Goal: Task Accomplishment & Management: Use online tool/utility

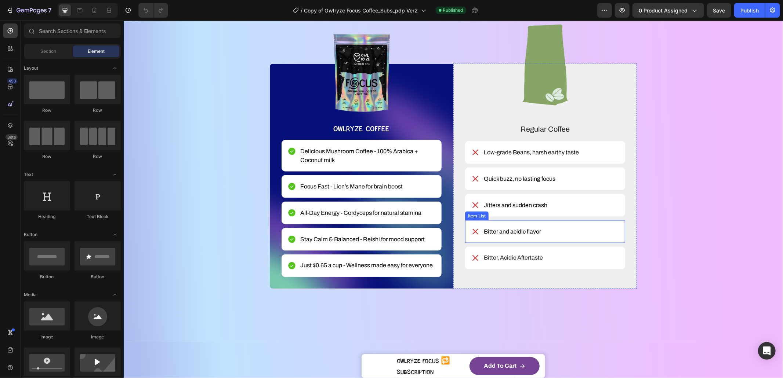
scroll to position [949, 0]
click at [446, 131] on div "Image OWLRYZE COFFEE Text Block Row Delicious Mushroom Coffee - 100% Arabica + …" at bounding box center [361, 176] width 184 height 226
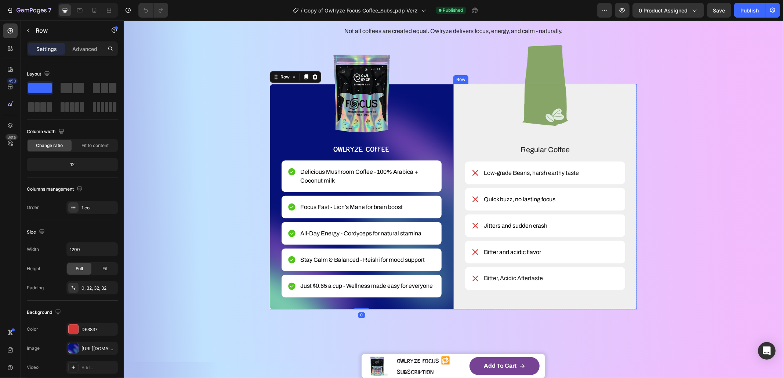
scroll to position [916, 0]
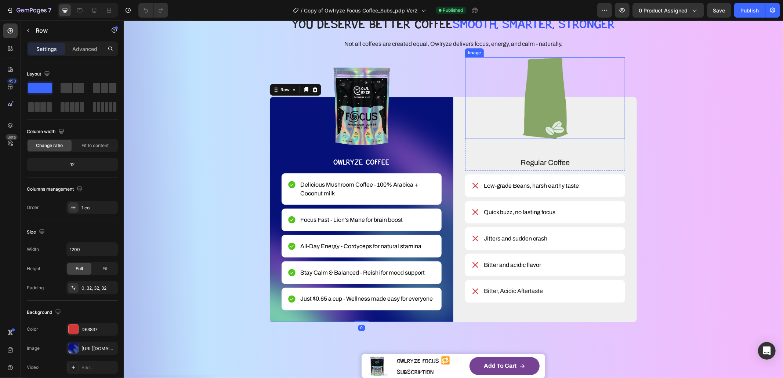
click at [465, 135] on div at bounding box center [545, 98] width 160 height 82
click at [438, 148] on div "Image OWLRYZE COFFEE Text Block Row Delicious Mushroom Coffee - 100% Arabica + …" at bounding box center [361, 210] width 184 height 226
click at [459, 157] on div "Image Regular Coffee Text Block Row Low-grade Beans, harsh earthy taste Item Li…" at bounding box center [545, 210] width 184 height 226
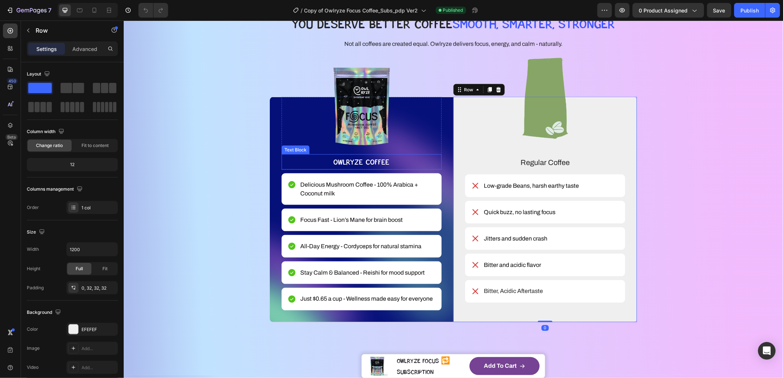
click at [435, 158] on p "OWLRYZE COFFEE" at bounding box center [361, 162] width 159 height 14
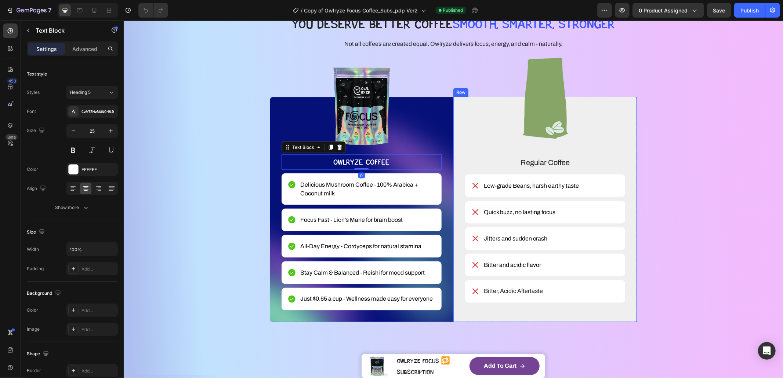
click at [458, 160] on div "Image Regular Coffee Text Block Row Low-grade Beans, harsh earthy taste Item Li…" at bounding box center [545, 210] width 184 height 226
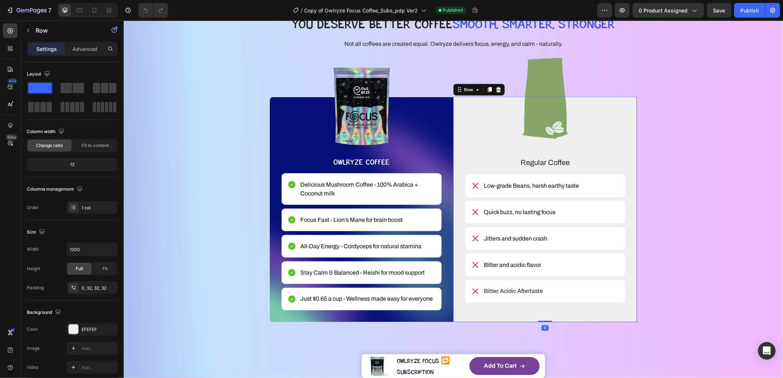
click at [433, 157] on p "OWLRYZE COFFEE" at bounding box center [361, 162] width 159 height 14
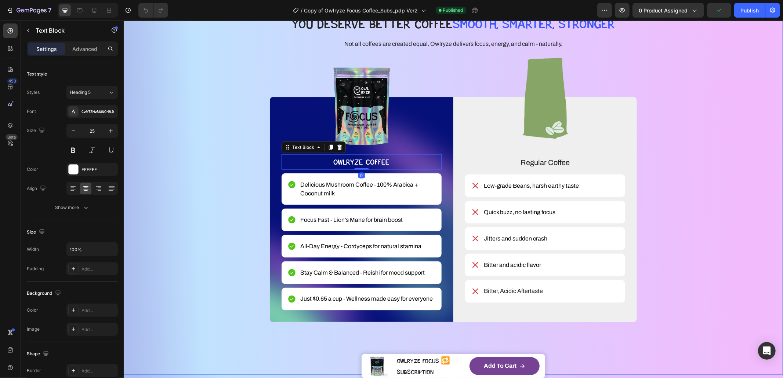
click at [175, 165] on div "WHAT MAKES YOUR COFFEE MAGIC? Heading YOU DESERVE BETTER COFFEE SMOOTH, SMARTER…" at bounding box center [453, 160] width 600 height 372
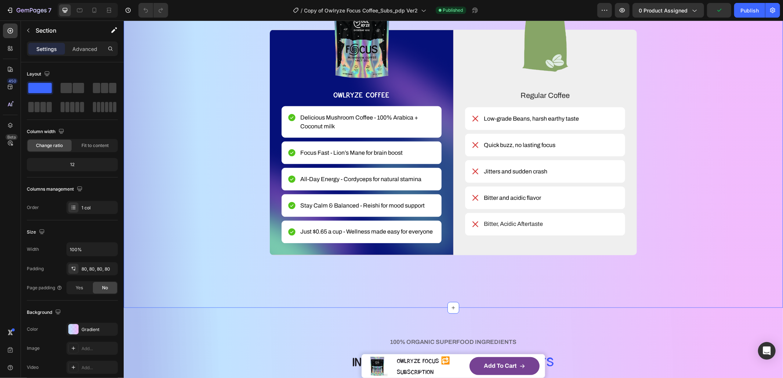
scroll to position [984, 0]
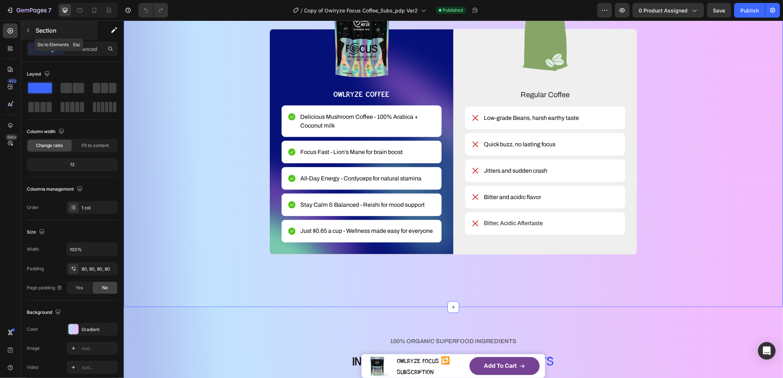
click at [28, 30] on icon "button" at bounding box center [28, 31] width 2 height 4
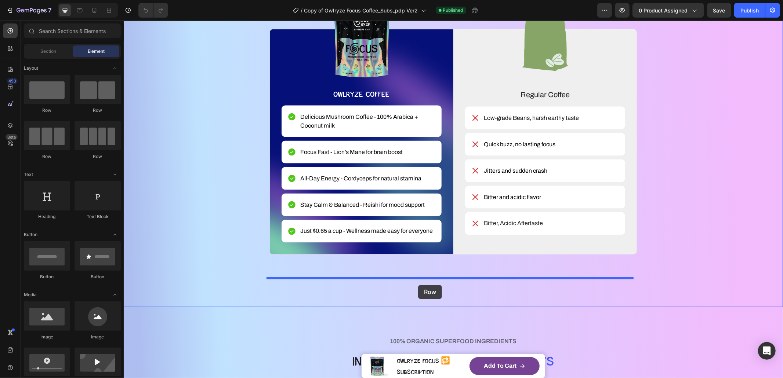
drag, startPoint x: 188, startPoint y: 126, endPoint x: 418, endPoint y: 285, distance: 279.4
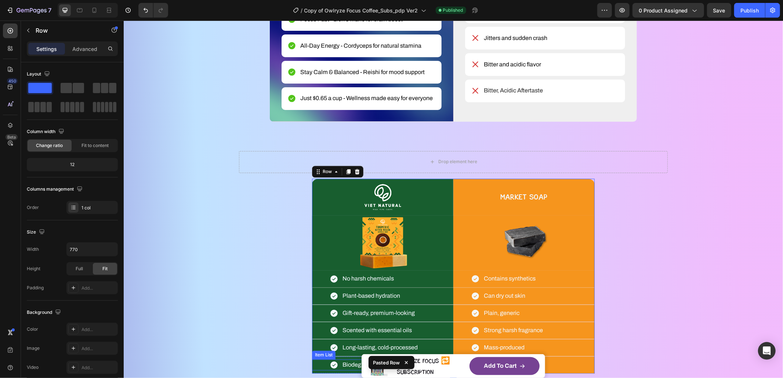
scroll to position [1080, 0]
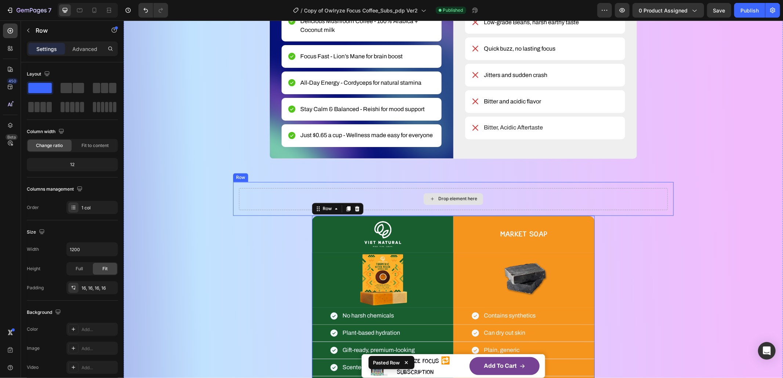
click at [264, 201] on div "Drop element here" at bounding box center [453, 199] width 429 height 22
click at [276, 174] on icon at bounding box center [278, 174] width 5 height 5
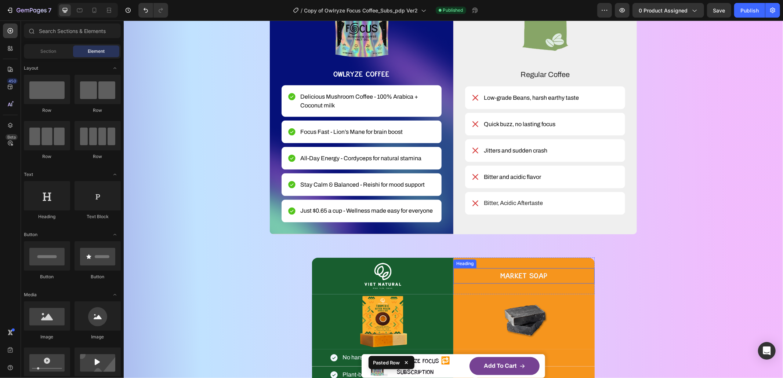
scroll to position [1006, 0]
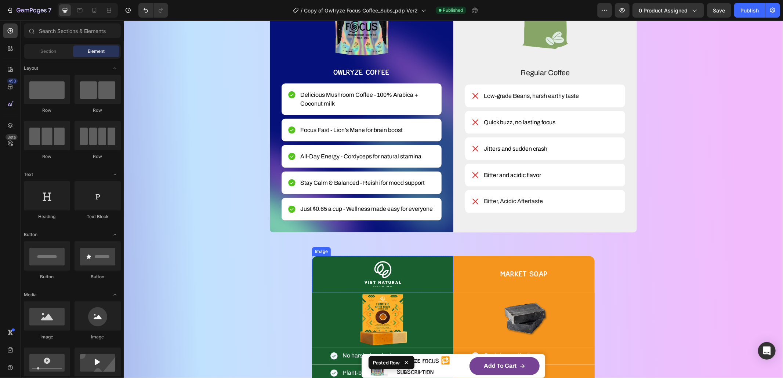
click at [443, 265] on div at bounding box center [382, 274] width 141 height 37
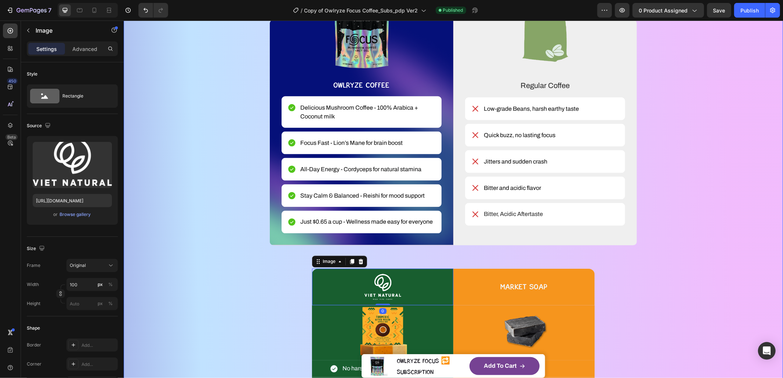
scroll to position [988, 0]
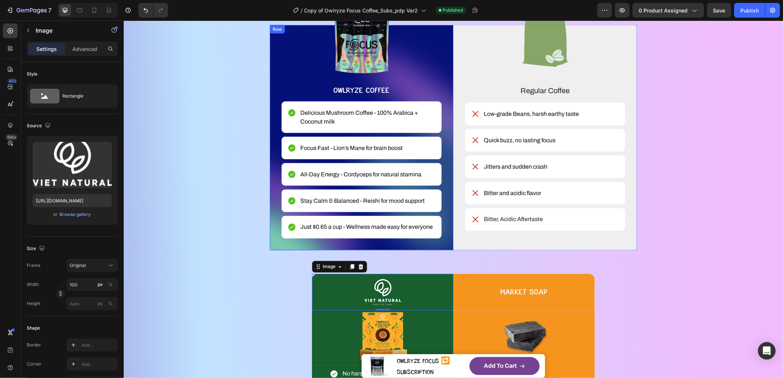
click at [444, 77] on div "Image OWLRYZE COFFEE Text Block Row Delicious Mushroom Coffee - 100% Arabica + …" at bounding box center [361, 138] width 184 height 226
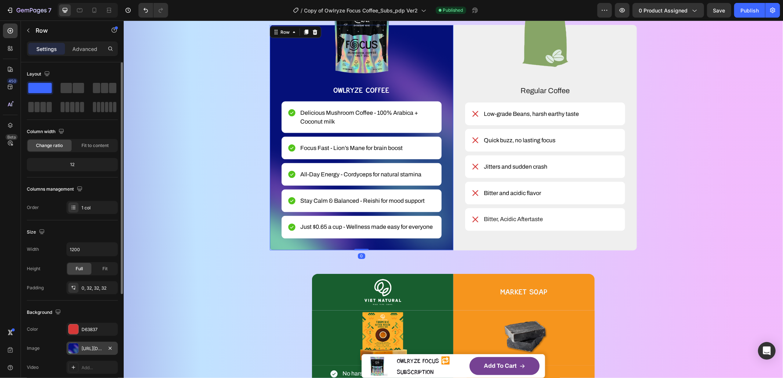
click at [96, 350] on div "[URL][DOMAIN_NAME]" at bounding box center [91, 349] width 21 height 7
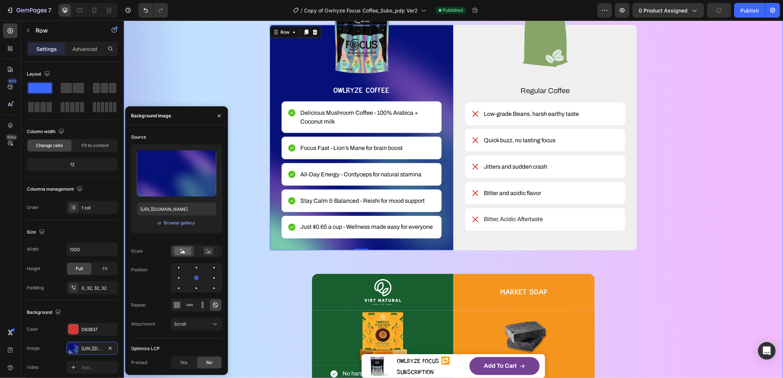
click at [275, 284] on div "WHAT MAKES YOUR COFFEE MAGIC? Heading YOU DESERVE BETTER COFFEE SMOOTH, SMARTER…" at bounding box center [453, 185] width 600 height 567
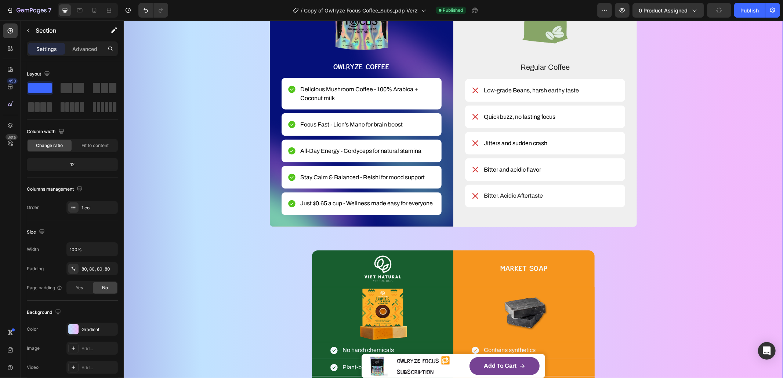
scroll to position [1029, 0]
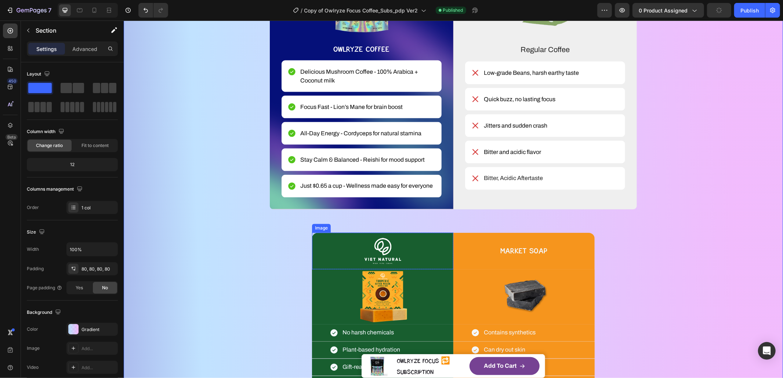
click at [315, 247] on div at bounding box center [382, 251] width 141 height 37
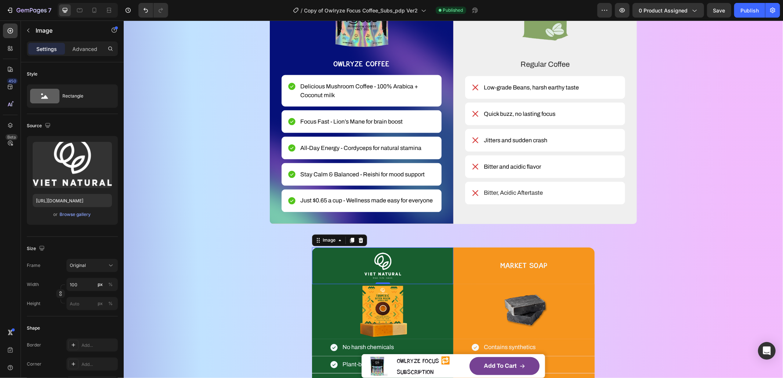
scroll to position [1016, 0]
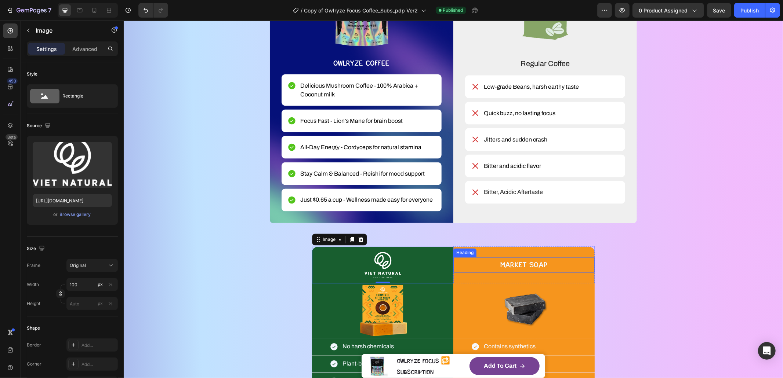
click at [483, 266] on h2 "Market SOAP" at bounding box center [523, 264] width 141 height 15
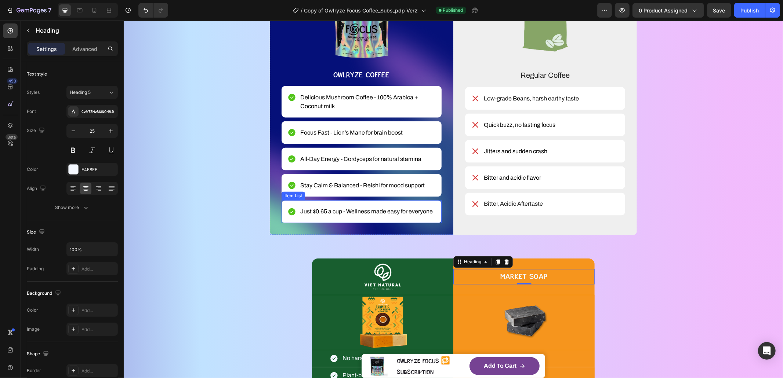
scroll to position [992, 0]
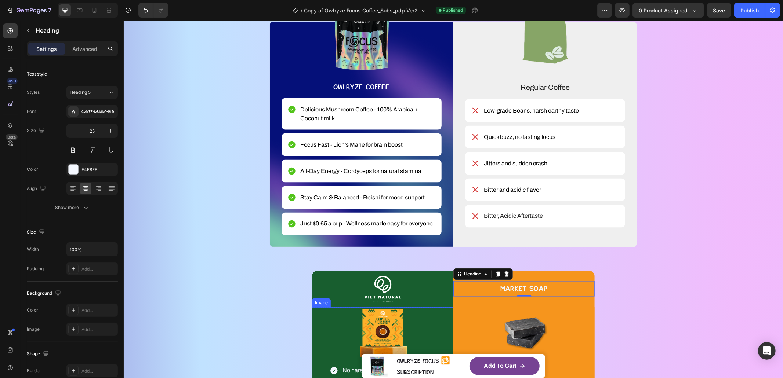
click at [378, 322] on img at bounding box center [382, 334] width 55 height 55
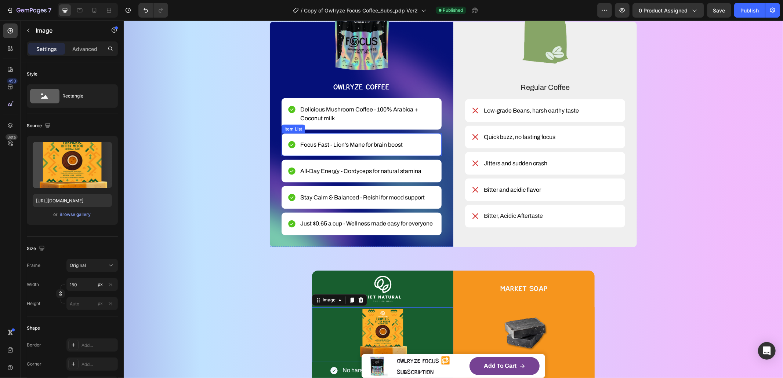
scroll to position [990, 0]
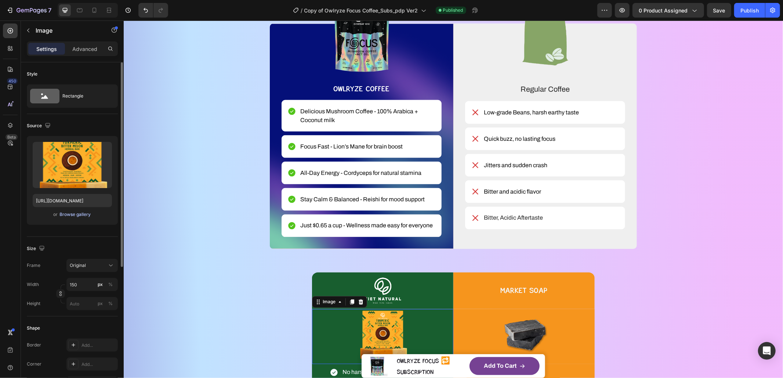
click at [70, 216] on div "Browse gallery" at bounding box center [75, 214] width 31 height 7
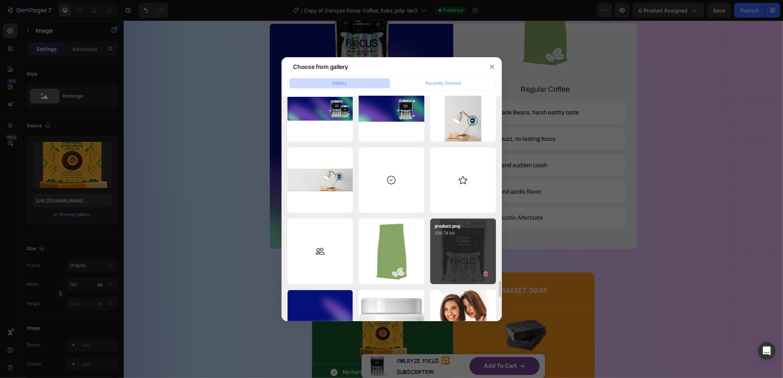
scroll to position [2590, 0]
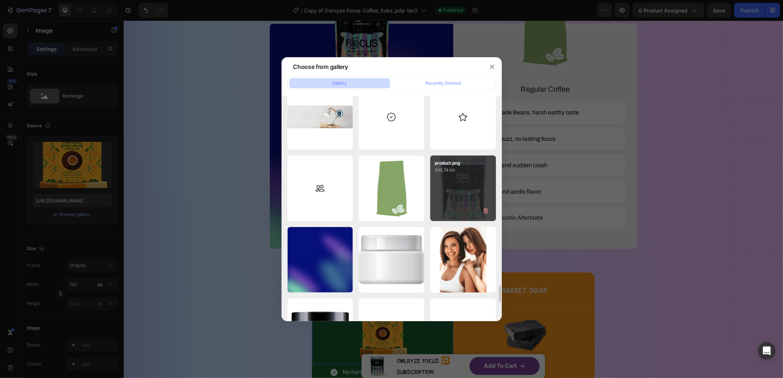
click at [458, 196] on div "product.png 596.74 kb" at bounding box center [463, 189] width 66 height 66
type input "[URL][DOMAIN_NAME]"
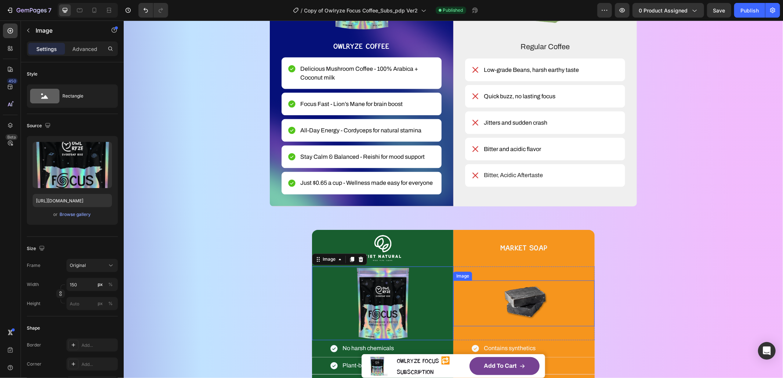
scroll to position [1064, 0]
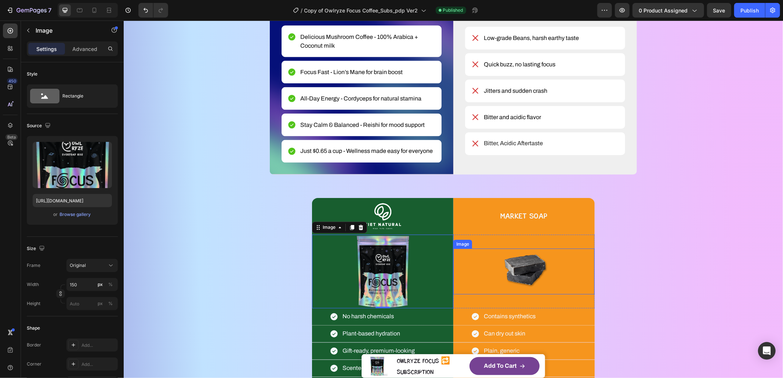
click at [528, 269] on img at bounding box center [523, 271] width 55 height 46
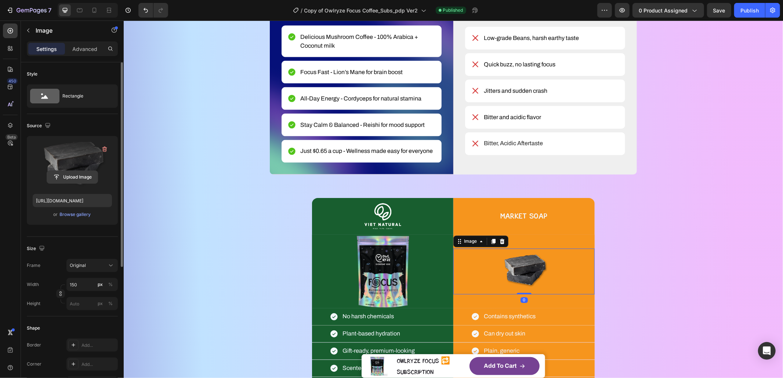
click at [59, 174] on input "file" at bounding box center [72, 177] width 51 height 12
click at [77, 216] on div "Browse gallery" at bounding box center [75, 214] width 31 height 7
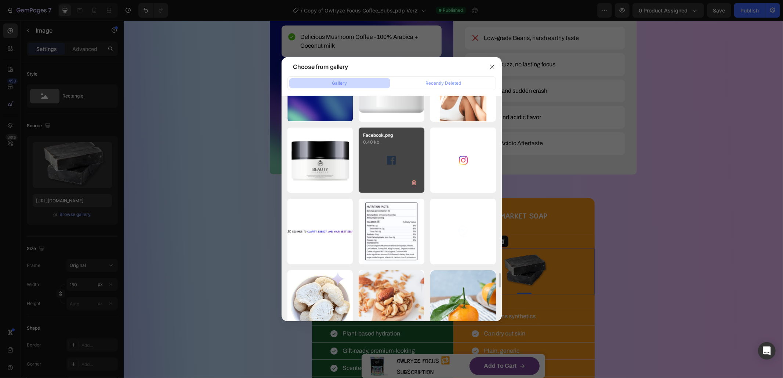
scroll to position [2689, 0]
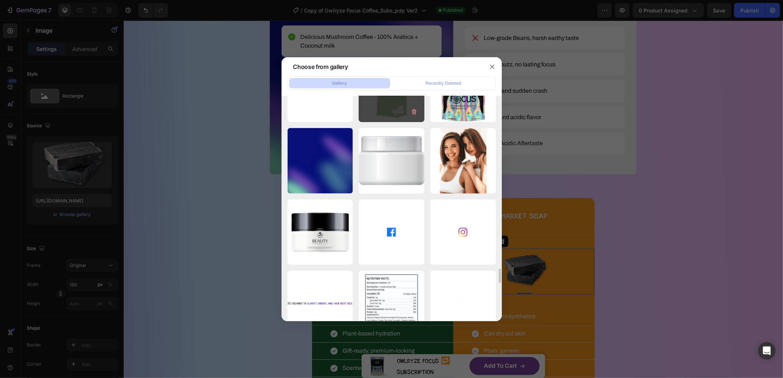
click at [390, 109] on div "regular coffee.png 35.74 kb" at bounding box center [392, 90] width 66 height 66
type input "[URL][DOMAIN_NAME]"
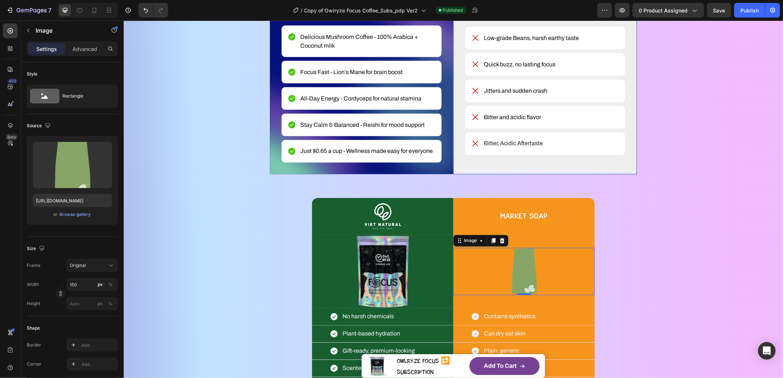
click at [549, 165] on div "Image Regular Coffee Text Block Row Low-grade Beans, harsh earthy taste Item Li…" at bounding box center [545, 62] width 184 height 226
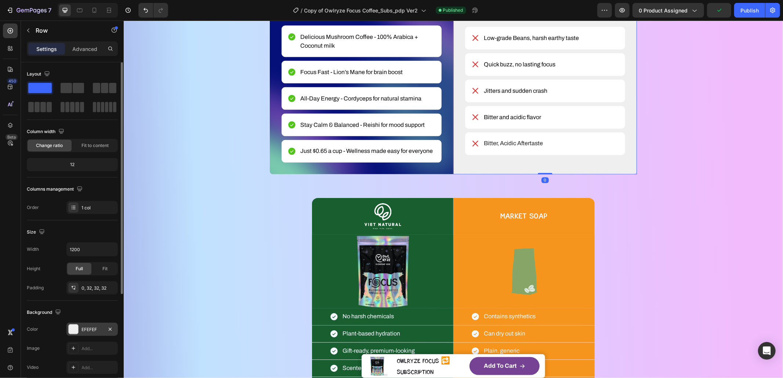
click at [94, 331] on div "EFEFEF" at bounding box center [91, 330] width 21 height 7
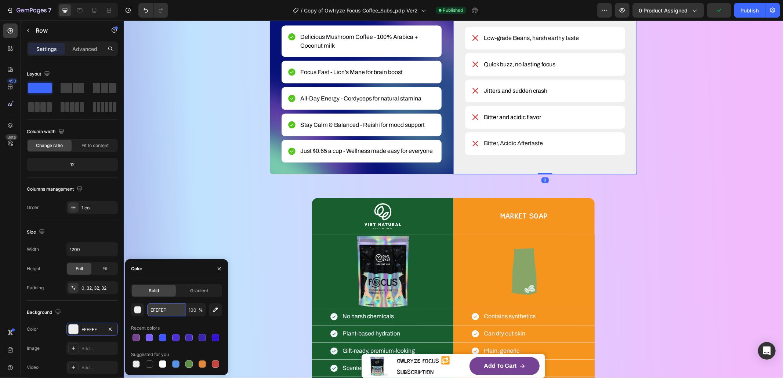
click at [165, 306] on input "EFEFEF" at bounding box center [166, 310] width 38 height 13
click at [471, 216] on h2 "Market SOAP" at bounding box center [523, 215] width 141 height 15
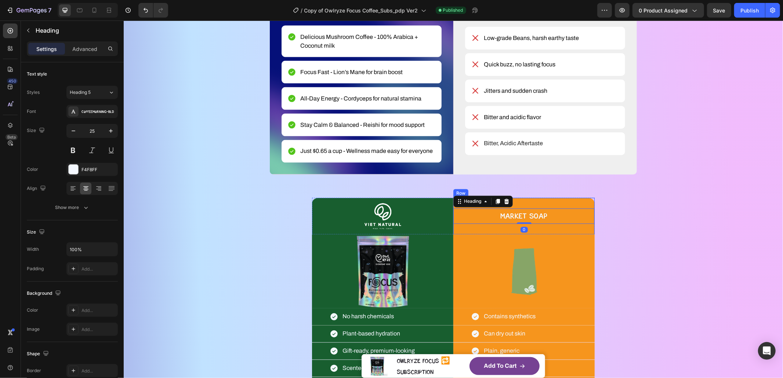
click at [560, 202] on div "Market SOAP Heading 0" at bounding box center [523, 216] width 141 height 37
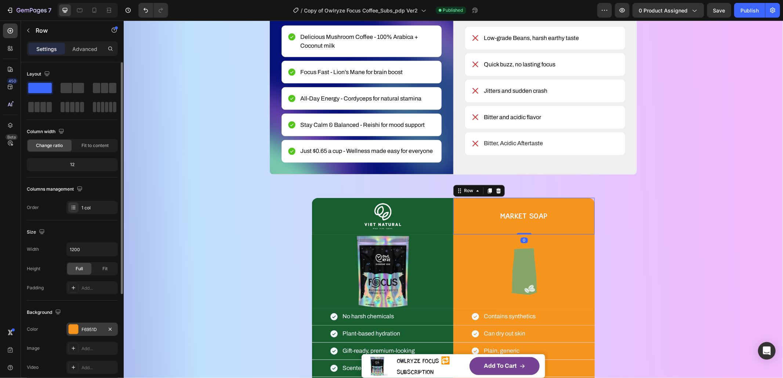
click at [86, 331] on div "F6951D" at bounding box center [91, 330] width 21 height 7
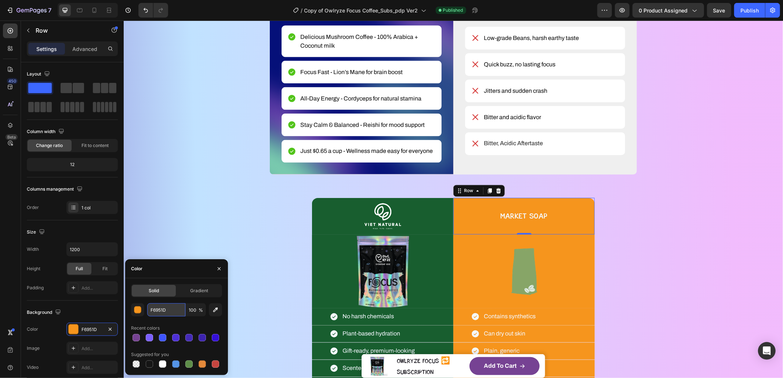
click at [166, 312] on input "F6951D" at bounding box center [166, 310] width 38 height 13
paste input "EFEFEF"
type input "EFEFEF"
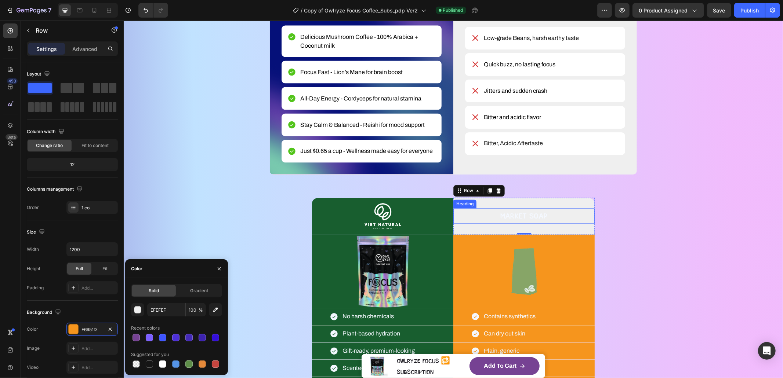
click at [522, 218] on h2 "Market SOAP" at bounding box center [523, 215] width 141 height 15
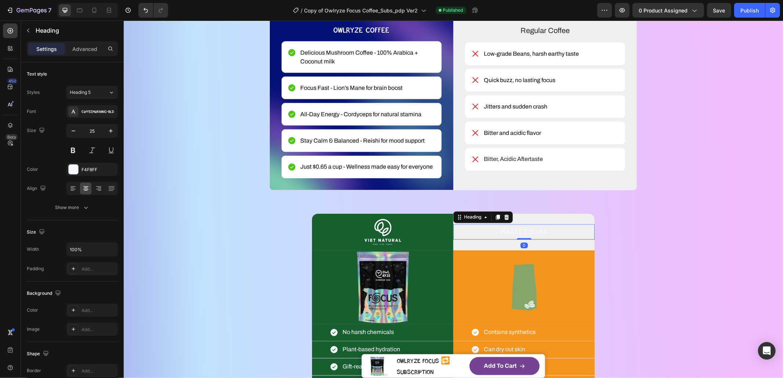
scroll to position [1037, 0]
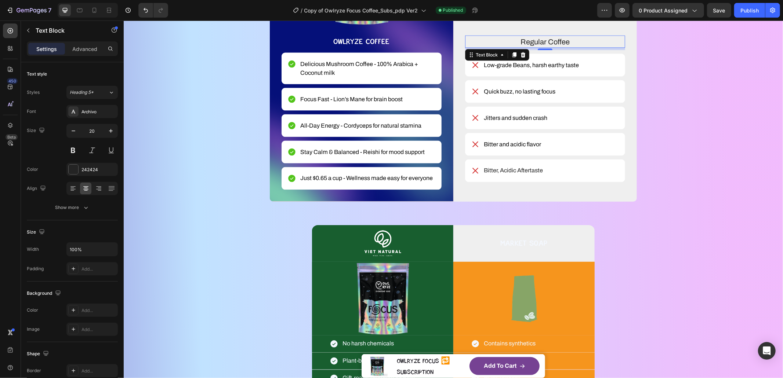
click at [555, 44] on p "Regular Coffee" at bounding box center [544, 41] width 159 height 11
click at [555, 43] on p "Regular Coffee" at bounding box center [544, 41] width 159 height 11
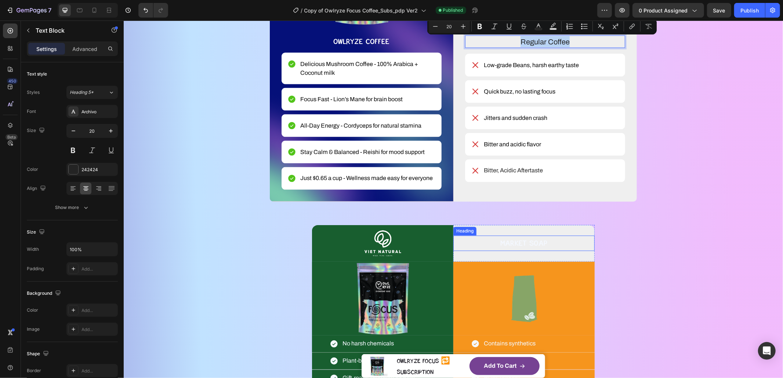
copy p "Regular Coffee"
click at [520, 244] on h2 "Market SOAP" at bounding box center [523, 243] width 141 height 15
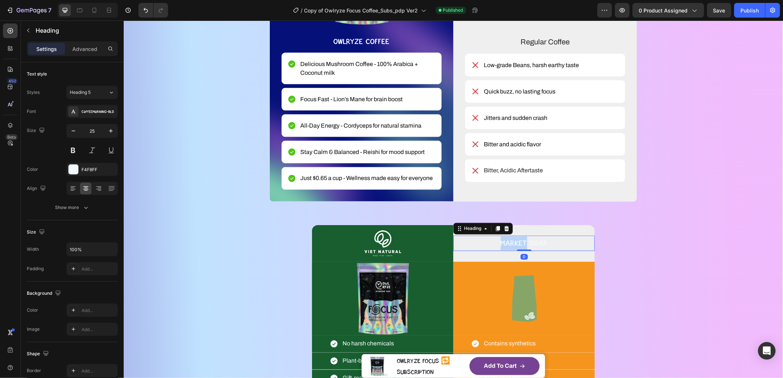
click at [520, 244] on h2 "Market SOAP" at bounding box center [523, 243] width 141 height 15
click at [520, 244] on p "Market SOAP" at bounding box center [524, 243] width 140 height 14
click at [524, 243] on p "Regular Coffee" at bounding box center [524, 243] width 140 height 14
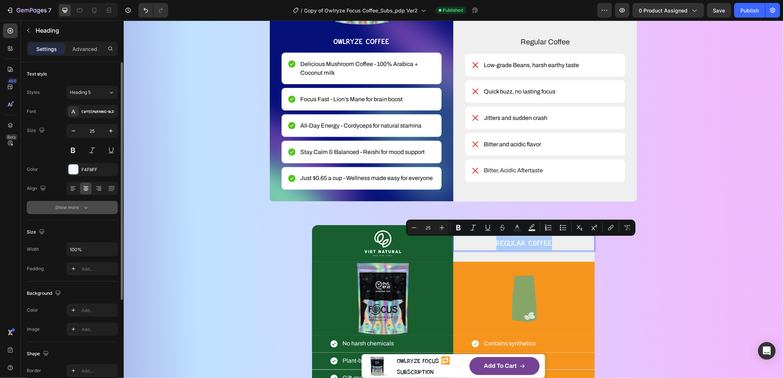
click at [81, 208] on div "Show more" at bounding box center [72, 207] width 34 height 7
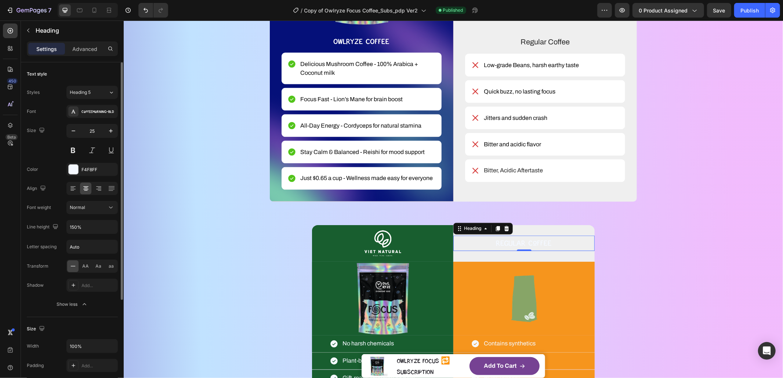
click at [85, 263] on div "AA" at bounding box center [85, 267] width 11 height 12
click at [72, 171] on div at bounding box center [74, 170] width 10 height 10
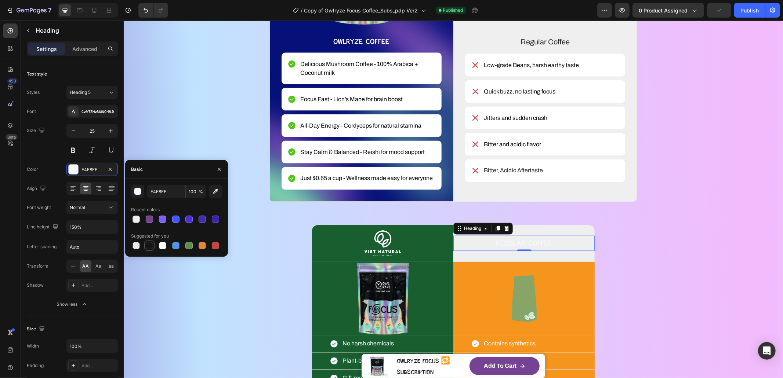
click at [148, 248] on div at bounding box center [149, 245] width 7 height 7
type input "151515"
click at [649, 278] on div "WHAT MAKES YOUR COFFEE MAGIC? Heading YOU DESERVE BETTER COFFEE SMOOTH, SMARTER…" at bounding box center [453, 146] width 600 height 586
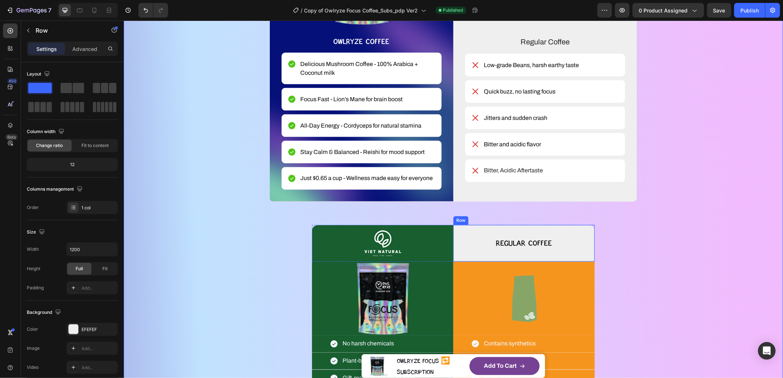
click at [560, 258] on div "Regular Coffee Heading" at bounding box center [523, 243] width 141 height 37
click at [560, 283] on div at bounding box center [523, 298] width 141 height 47
click at [567, 265] on div "Image 0" at bounding box center [523, 299] width 141 height 74
click at [582, 256] on div "Regular Coffee Heading" at bounding box center [523, 243] width 141 height 37
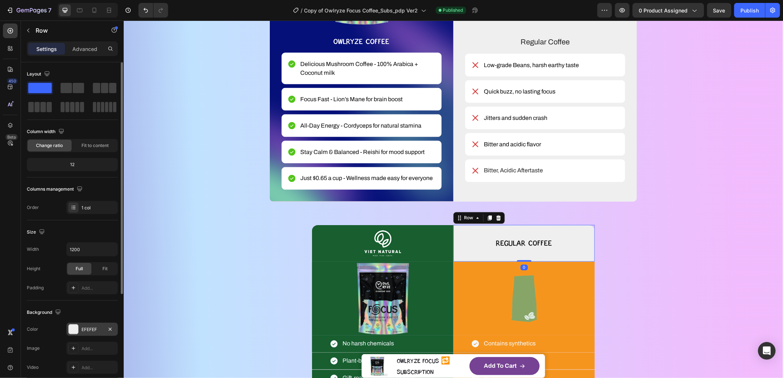
click at [92, 329] on div "EFEFEF" at bounding box center [91, 330] width 21 height 7
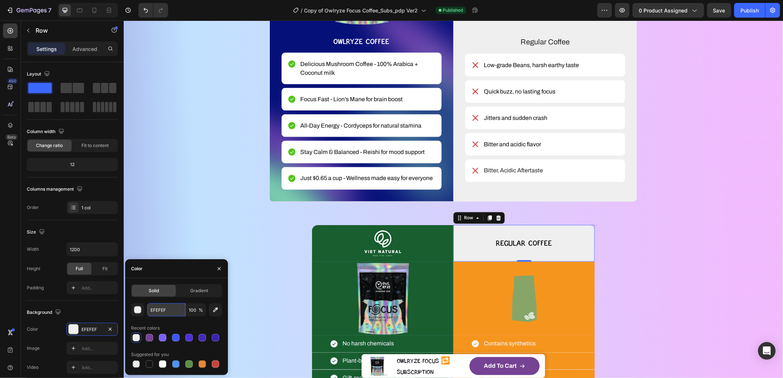
click at [165, 310] on input "EFEFEF" at bounding box center [166, 310] width 38 height 13
click at [570, 272] on div "Image" at bounding box center [523, 299] width 141 height 74
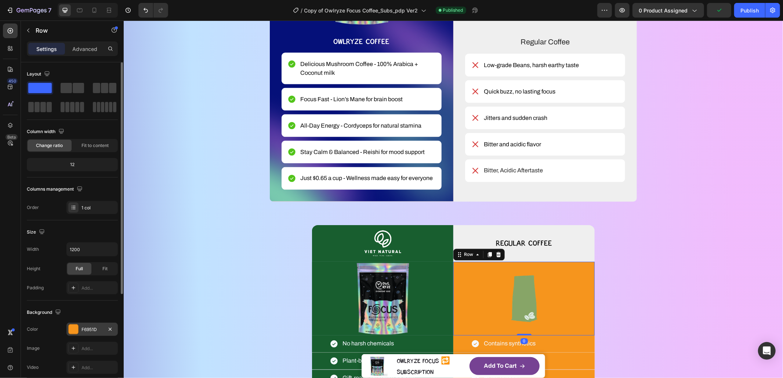
click at [76, 329] on div at bounding box center [74, 330] width 10 height 10
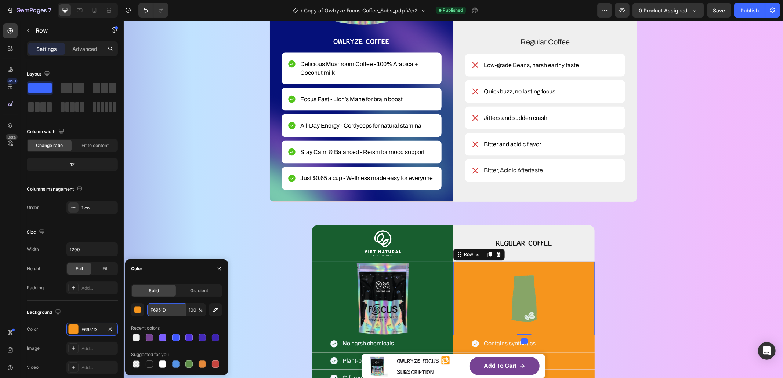
click at [167, 311] on input "F6951D" at bounding box center [166, 310] width 38 height 13
paste input "EFEFEF"
type input "EFEFEF"
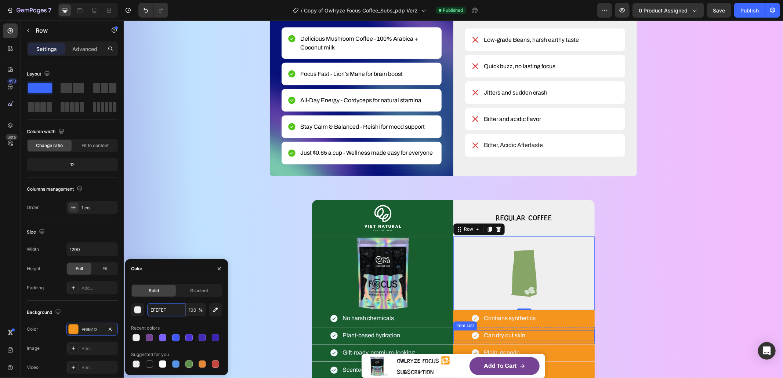
scroll to position [1101, 0]
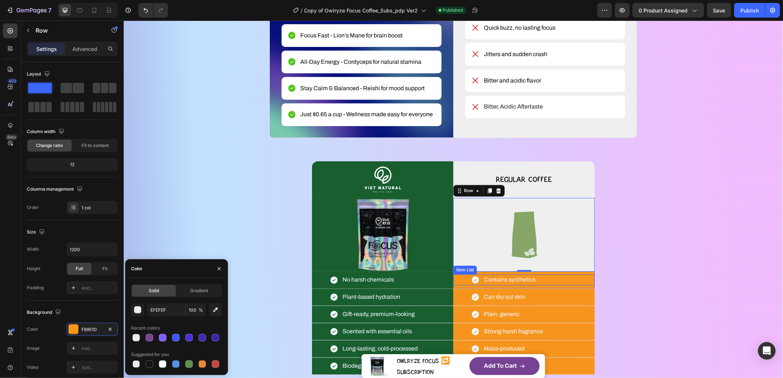
click at [576, 277] on div "Contains synthetics" at bounding box center [523, 280] width 141 height 11
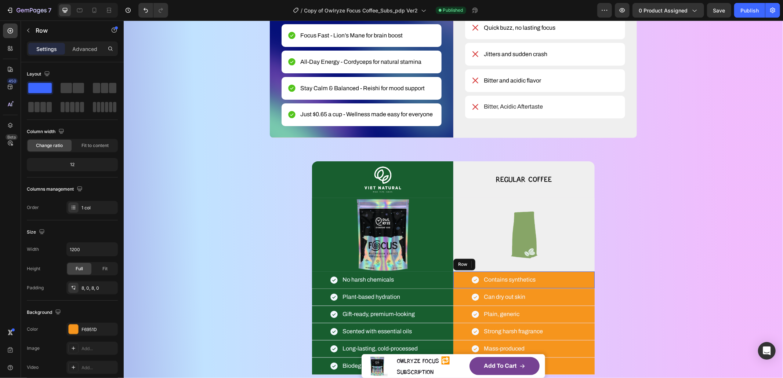
click at [563, 273] on div "Contains synthetics Item List 0 Row" at bounding box center [523, 280] width 141 height 17
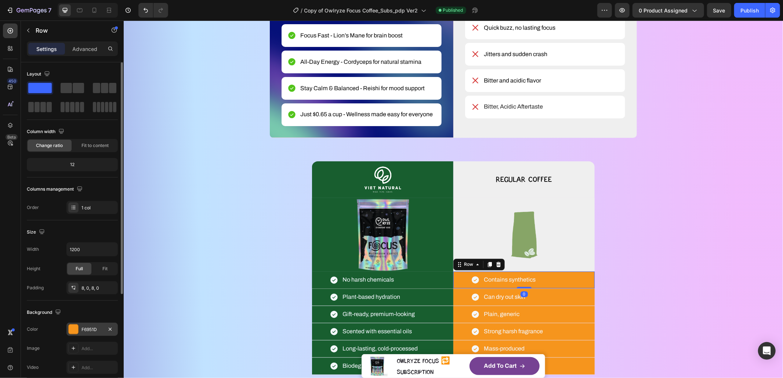
click at [83, 328] on div "F6951D" at bounding box center [91, 330] width 21 height 7
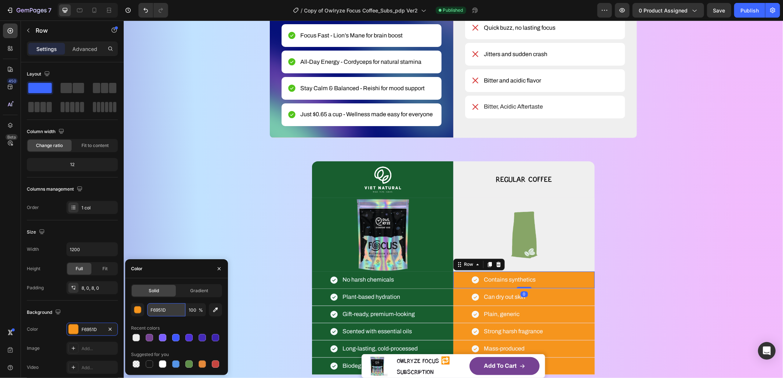
click at [159, 313] on input "F6951D" at bounding box center [166, 310] width 38 height 13
paste input "EFEFEF"
type input "EFEFEF"
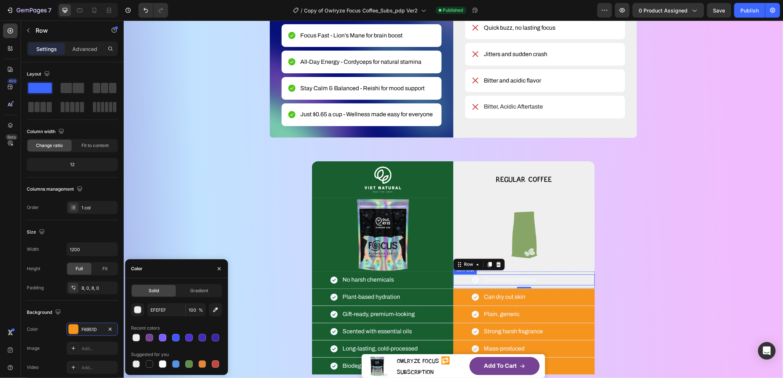
click at [514, 278] on p "Contains synthetics" at bounding box center [509, 280] width 52 height 9
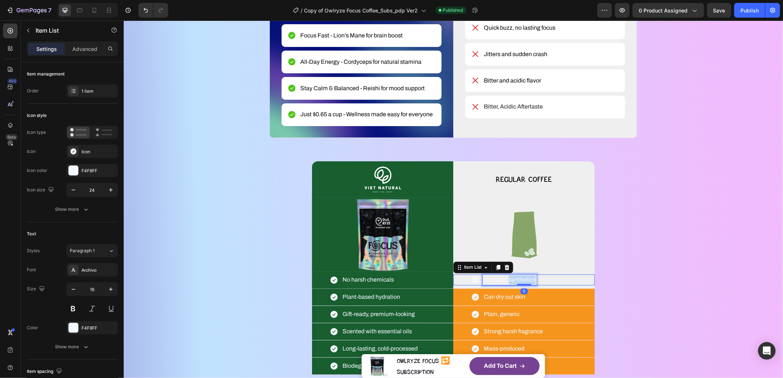
click at [514, 278] on p "Contains synthetics" at bounding box center [509, 280] width 52 height 9
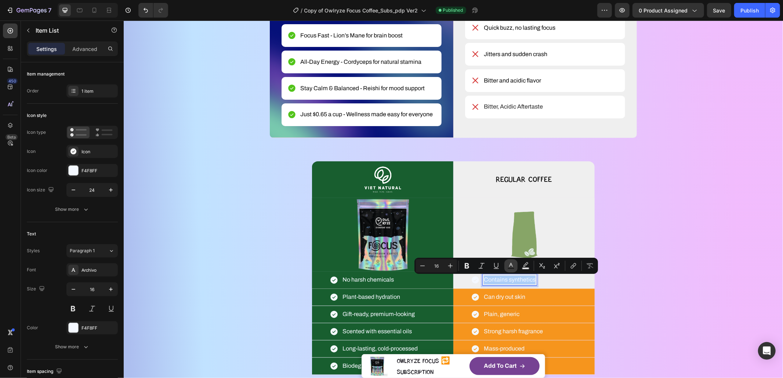
click at [508, 265] on icon "Editor contextual toolbar" at bounding box center [510, 265] width 7 height 7
type input "F4F8FF"
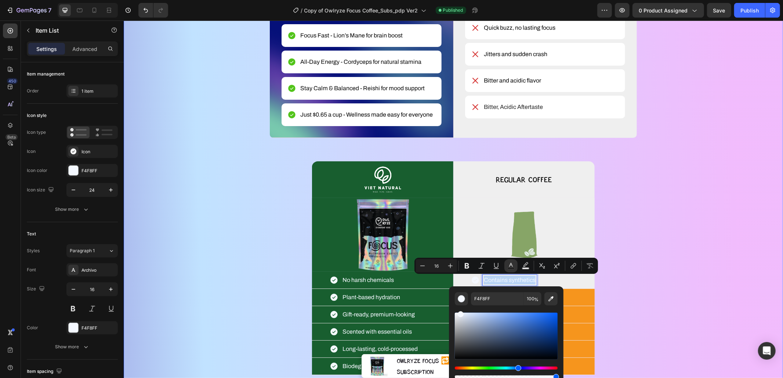
click at [637, 314] on div "WHAT MAKES YOUR COFFEE MAGIC? Heading YOU DESERVE BETTER COFFEE SMOOTH, SMARTER…" at bounding box center [453, 82] width 600 height 586
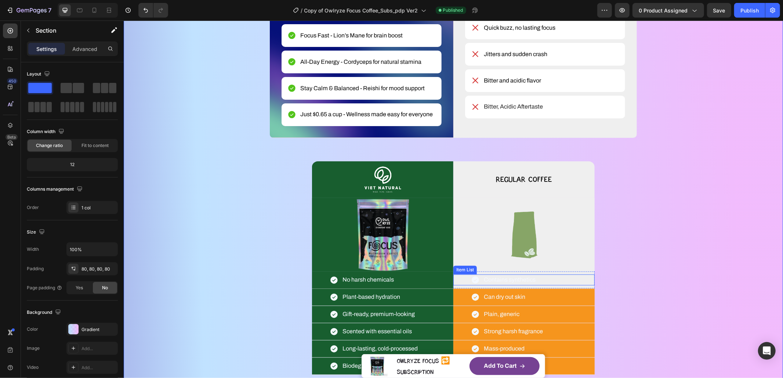
click at [503, 281] on p "Contains synthetics" at bounding box center [509, 280] width 52 height 9
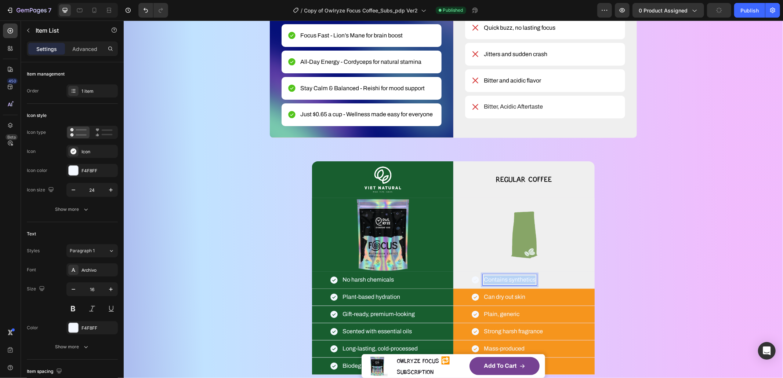
click at [503, 281] on p "Contains synthetics" at bounding box center [509, 280] width 52 height 9
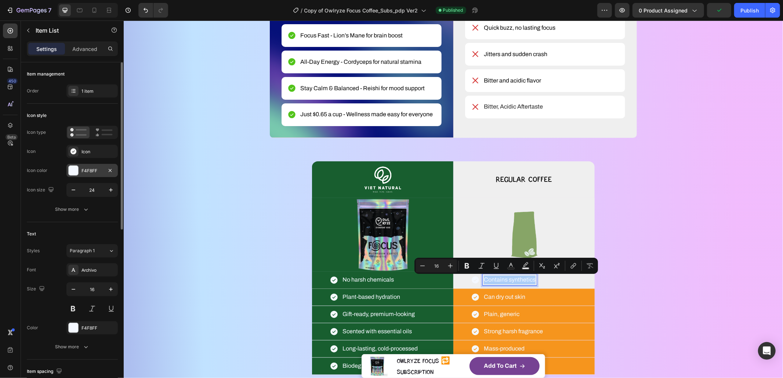
click at [75, 169] on div at bounding box center [74, 171] width 10 height 10
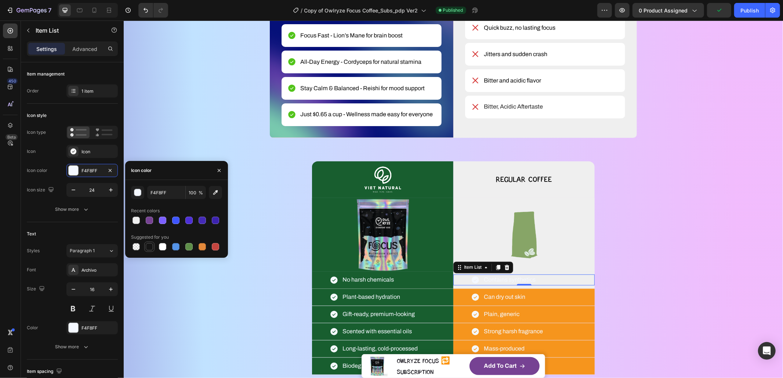
click at [151, 244] on div at bounding box center [149, 246] width 7 height 7
type input "151515"
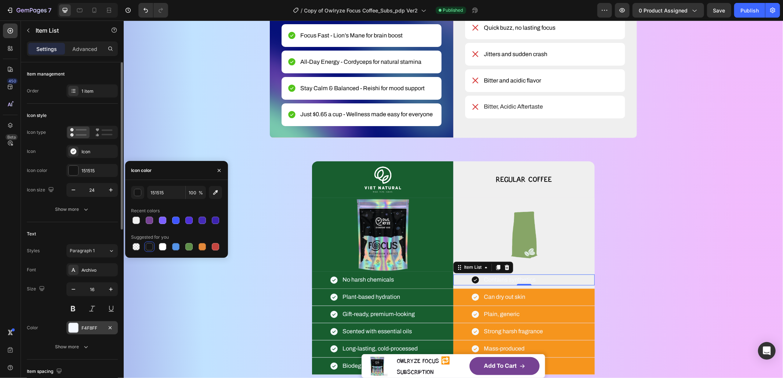
click at [95, 328] on div "F4F8FF" at bounding box center [91, 328] width 21 height 7
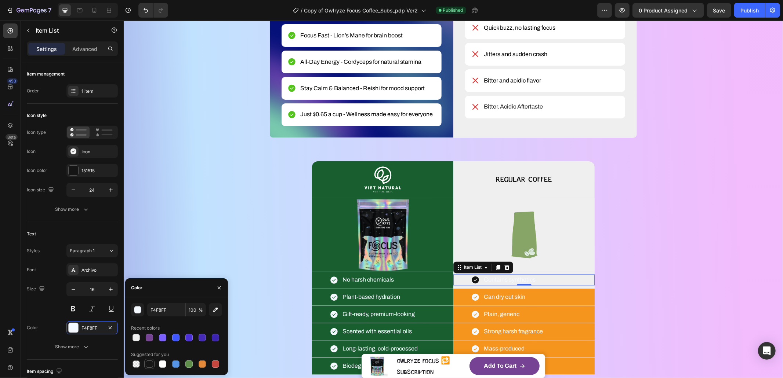
click at [149, 361] on div at bounding box center [149, 364] width 7 height 7
type input "151515"
click at [653, 287] on div "WHAT MAKES YOUR COFFEE MAGIC? Heading YOU DESERVE BETTER COFFEE SMOOTH, SMARTER…" at bounding box center [453, 82] width 600 height 586
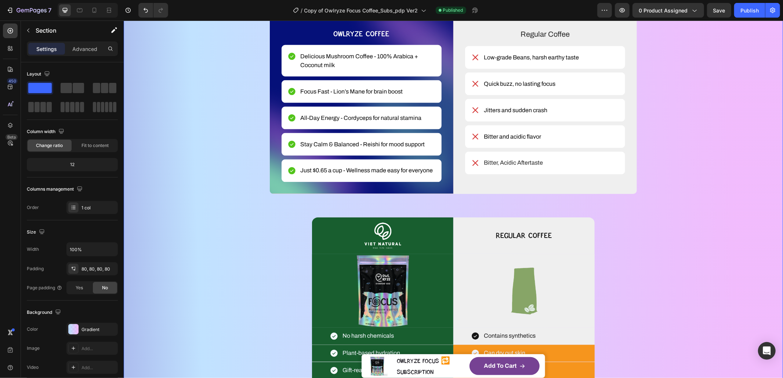
scroll to position [1083, 0]
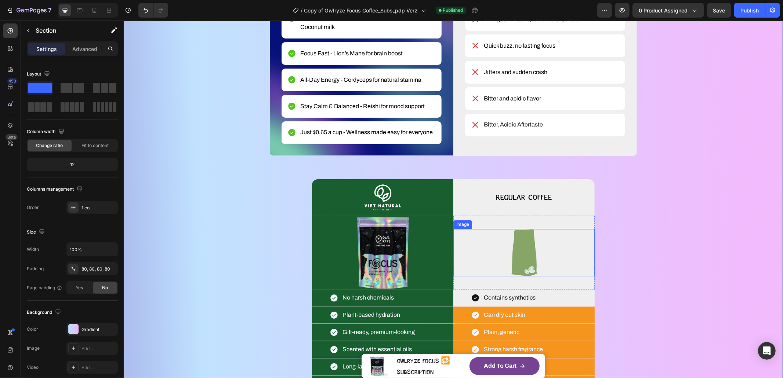
click at [528, 253] on img at bounding box center [523, 252] width 55 height 47
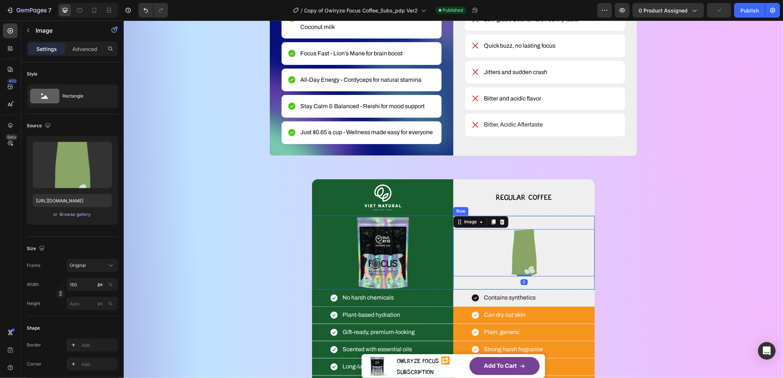
click at [540, 218] on div "Image 0" at bounding box center [523, 253] width 141 height 74
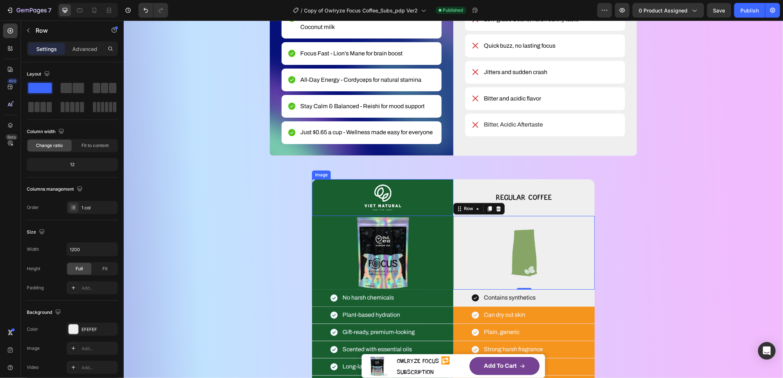
click at [395, 205] on img at bounding box center [382, 197] width 37 height 37
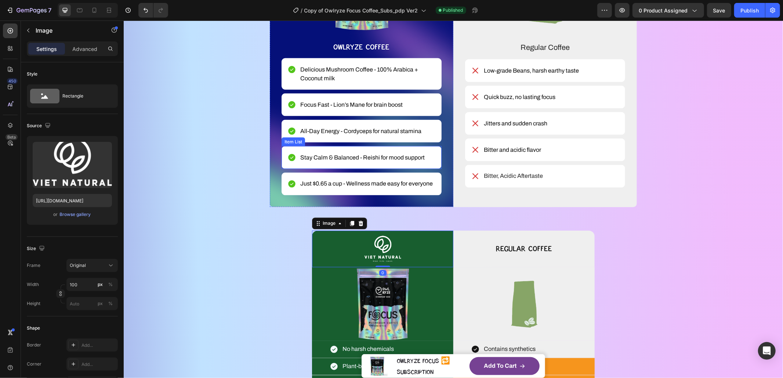
scroll to position [912, 0]
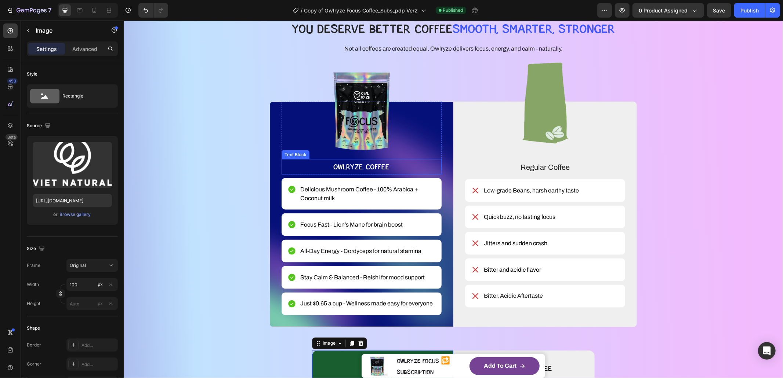
click at [364, 163] on p "OWLRYZE COFFEE" at bounding box center [361, 167] width 159 height 14
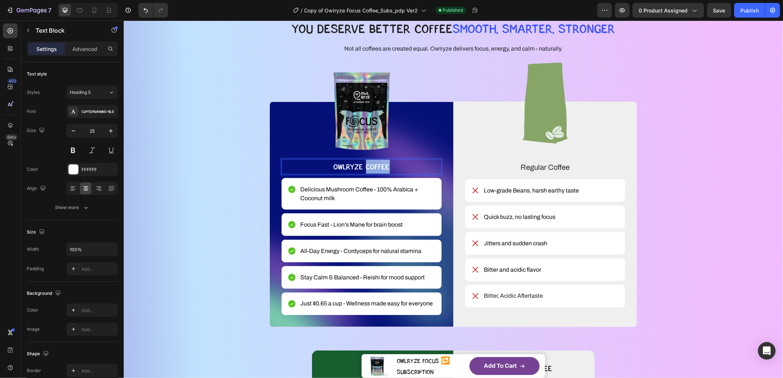
click at [364, 163] on p "OWLRYZE COFFEE" at bounding box center [361, 167] width 159 height 14
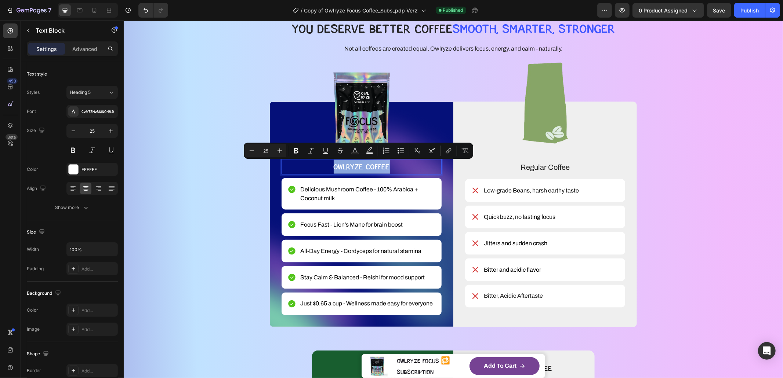
copy p "OWLRYZE COFFEE"
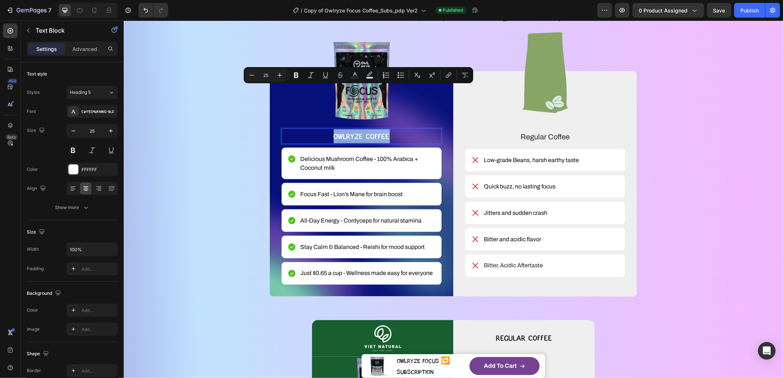
scroll to position [1053, 0]
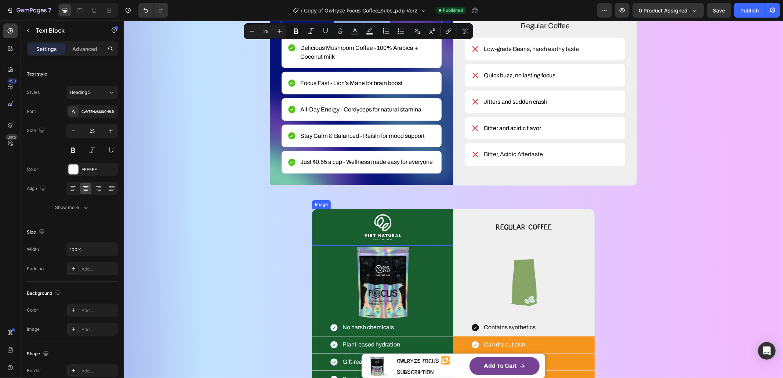
click at [388, 225] on img at bounding box center [382, 227] width 37 height 37
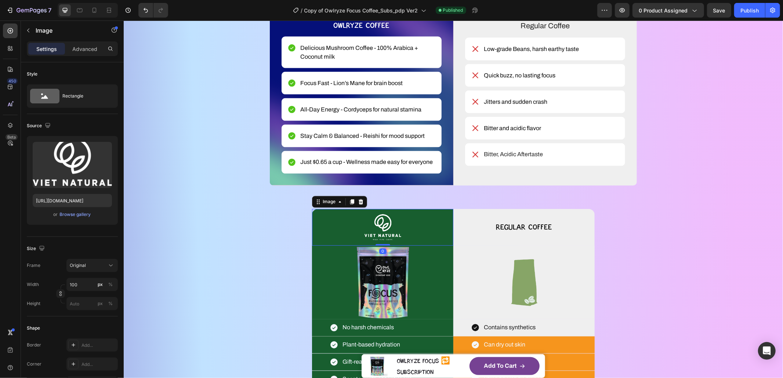
click at [388, 225] on img at bounding box center [382, 227] width 37 height 37
click at [358, 204] on icon at bounding box center [360, 201] width 5 height 5
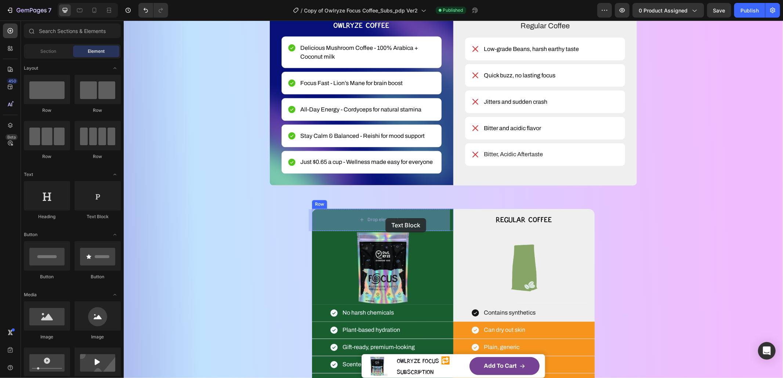
drag, startPoint x: 238, startPoint y: 220, endPoint x: 385, endPoint y: 218, distance: 147.2
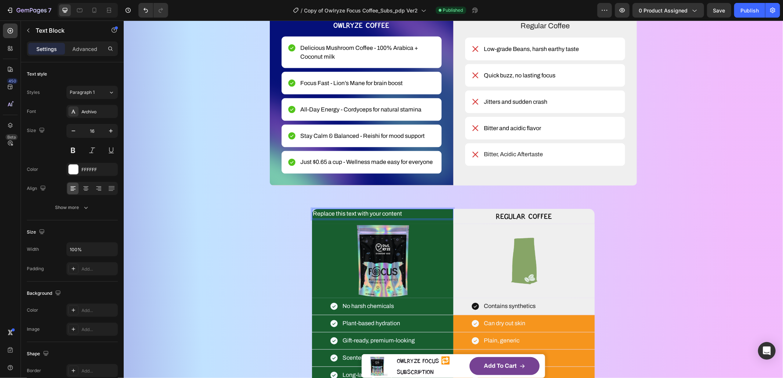
click at [381, 215] on div "Replace this text with your content" at bounding box center [382, 214] width 141 height 10
click at [381, 215] on p "Replace this text with your content" at bounding box center [382, 214] width 140 height 9
click at [511, 217] on p "Regular Coffee" at bounding box center [524, 217] width 140 height 14
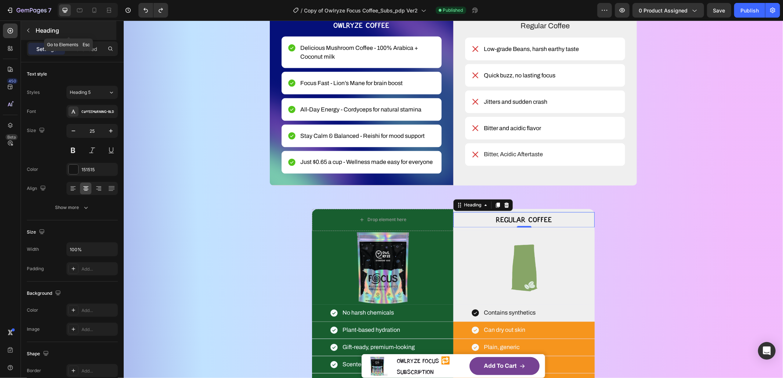
click at [27, 33] on button "button" at bounding box center [28, 31] width 12 height 12
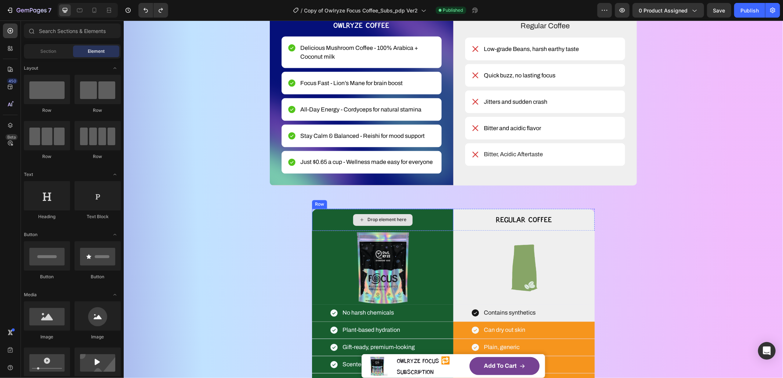
click at [383, 218] on div "Drop element here" at bounding box center [386, 220] width 39 height 6
click at [503, 220] on p "Regular Coffee" at bounding box center [524, 220] width 140 height 14
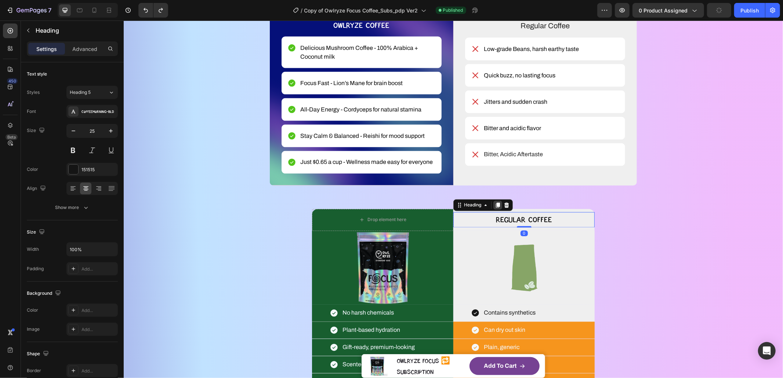
click at [494, 205] on icon at bounding box center [497, 205] width 6 height 6
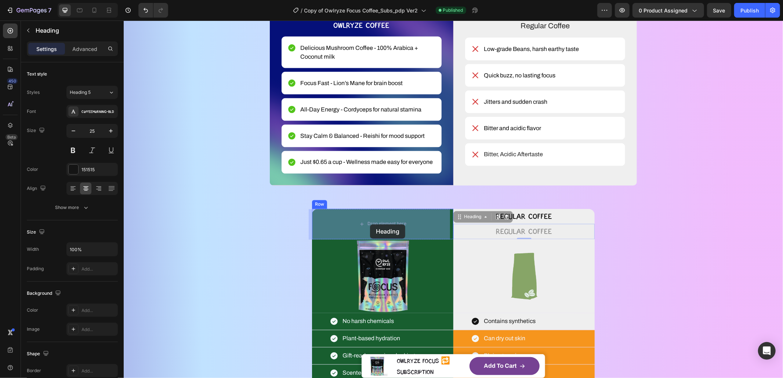
drag, startPoint x: 456, startPoint y: 219, endPoint x: 370, endPoint y: 224, distance: 86.4
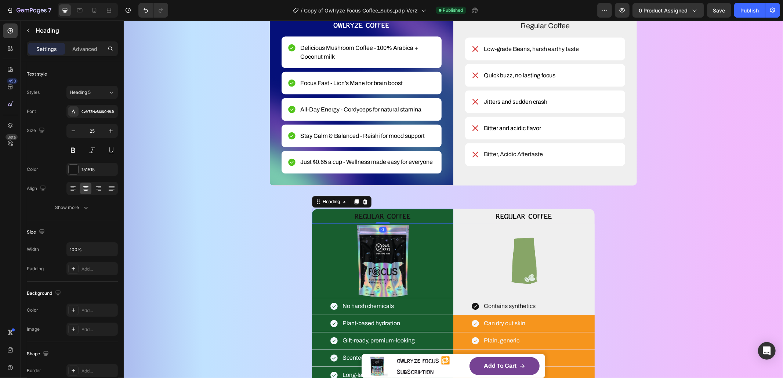
click at [386, 217] on h2 "Regular Coffee" at bounding box center [382, 216] width 141 height 15
click at [386, 217] on p "Regular Coffee" at bounding box center [382, 217] width 140 height 14
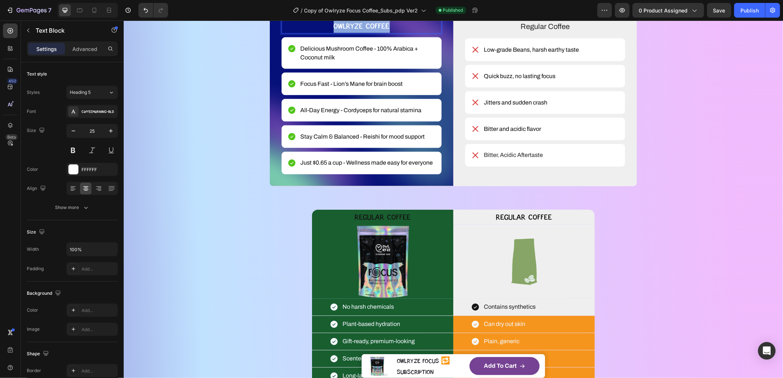
click at [360, 28] on p "OWLRYZE COFFEE" at bounding box center [361, 26] width 159 height 14
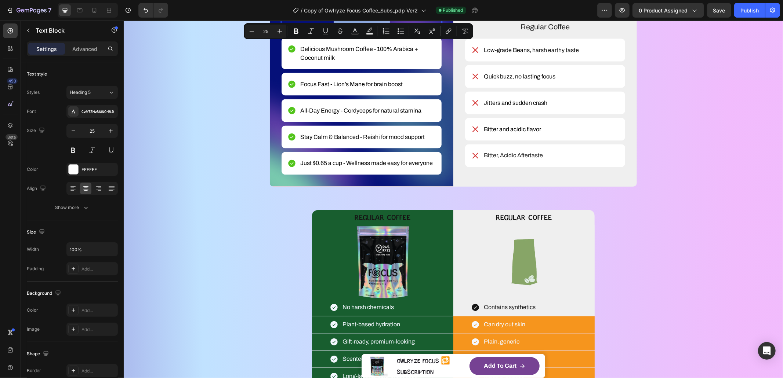
click at [360, 28] on p "OWLRYZE COFFEE" at bounding box center [361, 26] width 159 height 14
click at [381, 220] on p "Regular Coffee" at bounding box center [382, 218] width 140 height 14
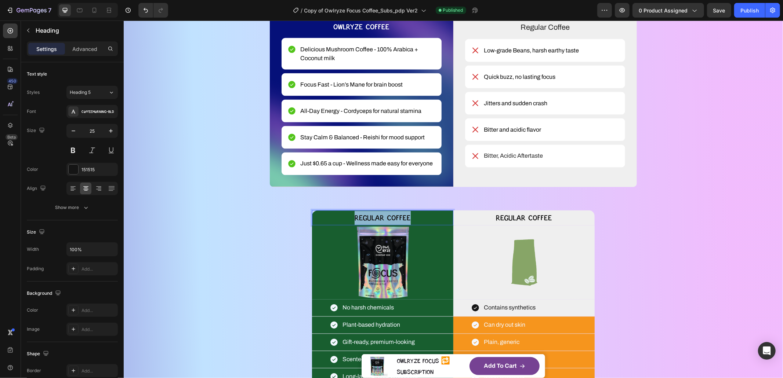
click at [381, 220] on p "Regular Coffee" at bounding box center [382, 218] width 140 height 14
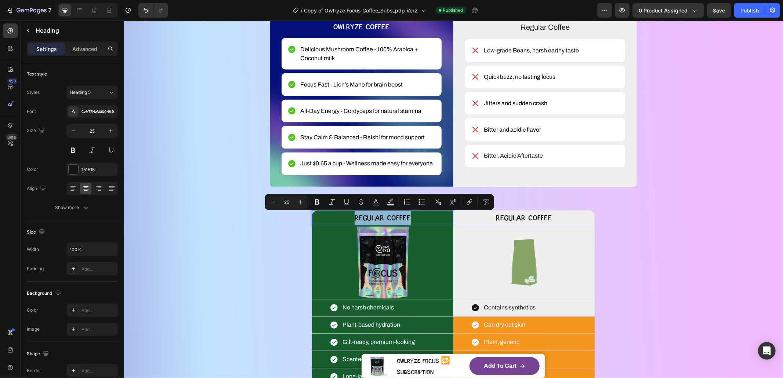
click at [381, 220] on p "Regular Coffee" at bounding box center [382, 218] width 140 height 14
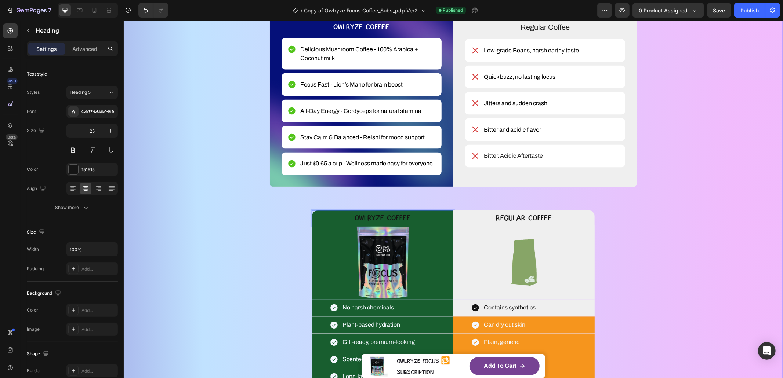
click at [232, 250] on div "WHAT MAKES YOUR COFFEE MAGIC? Heading YOU DESERVE BETTER COFFEE SMOOTH, SMARTER…" at bounding box center [453, 121] width 600 height 564
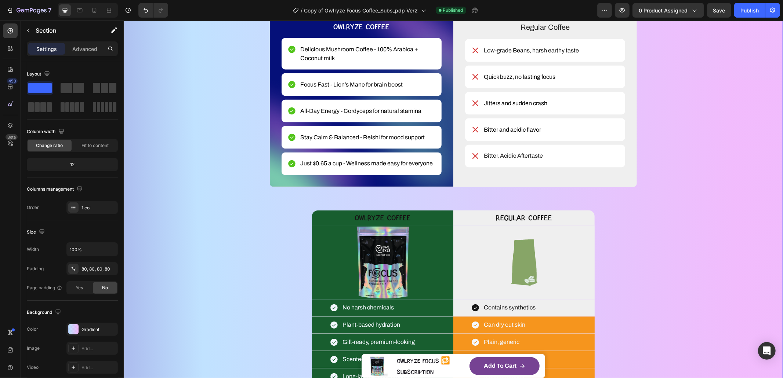
click at [232, 250] on div "WHAT MAKES YOUR COFFEE MAGIC? Heading YOU DESERVE BETTER COFFEE SMOOTH, SMARTER…" at bounding box center [453, 121] width 600 height 564
click at [370, 217] on p "OWLRYZE COFFEE" at bounding box center [382, 218] width 140 height 14
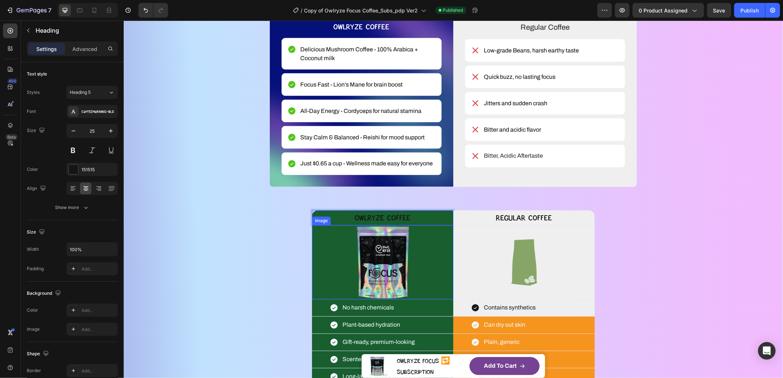
click at [318, 265] on div at bounding box center [382, 262] width 141 height 74
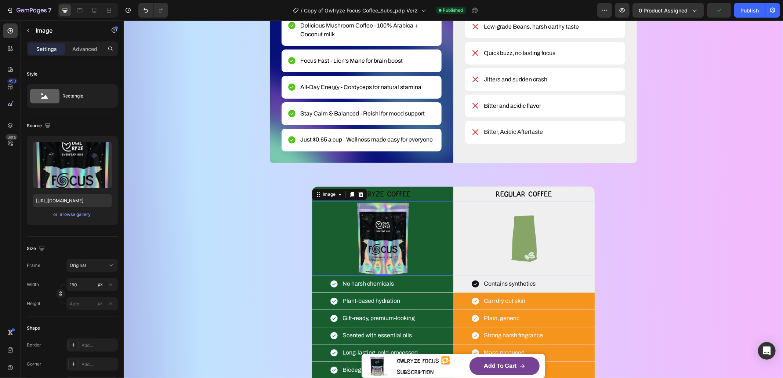
scroll to position [1068, 0]
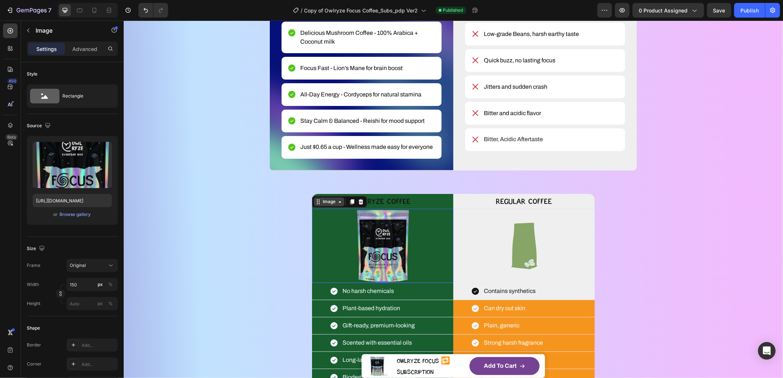
click at [315, 203] on icon at bounding box center [318, 202] width 6 height 6
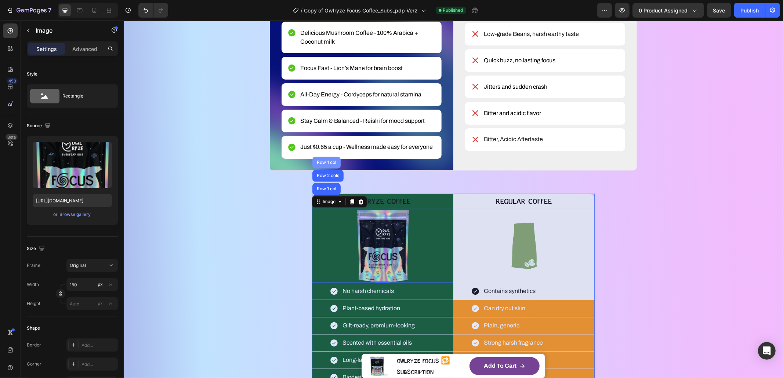
click at [326, 164] on div "Row 1 col" at bounding box center [326, 162] width 22 height 4
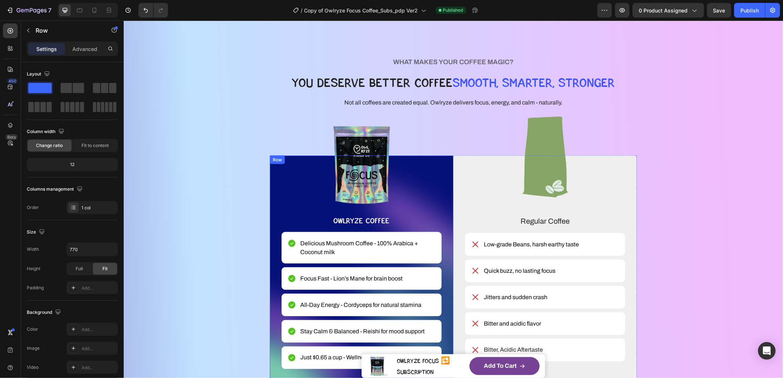
scroll to position [857, 0]
click at [271, 181] on div "Image OWLRYZE COFFEE Text Block Row Delicious Mushroom Coffee - 100% Arabica + …" at bounding box center [361, 269] width 184 height 226
click at [277, 154] on div "WHAT MAKES YOUR COFFEE MAGIC? Heading YOU DESERVE BETTER COFFEE SMOOTH, SMARTER…" at bounding box center [452, 219] width 367 height 325
click at [273, 166] on div "Image OWLRYZE COFFEE Text Block Row Delicious Mushroom Coffee - 100% Arabica + …" at bounding box center [361, 269] width 184 height 226
click at [279, 145] on div "Row" at bounding box center [285, 148] width 12 height 7
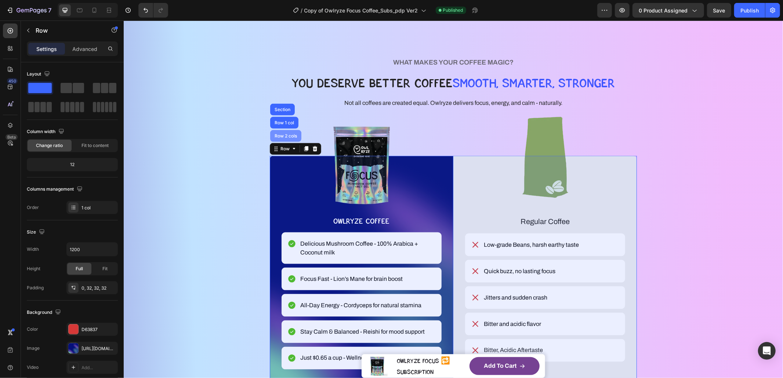
click at [281, 137] on div "Row 2 cols" at bounding box center [285, 136] width 25 height 4
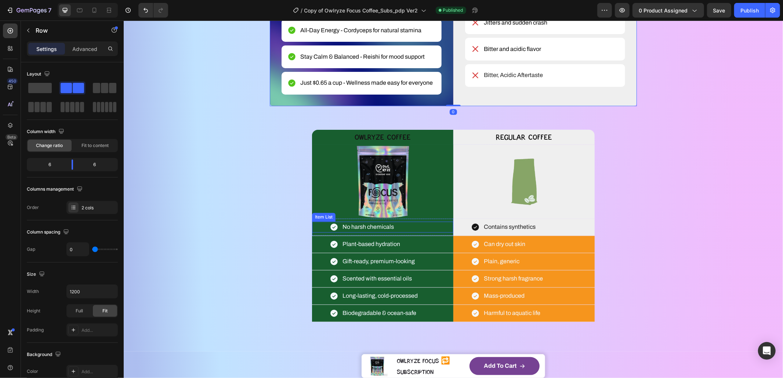
scroll to position [1116, 0]
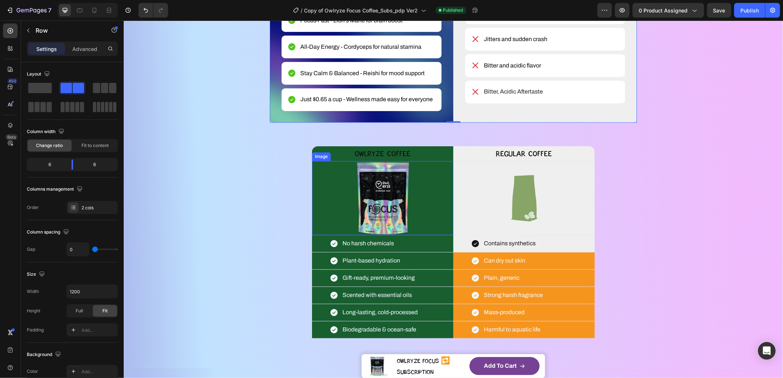
click at [313, 152] on p "OWLRYZE COFFEE" at bounding box center [382, 154] width 140 height 14
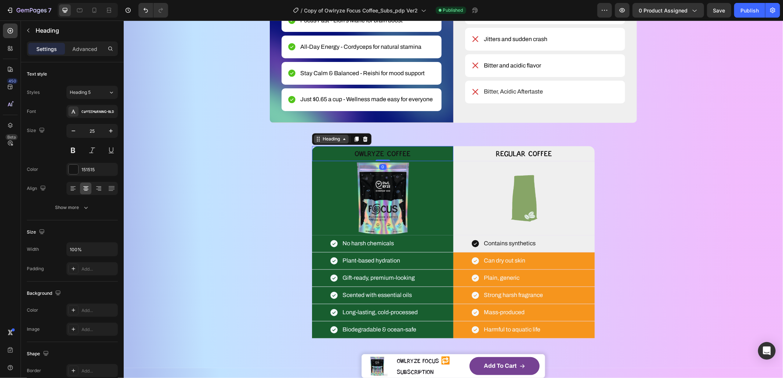
click at [321, 140] on div "Heading" at bounding box center [331, 139] width 20 height 7
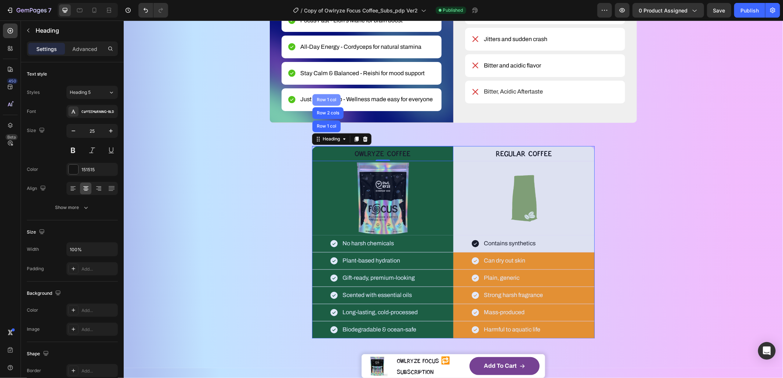
click at [323, 104] on div "Row 1 col" at bounding box center [326, 100] width 28 height 12
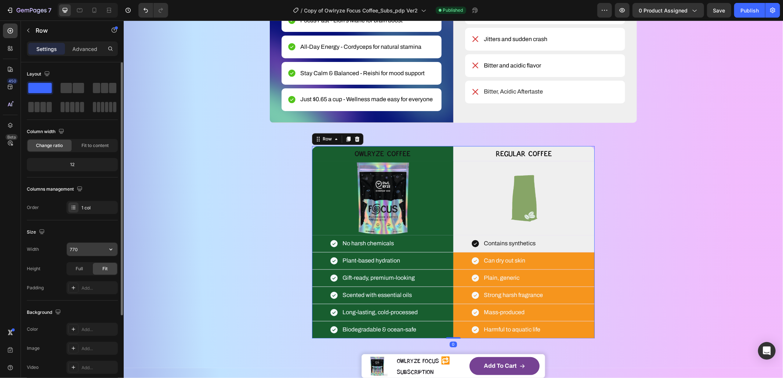
click at [84, 248] on input "770" at bounding box center [92, 249] width 51 height 13
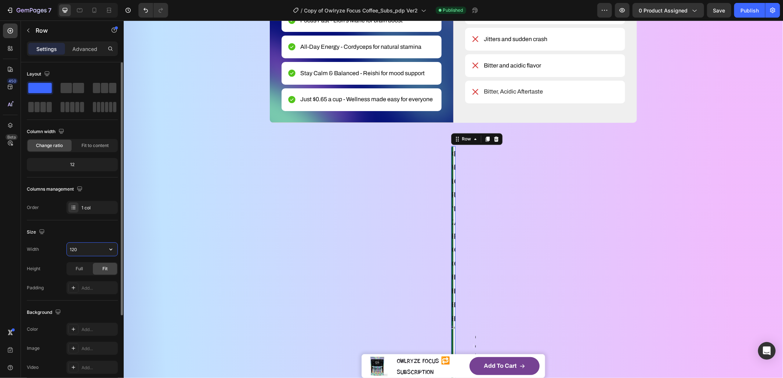
type input "1200"
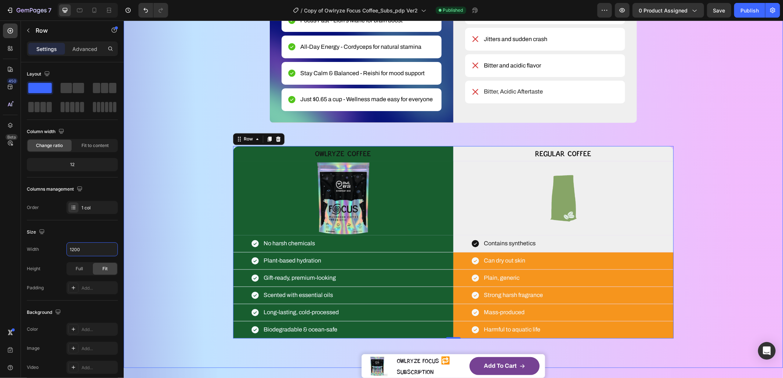
click at [178, 251] on div "WHAT MAKES YOUR COFFEE MAGIC? Heading YOU DESERVE BETTER COFFEE SMOOTH, SMARTER…" at bounding box center [453, 56] width 600 height 564
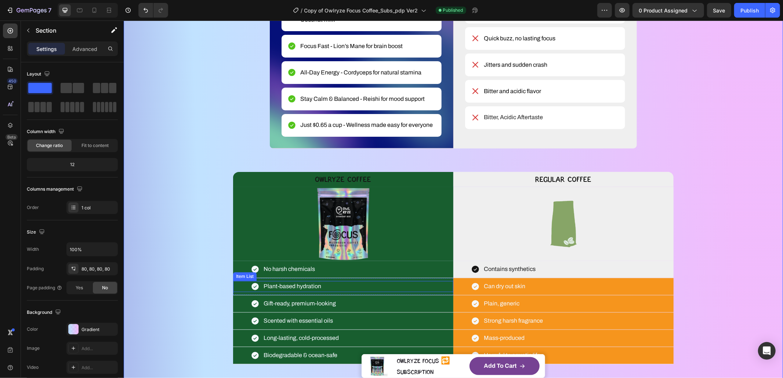
scroll to position [1045, 0]
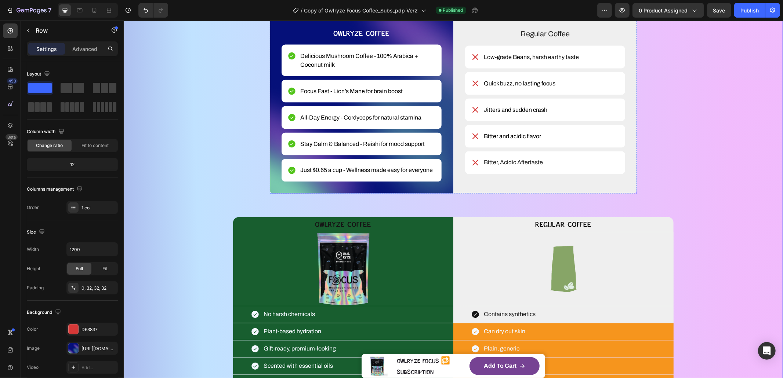
click at [272, 175] on div "Image OWLRYZE COFFEE Text Block Row Delicious Mushroom Coffee - 100% Arabica + …" at bounding box center [361, 81] width 184 height 226
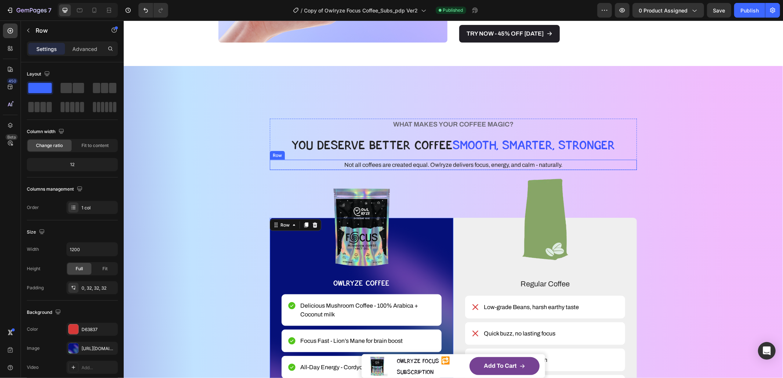
scroll to position [773, 0]
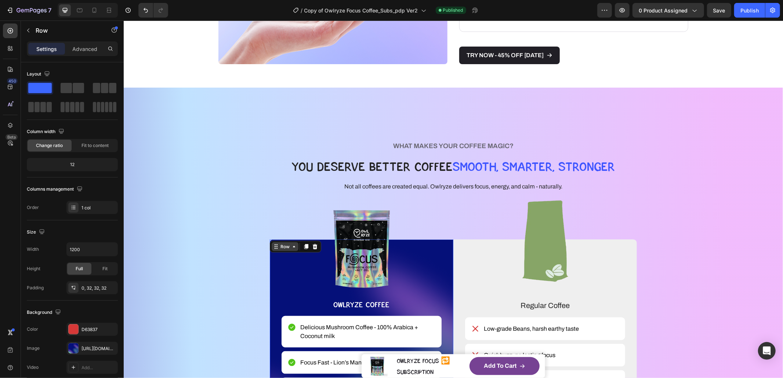
click at [276, 243] on div "Row" at bounding box center [284, 246] width 27 height 9
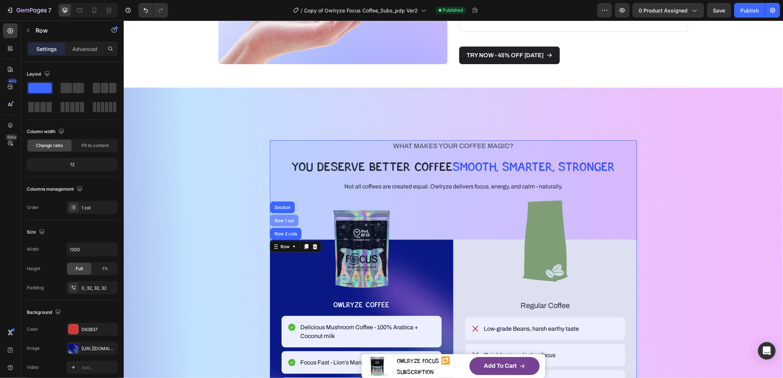
click at [280, 219] on div "Row 1 col" at bounding box center [284, 220] width 22 height 4
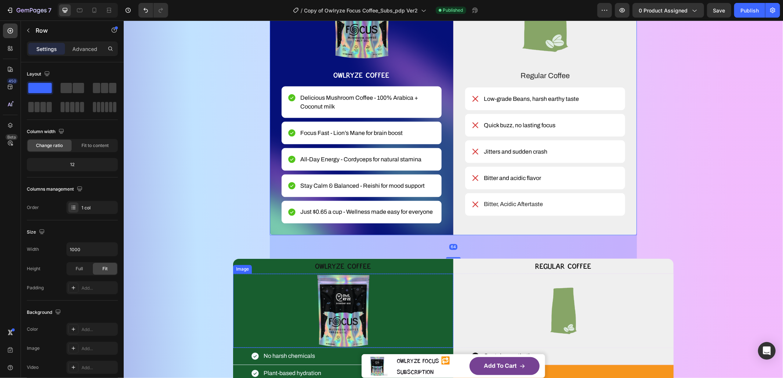
scroll to position [1053, 0]
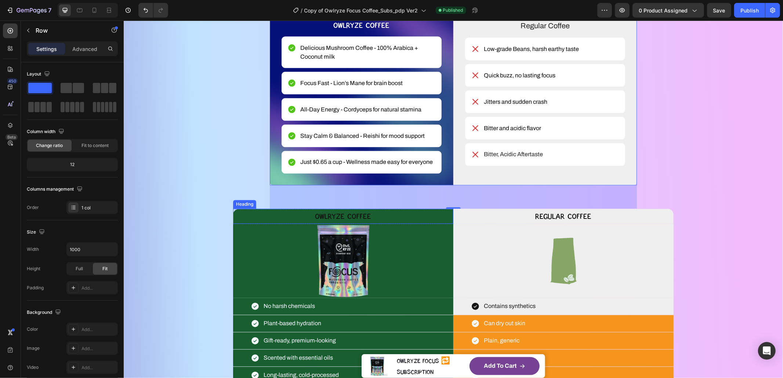
click at [241, 214] on p "OWLRYZE COFFEE" at bounding box center [342, 217] width 219 height 14
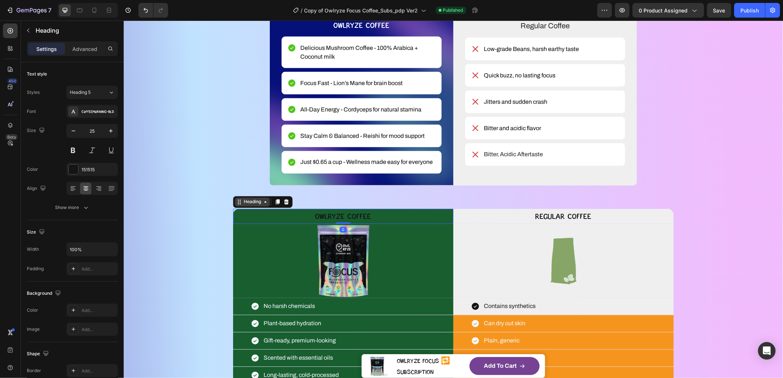
click at [242, 203] on div "Heading" at bounding box center [252, 202] width 20 height 7
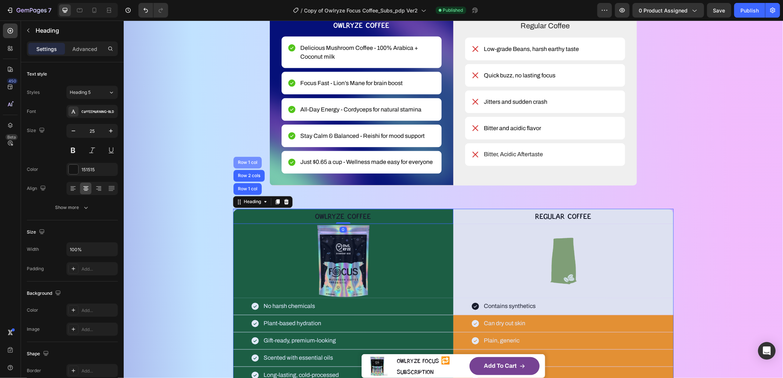
click at [246, 162] on div "Row 1 col" at bounding box center [247, 162] width 22 height 4
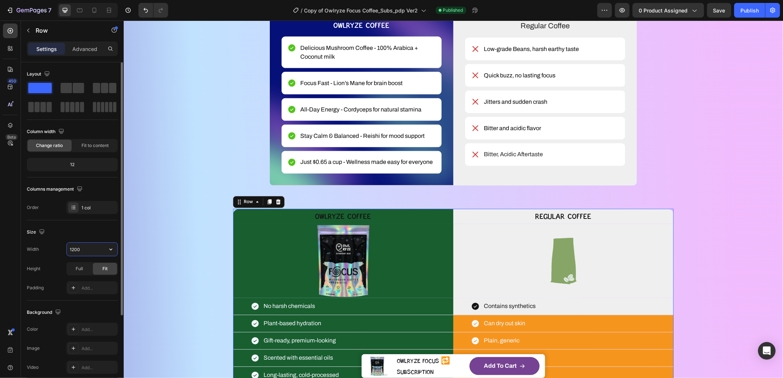
click at [83, 250] on input "1200" at bounding box center [92, 249] width 51 height 13
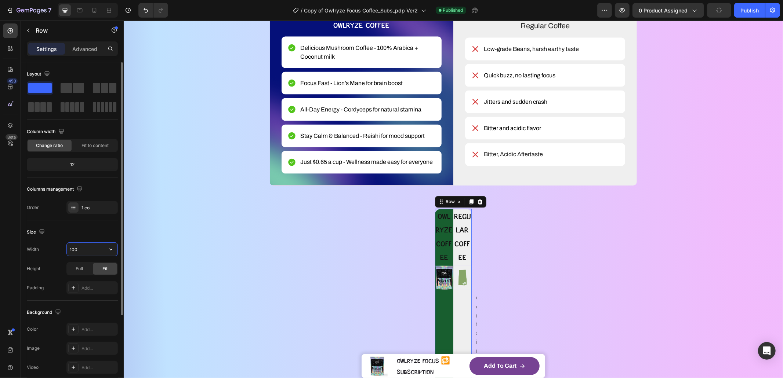
type input "1000"
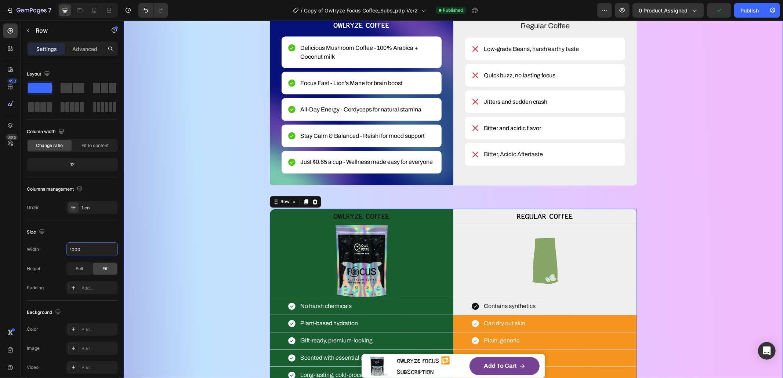
click at [219, 285] on div "WHAT MAKES YOUR COFFEE MAGIC? Heading YOU DESERVE BETTER COFFEE SMOOTH, SMARTER…" at bounding box center [453, 119] width 600 height 564
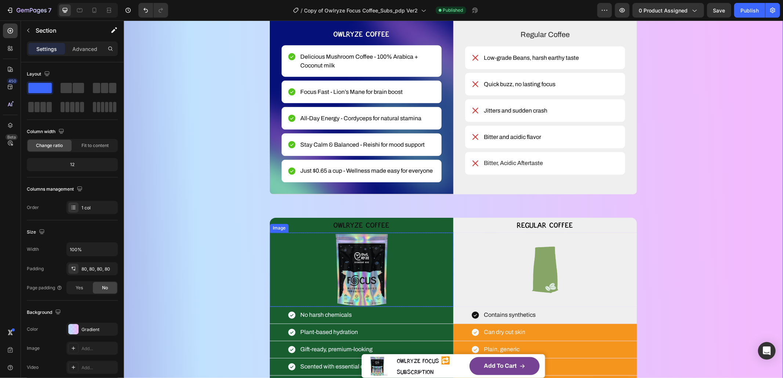
scroll to position [1038, 0]
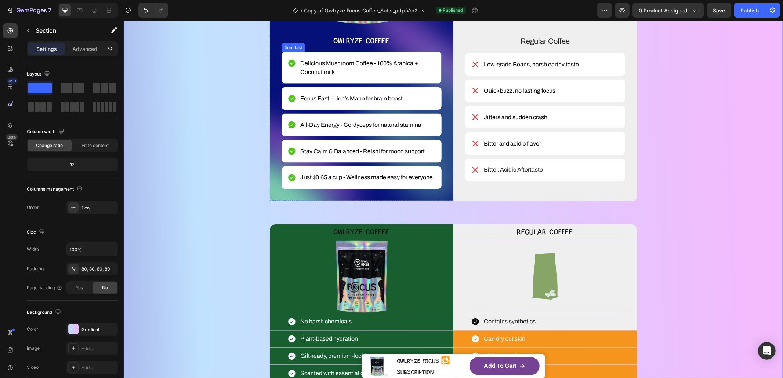
click at [327, 71] on span "Delicious Mushroom Coffee - 100% Arabica + Coconut milk" at bounding box center [359, 67] width 118 height 15
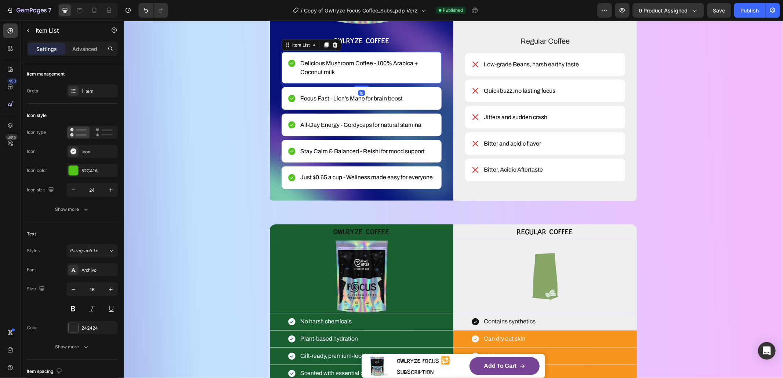
click at [327, 71] on span "Delicious Mushroom Coffee - 100% Arabica + Coconut milk" at bounding box center [359, 67] width 118 height 15
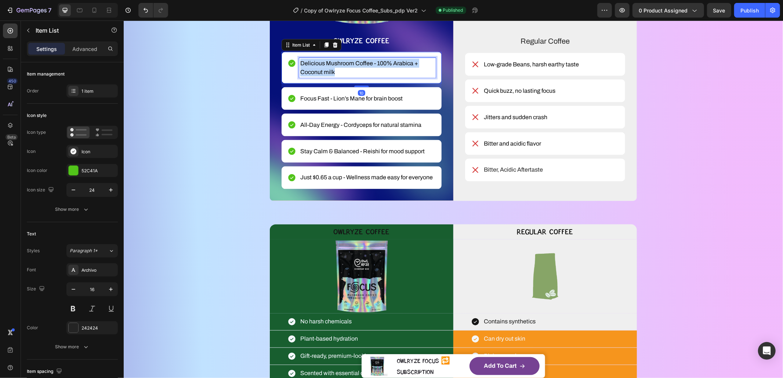
click at [327, 70] on span "Delicious Mushroom Coffee - 100% Arabica + Coconut milk" at bounding box center [359, 67] width 118 height 15
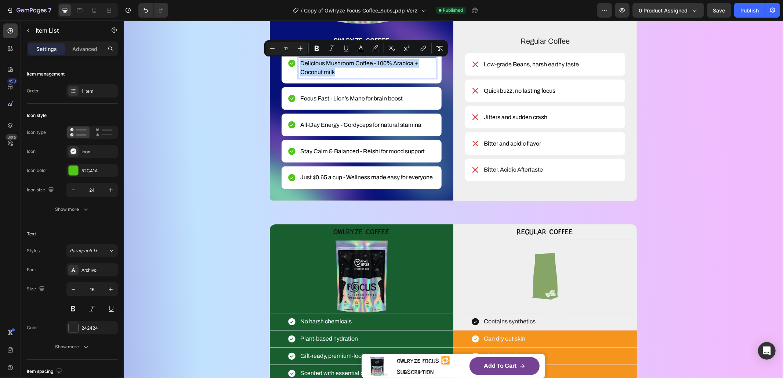
click at [327, 70] on span "Delicious Mushroom Coffee - 100% Arabica + Coconut milk" at bounding box center [359, 67] width 118 height 15
copy span "Delicious Mushroom Coffee - 100% Arabica + Coconut milk"
click at [319, 321] on p "No harsh chemicals" at bounding box center [325, 321] width 51 height 9
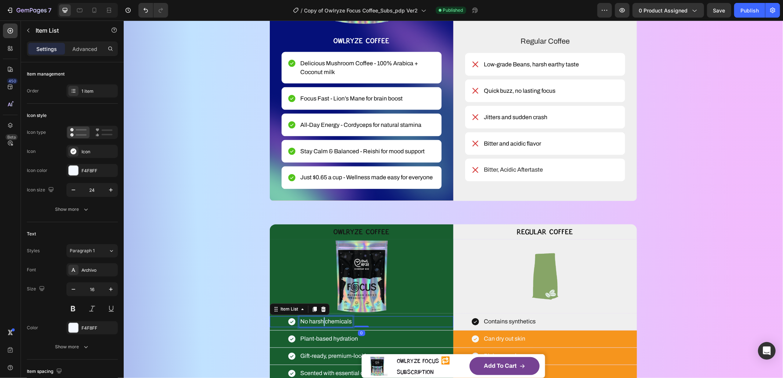
click at [319, 321] on p "No harsh chemicals" at bounding box center [325, 321] width 51 height 9
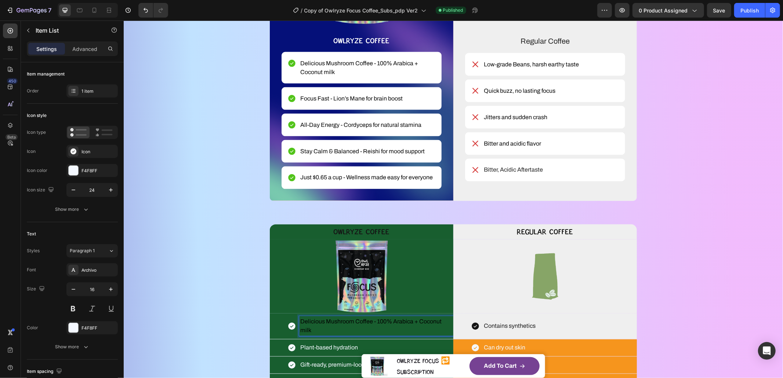
click at [308, 324] on span "Delicious Mushroom Coffee - 100% Arabica + Coconut milk" at bounding box center [370, 326] width 141 height 15
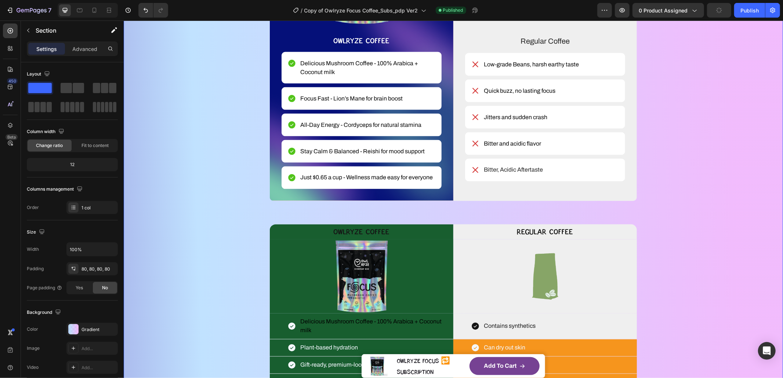
click at [239, 172] on div "WHAT MAKES YOUR COFFEE MAGIC? Heading YOU DESERVE BETTER COFFEE SMOOTH, SMARTER…" at bounding box center [453, 138] width 600 height 573
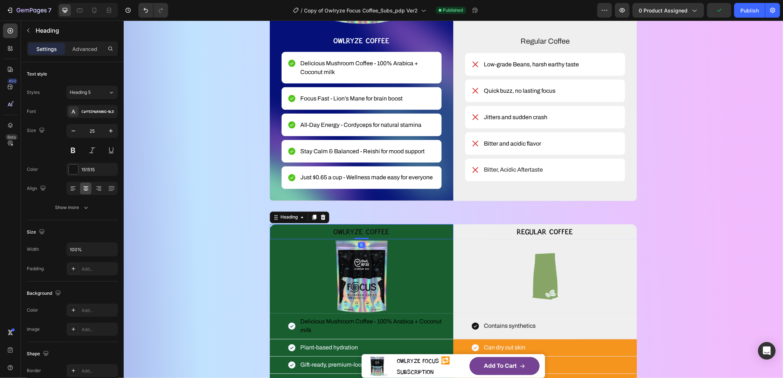
click at [276, 227] on p "OWLRYZE COFFEE" at bounding box center [361, 232] width 182 height 14
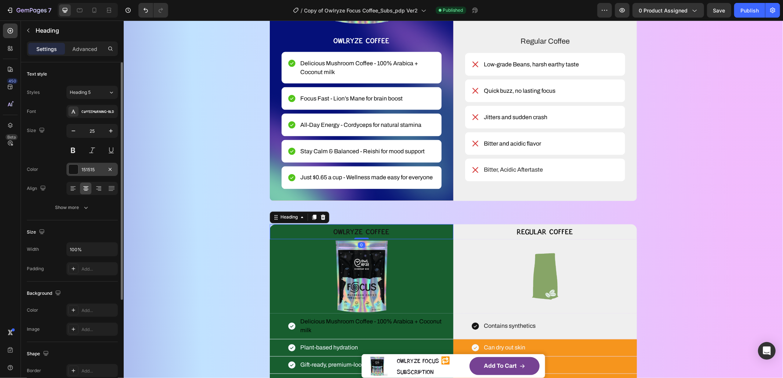
click at [76, 170] on div at bounding box center [74, 170] width 10 height 10
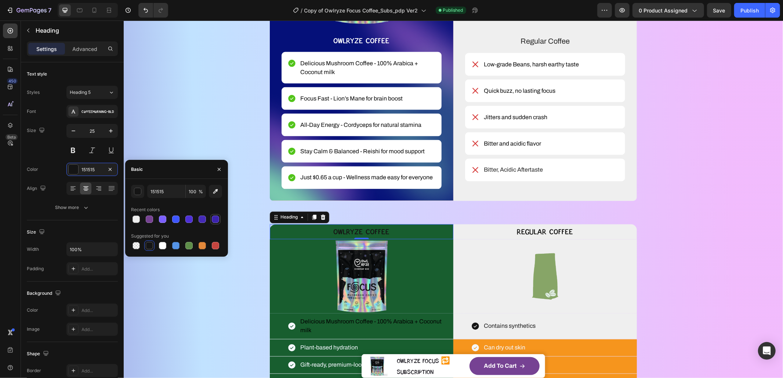
click at [212, 219] on div at bounding box center [215, 219] width 7 height 7
type input "151515"
drag, startPoint x: 254, startPoint y: 273, endPoint x: 270, endPoint y: 268, distance: 16.5
click at [254, 272] on div "WHAT MAKES YOUR COFFEE MAGIC? Heading YOU DESERVE BETTER COFFEE SMOOTH, SMARTER…" at bounding box center [453, 138] width 600 height 573
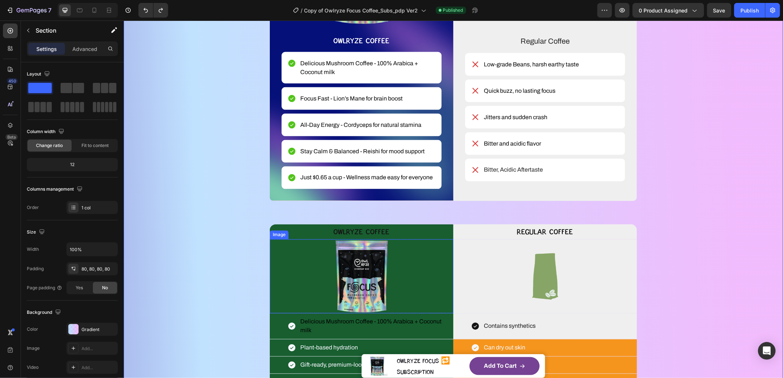
click at [271, 267] on div at bounding box center [361, 276] width 184 height 74
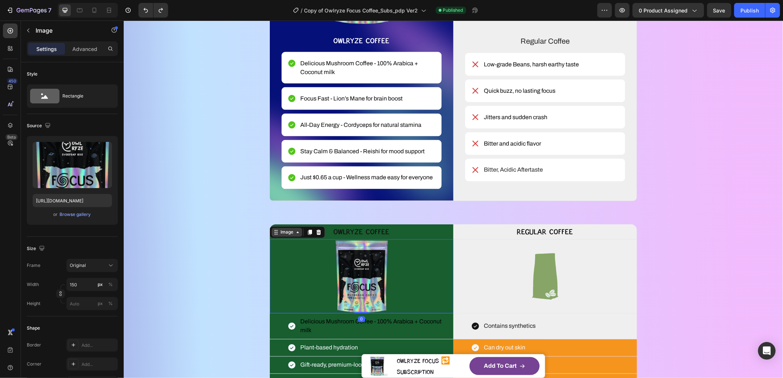
click at [272, 236] on div "Image" at bounding box center [286, 232] width 30 height 9
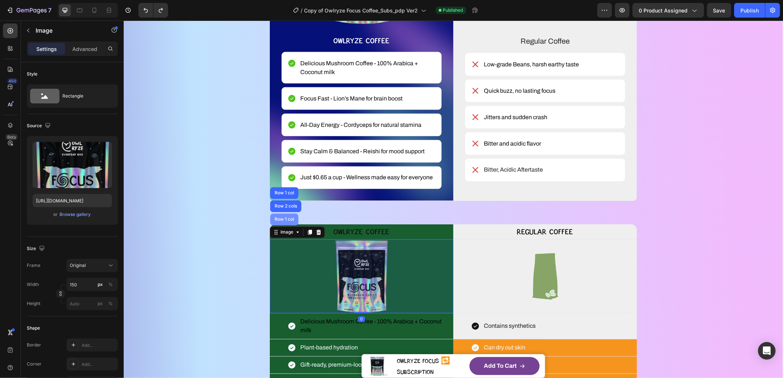
click at [279, 221] on div "Row 1 col" at bounding box center [284, 219] width 22 height 4
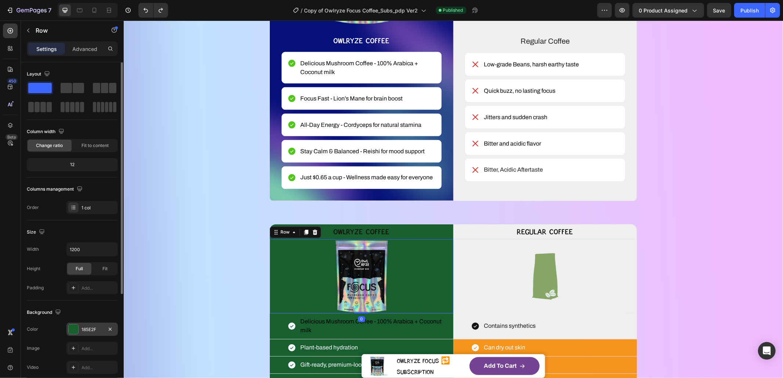
click at [75, 331] on div at bounding box center [74, 330] width 10 height 10
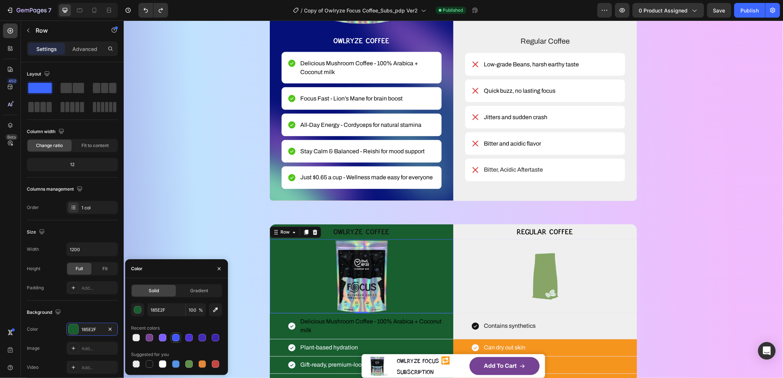
click at [173, 337] on div at bounding box center [175, 337] width 7 height 7
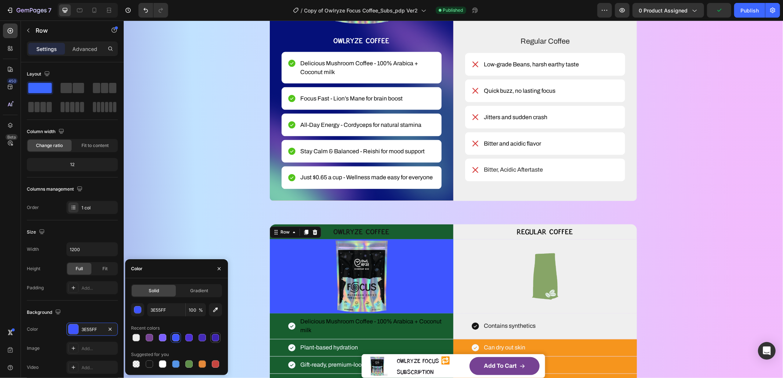
click at [214, 334] on div at bounding box center [215, 337] width 7 height 7
type input "3C23AF"
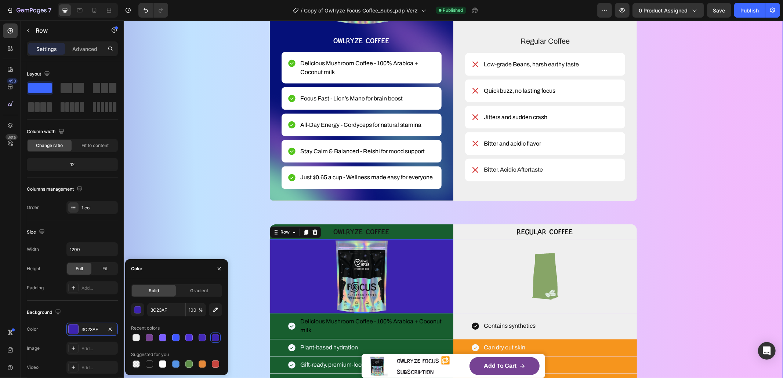
click at [203, 221] on div "WHAT MAKES YOUR COFFEE MAGIC? Heading YOU DESERVE BETTER COFFEE SMOOTH, SMARTER…" at bounding box center [453, 138] width 600 height 573
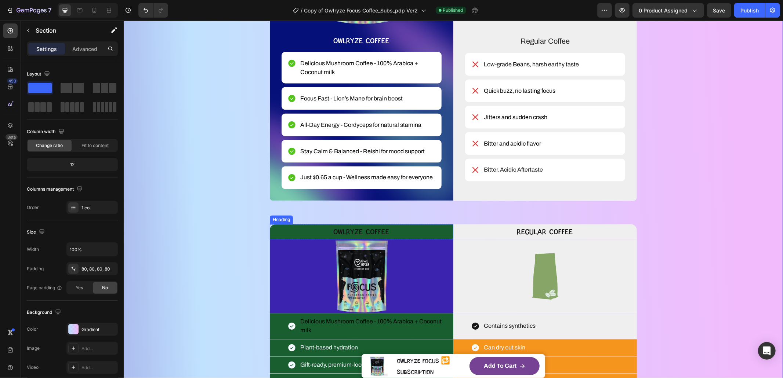
click at [274, 230] on p "OWLRYZE COFFEE" at bounding box center [361, 232] width 182 height 14
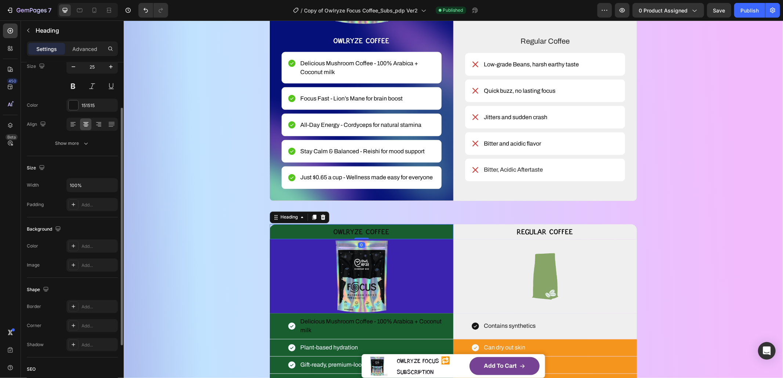
scroll to position [50, 0]
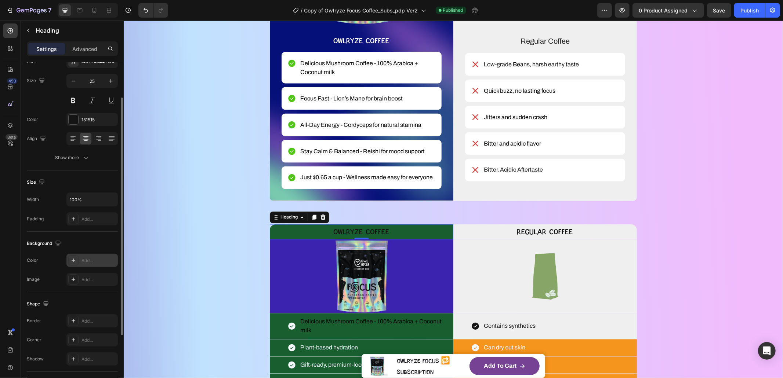
click at [94, 262] on div "Add..." at bounding box center [98, 261] width 34 height 7
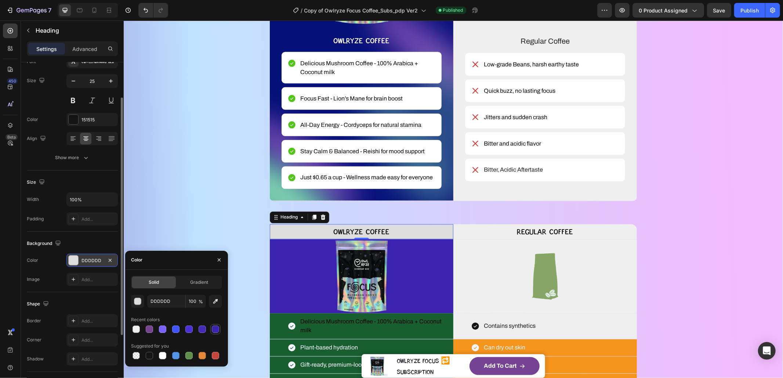
click at [212, 330] on div at bounding box center [215, 329] width 7 height 7
type input "3C23AF"
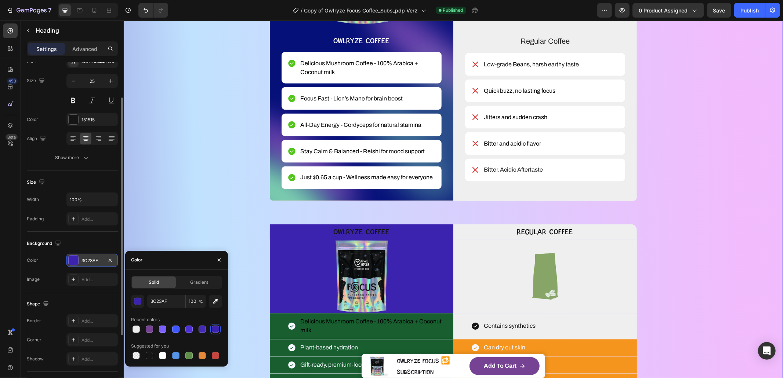
click at [203, 214] on div "WHAT MAKES YOUR COFFEE MAGIC? Heading YOU DESERVE BETTER COFFEE SMOOTH, SMARTER…" at bounding box center [453, 138] width 600 height 573
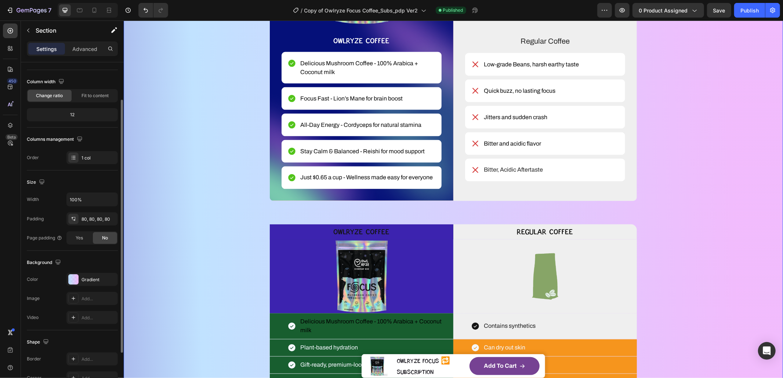
scroll to position [0, 0]
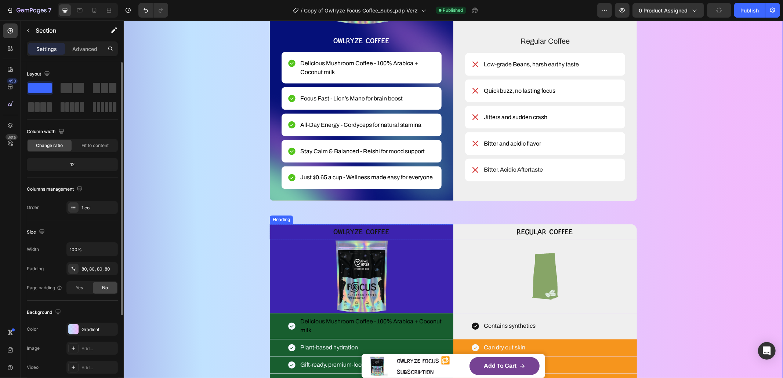
click at [349, 230] on p "OWLRYZE COFFEE" at bounding box center [361, 232] width 182 height 14
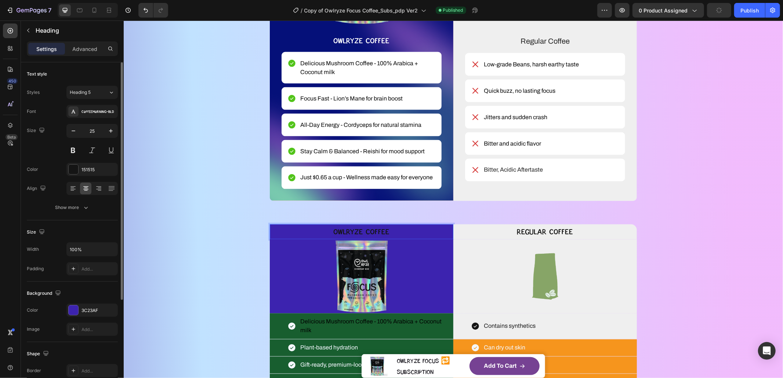
click at [349, 230] on p "OWLRYZE COFFEE" at bounding box center [361, 232] width 182 height 14
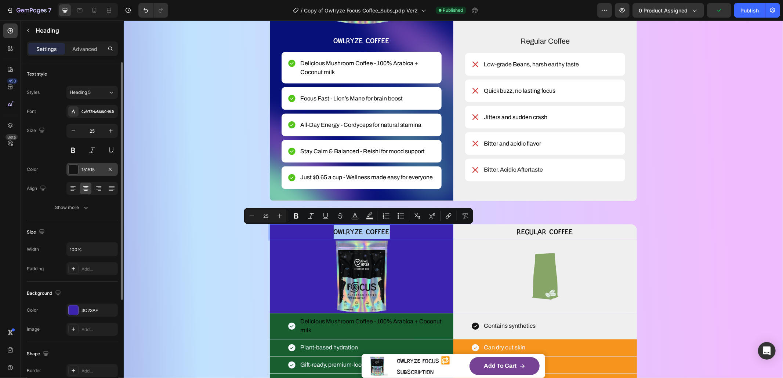
click at [74, 168] on div at bounding box center [74, 170] width 10 height 10
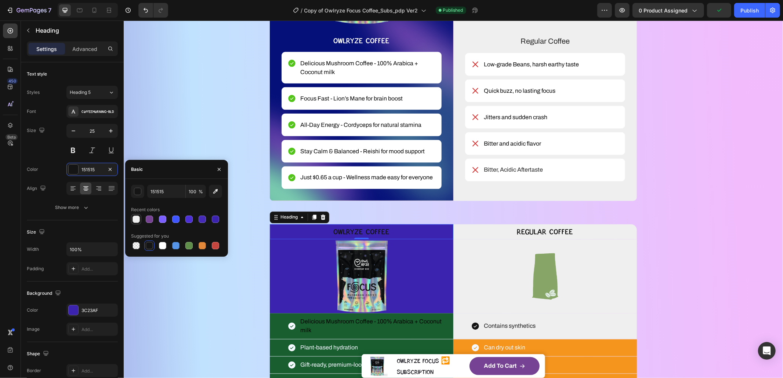
click at [136, 219] on div at bounding box center [135, 219] width 7 height 7
type input "EFEFEF"
click at [170, 291] on div "WHAT MAKES YOUR COFFEE MAGIC? Heading YOU DESERVE BETTER COFFEE SMOOTH, SMARTER…" at bounding box center [453, 138] width 600 height 573
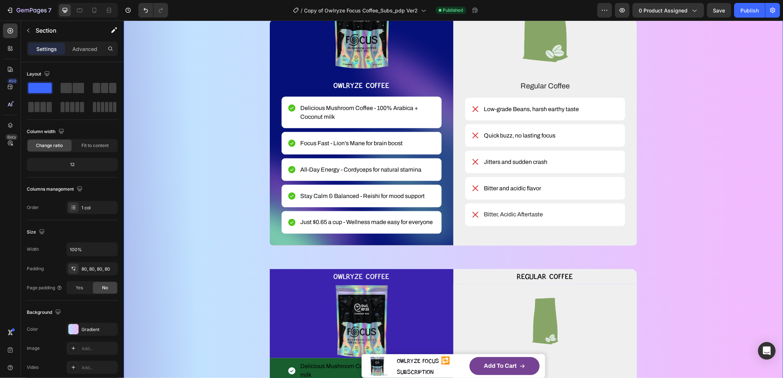
scroll to position [1022, 0]
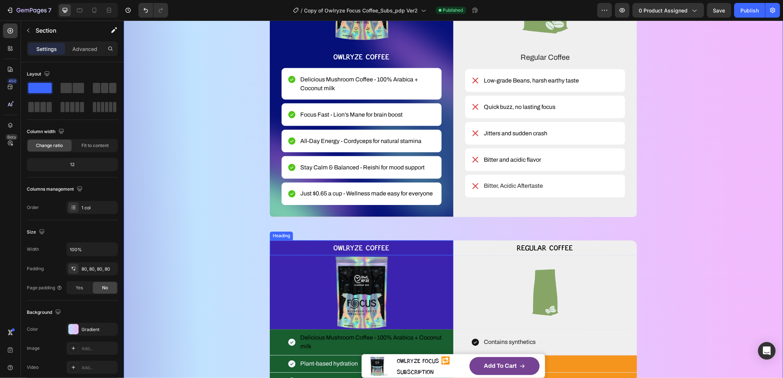
click at [300, 249] on p "OWLRYZE COFFEE" at bounding box center [361, 248] width 182 height 14
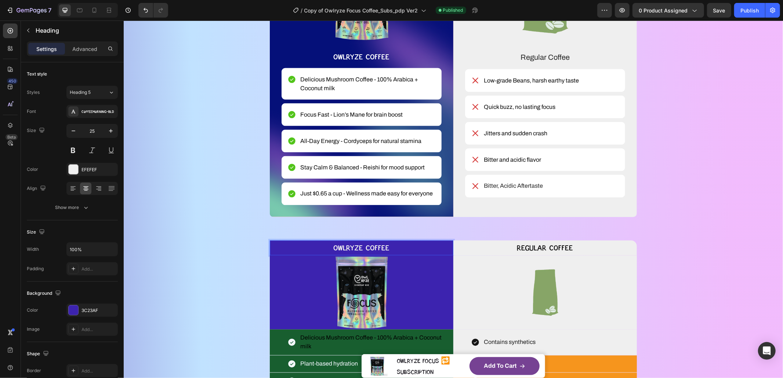
click at [273, 250] on p "OWLRYZE COFFEE" at bounding box center [361, 248] width 182 height 14
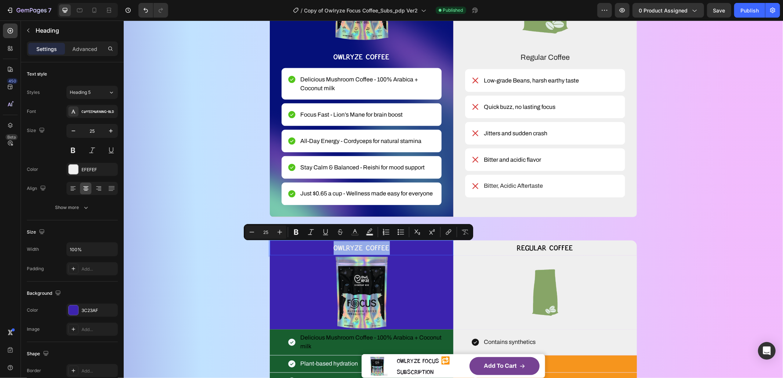
click at [275, 250] on p "OWLRYZE COFFEE" at bounding box center [361, 248] width 182 height 14
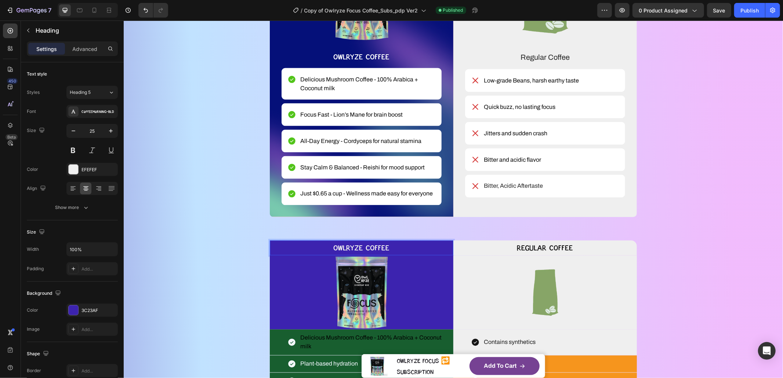
click at [276, 250] on p "OWLRYZE COFFEE" at bounding box center [361, 248] width 182 height 14
click at [72, 309] on div at bounding box center [74, 311] width 10 height 10
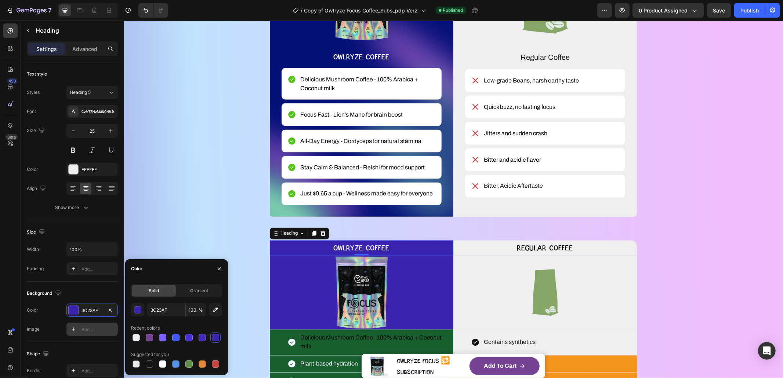
click at [88, 330] on div "Add..." at bounding box center [98, 330] width 34 height 7
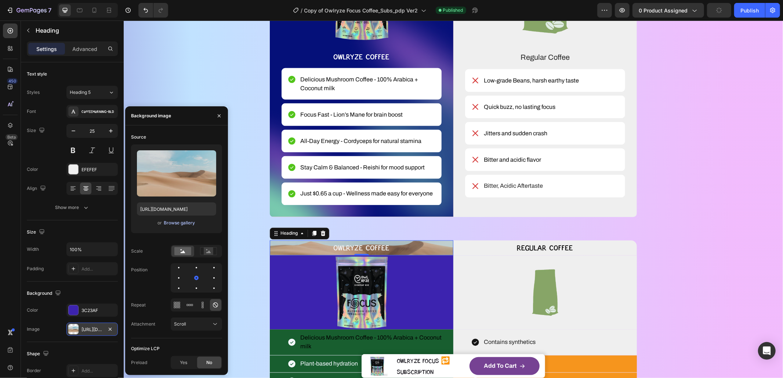
click at [173, 224] on div "Browse gallery" at bounding box center [179, 223] width 31 height 7
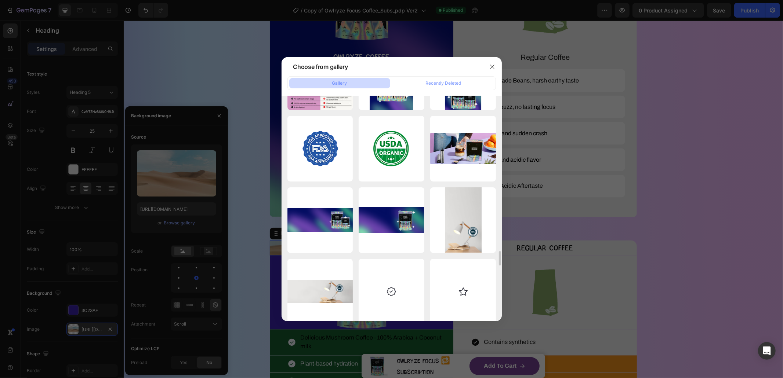
scroll to position [2603, 0]
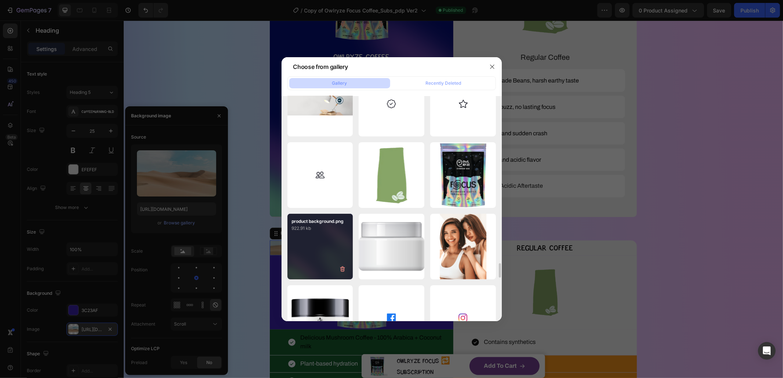
click at [334, 254] on div "product background.png 922.91 kb" at bounding box center [320, 247] width 66 height 66
type input "[URL][DOMAIN_NAME]"
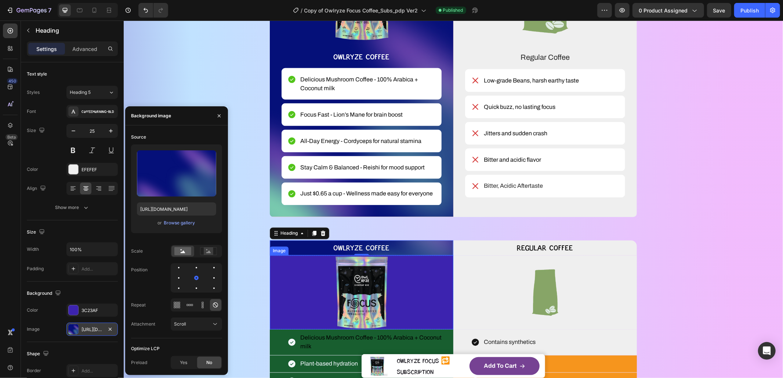
click at [278, 277] on div at bounding box center [361, 292] width 184 height 74
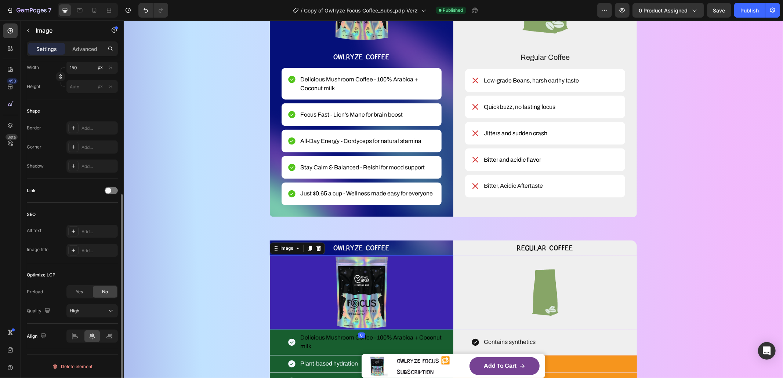
scroll to position [145, 0]
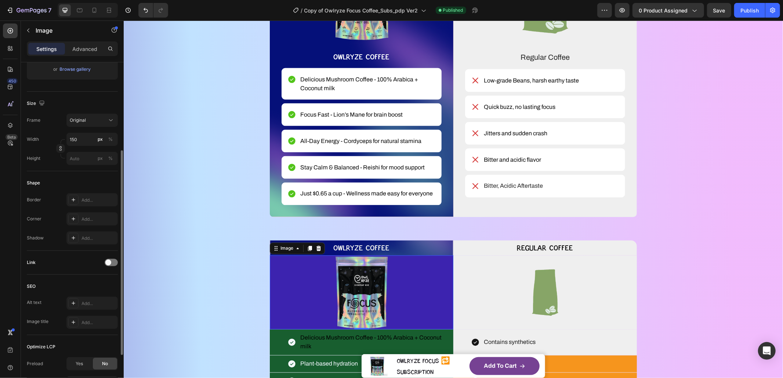
click at [272, 279] on div at bounding box center [361, 292] width 184 height 74
click at [272, 278] on div at bounding box center [361, 292] width 184 height 74
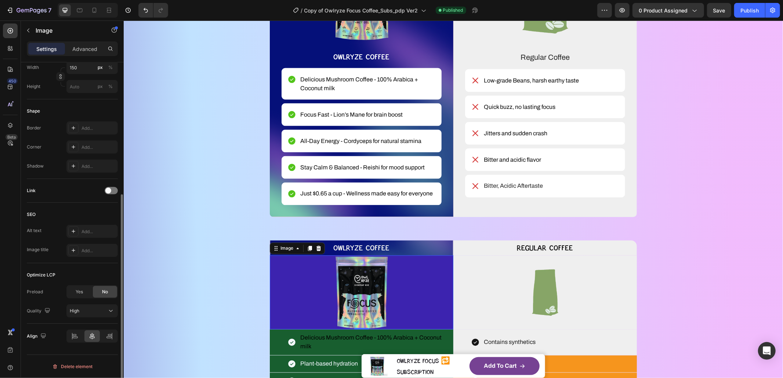
scroll to position [0, 0]
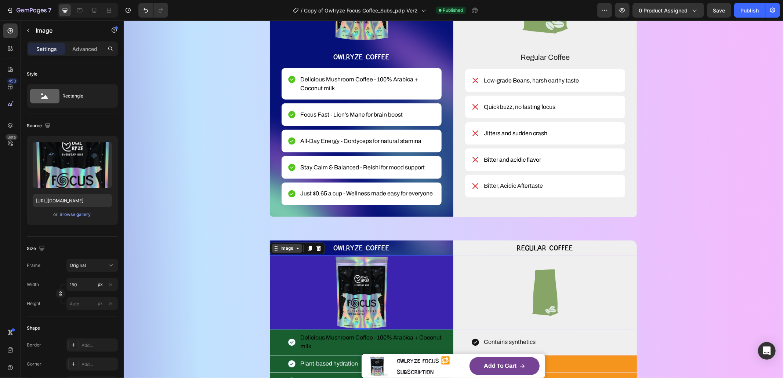
click at [283, 250] on div "Image" at bounding box center [287, 248] width 16 height 7
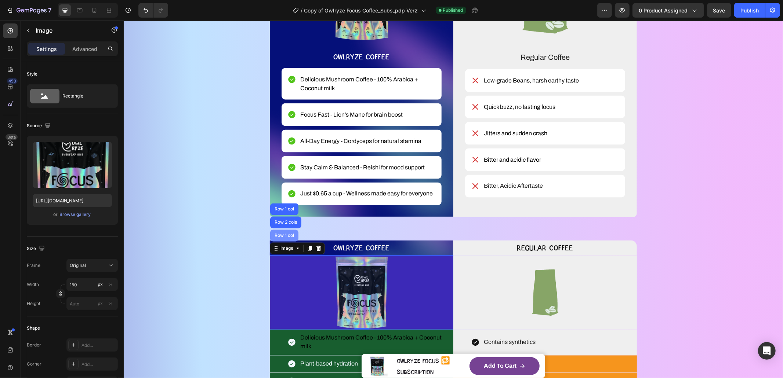
click at [284, 239] on div "Row 1 col" at bounding box center [284, 236] width 28 height 12
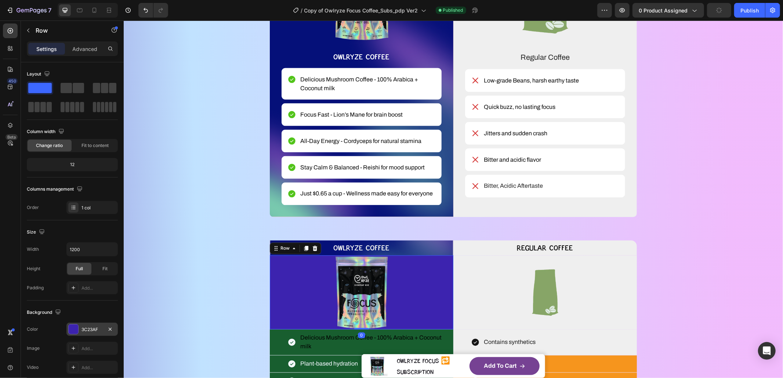
click at [77, 329] on div at bounding box center [74, 330] width 10 height 10
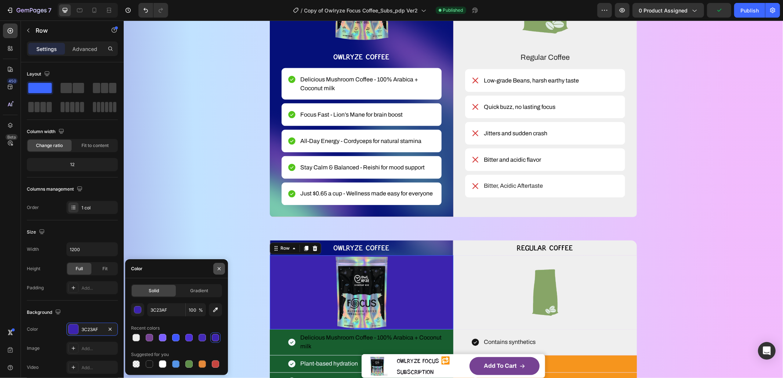
drag, startPoint x: 217, startPoint y: 270, endPoint x: 12, endPoint y: 314, distance: 209.0
click at [217, 270] on icon "button" at bounding box center [219, 269] width 6 height 6
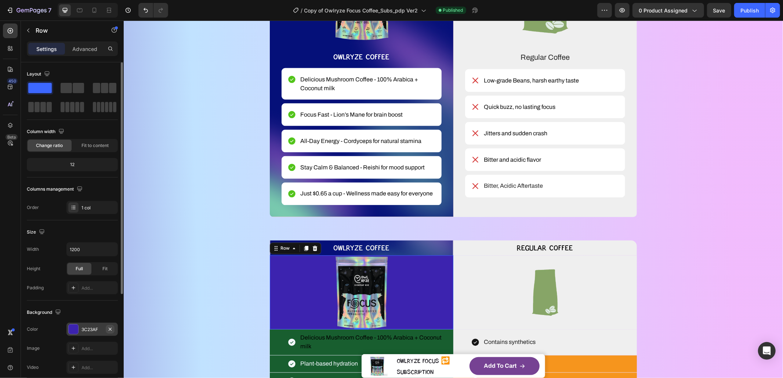
click at [111, 327] on icon "button" at bounding box center [110, 330] width 6 height 6
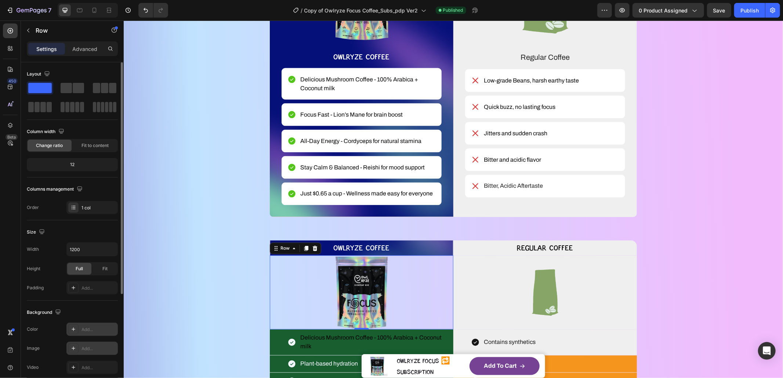
click at [90, 346] on div "Add..." at bounding box center [98, 349] width 34 height 7
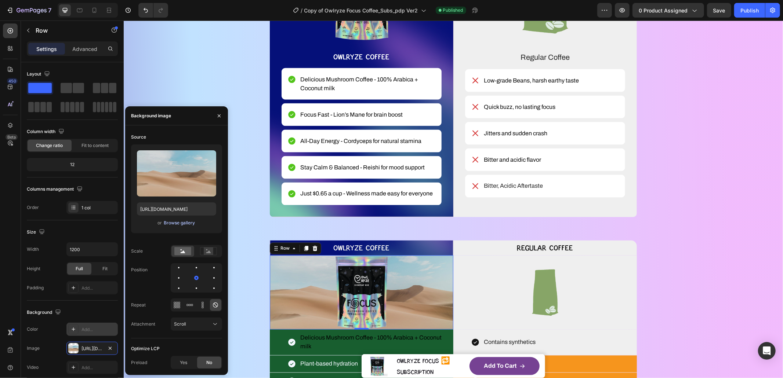
click at [172, 220] on div "Browse gallery" at bounding box center [179, 223] width 31 height 7
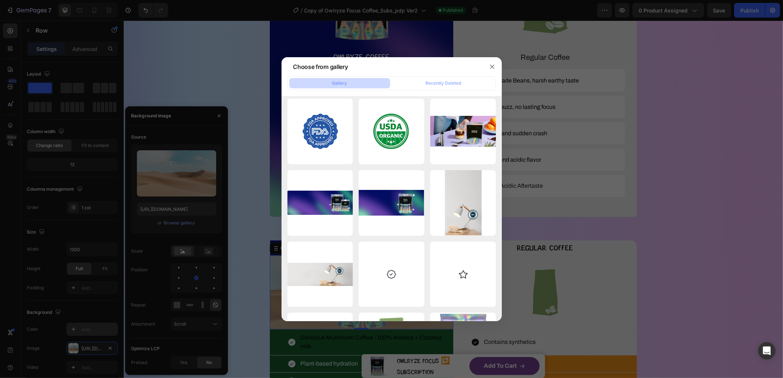
scroll to position [2604, 0]
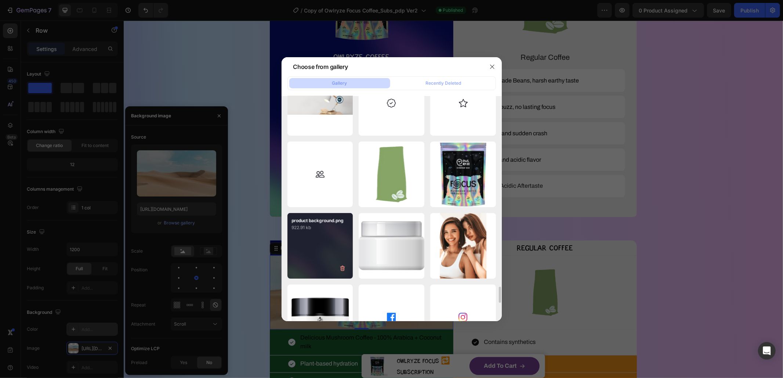
click at [339, 251] on div "product background.png 922.91 kb" at bounding box center [320, 246] width 66 height 66
type input "[URL][DOMAIN_NAME]"
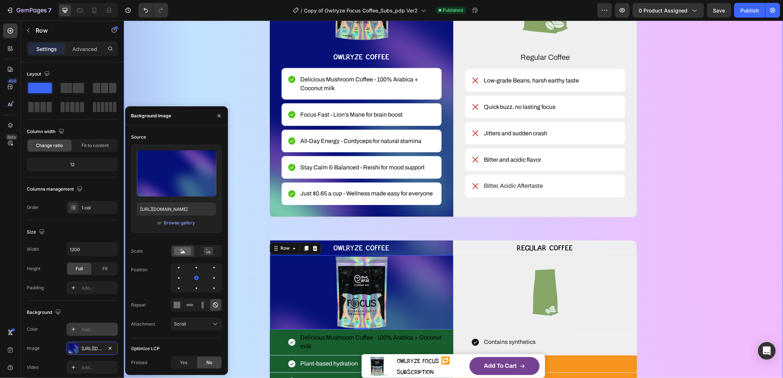
click at [252, 285] on div "WHAT MAKES YOUR COFFEE MAGIC? Heading YOU DESERVE BETTER COFFEE SMOOTH, SMARTER…" at bounding box center [453, 155] width 600 height 573
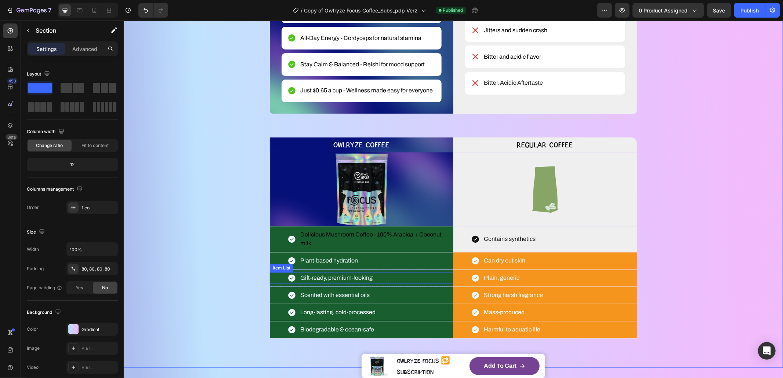
scroll to position [1147, 0]
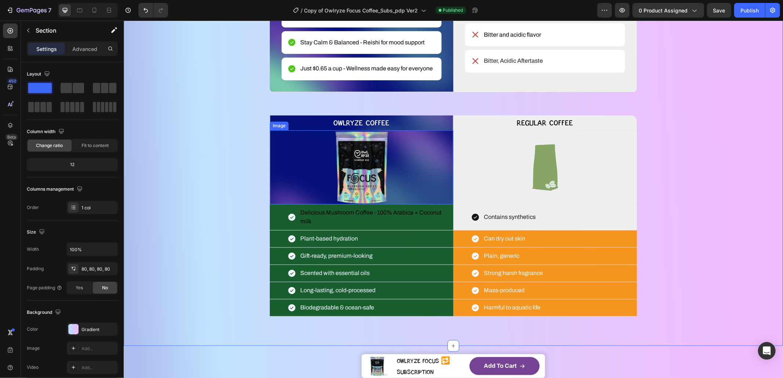
click at [414, 173] on div at bounding box center [361, 167] width 184 height 74
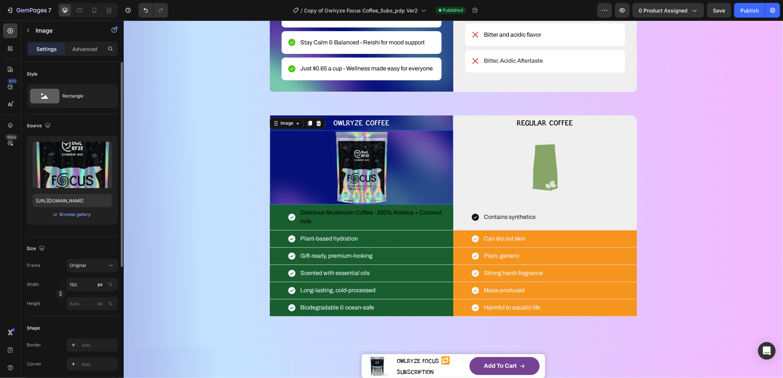
scroll to position [68, 0]
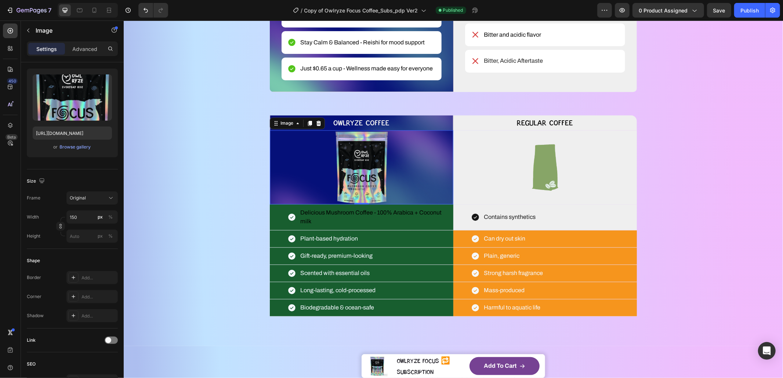
click at [280, 166] on div at bounding box center [361, 167] width 184 height 74
click at [279, 124] on div "Image" at bounding box center [287, 123] width 16 height 7
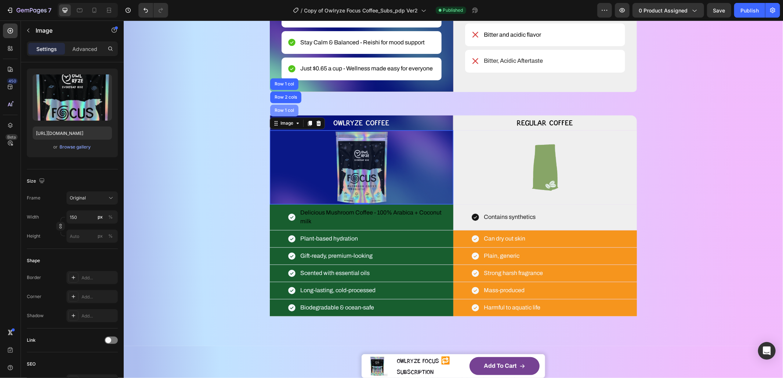
click at [284, 116] on div "Row 1 col" at bounding box center [284, 111] width 28 height 12
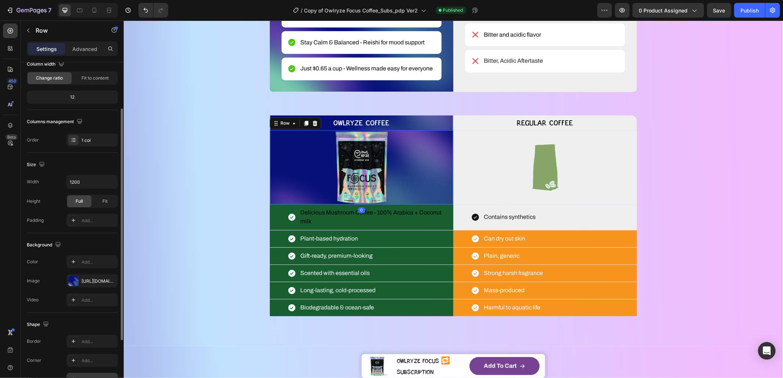
scroll to position [139, 0]
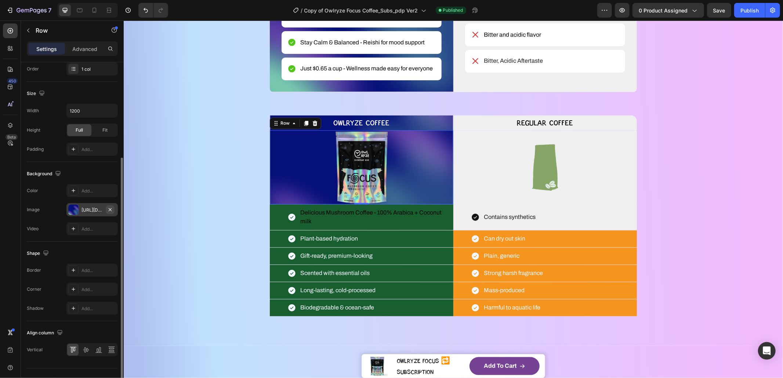
click at [113, 207] on button "button" at bounding box center [110, 210] width 9 height 9
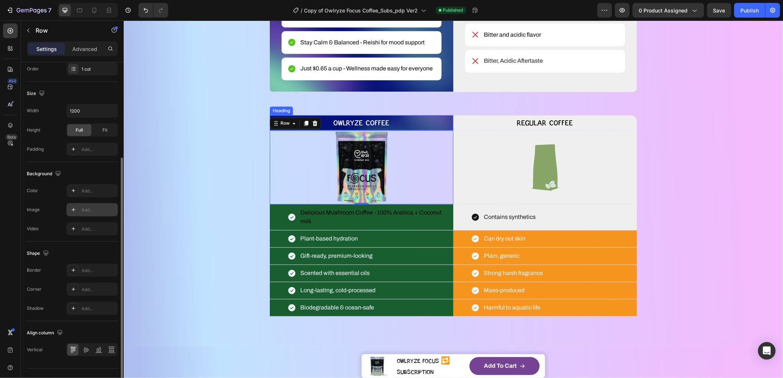
click at [324, 121] on p "OWLRYZE COFFEE" at bounding box center [361, 123] width 182 height 14
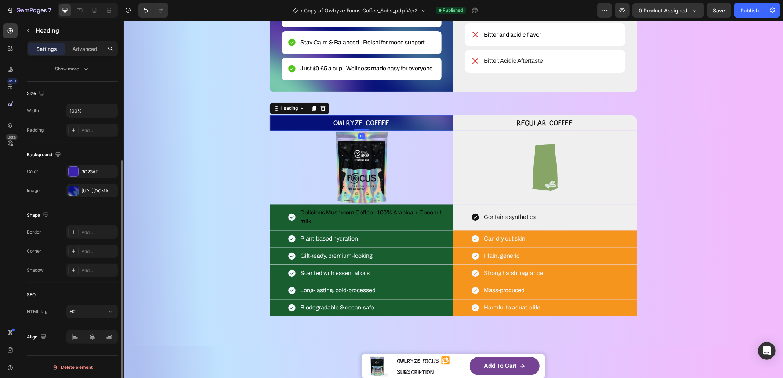
scroll to position [0, 0]
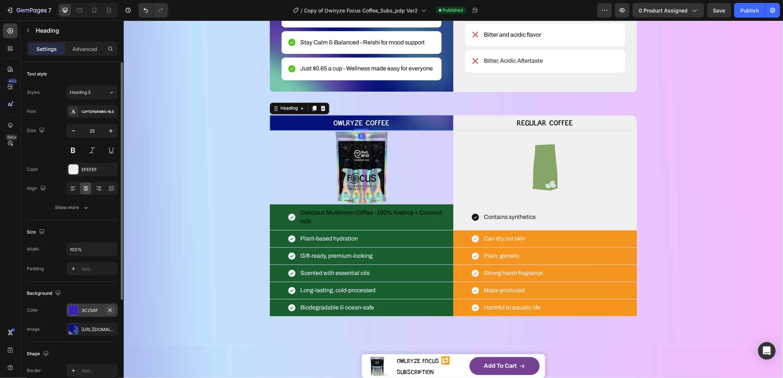
click at [112, 308] on icon "button" at bounding box center [110, 311] width 6 height 6
drag, startPoint x: 110, startPoint y: 327, endPoint x: 115, endPoint y: 319, distance: 10.0
click at [0, 0] on icon "button" at bounding box center [0, 0] width 0 height 0
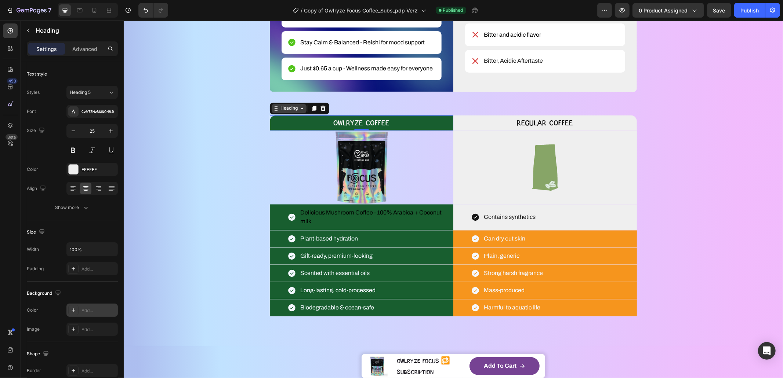
click at [274, 109] on icon at bounding box center [276, 108] width 6 height 6
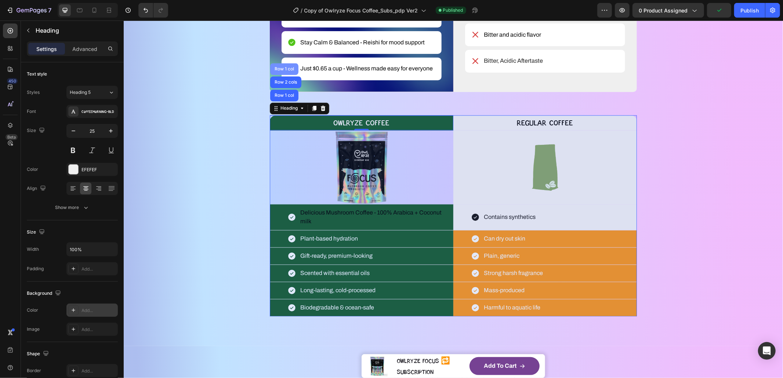
click at [282, 68] on div "Row 1 col" at bounding box center [284, 69] width 22 height 4
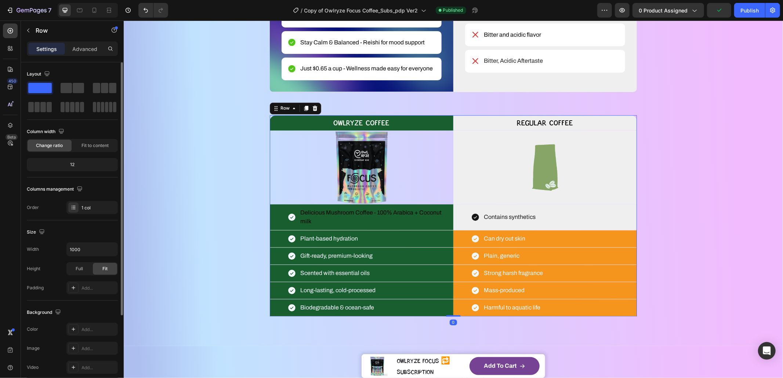
scroll to position [48, 0]
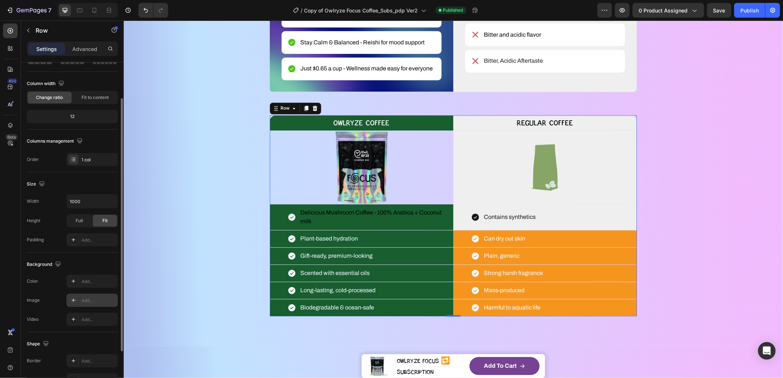
click at [91, 298] on div "Add..." at bounding box center [98, 301] width 34 height 7
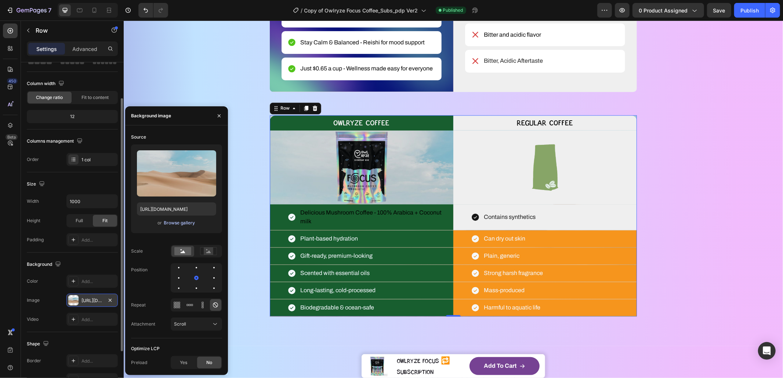
click at [173, 224] on div "Browse gallery" at bounding box center [179, 223] width 31 height 7
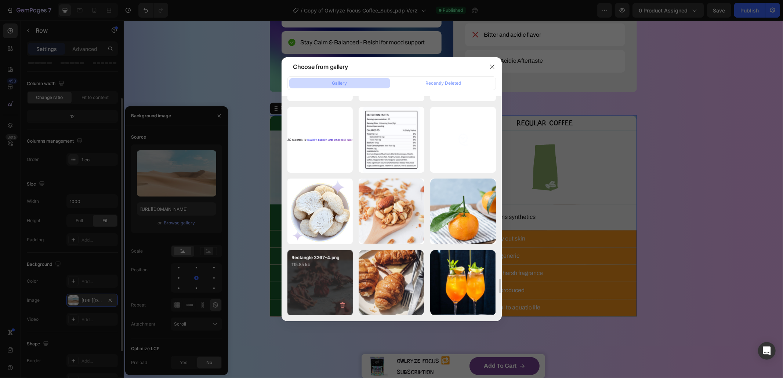
scroll to position [2678, 0]
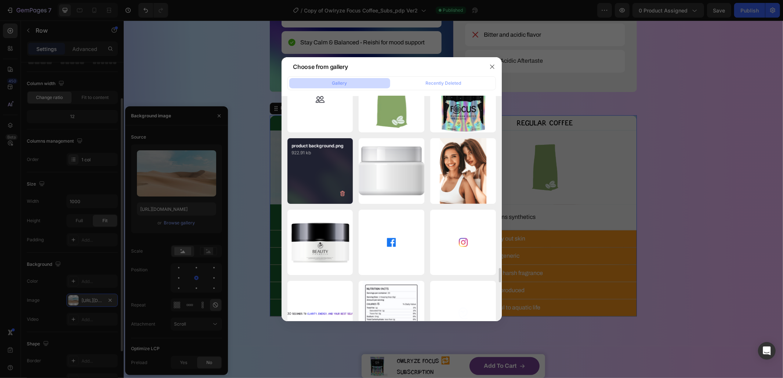
click at [328, 178] on div "product background.png 922.91 kb" at bounding box center [320, 171] width 66 height 66
type input "[URL][DOMAIN_NAME]"
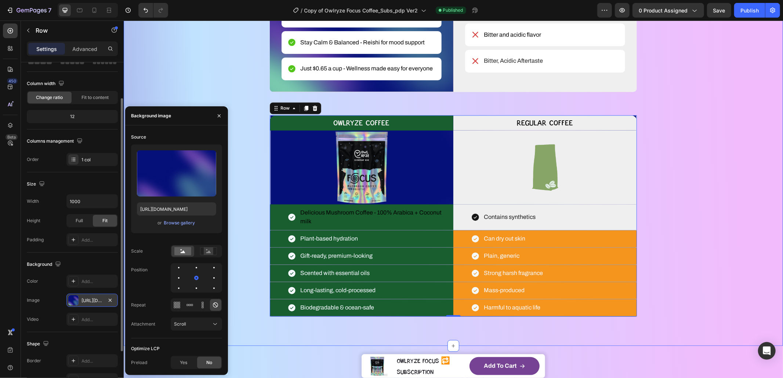
click at [255, 155] on div "WHAT MAKES YOUR COFFEE MAGIC? Heading YOU DESERVE BETTER COFFEE SMOOTH, SMARTER…" at bounding box center [453, 29] width 600 height 573
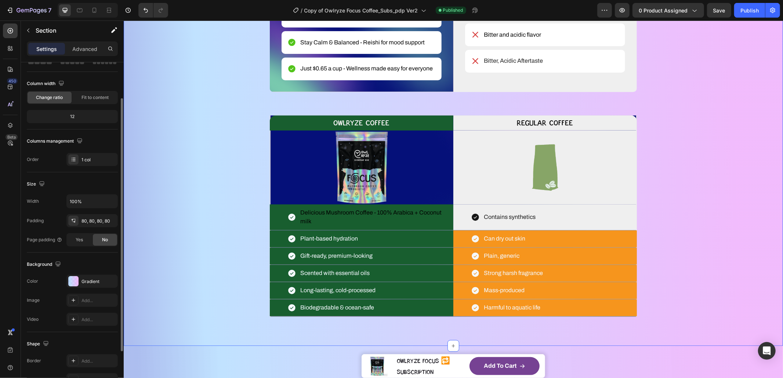
scroll to position [0, 0]
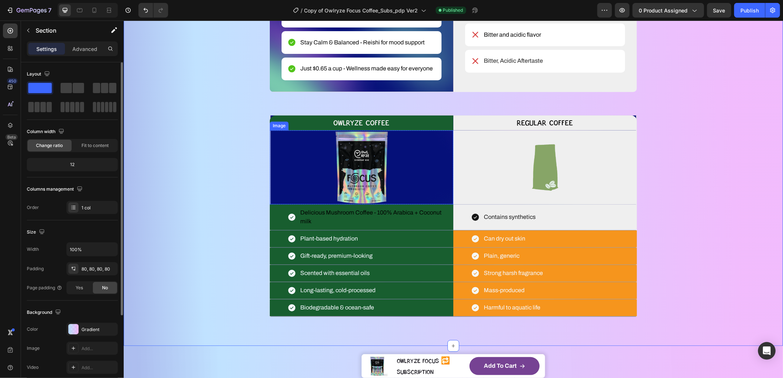
click at [273, 126] on div "Image" at bounding box center [279, 126] width 16 height 7
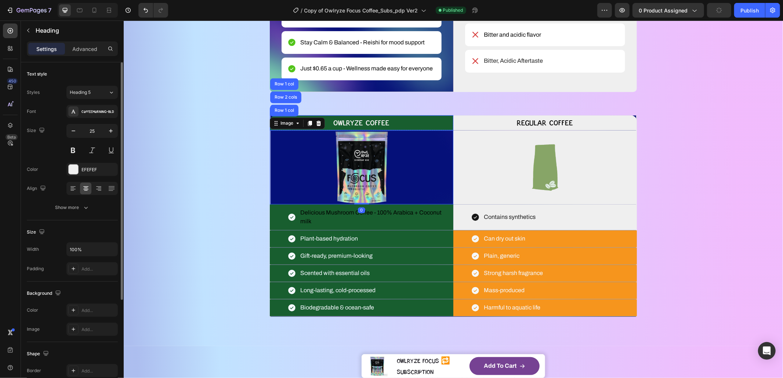
drag, startPoint x: 404, startPoint y: 124, endPoint x: 418, endPoint y: 125, distance: 14.0
click at [404, 124] on p "OWLRYZE COFFEE" at bounding box center [361, 123] width 182 height 14
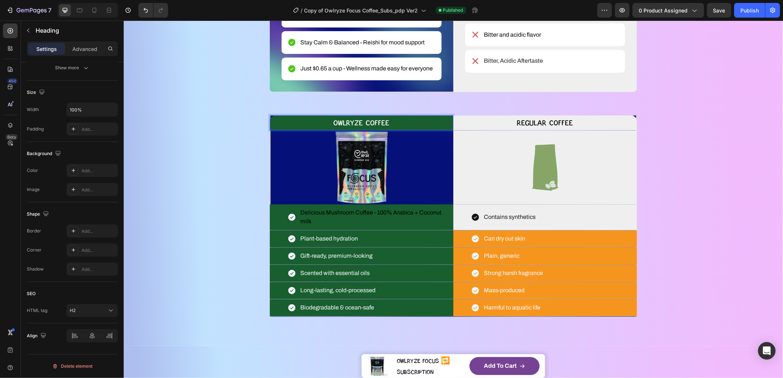
click at [282, 121] on p "OWLRYZE COFFEE" at bounding box center [361, 123] width 182 height 14
click at [238, 164] on div "WHAT MAKES YOUR COFFEE MAGIC? Heading YOU DESERVE BETTER COFFEE SMOOTH, SMARTER…" at bounding box center [453, 29] width 600 height 573
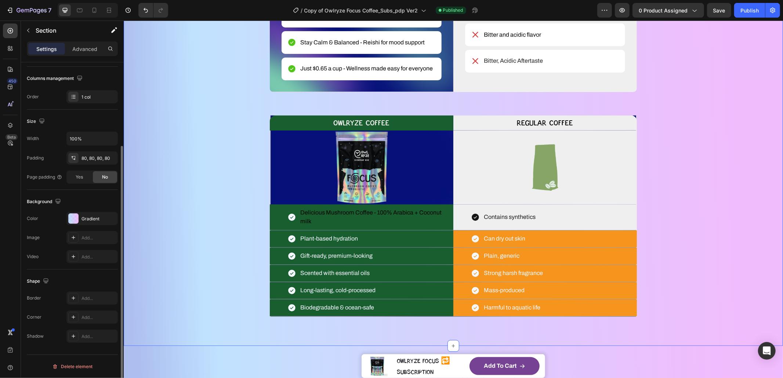
scroll to position [0, 0]
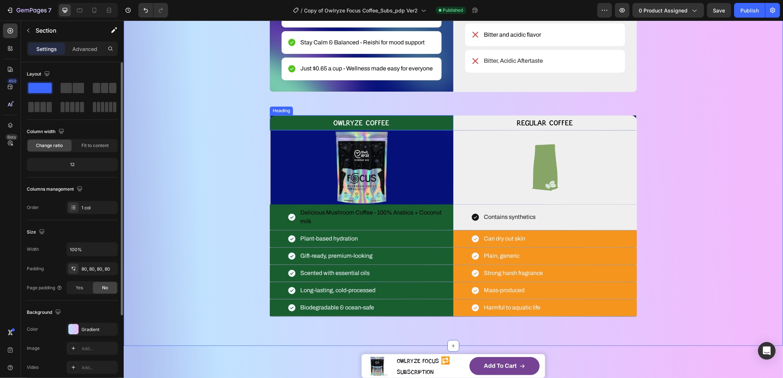
click at [288, 125] on p "OWLRYZE COFFEE" at bounding box center [361, 123] width 182 height 14
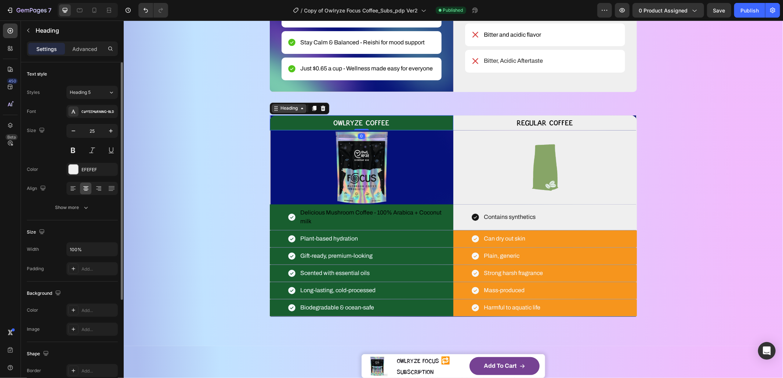
click at [280, 111] on div "Heading" at bounding box center [289, 108] width 20 height 7
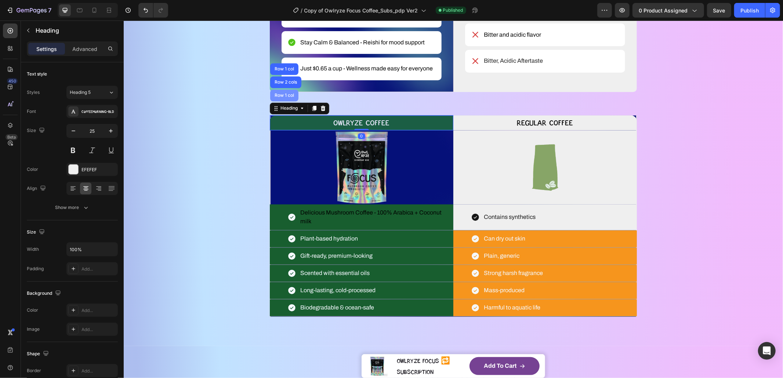
click at [281, 98] on div "Row 1 col" at bounding box center [284, 96] width 28 height 12
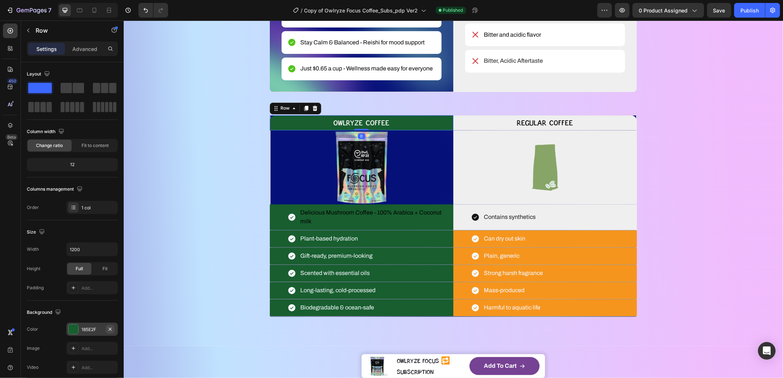
click at [113, 330] on button "button" at bounding box center [110, 329] width 9 height 9
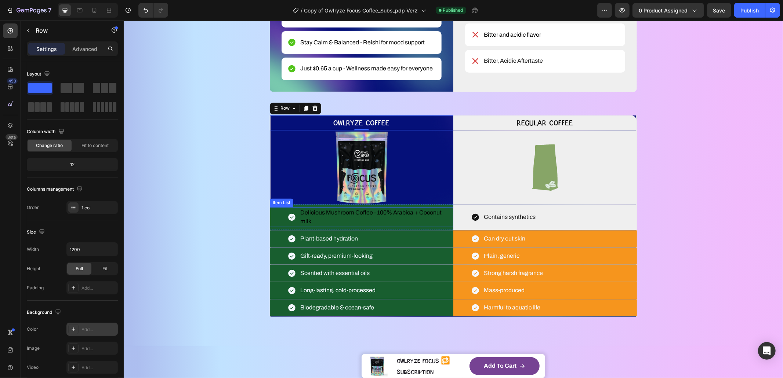
click at [271, 219] on div "Delicious Mushroom Coffee - 100% Arabica + Coconut milk" at bounding box center [361, 217] width 184 height 20
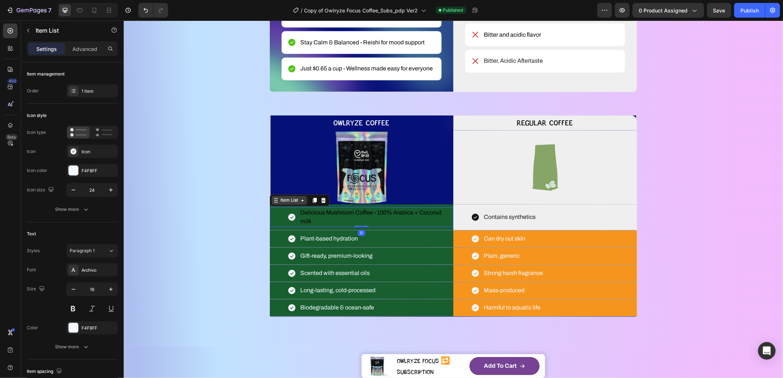
click at [277, 204] on div "Item List" at bounding box center [288, 200] width 35 height 9
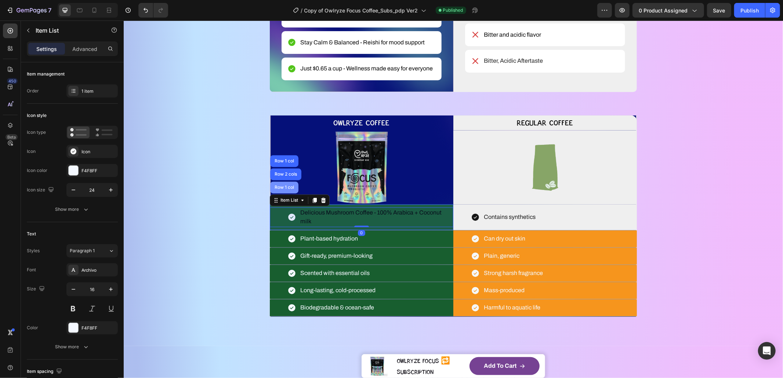
click at [280, 190] on div "Row 1 col" at bounding box center [284, 188] width 28 height 12
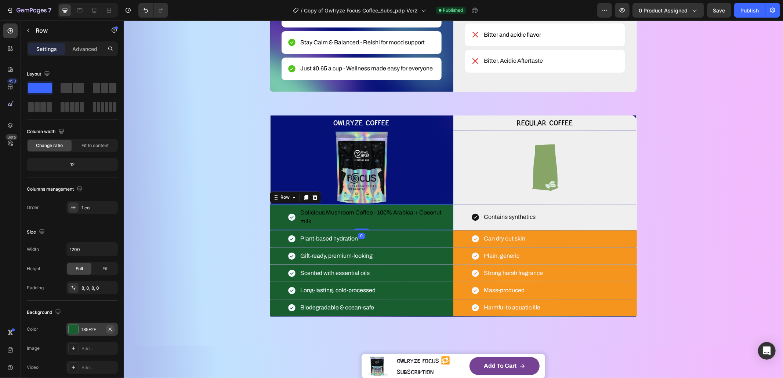
drag, startPoint x: 110, startPoint y: 328, endPoint x: 14, endPoint y: 300, distance: 100.5
click at [110, 328] on icon "button" at bounding box center [110, 330] width 6 height 6
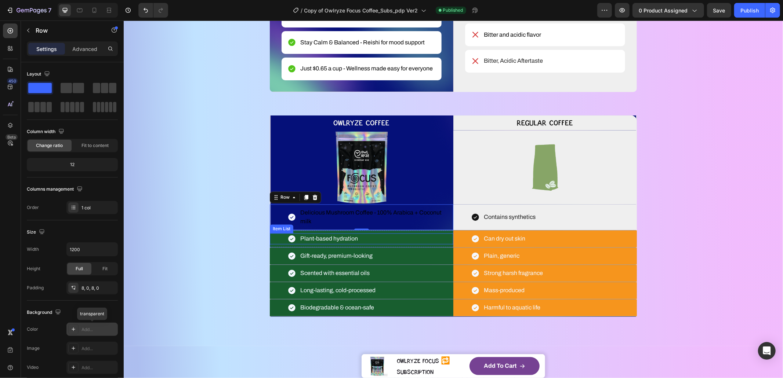
click at [270, 241] on div "Plant-based hydration" at bounding box center [361, 238] width 184 height 11
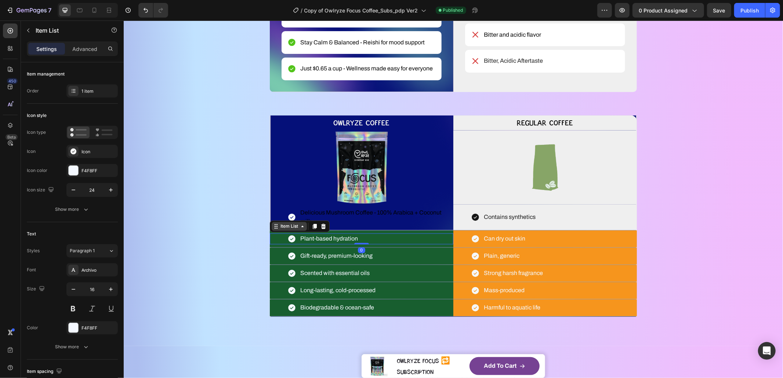
click at [280, 226] on div "Item List" at bounding box center [289, 226] width 21 height 7
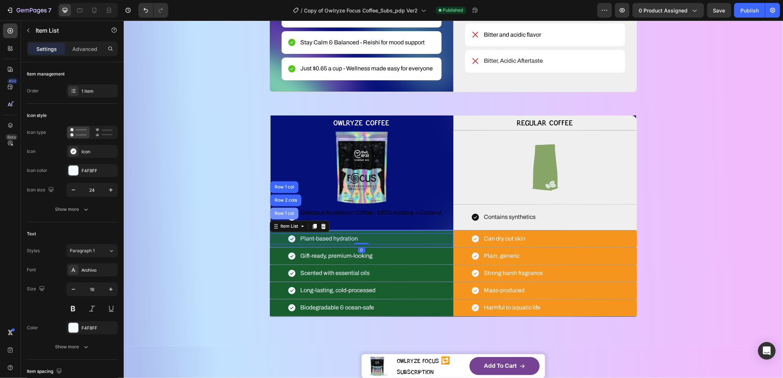
click at [287, 215] on div "Row 1 col" at bounding box center [284, 213] width 22 height 4
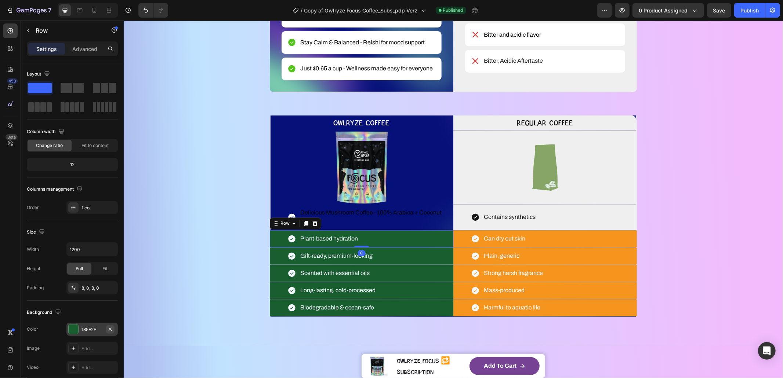
drag, startPoint x: 13, startPoint y: 294, endPoint x: 112, endPoint y: 327, distance: 104.1
click at [112, 327] on icon "button" at bounding box center [110, 330] width 6 height 6
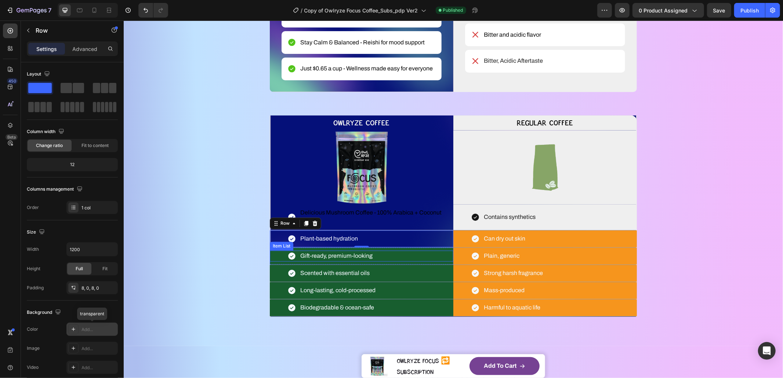
click at [269, 259] on div "Gift-ready, premium-looking" at bounding box center [361, 256] width 184 height 11
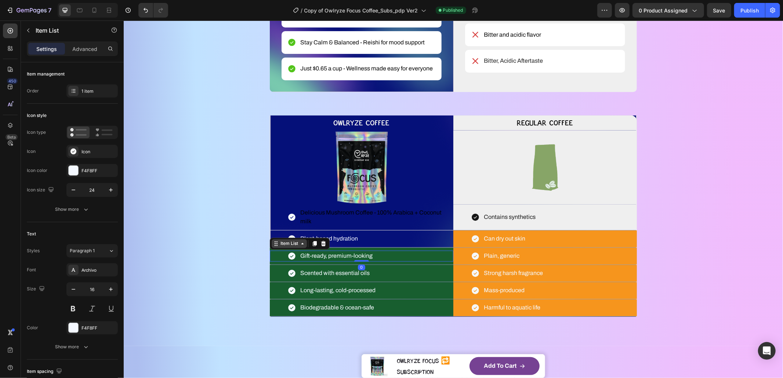
click at [275, 247] on div "Item List" at bounding box center [288, 243] width 35 height 9
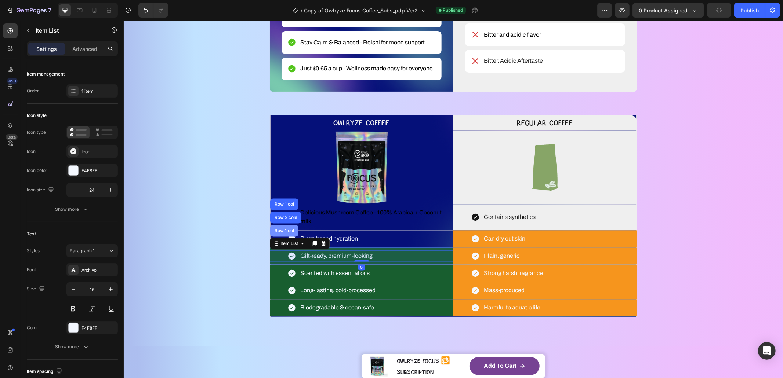
click at [283, 227] on div "Row 1 col" at bounding box center [284, 231] width 28 height 12
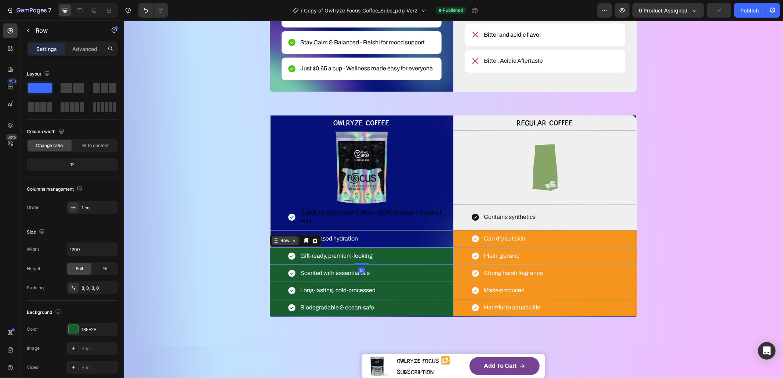
click at [275, 244] on div "Row" at bounding box center [284, 240] width 27 height 9
click at [272, 257] on div "Gift-ready, premium-looking" at bounding box center [361, 256] width 184 height 11
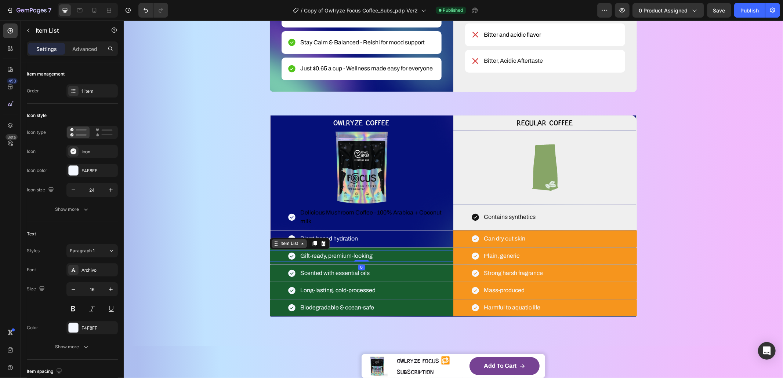
click at [273, 243] on icon at bounding box center [276, 244] width 6 height 6
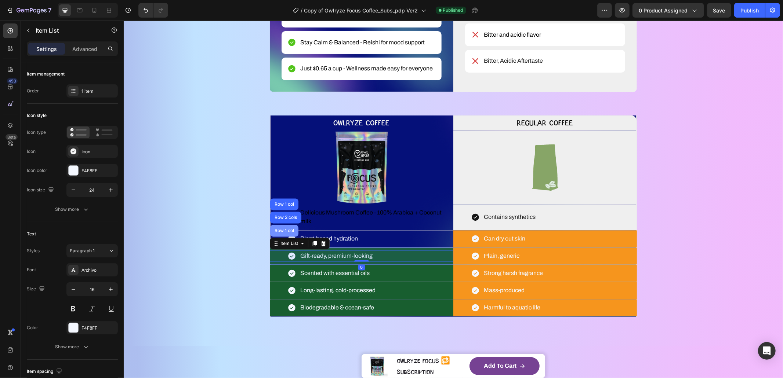
click at [277, 231] on div "Row 1 col" at bounding box center [284, 231] width 22 height 4
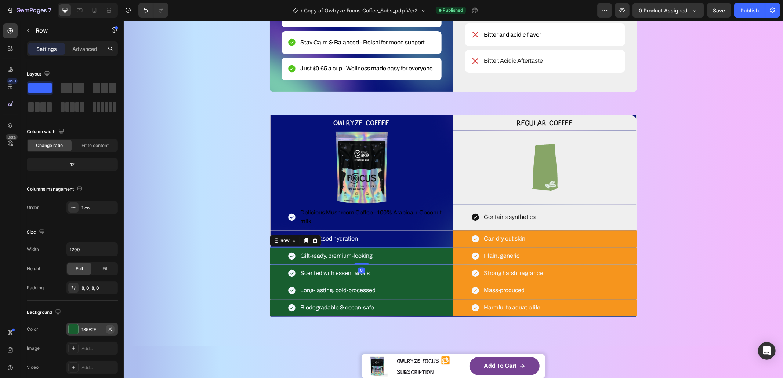
click at [110, 328] on icon "button" at bounding box center [110, 330] width 6 height 6
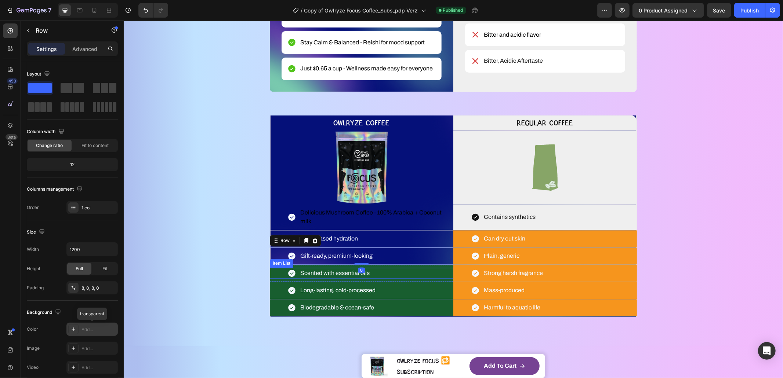
click at [269, 273] on div "Scented with essential oils" at bounding box center [361, 273] width 184 height 11
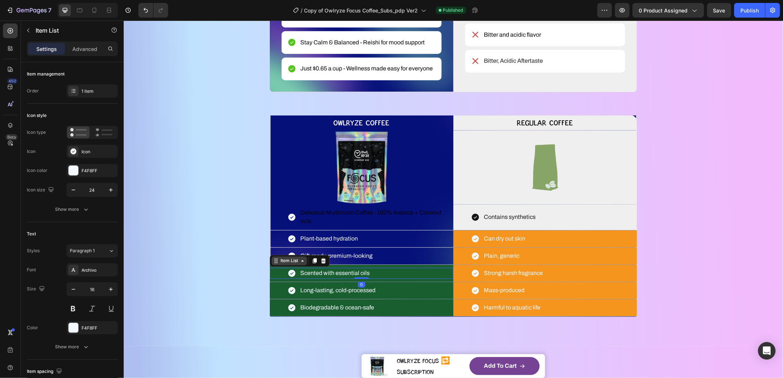
drag, startPoint x: 272, startPoint y: 263, endPoint x: 275, endPoint y: 259, distance: 5.0
click at [274, 263] on icon at bounding box center [274, 262] width 1 height 1
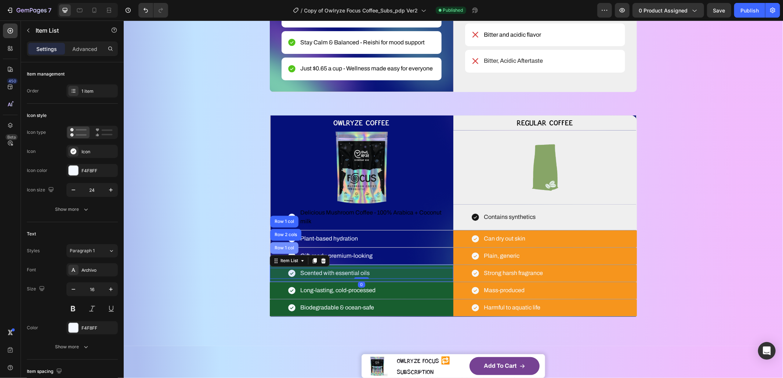
click at [279, 251] on div "Row 1 col" at bounding box center [284, 248] width 28 height 12
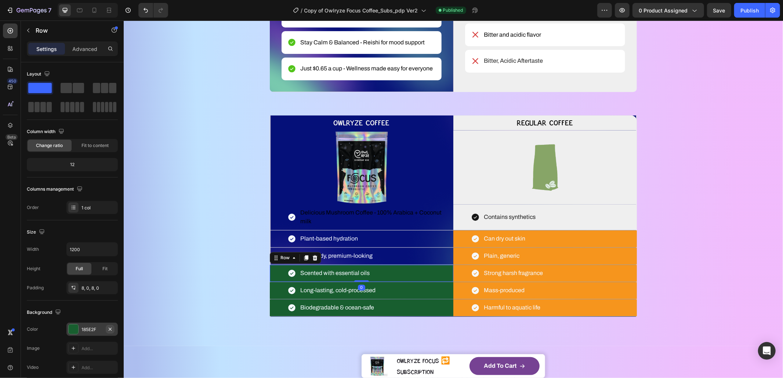
click at [111, 328] on icon "button" at bounding box center [110, 330] width 6 height 6
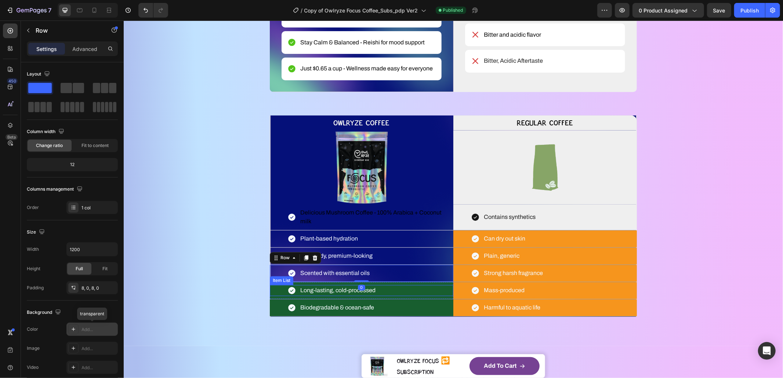
click at [272, 289] on div "Long-lasting, cold-processed" at bounding box center [361, 290] width 184 height 11
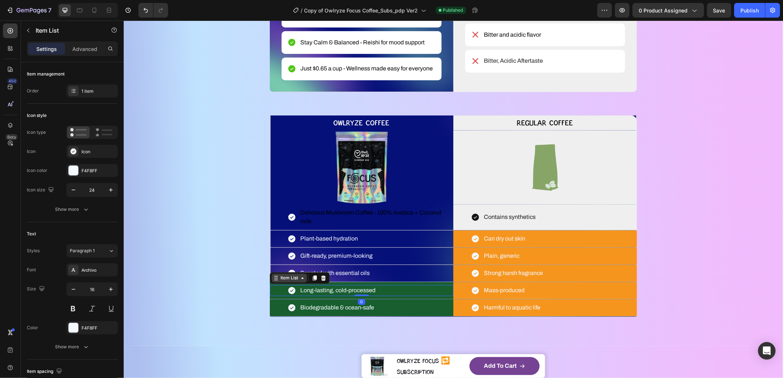
click at [272, 282] on div "Item List" at bounding box center [288, 278] width 35 height 9
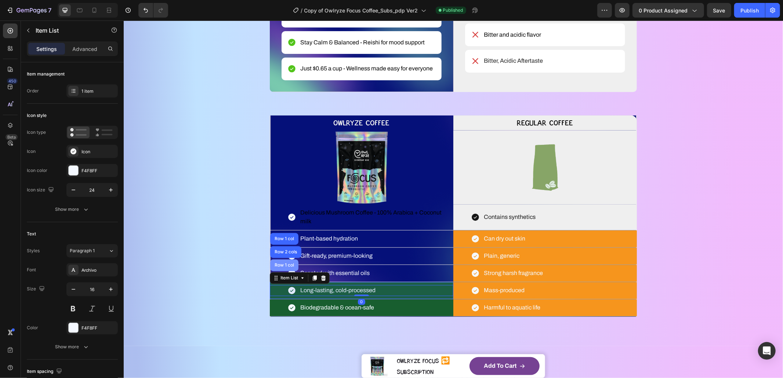
click at [279, 269] on div "Row 1 col" at bounding box center [284, 265] width 28 height 12
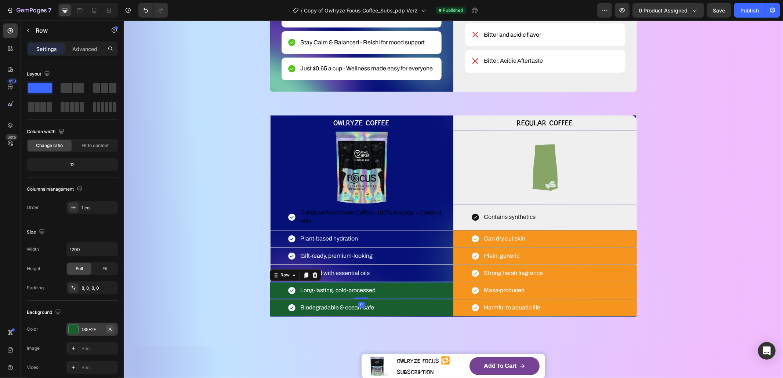
drag, startPoint x: 112, startPoint y: 327, endPoint x: 22, endPoint y: 305, distance: 92.7
click at [112, 327] on icon "button" at bounding box center [110, 330] width 6 height 6
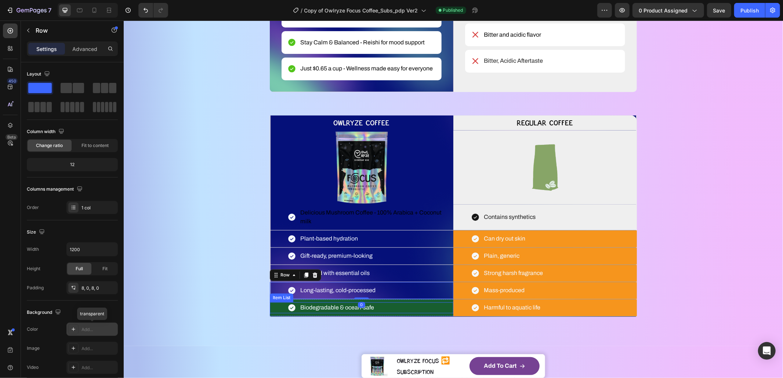
click at [269, 310] on div "Biodegradable & ocean-safe" at bounding box center [361, 307] width 184 height 11
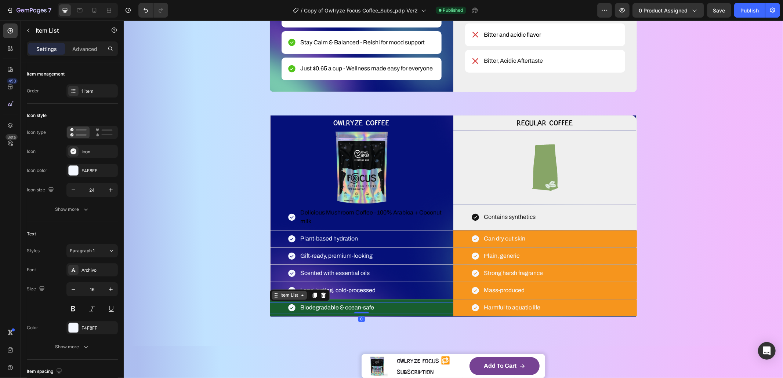
click at [271, 299] on div "Item List" at bounding box center [288, 295] width 35 height 9
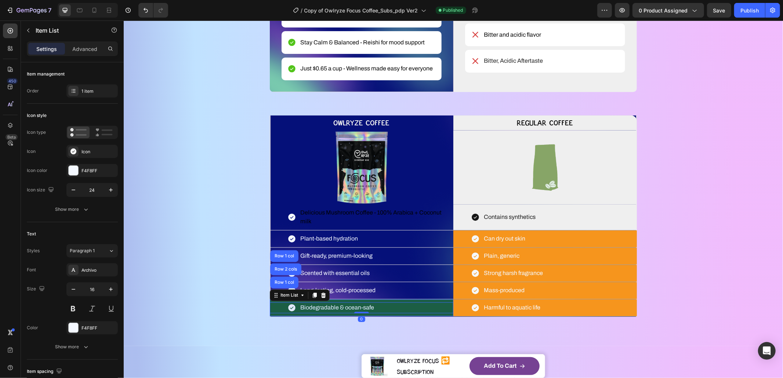
drag, startPoint x: 277, startPoint y: 287, endPoint x: 251, endPoint y: 297, distance: 27.3
click at [277, 287] on div "Row 1 col" at bounding box center [284, 283] width 28 height 12
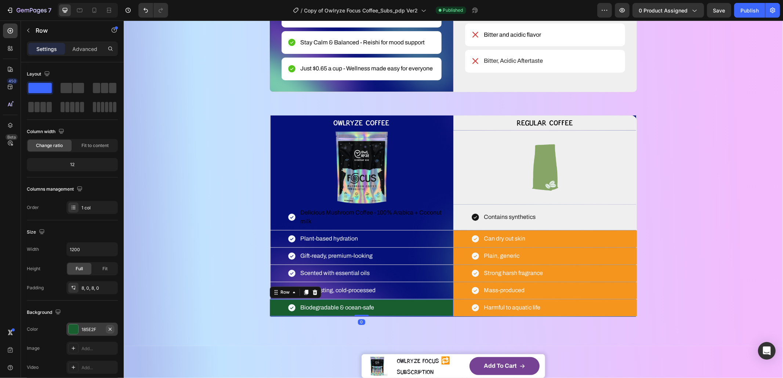
click at [110, 329] on icon "button" at bounding box center [110, 330] width 6 height 6
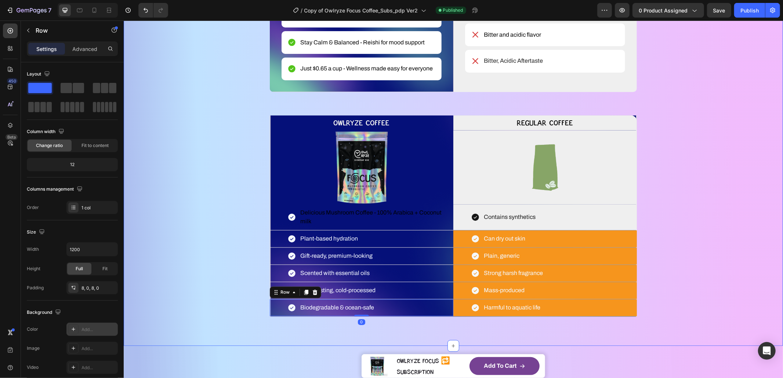
click at [183, 310] on div "WHAT MAKES YOUR COFFEE MAGIC? Heading YOU DESERVE BETTER COFFEE SMOOTH, SMARTER…" at bounding box center [453, 29] width 600 height 573
click at [312, 215] on span "Delicious Mushroom Coffee - 100% Arabica + Coconut milk" at bounding box center [370, 217] width 141 height 15
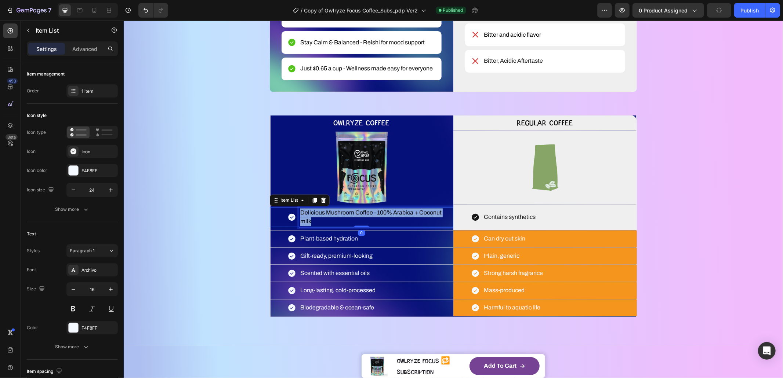
click at [312, 215] on span "Delicious Mushroom Coffee - 100% Arabica + Coconut milk" at bounding box center [370, 217] width 141 height 15
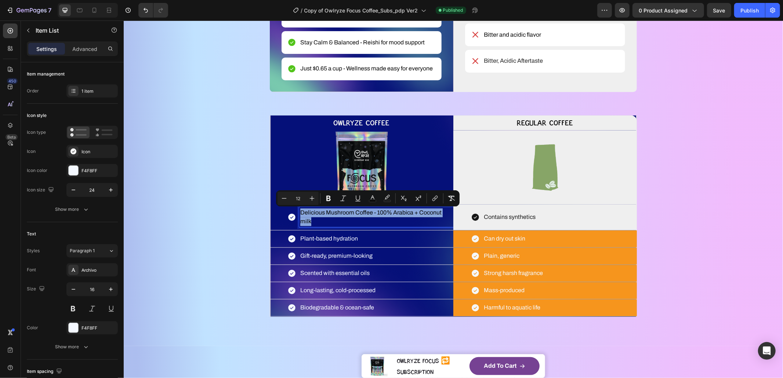
scroll to position [15, 0]
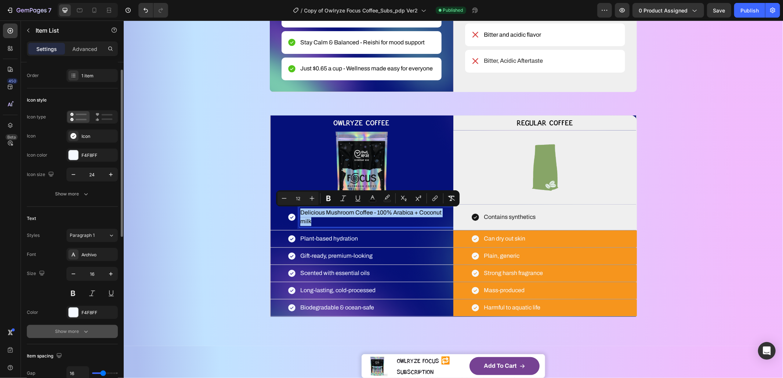
click at [67, 331] on div "Show more" at bounding box center [72, 331] width 34 height 7
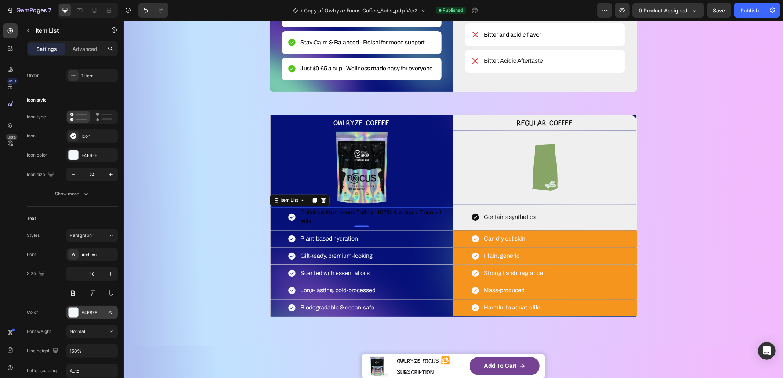
click at [76, 315] on div at bounding box center [74, 313] width 10 height 10
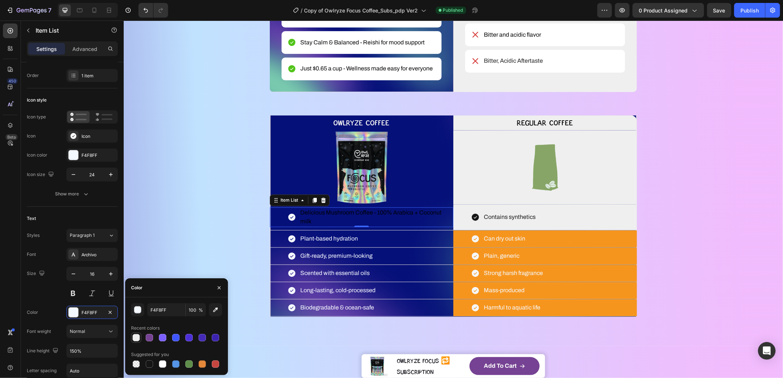
click at [135, 336] on div at bounding box center [135, 337] width 7 height 7
type input "EFEFEF"
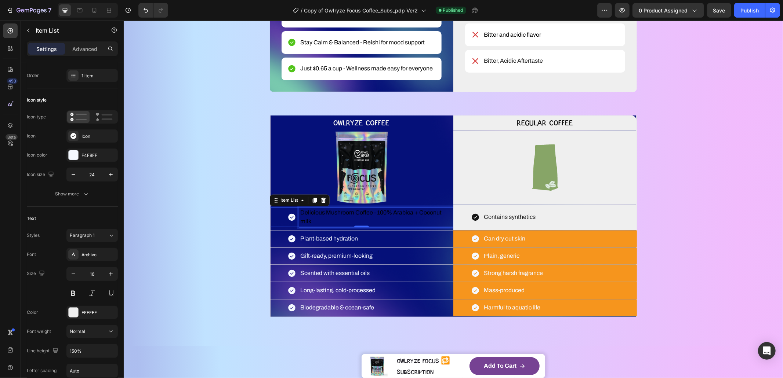
click at [309, 208] on p "Delicious Mushroom Coffee - 100% Arabica + Coconut milk" at bounding box center [376, 217] width 152 height 18
click at [309, 211] on span "Delicious Mushroom Coffee - 100% Arabica + Coconut milk" at bounding box center [370, 217] width 141 height 15
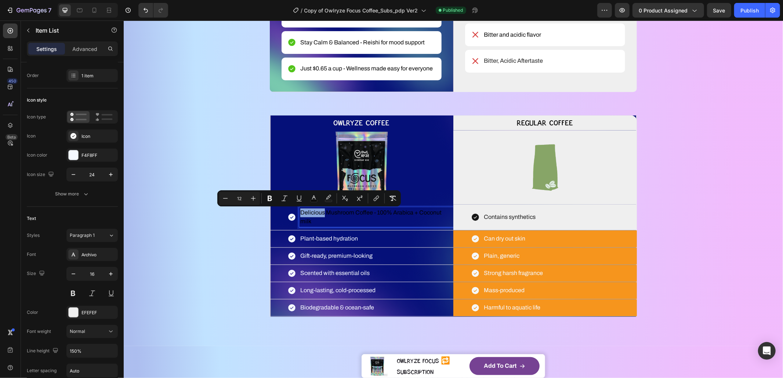
click at [310, 213] on span "Delicious Mushroom Coffee - 100% Arabica + Coconut milk" at bounding box center [370, 217] width 141 height 15
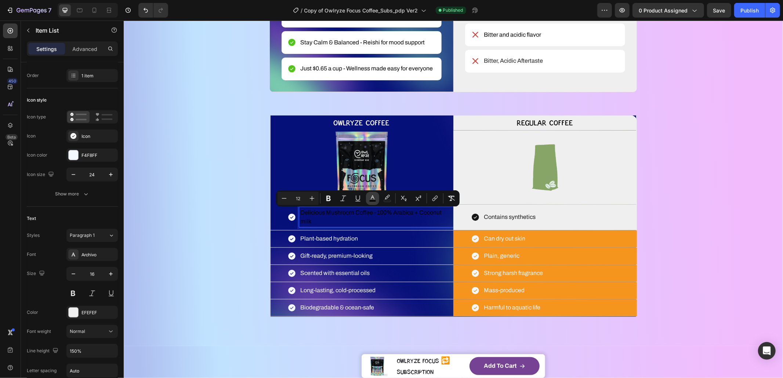
click at [369, 197] on icon "Editor contextual toolbar" at bounding box center [372, 198] width 7 height 7
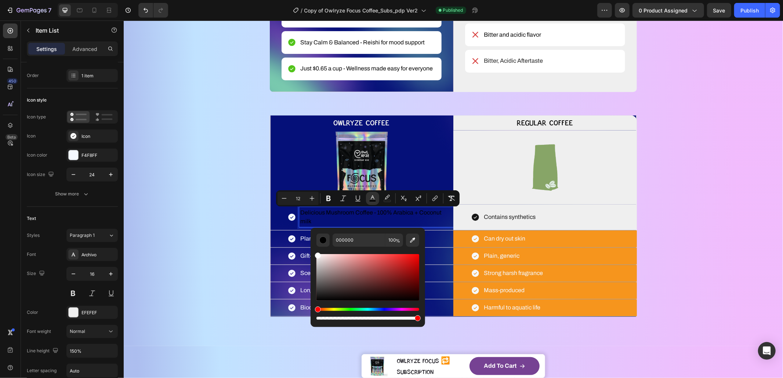
drag, startPoint x: 320, startPoint y: 256, endPoint x: 310, endPoint y: 246, distance: 13.8
click at [310, 246] on div "000000 100 %" at bounding box center [367, 275] width 115 height 94
type input "FFFFFF"
click at [180, 237] on div "WHAT MAKES YOUR COFFEE MAGIC? Heading YOU DESERVE BETTER COFFEE SMOOTH, SMARTER…" at bounding box center [453, 29] width 600 height 573
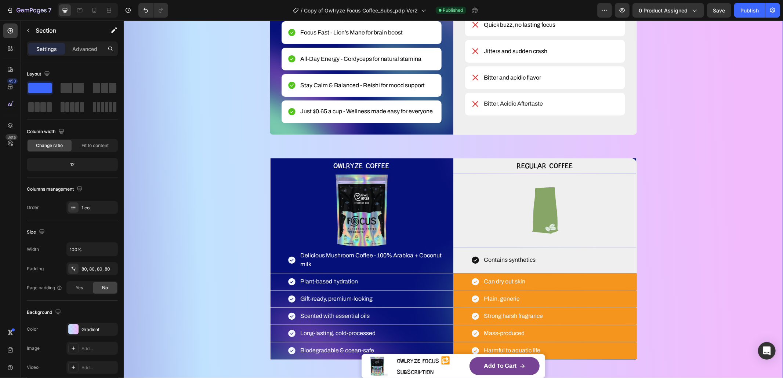
scroll to position [1097, 0]
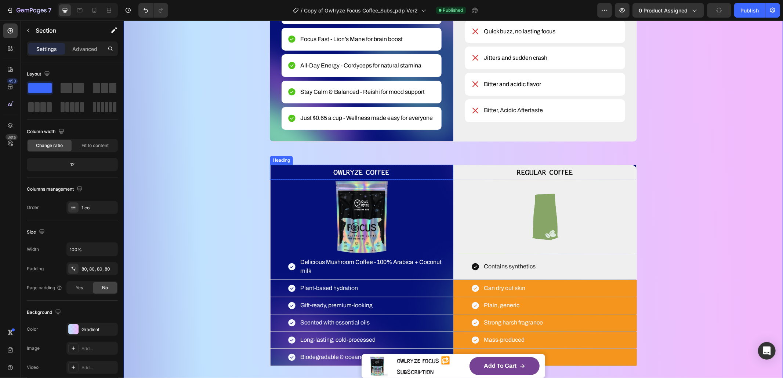
click at [270, 172] on p "OWLRYZE COFFEE" at bounding box center [361, 173] width 182 height 14
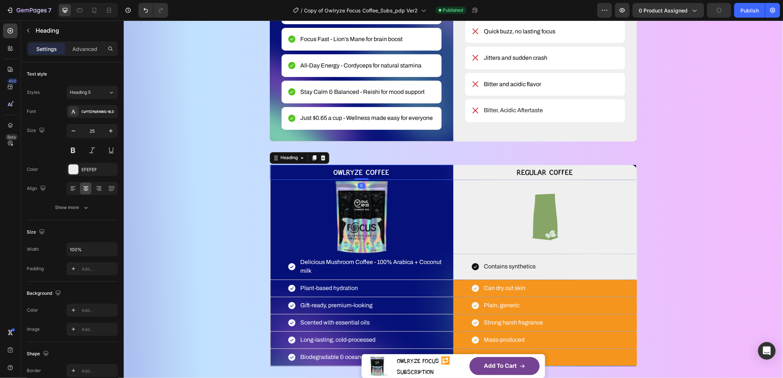
click at [273, 163] on div "Heading" at bounding box center [298, 158] width 59 height 12
click at [279, 159] on div "Heading" at bounding box center [289, 158] width 20 height 7
click at [225, 160] on div "WHAT MAKES YOUR COFFEE MAGIC? Heading YOU DESERVE BETTER COFFEE SMOOTH, SMARTER…" at bounding box center [453, 79] width 600 height 573
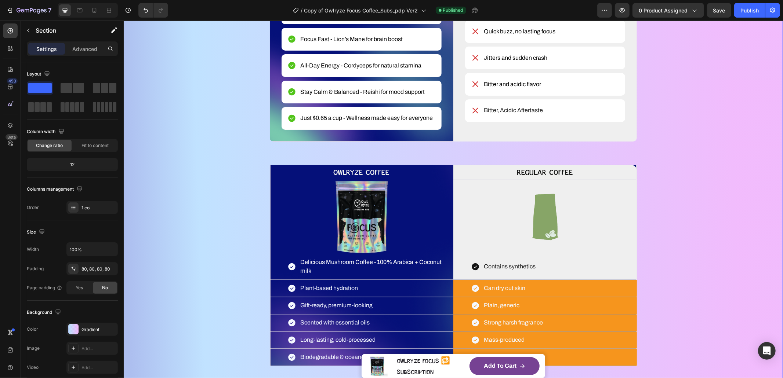
click at [278, 172] on p "OWLRYZE COFFEE" at bounding box center [361, 173] width 182 height 14
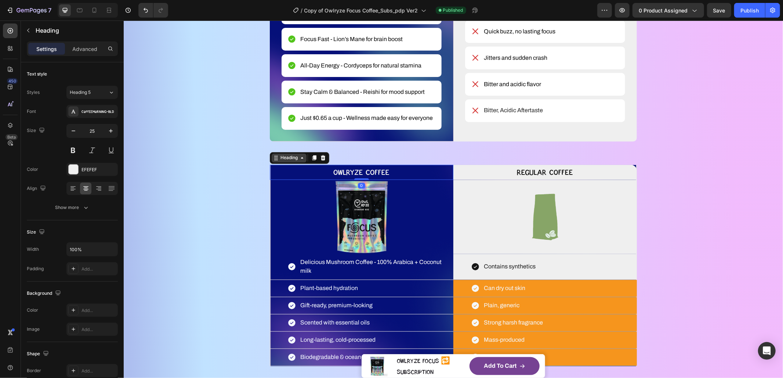
click at [281, 159] on div "Heading" at bounding box center [289, 158] width 20 height 7
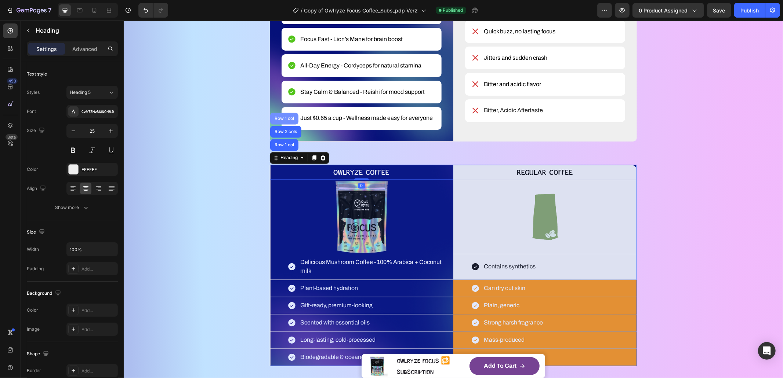
click at [280, 116] on div "Row 1 col" at bounding box center [284, 119] width 28 height 12
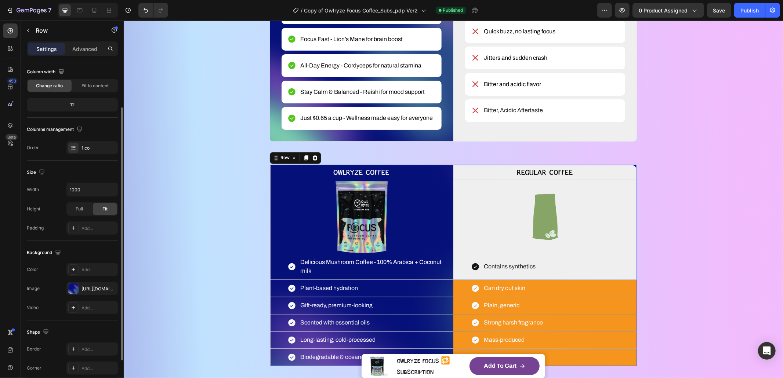
scroll to position [111, 0]
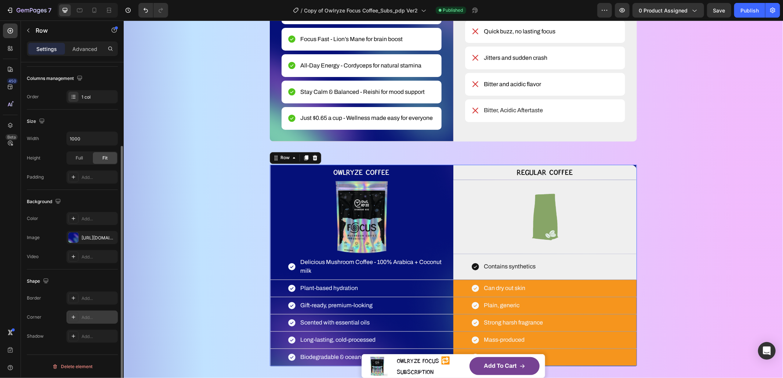
click at [88, 316] on div "Add..." at bounding box center [98, 318] width 34 height 7
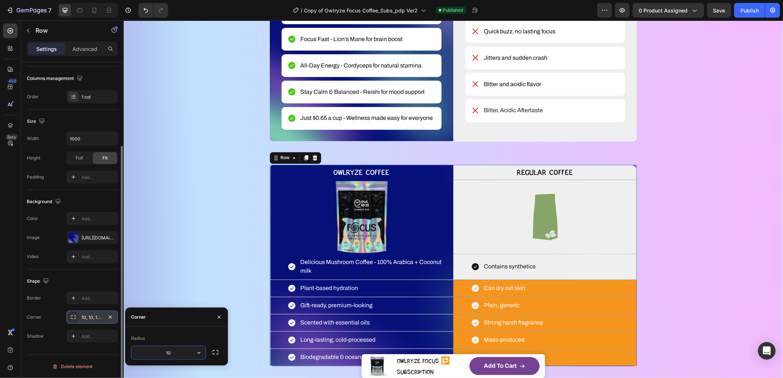
type input "1"
type input "20"
click at [239, 256] on div "WHAT MAKES YOUR COFFEE MAGIC? Heading YOU DESERVE BETTER COFFEE SMOOTH, SMARTER…" at bounding box center [453, 79] width 600 height 573
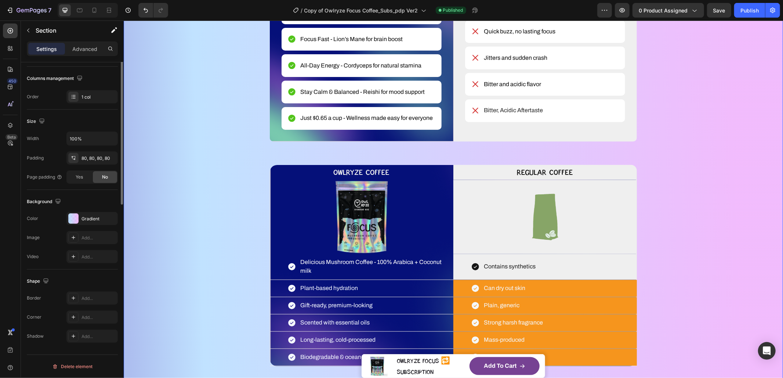
scroll to position [0, 0]
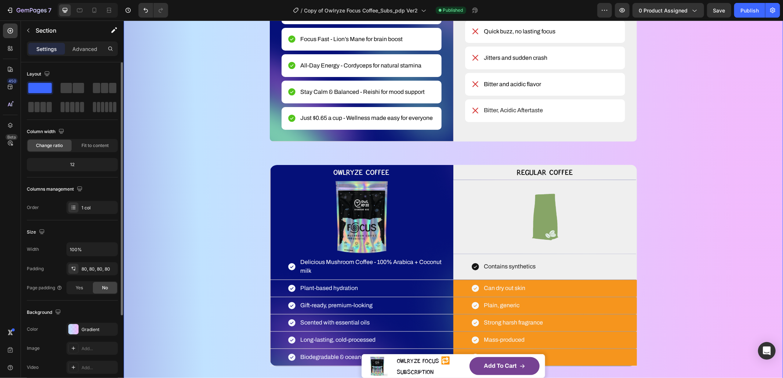
click at [239, 256] on div "WHAT MAKES YOUR COFFEE MAGIC? Heading YOU DESERVE BETTER COFFEE SMOOTH, SMARTER…" at bounding box center [453, 79] width 600 height 573
click at [624, 167] on p "Regular Coffee" at bounding box center [545, 173] width 182 height 14
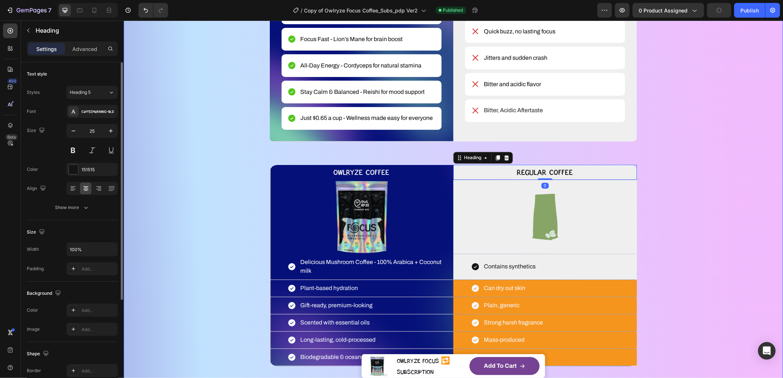
click at [684, 211] on div "WHAT MAKES YOUR COFFEE MAGIC? Heading YOU DESERVE BETTER COFFEE SMOOTH, SMARTER…" at bounding box center [453, 79] width 600 height 573
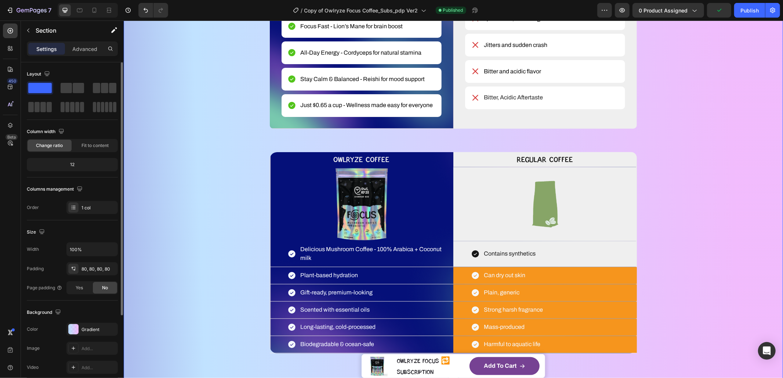
scroll to position [1153, 0]
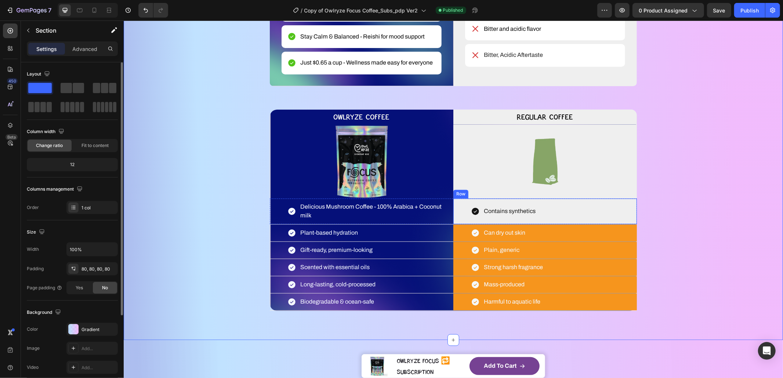
click at [579, 215] on div "Contains synthetics" at bounding box center [545, 211] width 184 height 11
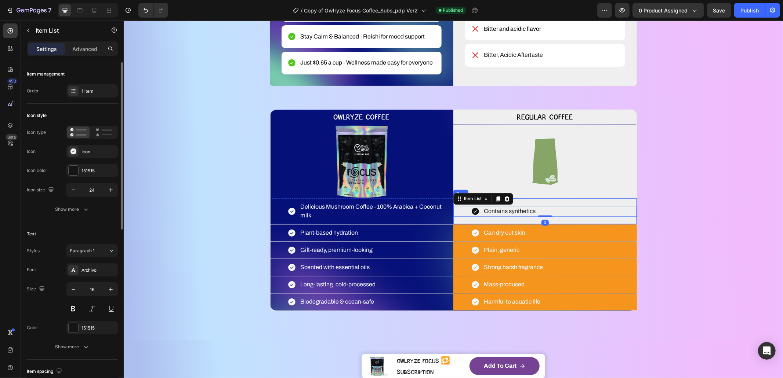
click at [585, 219] on div "Contains synthetics Item List 0" at bounding box center [545, 211] width 184 height 20
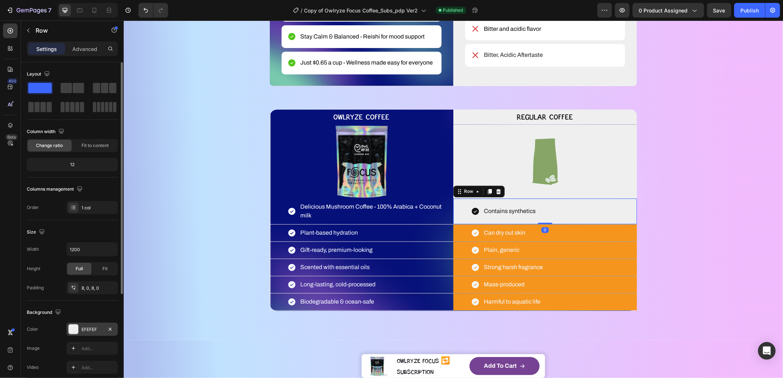
click at [88, 329] on div "EFEFEF" at bounding box center [91, 330] width 21 height 7
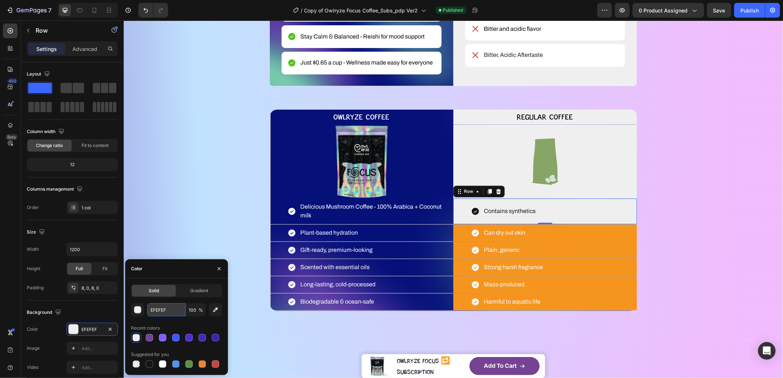
click at [159, 310] on input "EFEFEF" at bounding box center [166, 310] width 38 height 13
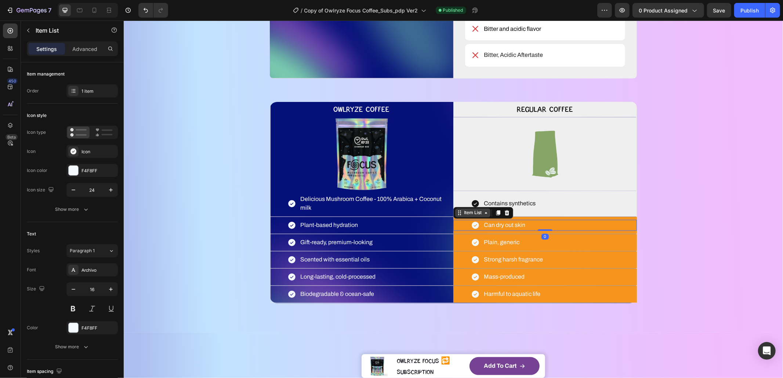
click at [473, 216] on div "Item List" at bounding box center [472, 213] width 21 height 7
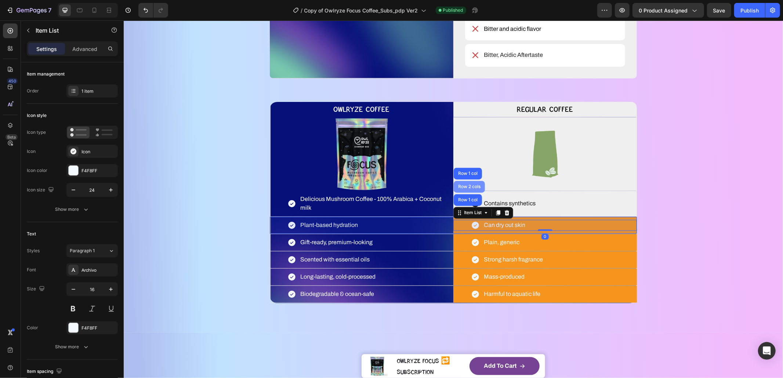
click at [468, 193] on div "Row 2 cols" at bounding box center [468, 187] width 31 height 12
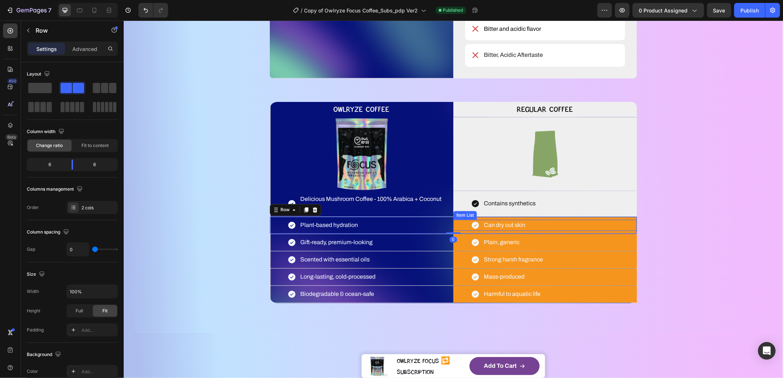
click at [458, 231] on div "Can dry out skin" at bounding box center [545, 225] width 184 height 11
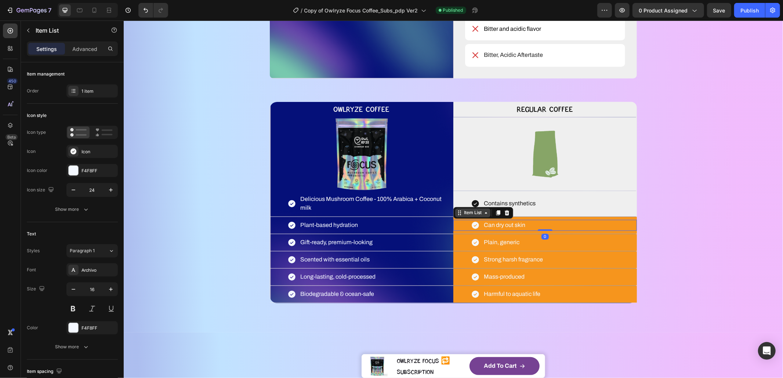
click at [462, 216] on div "Item List" at bounding box center [472, 213] width 21 height 7
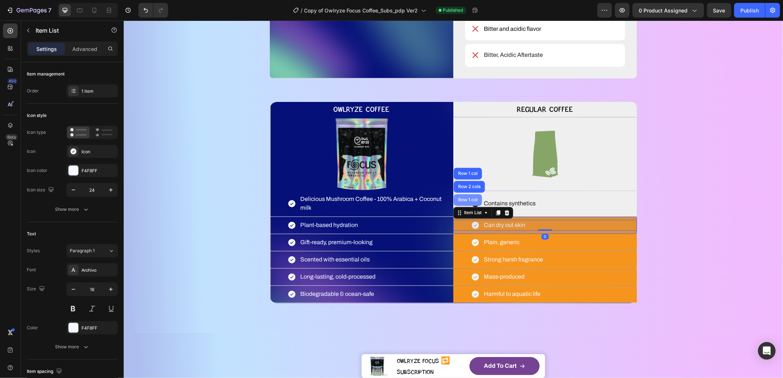
click at [465, 206] on div "Row 1 col" at bounding box center [467, 200] width 28 height 12
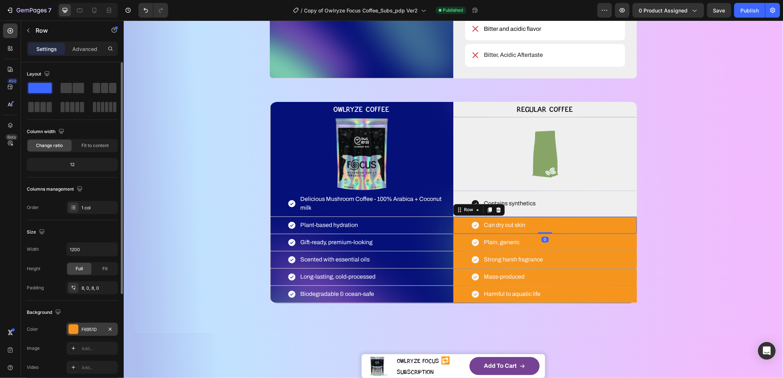
click at [90, 326] on div "F6951D" at bounding box center [91, 329] width 51 height 13
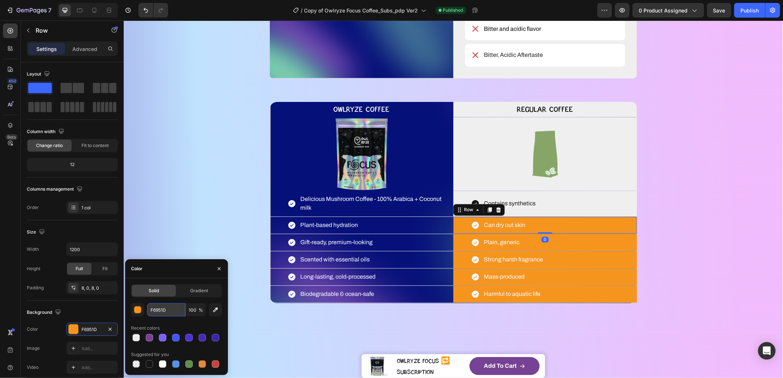
click at [167, 306] on input "F6951D" at bounding box center [166, 310] width 38 height 13
paste input "EFEFEF"
paste input "text"
drag, startPoint x: 294, startPoint y: 330, endPoint x: 230, endPoint y: 308, distance: 67.9
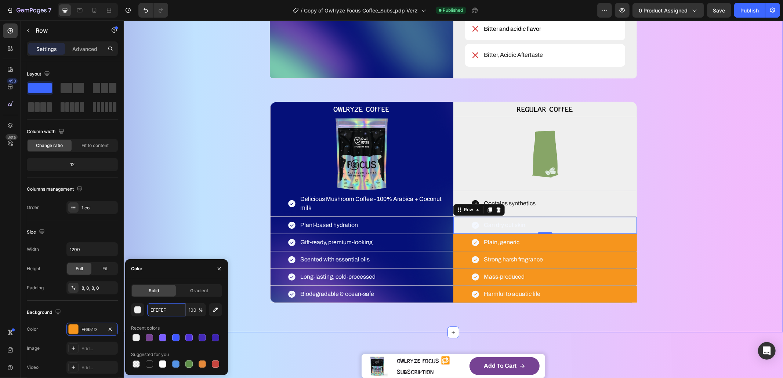
type input "EFEFEF"
click at [502, 230] on p "Can dry out skin" at bounding box center [503, 225] width 41 height 9
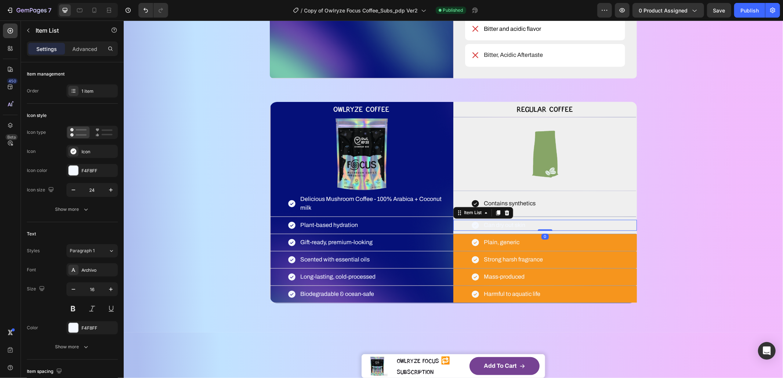
click at [502, 230] on p "Can dry out skin" at bounding box center [503, 225] width 41 height 9
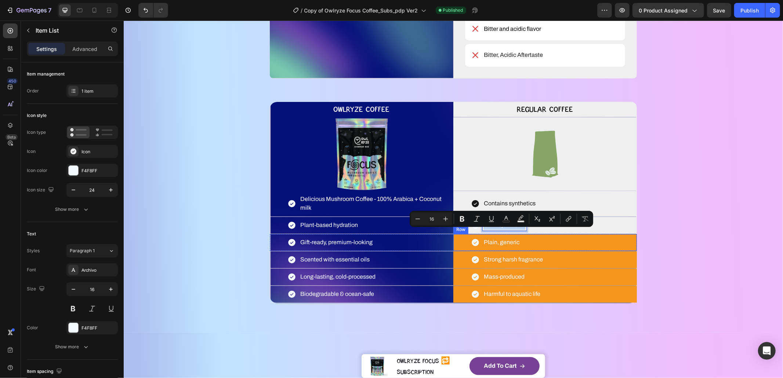
click at [571, 248] on div "Plain, generic" at bounding box center [545, 242] width 184 height 11
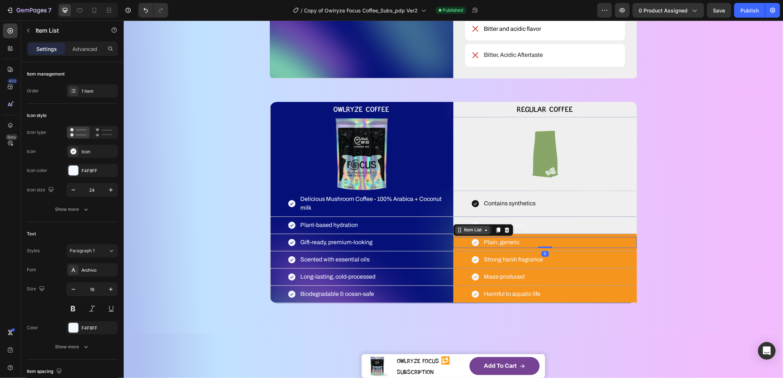
click at [468, 233] on div "Item List" at bounding box center [472, 230] width 21 height 7
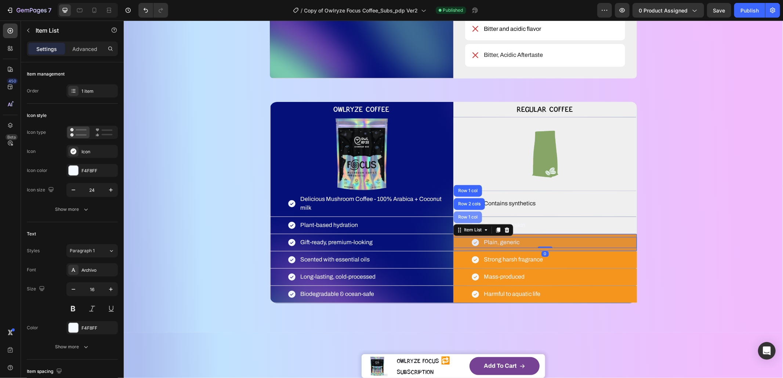
click at [469, 219] on div "Row 1 col" at bounding box center [467, 217] width 22 height 4
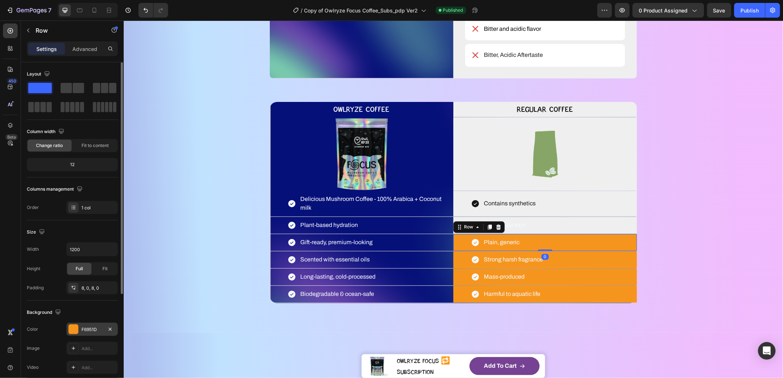
click at [84, 328] on div "F6951D" at bounding box center [91, 330] width 21 height 7
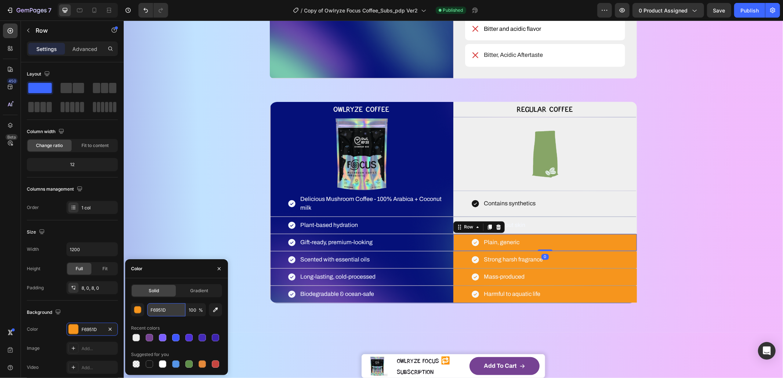
click at [154, 306] on input "F6951D" at bounding box center [166, 310] width 38 height 13
paste input "EFEFEF"
type input "F6951D"
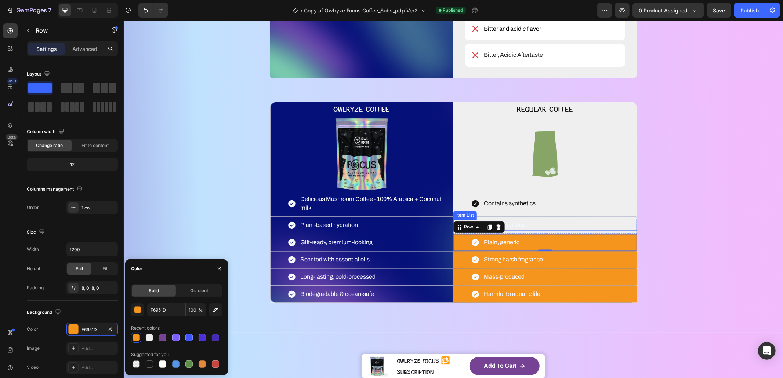
click at [531, 230] on div "Can dry out skin" at bounding box center [545, 225] width 184 height 11
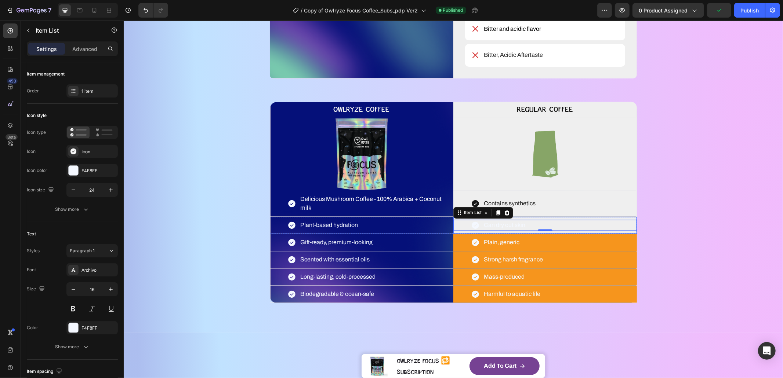
click at [473, 226] on div "Can dry out skin Item List 0 Row" at bounding box center [545, 225] width 184 height 17
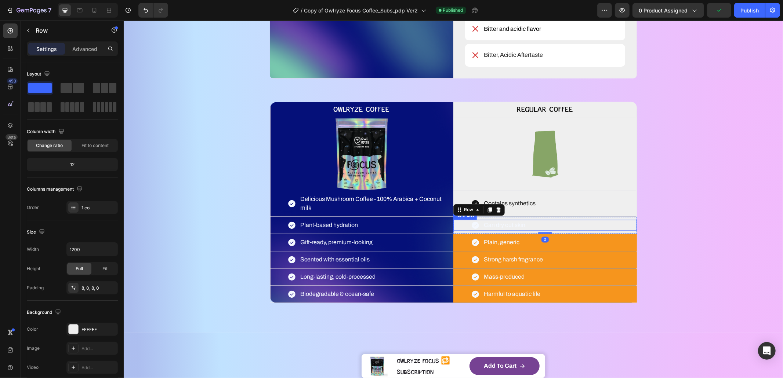
click at [514, 230] on p "Can dry out skin" at bounding box center [503, 225] width 41 height 9
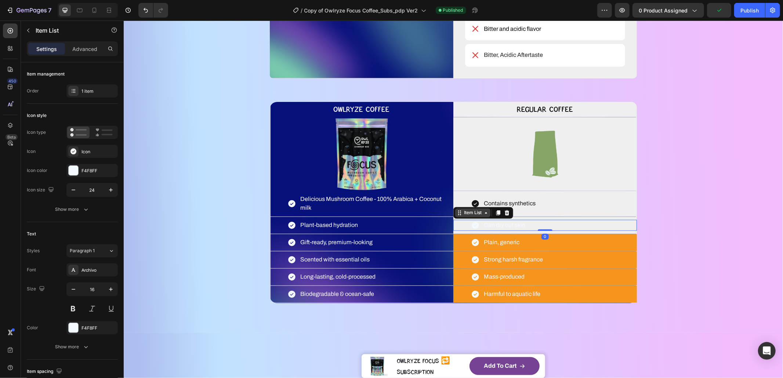
click at [476, 216] on div "Item List" at bounding box center [472, 213] width 21 height 7
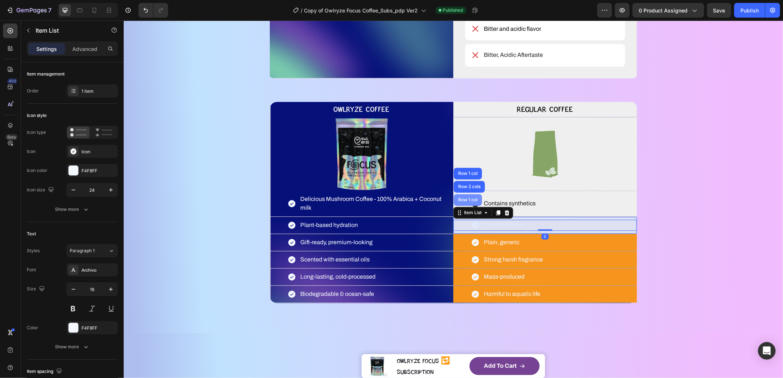
click at [471, 202] on div "Row 1 col" at bounding box center [467, 200] width 22 height 4
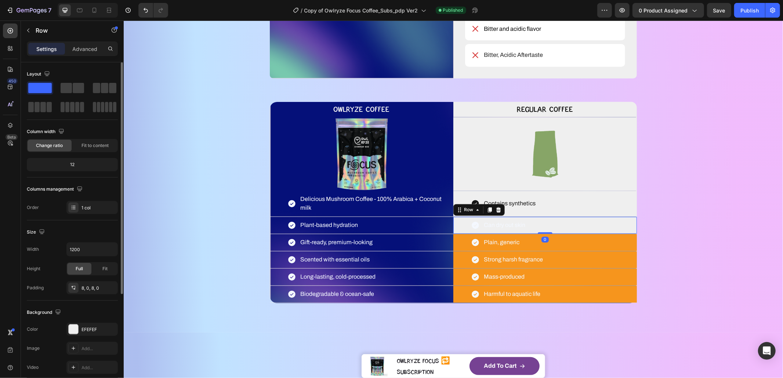
drag, startPoint x: 91, startPoint y: 329, endPoint x: 103, endPoint y: 321, distance: 15.2
click at [91, 329] on div "EFEFEF" at bounding box center [98, 330] width 34 height 7
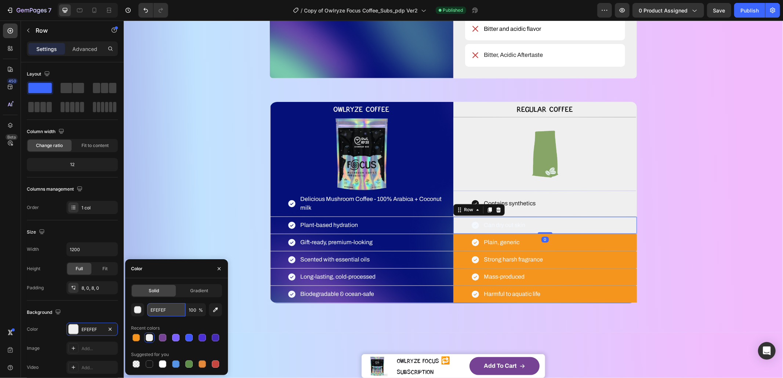
click at [167, 308] on input "EFEFEF" at bounding box center [166, 310] width 38 height 13
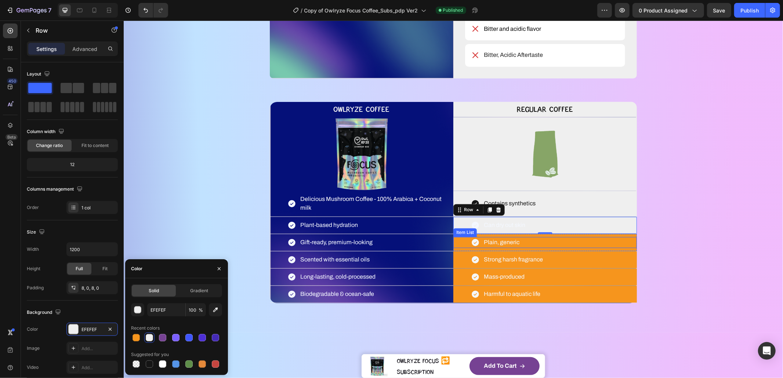
click at [560, 248] on div "Plain, generic" at bounding box center [545, 242] width 184 height 11
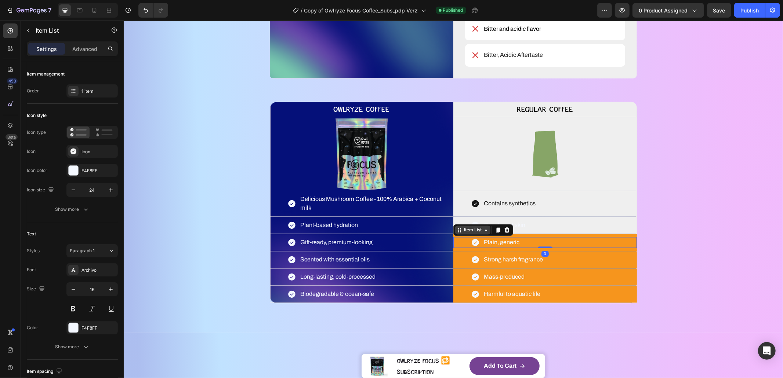
click at [466, 233] on div "Item List" at bounding box center [472, 230] width 21 height 7
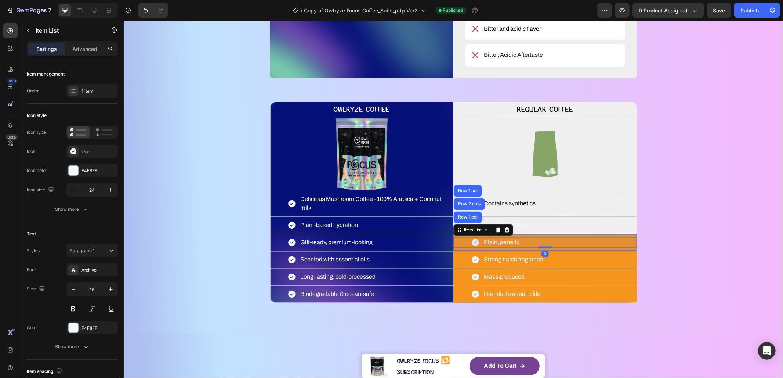
drag, startPoint x: 469, startPoint y: 225, endPoint x: 459, endPoint y: 230, distance: 11.2
click at [469, 219] on div "Row 1 col" at bounding box center [467, 217] width 22 height 4
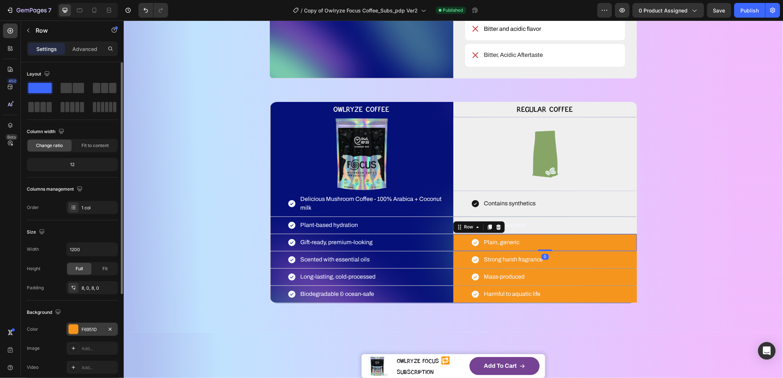
click at [89, 327] on div "F6951D" at bounding box center [91, 330] width 21 height 7
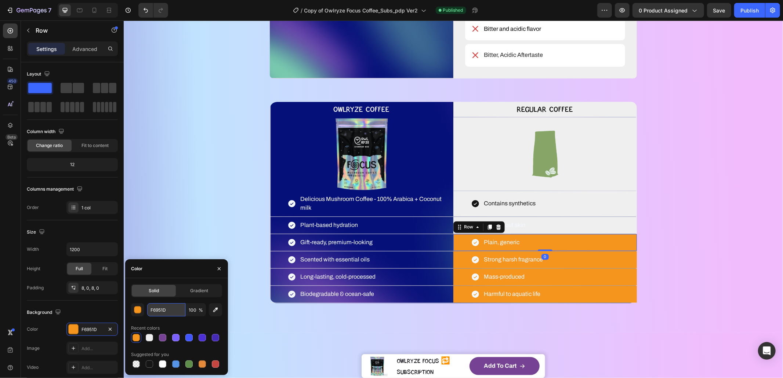
click at [160, 312] on input "F6951D" at bounding box center [166, 310] width 38 height 13
paste input "EFEFEF"
type input "EFEFEF"
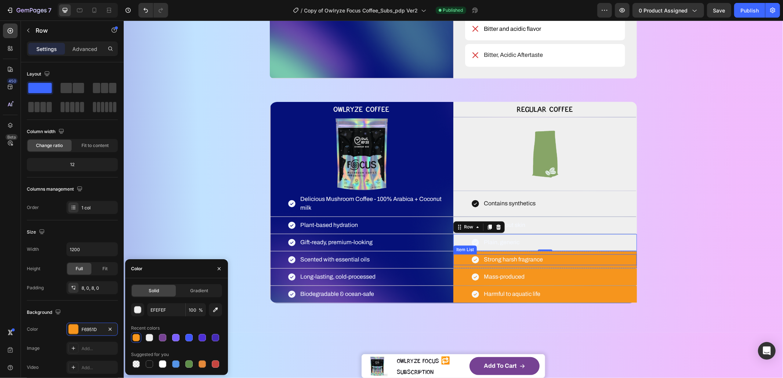
click at [556, 265] on div "Strong harsh fragrance" at bounding box center [545, 259] width 184 height 11
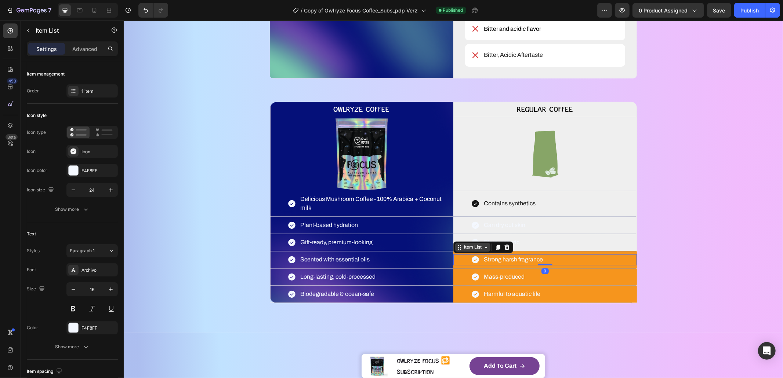
click at [462, 251] on div "Item List" at bounding box center [472, 247] width 21 height 7
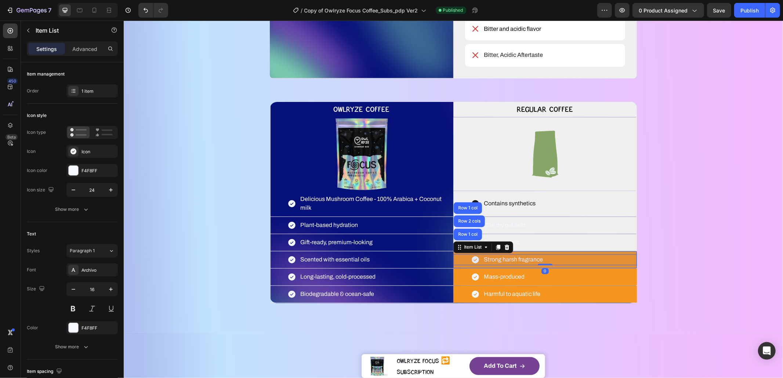
click at [463, 240] on div "Row 1 col" at bounding box center [467, 235] width 28 height 12
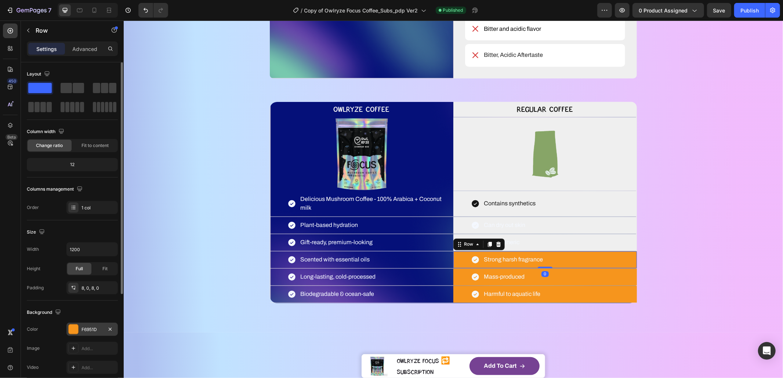
click at [89, 327] on div "F6951D" at bounding box center [91, 330] width 21 height 7
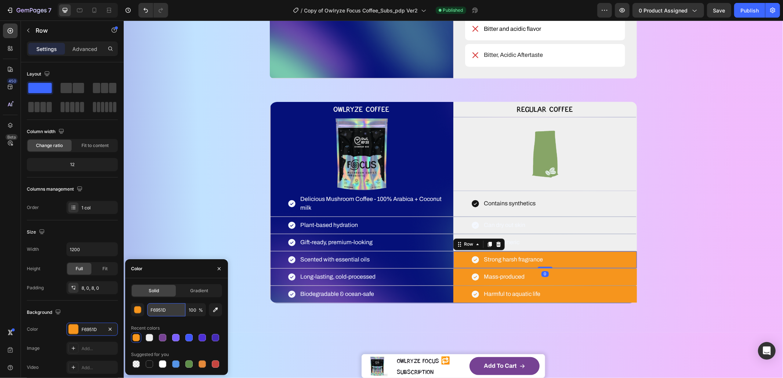
click at [164, 316] on input "F6951D" at bounding box center [166, 310] width 38 height 13
paste input "EFEFEF"
type input "EFEFEF"
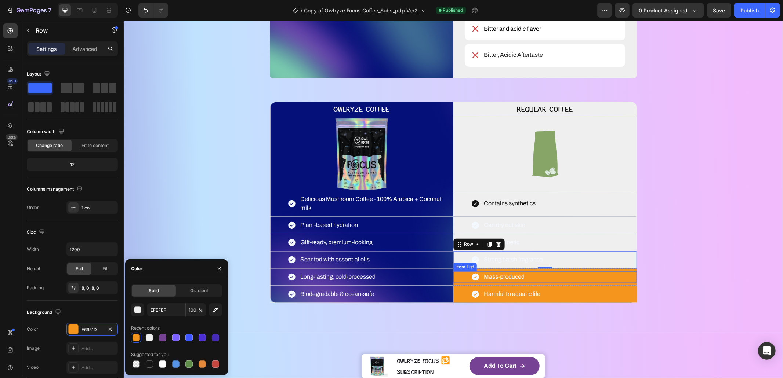
drag, startPoint x: 526, startPoint y: 287, endPoint x: 518, endPoint y: 287, distance: 8.5
click at [527, 283] on div "Mass-produced" at bounding box center [545, 277] width 184 height 11
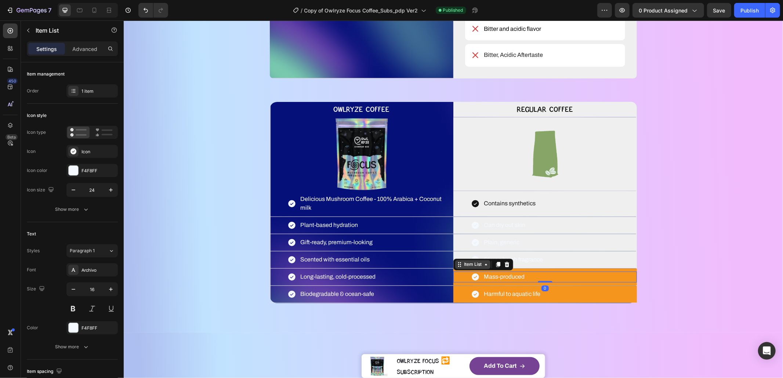
click at [464, 268] on div "Item List" at bounding box center [472, 264] width 21 height 7
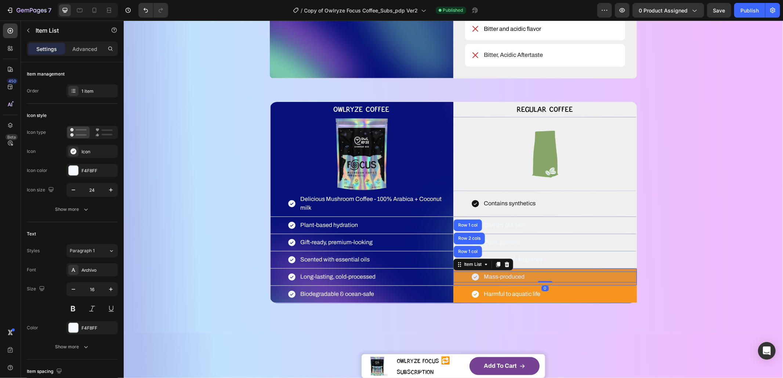
drag, startPoint x: 468, startPoint y: 258, endPoint x: 408, endPoint y: 277, distance: 62.6
click at [469, 254] on div "Row 1 col" at bounding box center [467, 252] width 22 height 4
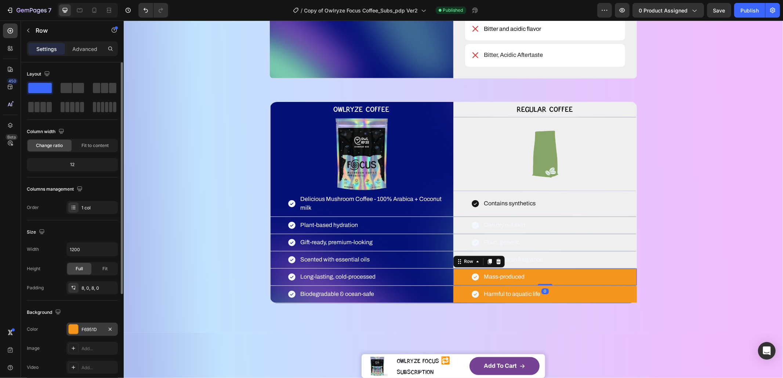
click at [92, 327] on div "F6951D" at bounding box center [91, 330] width 21 height 7
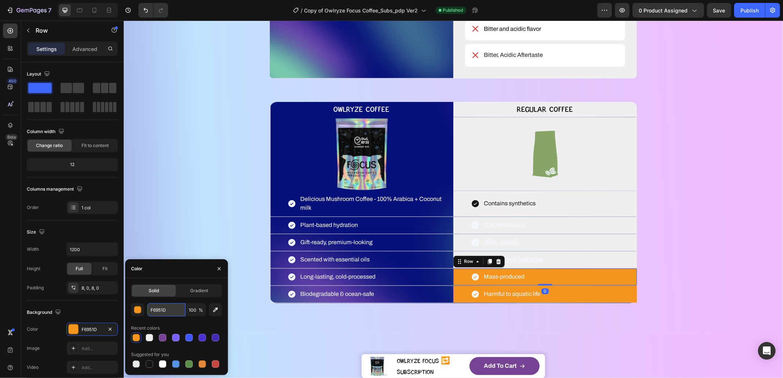
click at [171, 310] on input "F6951D" at bounding box center [166, 310] width 38 height 13
paste input "EFEFEF"
type input "EFEFEF"
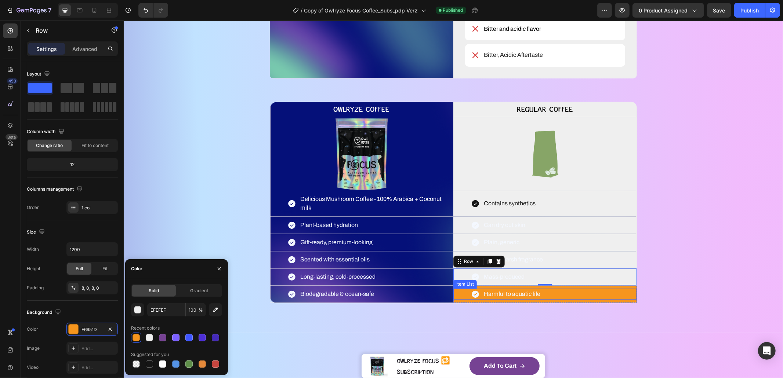
click at [505, 299] on p "Harmful to aquatic life" at bounding box center [511, 294] width 57 height 9
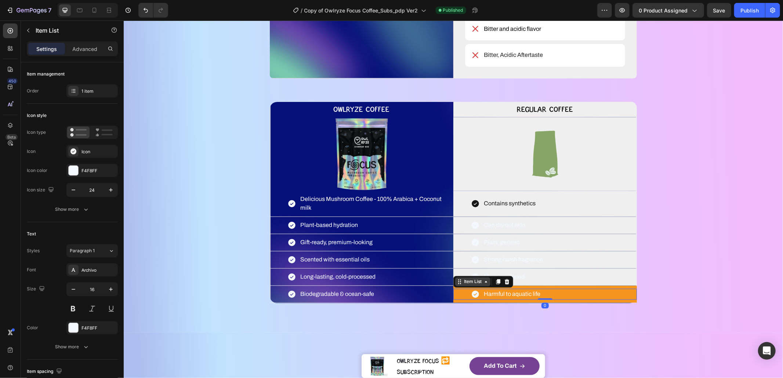
click at [470, 285] on div "Item List" at bounding box center [472, 282] width 21 height 7
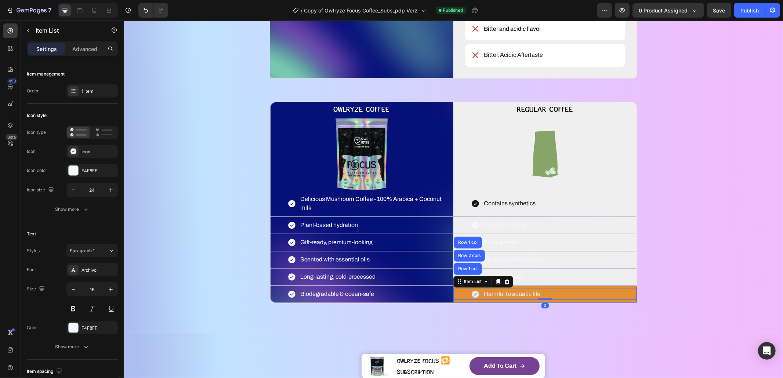
drag, startPoint x: 466, startPoint y: 276, endPoint x: 248, endPoint y: 303, distance: 220.4
click at [466, 271] on div "Row 1 col" at bounding box center [467, 269] width 22 height 4
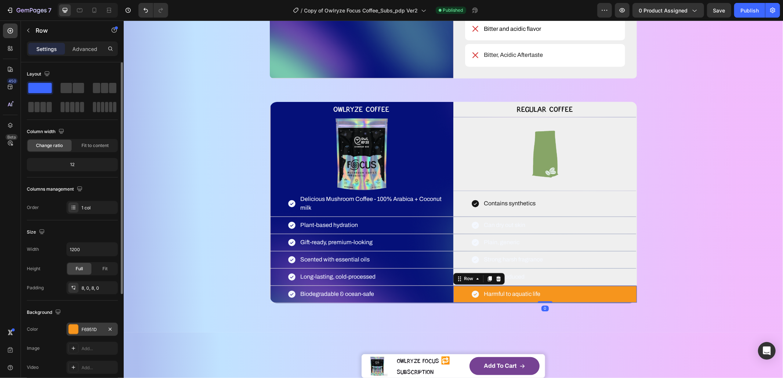
click at [95, 327] on div "F6951D" at bounding box center [91, 330] width 21 height 7
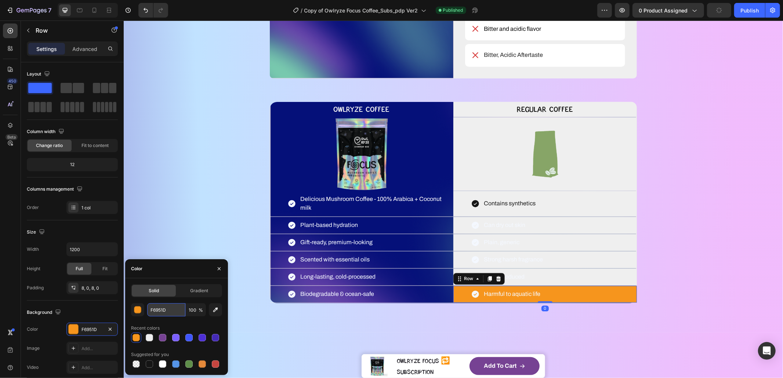
click at [162, 309] on input "F6951D" at bounding box center [166, 310] width 38 height 13
paste input "EFEFEF"
type input "EFEFEF"
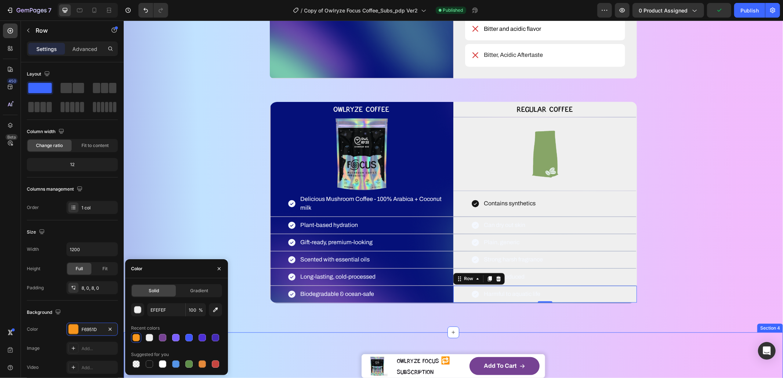
click at [614, 333] on div "WHAT MAKES YOUR COFFEE MAGIC? Heading YOU DESERVE BETTER COFFEE SMOOTH, SMARTER…" at bounding box center [452, 20] width 659 height 624
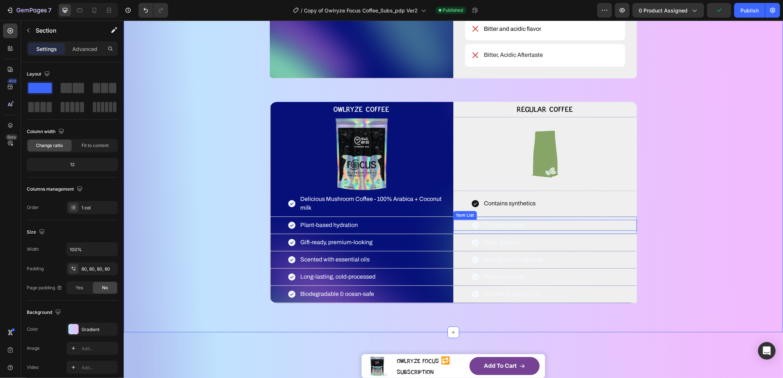
click at [506, 230] on p "Can dry out skin" at bounding box center [503, 225] width 41 height 9
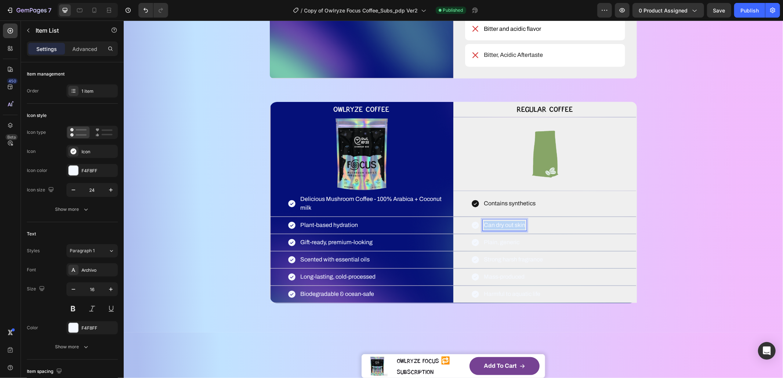
click at [506, 230] on p "Can dry out skin" at bounding box center [503, 225] width 41 height 9
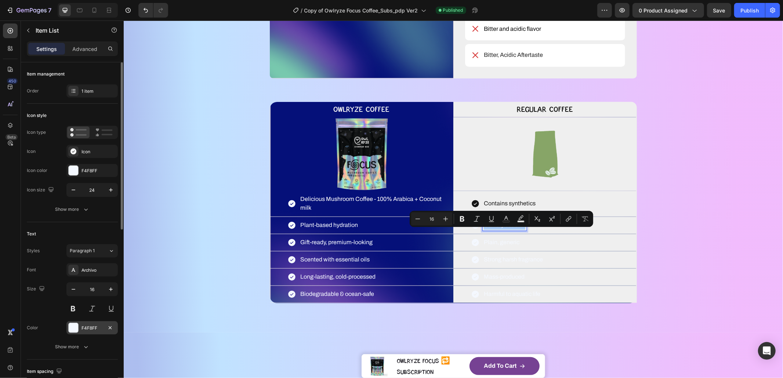
click at [83, 323] on div "F4F8FF" at bounding box center [91, 327] width 51 height 13
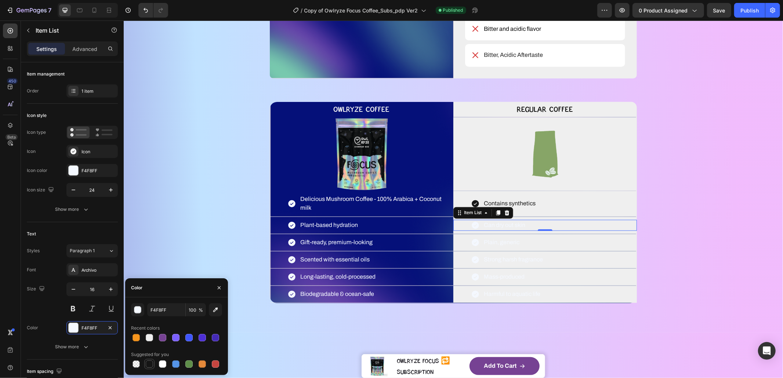
click at [151, 364] on div at bounding box center [149, 364] width 7 height 7
type input "151515"
click at [504, 248] on div "Plain, generic" at bounding box center [501, 242] width 38 height 11
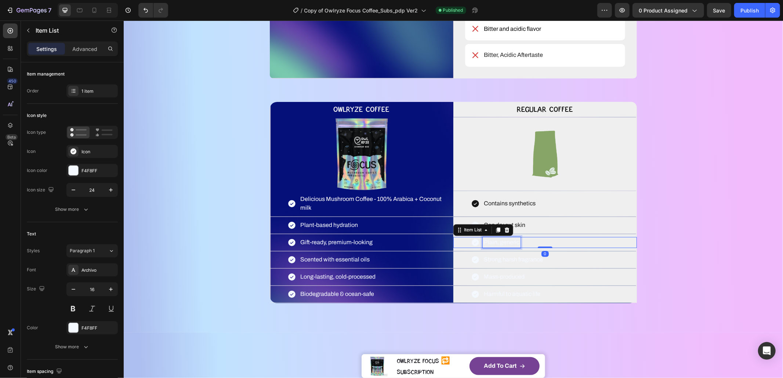
click at [504, 247] on p "Plain, generic" at bounding box center [501, 242] width 36 height 9
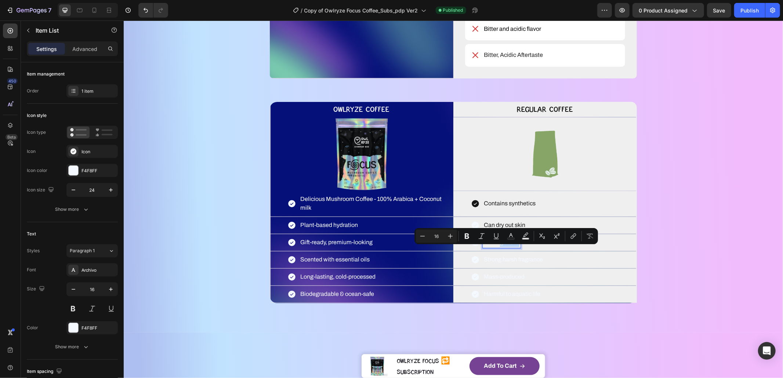
click at [500, 247] on p "Plain, generic" at bounding box center [501, 242] width 36 height 9
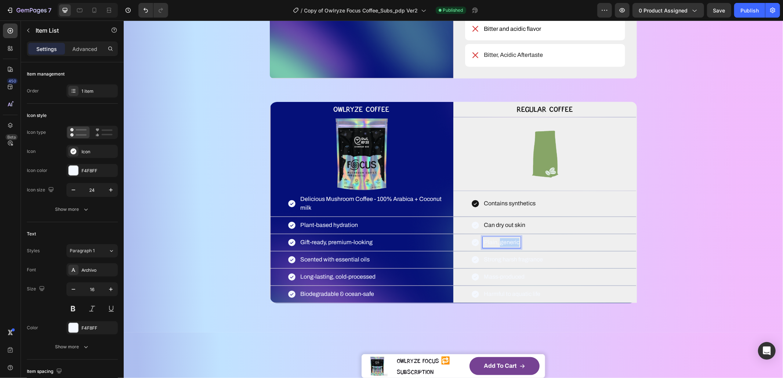
click at [500, 247] on p "Plain, generic" at bounding box center [501, 242] width 36 height 9
click at [501, 247] on p "Plain, generic" at bounding box center [501, 242] width 36 height 9
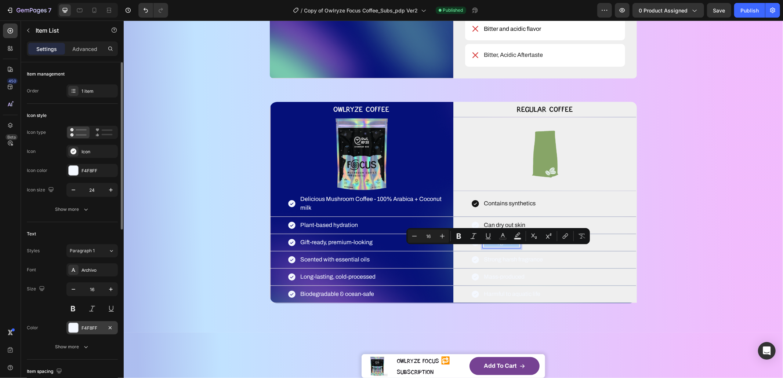
click at [80, 333] on div "F4F8FF" at bounding box center [91, 327] width 51 height 13
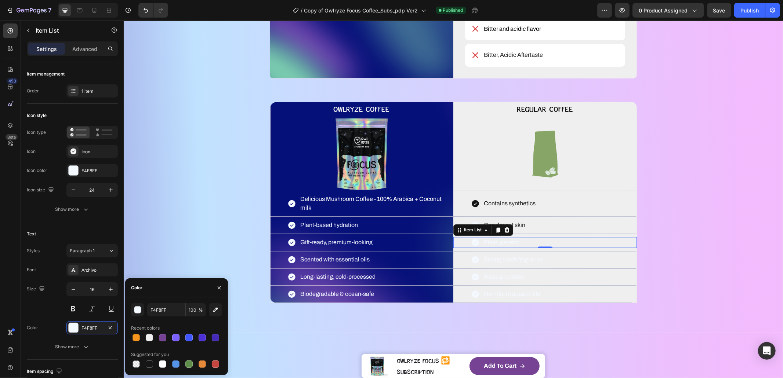
drag, startPoint x: 151, startPoint y: 364, endPoint x: 198, endPoint y: 348, distance: 49.8
click at [151, 363] on div at bounding box center [149, 364] width 7 height 7
type input "151515"
click at [487, 264] on p "Strong harsh fragrance" at bounding box center [512, 259] width 59 height 9
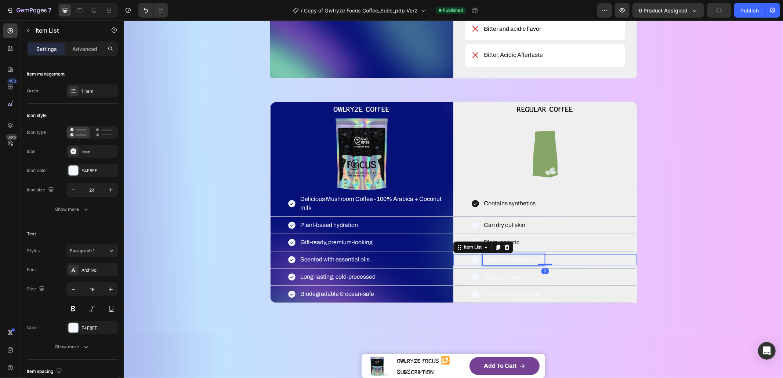
click at [488, 264] on p "Strong harsh fragrance" at bounding box center [512, 259] width 59 height 9
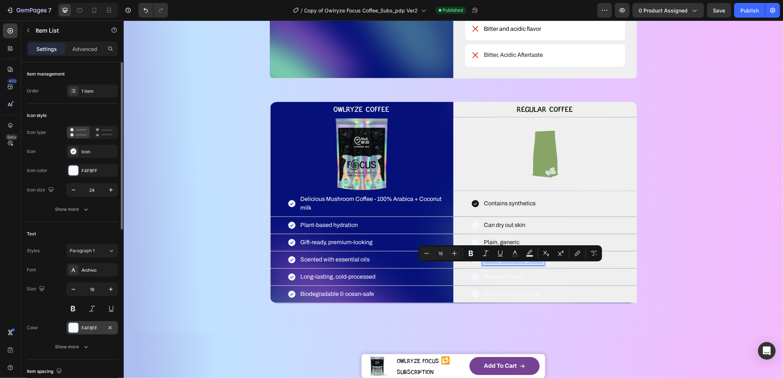
click at [84, 330] on div "F4F8FF" at bounding box center [91, 328] width 21 height 7
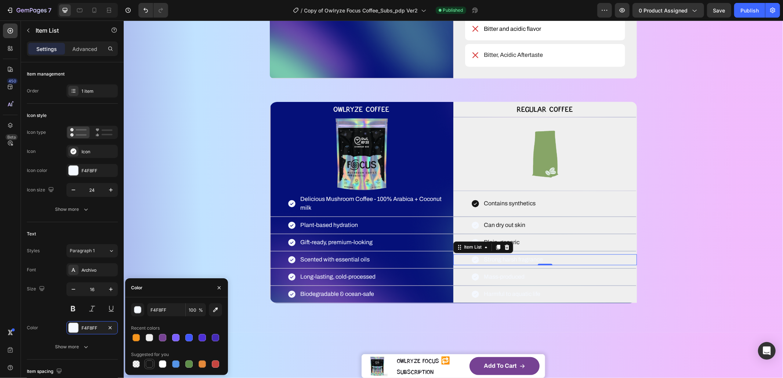
click at [149, 363] on div at bounding box center [149, 364] width 7 height 7
type input "151515"
click at [504, 281] on p "Mass-produced" at bounding box center [503, 277] width 41 height 9
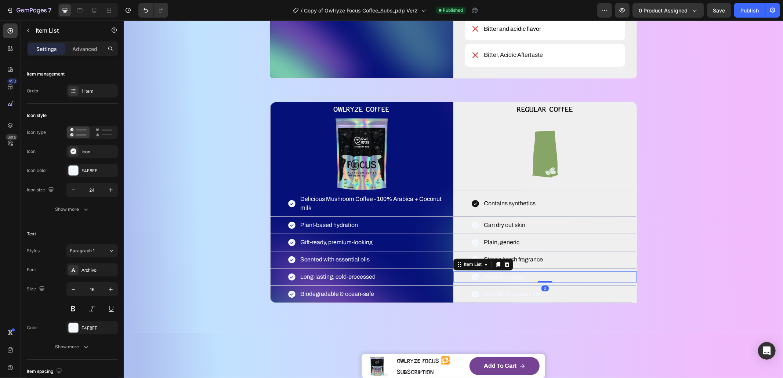
click at [504, 281] on p "Mass-produced" at bounding box center [503, 277] width 41 height 9
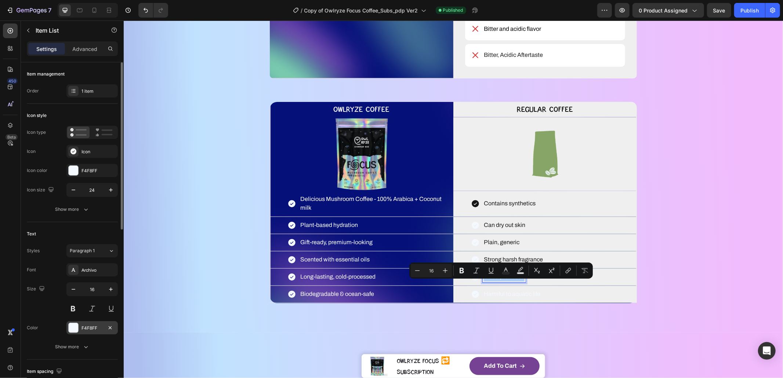
click at [95, 328] on div "F4F8FF" at bounding box center [91, 328] width 21 height 7
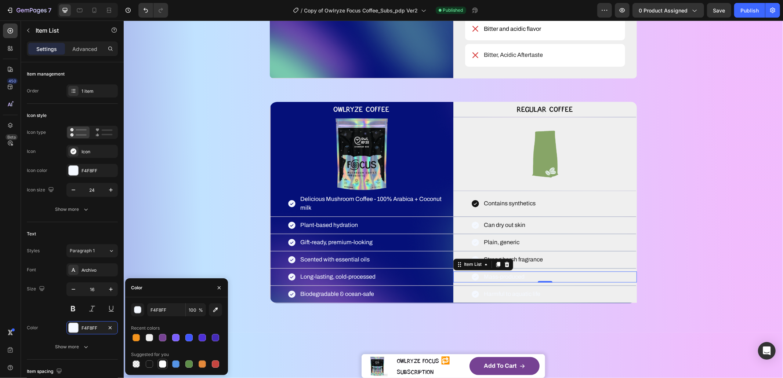
drag, startPoint x: 145, startPoint y: 367, endPoint x: 158, endPoint y: 364, distance: 13.4
click at [145, 367] on div at bounding box center [149, 364] width 9 height 9
type input "151515"
click at [512, 299] on p "Harmful to aquatic life" at bounding box center [511, 294] width 57 height 9
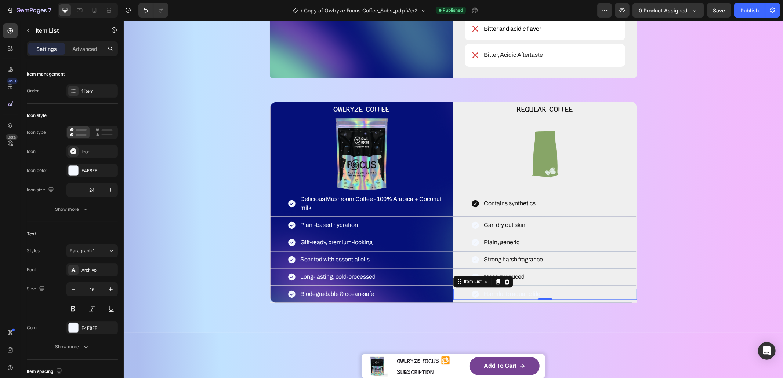
click at [512, 299] on p "Harmful to aquatic life" at bounding box center [511, 294] width 57 height 9
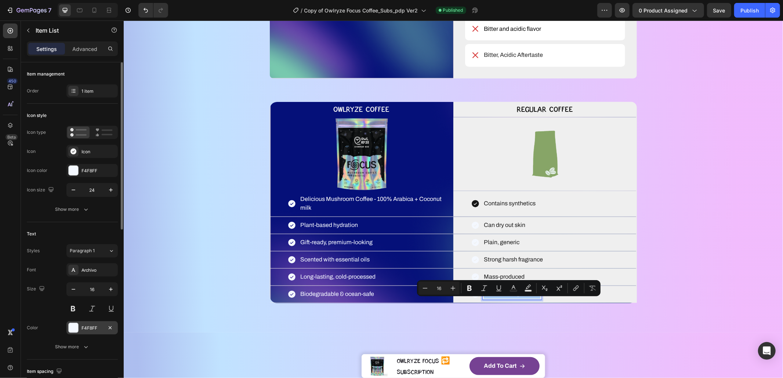
click at [97, 327] on div "F4F8FF" at bounding box center [91, 328] width 21 height 7
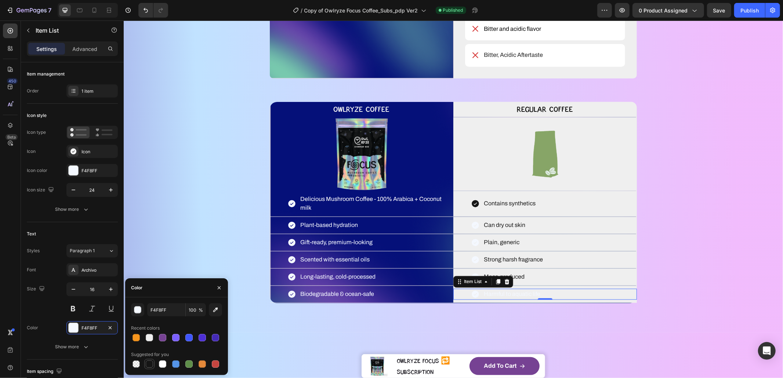
drag, startPoint x: 151, startPoint y: 363, endPoint x: 214, endPoint y: 355, distance: 63.2
click at [152, 363] on div at bounding box center [149, 364] width 7 height 7
type input "151515"
click at [670, 296] on div "WHAT MAKES YOUR COFFEE MAGIC? Heading YOU DESERVE BETTER COFFEE SMOOTH, SMARTER…" at bounding box center [453, 21] width 600 height 566
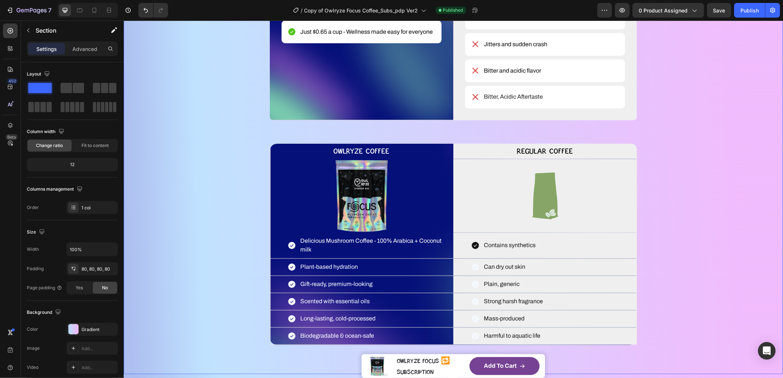
scroll to position [1107, 0]
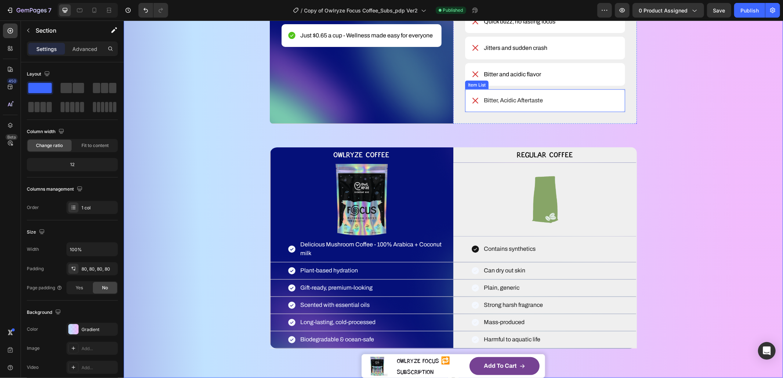
click at [477, 102] on div "Bitter, Acidic Aftertaste" at bounding box center [507, 100] width 73 height 11
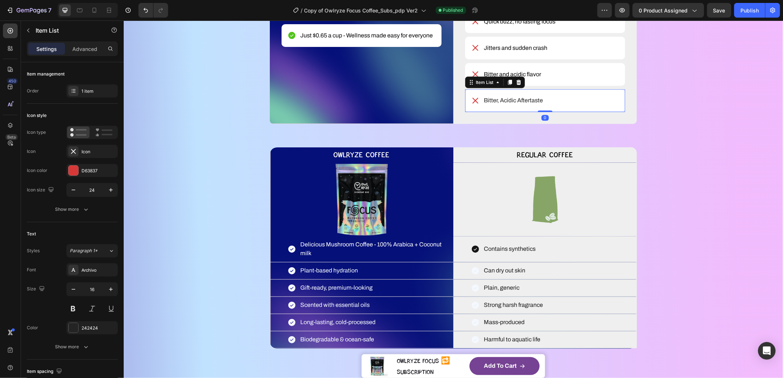
click at [473, 102] on icon at bounding box center [475, 100] width 9 height 9
click at [472, 253] on icon at bounding box center [474, 249] width 7 height 7
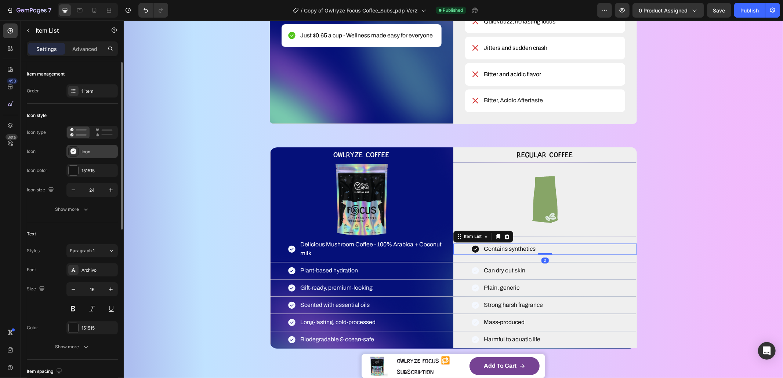
click at [84, 146] on div "Icon" at bounding box center [91, 151] width 51 height 13
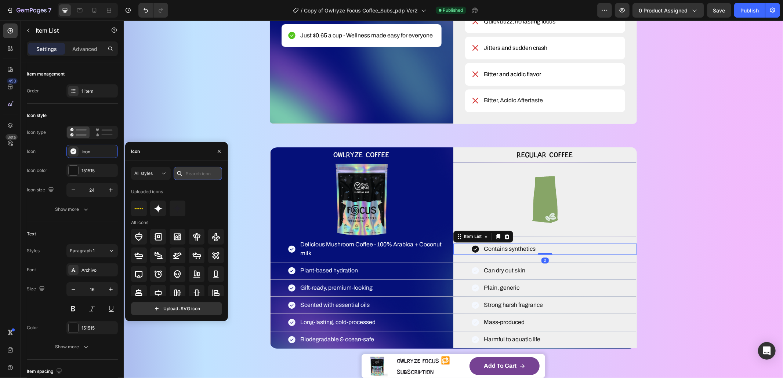
click at [203, 171] on input "text" at bounding box center [198, 173] width 48 height 13
type input "x"
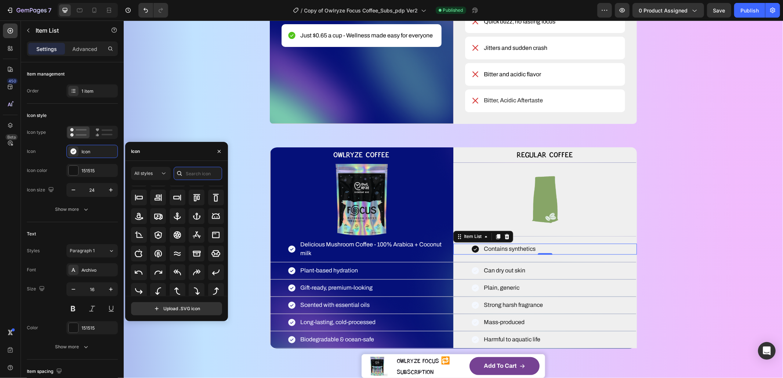
scroll to position [0, 0]
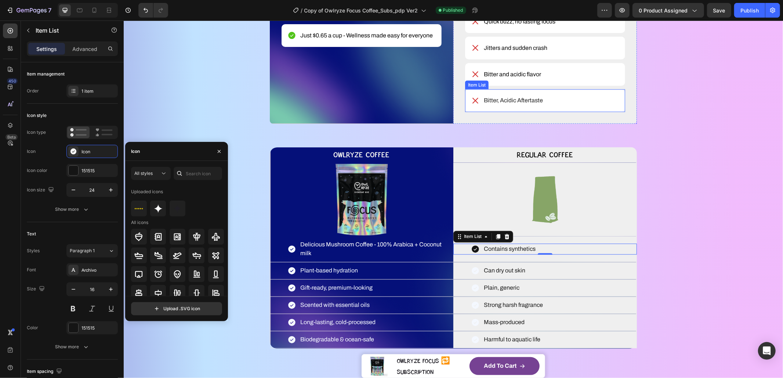
click at [476, 99] on div "Bitter, Acidic Aftertaste" at bounding box center [507, 100] width 73 height 11
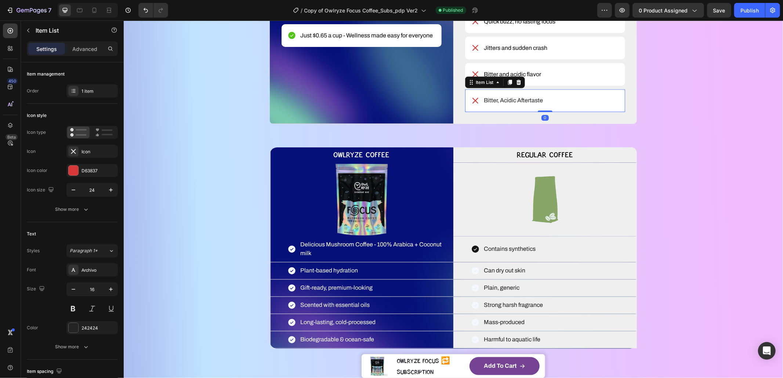
click at [473, 100] on icon at bounding box center [475, 100] width 9 height 9
click at [97, 151] on div "Icon" at bounding box center [98, 152] width 34 height 7
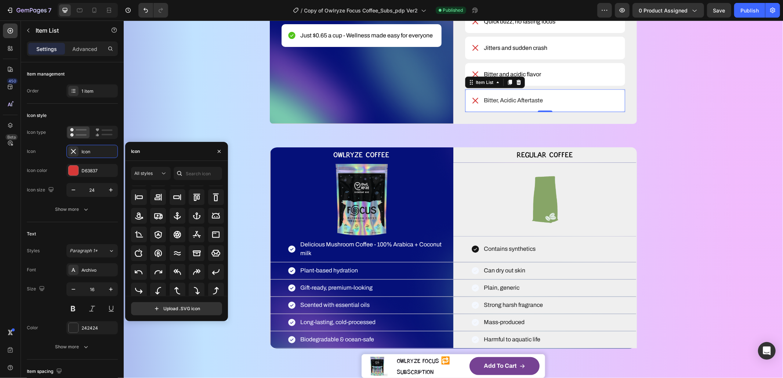
scroll to position [109, 0]
click at [476, 254] on icon at bounding box center [475, 249] width 9 height 9
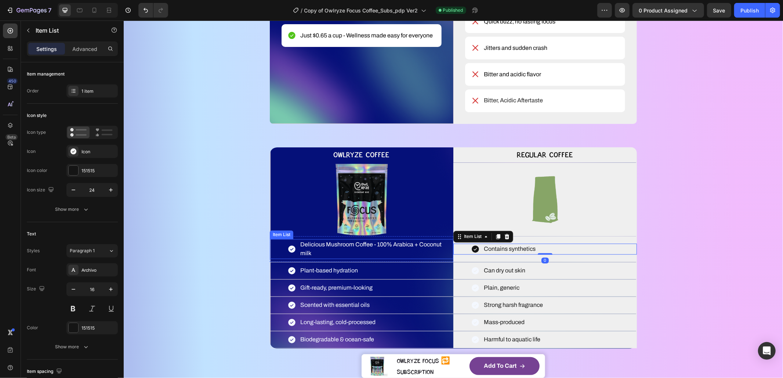
click at [282, 258] on div "Delicious Mushroom Coffee - 100% Arabica + Coconut milk" at bounding box center [361, 249] width 184 height 20
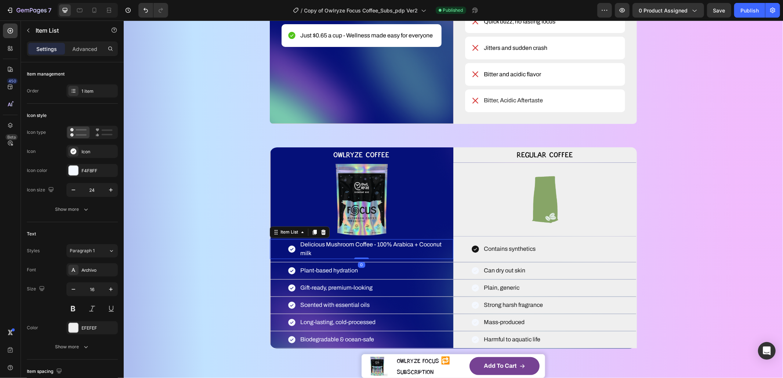
click at [288, 254] on icon at bounding box center [291, 249] width 9 height 9
click at [66, 167] on div "F4F8FF" at bounding box center [91, 170] width 51 height 13
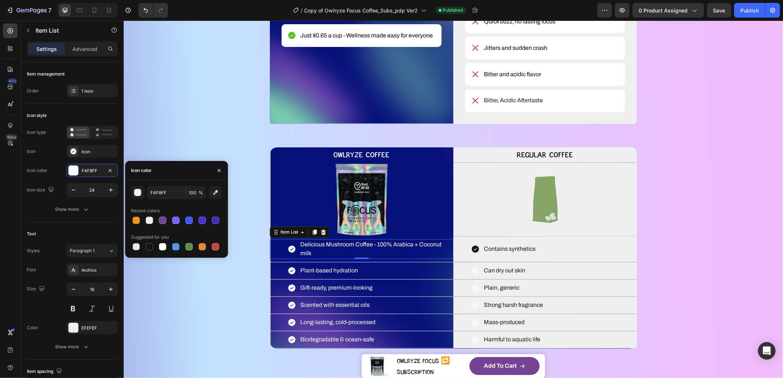
click at [289, 12] on icon at bounding box center [291, 8] width 7 height 7
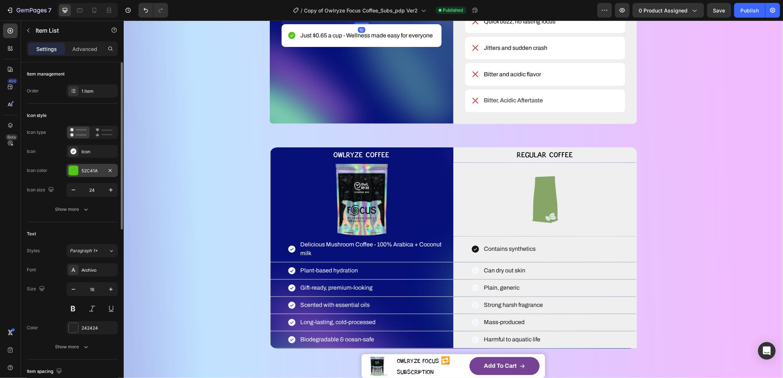
click at [90, 168] on div "52C41A" at bounding box center [91, 171] width 21 height 7
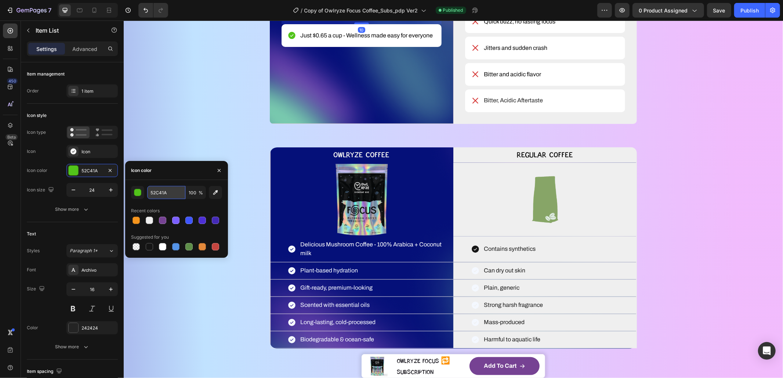
click at [170, 194] on input "52C41A" at bounding box center [166, 192] width 38 height 13
click at [291, 253] on icon at bounding box center [291, 249] width 7 height 7
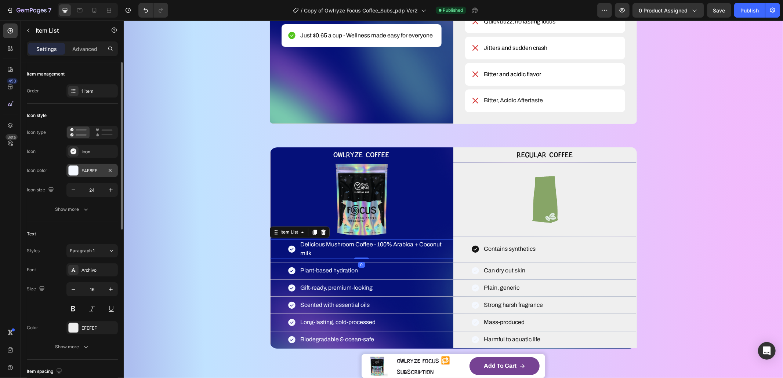
click at [98, 171] on div "F4F8FF" at bounding box center [91, 171] width 21 height 7
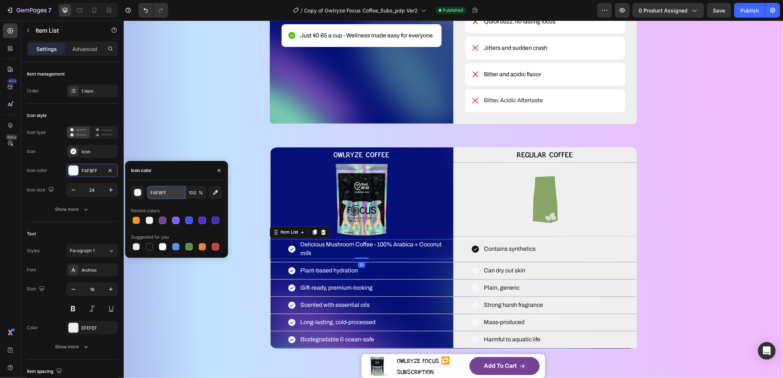
click at [172, 192] on input "F4F8FF" at bounding box center [166, 192] width 38 height 13
paste input "52C41A"
type input "52C41A"
click at [288, 275] on icon at bounding box center [291, 270] width 7 height 7
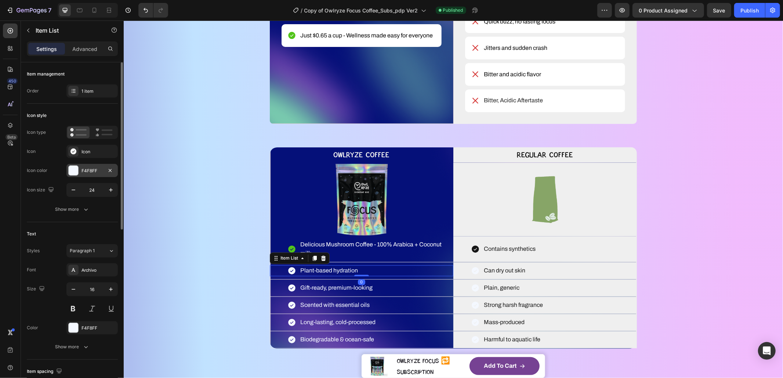
click at [89, 166] on div "F4F8FF" at bounding box center [91, 170] width 51 height 13
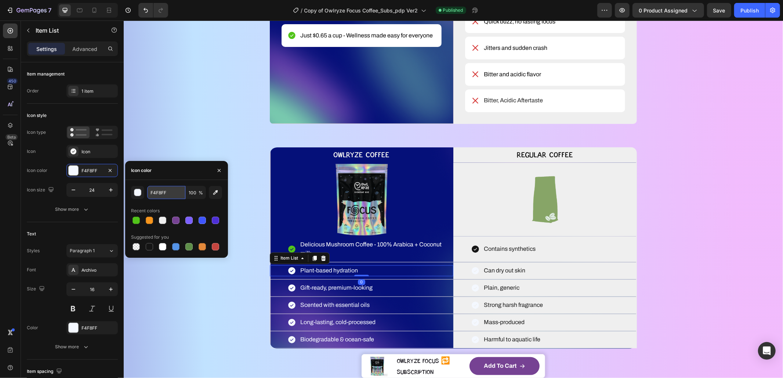
drag, startPoint x: 158, startPoint y: 195, endPoint x: 164, endPoint y: 196, distance: 6.4
click at [158, 195] on input "F4F8FF" at bounding box center [166, 192] width 38 height 13
paste input "52C41A"
type input "52C41A8FF"
click at [289, 292] on icon at bounding box center [291, 287] width 7 height 7
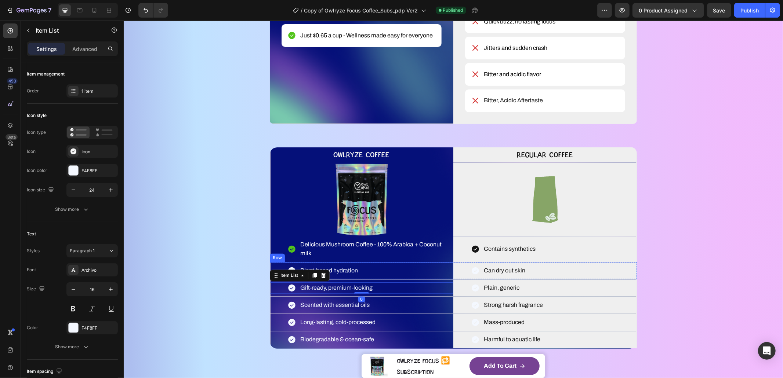
click at [287, 274] on icon at bounding box center [291, 270] width 9 height 9
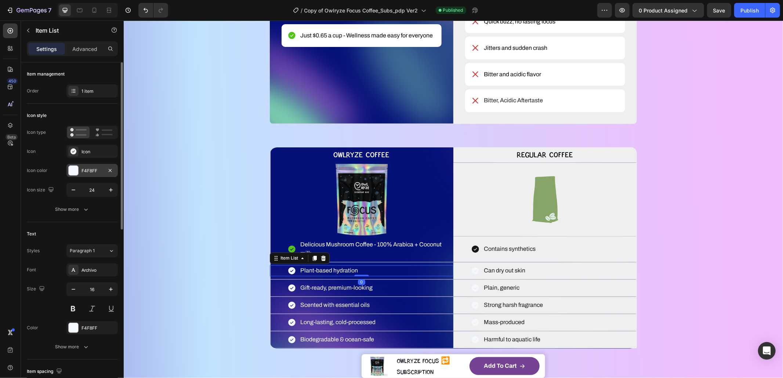
click at [85, 166] on div "F4F8FF" at bounding box center [91, 170] width 51 height 13
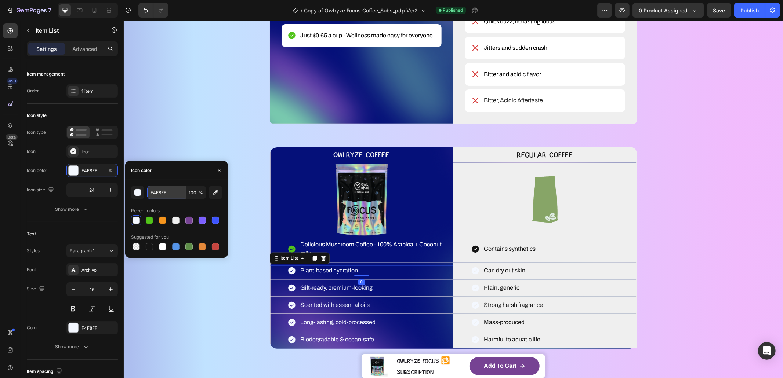
click at [164, 190] on input "F4F8FF" at bounding box center [166, 192] width 38 height 13
paste input "52C41A"
type input "52C41A"
click at [291, 292] on icon at bounding box center [291, 287] width 7 height 7
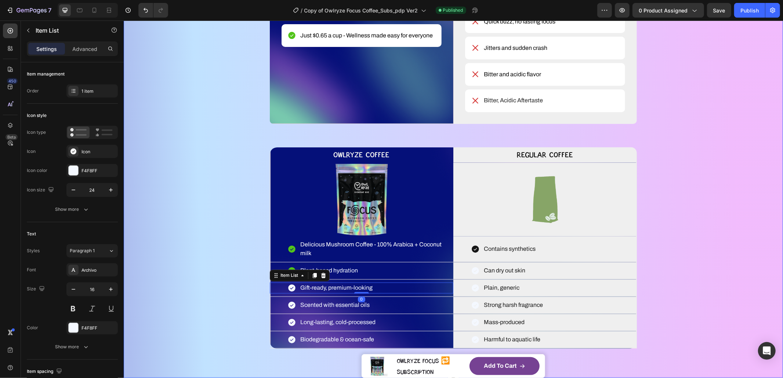
click at [198, 246] on div "WHAT MAKES YOUR COFFEE MAGIC? Heading YOU DESERVE BETTER COFFEE SMOOTH, SMARTER…" at bounding box center [453, 66] width 600 height 566
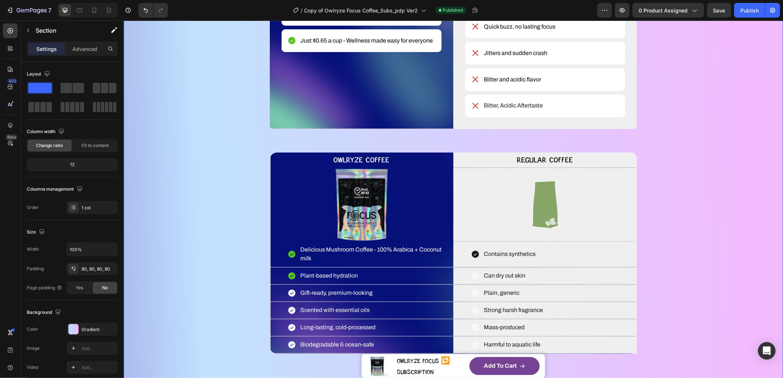
scroll to position [1097, 0]
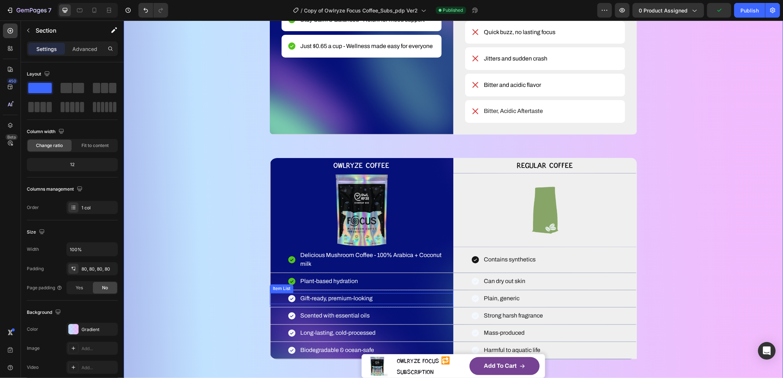
click at [291, 303] on icon at bounding box center [291, 298] width 9 height 9
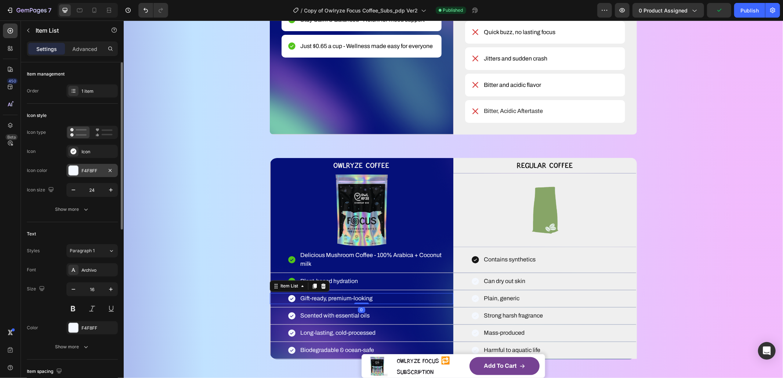
click at [92, 173] on div "F4F8FF" at bounding box center [91, 171] width 21 height 7
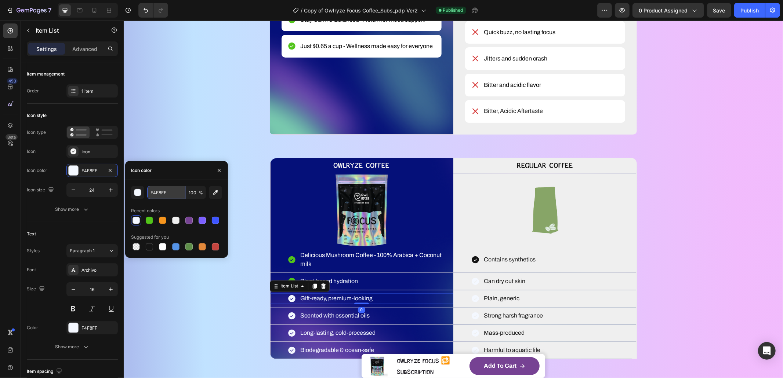
click at [160, 194] on input "F4F8FF" at bounding box center [166, 192] width 38 height 13
paste input "52C41A"
paste input "text"
type input "52C41A"
click at [287, 320] on icon at bounding box center [291, 316] width 9 height 9
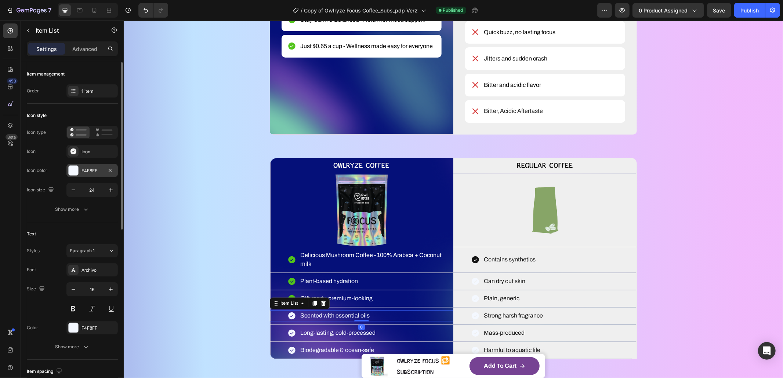
click at [87, 175] on div "F4F8FF" at bounding box center [91, 170] width 51 height 13
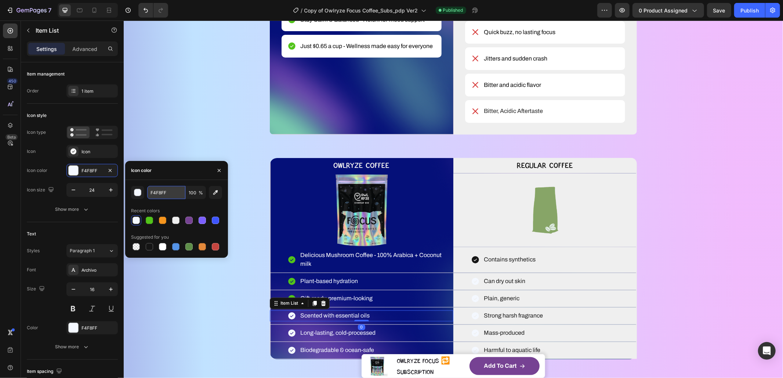
click at [163, 195] on input "F4F8FF" at bounding box center [166, 192] width 38 height 13
paste input "52C41A"
type input "52C41A"
click at [288, 337] on icon at bounding box center [291, 333] width 7 height 7
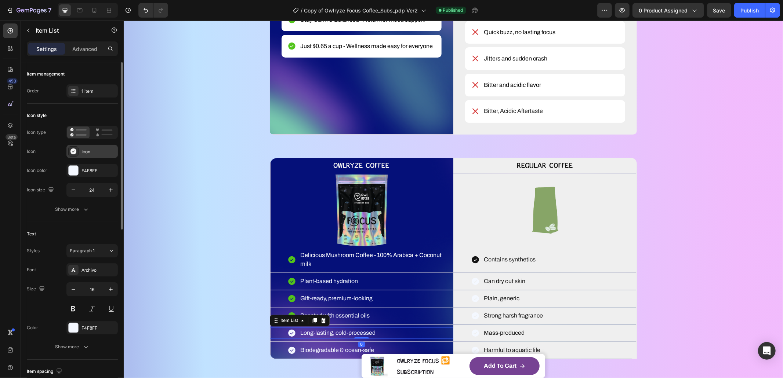
click at [85, 151] on div "Icon" at bounding box center [98, 152] width 34 height 7
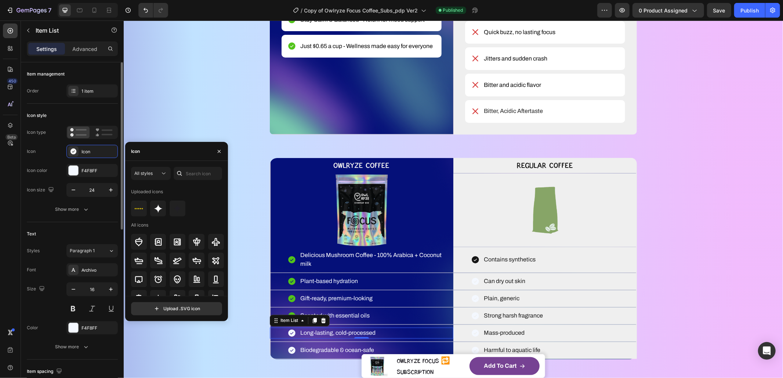
drag, startPoint x: 85, startPoint y: 171, endPoint x: 114, endPoint y: 178, distance: 29.7
click at [86, 171] on div "F4F8FF" at bounding box center [98, 171] width 34 height 7
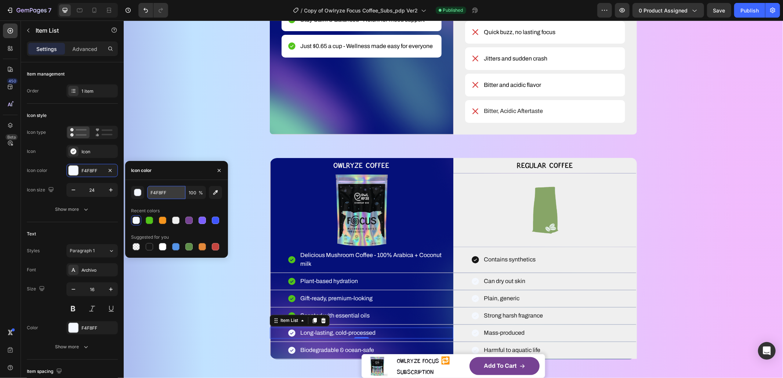
click at [163, 191] on input "F4F8FF" at bounding box center [166, 192] width 38 height 13
paste input "52C41A"
paste input "text"
type input "52C41A"
click at [294, 356] on div "Biodegradable & ocean-safe" at bounding box center [331, 350] width 88 height 11
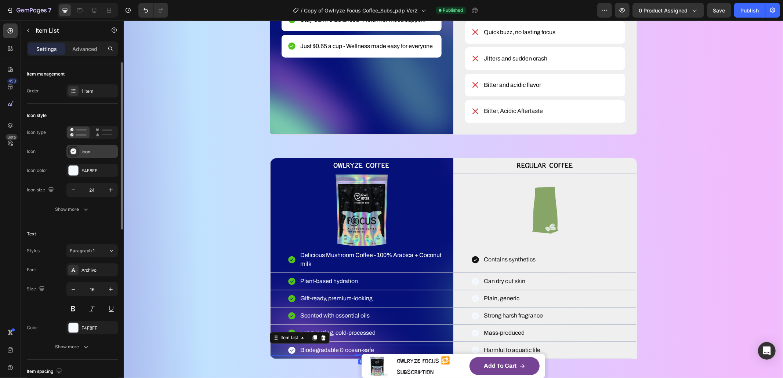
click at [94, 154] on div "Icon" at bounding box center [98, 152] width 34 height 7
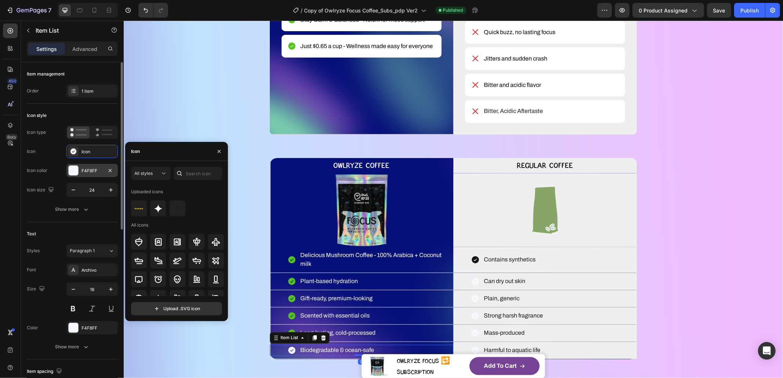
click at [94, 168] on div "F4F8FF" at bounding box center [91, 171] width 21 height 7
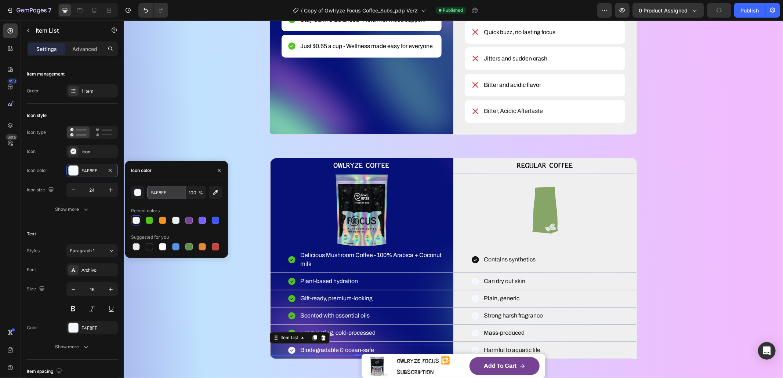
click at [163, 195] on input "F4F8FF" at bounding box center [166, 192] width 38 height 13
paste input "52C41A"
type input "52C41A"
drag, startPoint x: 210, startPoint y: 297, endPoint x: 240, endPoint y: 304, distance: 30.2
click at [210, 297] on div "WHAT MAKES YOUR COFFEE MAGIC? Heading YOU DESERVE BETTER COFFEE SMOOTH, SMARTER…" at bounding box center [453, 77] width 600 height 566
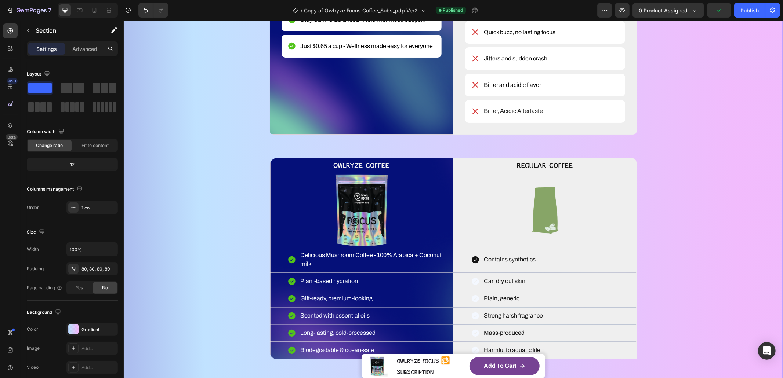
drag, startPoint x: 235, startPoint y: 266, endPoint x: 228, endPoint y: 230, distance: 36.6
click at [228, 230] on div "WHAT MAKES YOUR COFFEE MAGIC? Heading YOU DESERVE BETTER COFFEE SMOOTH, SMARTER…" at bounding box center [453, 77] width 600 height 566
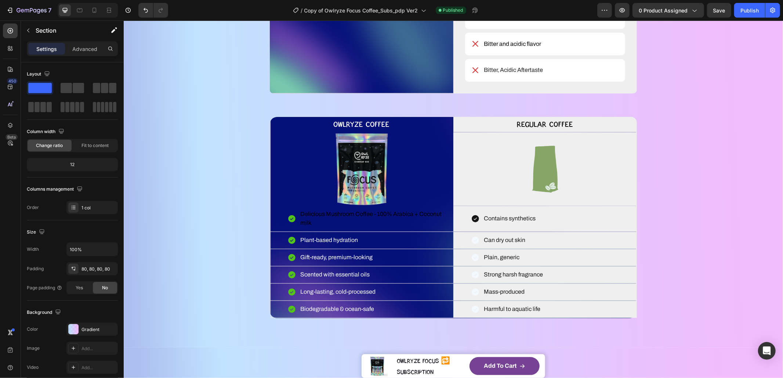
scroll to position [1172, 0]
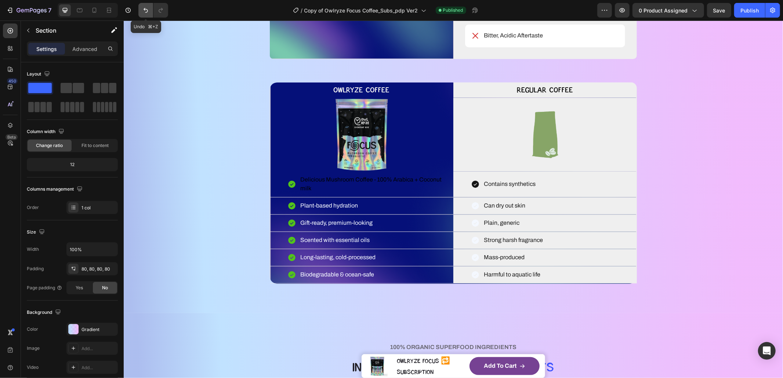
click at [148, 13] on icon "Undo/Redo" at bounding box center [145, 10] width 7 height 7
click at [163, 12] on icon "Undo/Redo" at bounding box center [160, 10] width 7 height 7
click at [326, 193] on p "Delicious Mushroom Coffee - 100% Arabica + Coconut milk" at bounding box center [376, 184] width 152 height 18
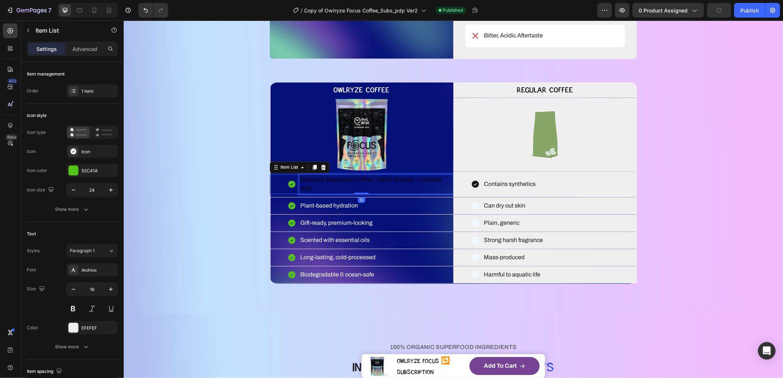
click at [326, 193] on p "Delicious Mushroom Coffee - 100% Arabica + Coconut milk" at bounding box center [376, 184] width 152 height 18
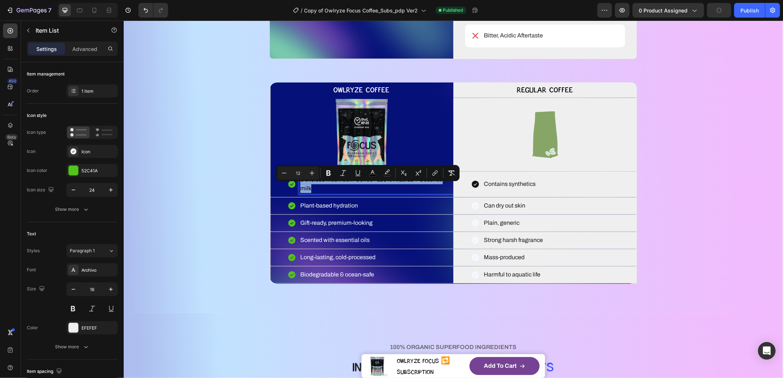
click at [326, 193] on p "Delicious Mushroom Coffee - 100% Arabica + Coconut milk" at bounding box center [376, 184] width 152 height 18
click at [374, 172] on icon "Editor contextual toolbar" at bounding box center [372, 173] width 7 height 7
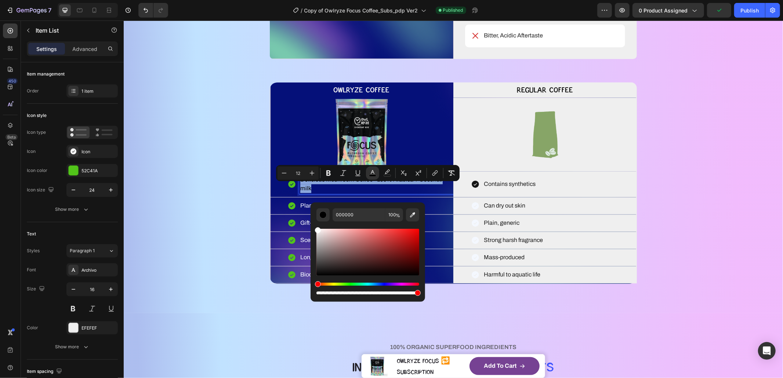
drag, startPoint x: 464, startPoint y: 262, endPoint x: 286, endPoint y: 217, distance: 183.5
type input "FFFFFF"
click at [189, 207] on div "WHAT MAKES YOUR COFFEE MAGIC? Heading YOU DESERVE BETTER COFFEE SMOOTH, SMARTER…" at bounding box center [453, 1] width 600 height 566
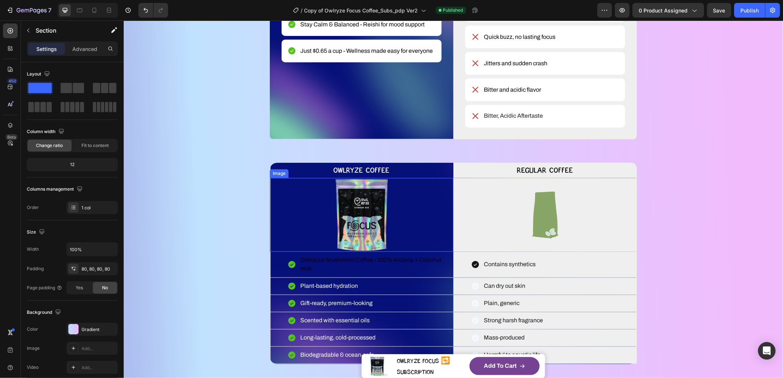
scroll to position [1125, 0]
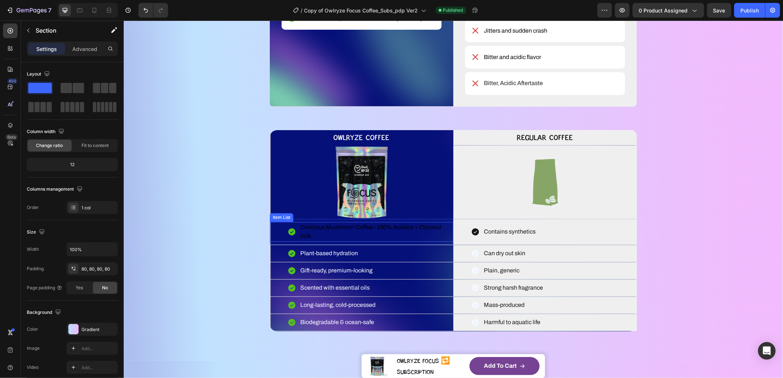
click at [324, 237] on span "Delicious Mushroom Coffee - 100% Arabica + Coconut milk" at bounding box center [370, 231] width 141 height 15
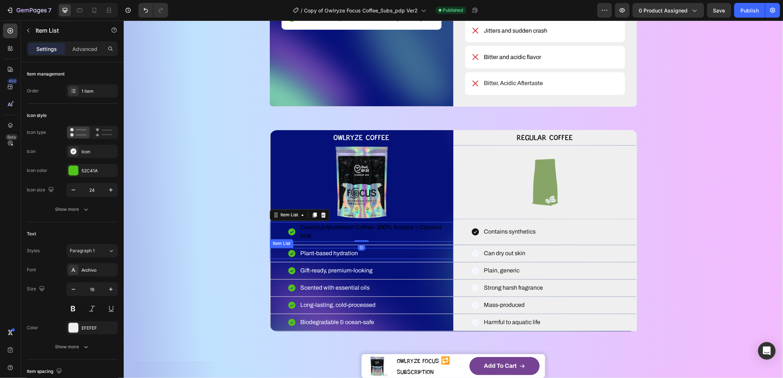
click at [323, 259] on div "Plant-based hydration" at bounding box center [329, 253] width 60 height 11
click at [324, 258] on p "Plant-based hydration" at bounding box center [329, 253] width 58 height 9
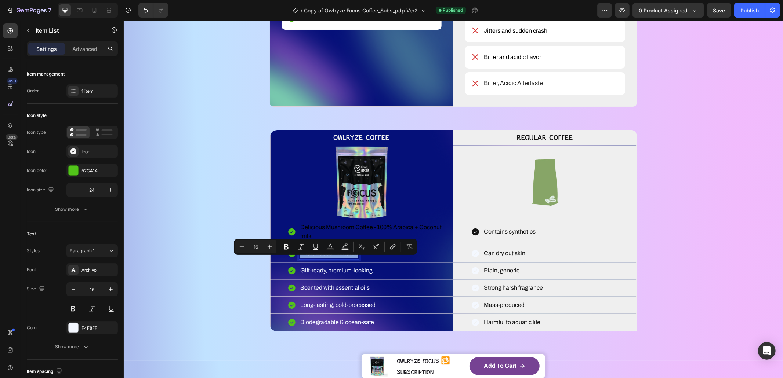
copy p "Plant-based hydration"
click at [411, 236] on span "Delicious Mushroom Coffee - 100% Arabica + Coconut milk" at bounding box center [370, 231] width 141 height 15
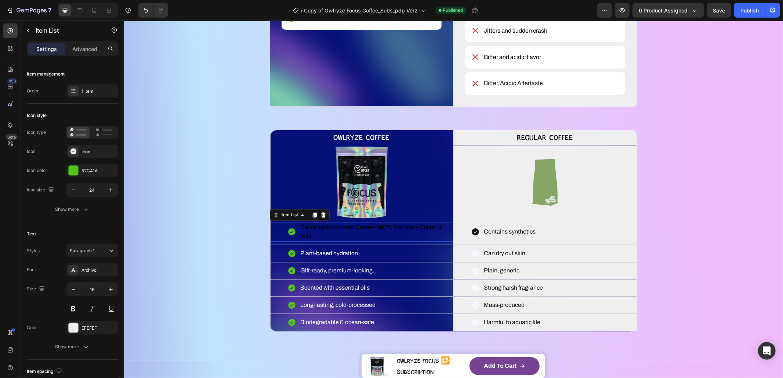
click at [411, 236] on span "Delicious Mushroom Coffee - 100% Arabica + Coconut milk" at bounding box center [370, 231] width 141 height 15
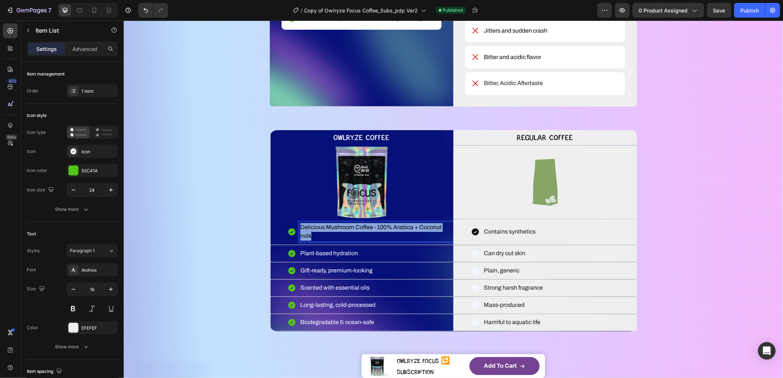
click at [411, 236] on span "Delicious Mushroom Coffee - 100% Arabica + Coconut milk" at bounding box center [370, 231] width 141 height 15
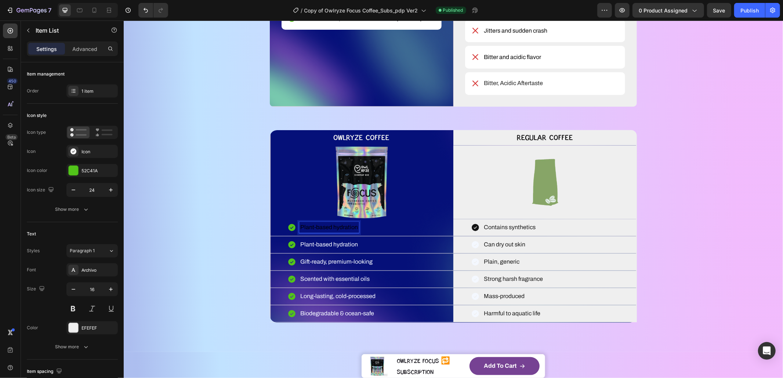
click at [338, 230] on span "Plant-based hydration" at bounding box center [329, 227] width 58 height 6
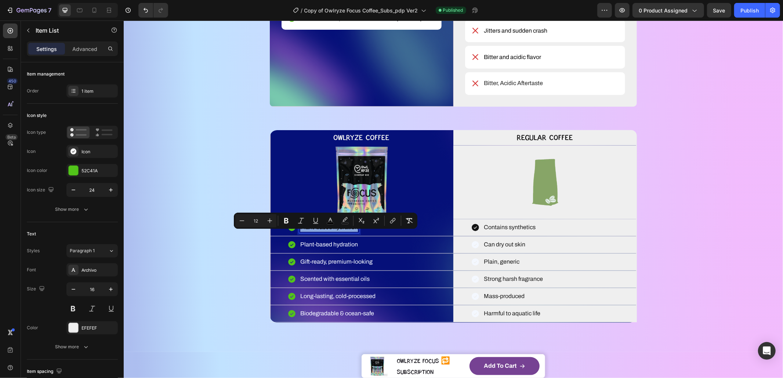
click at [338, 230] on span "Plant-based hydration" at bounding box center [329, 227] width 58 height 6
click at [84, 349] on icon "button" at bounding box center [85, 347] width 7 height 7
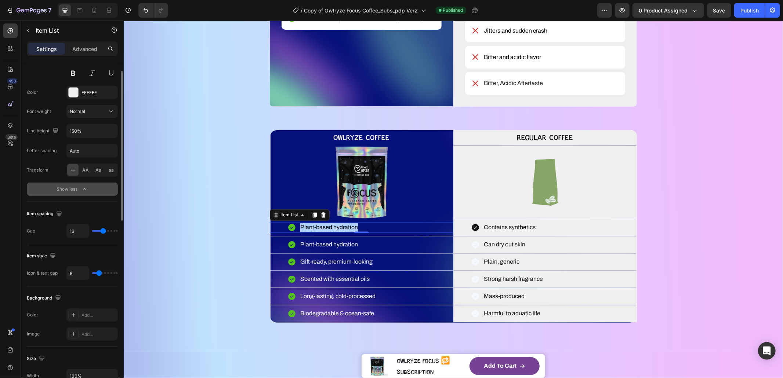
scroll to position [98, 0]
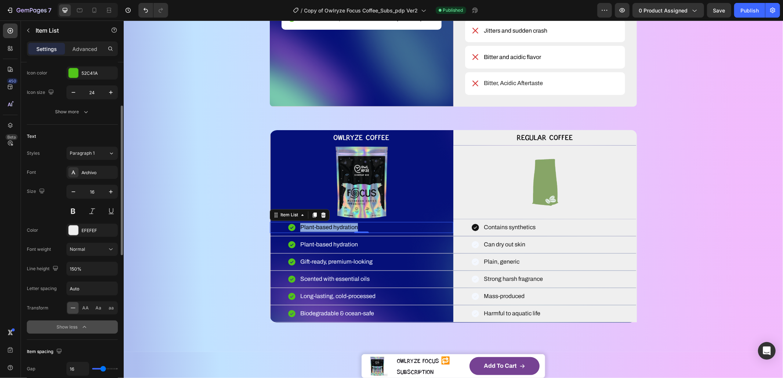
click at [373, 233] on div "Plant-based hydration" at bounding box center [361, 227] width 184 height 11
click at [203, 245] on div "WHAT MAKES YOUR COFFEE MAGIC? Heading YOU DESERVE BETTER COFFEE SMOOTH, SMARTER…" at bounding box center [453, 44] width 600 height 557
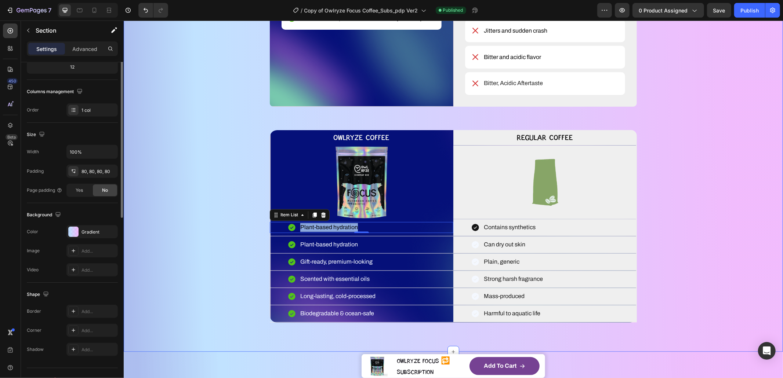
scroll to position [0, 0]
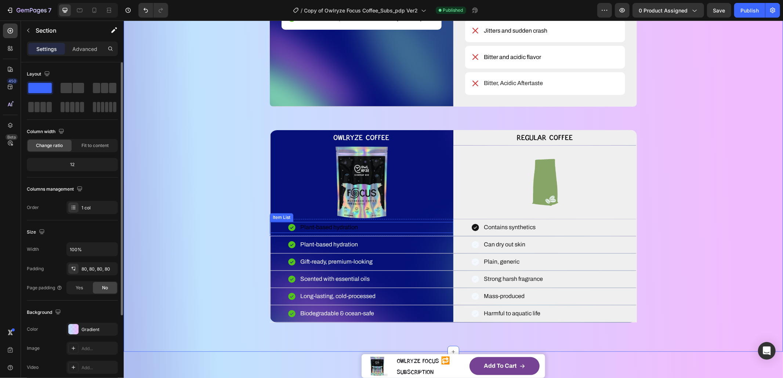
click at [334, 230] on span "Plant-based hydration" at bounding box center [329, 227] width 58 height 6
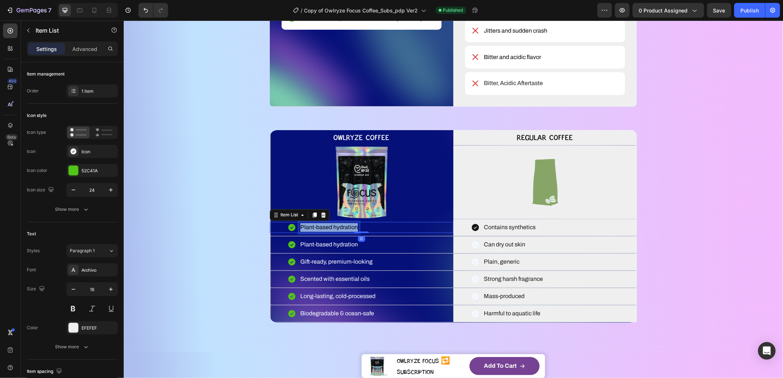
click at [334, 230] on span "Plant-based hydration" at bounding box center [329, 227] width 58 height 6
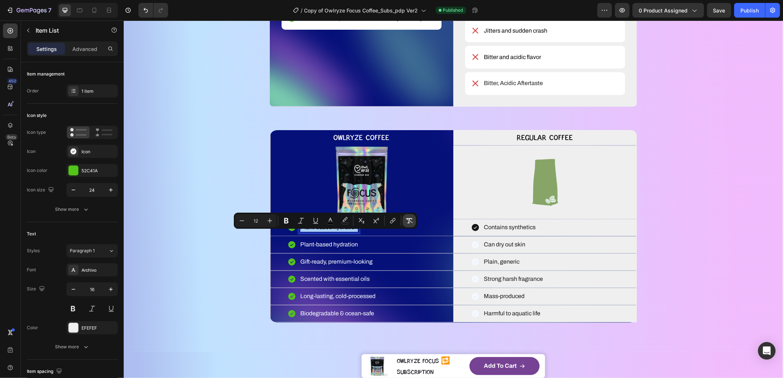
click at [414, 222] on button "Remove Format" at bounding box center [409, 220] width 13 height 13
type input "16"
click at [211, 262] on div "WHAT MAKES YOUR COFFEE MAGIC? Heading YOU DESERVE BETTER COFFEE SMOOTH, SMARTER…" at bounding box center [453, 44] width 600 height 557
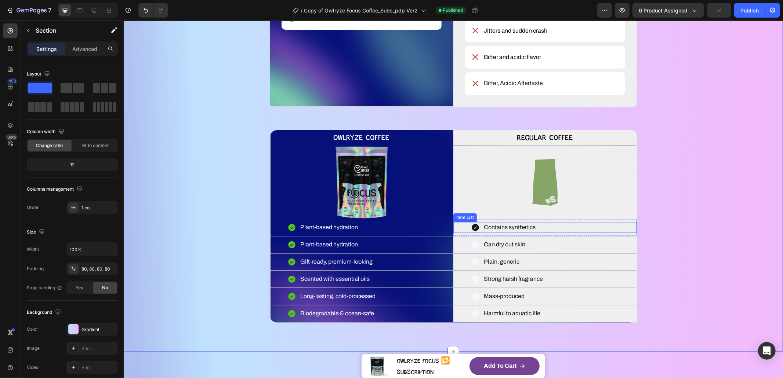
click at [471, 231] on icon at bounding box center [474, 227] width 7 height 7
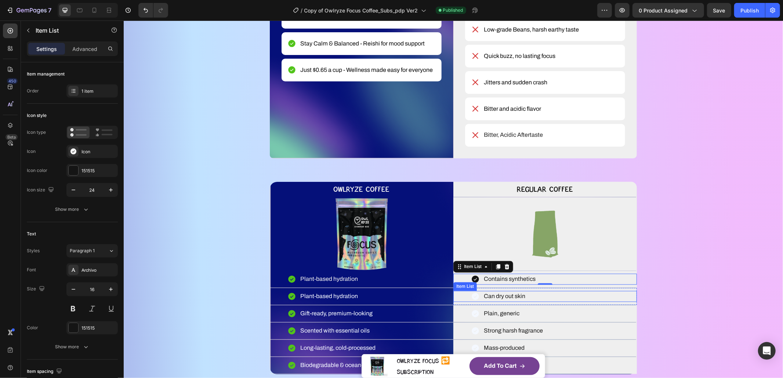
scroll to position [1105, 0]
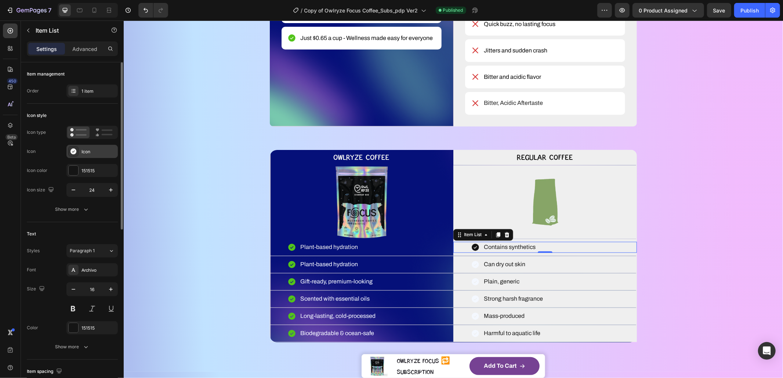
click at [83, 154] on div "Icon" at bounding box center [98, 152] width 34 height 7
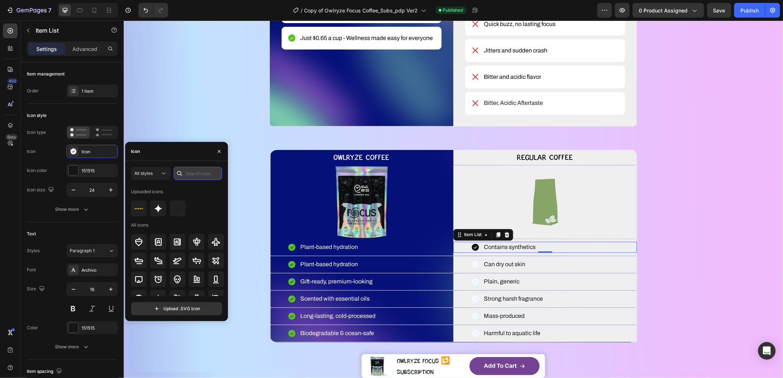
click at [192, 179] on input "text" at bounding box center [198, 173] width 48 height 13
type input "close"
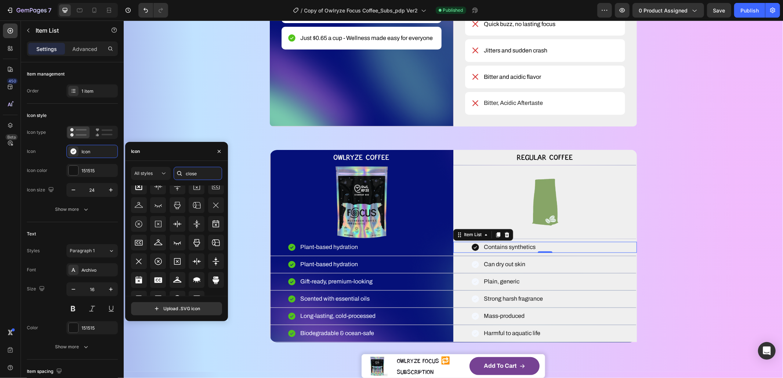
scroll to position [52, 0]
click at [142, 172] on span "All styles" at bounding box center [143, 174] width 18 height 6
click at [137, 219] on span "Regular" at bounding box center [131, 219] width 16 height 7
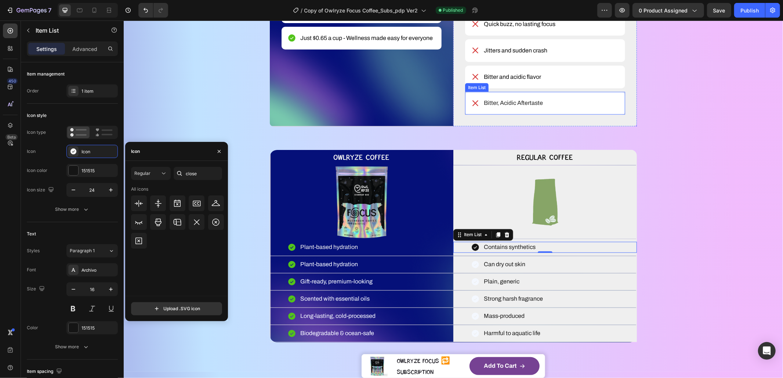
click at [475, 103] on icon at bounding box center [475, 103] width 9 height 9
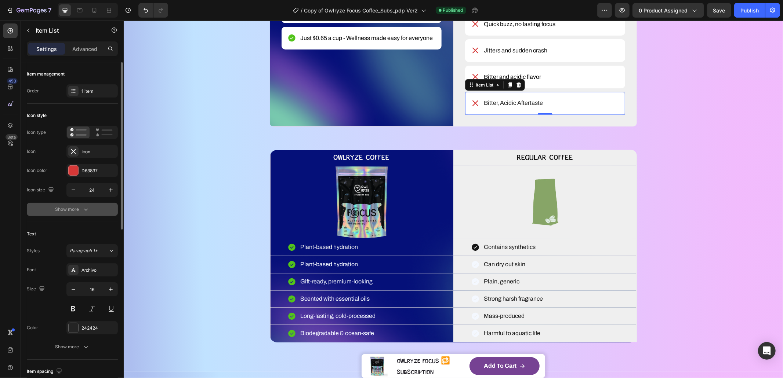
click at [76, 212] on div "Show more" at bounding box center [72, 209] width 34 height 7
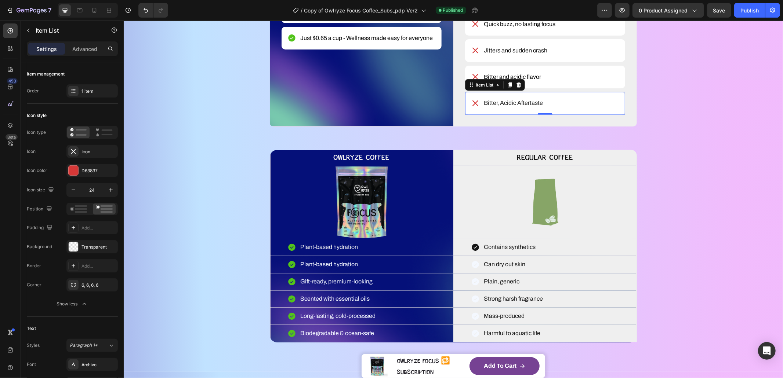
click at [472, 102] on icon at bounding box center [475, 103] width 6 height 6
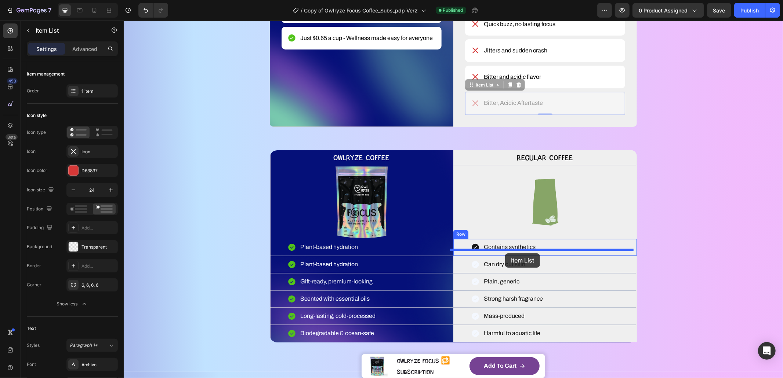
drag, startPoint x: 469, startPoint y: 88, endPoint x: 505, endPoint y: 253, distance: 168.5
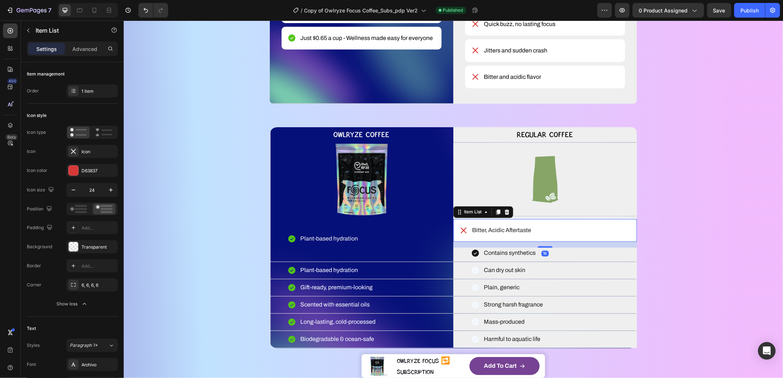
click at [561, 242] on div "Bitter, Acidic Aftertaste" at bounding box center [545, 230] width 184 height 23
click at [109, 245] on icon "button" at bounding box center [110, 246] width 3 height 3
click at [454, 242] on div "Bitter, Acidic Aftertaste" at bounding box center [545, 230] width 184 height 23
click at [459, 235] on icon at bounding box center [463, 230] width 9 height 9
click at [478, 235] on p "Bitter, Acidic Aftertaste" at bounding box center [501, 230] width 59 height 9
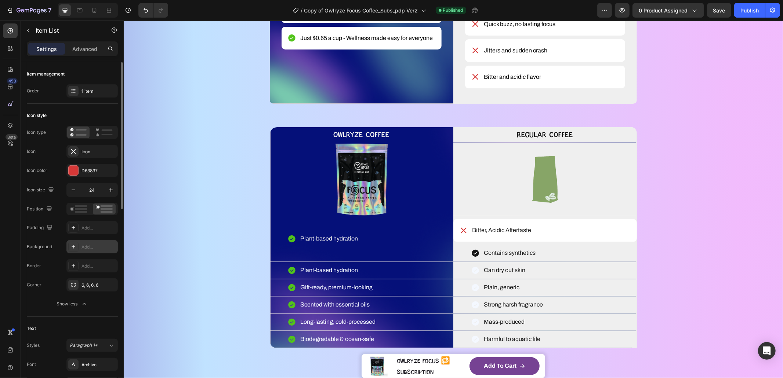
click at [462, 235] on icon at bounding box center [463, 230] width 9 height 9
click at [100, 149] on div "Icon" at bounding box center [98, 152] width 34 height 7
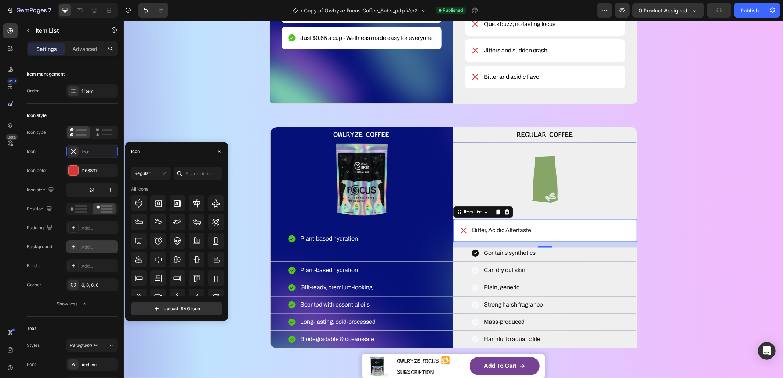
click at [570, 242] on div "Bitter, Acidic Aftertaste" at bounding box center [545, 230] width 184 height 23
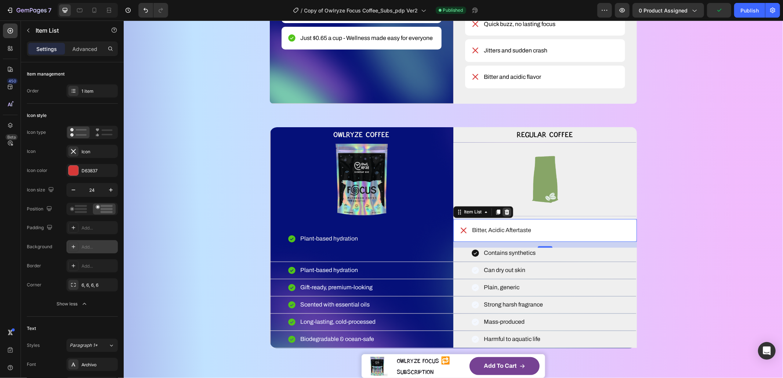
click at [506, 215] on icon at bounding box center [507, 212] width 6 height 6
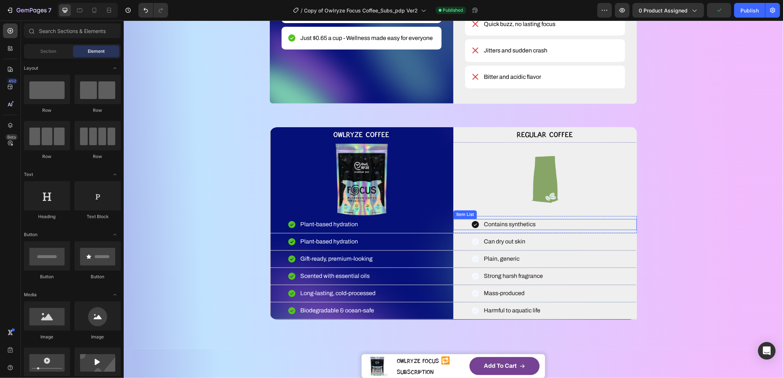
click at [472, 228] on icon at bounding box center [474, 224] width 7 height 7
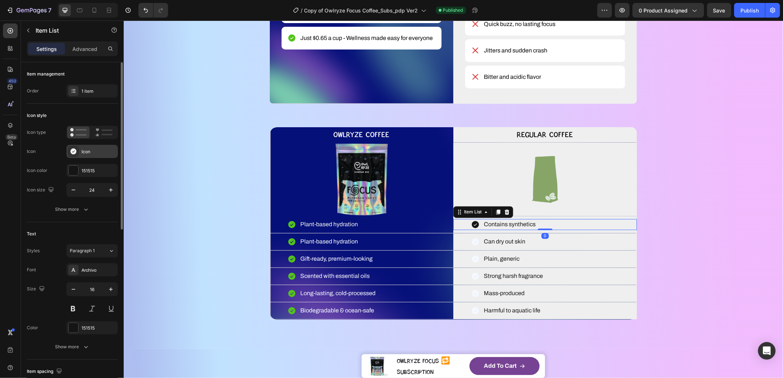
click at [80, 149] on div "Icon" at bounding box center [91, 151] width 51 height 13
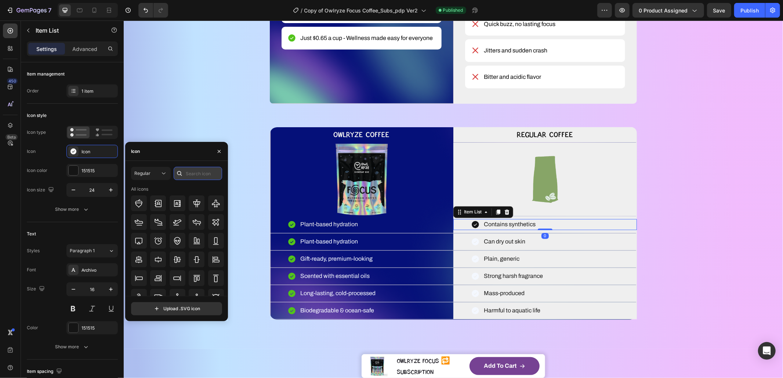
click at [188, 170] on input "text" at bounding box center [198, 173] width 48 height 13
type input "close"
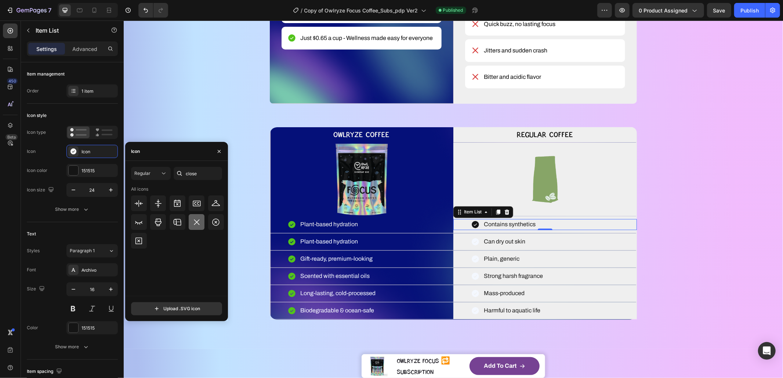
click at [194, 225] on icon at bounding box center [196, 222] width 9 height 9
click at [83, 174] on div "151515" at bounding box center [91, 171] width 21 height 7
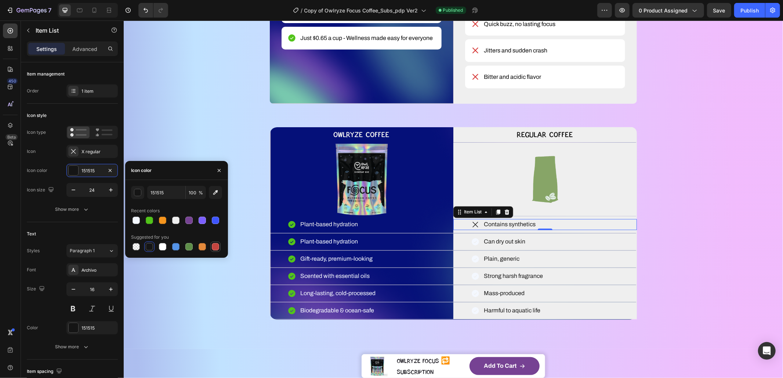
click at [217, 244] on div at bounding box center [215, 246] width 7 height 7
type input "C5453F"
click at [476, 78] on icon at bounding box center [475, 76] width 9 height 9
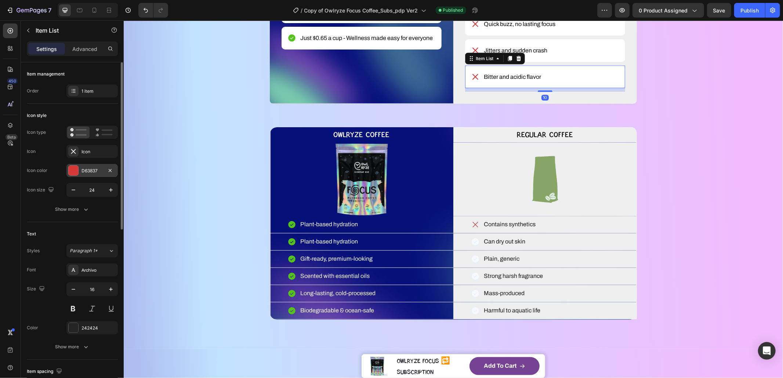
click at [94, 170] on div "D63837" at bounding box center [91, 171] width 21 height 7
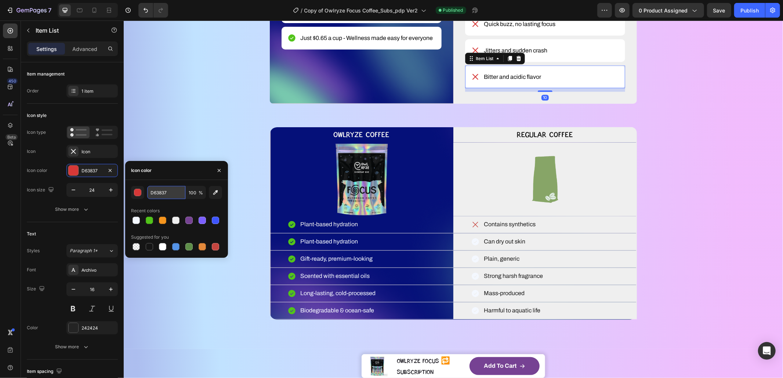
click at [171, 190] on input "D63837" at bounding box center [166, 192] width 38 height 13
click at [471, 229] on icon at bounding box center [475, 224] width 9 height 9
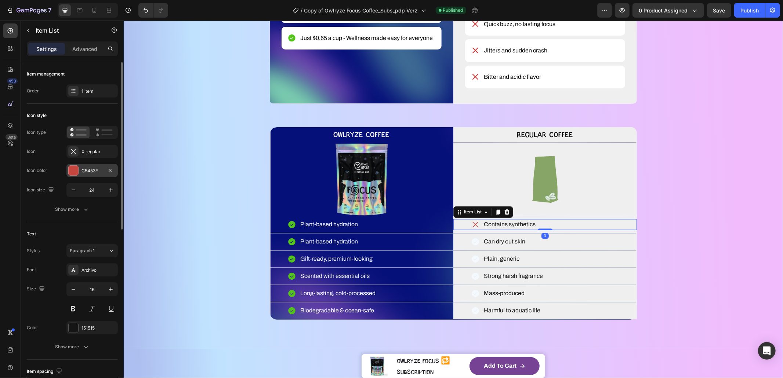
click at [92, 171] on div "C5453F" at bounding box center [91, 171] width 21 height 7
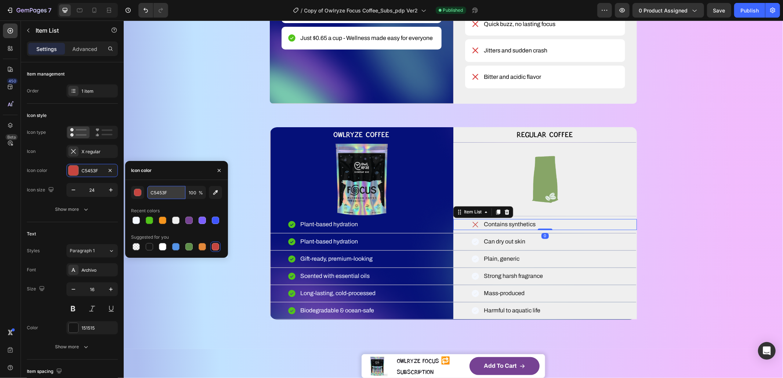
click at [168, 189] on input "C5453F" at bounding box center [166, 192] width 38 height 13
paste input "D63837"
paste input "text"
type input "D63837"
drag, startPoint x: 207, startPoint y: 298, endPoint x: 244, endPoint y: 298, distance: 37.4
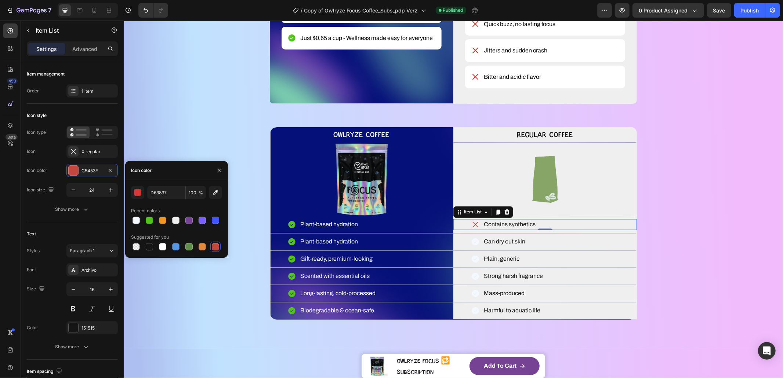
click at [207, 297] on div "WHAT MAKES YOUR COFFEE MAGIC? Heading YOU DESERVE BETTER COFFEE SMOOTH, SMARTER…" at bounding box center [453, 53] width 600 height 534
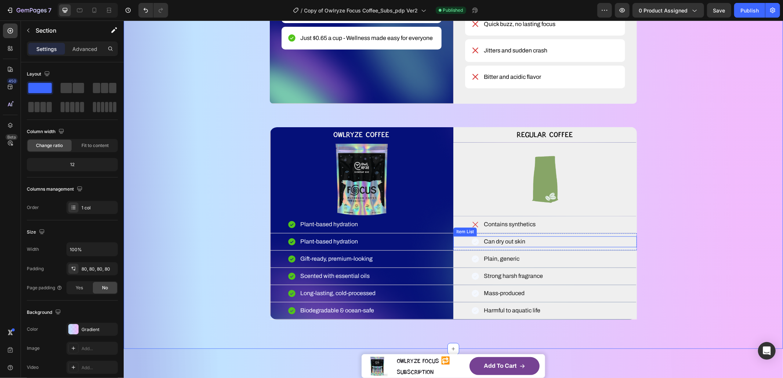
click at [471, 246] on icon at bounding box center [474, 241] width 7 height 7
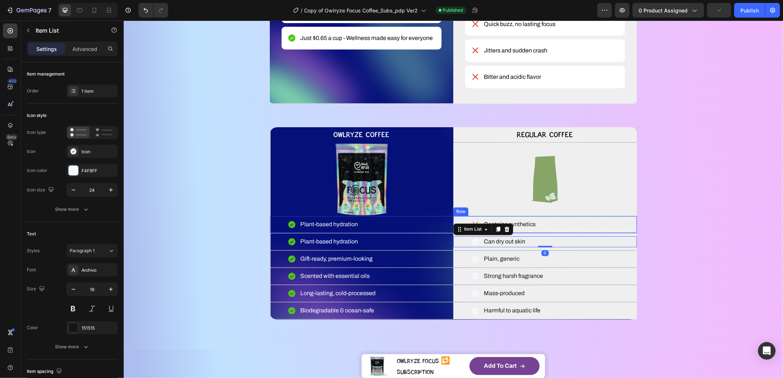
click at [564, 230] on div "Contains synthetics" at bounding box center [545, 224] width 184 height 11
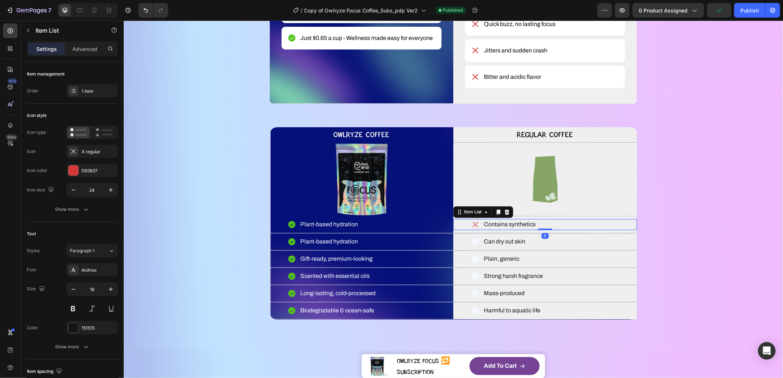
click at [472, 228] on icon at bounding box center [475, 225] width 6 height 6
click at [471, 246] on icon at bounding box center [475, 241] width 9 height 9
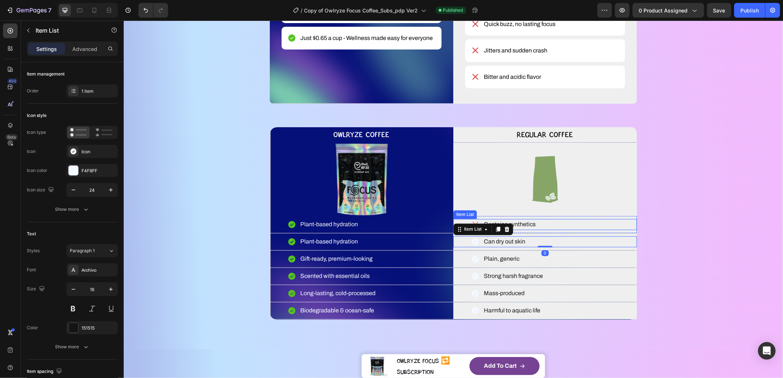
click at [560, 230] on div "Contains synthetics" at bounding box center [545, 224] width 184 height 11
click at [559, 233] on div "Contains synthetics Item List 0 Row" at bounding box center [545, 224] width 184 height 17
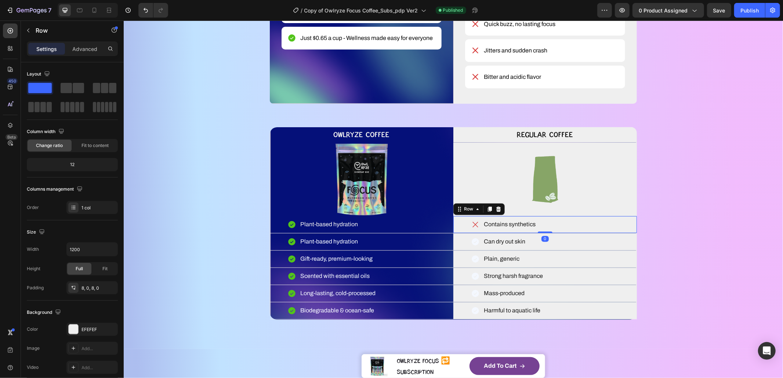
click at [562, 250] on div "Can dry out skin Item List Row" at bounding box center [545, 241] width 184 height 17
click at [572, 230] on div "Contains synthetics" at bounding box center [545, 224] width 184 height 11
click at [578, 233] on div "Contains synthetics Item List 0 Row" at bounding box center [545, 224] width 184 height 17
click at [487, 212] on icon at bounding box center [489, 209] width 4 height 5
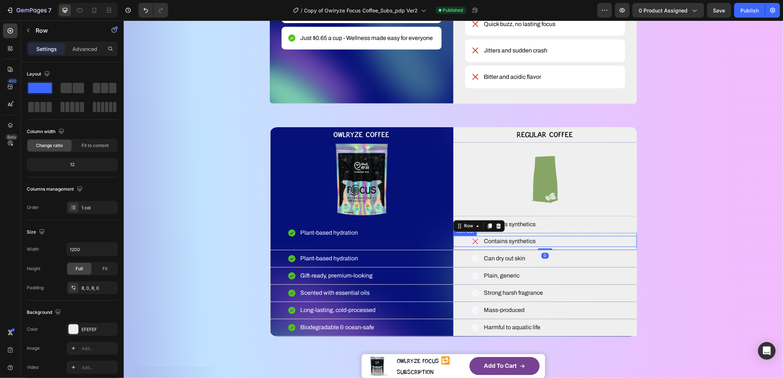
click at [584, 247] on div "Contains synthetics" at bounding box center [545, 241] width 184 height 11
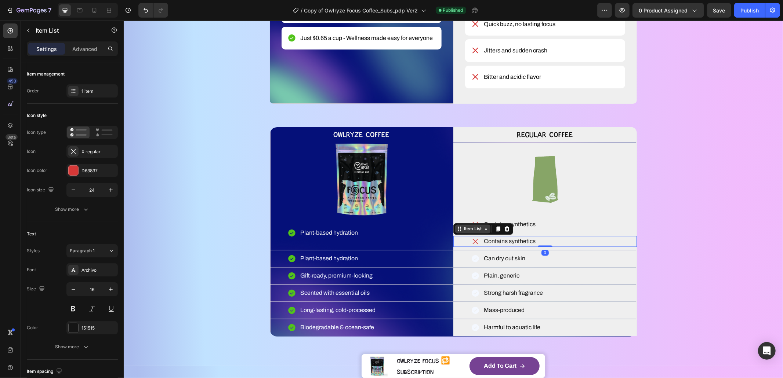
click at [468, 232] on div "Item List" at bounding box center [472, 229] width 21 height 7
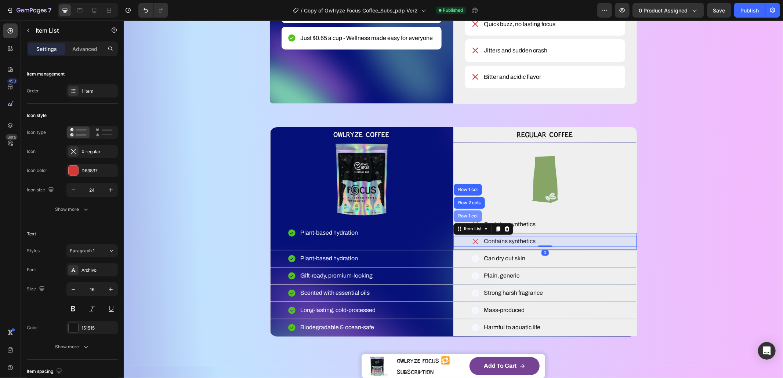
click at [465, 218] on div "Row 1 col" at bounding box center [467, 216] width 22 height 4
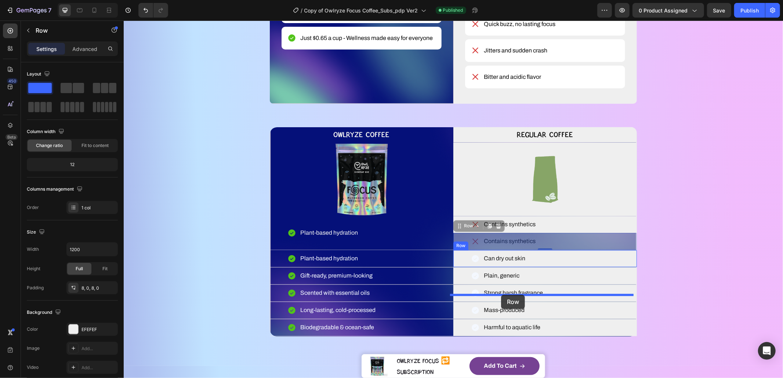
drag, startPoint x: 460, startPoint y: 258, endPoint x: 501, endPoint y: 295, distance: 54.8
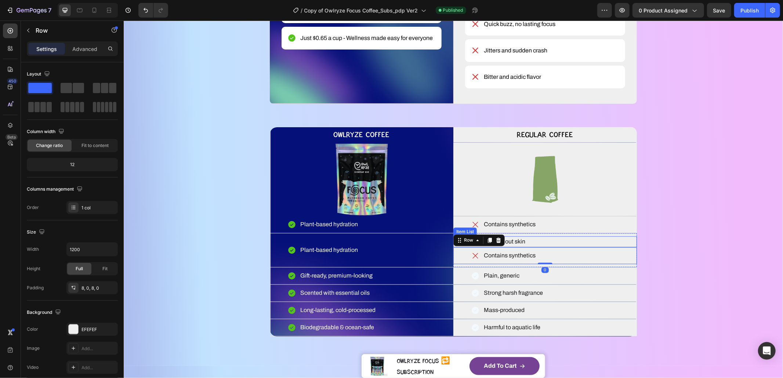
click at [549, 247] on div "Can dry out skin" at bounding box center [545, 241] width 184 height 11
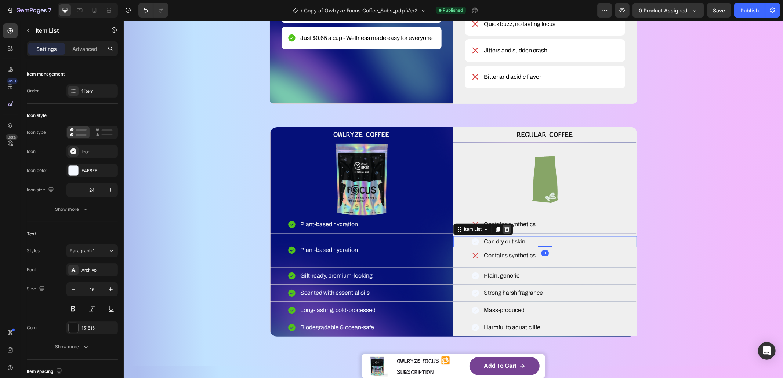
click at [506, 234] on div at bounding box center [506, 229] width 9 height 9
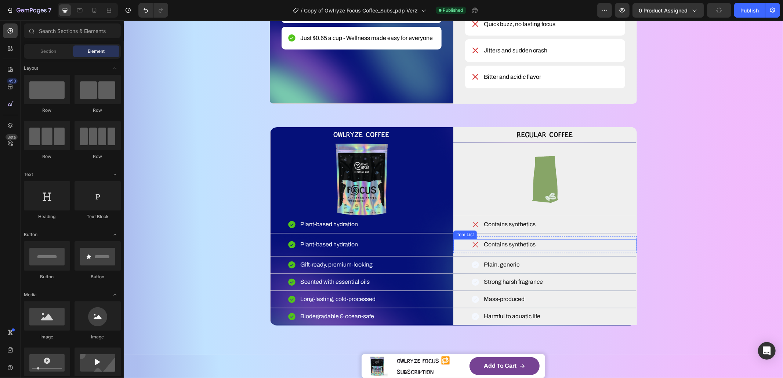
click at [537, 250] on div "Contains synthetics" at bounding box center [545, 244] width 184 height 11
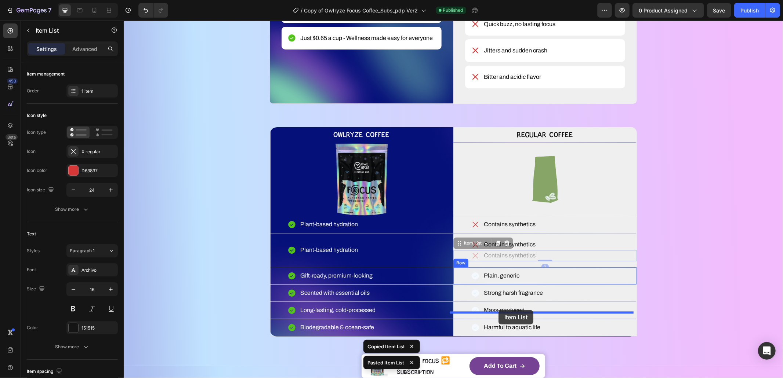
drag, startPoint x: 480, startPoint y: 290, endPoint x: 498, endPoint y: 310, distance: 27.3
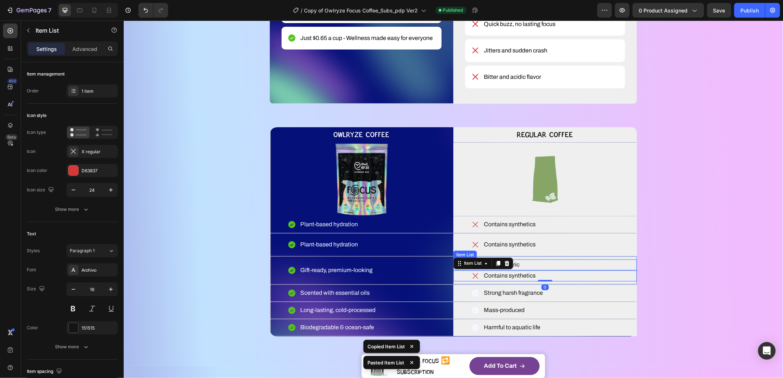
click at [546, 270] on div "Plain, generic" at bounding box center [545, 264] width 184 height 11
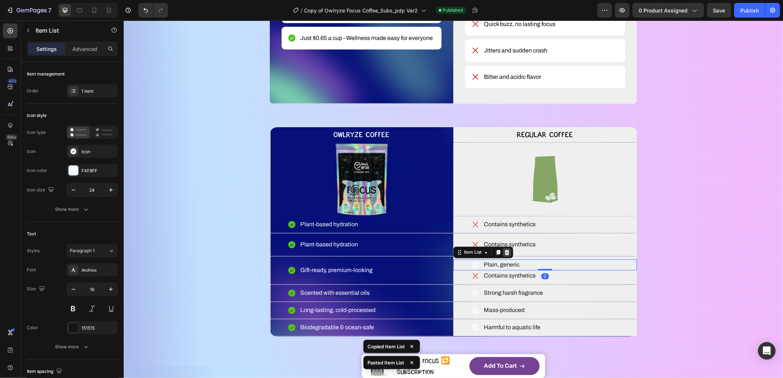
click at [504, 255] on icon at bounding box center [506, 252] width 5 height 5
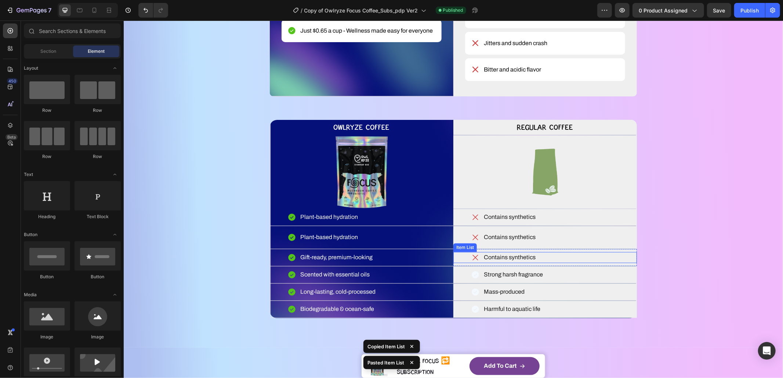
scroll to position [1116, 0]
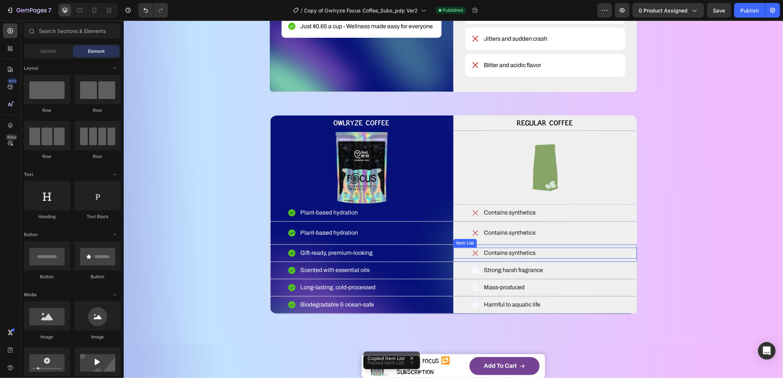
click at [497, 258] on p "Contains synthetics" at bounding box center [509, 253] width 52 height 9
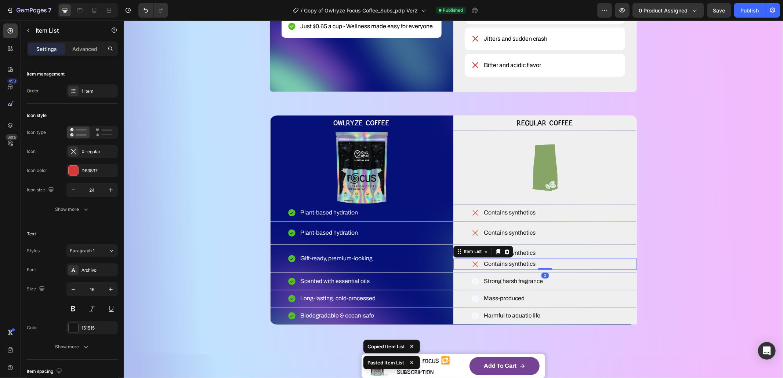
click at [559, 270] on div "Contains synthetics" at bounding box center [545, 264] width 184 height 11
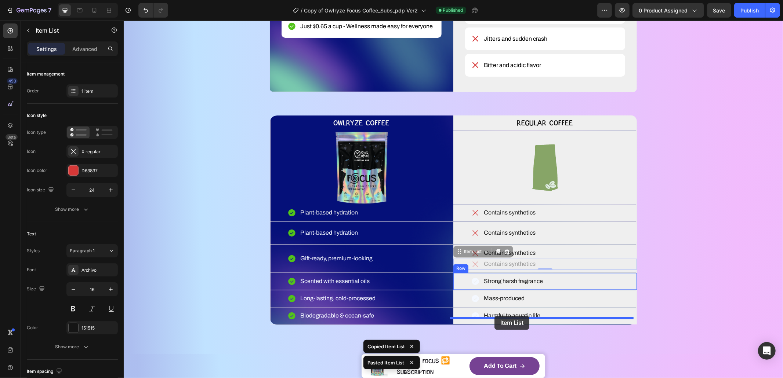
drag, startPoint x: 462, startPoint y: 285, endPoint x: 494, endPoint y: 316, distance: 44.4
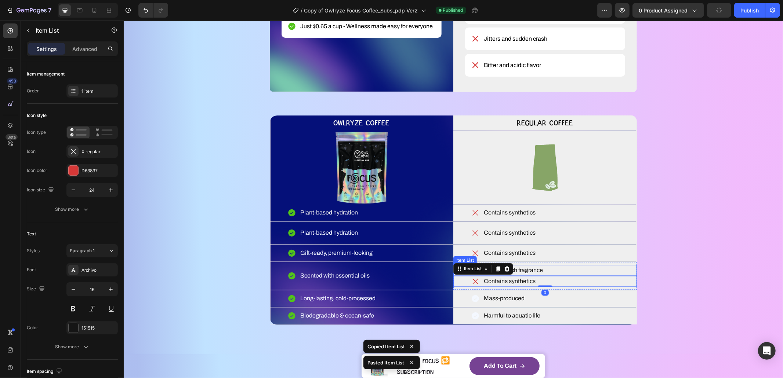
click at [554, 276] on div "Strong harsh fragrance" at bounding box center [545, 270] width 184 height 11
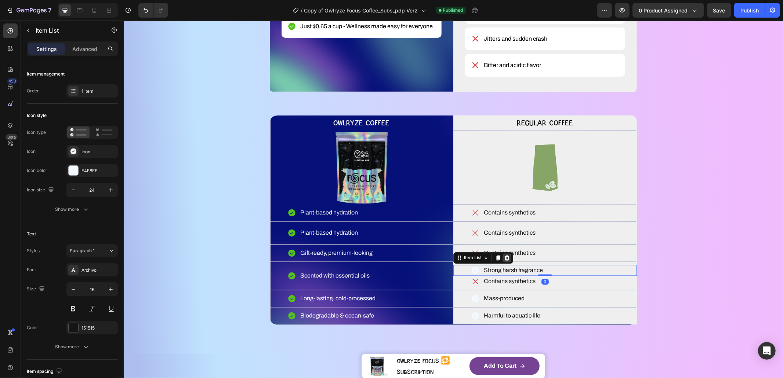
click at [505, 261] on icon at bounding box center [507, 258] width 6 height 6
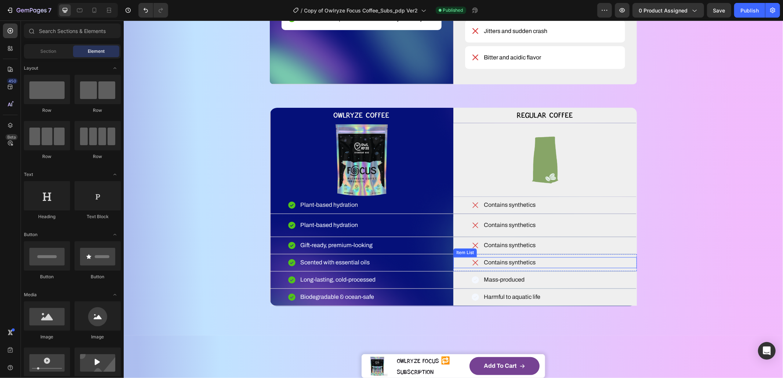
scroll to position [1125, 0]
click at [497, 267] on p "Contains synthetics" at bounding box center [509, 262] width 52 height 9
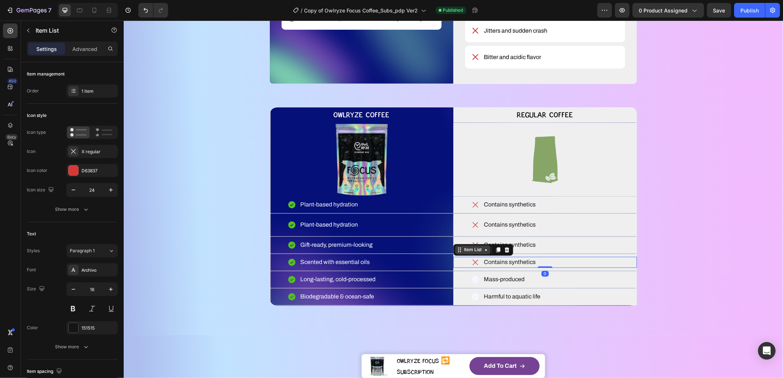
click at [463, 254] on div "Item List" at bounding box center [472, 250] width 35 height 9
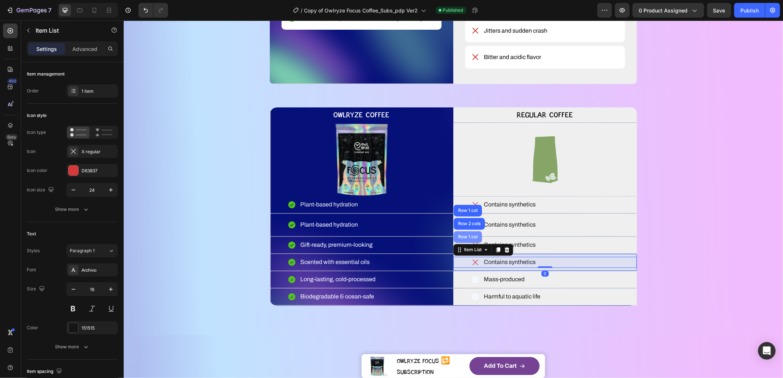
click at [470, 239] on div "Row 1 col" at bounding box center [467, 237] width 22 height 4
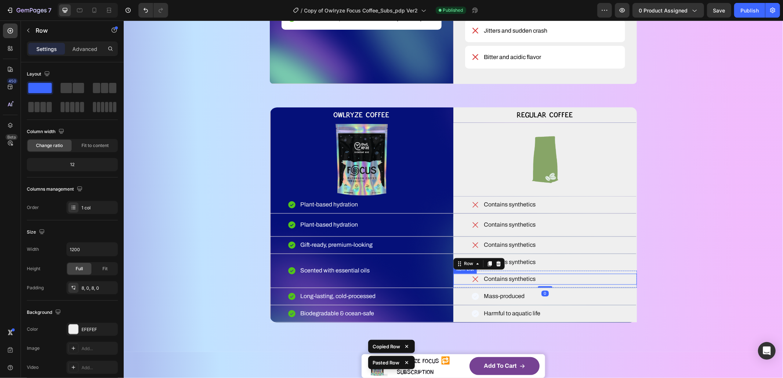
click at [498, 284] on p "Contains synthetics" at bounding box center [509, 279] width 52 height 9
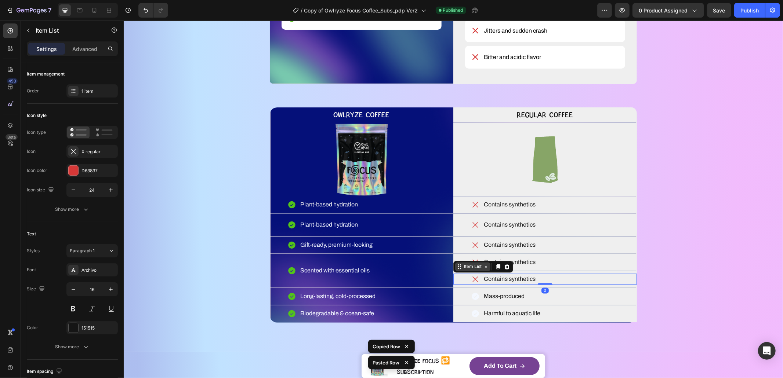
click at [476, 270] on div "Item List" at bounding box center [472, 267] width 21 height 7
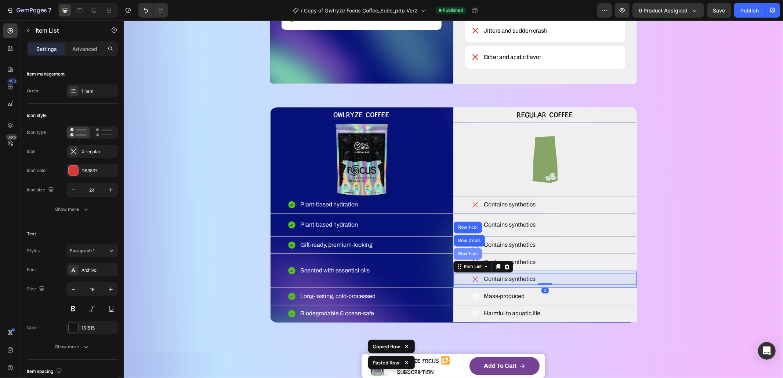
click at [470, 260] on div "Row 1 col" at bounding box center [467, 254] width 28 height 12
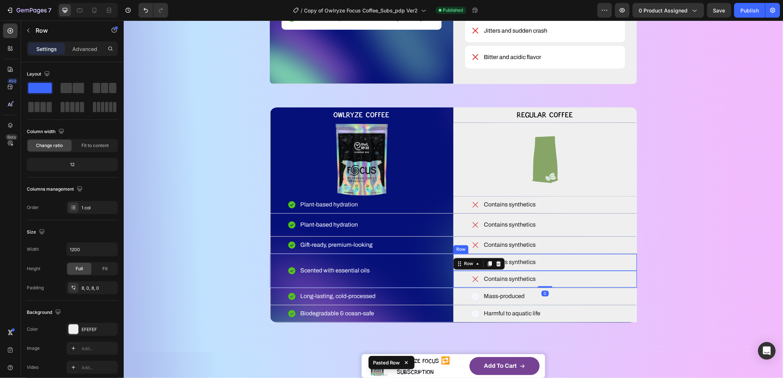
drag, startPoint x: 486, startPoint y: 295, endPoint x: 490, endPoint y: 305, distance: 10.8
click at [490, 288] on div "Contains synthetics Item List Row 0" at bounding box center [545, 279] width 184 height 17
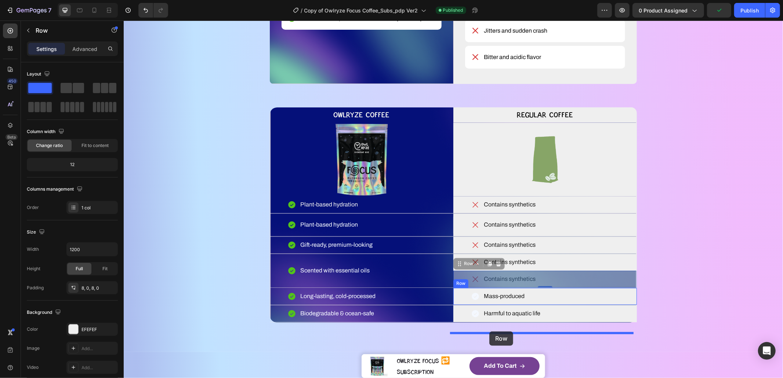
drag, startPoint x: 465, startPoint y: 296, endPoint x: 489, endPoint y: 331, distance: 42.9
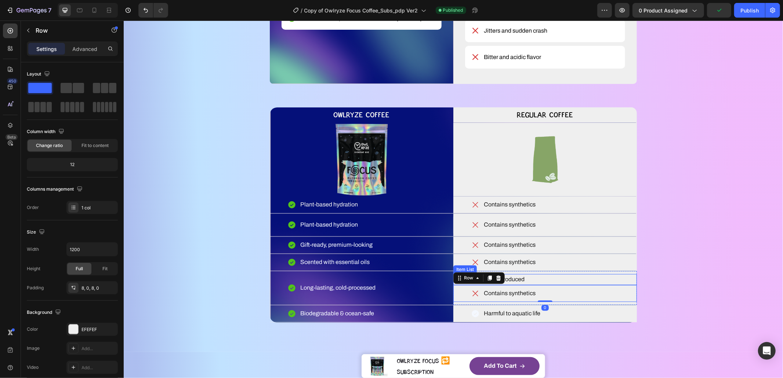
click at [534, 285] on div "Mass-produced" at bounding box center [545, 279] width 184 height 11
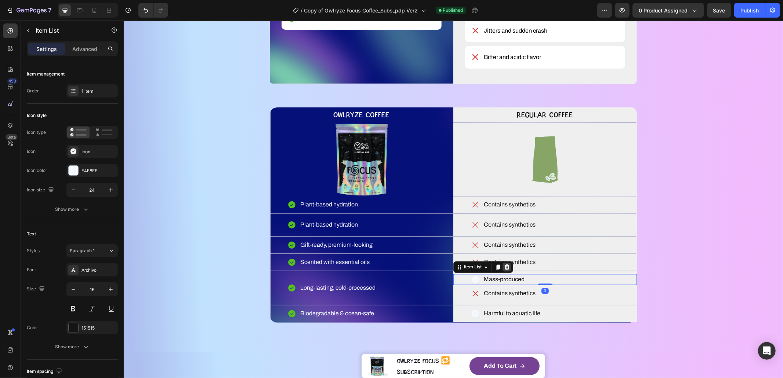
click at [504, 270] on icon at bounding box center [507, 267] width 6 height 6
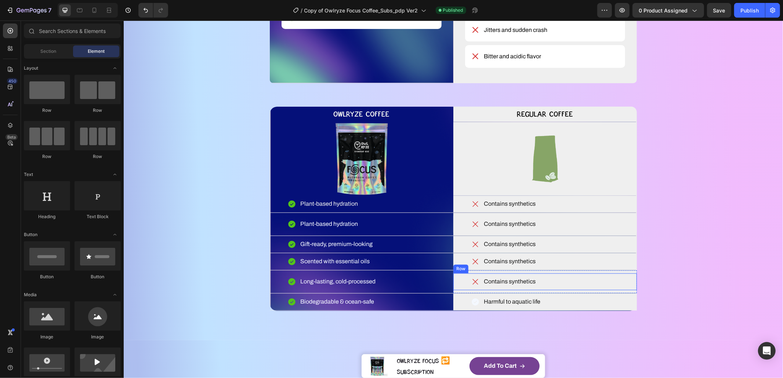
scroll to position [1133, 0]
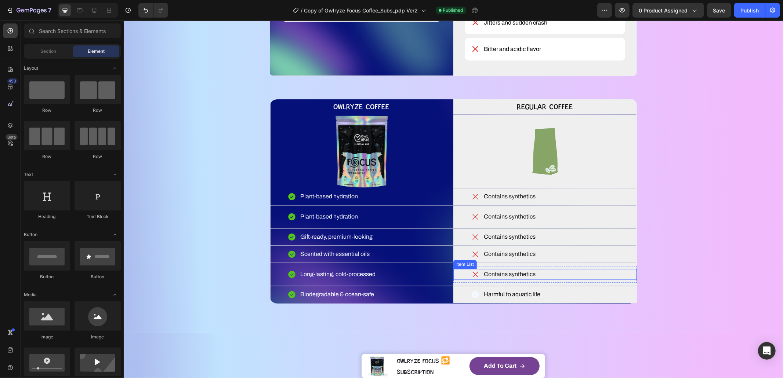
click at [490, 279] on p "Contains synthetics" at bounding box center [509, 274] width 52 height 9
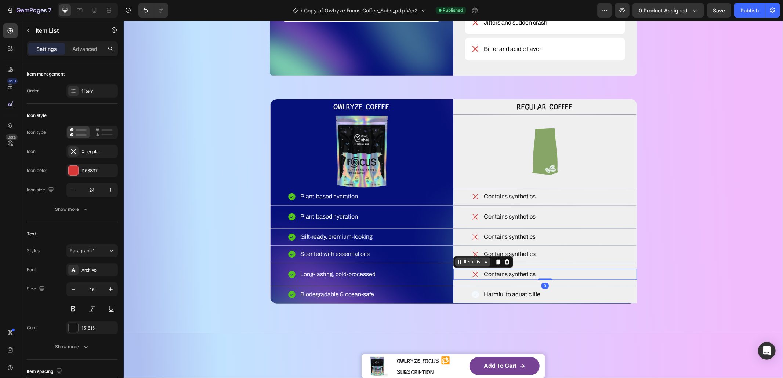
click at [462, 266] on div "Item List" at bounding box center [472, 262] width 35 height 9
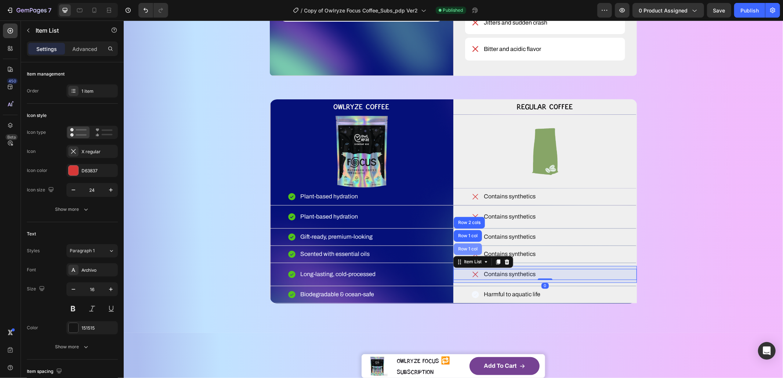
click at [465, 255] on div "Row 1 col" at bounding box center [467, 249] width 28 height 12
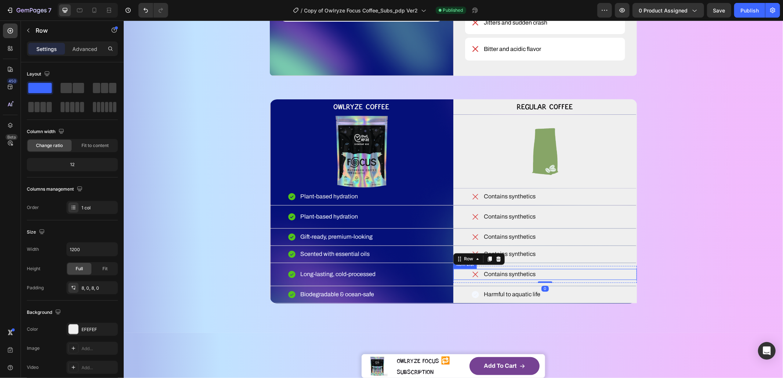
click at [483, 279] on p "Contains synthetics" at bounding box center [509, 274] width 52 height 9
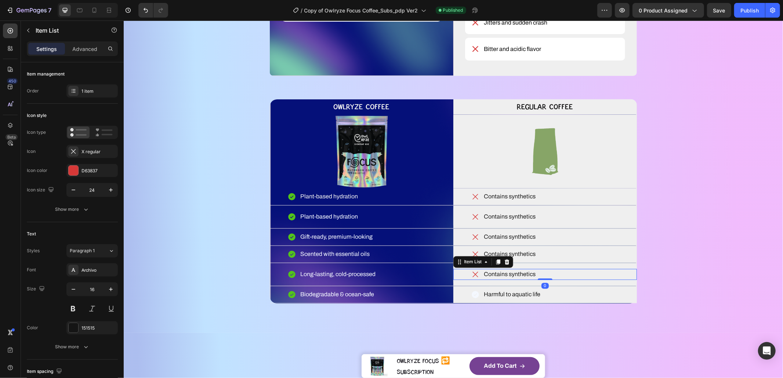
click at [473, 268] on div "Item List" at bounding box center [483, 262] width 60 height 12
click at [469, 265] on div "Item List" at bounding box center [472, 262] width 21 height 7
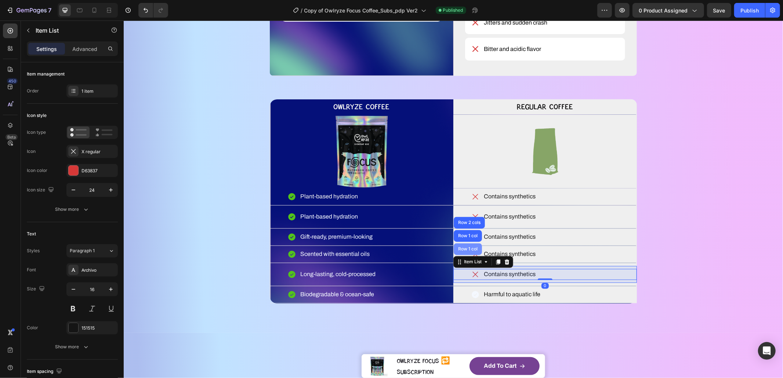
click at [470, 255] on div "Row 1 col" at bounding box center [467, 249] width 28 height 12
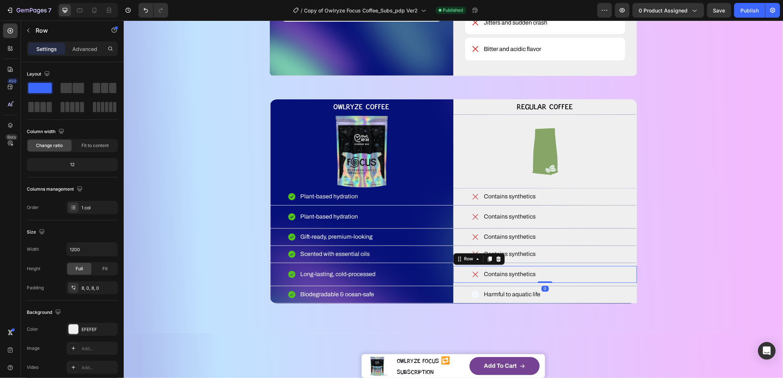
click at [502, 283] on div "Contains synthetics Item List Row 0" at bounding box center [545, 274] width 184 height 17
click at [502, 279] on p "Contains synthetics" at bounding box center [509, 274] width 52 height 9
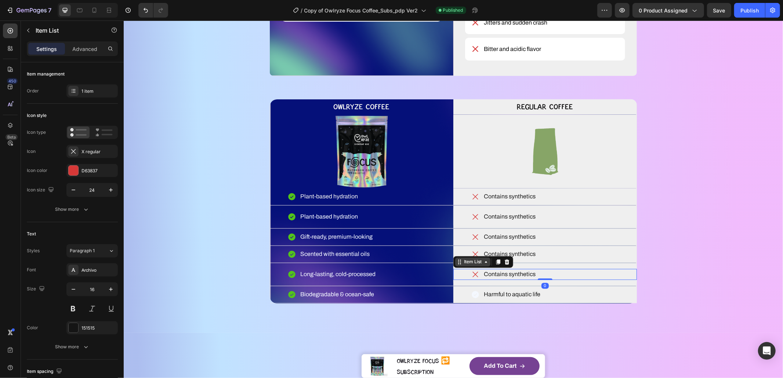
click at [474, 265] on div "Item List" at bounding box center [472, 262] width 21 height 7
click at [496, 279] on p "Contains synthetics" at bounding box center [509, 274] width 52 height 9
click at [463, 280] on div "Contains synthetics" at bounding box center [545, 274] width 184 height 11
click at [535, 280] on div "Contains synthetics" at bounding box center [545, 274] width 184 height 11
click at [551, 280] on div "Contains synthetics" at bounding box center [545, 274] width 184 height 11
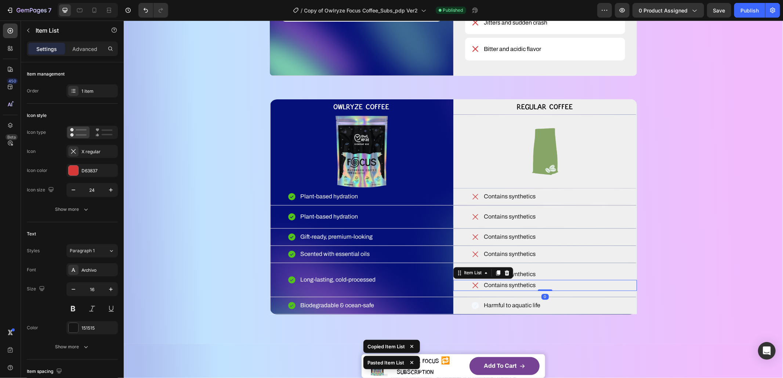
drag, startPoint x: 560, startPoint y: 319, endPoint x: 556, endPoint y: 318, distance: 3.7
click at [560, 291] on div "Contains synthetics" at bounding box center [545, 285] width 184 height 11
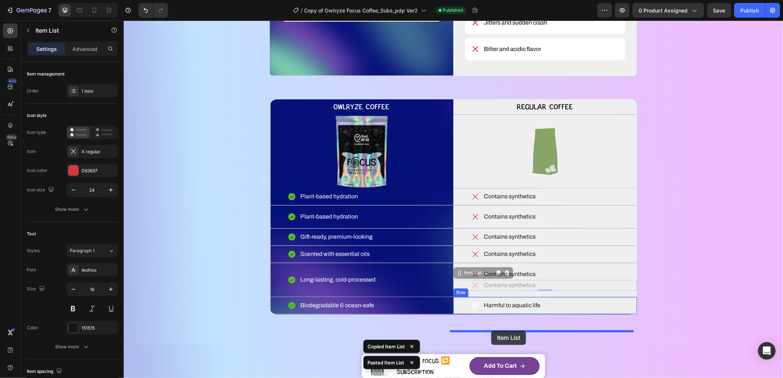
drag, startPoint x: 455, startPoint y: 304, endPoint x: 491, endPoint y: 331, distance: 44.0
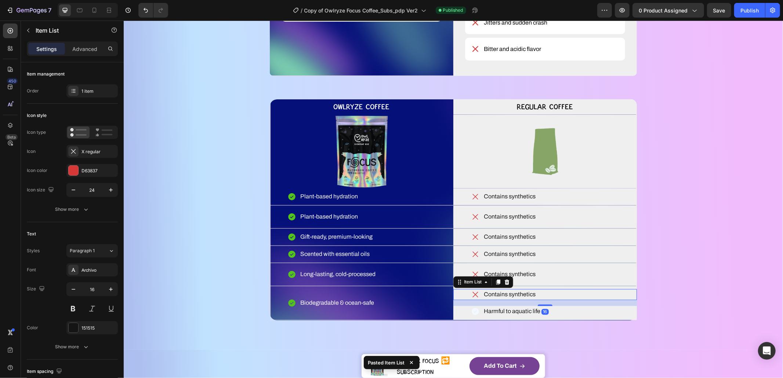
click at [544, 315] on div "16" at bounding box center [544, 312] width 7 height 6
click at [558, 317] on div "Harmful to aquatic life" at bounding box center [545, 311] width 184 height 11
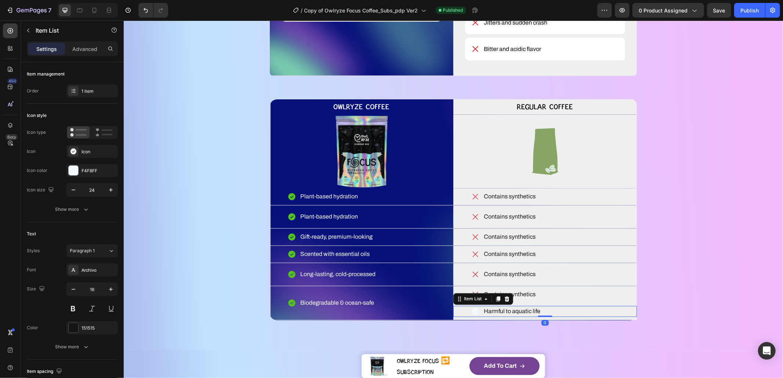
click at [504, 302] on icon at bounding box center [506, 299] width 5 height 5
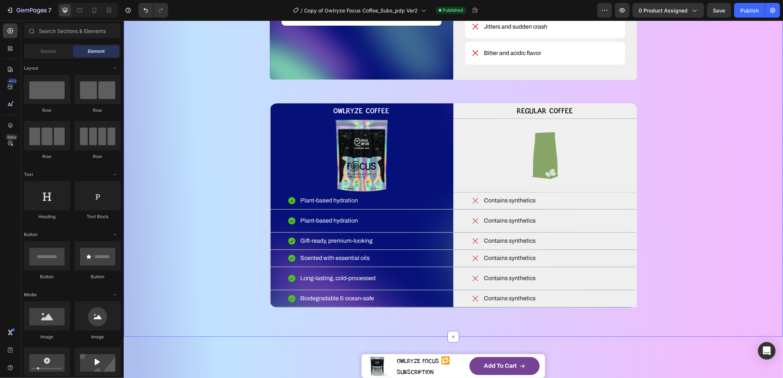
scroll to position [1125, 0]
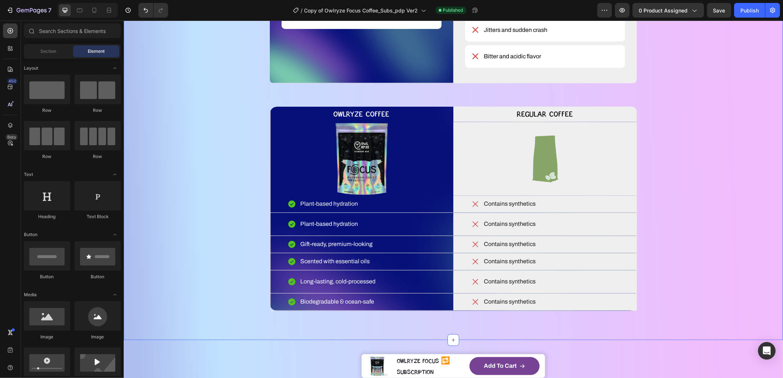
click at [709, 246] on div "WHAT MAKES YOUR COFFEE MAGIC? Heading YOU DESERVE BETTER COFFEE SMOOTH, SMARTER…" at bounding box center [453, 38] width 600 height 546
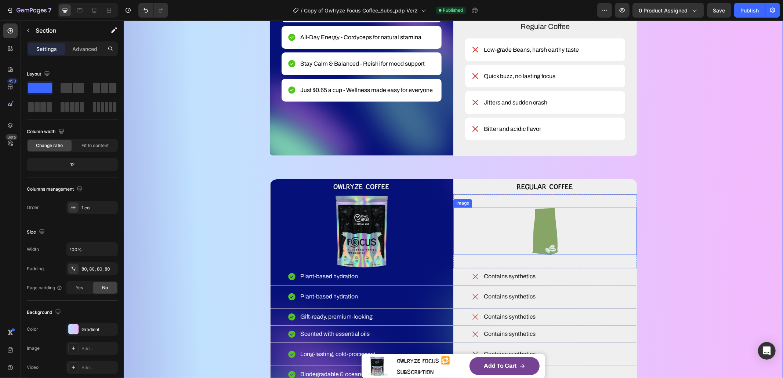
scroll to position [1056, 0]
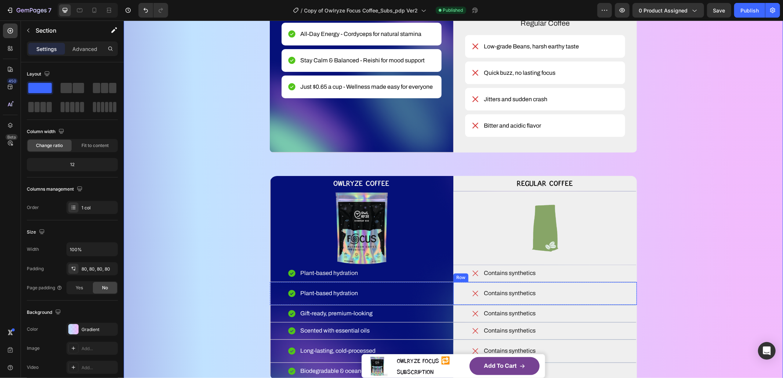
click at [508, 305] on div "Contains synthetics Item List Row Row" at bounding box center [545, 293] width 184 height 23
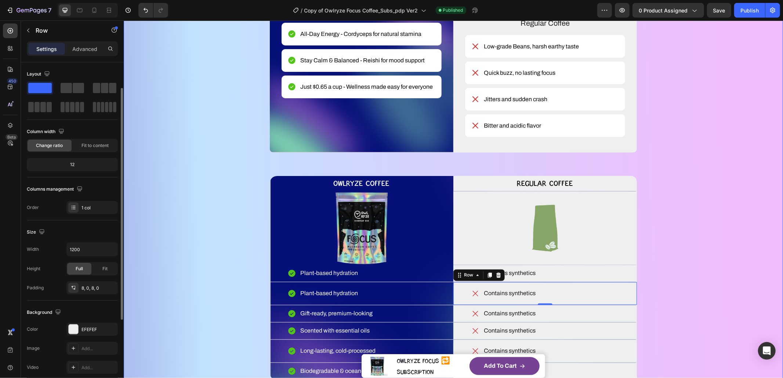
scroll to position [152, 0]
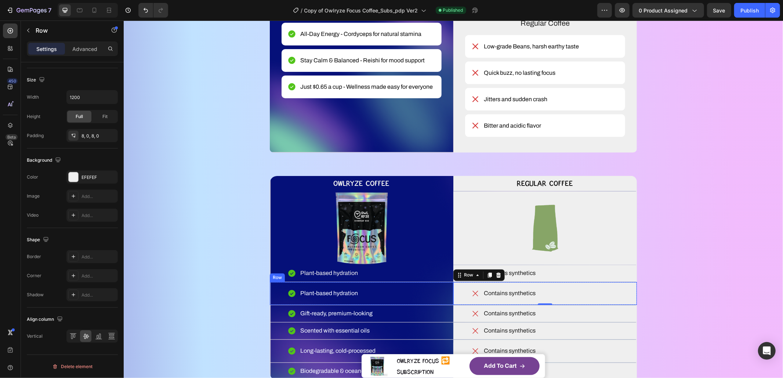
click at [386, 305] on div "Plant-based hydration Item List Row" at bounding box center [361, 293] width 184 height 23
click at [87, 51] on p "Advanced" at bounding box center [84, 49] width 25 height 8
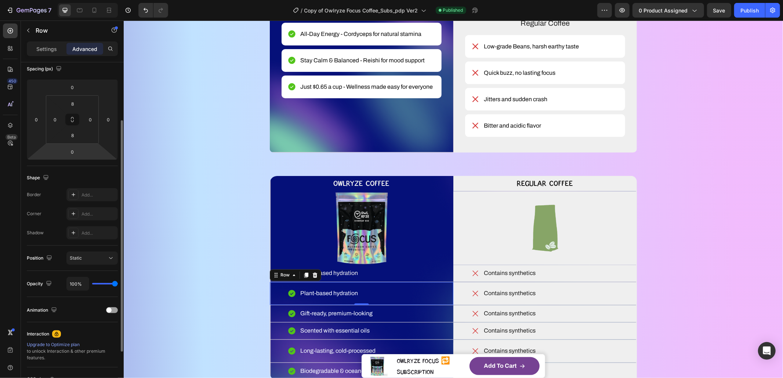
scroll to position [5, 0]
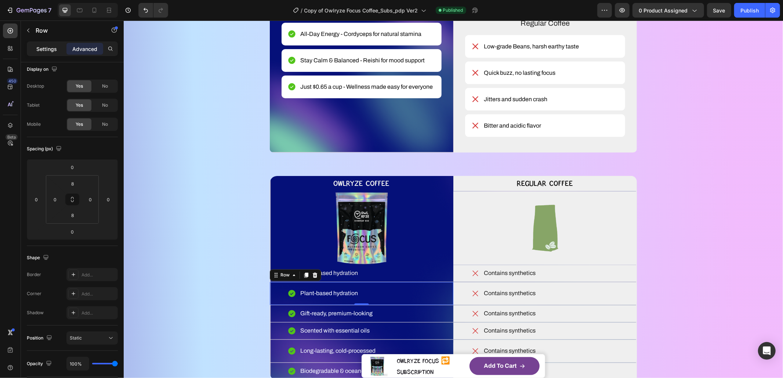
drag, startPoint x: 38, startPoint y: 43, endPoint x: 40, endPoint y: 60, distance: 17.8
click at [38, 43] on div "Settings" at bounding box center [46, 49] width 37 height 12
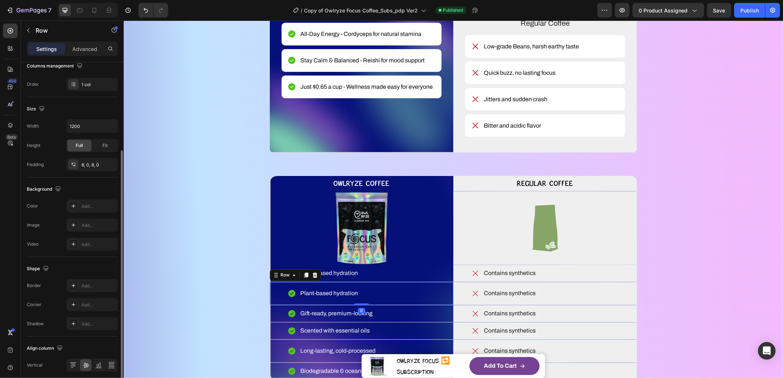
scroll to position [152, 0]
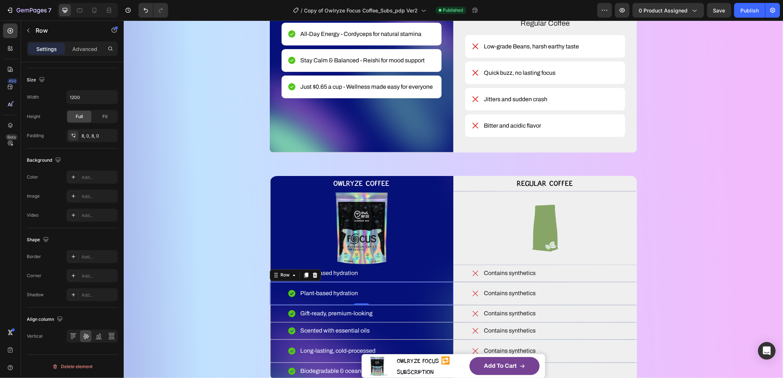
click at [443, 302] on div "Plant-based hydration Item List" at bounding box center [361, 293] width 184 height 17
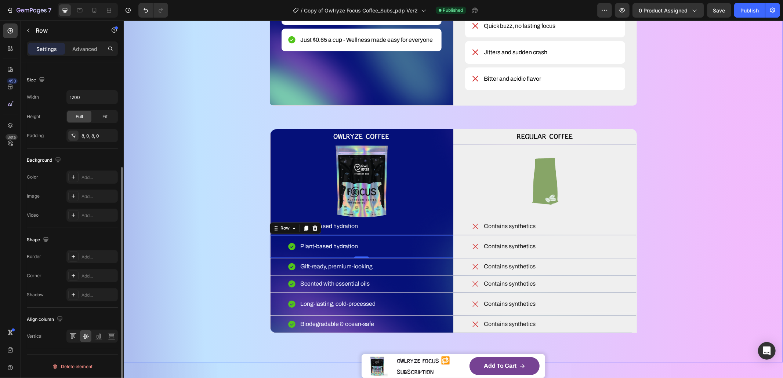
click at [182, 293] on div "WHAT MAKES YOUR COFFEE MAGIC? Heading YOU DESERVE BETTER COFFEE SMOOTH, SMARTER…" at bounding box center [453, 61] width 600 height 546
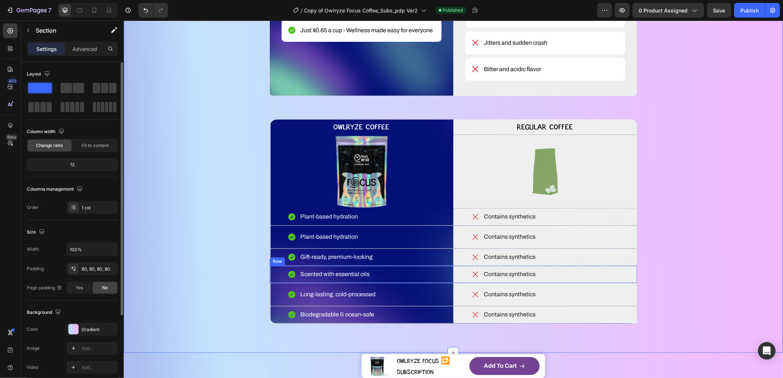
scroll to position [1153, 0]
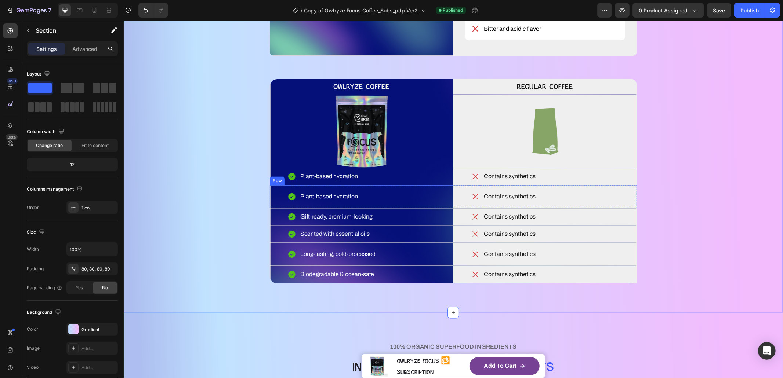
click at [418, 208] on div "Plant-based hydration Item List Row" at bounding box center [361, 196] width 184 height 23
click at [280, 183] on div "Row" at bounding box center [284, 178] width 27 height 9
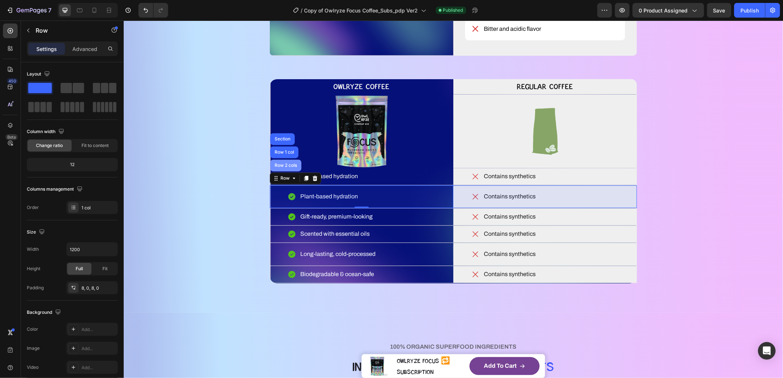
click at [278, 171] on div "Row 2 cols" at bounding box center [285, 166] width 31 height 12
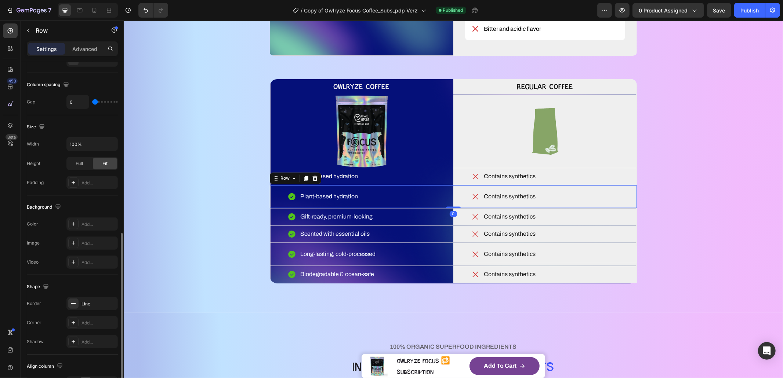
scroll to position [195, 0]
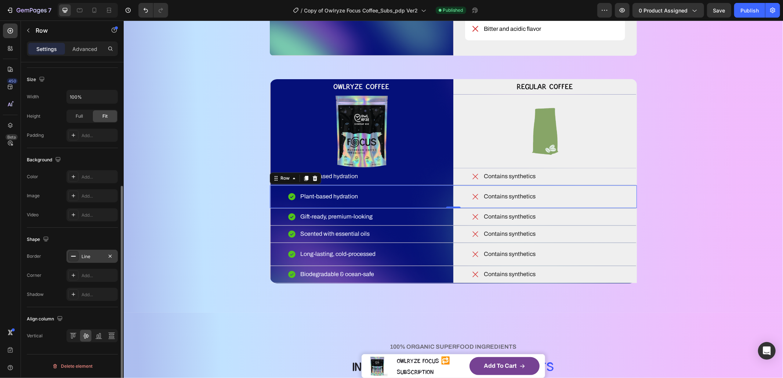
click at [88, 255] on div "Line" at bounding box center [91, 257] width 21 height 7
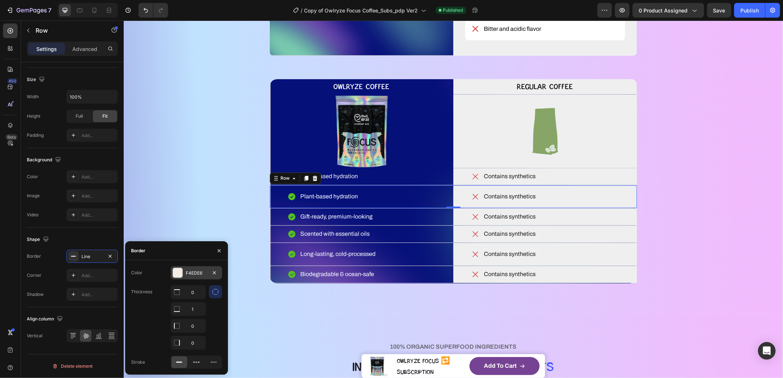
click at [188, 274] on div "F4EDE6" at bounding box center [196, 273] width 21 height 7
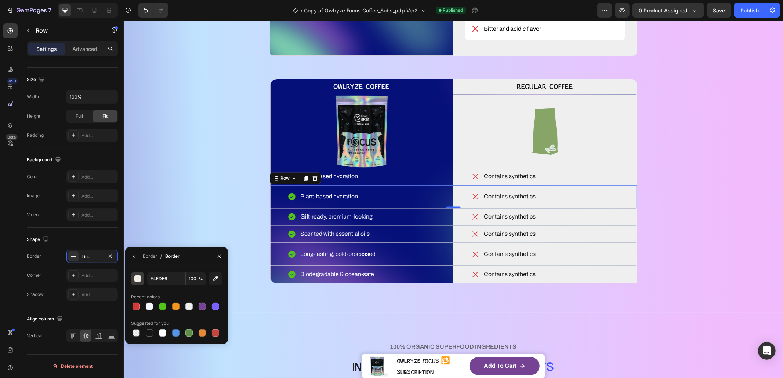
click at [134, 280] on div "button" at bounding box center [137, 279] width 7 height 7
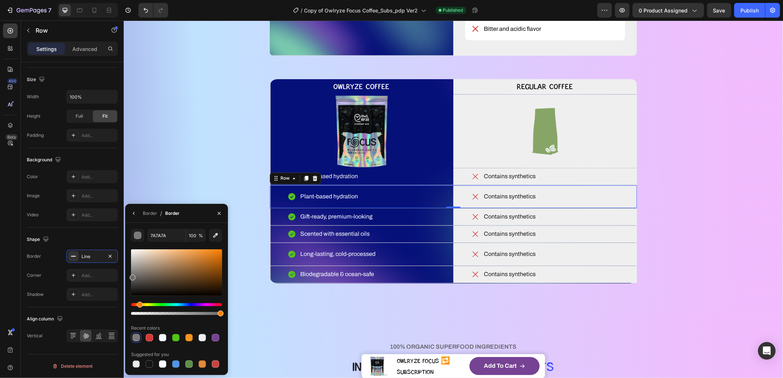
drag, startPoint x: 132, startPoint y: 274, endPoint x: 126, endPoint y: 276, distance: 7.1
click at [126, 276] on div "7A7A7A 100 % Recent colors Suggested for you" at bounding box center [176, 299] width 103 height 141
type input "6B6B6B"
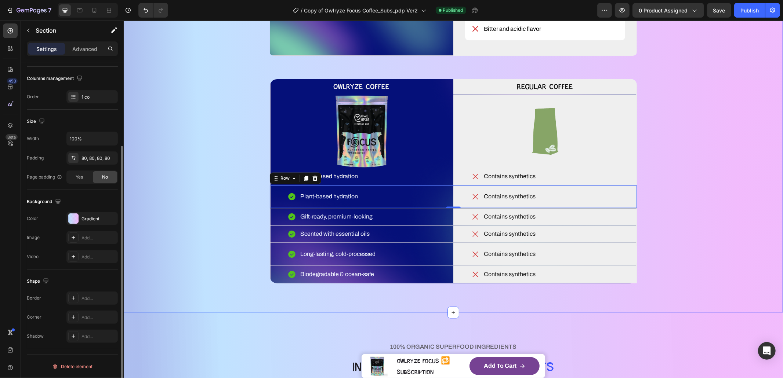
click at [658, 313] on div "WHAT MAKES YOUR COFFEE MAGIC? Heading YOU DESERVE BETTER COFFEE SMOOTH, SMARTER…" at bounding box center [452, 10] width 659 height 604
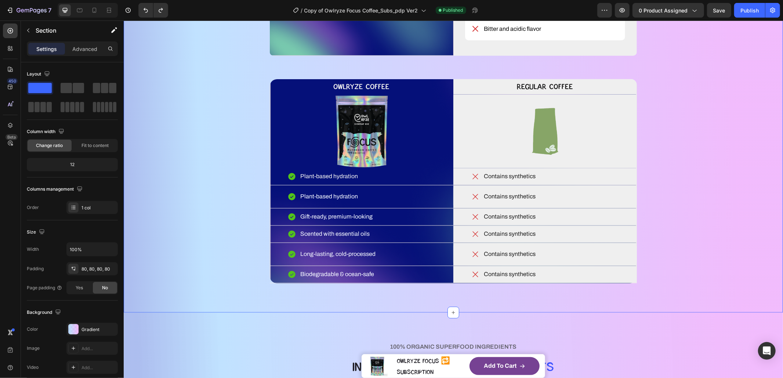
click at [737, 256] on div "WHAT MAKES YOUR COFFEE MAGIC? Heading YOU DESERVE BETTER COFFEE SMOOTH, SMARTER…" at bounding box center [453, 11] width 600 height 546
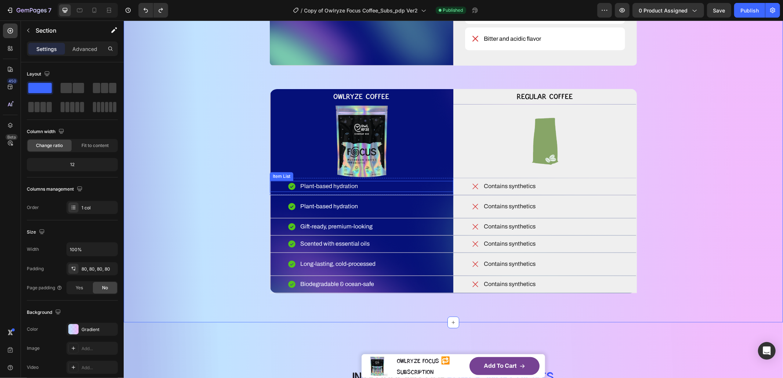
scroll to position [1138, 0]
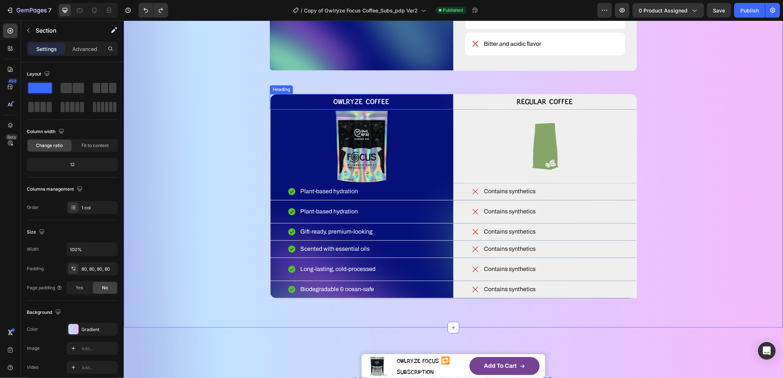
click at [406, 109] on h2 "OWLRYZE COFFEE" at bounding box center [361, 101] width 184 height 15
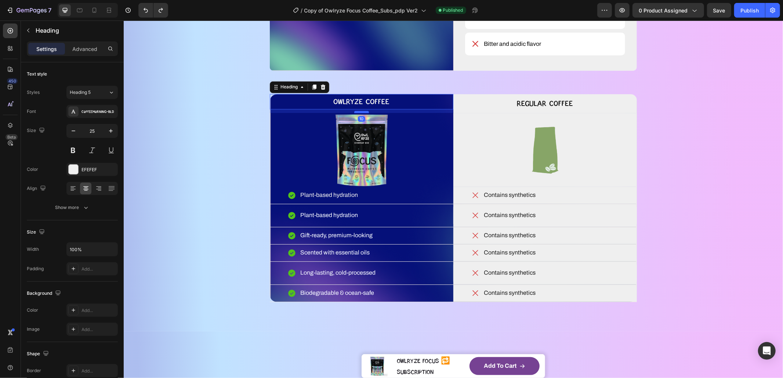
drag, startPoint x: 363, startPoint y: 138, endPoint x: 362, endPoint y: 142, distance: 3.7
click at [362, 113] on div at bounding box center [361, 112] width 15 height 2
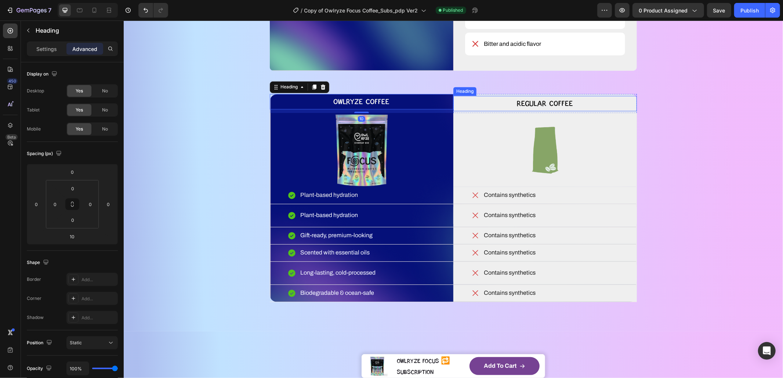
click at [575, 111] on h2 "Regular Coffee" at bounding box center [545, 103] width 184 height 15
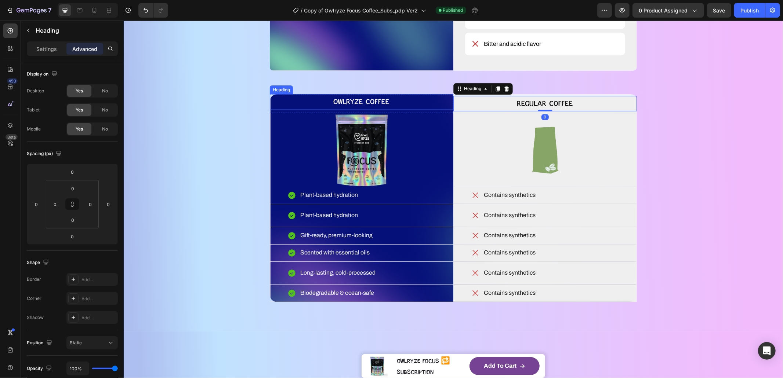
click at [411, 109] on h2 "OWLRYZE COFFEE" at bounding box center [361, 101] width 184 height 15
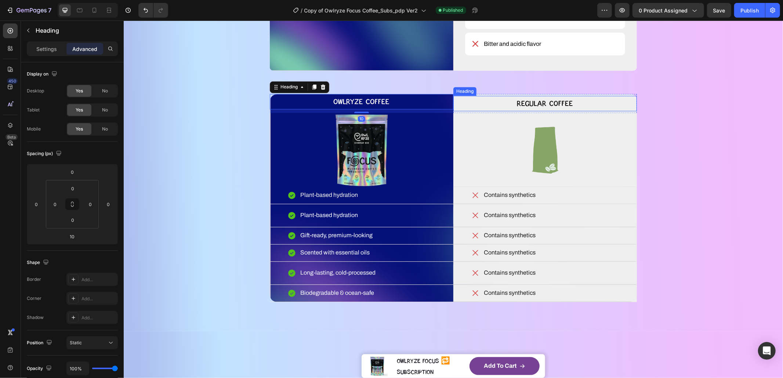
click at [496, 111] on h2 "Regular Coffee" at bounding box center [545, 103] width 184 height 15
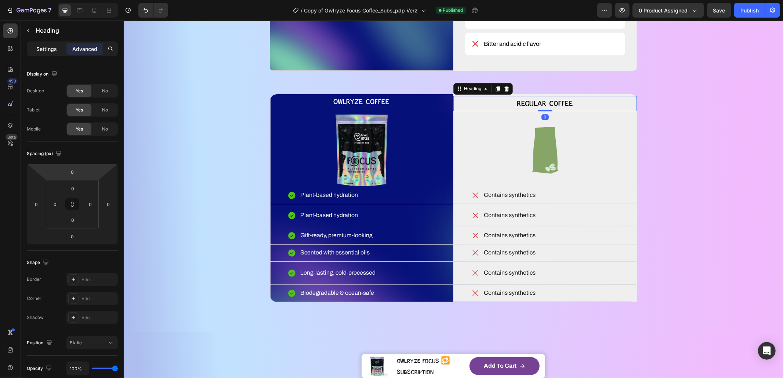
click at [49, 52] on p "Settings" at bounding box center [46, 49] width 21 height 8
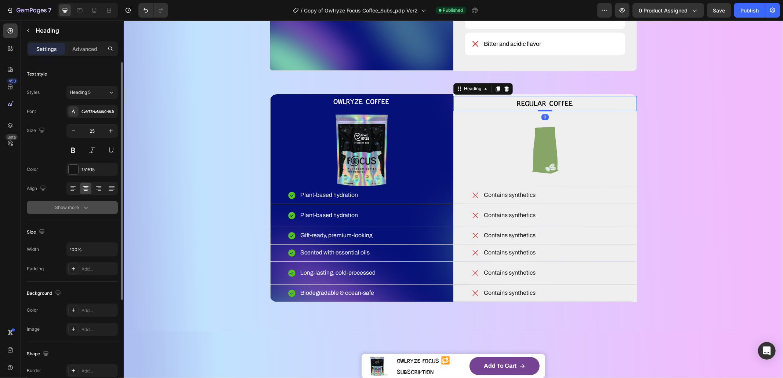
click at [83, 209] on icon "button" at bounding box center [85, 207] width 7 height 7
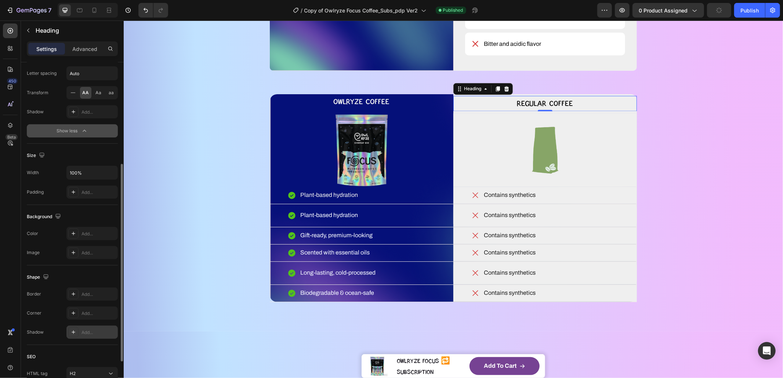
scroll to position [237, 0]
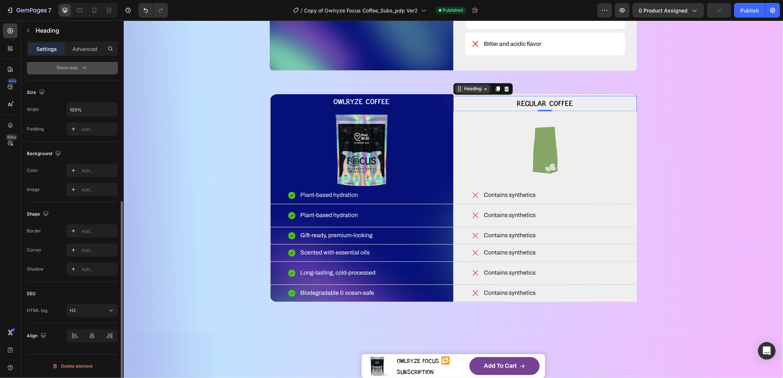
click at [469, 92] on div "Heading" at bounding box center [472, 89] width 20 height 7
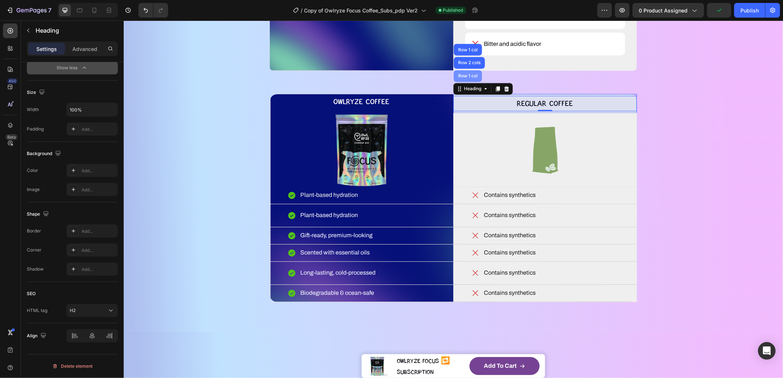
click at [467, 82] on div "Row 1 col" at bounding box center [467, 76] width 28 height 12
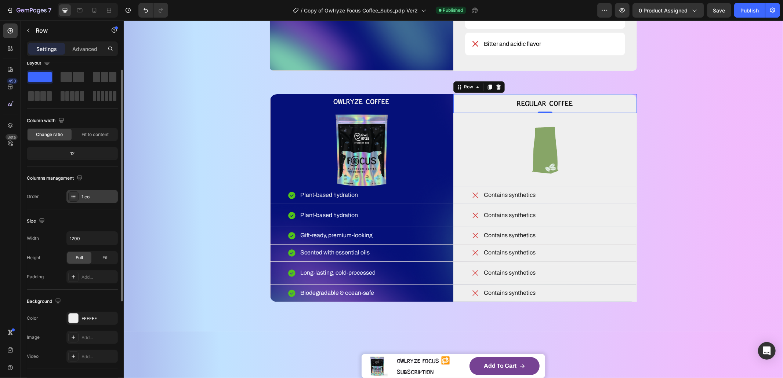
scroll to position [0, 0]
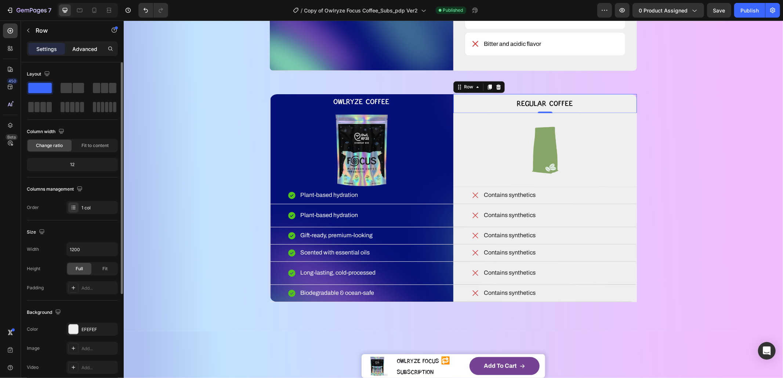
click at [77, 47] on p "Advanced" at bounding box center [84, 49] width 25 height 8
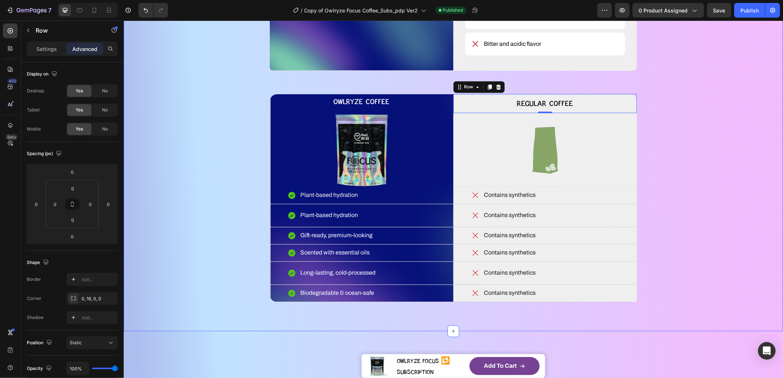
click at [717, 171] on div "WHAT MAKES YOUR COFFEE MAGIC? Heading YOU DESERVE BETTER COFFEE SMOOTH, SMARTER…" at bounding box center [453, 27] width 600 height 549
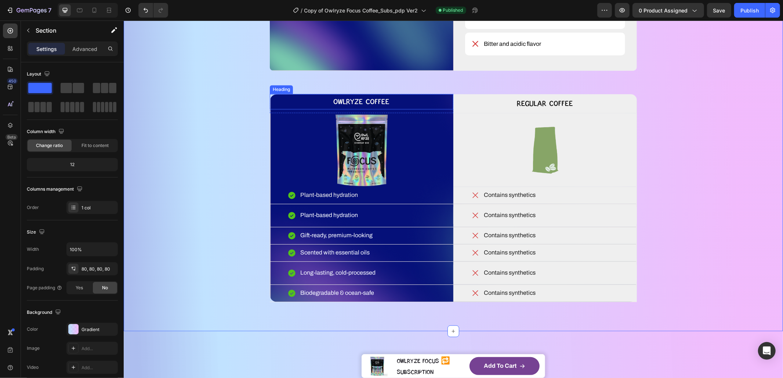
click at [390, 109] on h2 "OWLRYZE COFFEE" at bounding box center [361, 101] width 184 height 15
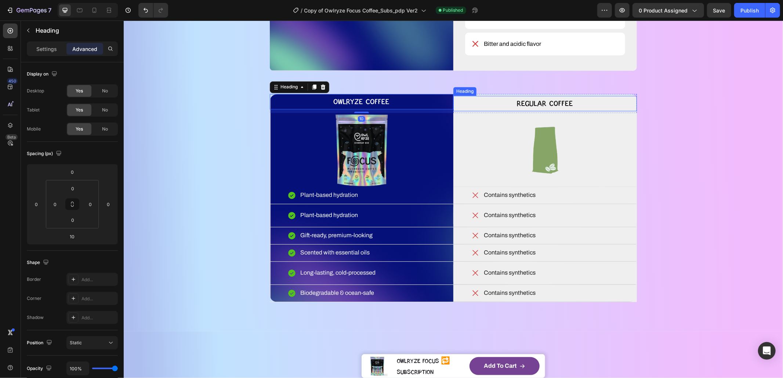
click at [498, 111] on h2 "Regular Coffee" at bounding box center [545, 103] width 184 height 15
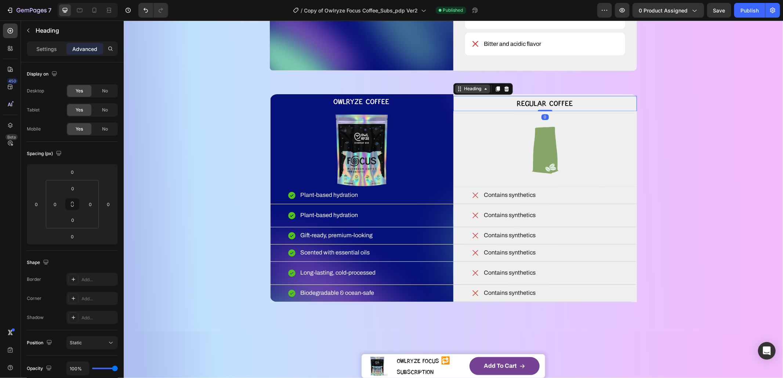
click at [464, 92] on div "Heading" at bounding box center [472, 89] width 20 height 7
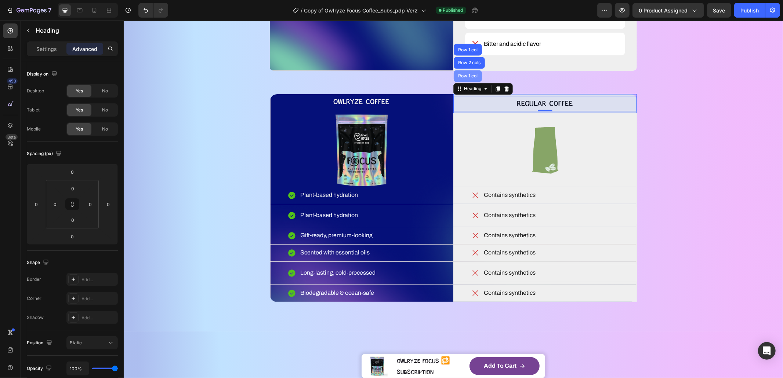
click at [465, 78] on div "Row 1 col" at bounding box center [467, 76] width 22 height 4
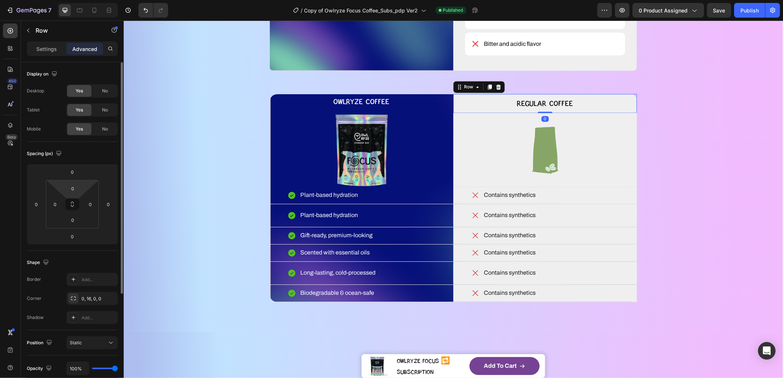
scroll to position [58, 0]
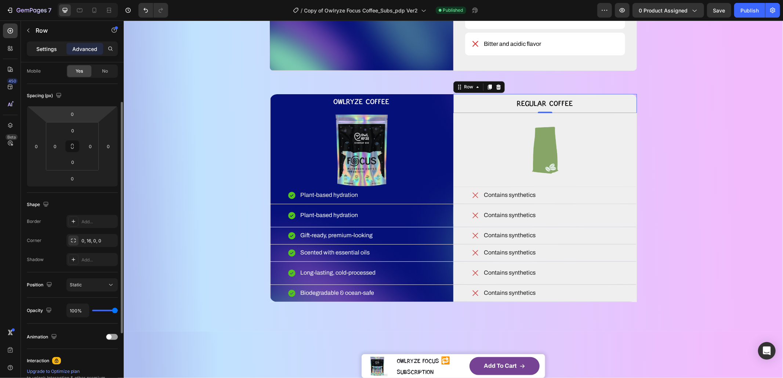
click at [51, 55] on div "Settings Advanced" at bounding box center [72, 51] width 103 height 21
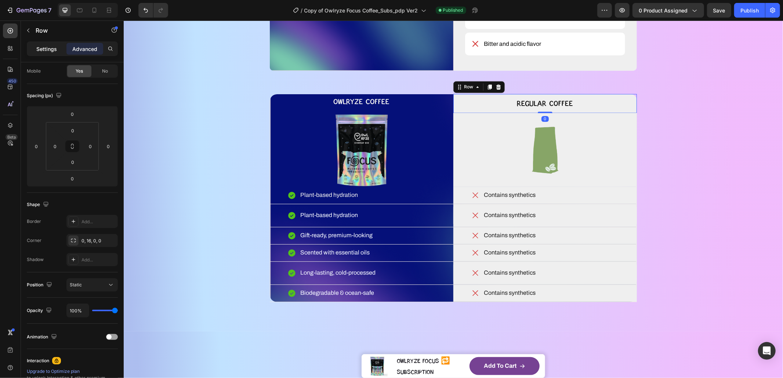
click at [51, 52] on div "Settings" at bounding box center [46, 49] width 37 height 12
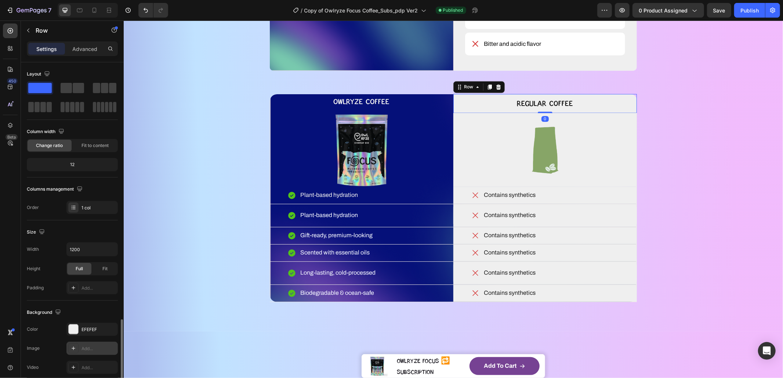
scroll to position [152, 0]
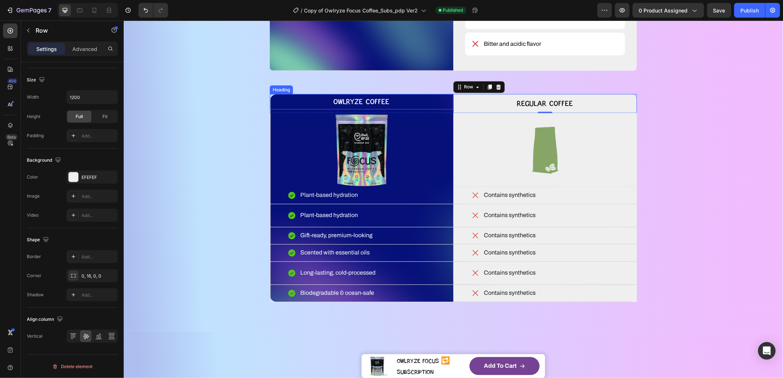
click at [434, 109] on h2 "OWLRYZE COFFEE" at bounding box center [361, 101] width 184 height 15
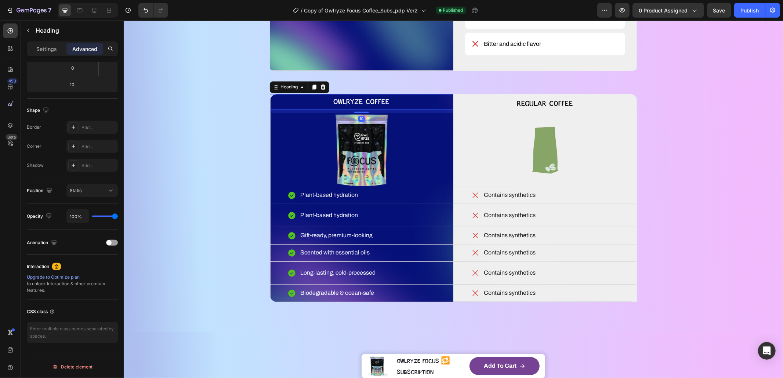
scroll to position [0, 0]
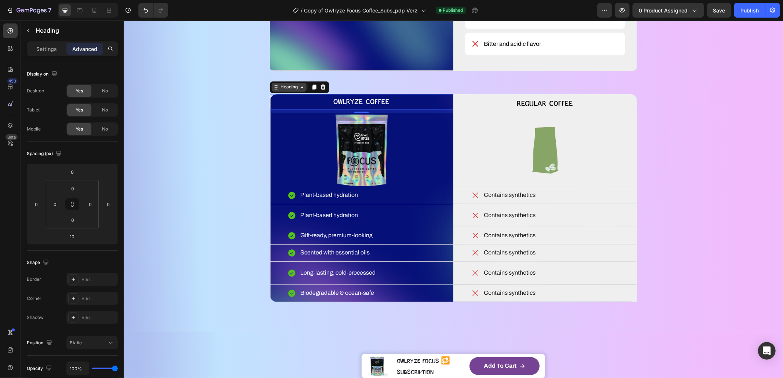
click at [279, 90] on div "Heading" at bounding box center [289, 87] width 20 height 7
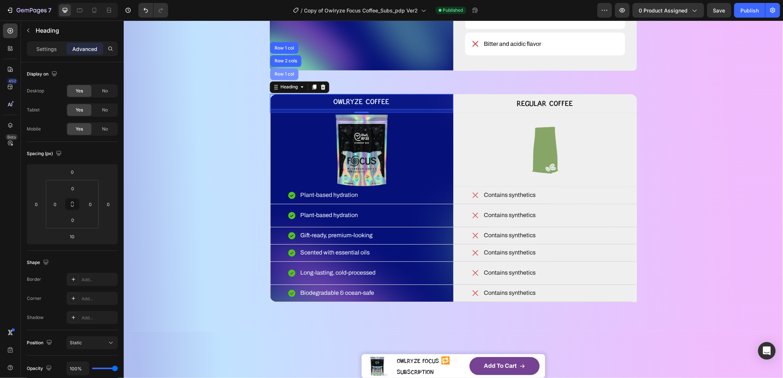
click at [282, 76] on div "Row 1 col" at bounding box center [284, 74] width 22 height 4
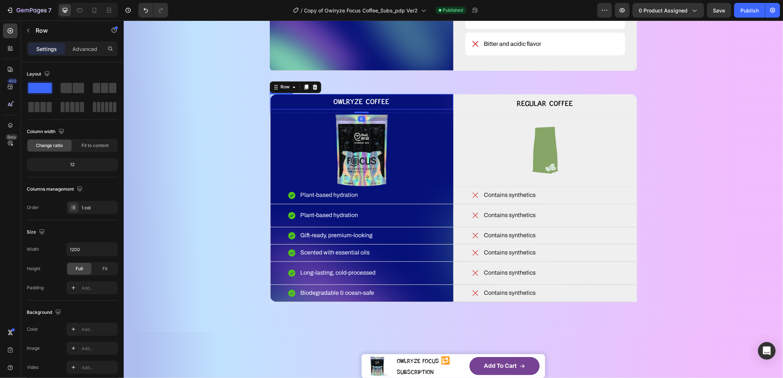
click at [405, 109] on h2 "OWLRYZE COFFEE" at bounding box center [361, 101] width 184 height 15
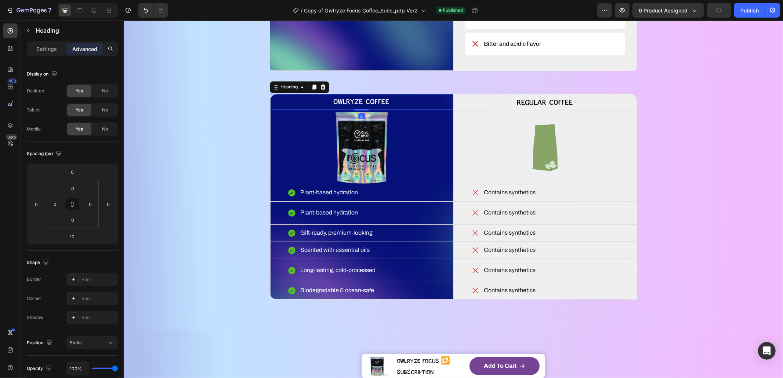
drag, startPoint x: 358, startPoint y: 142, endPoint x: 367, endPoint y: 128, distance: 17.2
click at [359, 109] on div "OWLRYZE COFFEE Heading 3" at bounding box center [361, 101] width 184 height 15
type input "0"
click at [401, 109] on h2 "OWLRYZE COFFEE" at bounding box center [361, 101] width 184 height 15
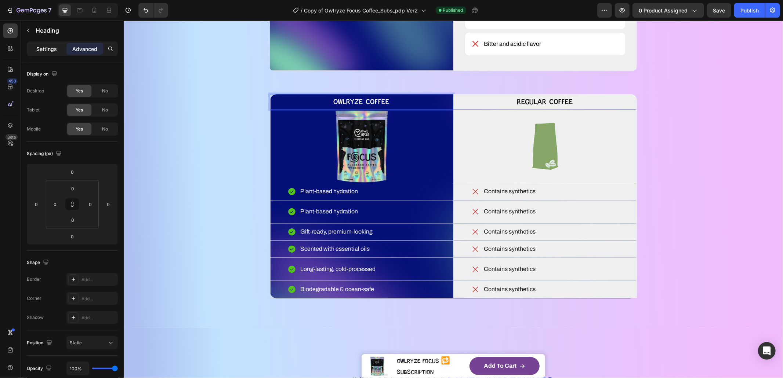
click at [44, 46] on p "Settings" at bounding box center [46, 49] width 21 height 8
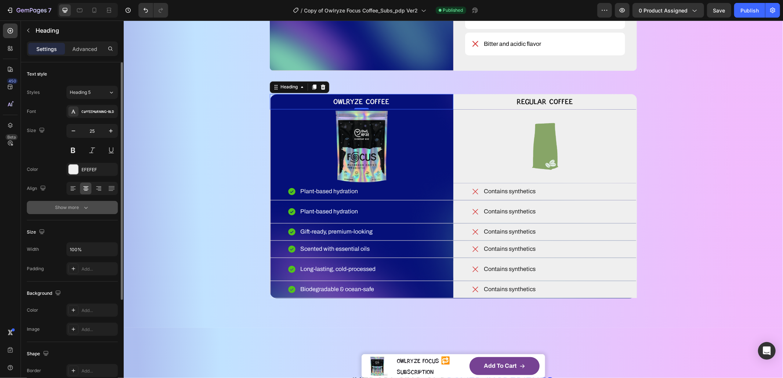
click at [71, 208] on div "Show more" at bounding box center [72, 207] width 34 height 7
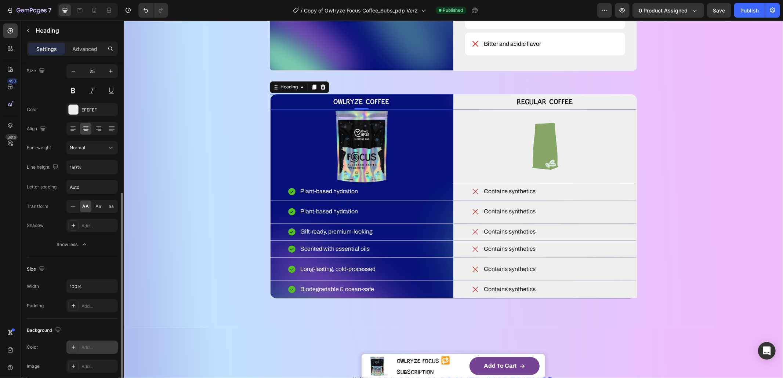
scroll to position [120, 0]
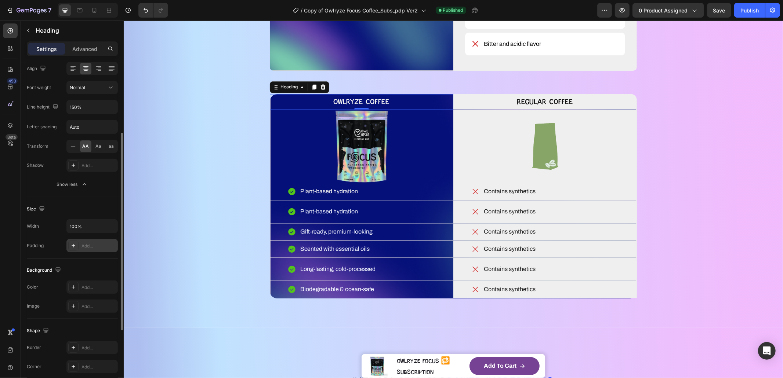
click at [94, 246] on div "Add..." at bounding box center [98, 246] width 34 height 7
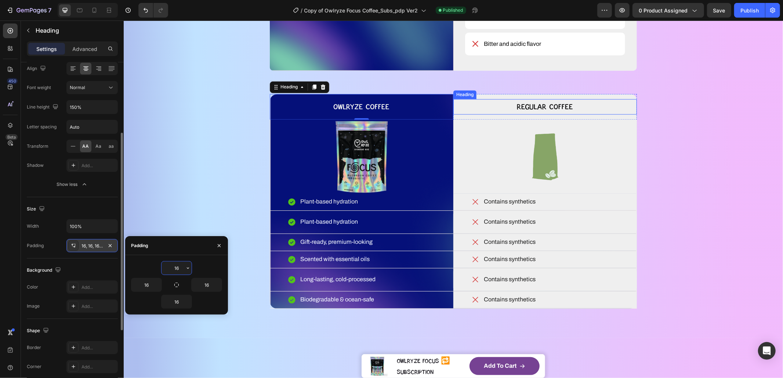
click at [490, 115] on h2 "Regular Coffee" at bounding box center [545, 106] width 184 height 15
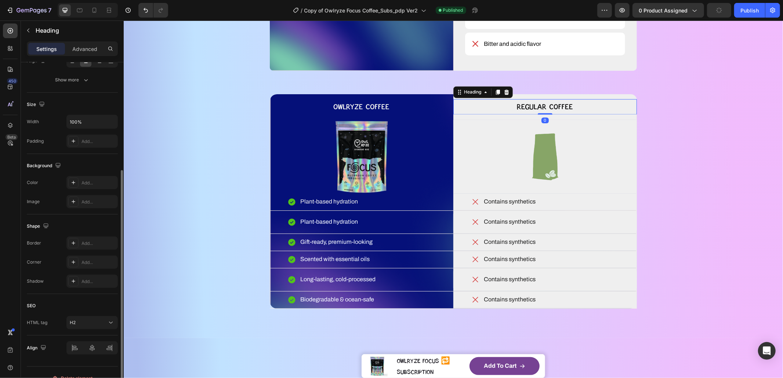
scroll to position [111, 0]
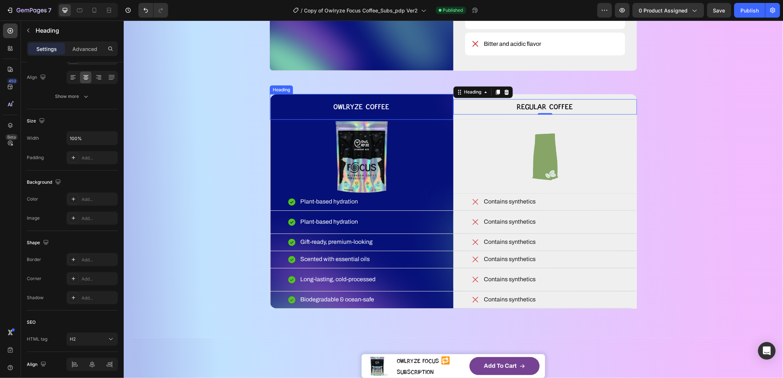
click at [295, 114] on p "OWLRYZE COFFEE" at bounding box center [361, 107] width 172 height 14
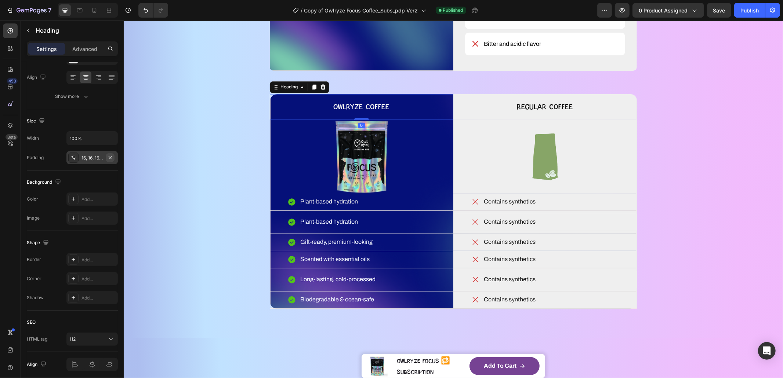
click at [112, 157] on icon "button" at bounding box center [110, 158] width 6 height 6
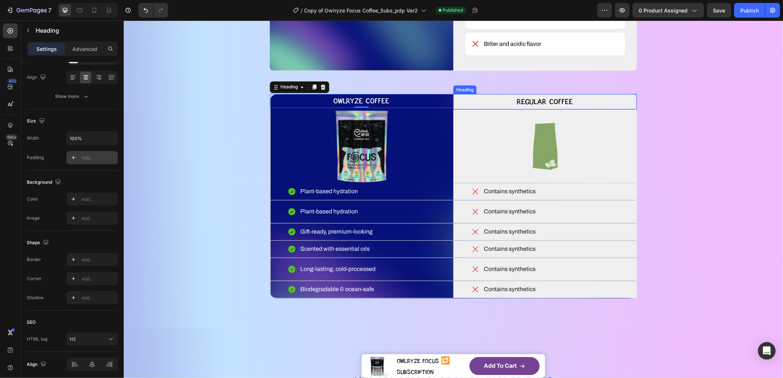
click at [467, 109] on h2 "Regular Coffee" at bounding box center [545, 101] width 184 height 15
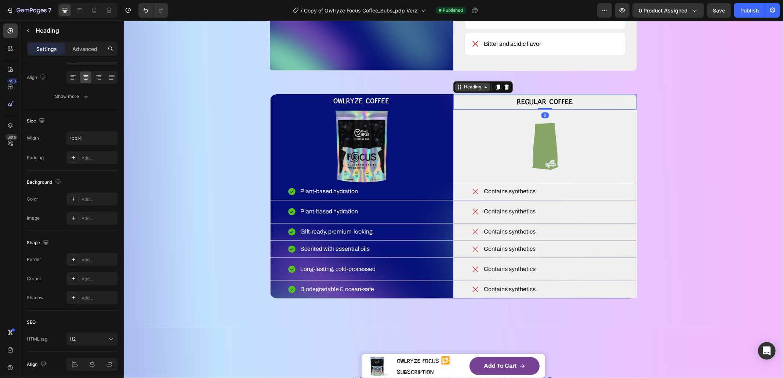
click at [472, 90] on div "Heading" at bounding box center [472, 87] width 20 height 7
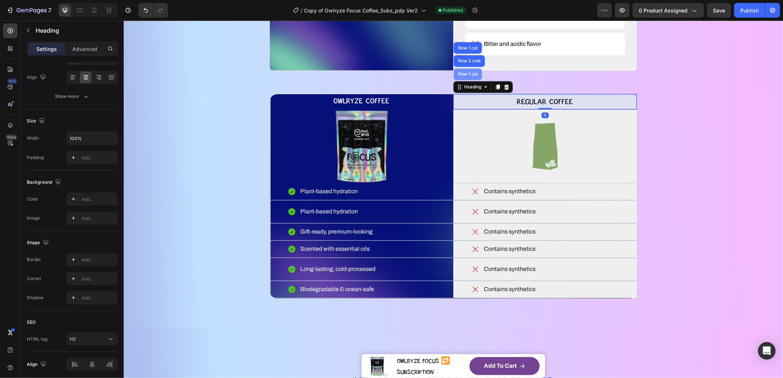
click at [469, 76] on div "Row 1 col" at bounding box center [467, 74] width 22 height 4
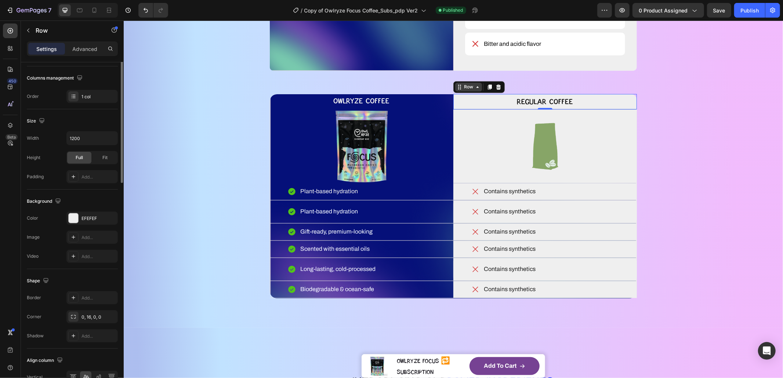
scroll to position [0, 0]
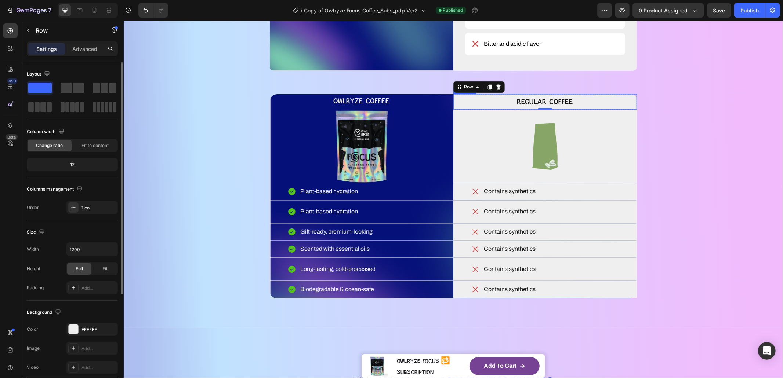
click at [474, 109] on h2 "Regular Coffee" at bounding box center [545, 101] width 184 height 15
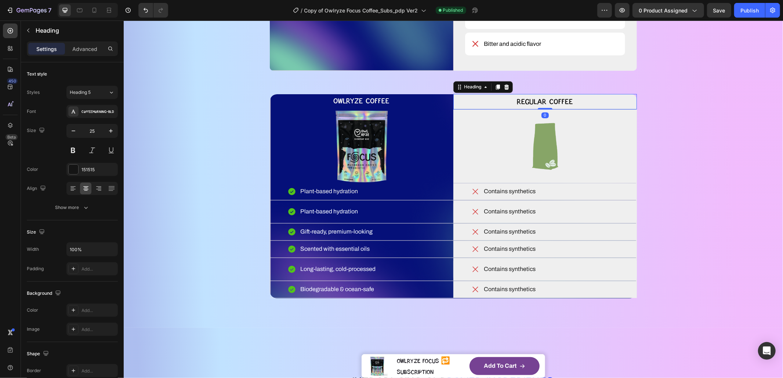
click at [474, 109] on h2 "Regular Coffee" at bounding box center [545, 101] width 184 height 15
click at [436, 108] on p "OWLRYZE COFFEE" at bounding box center [361, 101] width 184 height 14
click at [464, 109] on p "Regular Coffee" at bounding box center [545, 102] width 182 height 14
click at [430, 108] on p "OWLRYZE COFFEE" at bounding box center [361, 101] width 184 height 14
click at [470, 109] on p "Regular Coffee" at bounding box center [545, 102] width 182 height 14
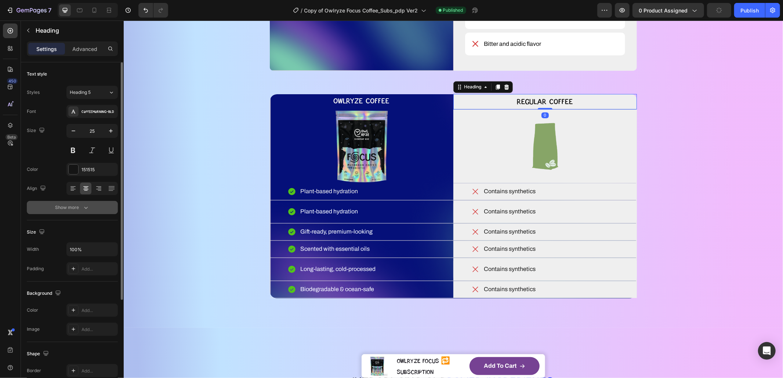
click at [69, 207] on div "Show more" at bounding box center [72, 207] width 34 height 7
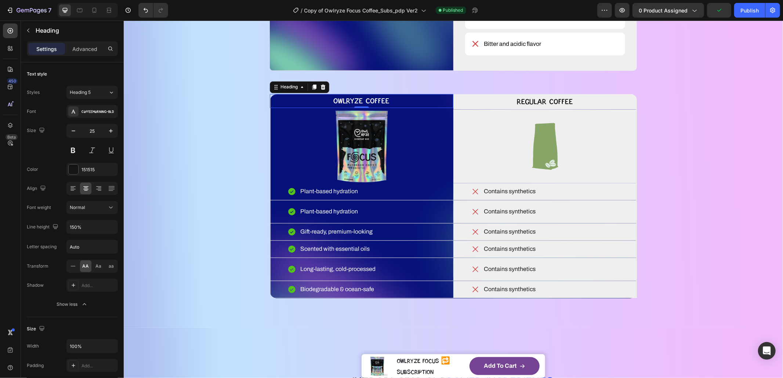
click at [429, 108] on p "OWLRYZE COFFEE" at bounding box center [361, 101] width 184 height 14
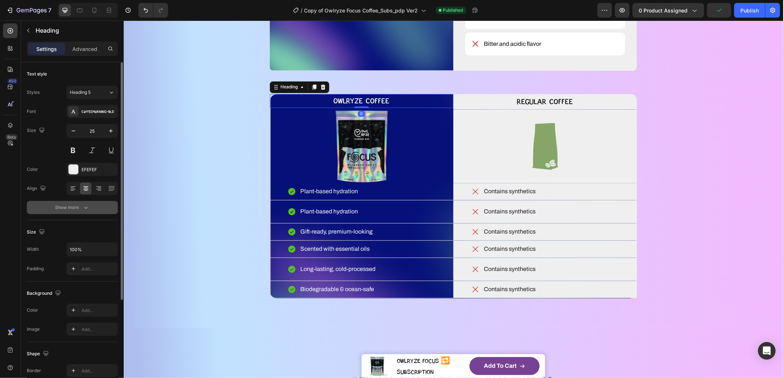
click at [82, 213] on button "Show more" at bounding box center [72, 207] width 91 height 13
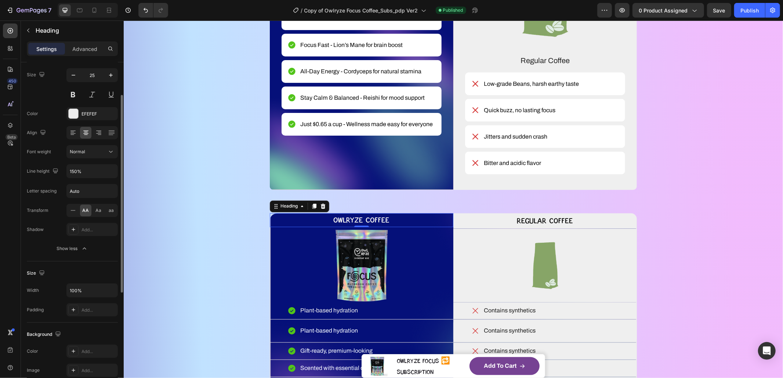
scroll to position [1004, 0]
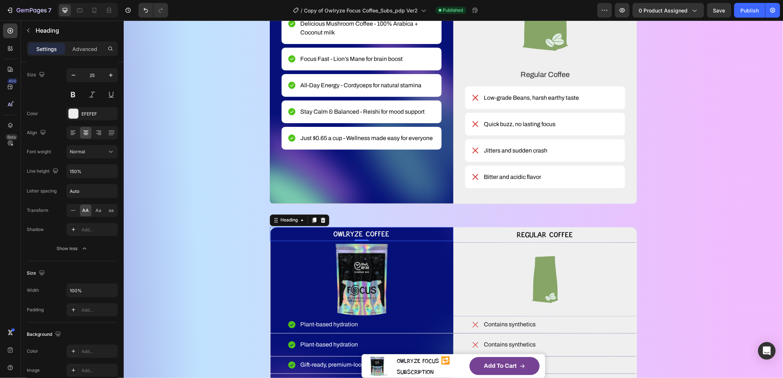
click at [349, 35] on span "Delicious Mushroom Coffee - 100% Arabica + Coconut milk" at bounding box center [359, 27] width 118 height 15
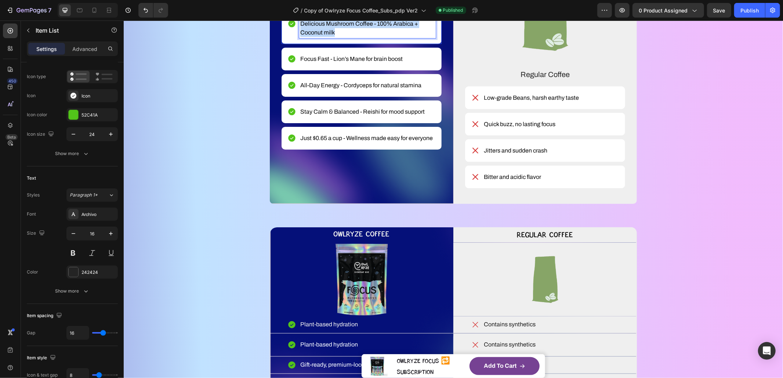
click at [349, 35] on span "Delicious Mushroom Coffee - 100% Arabica + Coconut milk" at bounding box center [359, 27] width 118 height 15
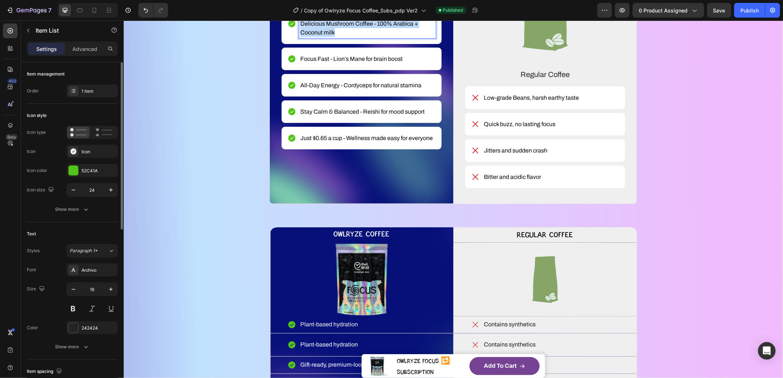
click at [349, 35] on span "Delicious Mushroom Coffee - 100% Arabica + Coconut milk" at bounding box center [359, 27] width 118 height 15
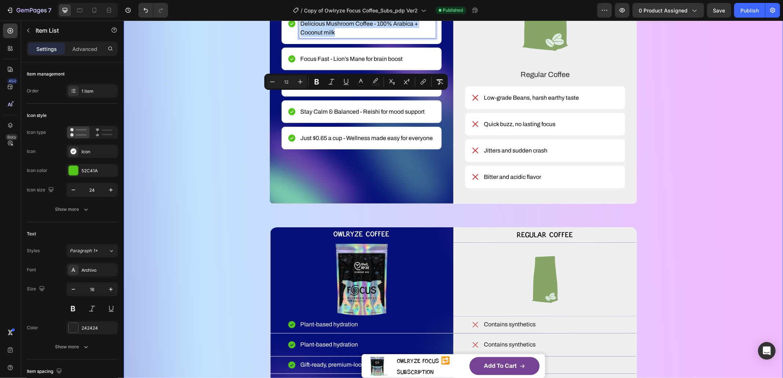
click at [192, 102] on div "WHAT MAKES YOUR COFFEE MAGIC? Heading YOU DESERVE BETTER COFFEE SMOOTH, SMARTER…" at bounding box center [453, 159] width 600 height 546
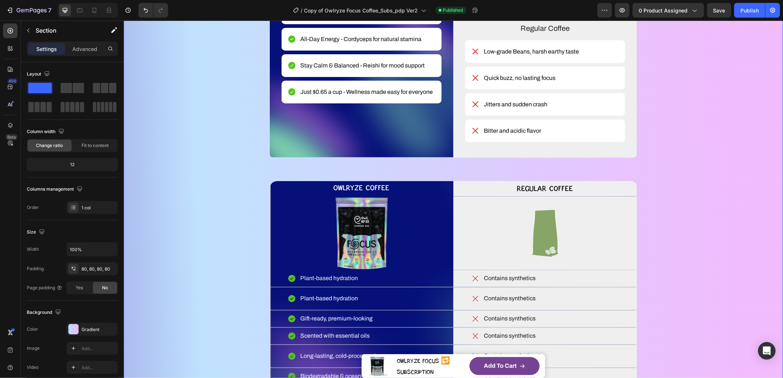
scroll to position [1055, 0]
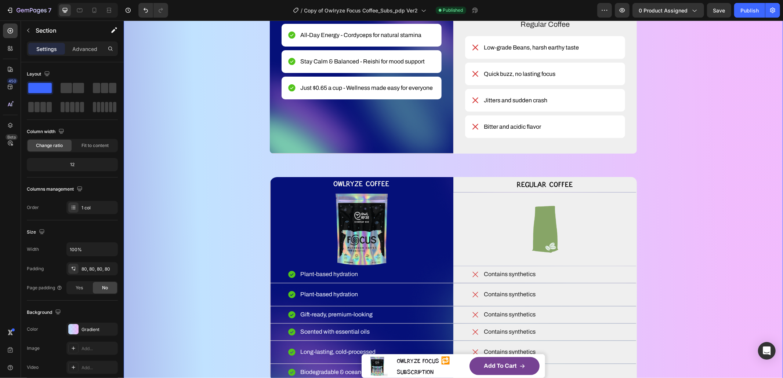
click at [323, 279] on p "Plant-based hydration" at bounding box center [329, 274] width 58 height 9
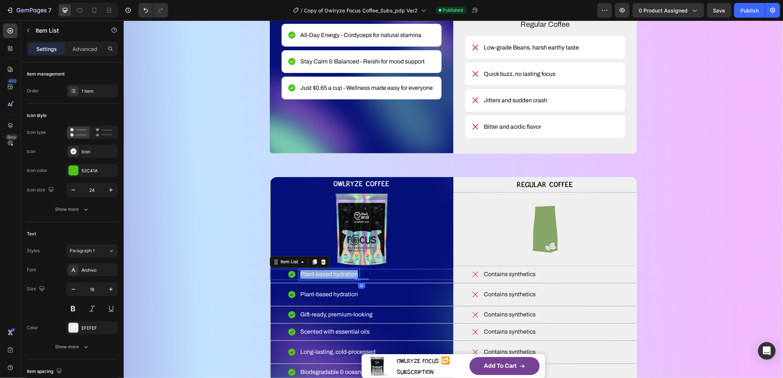
click at [323, 279] on p "Plant-based hydration" at bounding box center [329, 274] width 58 height 9
click at [341, 299] on p "Plant-based hydration" at bounding box center [329, 294] width 58 height 9
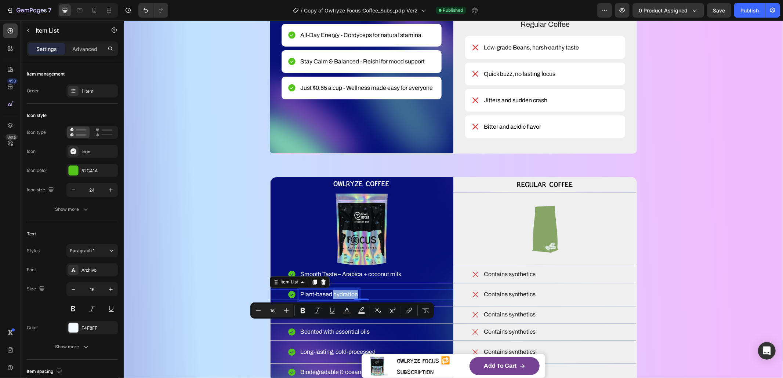
click at [340, 299] on p "Plant-based hydration" at bounding box center [329, 294] width 58 height 9
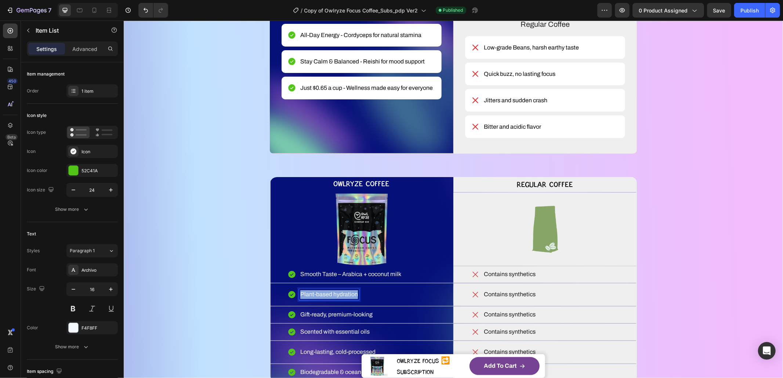
click at [340, 299] on p "Plant-based hydration" at bounding box center [329, 294] width 58 height 9
click at [62, 210] on div "Show more" at bounding box center [72, 209] width 34 height 7
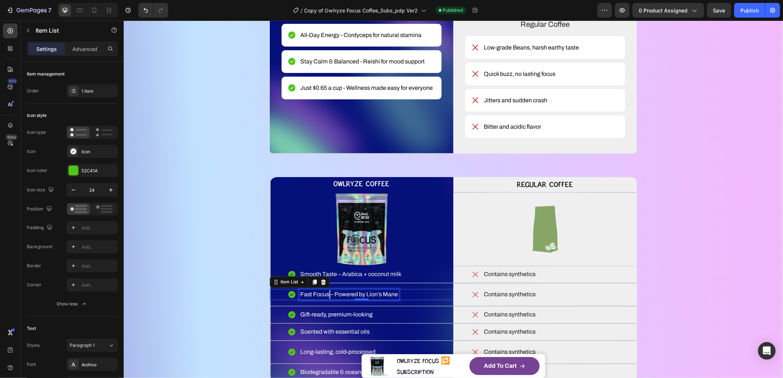
click at [325, 299] on p "Fast Focus – Powered by Lion’s Mane" at bounding box center [349, 294] width 98 height 9
drag, startPoint x: 325, startPoint y: 325, endPoint x: 161, endPoint y: 313, distance: 164.1
click at [324, 299] on p "Fast Focus – Powered by Lion’s Mane" at bounding box center [349, 294] width 98 height 9
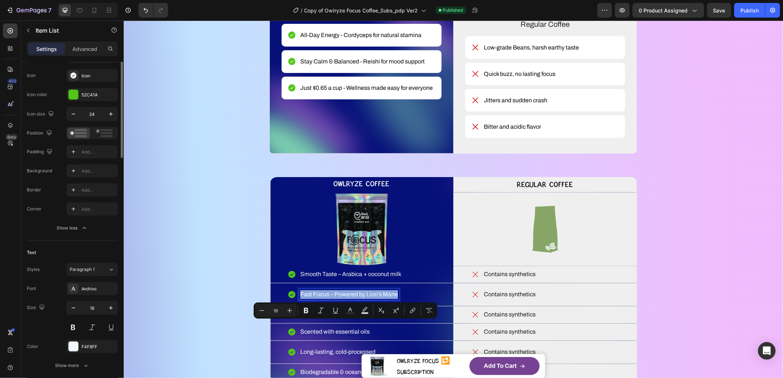
scroll to position [150, 0]
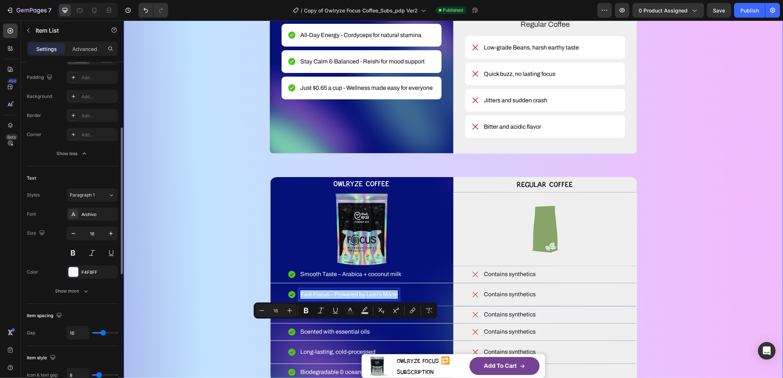
drag, startPoint x: 191, startPoint y: 270, endPoint x: 261, endPoint y: 315, distance: 82.5
click at [191, 270] on div "WHAT MAKES YOUR COFFEE MAGIC? Heading YOU DESERVE BETTER COFFEE SMOOTH, SMARTER…" at bounding box center [453, 109] width 600 height 546
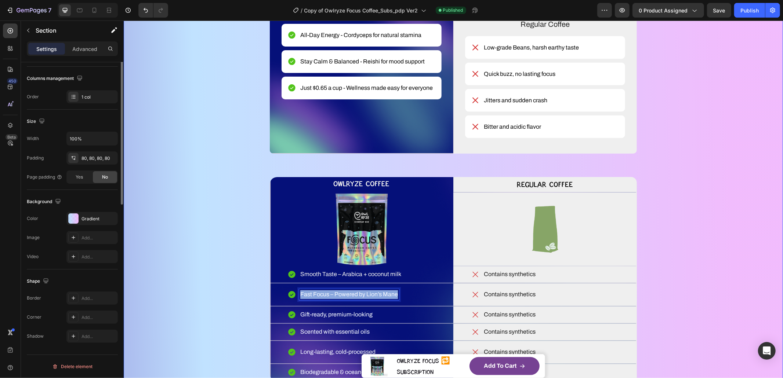
scroll to position [0, 0]
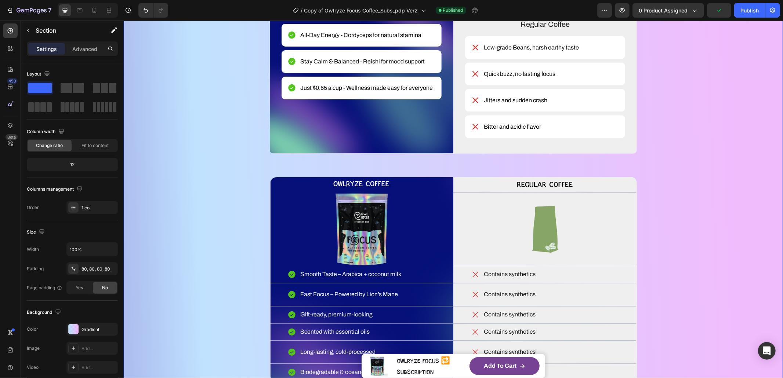
click at [312, 319] on p "Gift-ready, premium-looking" at bounding box center [336, 314] width 72 height 9
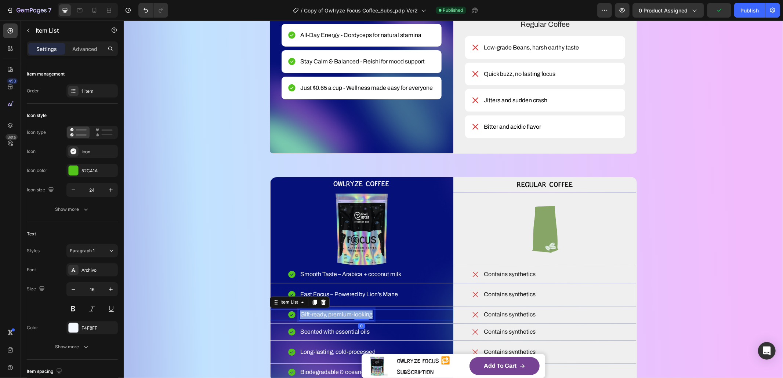
click at [312, 319] on p "Gift-ready, premium-looking" at bounding box center [336, 314] width 72 height 9
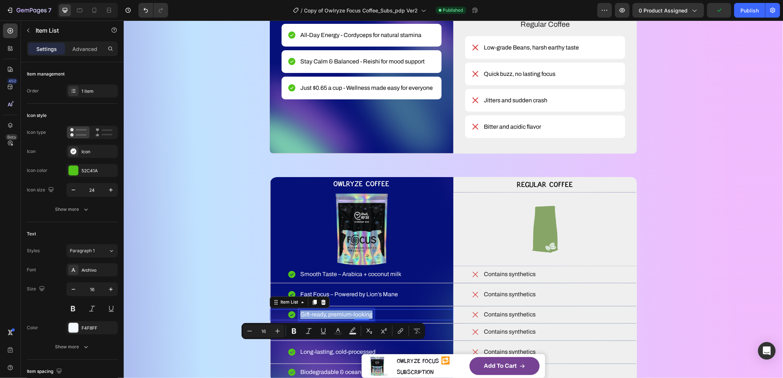
click at [312, 319] on p "Gift-ready, premium-looking" at bounding box center [336, 314] width 72 height 9
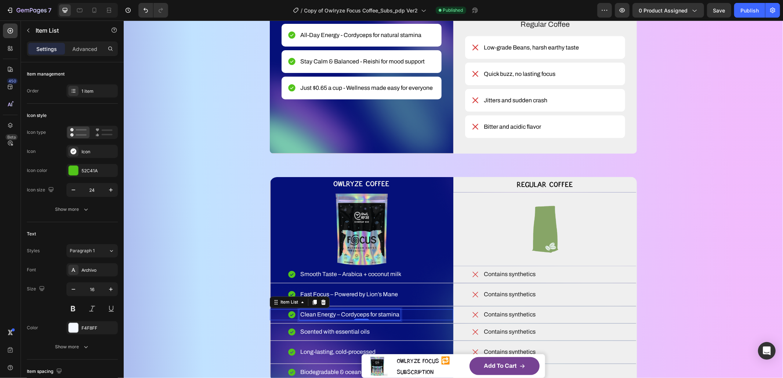
click at [321, 337] on p "Scented with essential oils" at bounding box center [334, 332] width 69 height 9
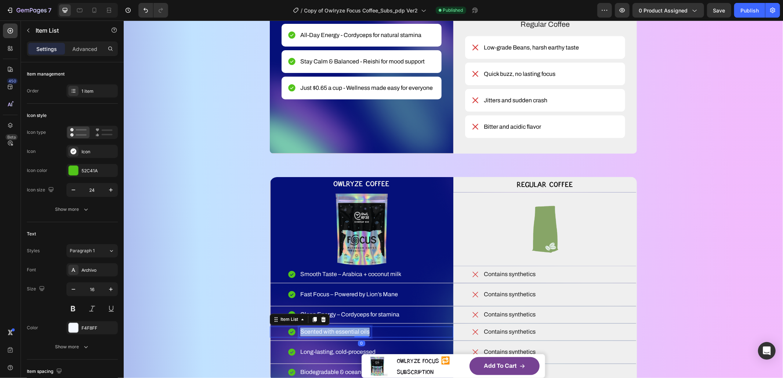
click at [321, 337] on p "Scented with essential oils" at bounding box center [334, 332] width 69 height 9
click at [209, 305] on div "WHAT MAKES YOUR COFFEE MAGIC? Heading YOU DESERVE BETTER COFFEE SMOOTH, SMARTER…" at bounding box center [453, 109] width 600 height 546
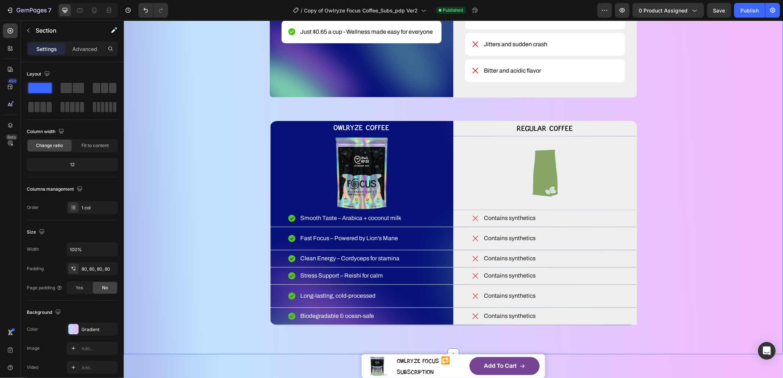
scroll to position [1113, 0]
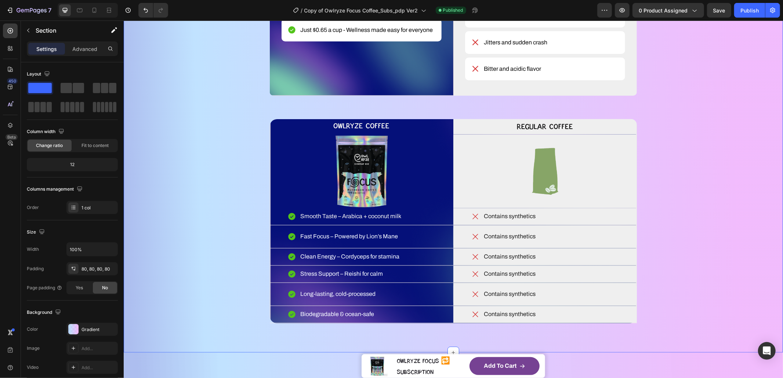
click at [328, 299] on p "Long-lasting, cold-processed" at bounding box center [337, 294] width 75 height 9
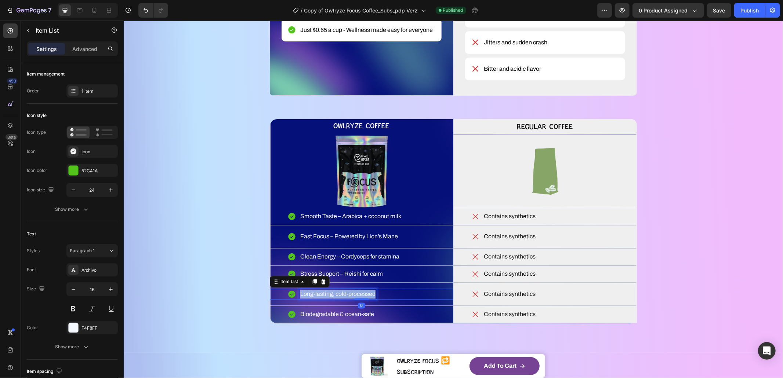
click at [328, 299] on p "Long-lasting, cold-processed" at bounding box center [337, 294] width 75 height 9
click at [175, 295] on div "WHAT MAKES YOUR COFFEE MAGIC? Heading YOU DESERVE BETTER COFFEE SMOOTH, SMARTER…" at bounding box center [453, 51] width 600 height 546
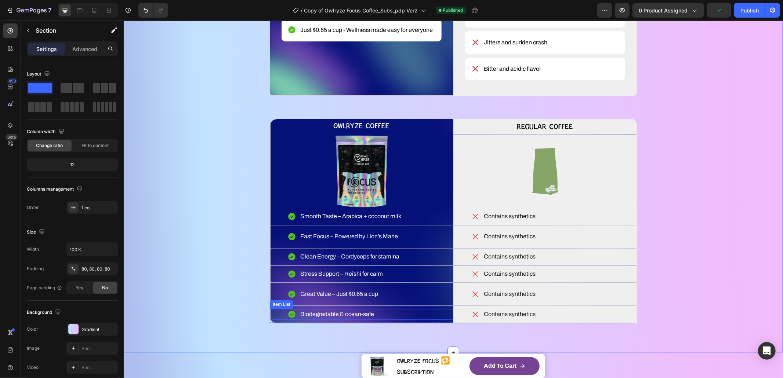
click at [431, 320] on div "Biodegradable & ocean-safe" at bounding box center [361, 314] width 184 height 11
click at [407, 323] on div "Biodegradable & ocean-safe Item List Row 0" at bounding box center [361, 314] width 184 height 17
click at [310, 304] on div at bounding box center [314, 299] width 9 height 9
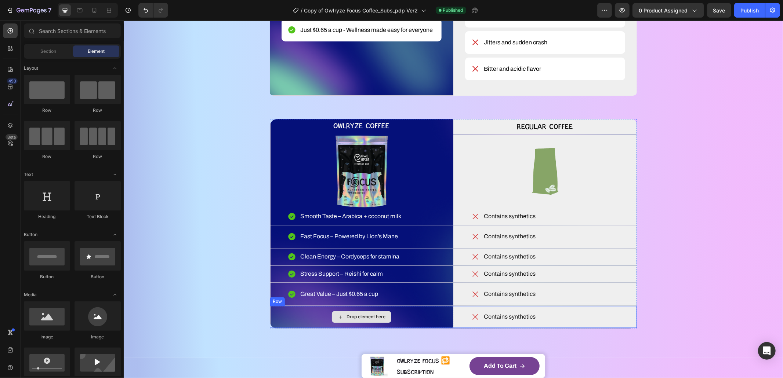
click at [433, 328] on div "Drop element here" at bounding box center [361, 317] width 184 height 22
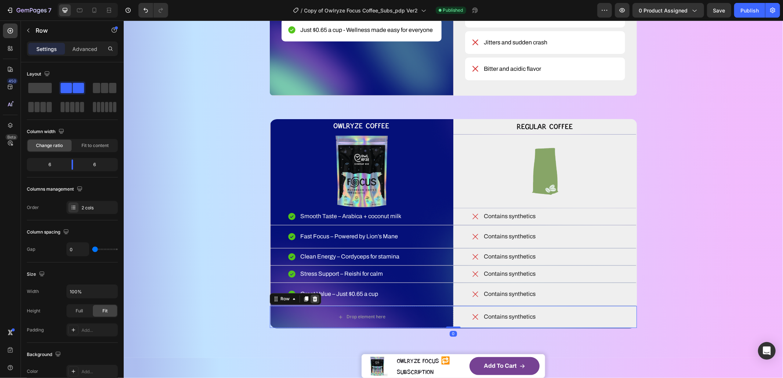
click at [312, 302] on icon at bounding box center [314, 299] width 5 height 5
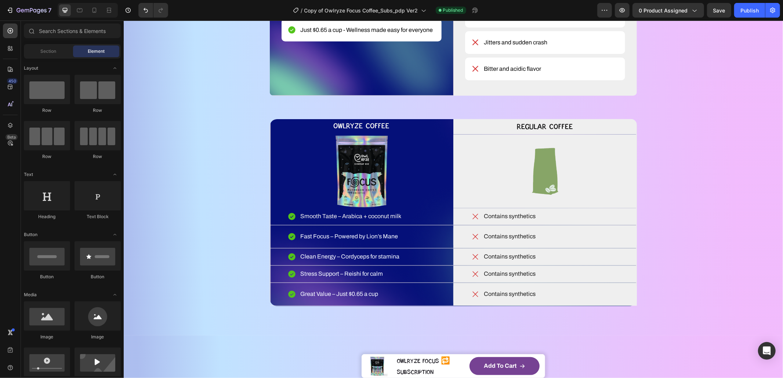
click at [492, 221] on p "Contains synthetics" at bounding box center [509, 216] width 52 height 9
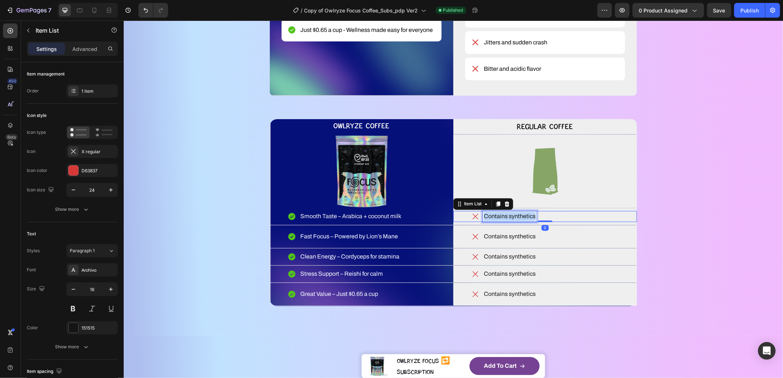
click at [492, 221] on p "Contains synthetics" at bounding box center [509, 216] width 52 height 9
click at [501, 241] on p "Contains synthetics" at bounding box center [509, 236] width 52 height 9
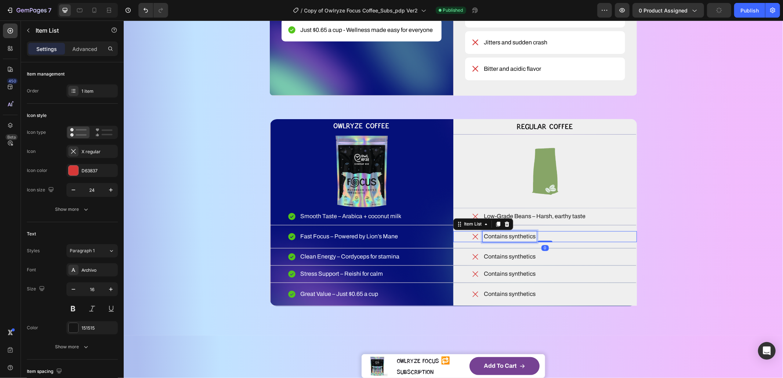
click at [501, 241] on p "Contains synthetics" at bounding box center [509, 236] width 52 height 9
click at [497, 261] on p "Contains synthetics" at bounding box center [509, 257] width 52 height 9
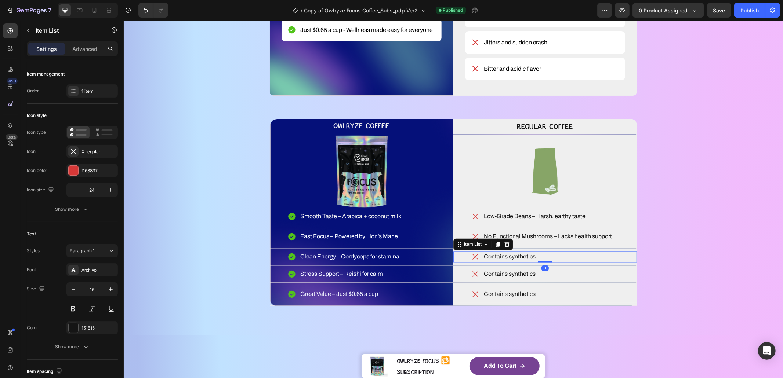
click at [497, 261] on p "Contains synthetics" at bounding box center [509, 257] width 52 height 9
click at [498, 279] on p "Contains synthetics" at bounding box center [509, 274] width 52 height 9
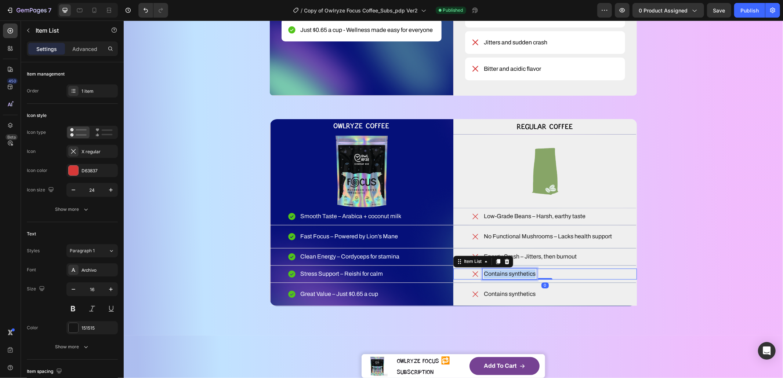
click at [498, 279] on p "Contains synthetics" at bounding box center [509, 274] width 52 height 9
click at [498, 299] on p "Contains synthetics" at bounding box center [509, 294] width 52 height 9
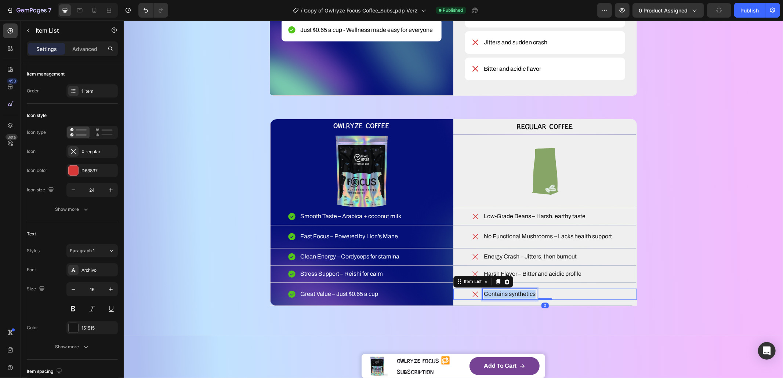
click at [498, 299] on p "Contains synthetics" at bounding box center [509, 294] width 52 height 9
click at [196, 298] on div "WHAT MAKES YOUR COFFEE MAGIC? Heading YOU DESERVE BETTER COFFEE SMOOTH, SMARTER…" at bounding box center [453, 42] width 600 height 528
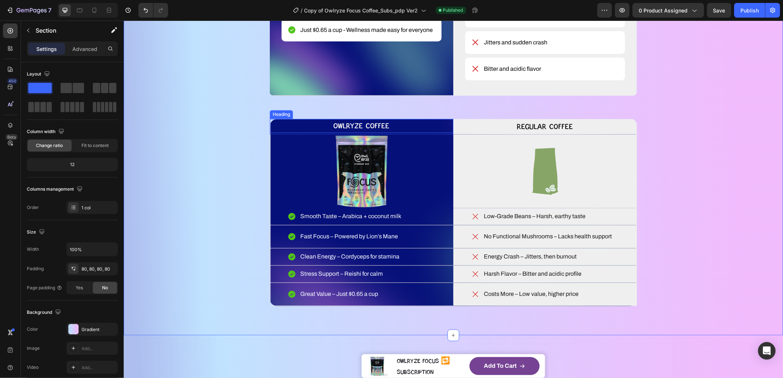
click at [410, 133] on p "OWLRYZE COFFEE" at bounding box center [361, 126] width 184 height 14
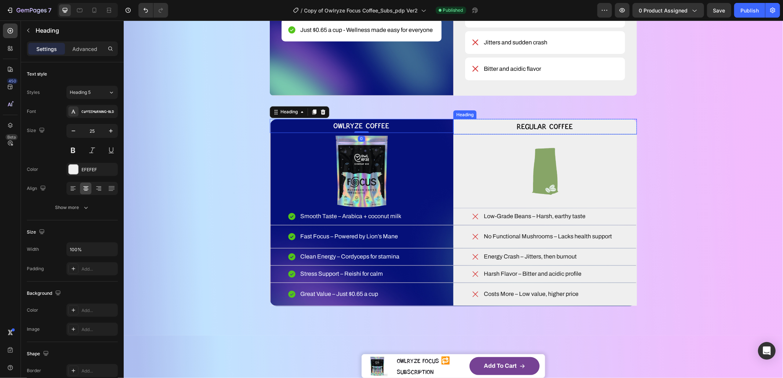
click at [517, 134] on p "Regular Coffee" at bounding box center [545, 127] width 182 height 14
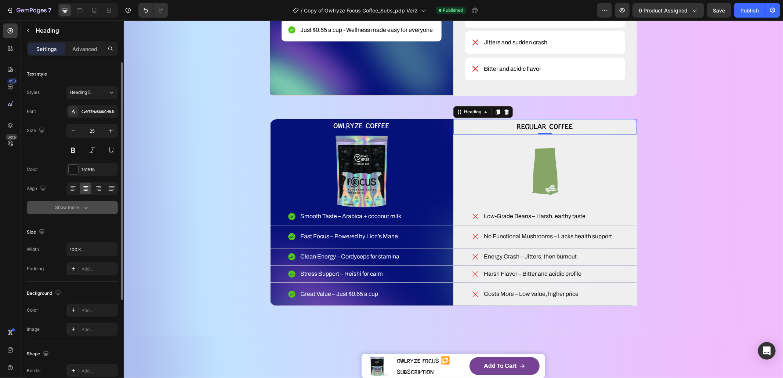
click at [80, 207] on div "Show more" at bounding box center [72, 207] width 34 height 7
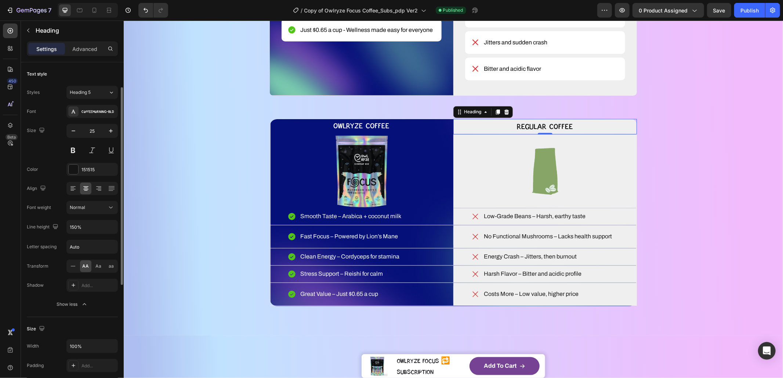
scroll to position [66, 0]
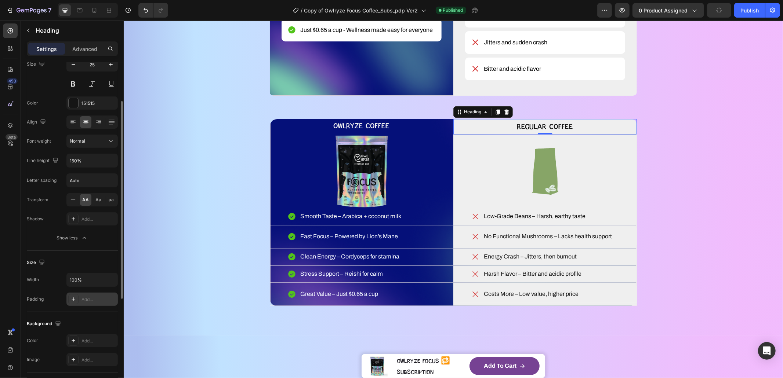
click at [95, 300] on div "Add..." at bounding box center [98, 300] width 34 height 7
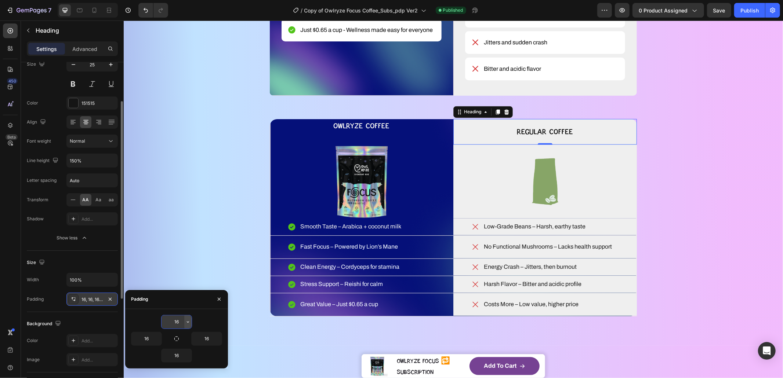
click at [187, 321] on icon "button" at bounding box center [188, 322] width 6 height 6
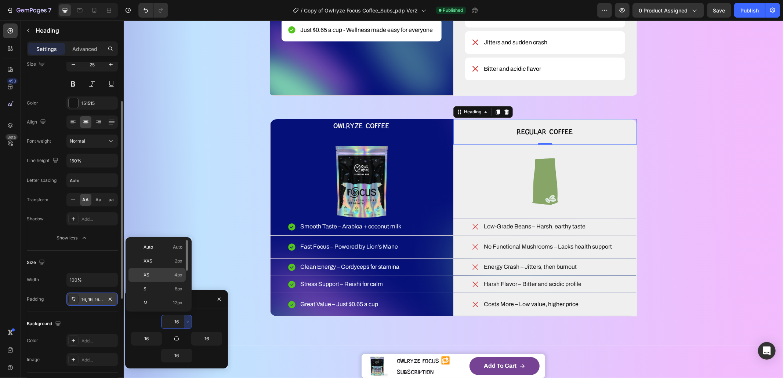
drag, startPoint x: 168, startPoint y: 274, endPoint x: 45, endPoint y: 253, distance: 125.4
click at [168, 274] on p "XS 4px" at bounding box center [162, 275] width 39 height 7
type input "4"
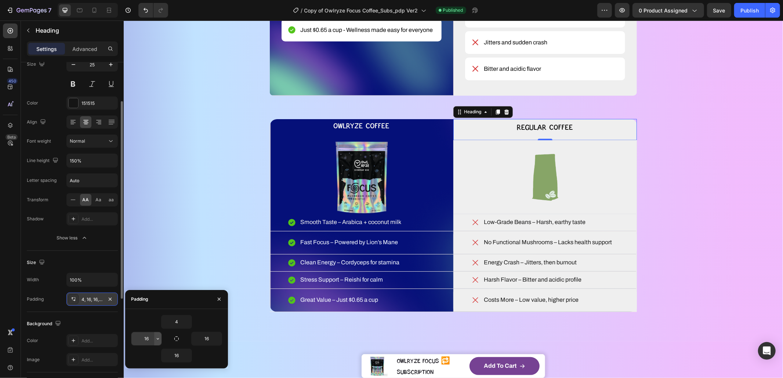
click at [157, 337] on icon "button" at bounding box center [158, 339] width 6 height 6
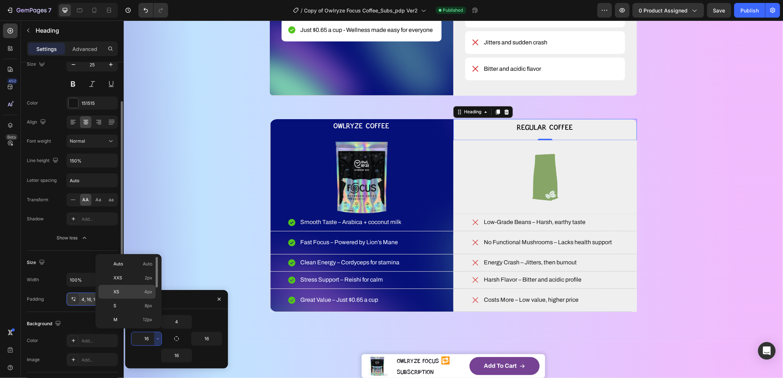
click at [143, 289] on p "XS 4px" at bounding box center [132, 292] width 39 height 7
type input "4"
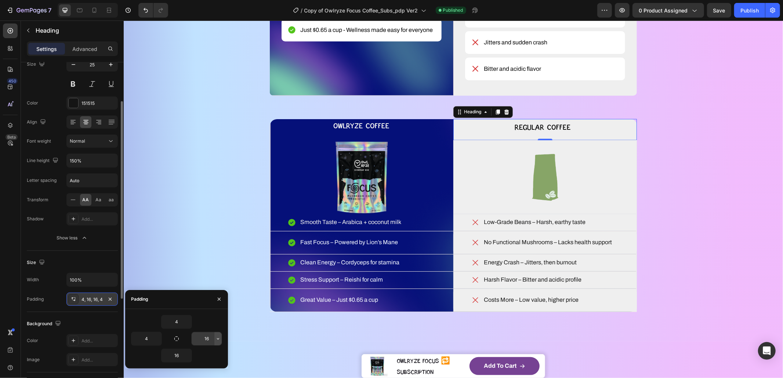
click at [218, 340] on icon "button" at bounding box center [218, 339] width 6 height 6
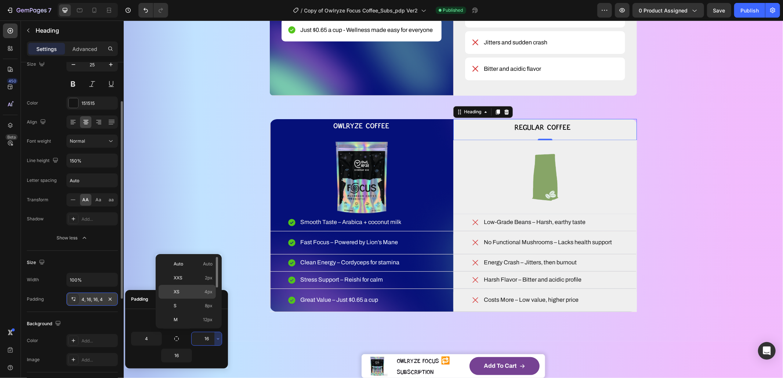
click at [196, 289] on p "XS 4px" at bounding box center [193, 292] width 39 height 7
type input "4"
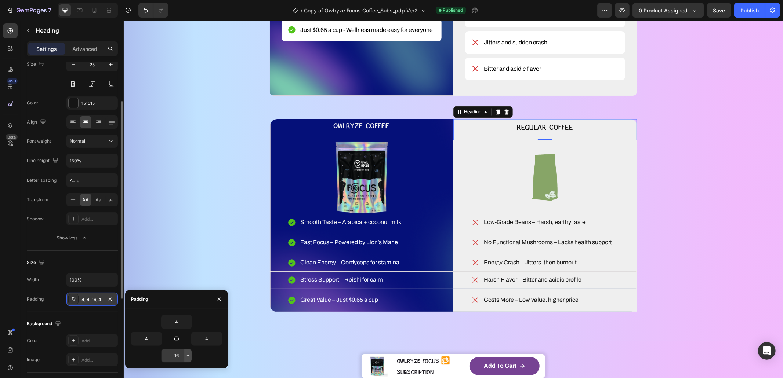
click at [189, 354] on icon "button" at bounding box center [188, 356] width 6 height 6
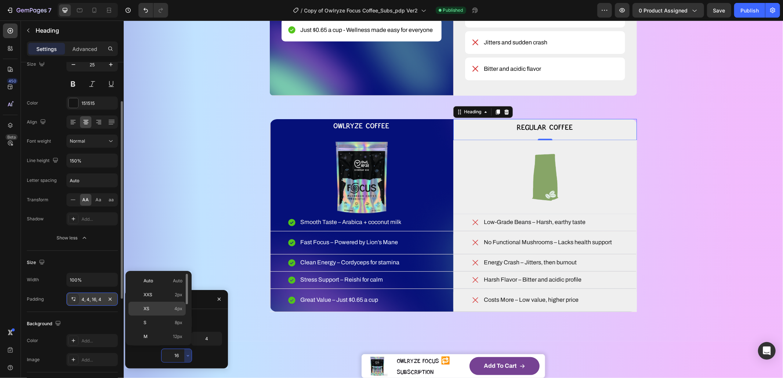
click at [177, 316] on div "XS 4px" at bounding box center [156, 323] width 57 height 14
type input "4"
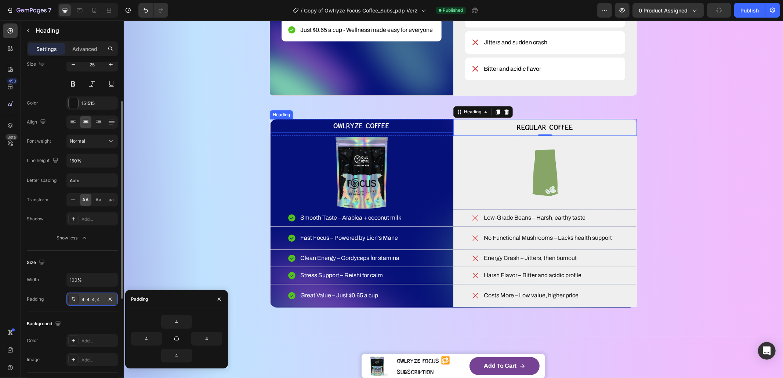
click at [400, 133] on p "OWLRYZE COFFEE" at bounding box center [361, 126] width 184 height 14
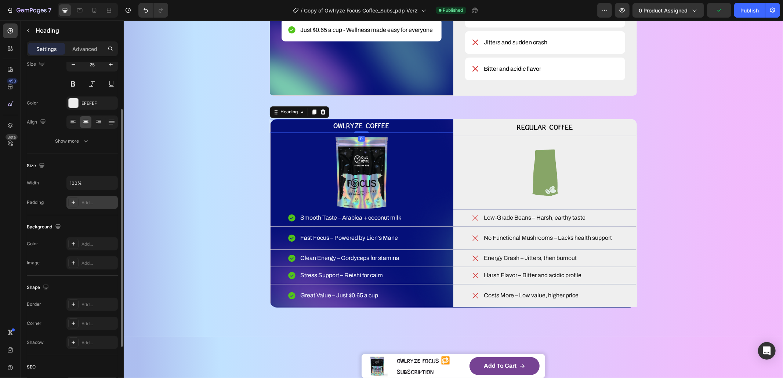
click at [108, 200] on div "Add..." at bounding box center [98, 203] width 34 height 7
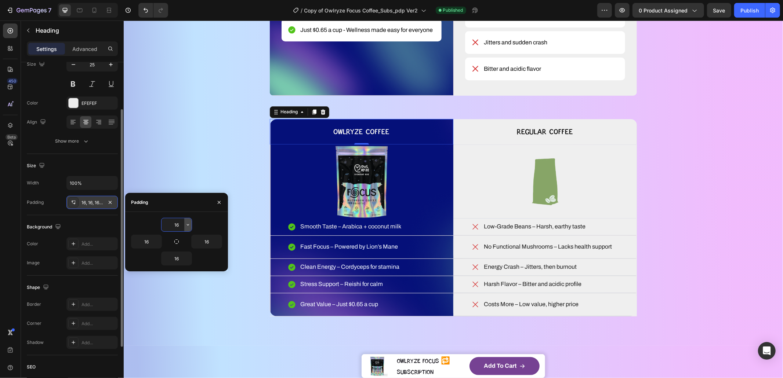
click at [185, 226] on button "button" at bounding box center [187, 224] width 7 height 13
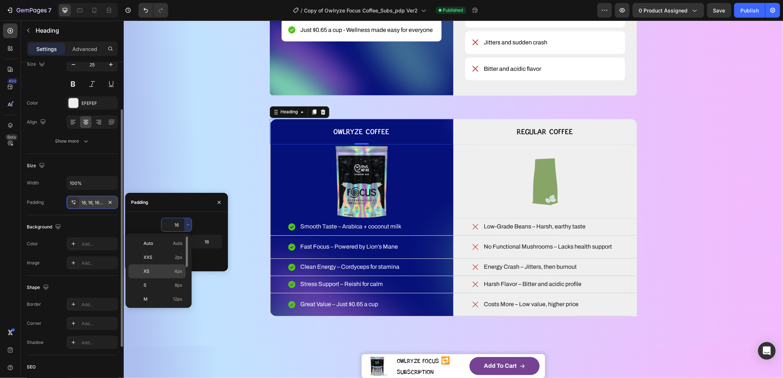
click at [157, 279] on div "XS 4px" at bounding box center [156, 286] width 57 height 14
type input "4"
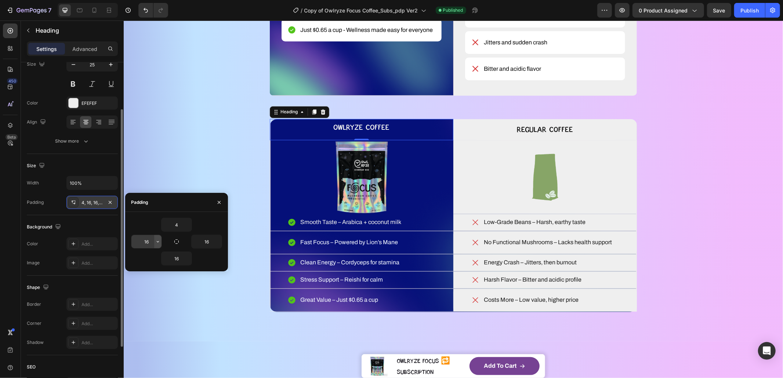
click at [160, 243] on icon "button" at bounding box center [158, 242] width 6 height 6
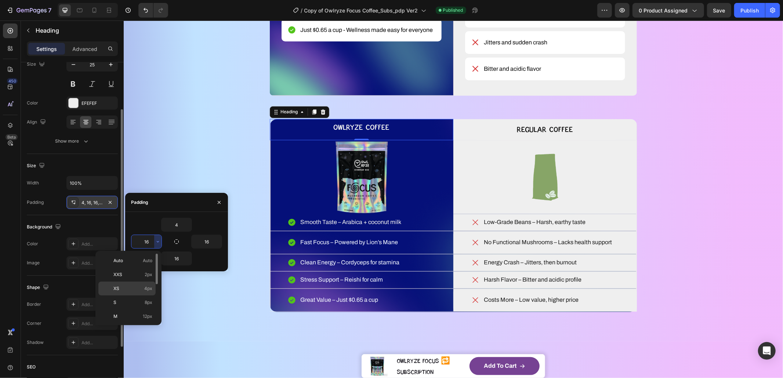
drag, startPoint x: 144, startPoint y: 281, endPoint x: 28, endPoint y: 256, distance: 118.7
click at [143, 296] on div "XS 4px" at bounding box center [126, 303] width 57 height 14
type input "4"
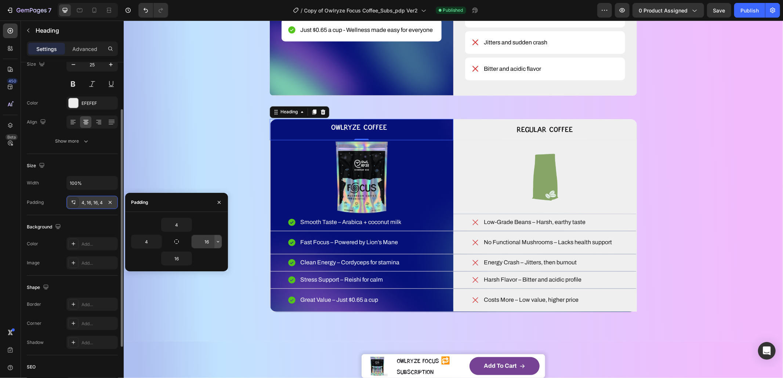
click at [217, 241] on icon "button" at bounding box center [218, 242] width 6 height 6
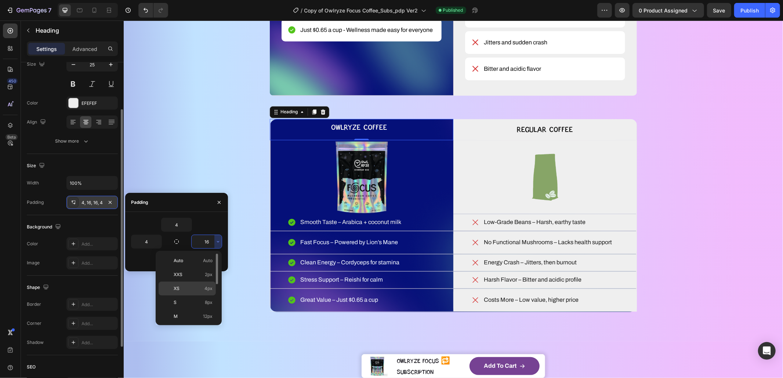
click at [186, 287] on p "XS 4px" at bounding box center [193, 289] width 39 height 7
type input "4"
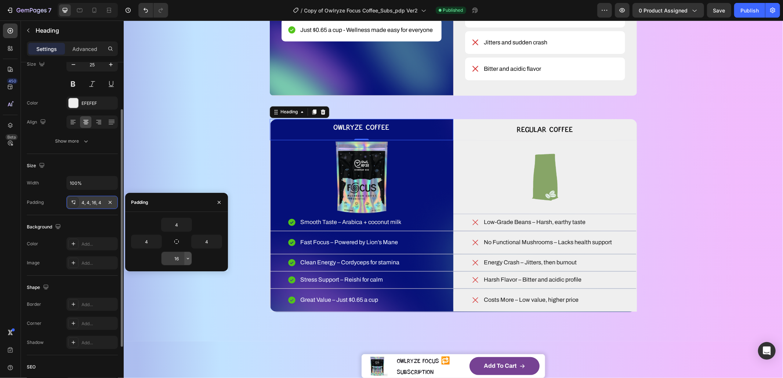
click at [189, 259] on icon "button" at bounding box center [188, 259] width 6 height 6
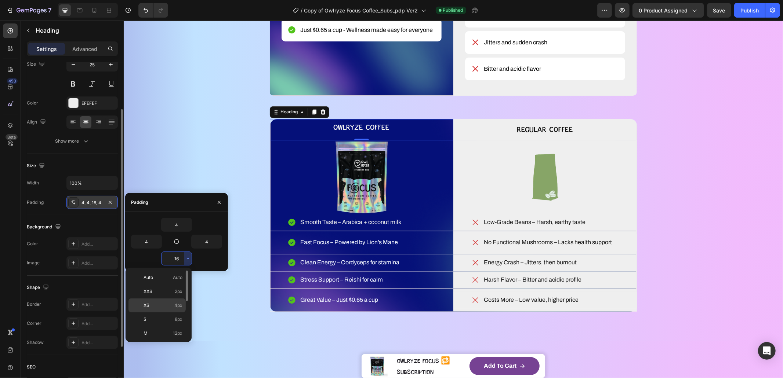
click at [167, 313] on div "XS 4px" at bounding box center [156, 320] width 57 height 14
type input "4"
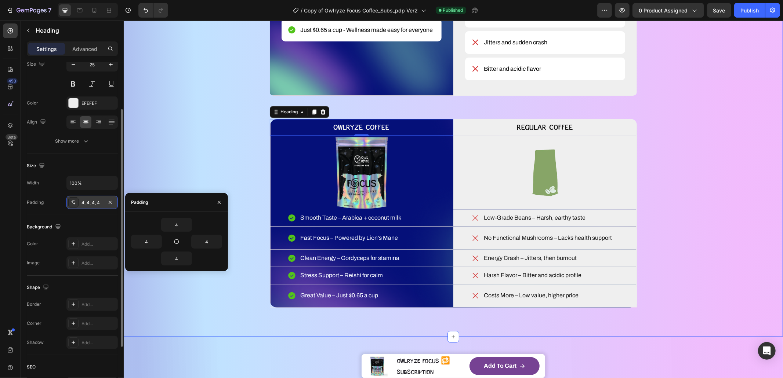
click at [219, 308] on div "WHAT MAKES YOUR COFFEE MAGIC? Heading YOU DESERVE BETTER COFFEE SMOOTH, SMARTER…" at bounding box center [453, 43] width 600 height 530
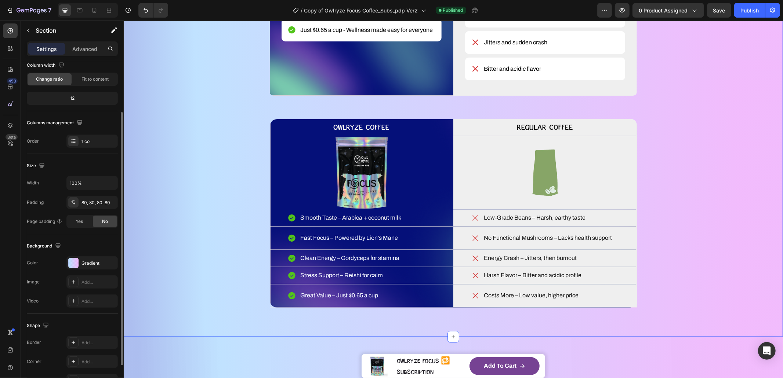
scroll to position [0, 0]
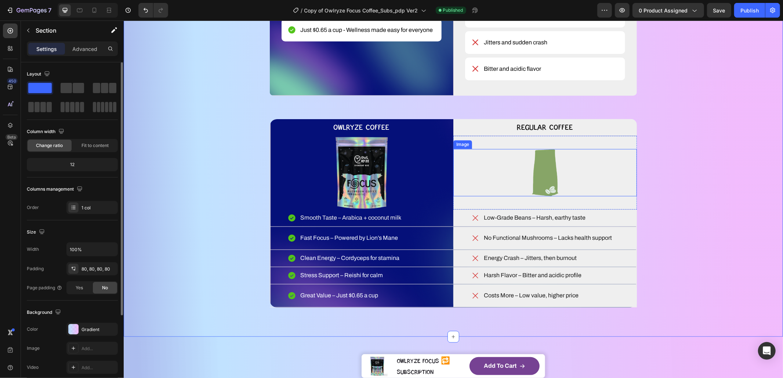
click at [499, 186] on div at bounding box center [545, 172] width 184 height 47
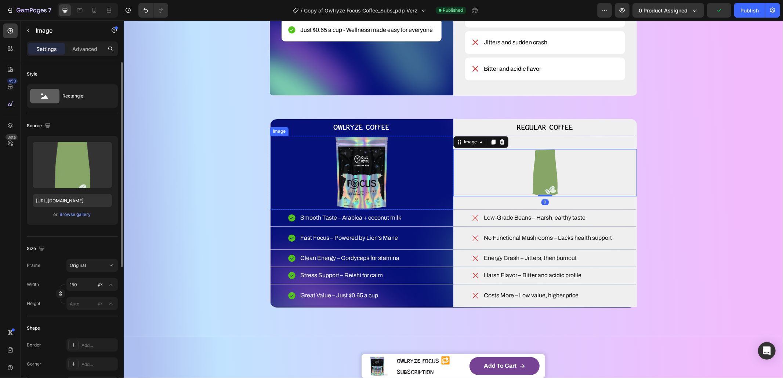
click at [362, 188] on img at bounding box center [361, 173] width 55 height 74
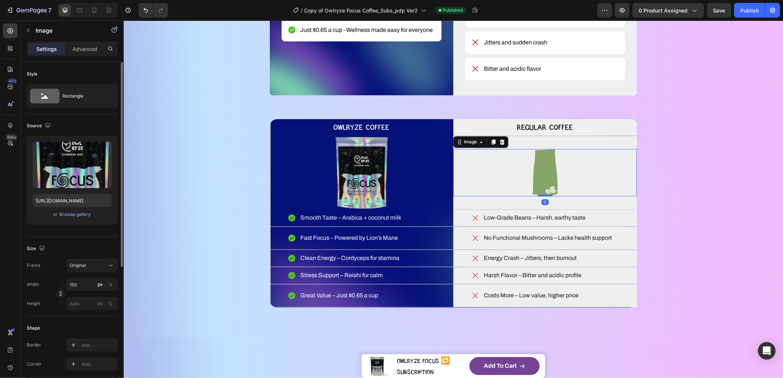
click at [487, 187] on div at bounding box center [545, 172] width 184 height 47
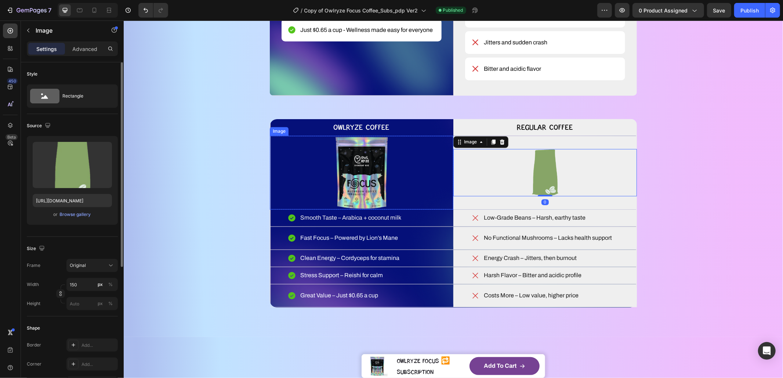
click at [379, 179] on img at bounding box center [361, 173] width 55 height 74
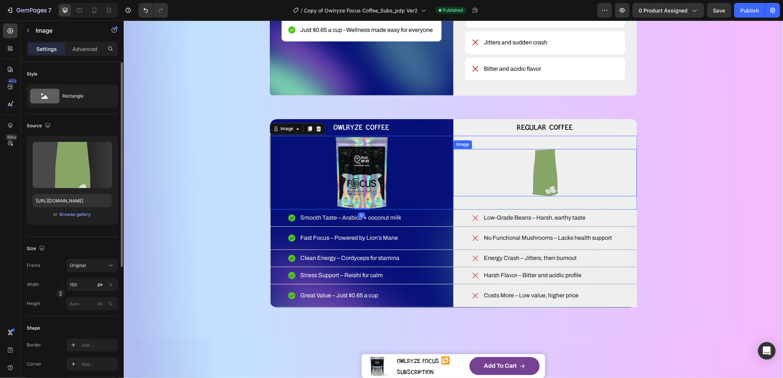
click at [510, 196] on div at bounding box center [545, 172] width 184 height 47
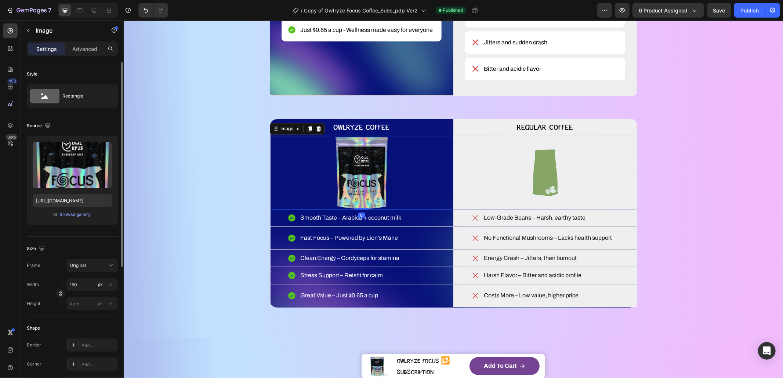
click at [361, 196] on img at bounding box center [361, 173] width 55 height 74
click at [281, 135] on div "Image" at bounding box center [296, 129] width 55 height 12
click at [279, 132] on div "Image" at bounding box center [287, 129] width 16 height 7
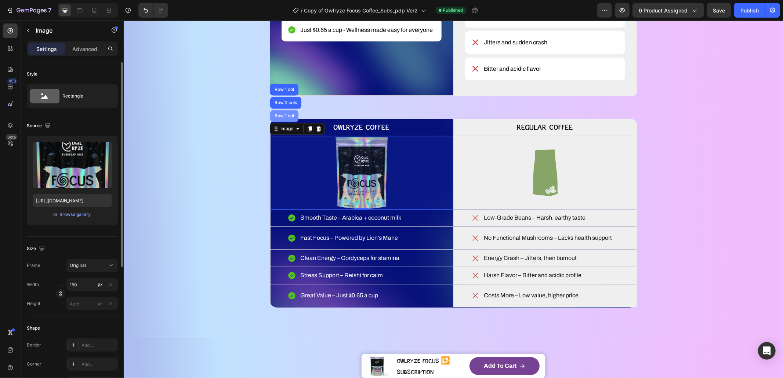
click at [280, 118] on div "Row 1 col" at bounding box center [284, 116] width 22 height 4
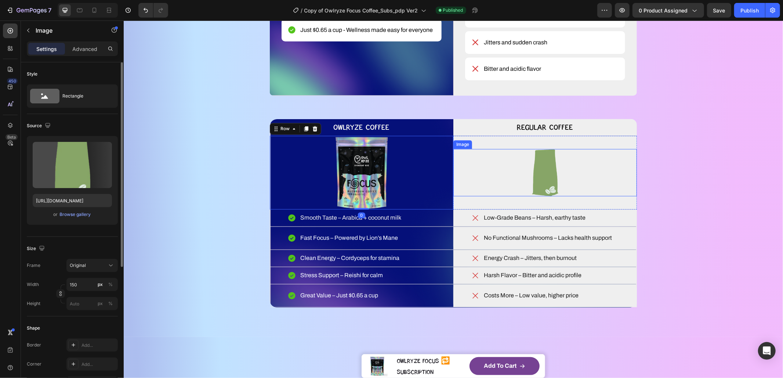
click at [490, 196] on div at bounding box center [545, 172] width 184 height 47
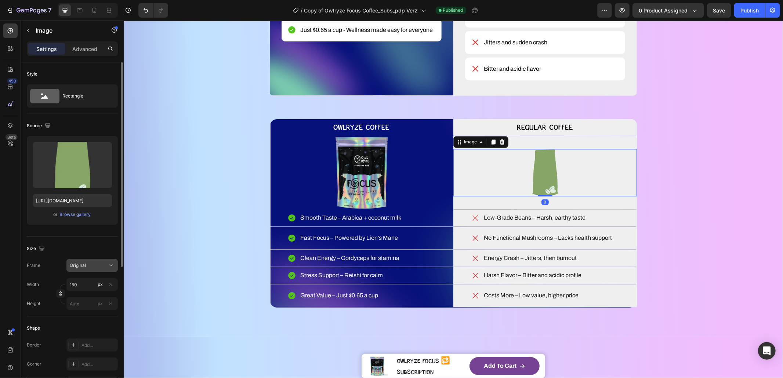
click at [113, 264] on icon at bounding box center [110, 265] width 7 height 7
click at [79, 335] on span "Custom" at bounding box center [77, 338] width 16 height 7
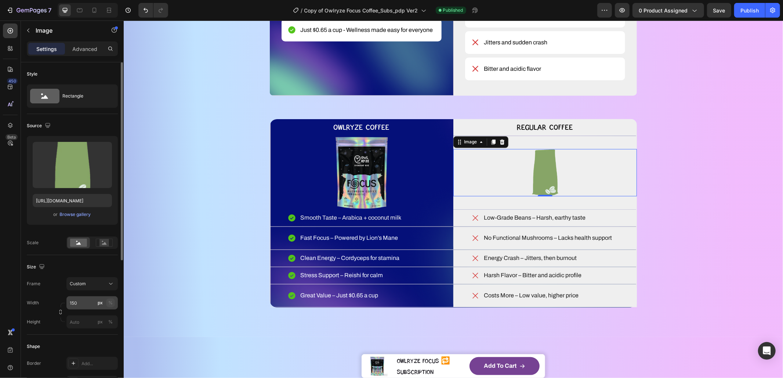
click at [108, 302] on div "%" at bounding box center [110, 303] width 4 height 7
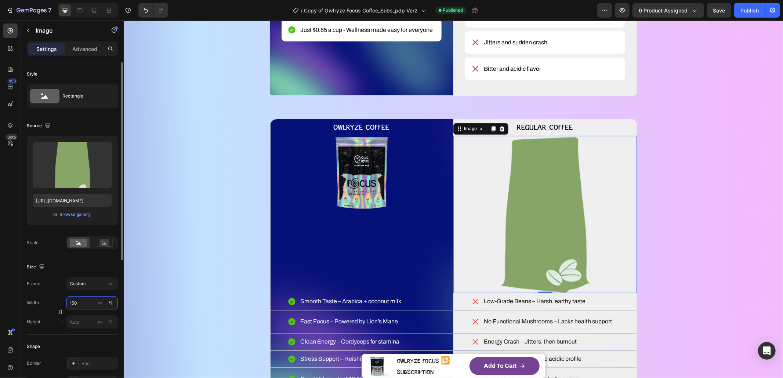
click at [87, 303] on input "150" at bounding box center [91, 303] width 51 height 13
click at [102, 303] on div "px" at bounding box center [100, 303] width 5 height 7
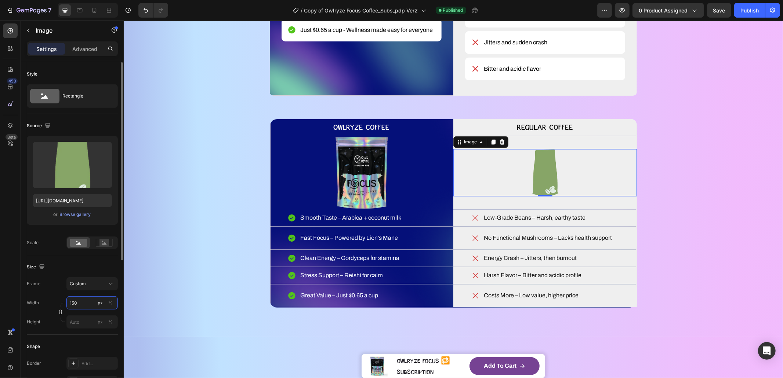
click at [87, 303] on input "150" at bounding box center [91, 303] width 51 height 13
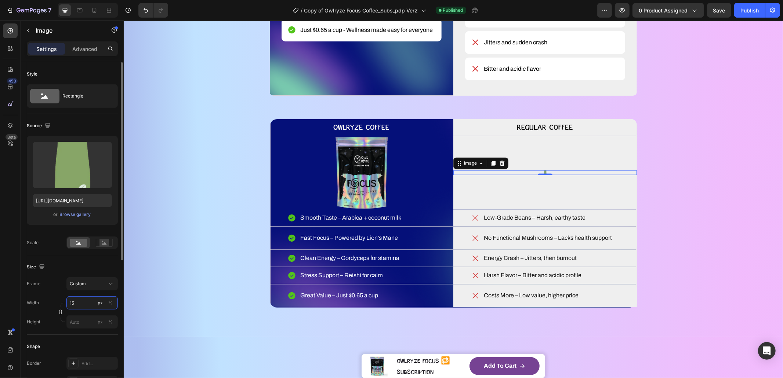
type input "1"
type input "2"
type input "240"
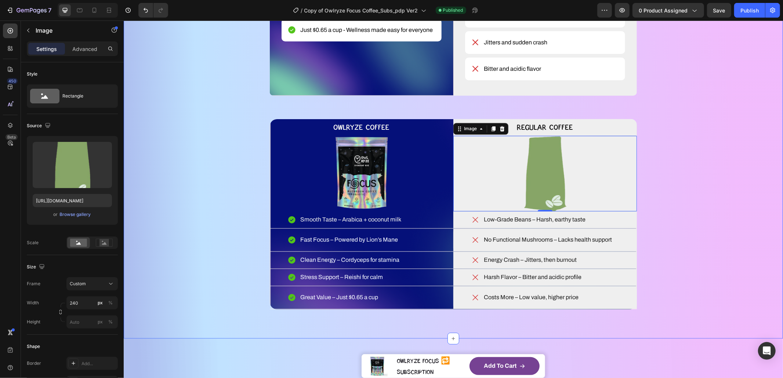
click at [653, 272] on div "WHAT MAKES YOUR COFFEE MAGIC? Heading YOU DESERVE BETTER COFFEE SMOOTH, SMARTER…" at bounding box center [453, 44] width 600 height 532
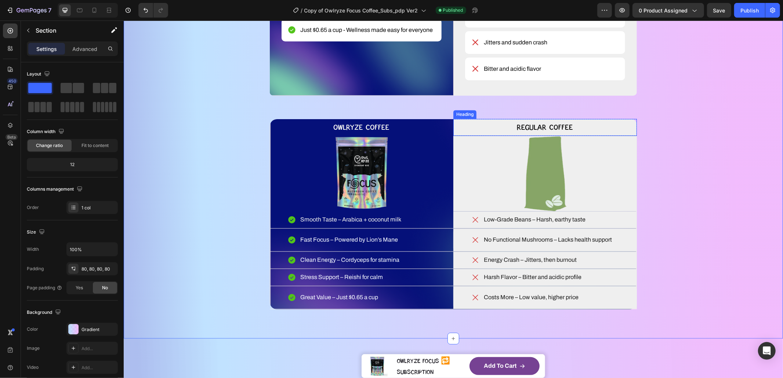
click at [584, 134] on p "Regular Coffee" at bounding box center [544, 127] width 181 height 14
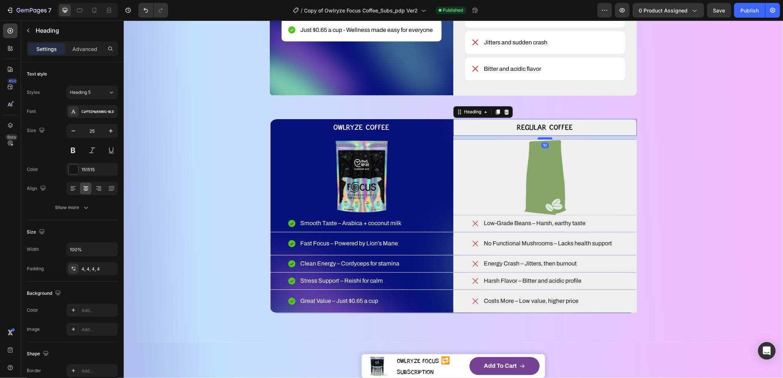
drag, startPoint x: 540, startPoint y: 164, endPoint x: 543, endPoint y: 168, distance: 4.5
click at [543, 139] on div at bounding box center [544, 138] width 15 height 2
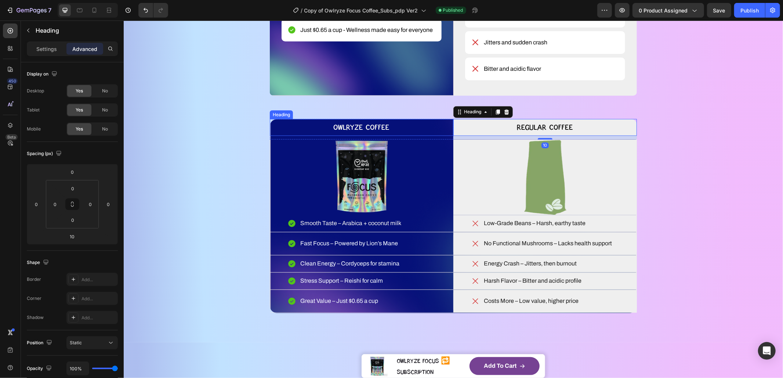
click at [414, 134] on p "OWLRYZE COFFEE" at bounding box center [361, 127] width 181 height 14
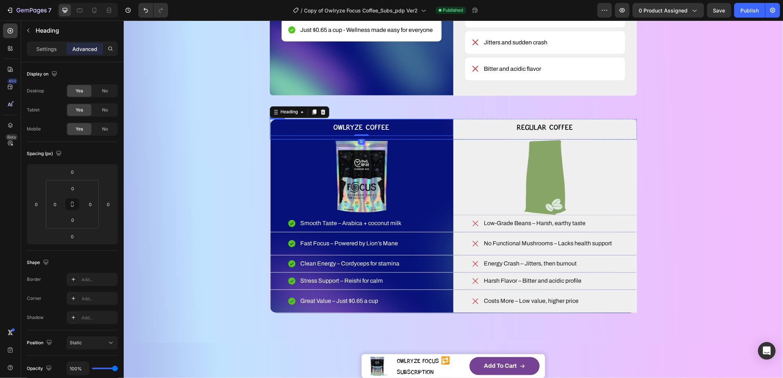
click at [365, 139] on div "OWLRYZE COFFEE Heading 0" at bounding box center [361, 129] width 184 height 21
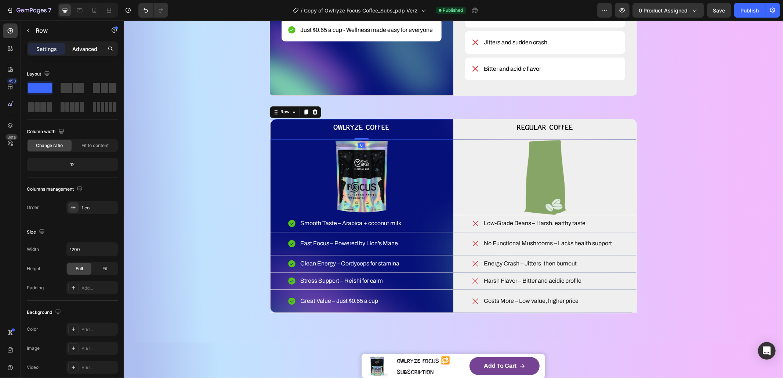
click at [73, 49] on p "Advanced" at bounding box center [84, 49] width 25 height 8
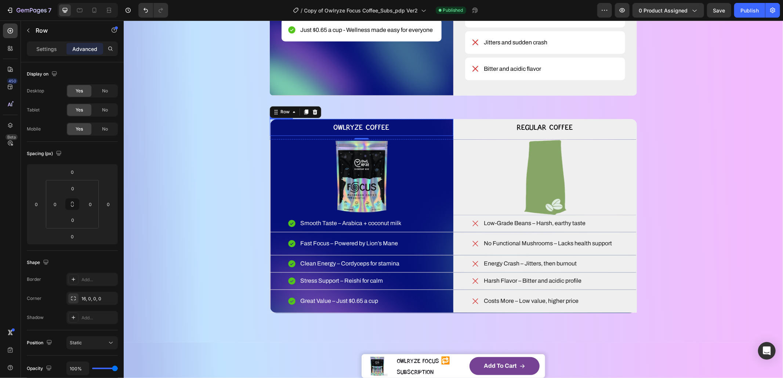
click at [391, 134] on p "OWLRYZE COFFEE" at bounding box center [361, 127] width 181 height 14
click at [394, 139] on div "OWLRYZE COFFEE Heading 0" at bounding box center [361, 129] width 184 height 21
click at [459, 139] on div "Regular Coffee Heading" at bounding box center [545, 129] width 184 height 21
click at [413, 136] on h2 "OWLRYZE COFFEE" at bounding box center [361, 127] width 184 height 17
click at [717, 168] on div "WHAT MAKES YOUR COFFEE MAGIC? Heading YOU DESERVE BETTER COFFEE SMOOTH, SMARTER…" at bounding box center [453, 45] width 600 height 535
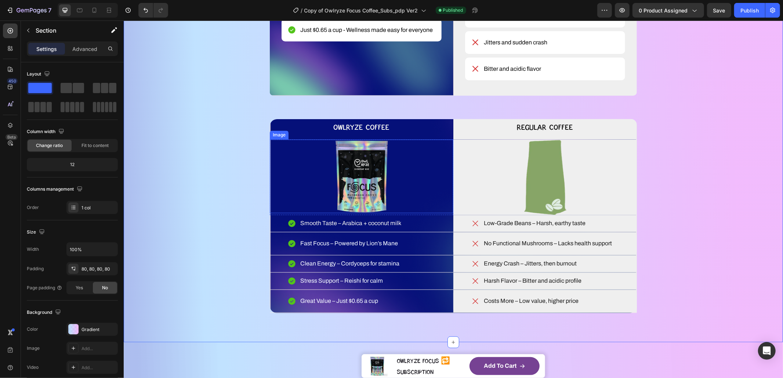
click at [402, 213] on div at bounding box center [361, 176] width 184 height 74
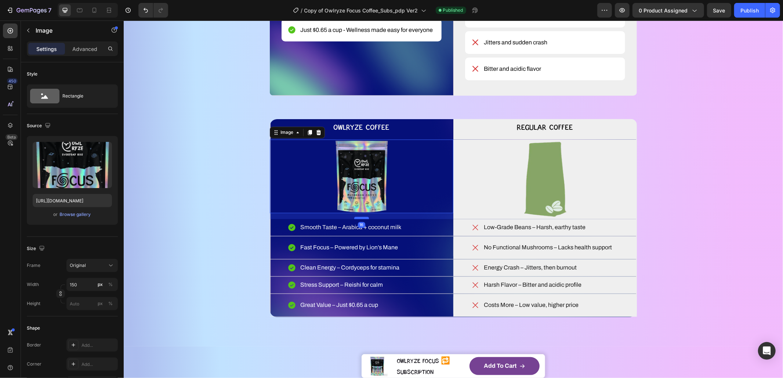
drag, startPoint x: 354, startPoint y: 242, endPoint x: 355, endPoint y: 248, distance: 6.0
click at [355, 219] on div at bounding box center [361, 218] width 15 height 2
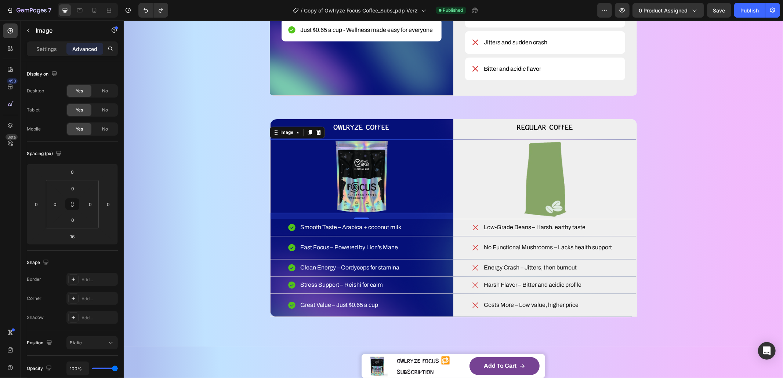
click at [392, 213] on div at bounding box center [361, 176] width 184 height 74
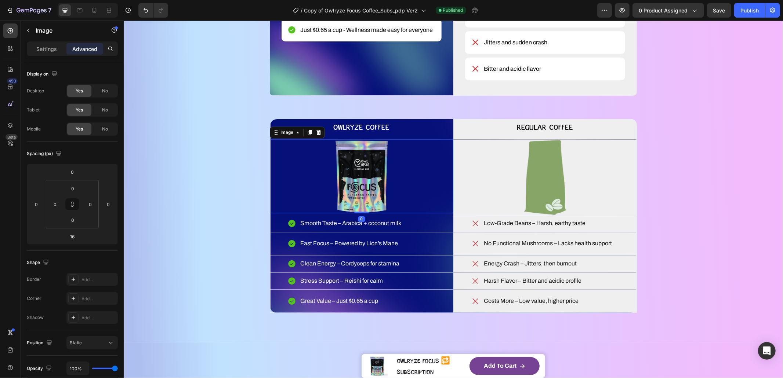
drag, startPoint x: 359, startPoint y: 248, endPoint x: 396, endPoint y: 221, distance: 45.8
click at [360, 213] on div "Image 0" at bounding box center [361, 176] width 184 height 74
type input "0"
click at [410, 213] on div at bounding box center [361, 176] width 184 height 74
click at [294, 135] on icon at bounding box center [297, 133] width 6 height 6
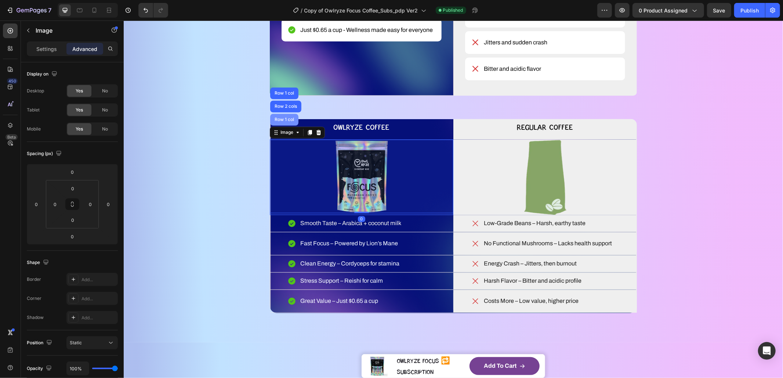
click at [283, 122] on div "Row 1 col" at bounding box center [284, 119] width 22 height 4
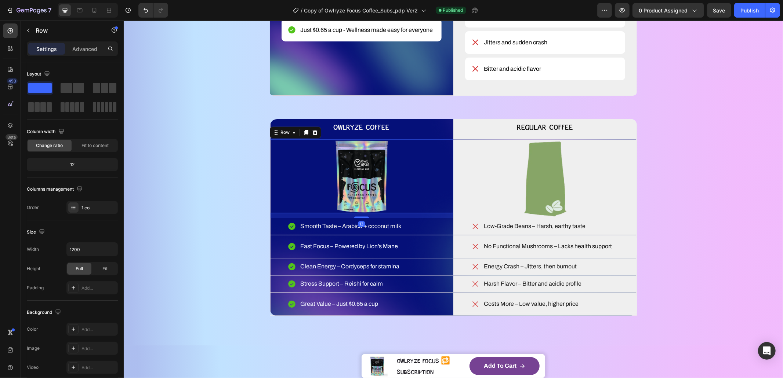
drag, startPoint x: 363, startPoint y: 244, endPoint x: 363, endPoint y: 248, distance: 4.8
click at [363, 218] on div at bounding box center [361, 217] width 15 height 1
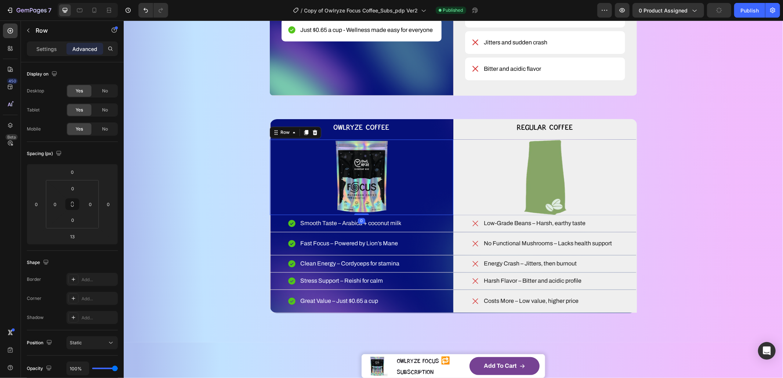
drag, startPoint x: 358, startPoint y: 247, endPoint x: 402, endPoint y: 232, distance: 46.8
click at [360, 215] on div "Image Row 0" at bounding box center [361, 177] width 184 height 76
type input "0"
click at [482, 215] on div at bounding box center [545, 177] width 184 height 76
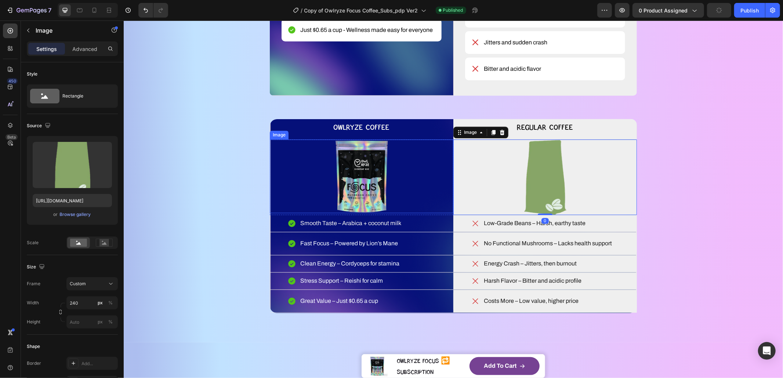
click at [439, 213] on div at bounding box center [361, 176] width 184 height 74
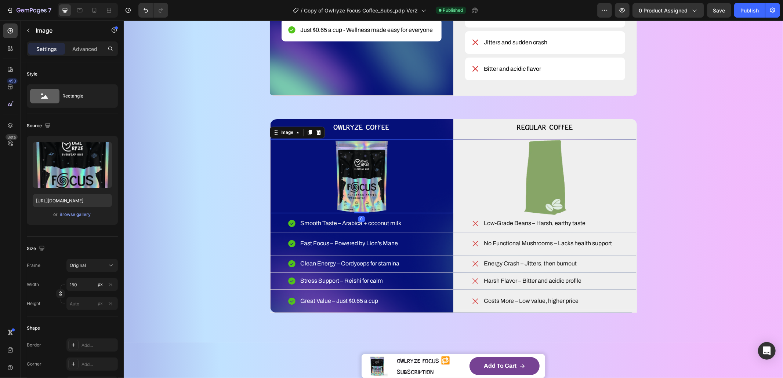
click at [295, 138] on div "Image" at bounding box center [296, 133] width 55 height 12
click at [287, 136] on div "Image" at bounding box center [287, 132] width 16 height 7
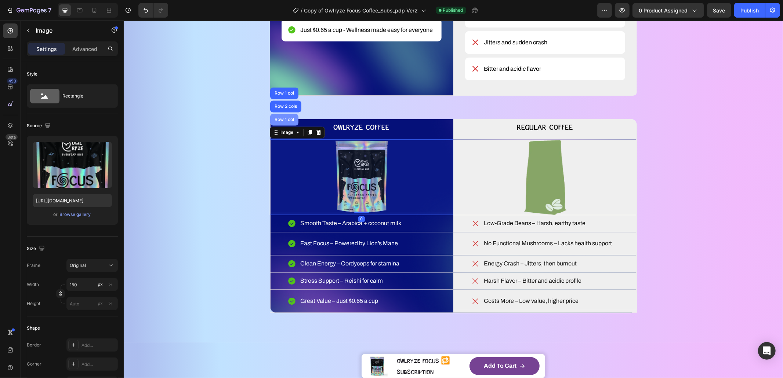
click at [282, 126] on div "Row 1 col" at bounding box center [284, 120] width 28 height 12
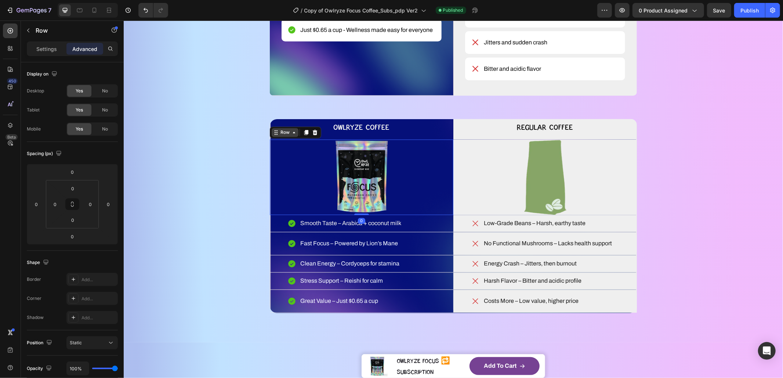
click at [279, 136] on div "Row" at bounding box center [285, 132] width 12 height 7
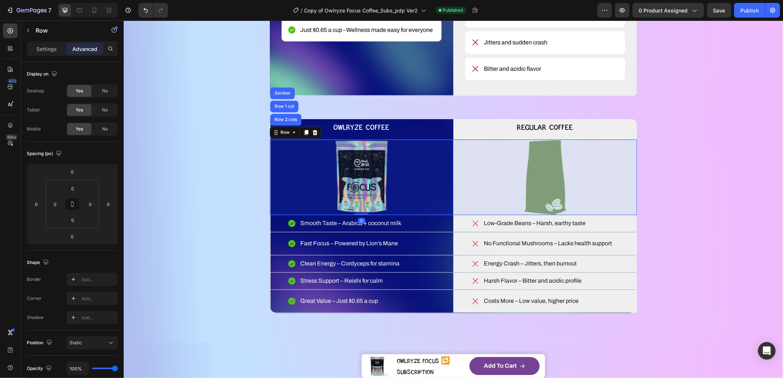
click at [279, 122] on div "Row 2 cols" at bounding box center [285, 119] width 25 height 4
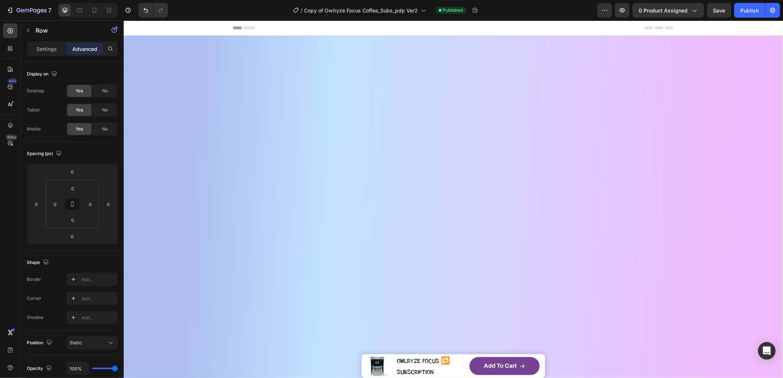
scroll to position [1113, 0]
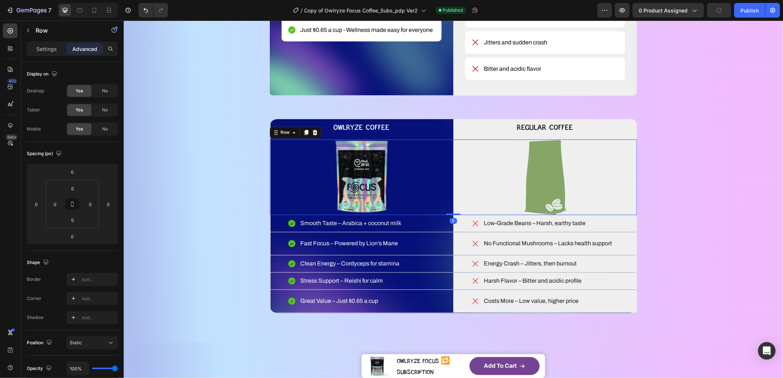
click at [452, 215] on div "Image Row Image Row Row 0" at bounding box center [452, 177] width 367 height 76
click at [606, 215] on div at bounding box center [545, 177] width 184 height 76
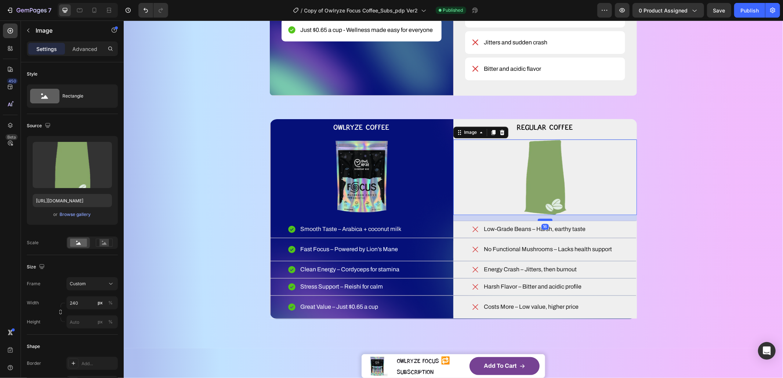
drag, startPoint x: 545, startPoint y: 244, endPoint x: 548, endPoint y: 250, distance: 6.3
click at [548, 221] on div at bounding box center [544, 220] width 15 height 2
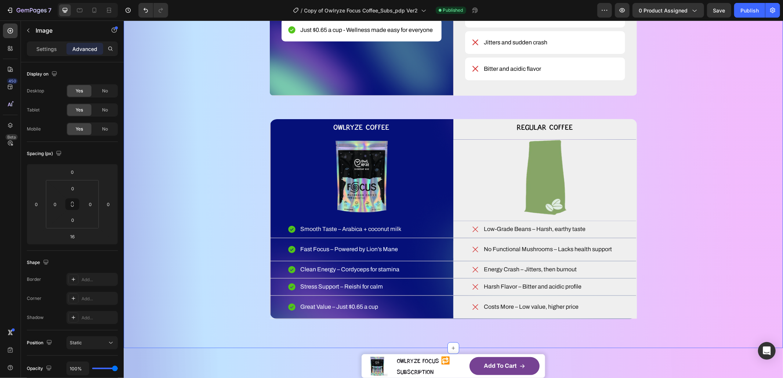
click at [675, 230] on div "WHAT MAKES YOUR COFFEE MAGIC? Heading YOU DESERVE BETTER COFFEE SMOOTH, SMARTER…" at bounding box center [453, 48] width 600 height 541
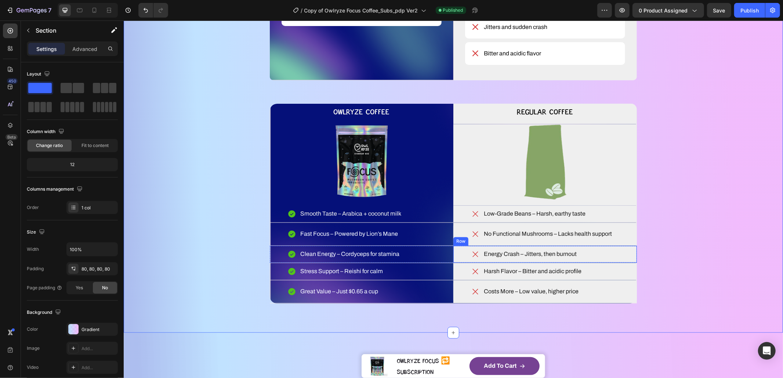
scroll to position [1132, 0]
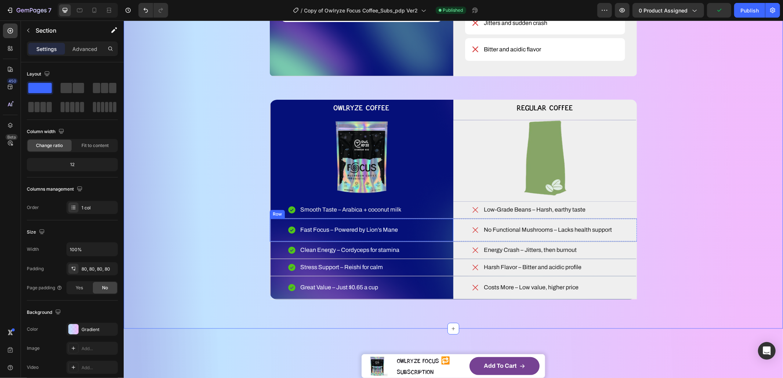
click at [434, 241] on div "Fast Focus – Powered by Lion’s Mane Item List Row" at bounding box center [361, 230] width 184 height 23
click at [200, 288] on div "WHAT MAKES YOUR COFFEE MAGIC? Heading YOU DESERVE BETTER COFFEE SMOOTH, SMARTER…" at bounding box center [453, 28] width 600 height 541
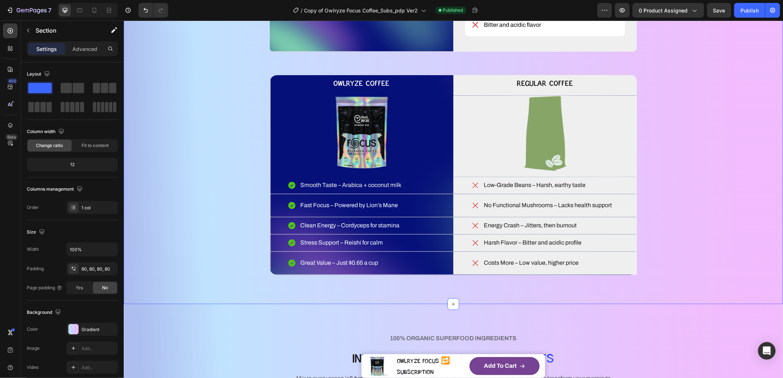
scroll to position [1161, 0]
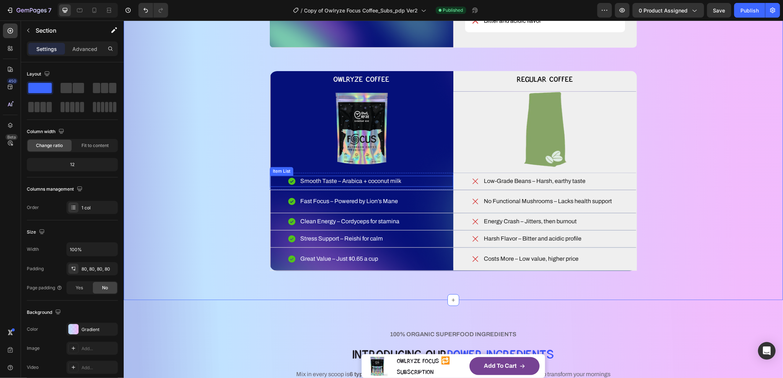
click at [408, 187] on div "Smooth Taste – Arabica + coconut milk" at bounding box center [361, 181] width 184 height 11
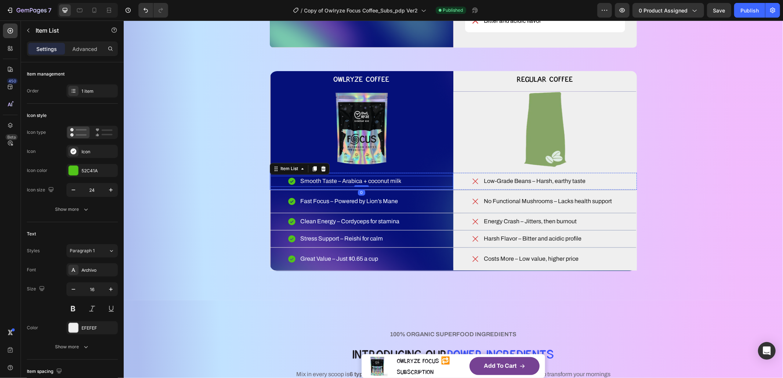
click at [273, 190] on div "Smooth Taste – Arabica + coconut milk Item List 0 Row" at bounding box center [361, 181] width 184 height 17
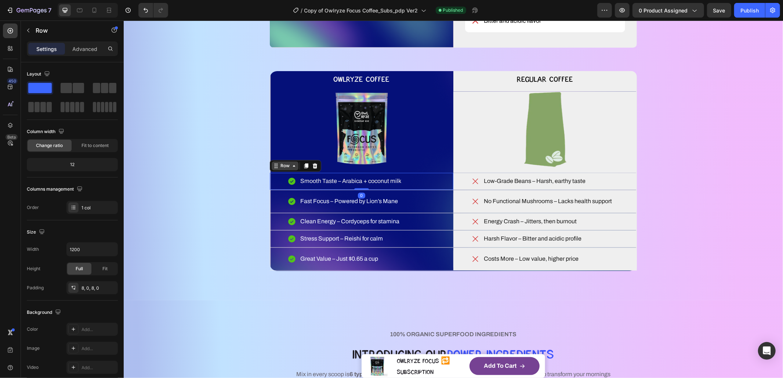
click at [279, 169] on div "Row" at bounding box center [285, 166] width 12 height 7
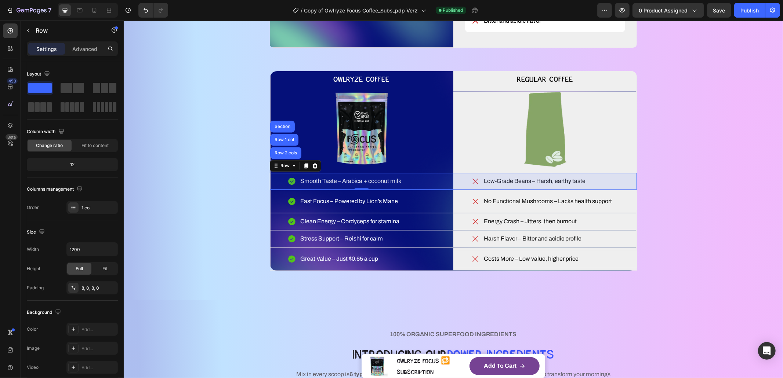
click at [278, 159] on div "Row 2 cols" at bounding box center [285, 153] width 31 height 12
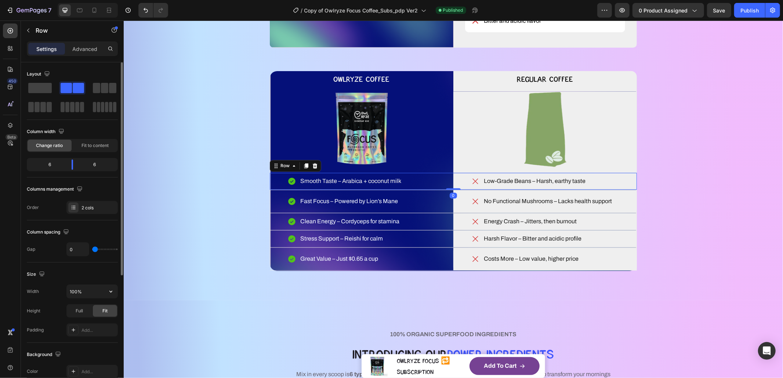
scroll to position [57, 0]
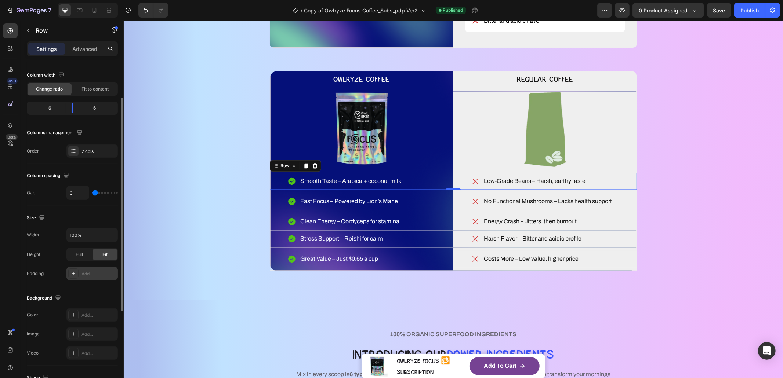
click at [80, 275] on div "Add..." at bounding box center [91, 273] width 51 height 13
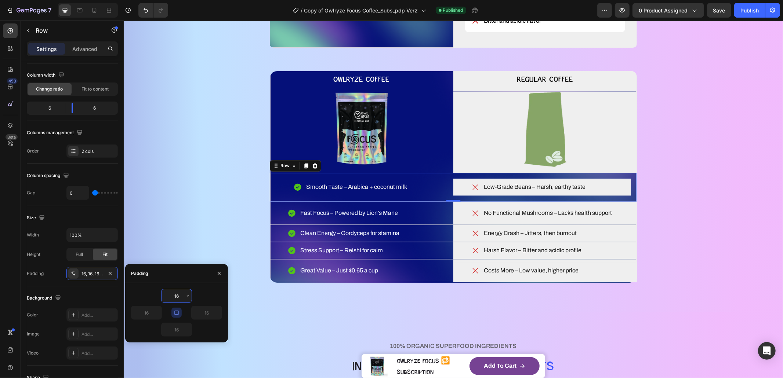
type input "0"
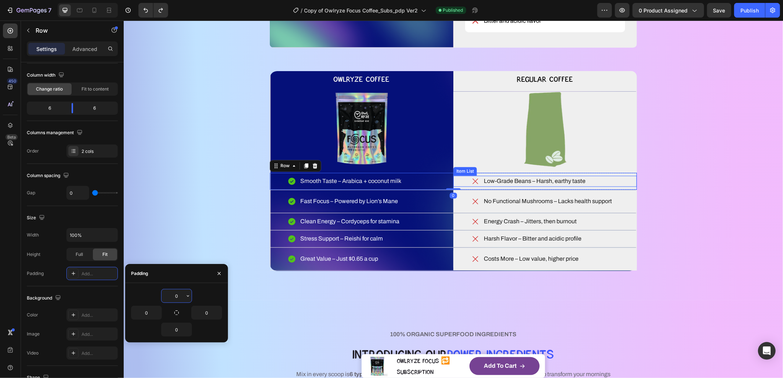
click at [456, 187] on div "Low-Grade Beans – Harsh, earthy taste" at bounding box center [545, 181] width 184 height 11
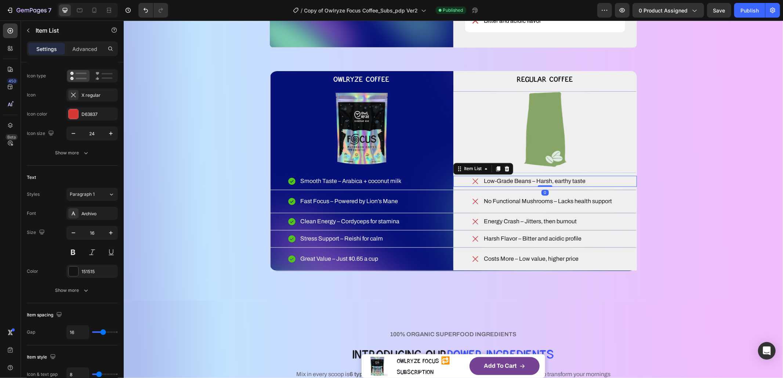
scroll to position [0, 0]
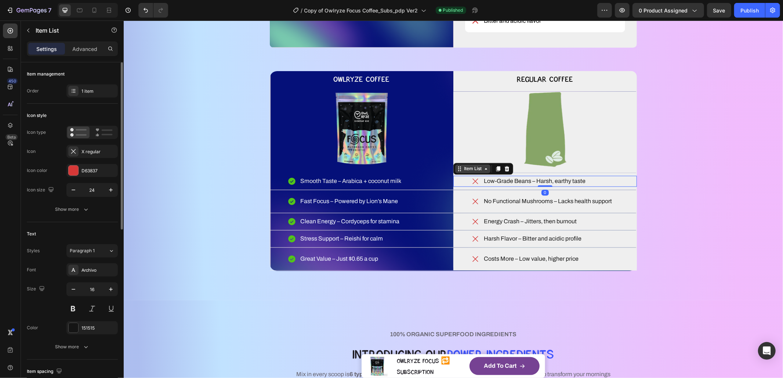
click at [462, 172] on div "Item List" at bounding box center [472, 169] width 21 height 7
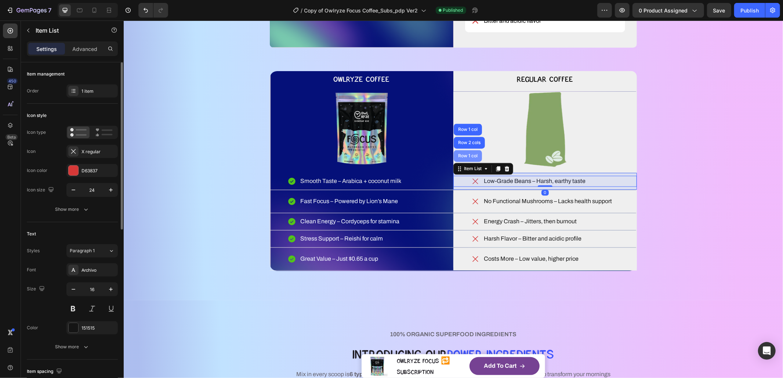
click at [461, 162] on div "Row 1 col" at bounding box center [467, 156] width 28 height 12
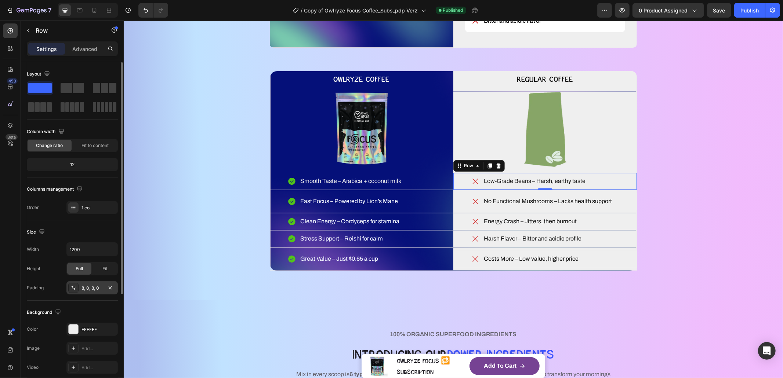
click at [97, 287] on div "8, 0, 8, 0" at bounding box center [91, 288] width 21 height 7
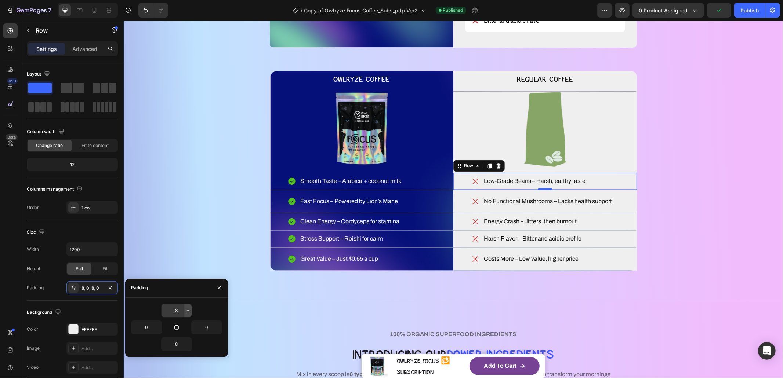
click at [187, 311] on icon "button" at bounding box center [188, 310] width 2 height 1
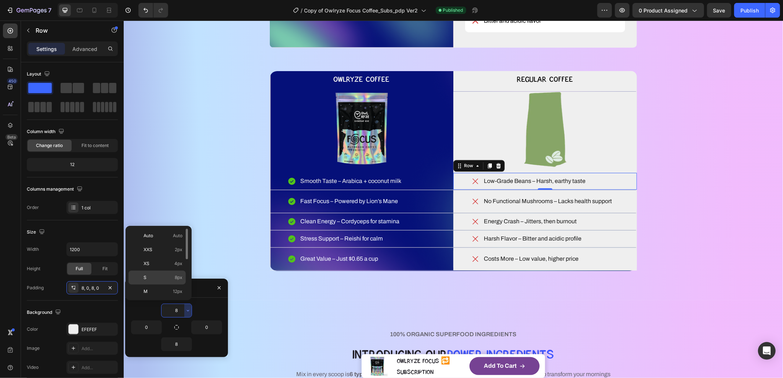
click at [164, 277] on p "S 8px" at bounding box center [162, 278] width 39 height 7
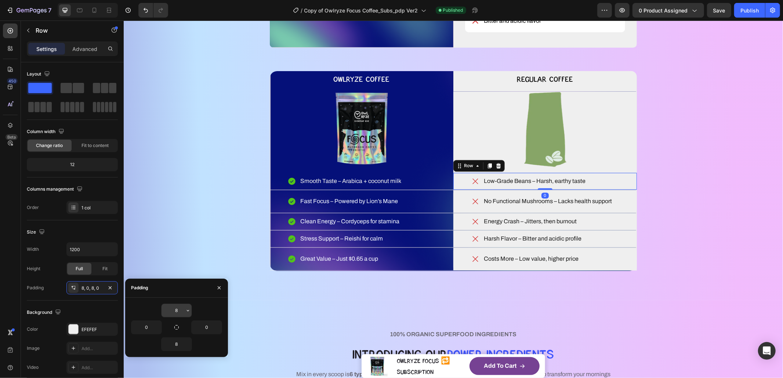
click at [186, 309] on icon "button" at bounding box center [188, 311] width 6 height 6
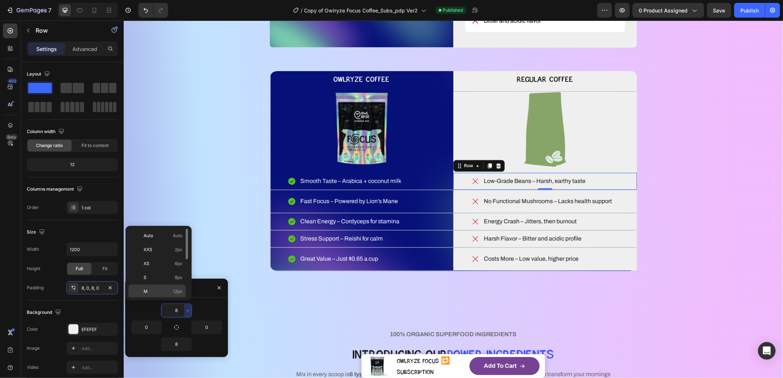
click at [175, 293] on span "12px" at bounding box center [178, 291] width 10 height 7
type input "12"
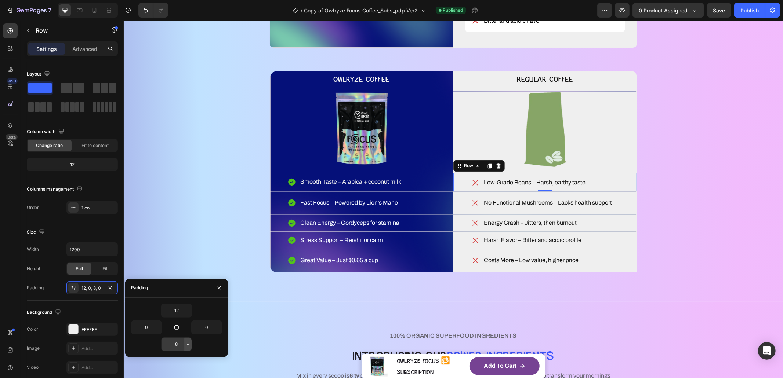
click at [188, 343] on icon "button" at bounding box center [188, 345] width 6 height 6
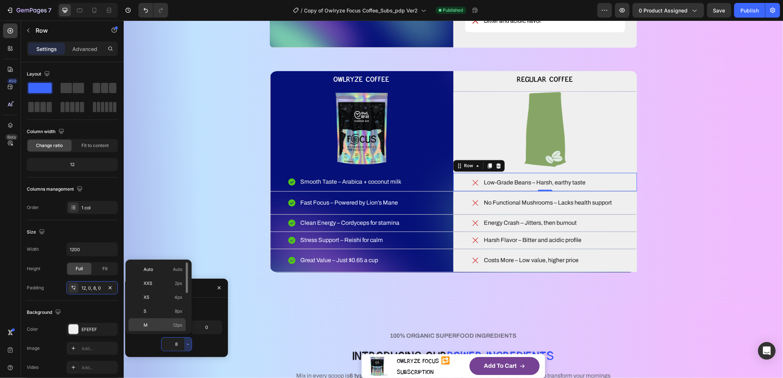
click at [178, 327] on span "12px" at bounding box center [178, 325] width 10 height 7
type input "12"
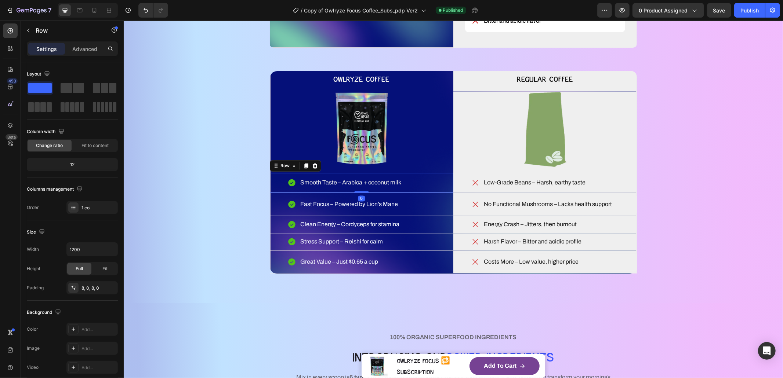
click at [425, 193] on div "Smooth Taste – Arabica + coconut milk Item List Row 0" at bounding box center [361, 183] width 184 height 20
click at [251, 241] on div "WHAT MAKES YOUR COFFEE MAGIC? Heading YOU DESERVE BETTER COFFEE SMOOTH, SMARTER…" at bounding box center [453, 2] width 600 height 544
click at [284, 193] on div "Smooth Taste – Arabica + coconut milk Item List Row" at bounding box center [361, 183] width 184 height 20
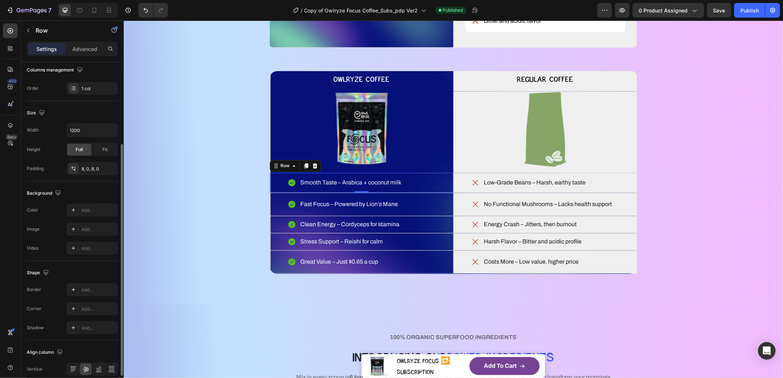
scroll to position [133, 0]
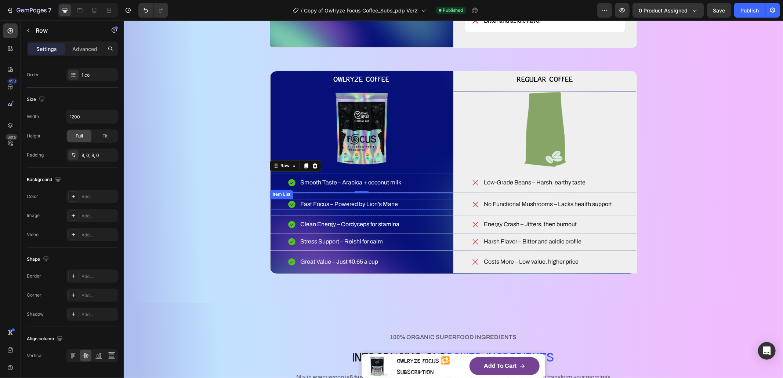
click at [270, 210] on div "Fast Focus – Powered by Lion’s Mane" at bounding box center [361, 204] width 184 height 11
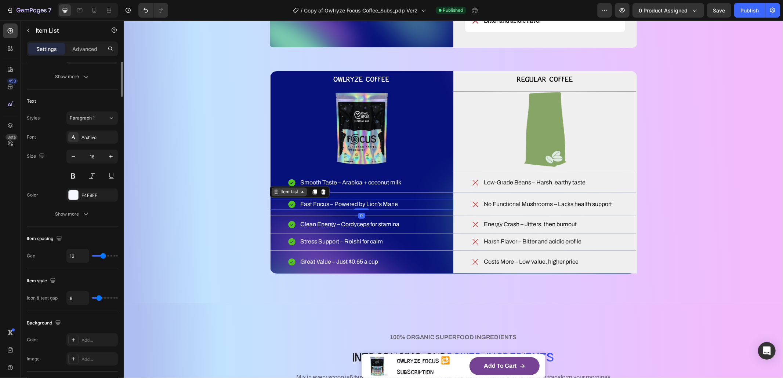
scroll to position [0, 0]
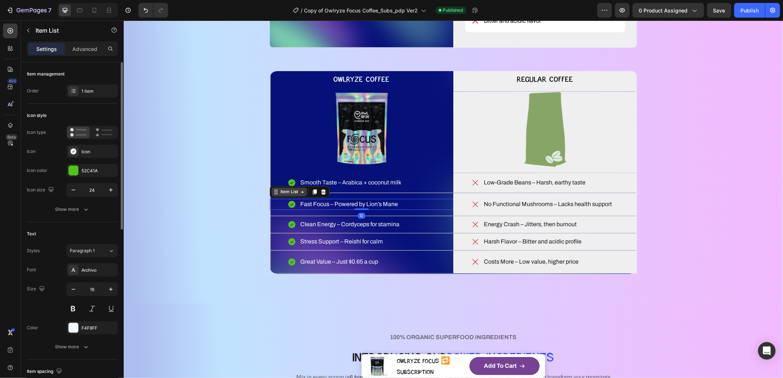
click at [274, 192] on icon at bounding box center [274, 191] width 1 height 1
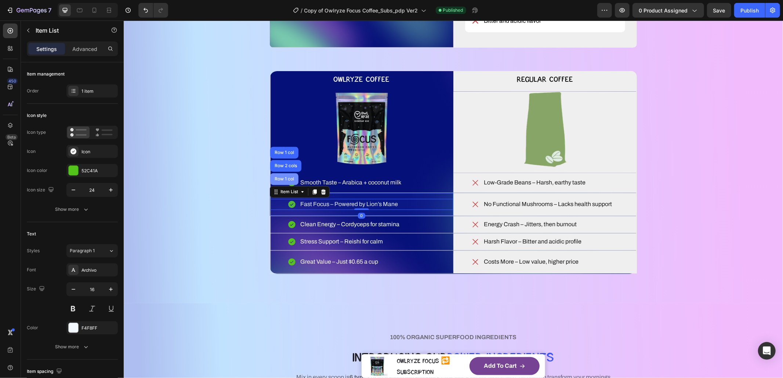
click at [275, 185] on div "Row 1 col" at bounding box center [284, 179] width 28 height 12
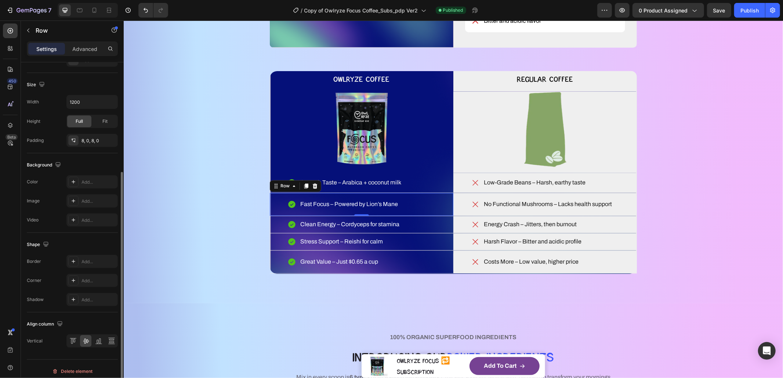
scroll to position [152, 0]
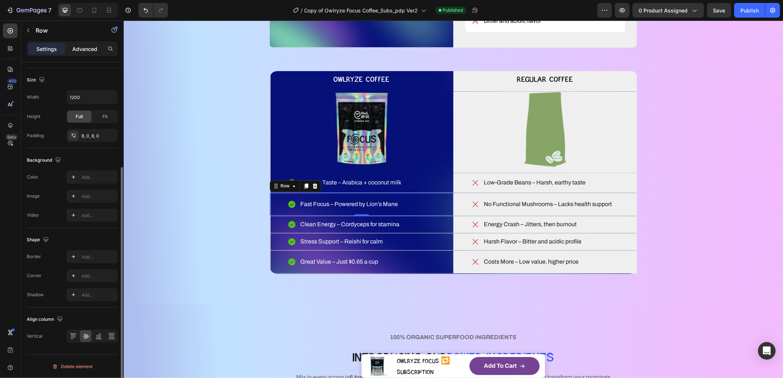
click at [77, 49] on p "Advanced" at bounding box center [84, 49] width 25 height 8
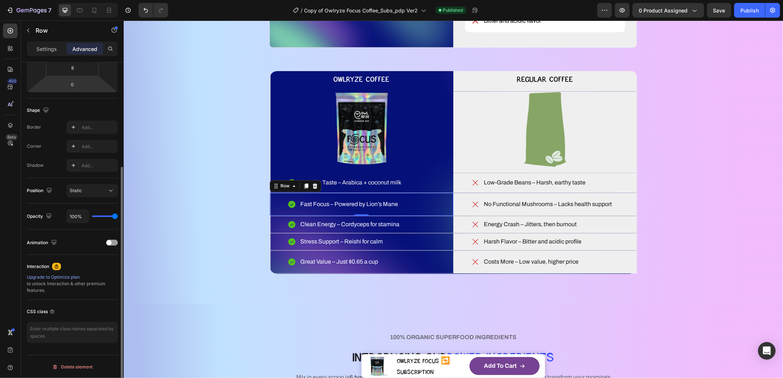
scroll to position [153, 0]
click at [40, 45] on p "Settings" at bounding box center [46, 49] width 21 height 8
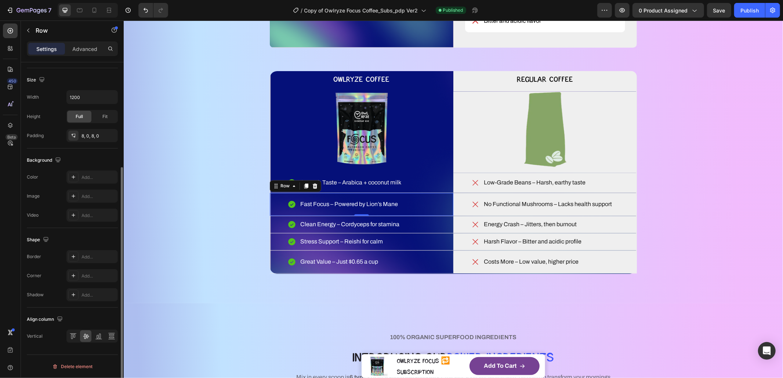
scroll to position [152, 0]
click at [273, 189] on icon at bounding box center [276, 186] width 6 height 6
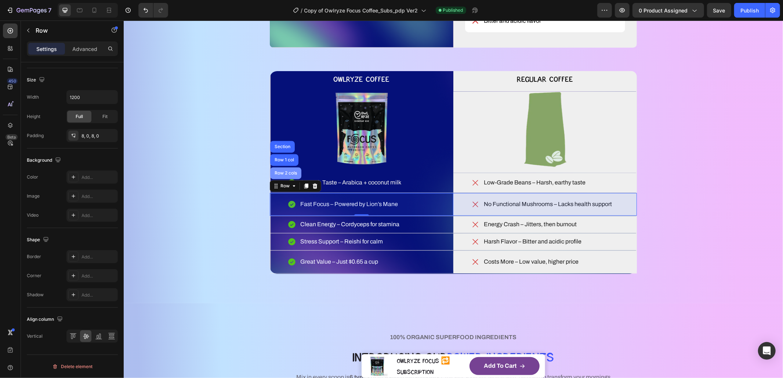
click at [274, 179] on div "Row 2 cols" at bounding box center [285, 173] width 31 height 12
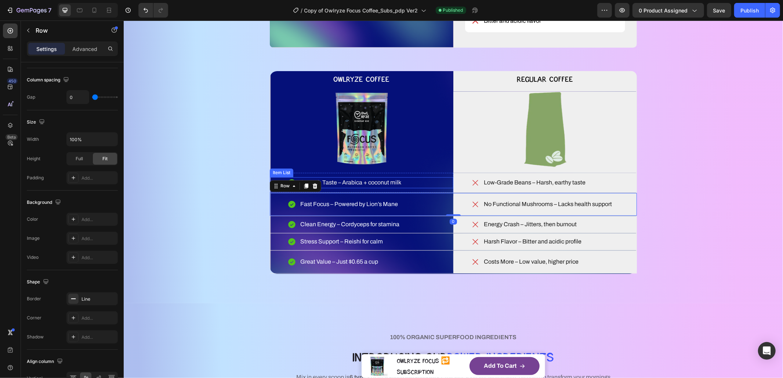
click at [329, 187] on p "Smooth Taste – Arabica + coconut milk" at bounding box center [350, 182] width 101 height 9
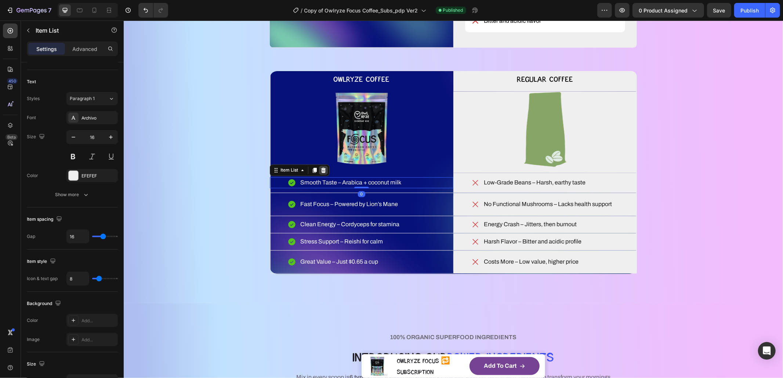
scroll to position [0, 0]
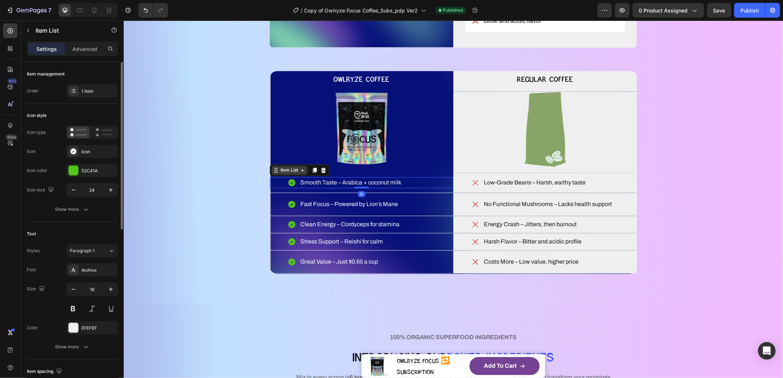
click at [299, 173] on icon at bounding box center [302, 170] width 6 height 6
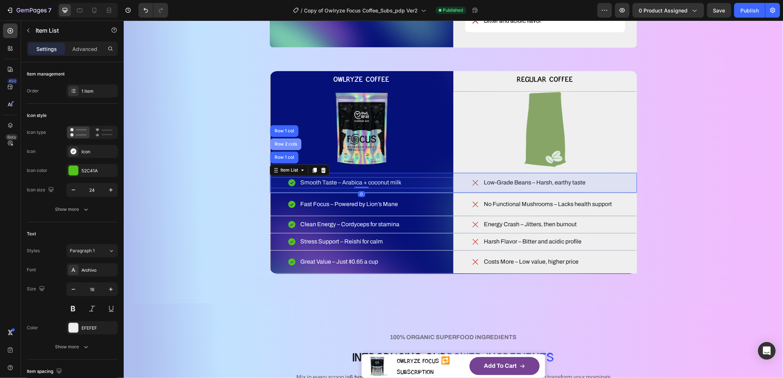
click at [283, 146] on div "Row 2 cols" at bounding box center [285, 144] width 25 height 4
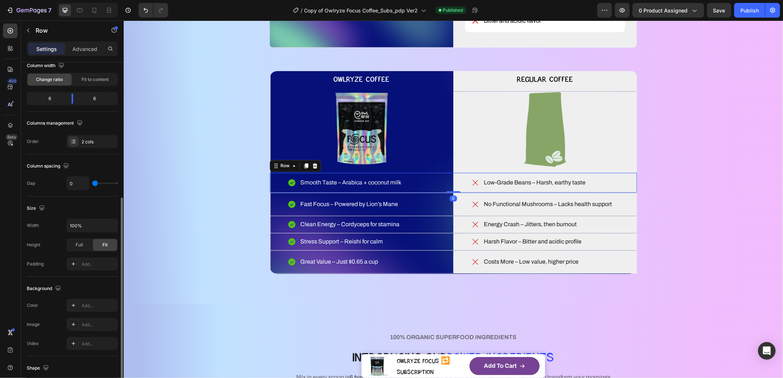
scroll to position [123, 0]
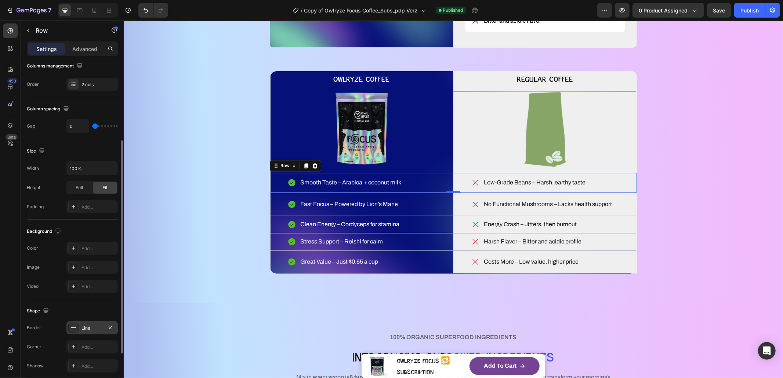
click at [85, 328] on div "Line" at bounding box center [91, 328] width 21 height 7
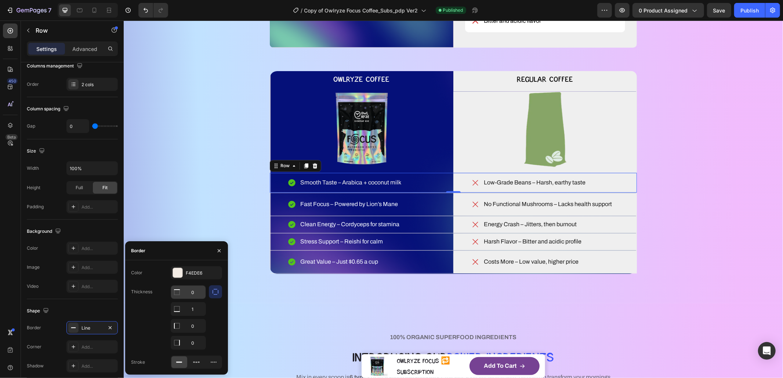
click at [195, 296] on input "0" at bounding box center [188, 292] width 34 height 13
type input "1"
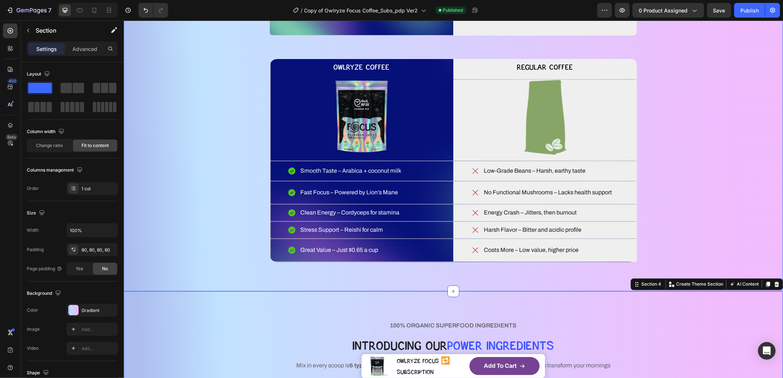
scroll to position [1171, 0]
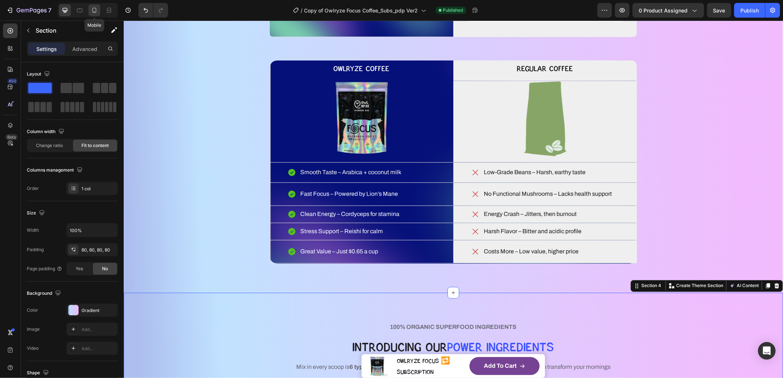
click at [91, 9] on icon at bounding box center [94, 10] width 7 height 7
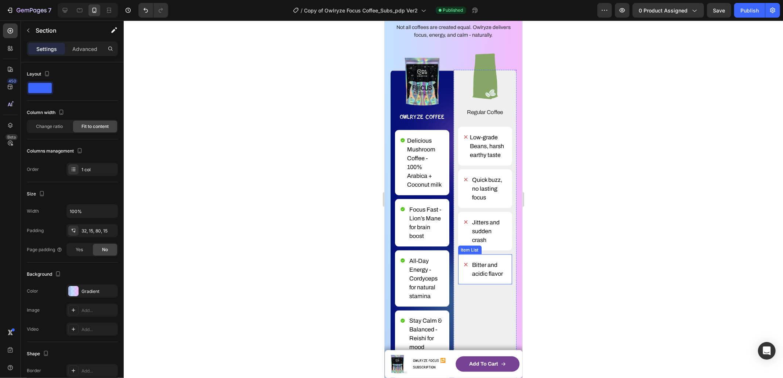
scroll to position [824, 0]
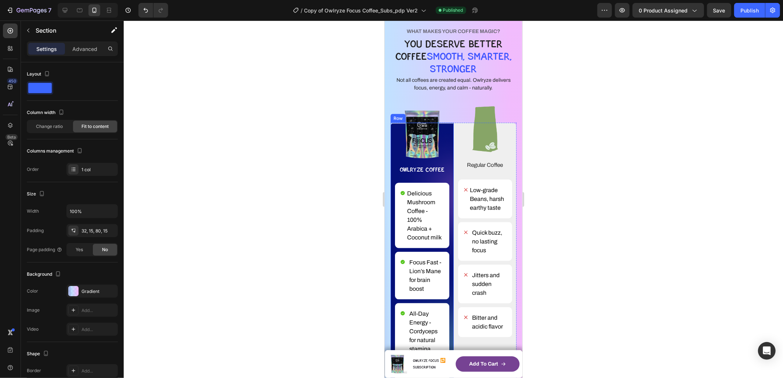
click at [392, 133] on div "Image OWLRYZE COFFEE Text Block Row Delicious Mushroom Coffee - 100% Arabica + …" at bounding box center [421, 304] width 63 height 362
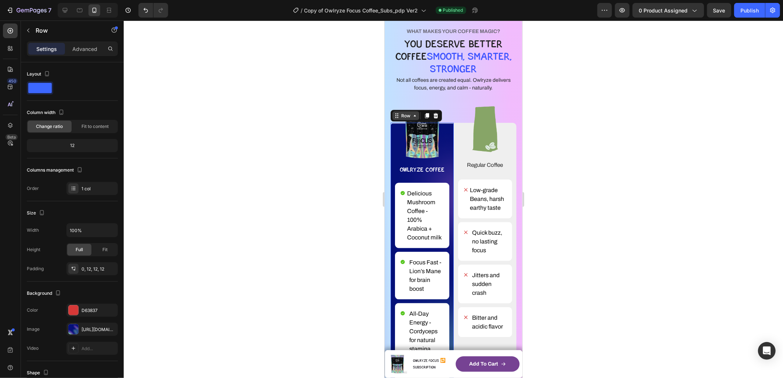
click at [394, 118] on icon at bounding box center [396, 116] width 6 height 6
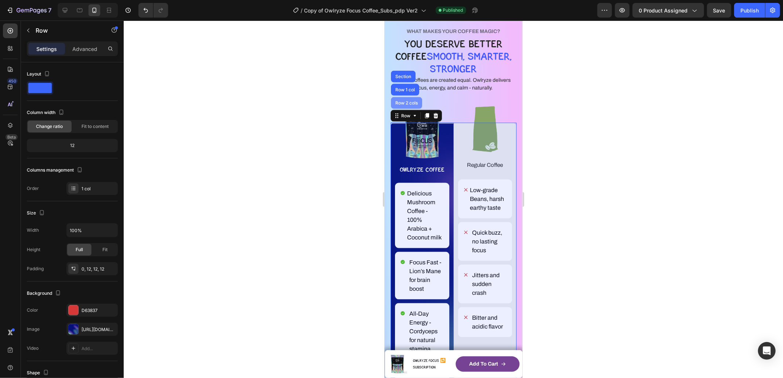
click at [404, 105] on div "Row 2 cols" at bounding box center [405, 103] width 31 height 12
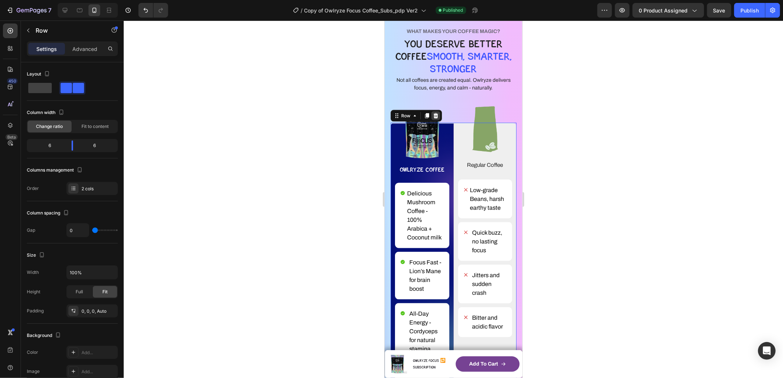
click at [436, 115] on icon at bounding box center [435, 115] width 5 height 5
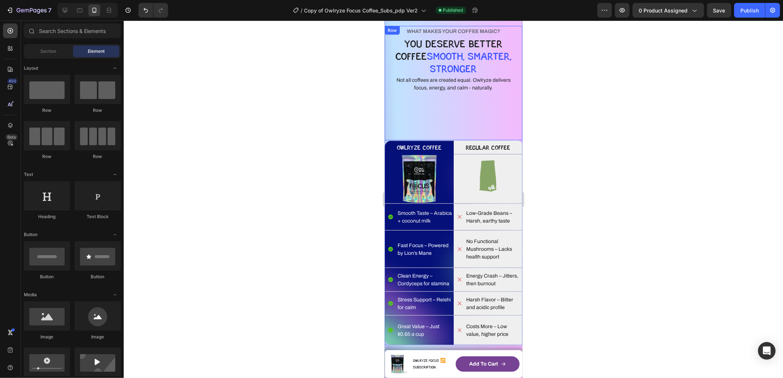
click at [443, 123] on div "WHAT MAKES YOUR COFFEE MAGIC? Heading YOU DESERVE BETTER COFFEE SMOOTH, SMARTER…" at bounding box center [453, 83] width 138 height 115
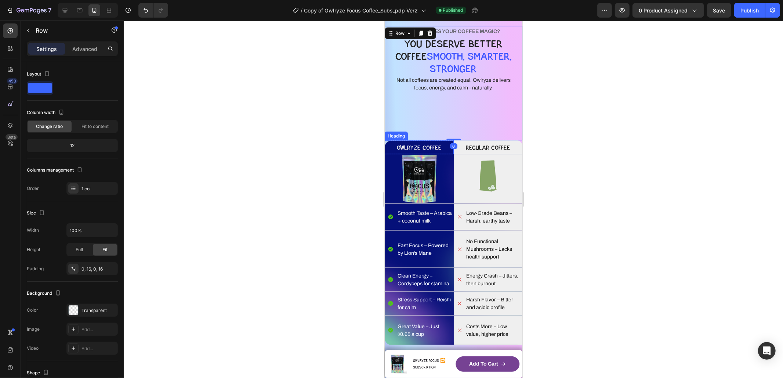
click at [438, 146] on p "OWLRYZE COFFEE" at bounding box center [419, 147] width 66 height 11
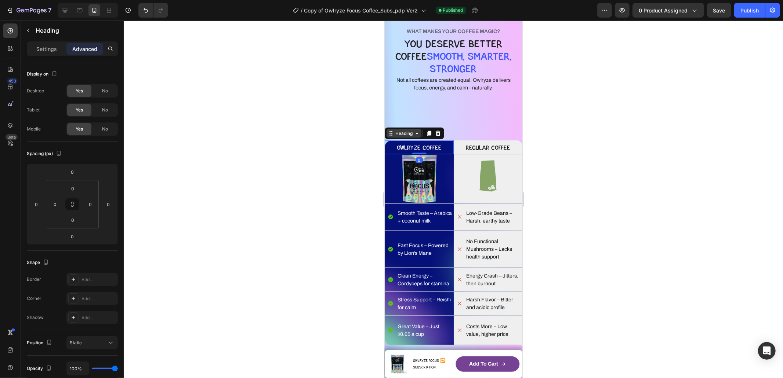
click at [398, 133] on div "Heading" at bounding box center [403, 133] width 20 height 7
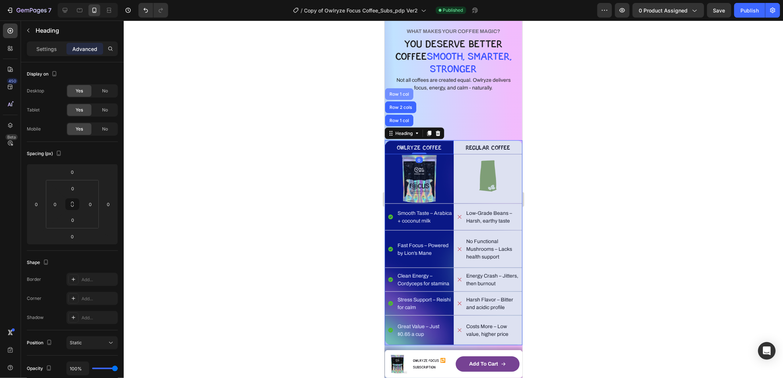
click at [401, 93] on div "Row 1 col" at bounding box center [399, 94] width 22 height 4
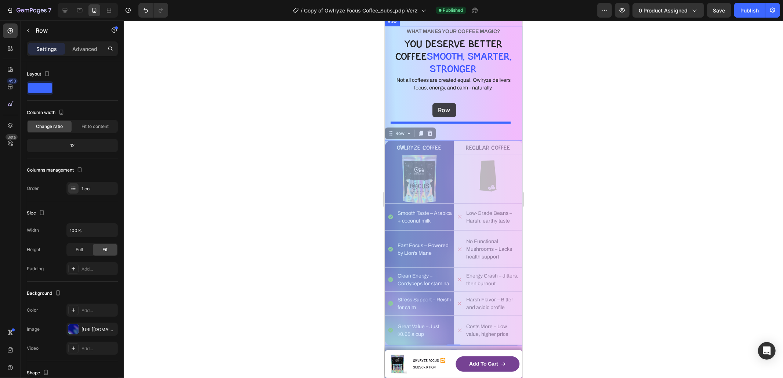
drag, startPoint x: 397, startPoint y: 134, endPoint x: 437, endPoint y: 106, distance: 49.2
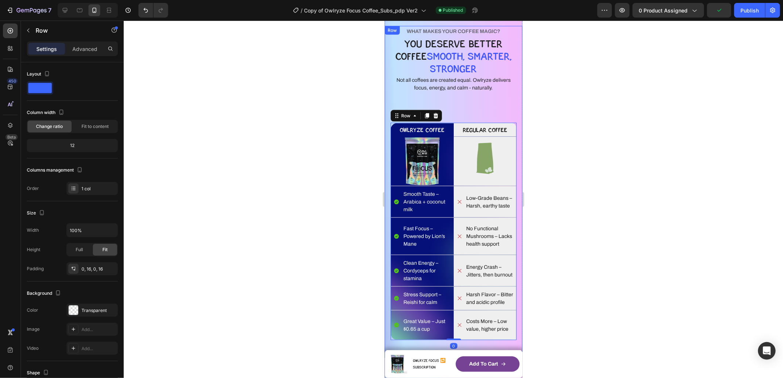
click at [478, 96] on div "WHAT MAKES YOUR COFFEE MAGIC? Heading YOU DESERVE BETTER COFFEE SMOOTH, SMARTER…" at bounding box center [453, 183] width 126 height 315
click at [490, 94] on div "WHAT MAKES YOUR COFFEE MAGIC? Heading YOU DESERVE BETTER COFFEE SMOOTH, SMARTER…" at bounding box center [453, 183] width 126 height 315
click at [448, 111] on div "WHAT MAKES YOUR COFFEE MAGIC? Heading YOU DESERVE BETTER COFFEE SMOOTH, SMARTER…" at bounding box center [453, 183] width 126 height 315
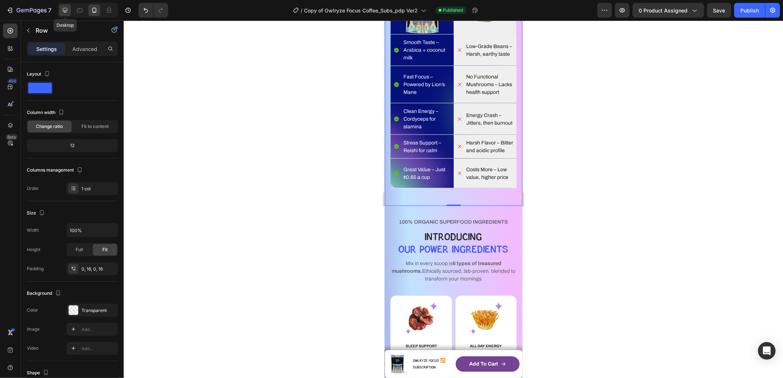
click at [69, 10] on div at bounding box center [65, 10] width 12 height 12
type input "1000"
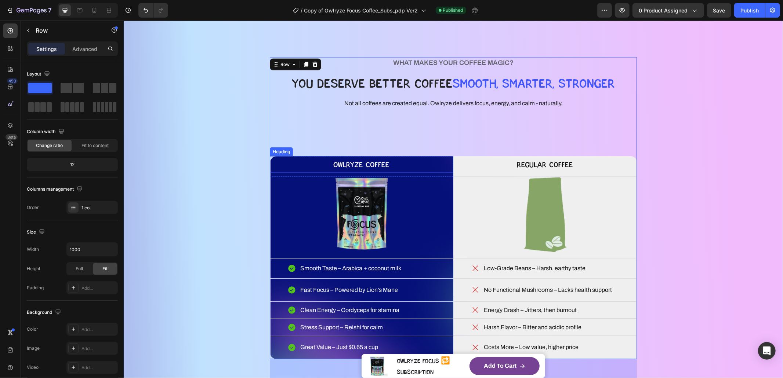
scroll to position [725, 0]
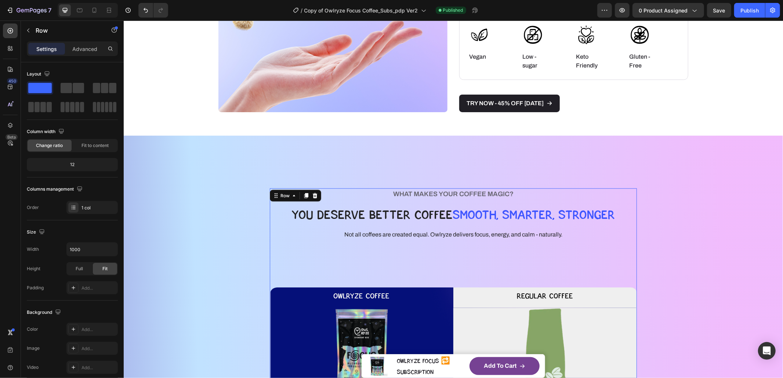
click at [353, 264] on div "WHAT MAKES YOUR COFFEE MAGIC? Heading YOU DESERVE BETTER COFFEE SMOOTH, SMARTER…" at bounding box center [452, 339] width 367 height 302
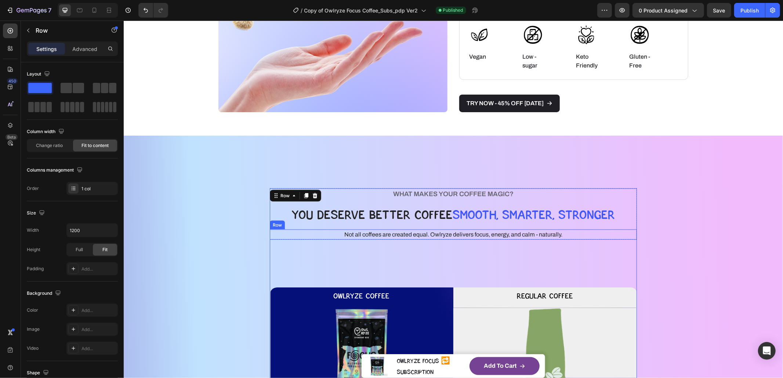
click at [306, 235] on div "Not all coffees are created equal. Owlryze delivers focus, energy, and calm - n…" at bounding box center [452, 234] width 367 height 10
click at [291, 224] on icon at bounding box center [294, 222] width 6 height 6
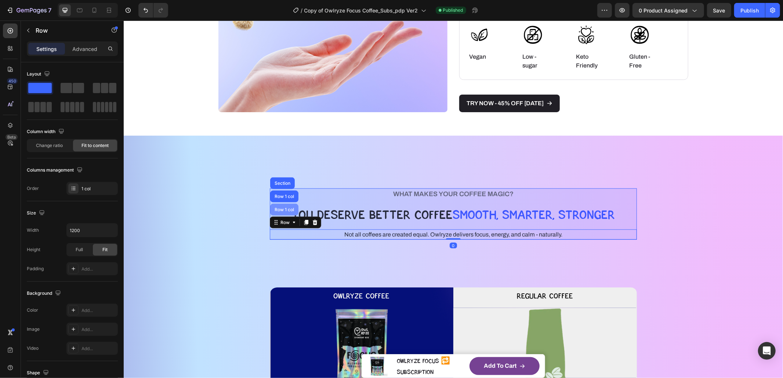
click at [286, 209] on div "Row 1 col" at bounding box center [284, 209] width 22 height 4
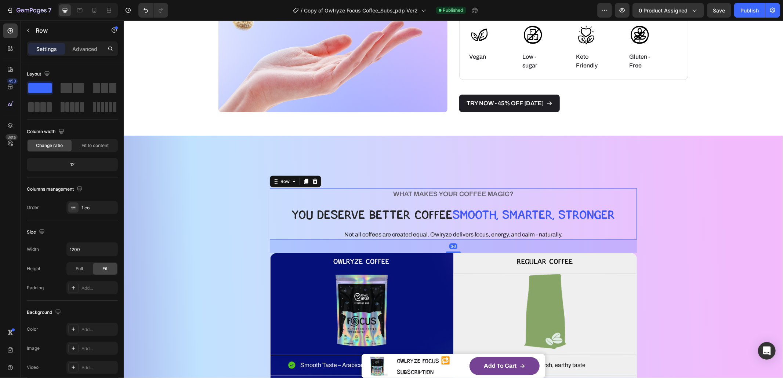
drag, startPoint x: 446, startPoint y: 286, endPoint x: 466, endPoint y: 251, distance: 39.6
click at [466, 240] on div "36" at bounding box center [452, 240] width 367 height 0
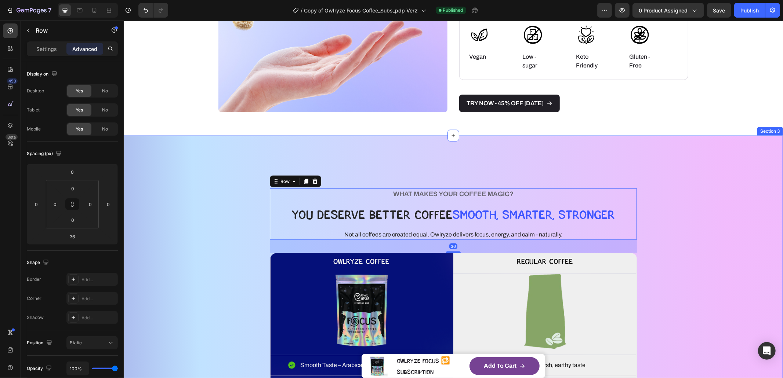
click at [665, 258] on div "WHAT MAKES YOUR COFFEE MAGIC? Heading YOU DESERVE BETTER COFFEE SMOOTH, SMARTER…" at bounding box center [453, 322] width 600 height 315
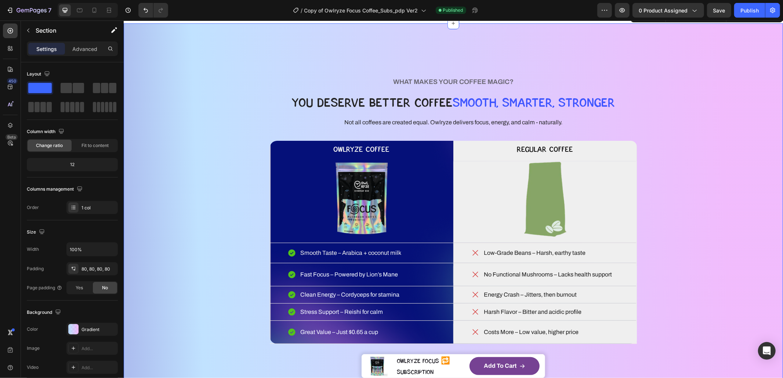
scroll to position [878, 0]
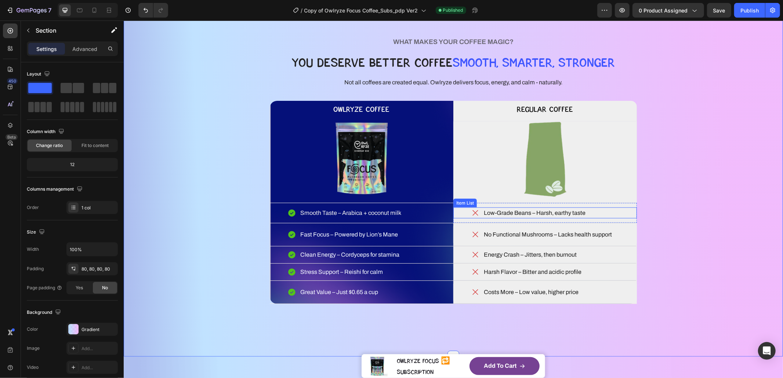
click at [540, 215] on p "Low-Grade Beans – Harsh, earthy taste" at bounding box center [534, 212] width 102 height 9
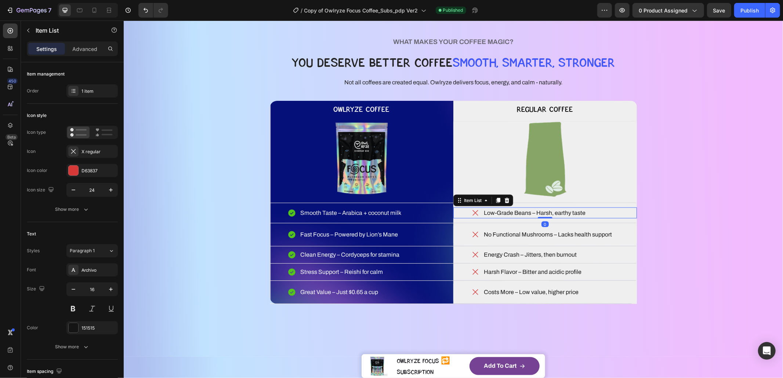
click at [540, 215] on p "Low-Grade Beans – Harsh, earthy taste" at bounding box center [534, 212] width 102 height 9
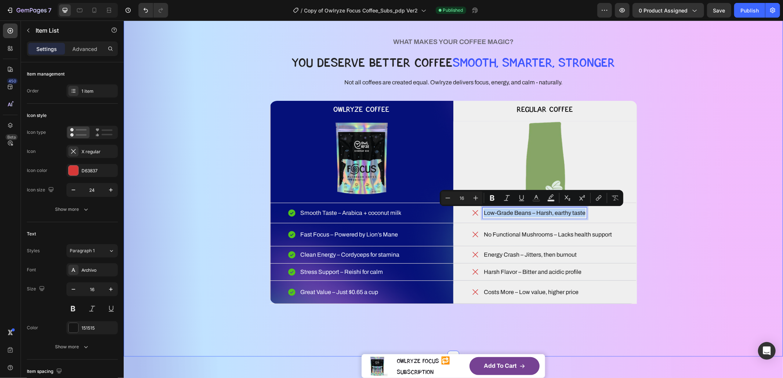
click at [740, 220] on div "WHAT MAKES YOUR COFFEE MAGIC? Heading YOU DESERVE BETTER COFFEE SMOOTH, SMARTER…" at bounding box center [453, 169] width 600 height 315
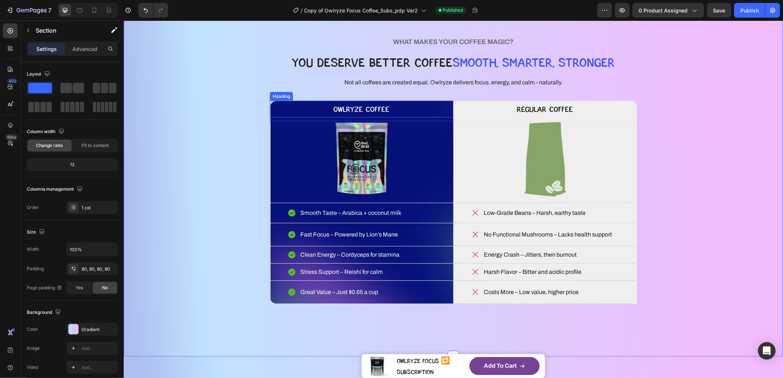
drag, startPoint x: 403, startPoint y: 108, endPoint x: 399, endPoint y: 109, distance: 4.5
click at [403, 108] on h2 "OWLRYZE COFFEE" at bounding box center [361, 109] width 184 height 17
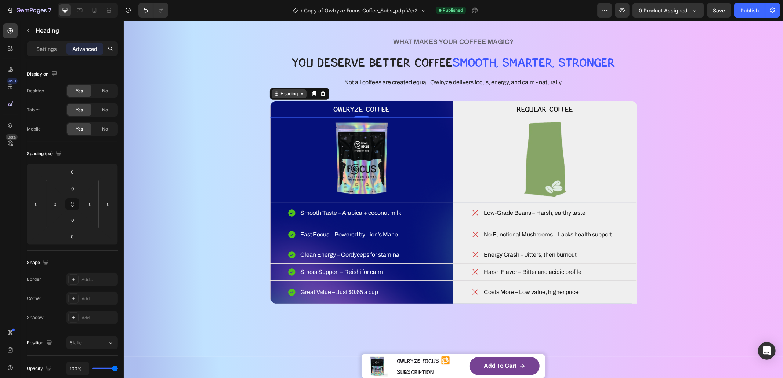
click at [280, 95] on div "Heading" at bounding box center [289, 93] width 20 height 7
click at [38, 44] on div "Settings" at bounding box center [46, 49] width 37 height 12
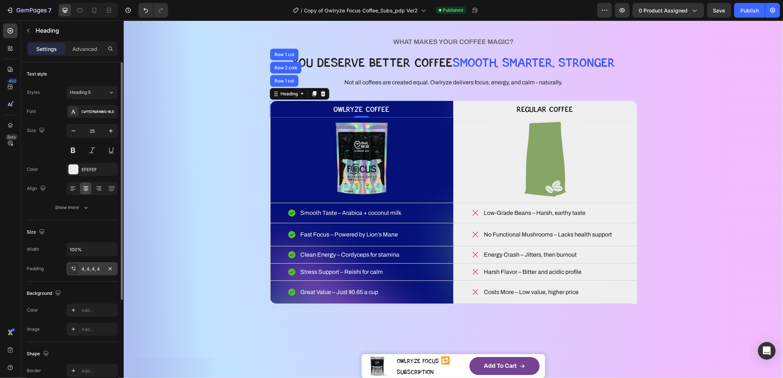
click at [83, 270] on div "4, 4, 4, 4" at bounding box center [91, 269] width 21 height 7
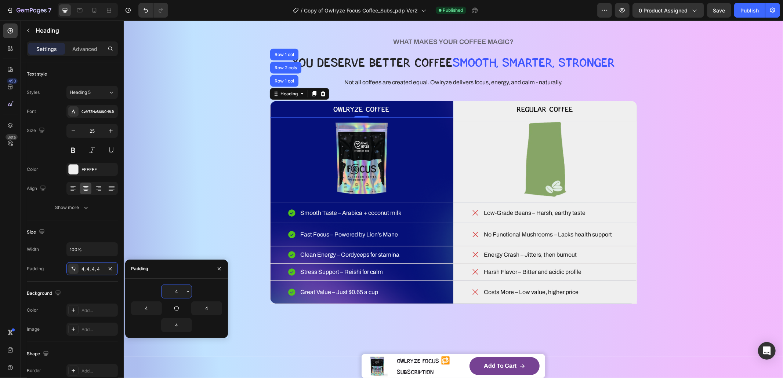
click at [181, 285] on input "4" at bounding box center [176, 291] width 30 height 13
click at [189, 290] on icon "button" at bounding box center [188, 292] width 6 height 6
click at [171, 353] on p "S 8px" at bounding box center [162, 352] width 39 height 7
click at [189, 291] on icon "button" at bounding box center [188, 292] width 6 height 6
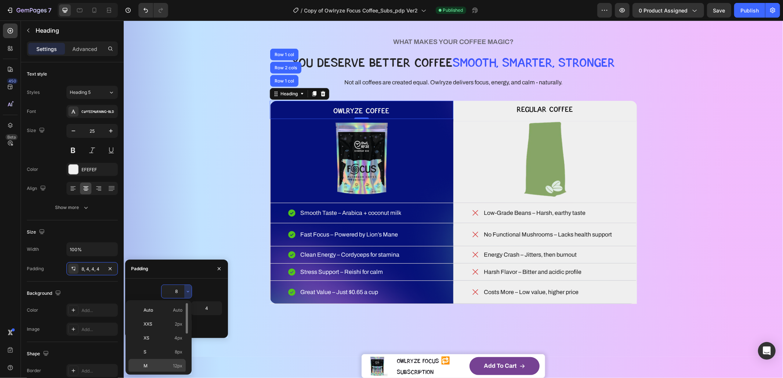
click at [172, 373] on div "M 12px" at bounding box center [156, 380] width 57 height 14
type input "12"
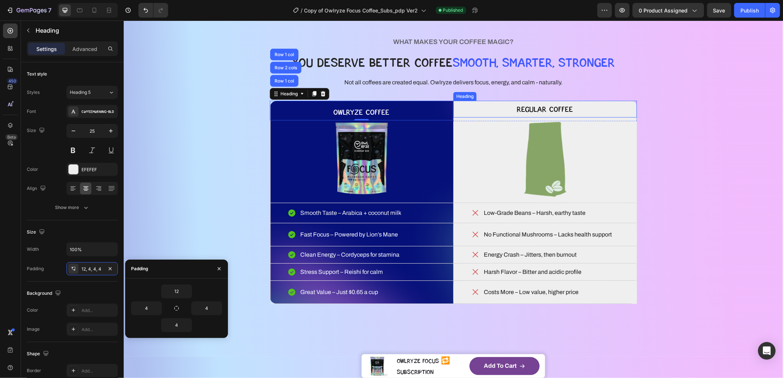
click at [550, 107] on h2 "Regular Coffee" at bounding box center [545, 109] width 184 height 17
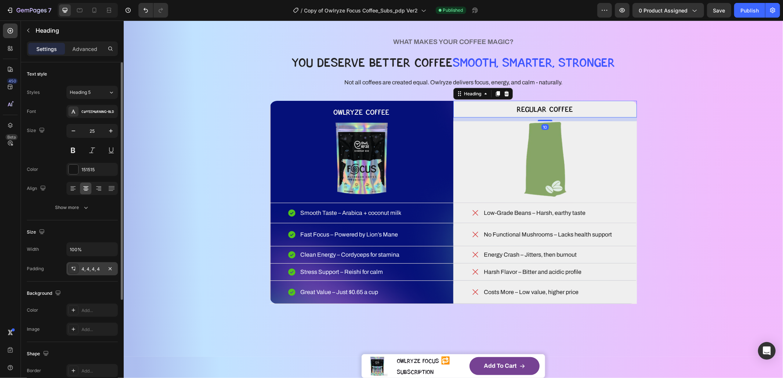
click at [90, 270] on div "4, 4, 4, 4" at bounding box center [91, 269] width 21 height 7
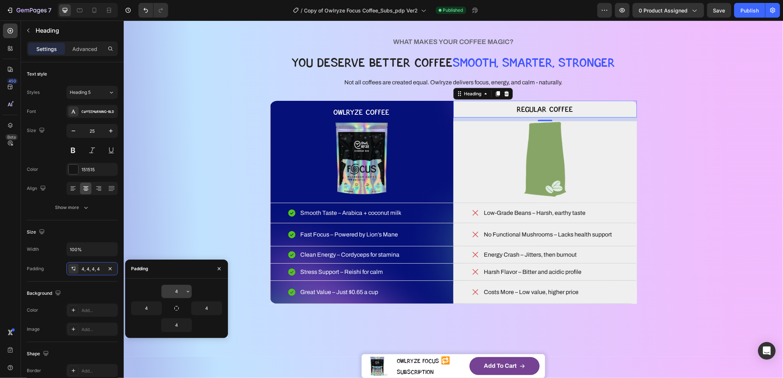
click at [187, 290] on icon "button" at bounding box center [188, 292] width 6 height 6
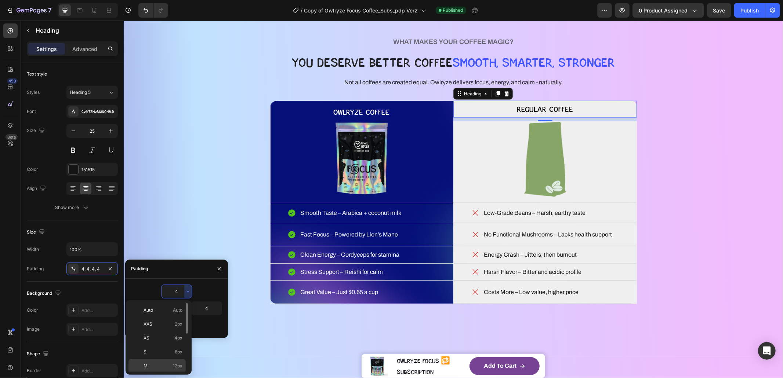
click at [175, 373] on div "M 12px" at bounding box center [156, 380] width 57 height 14
type input "12"
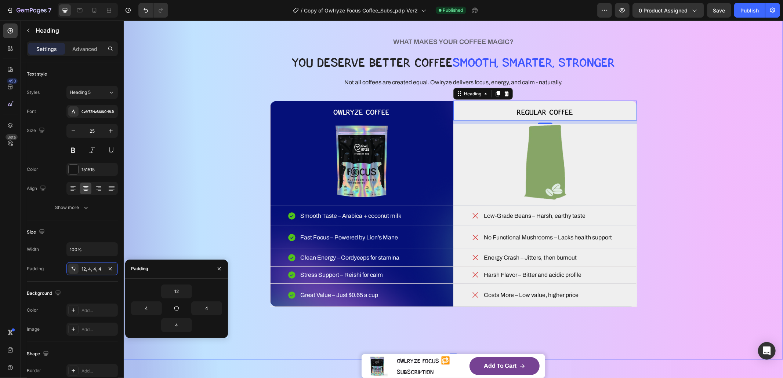
click at [676, 167] on div "WHAT MAKES YOUR COFFEE MAGIC? Heading YOU DESERVE BETTER COFFEE SMOOTH, SMARTER…" at bounding box center [453, 171] width 600 height 318
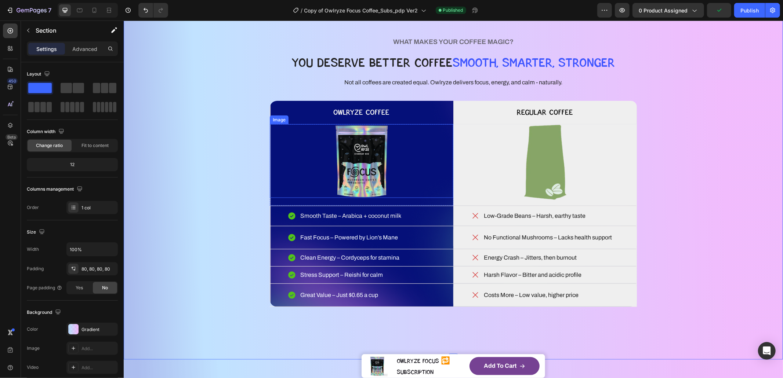
click at [368, 178] on img at bounding box center [361, 161] width 55 height 74
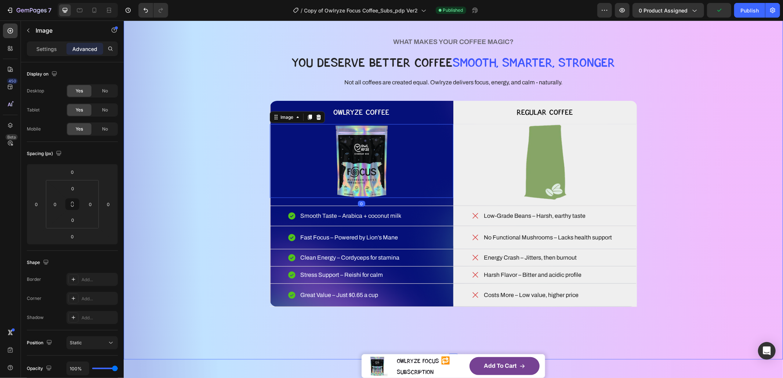
click at [198, 164] on div "WHAT MAKES YOUR COFFEE MAGIC? Heading YOU DESERVE BETTER COFFEE SMOOTH, SMARTER…" at bounding box center [453, 171] width 600 height 318
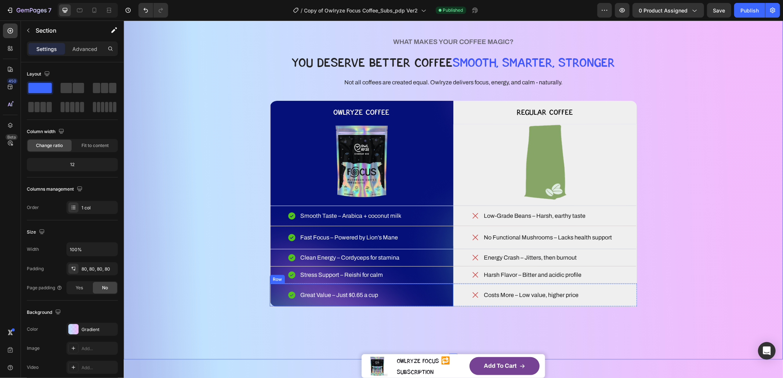
click at [424, 306] on div "Great Value – Just $0.65 a cup Item List Row" at bounding box center [361, 295] width 184 height 23
click at [240, 248] on div "WHAT MAKES YOUR COFFEE MAGIC? Heading YOU DESERVE BETTER COFFEE SMOOTH, SMARTER…" at bounding box center [453, 171] width 600 height 318
click at [359, 207] on div "Smooth Taste – Arabica + coconut milk Item List Row" at bounding box center [361, 216] width 184 height 20
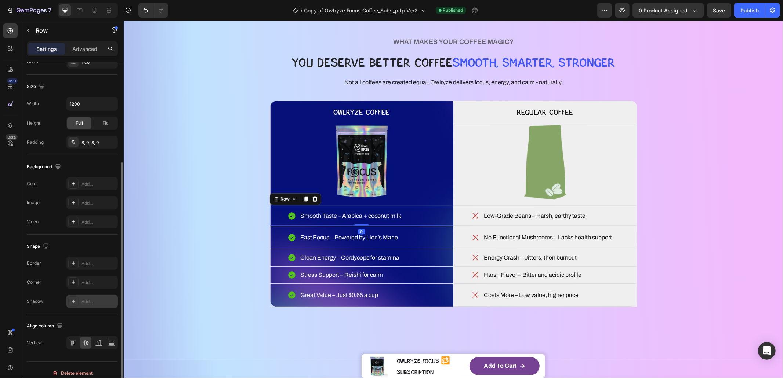
scroll to position [148, 0]
click at [275, 201] on div "Row" at bounding box center [284, 199] width 27 height 9
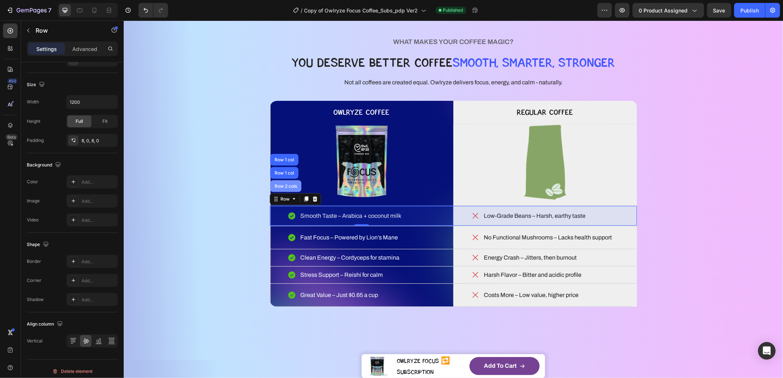
click at [277, 190] on div "Row 2 cols" at bounding box center [285, 186] width 31 height 12
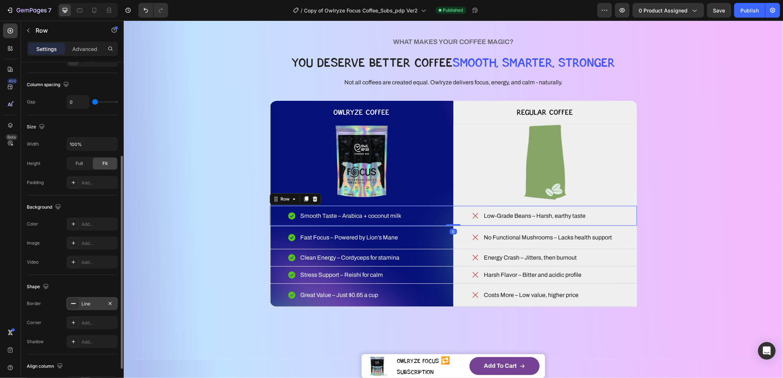
click at [83, 303] on div "Line" at bounding box center [91, 304] width 21 height 7
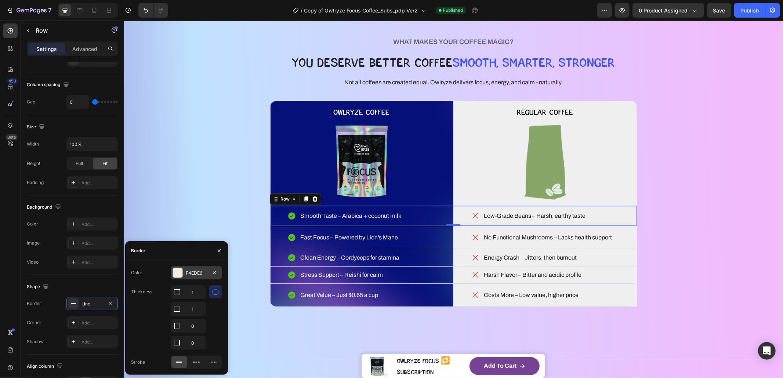
click at [173, 275] on div at bounding box center [178, 273] width 10 height 10
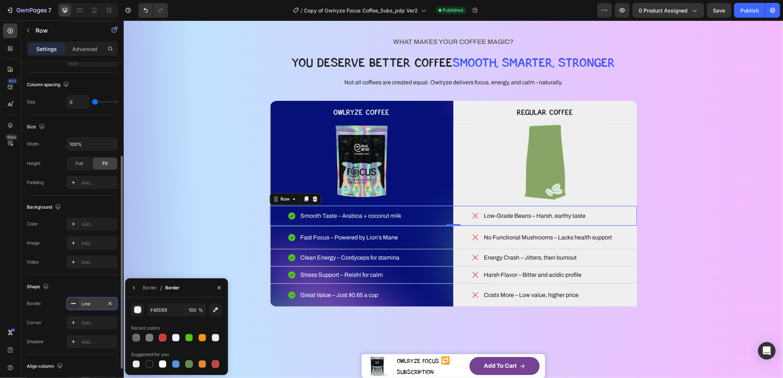
click at [82, 306] on div "Line" at bounding box center [91, 304] width 21 height 7
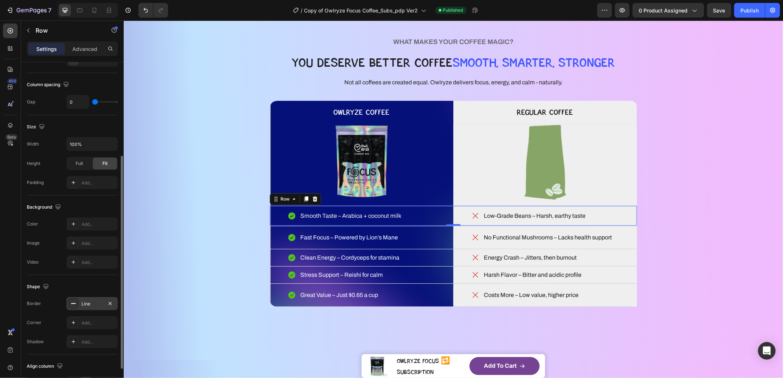
click at [83, 305] on div "Line" at bounding box center [91, 304] width 21 height 7
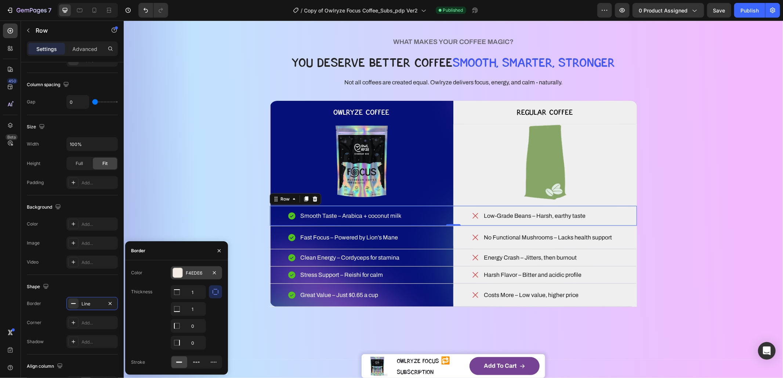
click at [187, 271] on div "F4EDE6" at bounding box center [196, 273] width 21 height 7
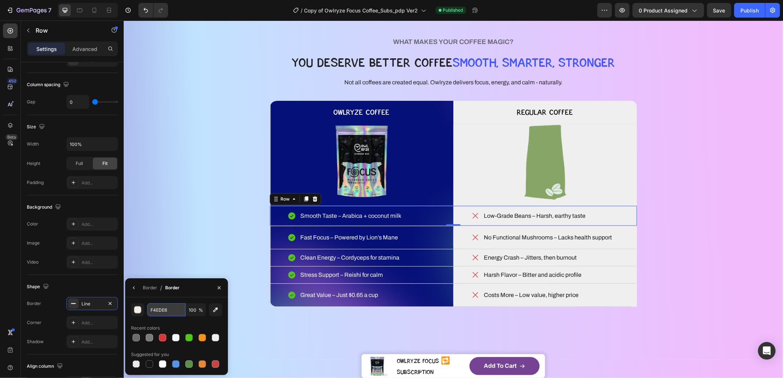
click at [162, 310] on input "F4EDE6" at bounding box center [166, 310] width 38 height 13
click at [140, 313] on div "button" at bounding box center [137, 309] width 7 height 7
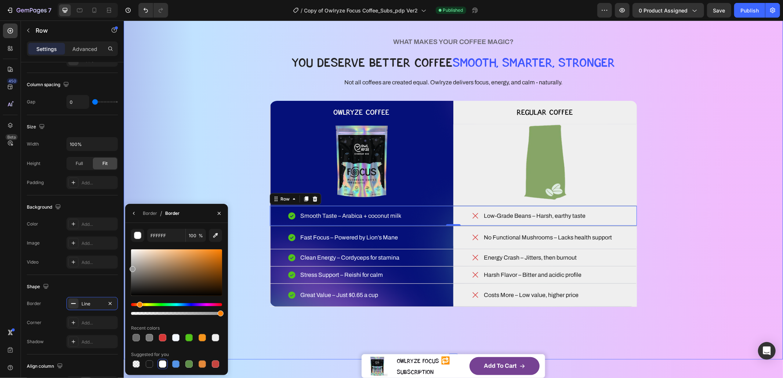
type input "999999"
drag, startPoint x: 261, startPoint y: 281, endPoint x: 124, endPoint y: 279, distance: 137.6
click at [160, 236] on input "999999" at bounding box center [166, 235] width 38 height 13
click at [197, 157] on div "WHAT MAKES YOUR COFFEE MAGIC? Heading YOU DESERVE BETTER COFFEE SMOOTH, SMARTER…" at bounding box center [453, 171] width 600 height 318
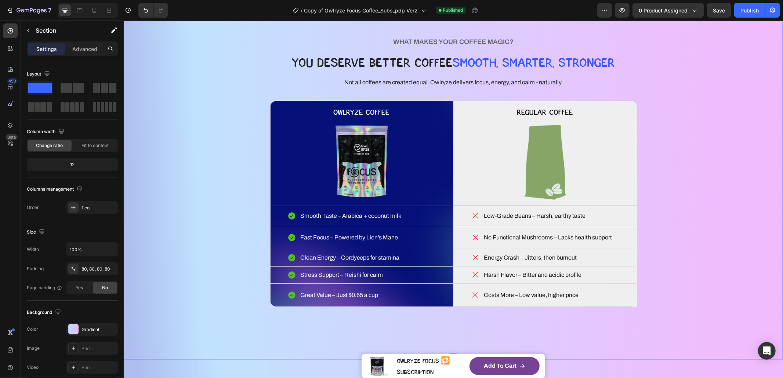
click at [184, 207] on div "WHAT MAKES YOUR COFFEE MAGIC? Heading YOU DESERVE BETTER COFFEE SMOOTH, SMARTER…" at bounding box center [453, 171] width 600 height 318
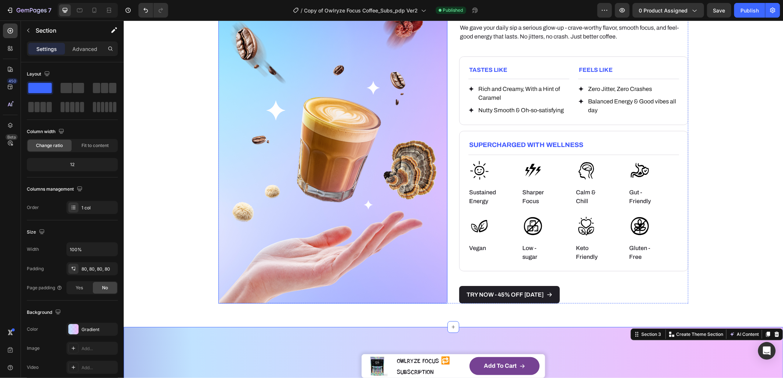
scroll to position [530, 0]
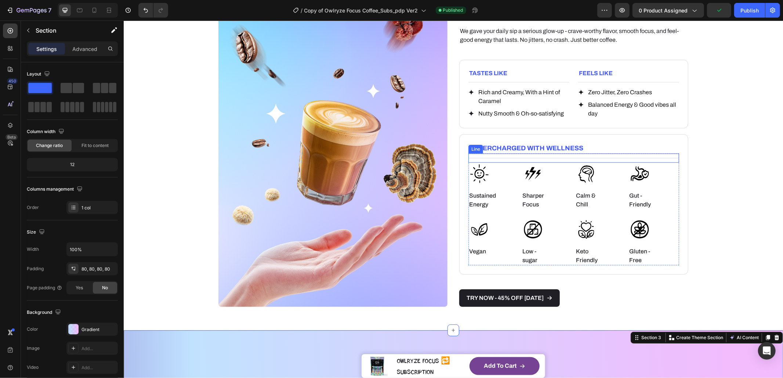
click at [497, 159] on div "Title Line" at bounding box center [573, 157] width 211 height 9
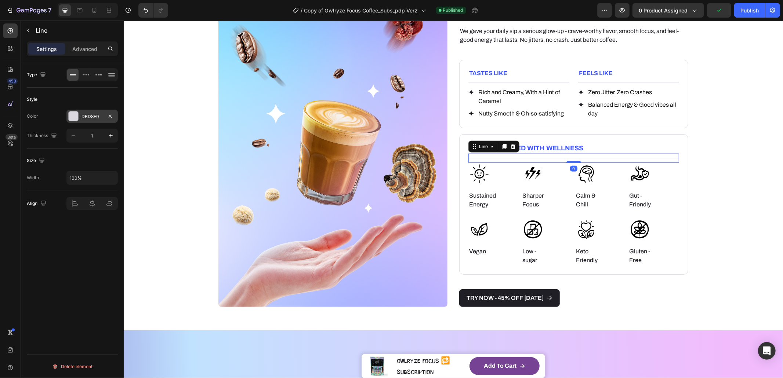
click at [87, 111] on div "DBD8E0" at bounding box center [91, 116] width 51 height 13
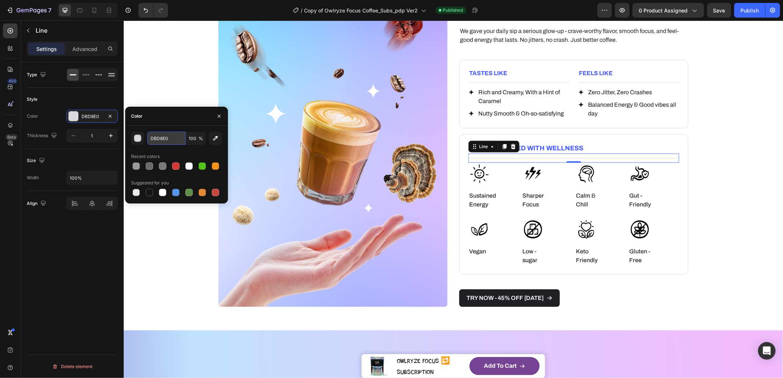
click at [168, 139] on input "DBD8E0" at bounding box center [166, 138] width 38 height 13
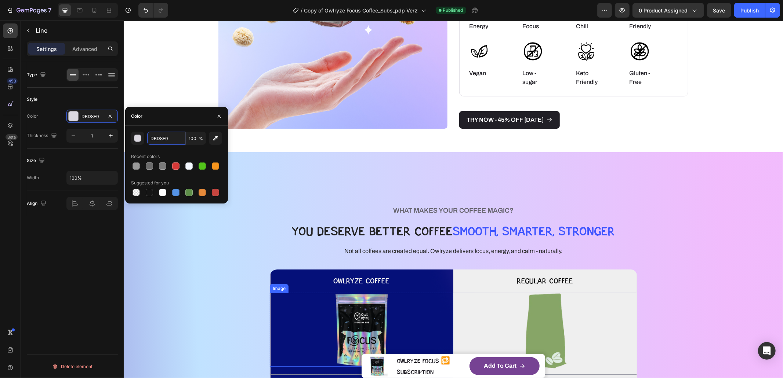
scroll to position [764, 0]
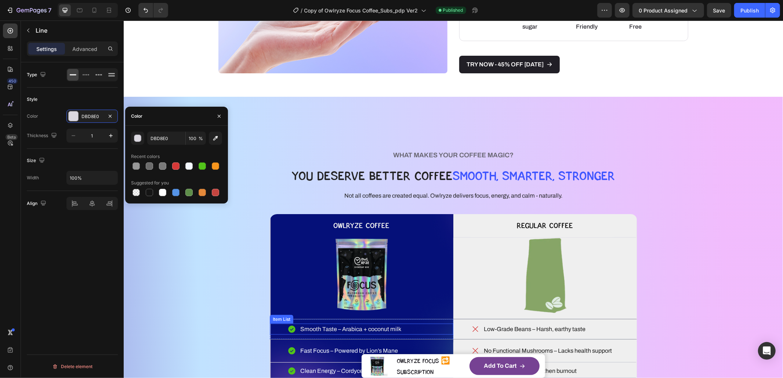
click at [275, 326] on div "Smooth Taste – Arabica + coconut milk" at bounding box center [361, 329] width 184 height 11
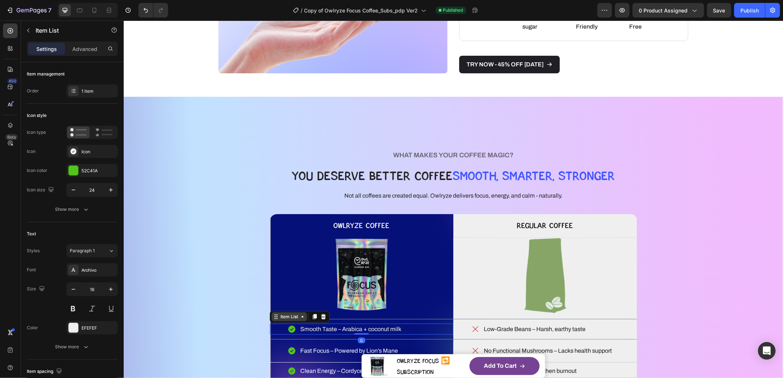
click at [282, 315] on div "Item List" at bounding box center [289, 316] width 21 height 7
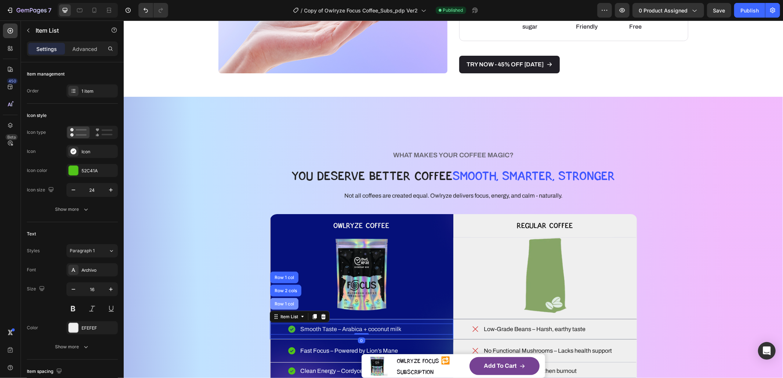
click at [282, 304] on div "Row 1 col" at bounding box center [284, 304] width 22 height 4
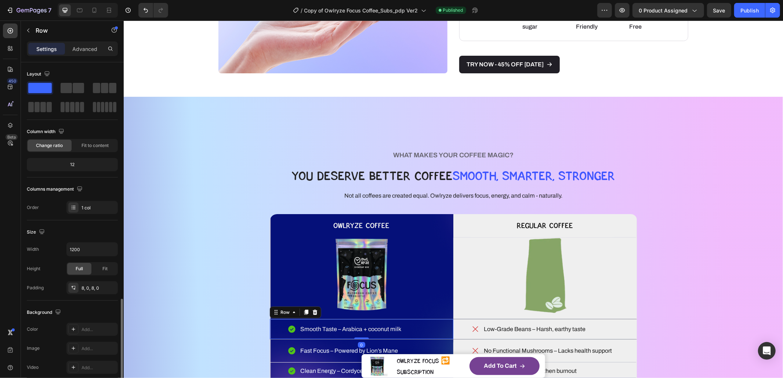
scroll to position [140, 0]
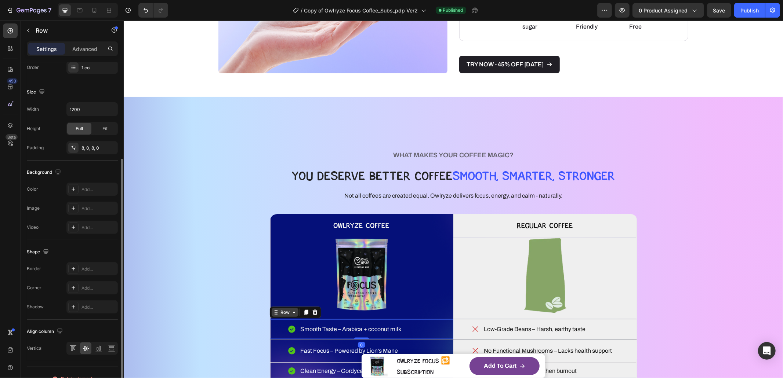
click at [279, 315] on div "Row" at bounding box center [285, 312] width 12 height 7
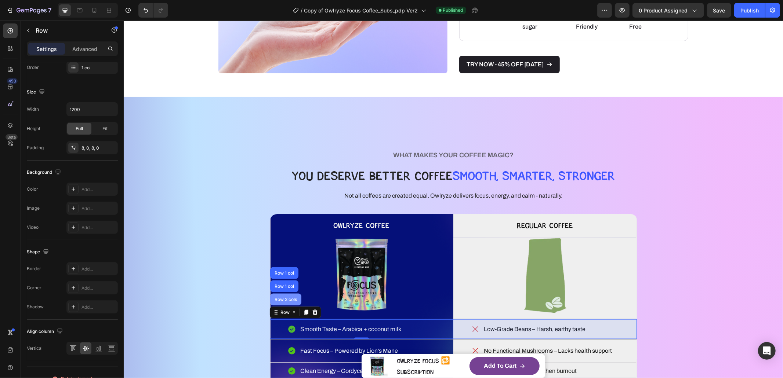
drag, startPoint x: 276, startPoint y: 297, endPoint x: 246, endPoint y: 329, distance: 44.1
click at [276, 297] on div "Row 2 cols" at bounding box center [285, 299] width 25 height 4
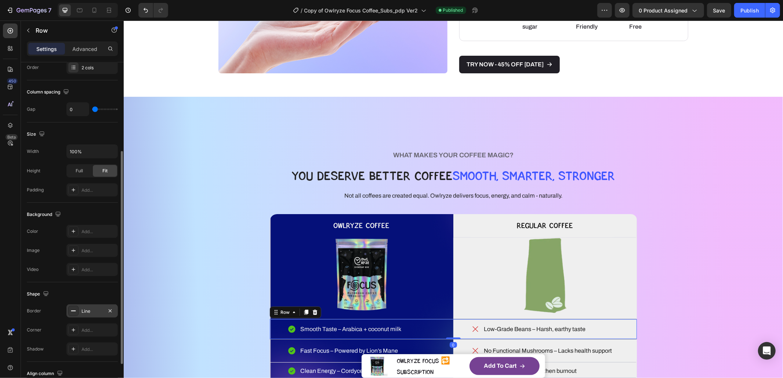
drag, startPoint x: 90, startPoint y: 309, endPoint x: 96, endPoint y: 306, distance: 6.4
click at [90, 309] on div "Line" at bounding box center [91, 311] width 21 height 7
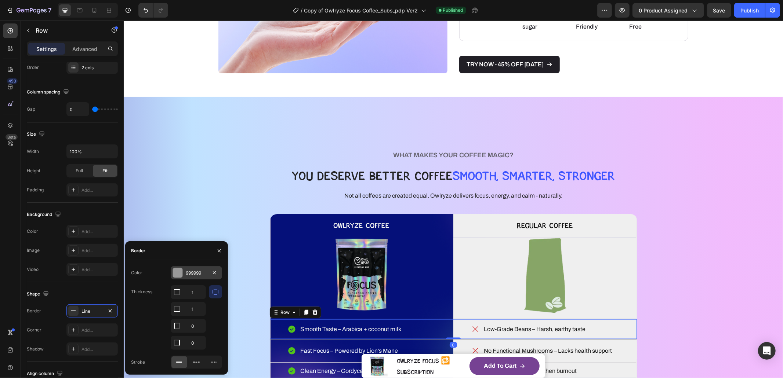
click at [189, 272] on div "999999" at bounding box center [196, 273] width 21 height 7
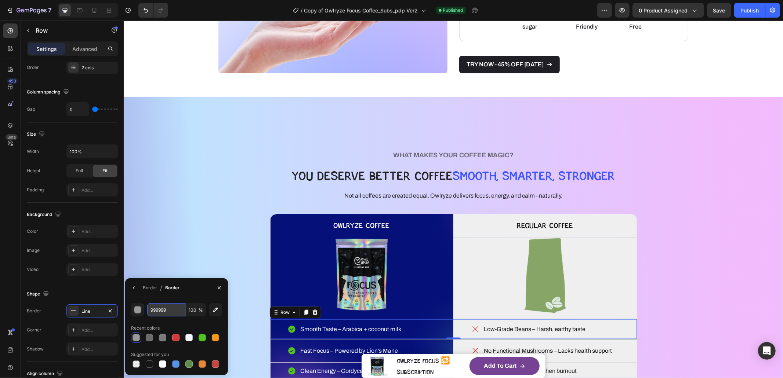
click at [153, 309] on input "999999" at bounding box center [166, 310] width 38 height 13
paste input "DBD8E0"
type input "DBD8E0"
click at [194, 251] on div "WHAT MAKES YOUR COFFEE MAGIC? Heading YOU DESERVE BETTER COFFEE SMOOTH, SMARTER…" at bounding box center [453, 285] width 600 height 318
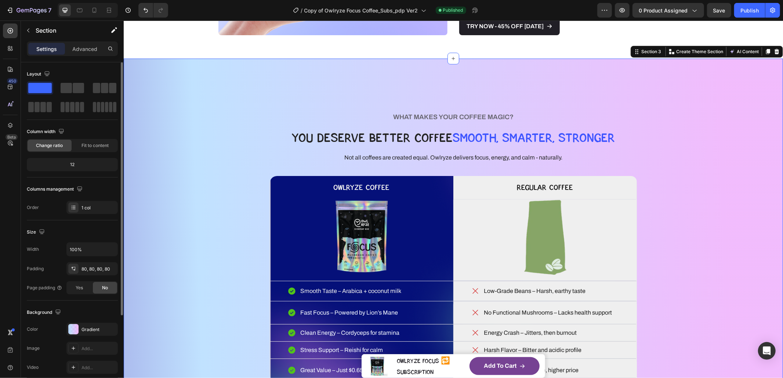
scroll to position [810, 0]
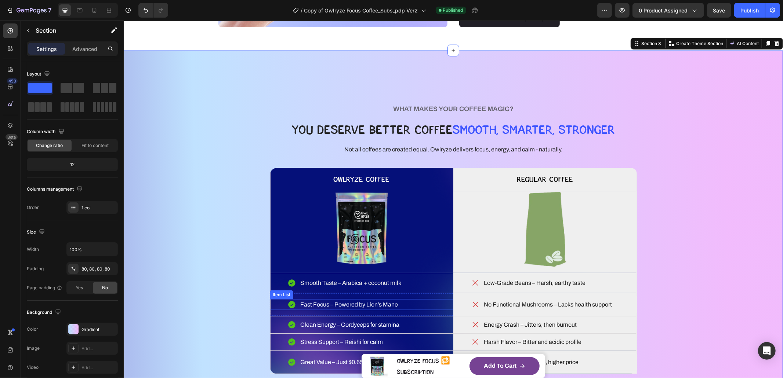
click at [274, 304] on div "Fast Focus – Powered by Lion’s Mane" at bounding box center [361, 304] width 184 height 11
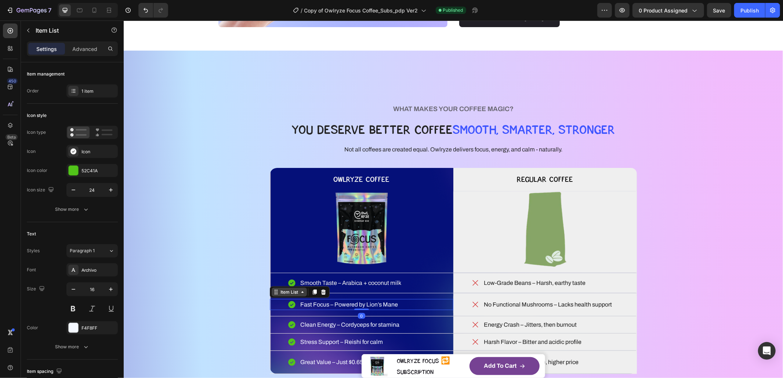
click at [273, 293] on icon at bounding box center [276, 292] width 6 height 6
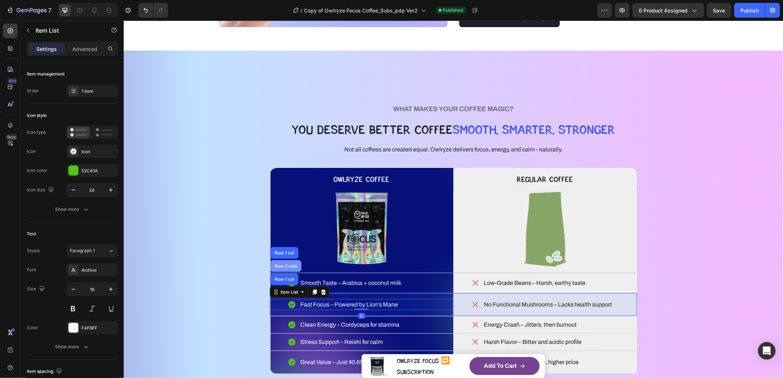
click at [280, 266] on div "Row 2 cols" at bounding box center [285, 266] width 25 height 4
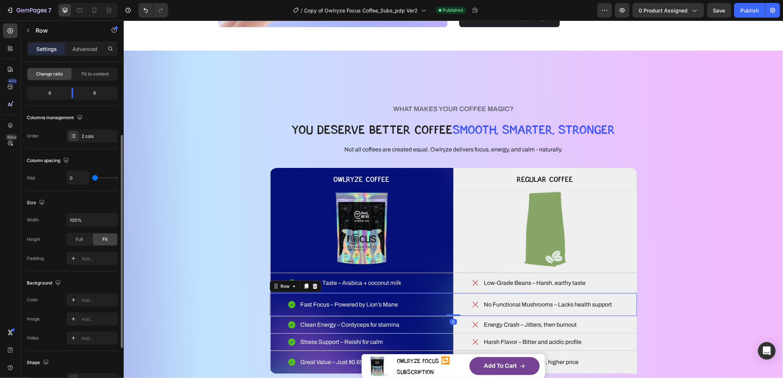
scroll to position [195, 0]
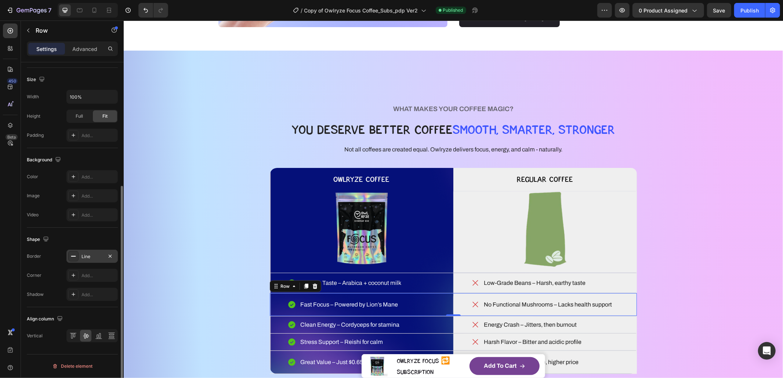
click at [86, 258] on div "Line" at bounding box center [91, 257] width 21 height 7
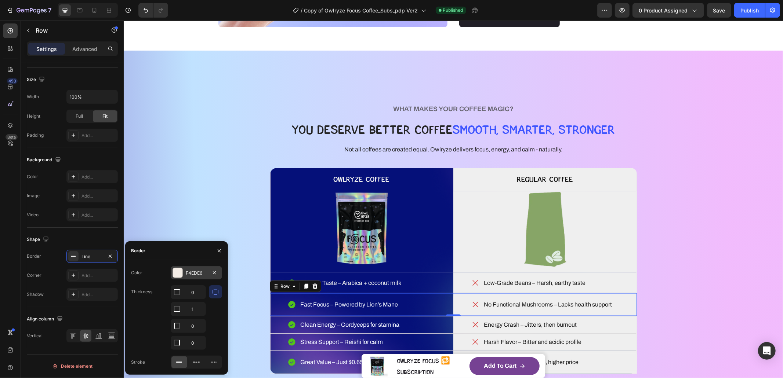
click at [186, 272] on div "F4EDE6" at bounding box center [196, 273] width 21 height 7
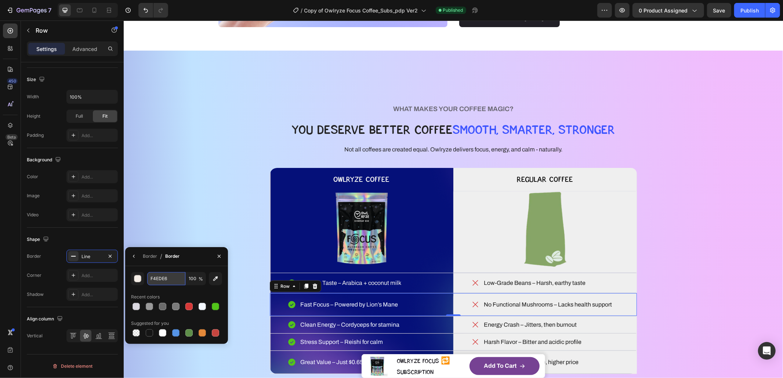
click at [169, 283] on input "F4EDE6" at bounding box center [166, 278] width 38 height 13
paste input "DBD8E0"
type input "DBD8E0"
click at [209, 213] on div "WHAT MAKES YOUR COFFEE MAGIC? Heading YOU DESERVE BETTER COFFEE SMOOTH, SMARTER…" at bounding box center [453, 239] width 600 height 318
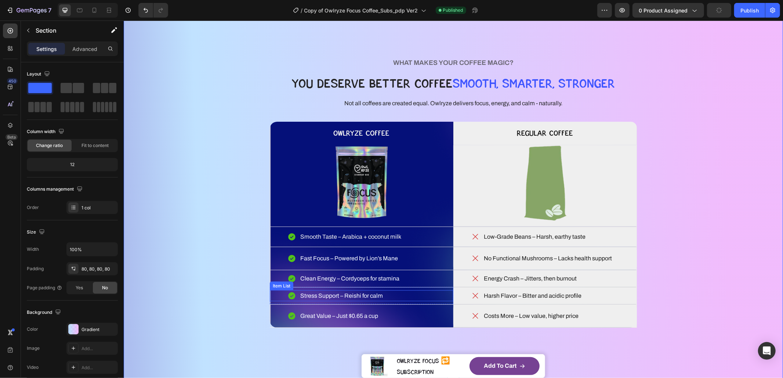
scroll to position [871, 0]
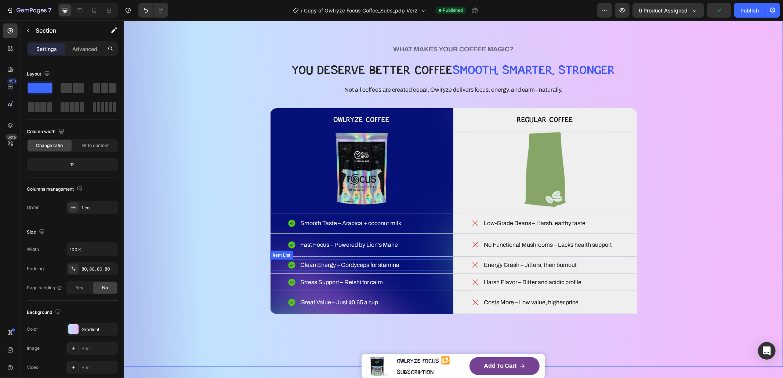
click at [270, 264] on div "Clean Energy – Cordyceps for stamina" at bounding box center [361, 264] width 184 height 11
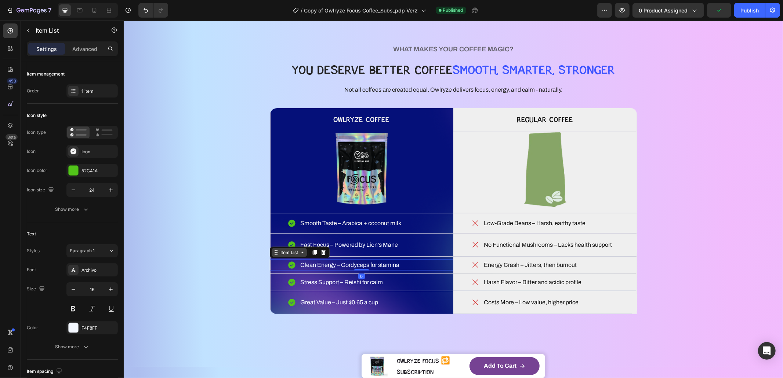
click at [276, 253] on icon at bounding box center [276, 252] width 1 height 1
click at [277, 240] on div "Row 1 col" at bounding box center [284, 239] width 22 height 4
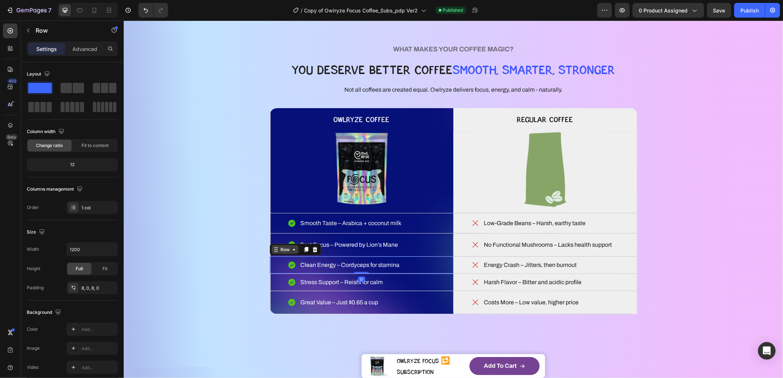
click at [276, 254] on div "Row" at bounding box center [284, 249] width 27 height 9
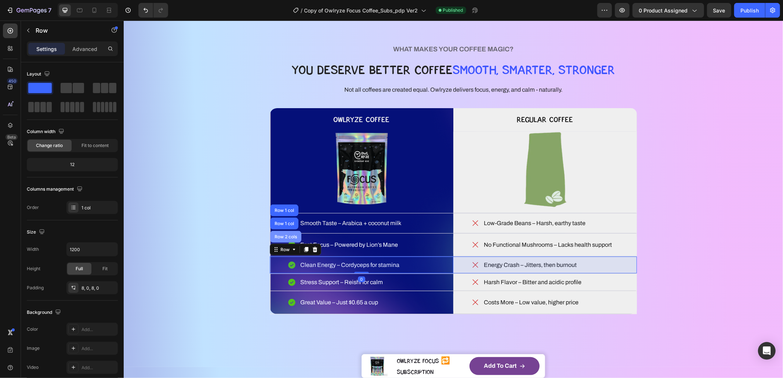
click at [280, 239] on div "Row 2 cols" at bounding box center [285, 237] width 31 height 12
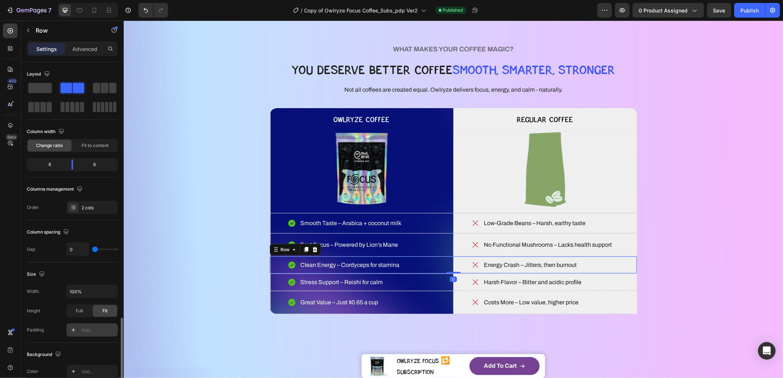
scroll to position [195, 0]
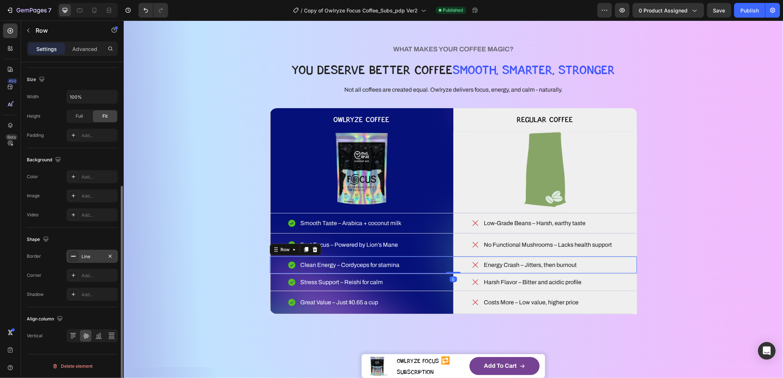
click at [94, 256] on div "Line" at bounding box center [91, 257] width 21 height 7
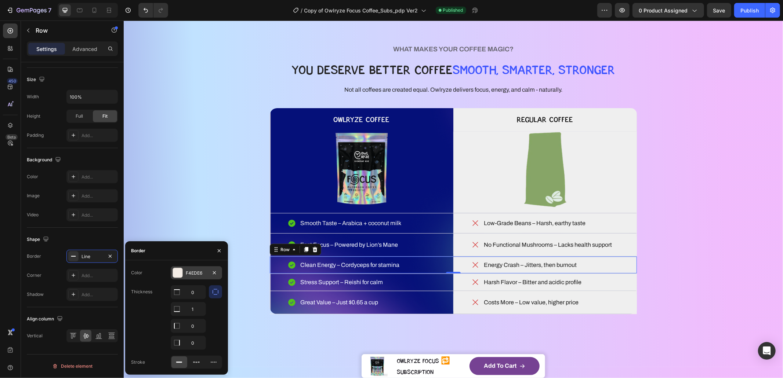
click at [191, 268] on div "F4EDE6" at bounding box center [196, 272] width 51 height 13
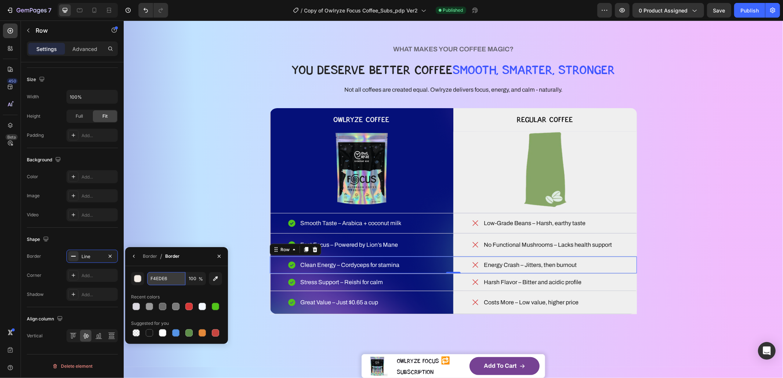
click at [166, 281] on input "F4EDE6" at bounding box center [166, 278] width 38 height 13
paste input "DBD8E0"
type input "DBD8E0"
click at [336, 342] on div "WHAT MAKES YOUR COFFEE MAGIC? Heading YOU DESERVE BETTER COFFEE SMOOTH, SMARTER…" at bounding box center [452, 178] width 659 height 377
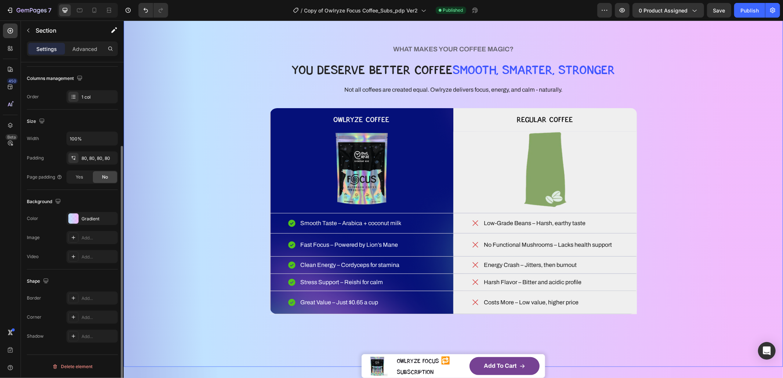
scroll to position [0, 0]
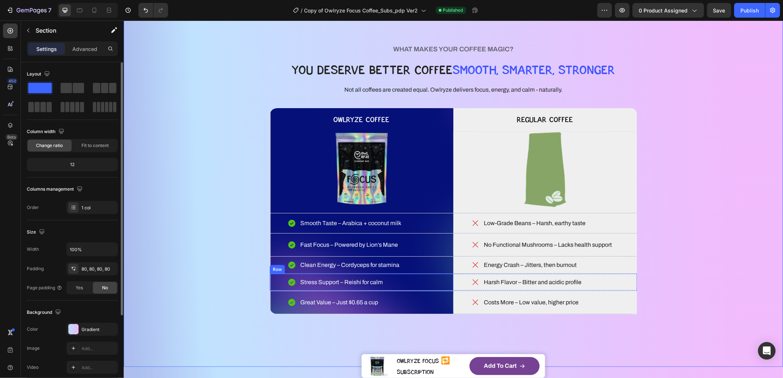
click at [273, 283] on div "Stress Support – Reishi for calm" at bounding box center [361, 282] width 184 height 11
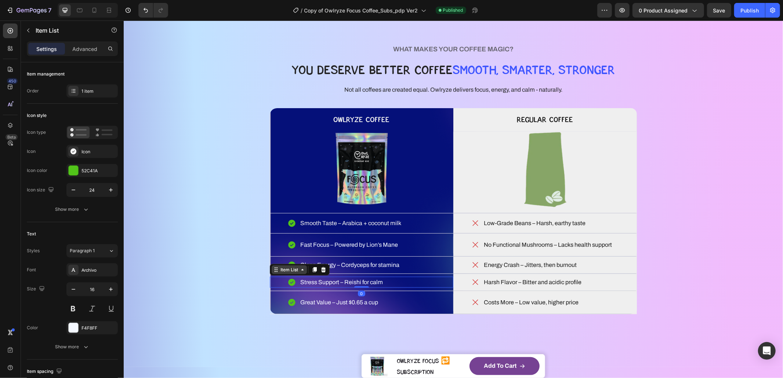
click at [279, 269] on div "Item List" at bounding box center [289, 269] width 21 height 7
click at [289, 257] on div "Row 1 col" at bounding box center [284, 257] width 22 height 4
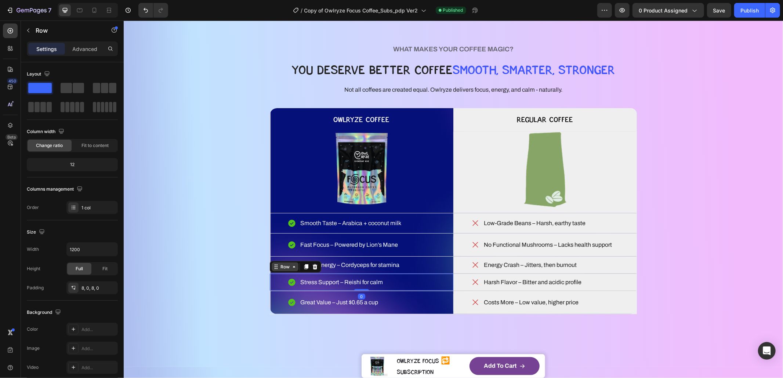
click at [279, 269] on div "Row" at bounding box center [285, 267] width 12 height 7
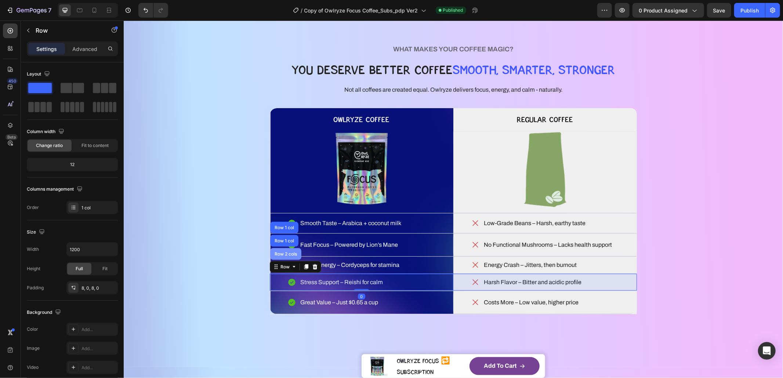
click at [280, 254] on div "Row 2 cols" at bounding box center [285, 254] width 25 height 4
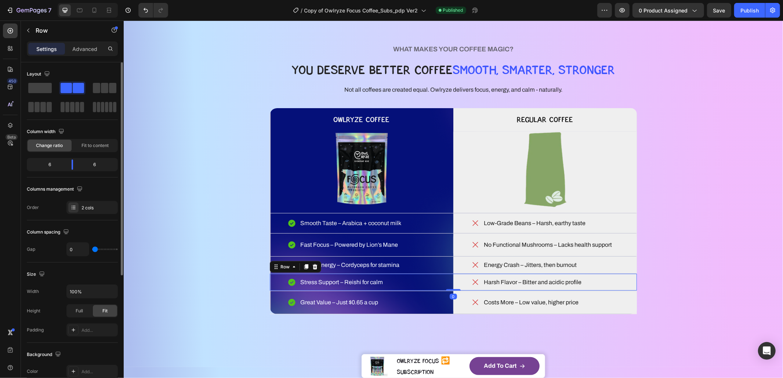
scroll to position [195, 0]
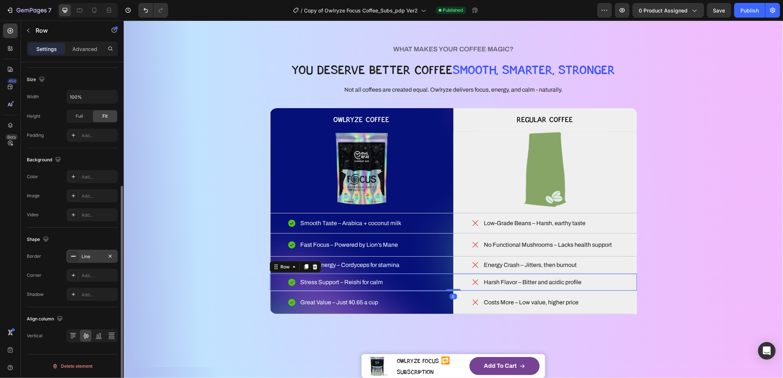
click at [87, 254] on div "Line" at bounding box center [91, 257] width 21 height 7
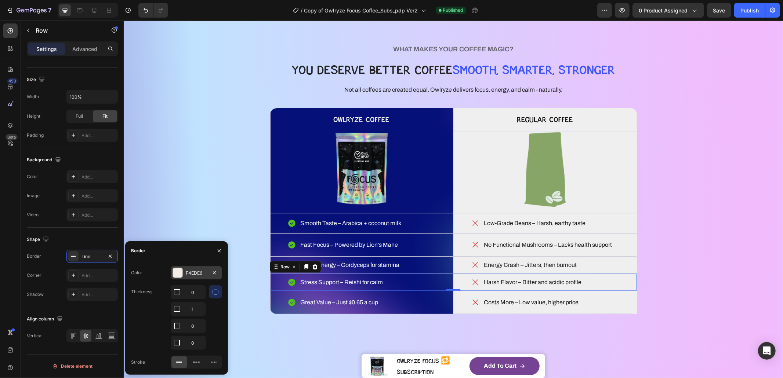
click at [188, 275] on div "F4EDE6" at bounding box center [196, 273] width 21 height 7
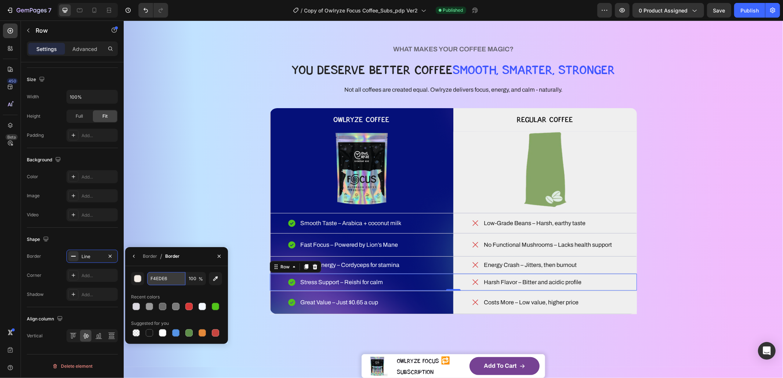
click at [158, 277] on input "F4EDE6" at bounding box center [166, 278] width 38 height 13
paste input "DBD8E0"
type input "DBD8E0"
click at [316, 350] on div "WHAT MAKES YOUR COFFEE MAGIC? Heading YOU DESERVE BETTER COFFEE SMOOTH, SMARTER…" at bounding box center [452, 178] width 659 height 377
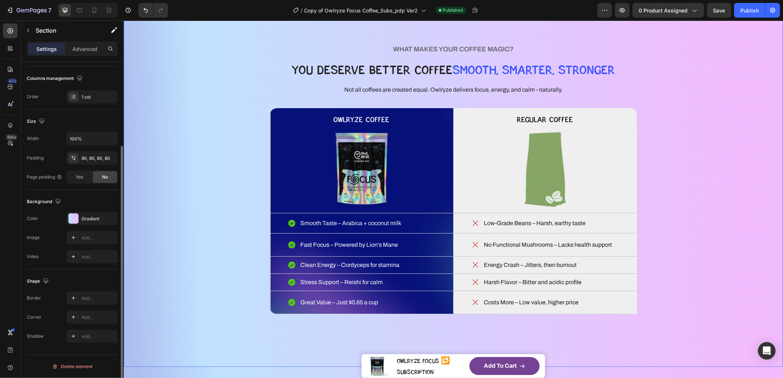
scroll to position [0, 0]
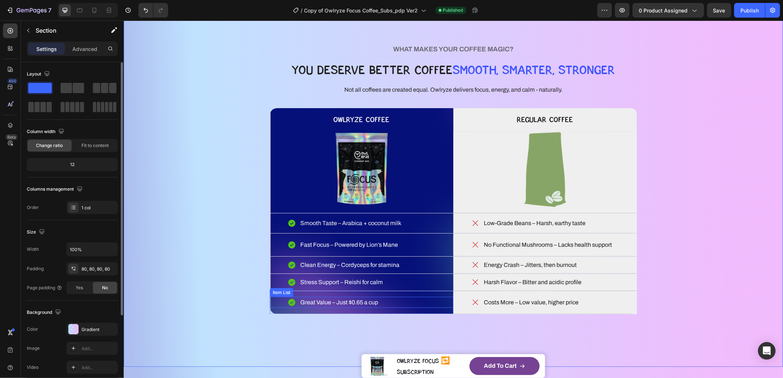
click at [276, 307] on div "Great Value – Just $0.65 a cup" at bounding box center [361, 302] width 184 height 11
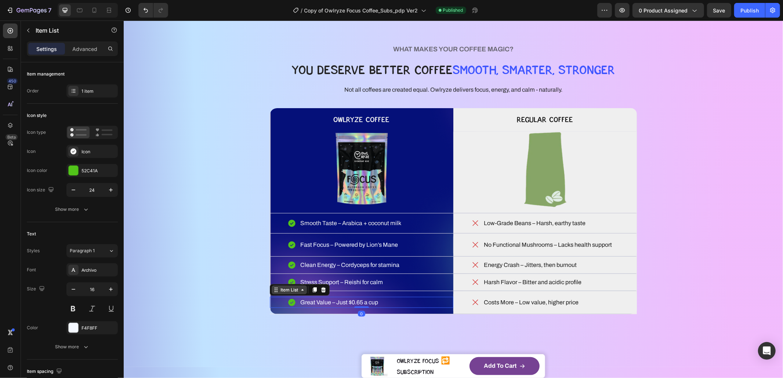
click at [273, 293] on div "Item List" at bounding box center [288, 290] width 35 height 9
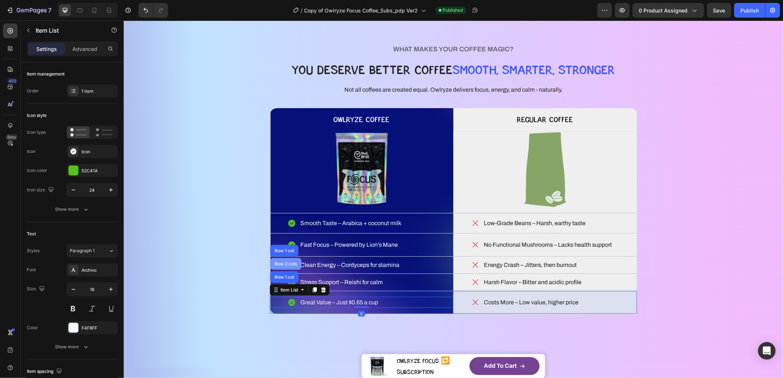
click at [283, 266] on div "Row 2 cols" at bounding box center [285, 264] width 31 height 12
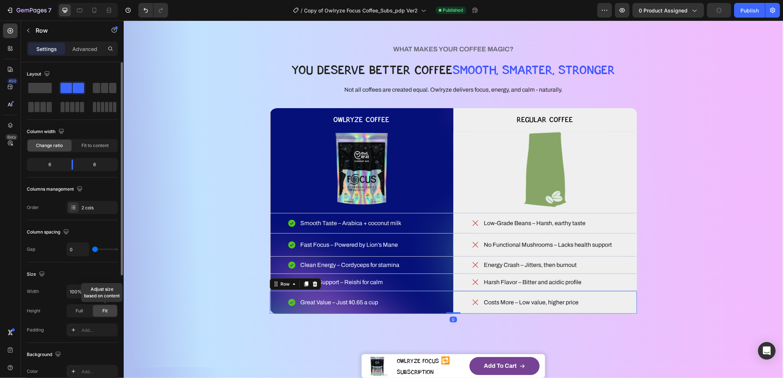
scroll to position [195, 0]
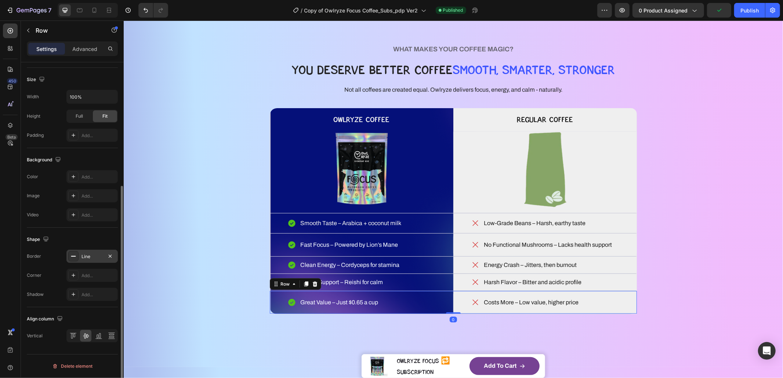
drag, startPoint x: 85, startPoint y: 255, endPoint x: 99, endPoint y: 255, distance: 14.0
click at [85, 255] on div "Line" at bounding box center [91, 257] width 21 height 7
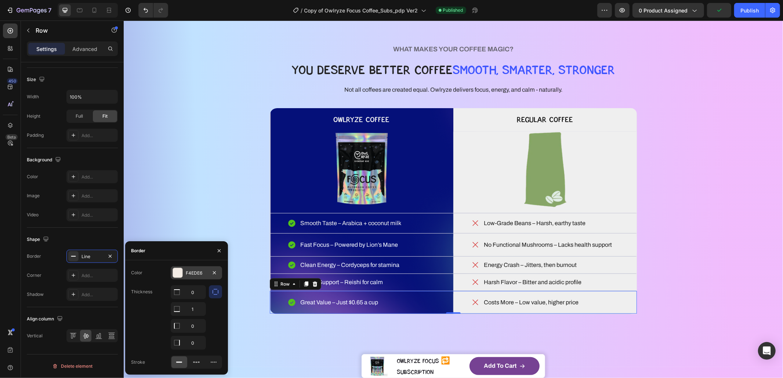
click at [196, 270] on div "F4EDE6" at bounding box center [196, 273] width 21 height 7
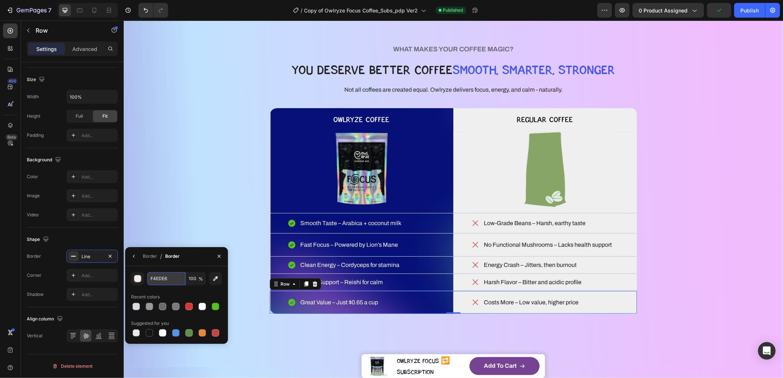
click at [171, 280] on input "F4EDE6" at bounding box center [166, 278] width 38 height 13
paste input "DBD8E0"
type input "DBD8E0"
click at [284, 344] on div "WHAT MAKES YOUR COFFEE MAGIC? Heading YOU DESERVE BETTER COFFEE SMOOTH, SMARTER…" at bounding box center [452, 178] width 659 height 377
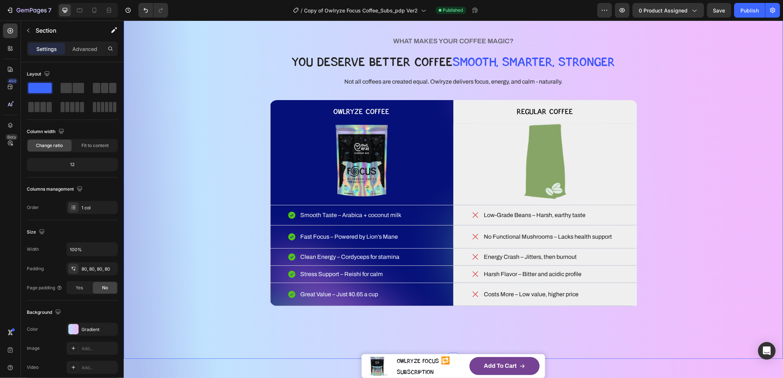
scroll to position [872, 0]
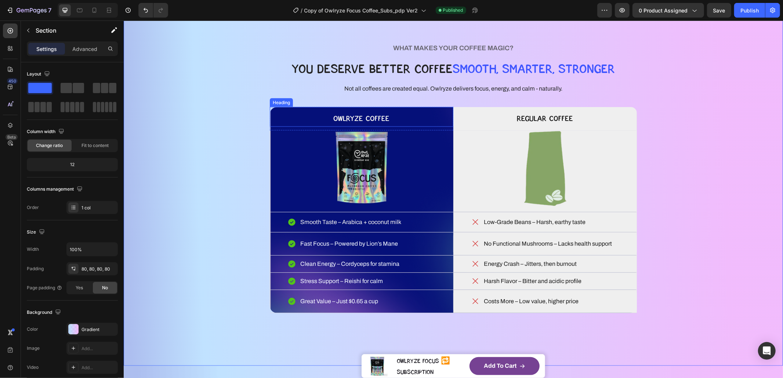
click at [287, 113] on h2 "OWLRYZE COFFEE" at bounding box center [361, 117] width 184 height 20
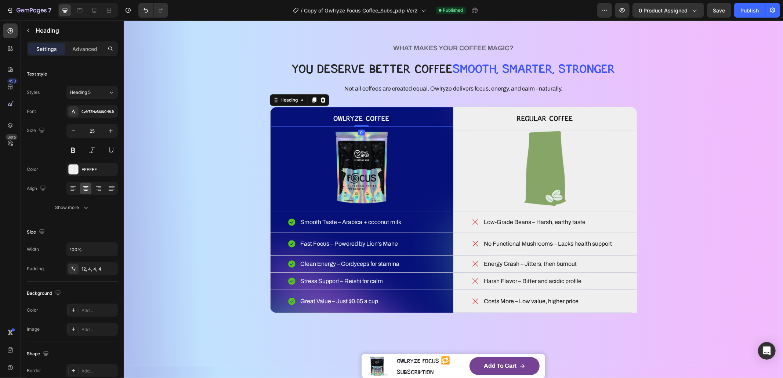
click at [282, 105] on div "Heading" at bounding box center [298, 100] width 59 height 12
click at [281, 101] on div "Heading" at bounding box center [289, 100] width 20 height 7
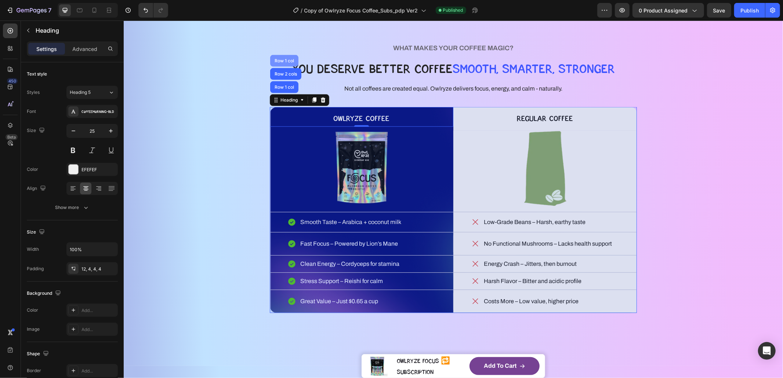
click at [283, 61] on div "Row 1 col" at bounding box center [284, 60] width 22 height 4
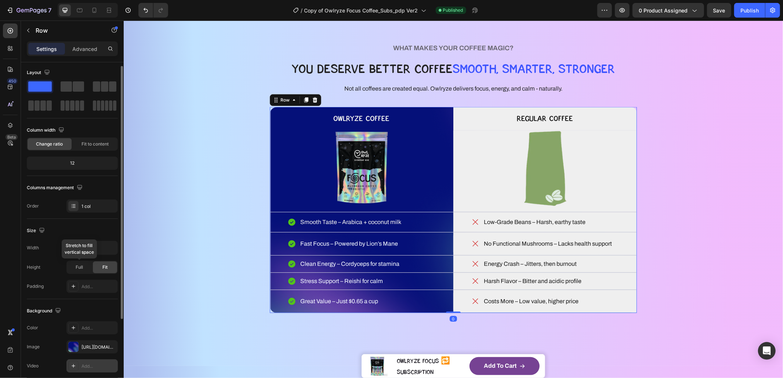
scroll to position [111, 0]
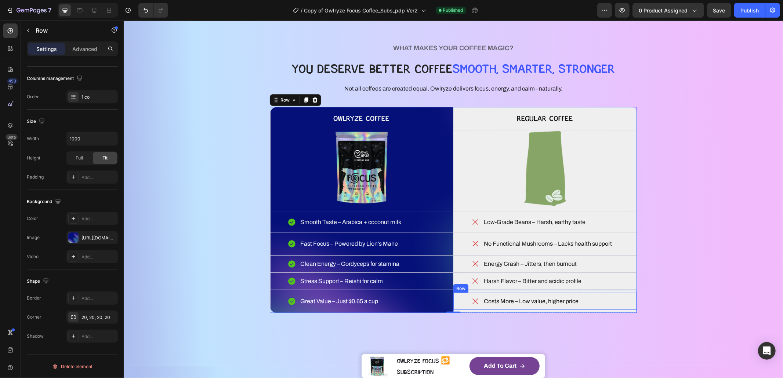
click at [626, 309] on div "Costs More – Low value, higher price Item List Row" at bounding box center [545, 301] width 184 height 17
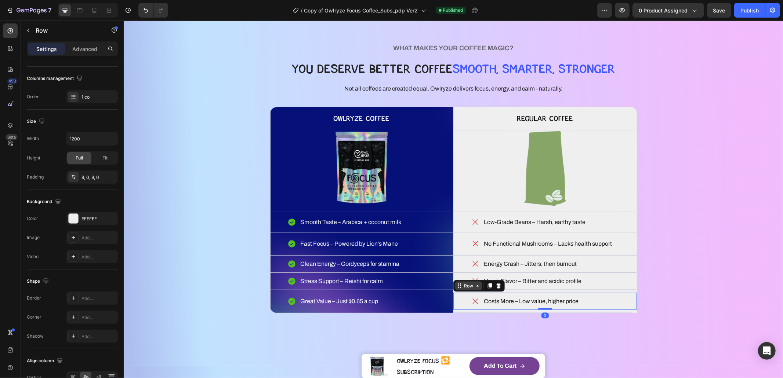
click at [468, 289] on div "Row" at bounding box center [468, 285] width 27 height 9
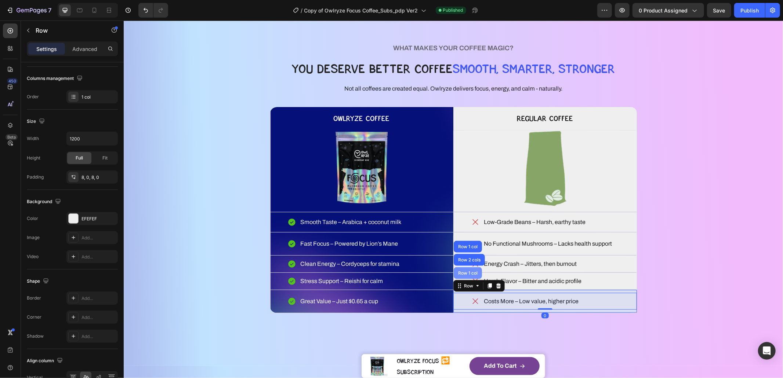
click at [466, 275] on div "Row 1 col" at bounding box center [467, 273] width 28 height 12
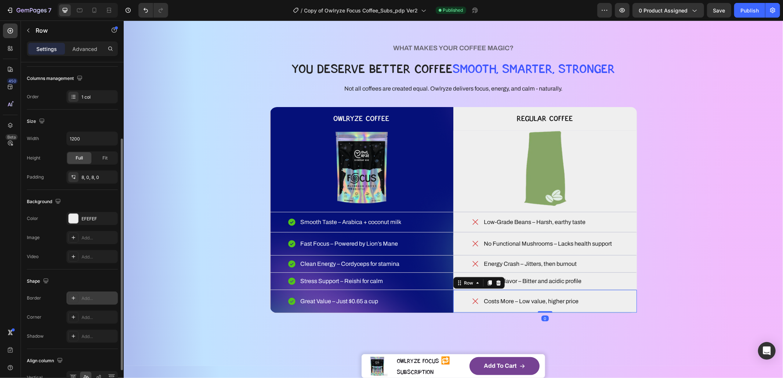
scroll to position [117, 0]
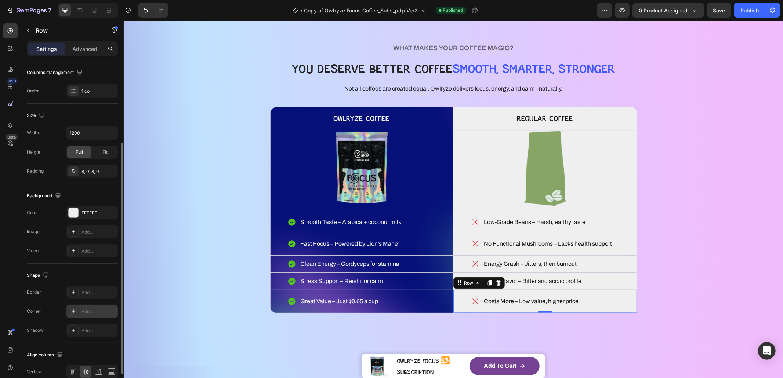
click at [90, 307] on div "Add..." at bounding box center [91, 311] width 51 height 13
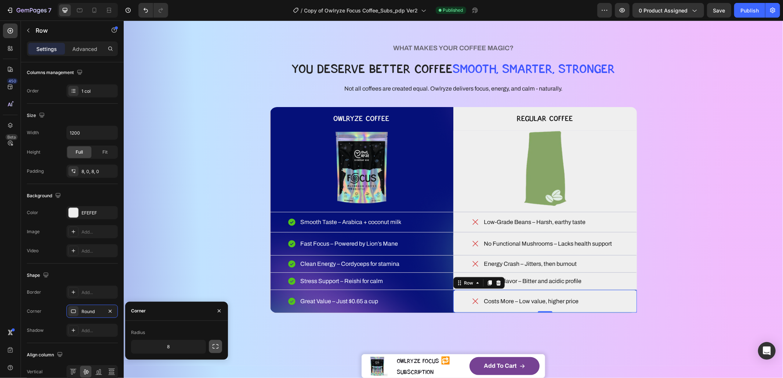
click at [213, 347] on icon "button" at bounding box center [215, 346] width 7 height 7
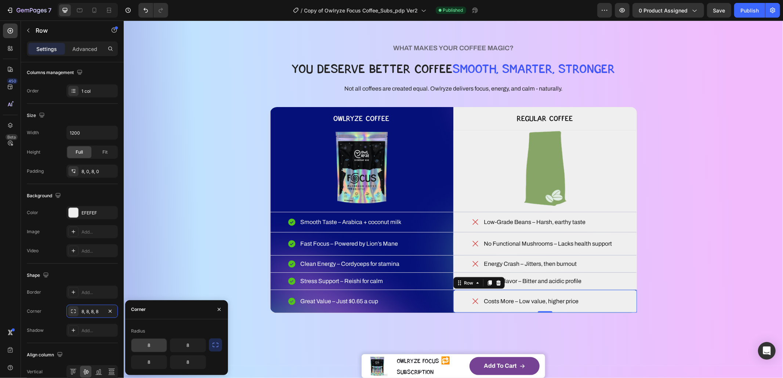
click at [156, 349] on input "8" at bounding box center [148, 345] width 35 height 13
click at [190, 364] on input "8" at bounding box center [187, 362] width 35 height 13
type input "20"
click at [597, 345] on div "WHAT MAKES YOUR COFFEE MAGIC? Heading YOU DESERVE BETTER COFFEE SMOOTH, SMARTER…" at bounding box center [452, 177] width 659 height 377
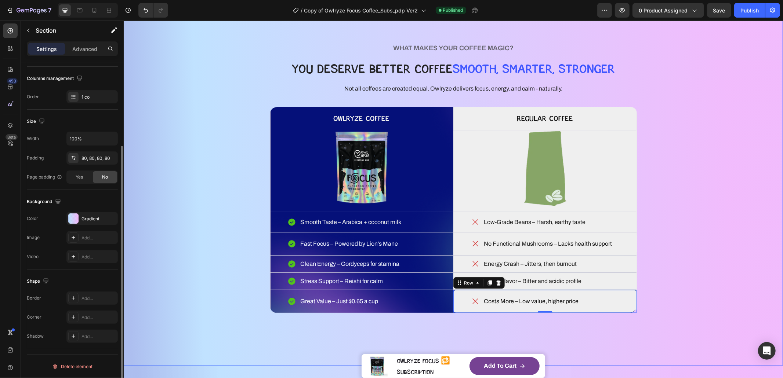
scroll to position [0, 0]
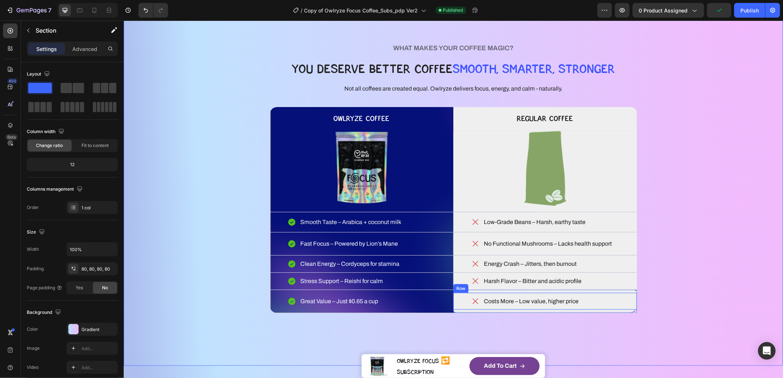
click at [628, 309] on div "Costs More – Low value, higher price Item List Row" at bounding box center [545, 301] width 184 height 17
click at [466, 287] on div "Row" at bounding box center [468, 286] width 12 height 7
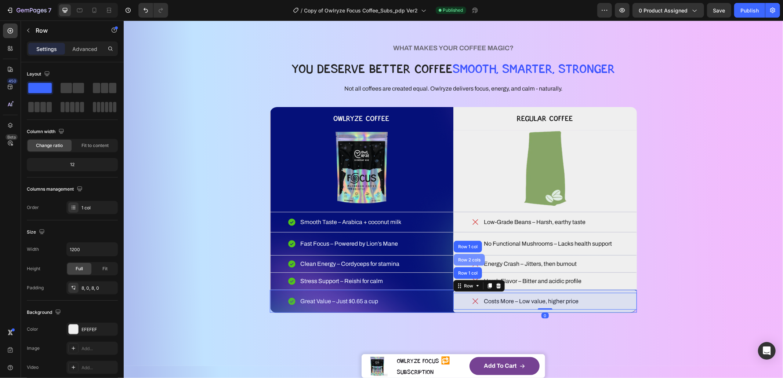
click at [465, 258] on div "Row 2 cols" at bounding box center [468, 260] width 25 height 4
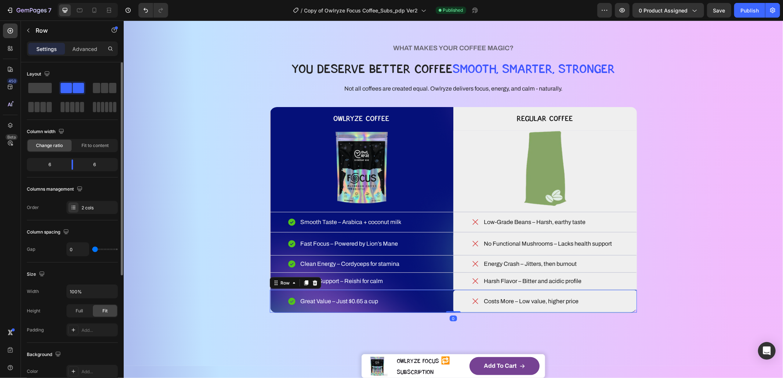
scroll to position [195, 0]
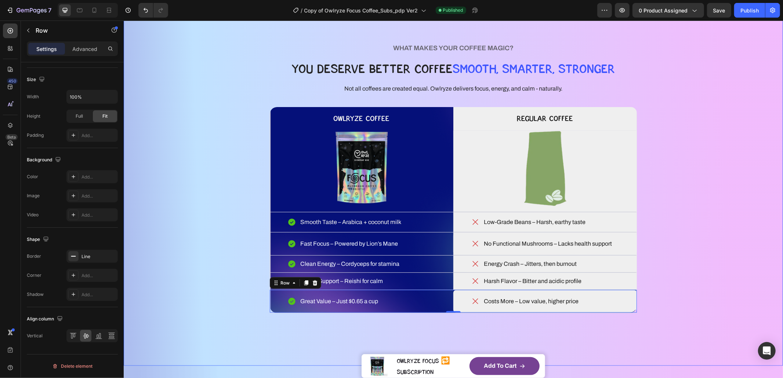
click at [466, 334] on div "WHAT MAKES YOUR COFFEE MAGIC? Heading YOU DESERVE BETTER COFFEE SMOOTH, SMARTER…" at bounding box center [453, 178] width 600 height 318
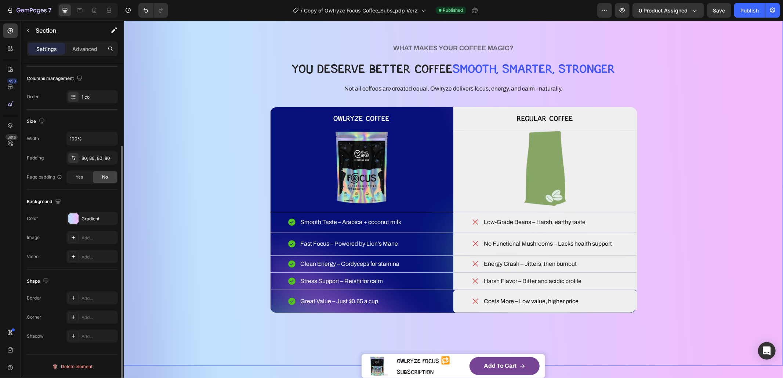
scroll to position [0, 0]
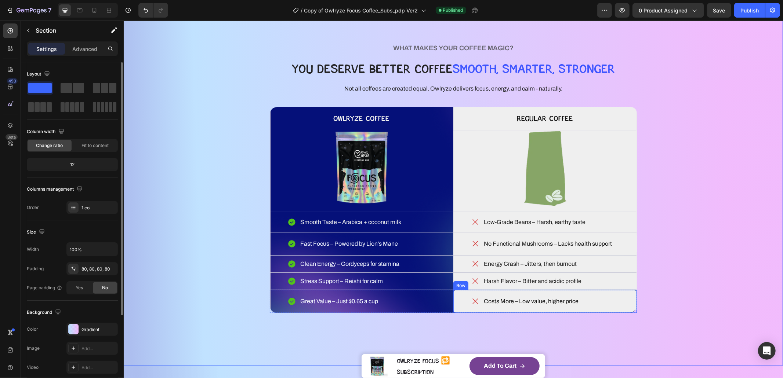
click at [457, 310] on div "Costs More – Low value, higher price Item List Row Row" at bounding box center [545, 301] width 184 height 23
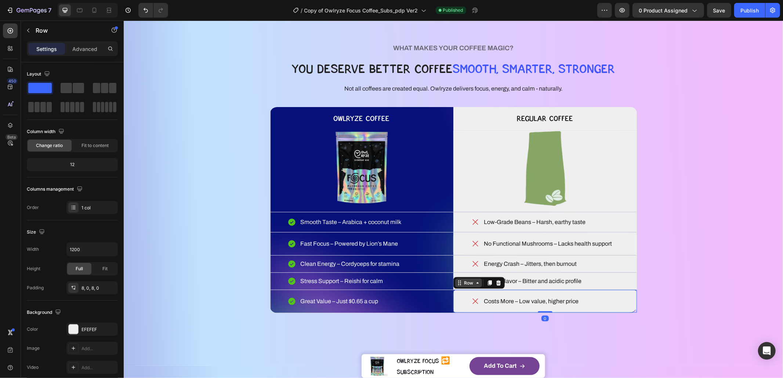
click at [457, 287] on div "Row" at bounding box center [468, 283] width 27 height 9
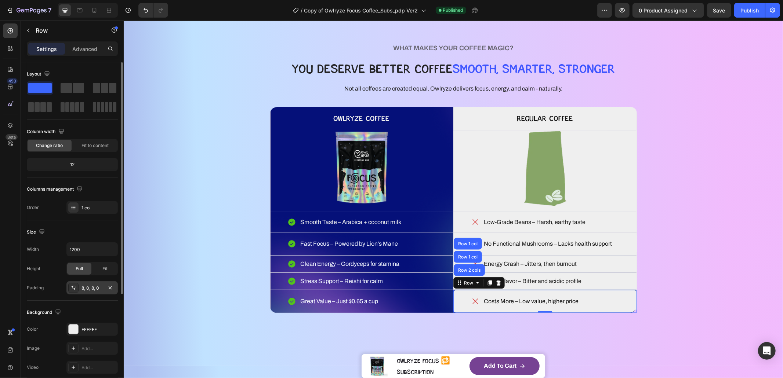
click at [86, 288] on div "8, 0, 8, 0" at bounding box center [91, 288] width 21 height 7
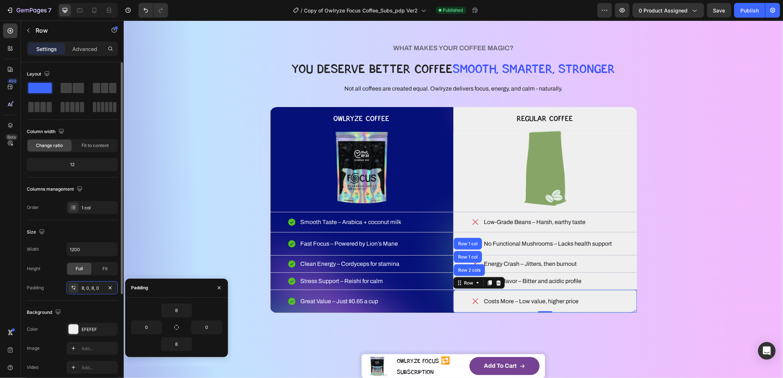
click at [85, 305] on div "Background The changes might be hidden by the video. Color EFEFEF Image Add... …" at bounding box center [72, 341] width 91 height 80
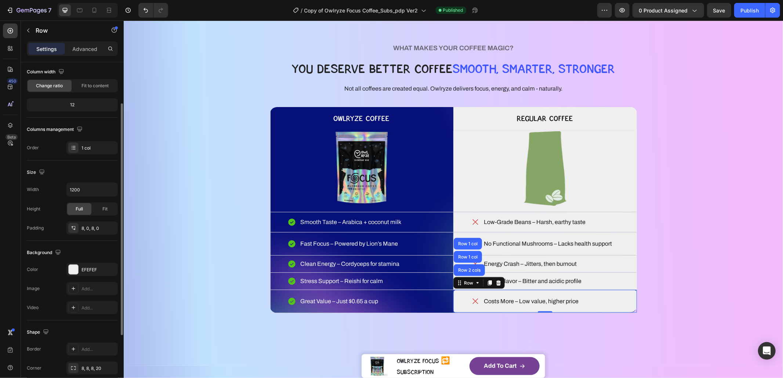
scroll to position [152, 0]
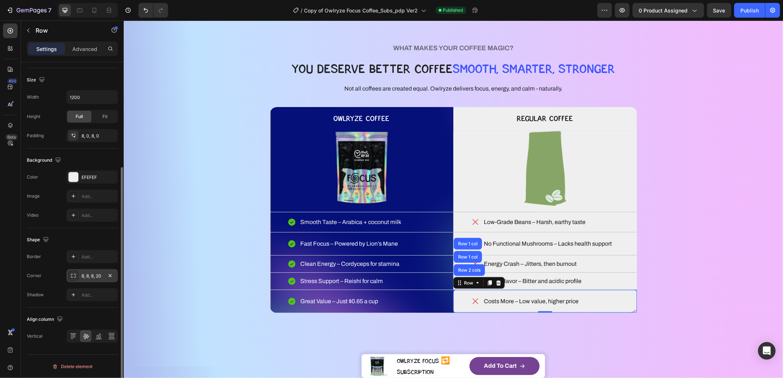
click at [94, 274] on div "8, 8, 8, 20" at bounding box center [91, 276] width 21 height 7
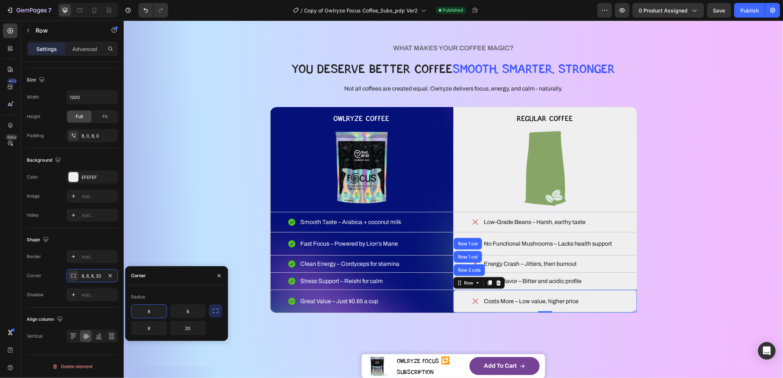
click at [159, 311] on input "8" at bounding box center [148, 311] width 35 height 13
type input "0"
click at [199, 312] on input "8" at bounding box center [187, 311] width 35 height 13
type input "0"
click at [146, 329] on input "8" at bounding box center [148, 328] width 35 height 13
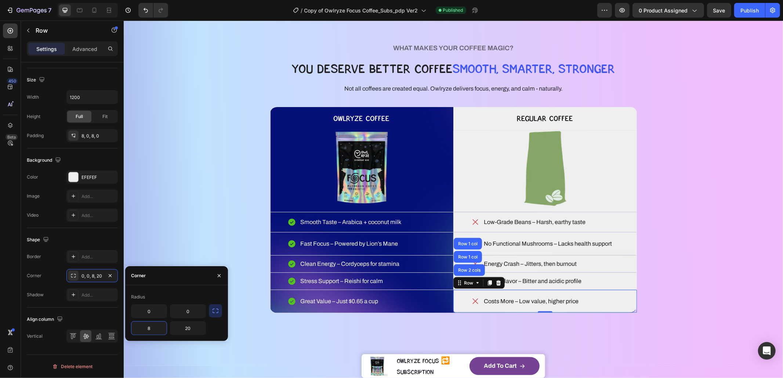
type input "0"
drag, startPoint x: 663, startPoint y: 295, endPoint x: 660, endPoint y: 298, distance: 4.4
click at [663, 295] on div "WHAT MAKES YOUR COFFEE MAGIC? Heading YOU DESERVE BETTER COFFEE SMOOTH, SMARTER…" at bounding box center [453, 178] width 600 height 318
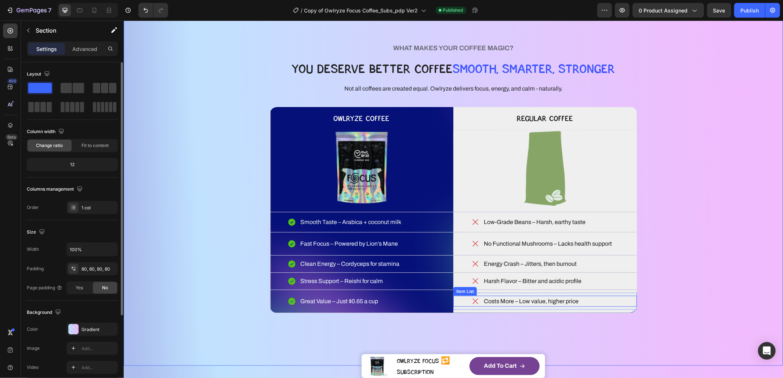
click at [627, 301] on div "Costs More – Low value, higher price" at bounding box center [545, 301] width 184 height 11
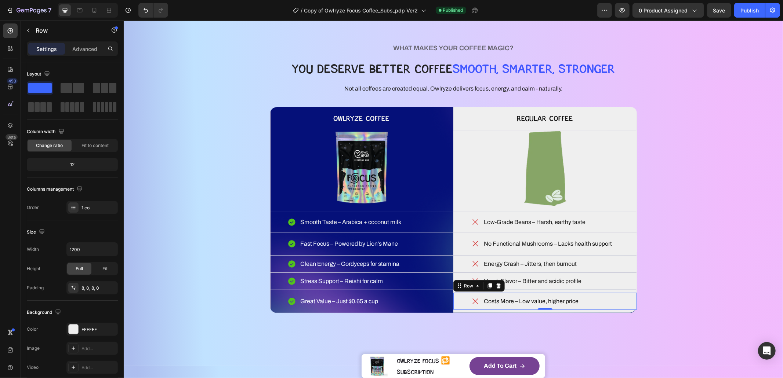
click at [622, 309] on div "Costs More – Low value, higher price Item List Row 0" at bounding box center [545, 301] width 184 height 17
click at [611, 310] on div "Costs More – Low value, higher price Item List Row 0 Row" at bounding box center [545, 301] width 184 height 23
click at [458, 281] on icon at bounding box center [459, 283] width 6 height 6
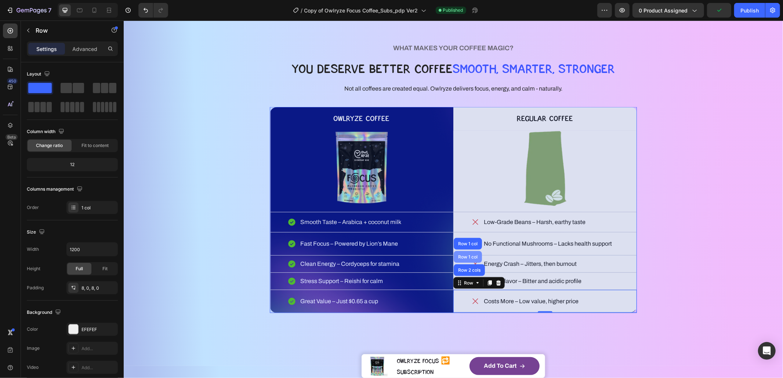
click at [460, 259] on div "Row 1 col" at bounding box center [467, 257] width 22 height 4
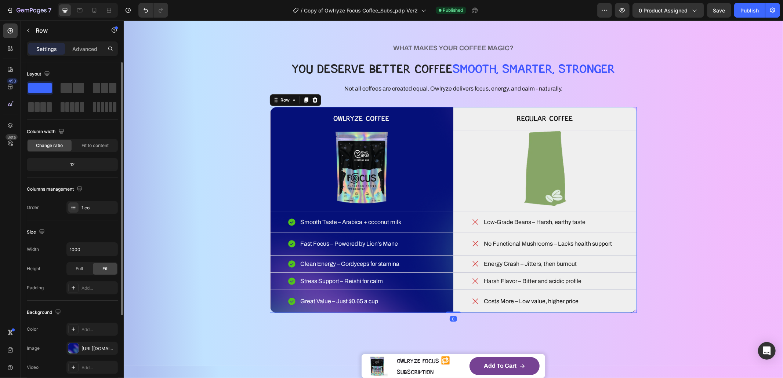
scroll to position [111, 0]
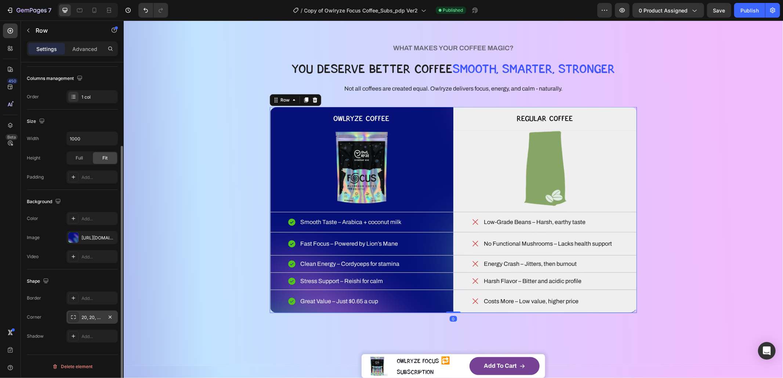
click at [85, 316] on div "20, 20, 20, 20" at bounding box center [91, 318] width 21 height 7
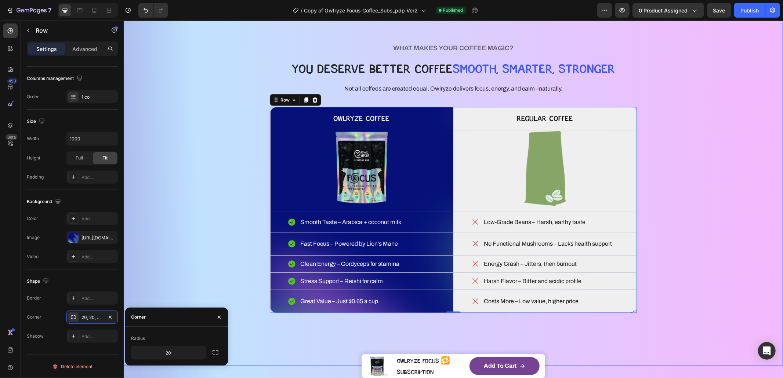
drag, startPoint x: 683, startPoint y: 317, endPoint x: 673, endPoint y: 315, distance: 10.2
click at [683, 317] on div "WHAT MAKES YOUR COFFEE MAGIC? Heading YOU DESERVE BETTER COFFEE SMOOTH, SMARTER…" at bounding box center [453, 178] width 600 height 318
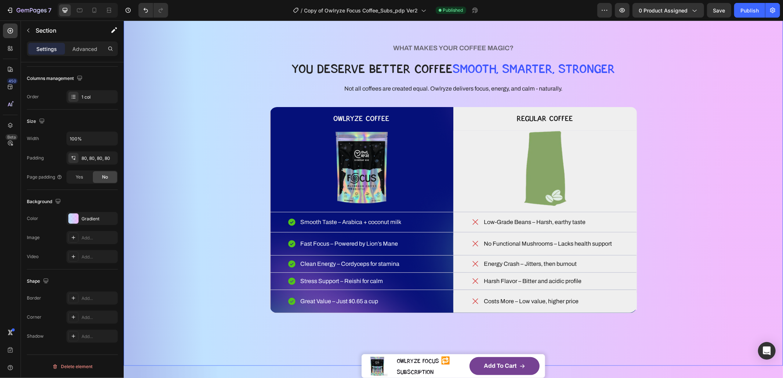
scroll to position [0, 0]
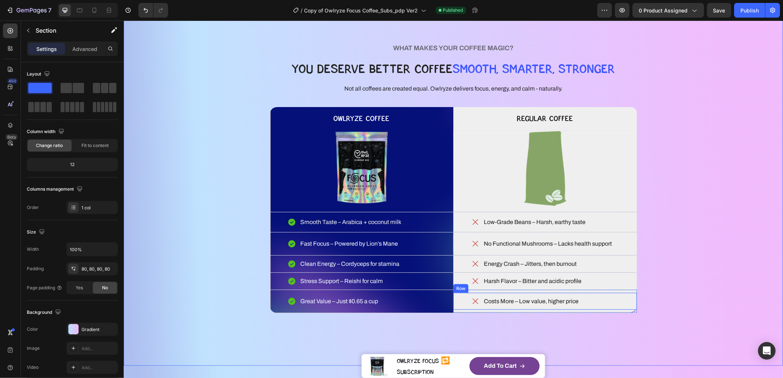
click at [626, 295] on div "Costs More – Low value, higher price Item List Row" at bounding box center [545, 301] width 184 height 17
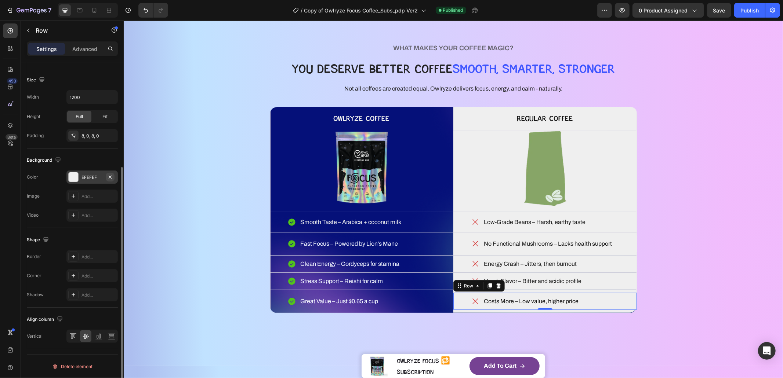
click at [111, 175] on icon "button" at bounding box center [110, 177] width 6 height 6
click at [673, 333] on div "WHAT MAKES YOUR COFFEE MAGIC? Heading YOU DESERVE BETTER COFFEE SMOOTH, SMARTER…" at bounding box center [453, 178] width 600 height 318
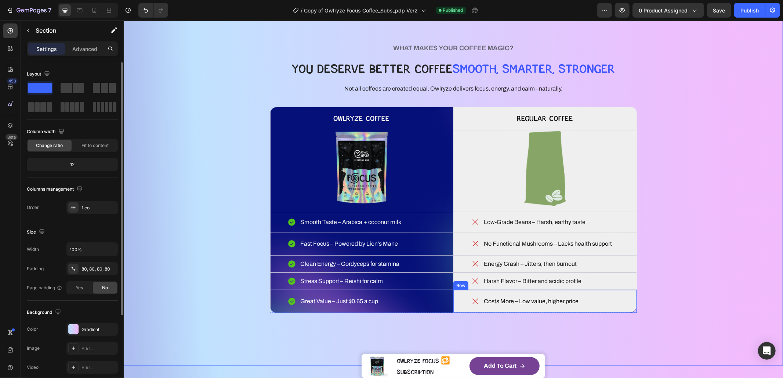
click at [627, 312] on div "Costs More – Low value, higher price Item List Row Row" at bounding box center [545, 301] width 184 height 23
click at [647, 331] on div "WHAT MAKES YOUR COFFEE MAGIC? Heading YOU DESERVE BETTER COFFEE SMOOTH, SMARTER…" at bounding box center [453, 178] width 600 height 318
click at [279, 110] on h2 "OWLRYZE COFFEE" at bounding box center [361, 117] width 184 height 20
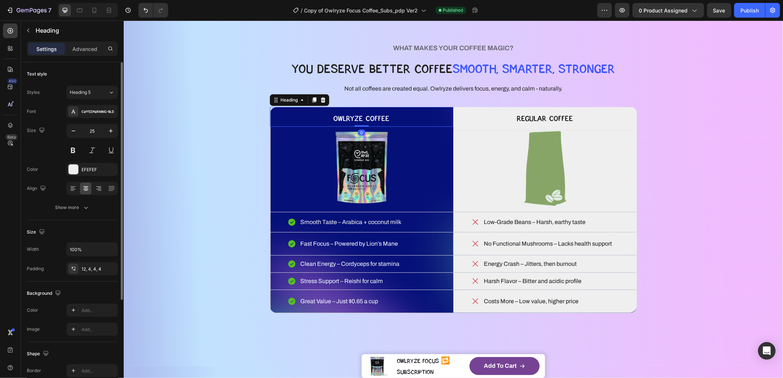
click at [275, 104] on div "Heading" at bounding box center [298, 100] width 59 height 12
click at [279, 101] on div "Heading" at bounding box center [289, 100] width 20 height 7
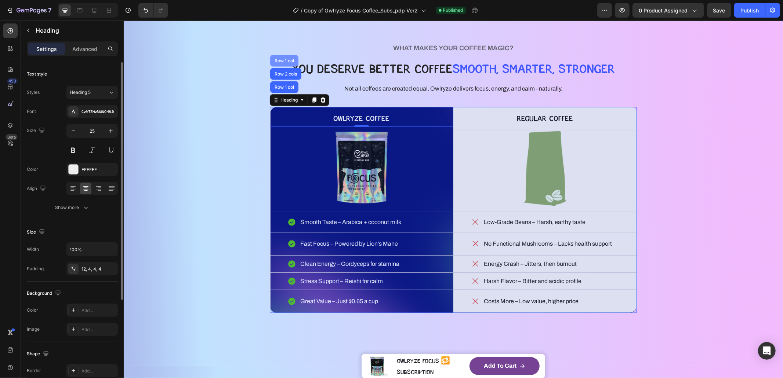
click at [285, 61] on div "Row 1 col" at bounding box center [284, 60] width 22 height 4
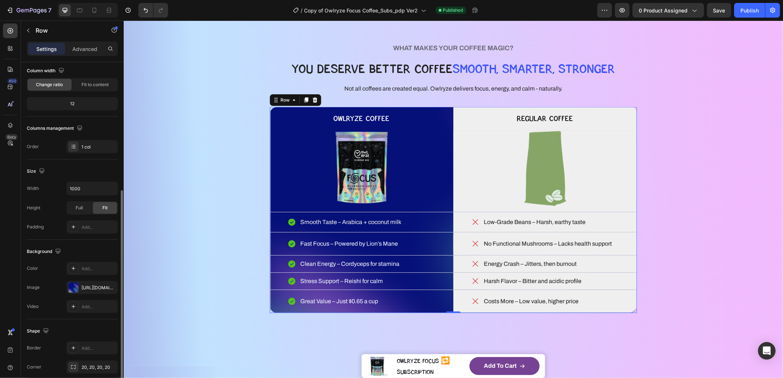
scroll to position [108, 0]
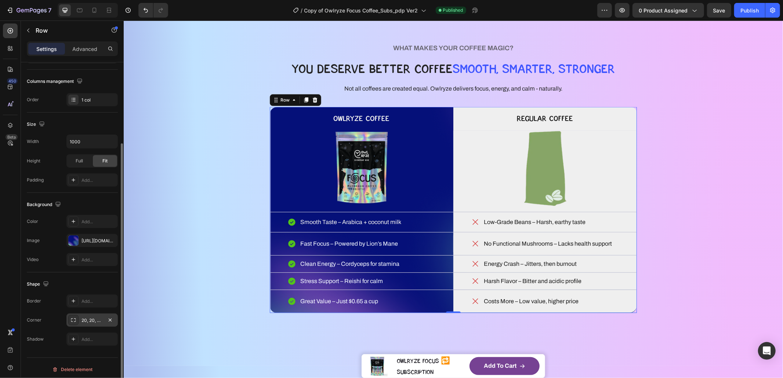
click at [87, 318] on div "20, 20, 20, 20" at bounding box center [91, 320] width 21 height 7
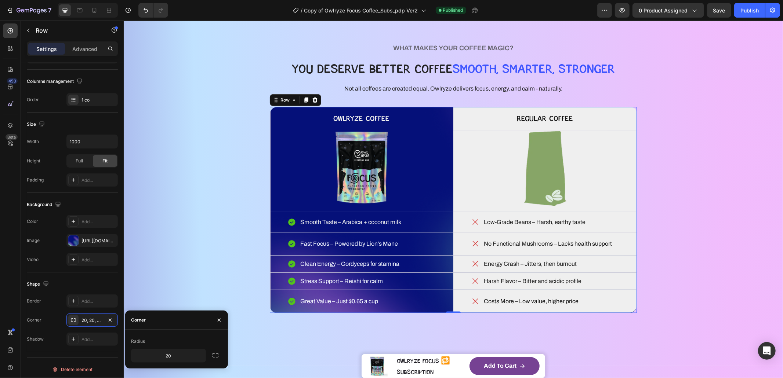
click at [212, 353] on icon "button" at bounding box center [215, 355] width 7 height 7
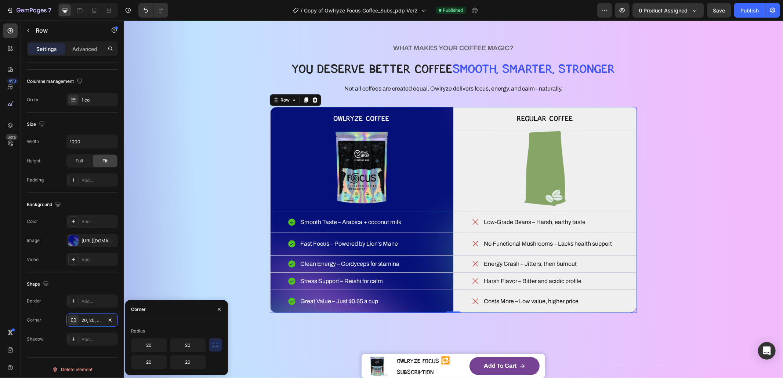
click at [219, 345] on button "button" at bounding box center [215, 345] width 13 height 13
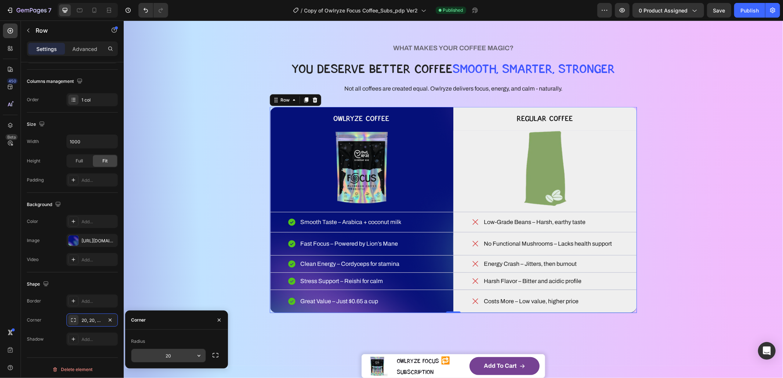
click at [178, 355] on input "20" at bounding box center [168, 355] width 74 height 13
type input "16"
click at [657, 278] on div "WHAT MAKES YOUR COFFEE MAGIC? Heading YOU DESERVE BETTER COFFEE SMOOTH, SMARTER…" at bounding box center [453, 178] width 600 height 318
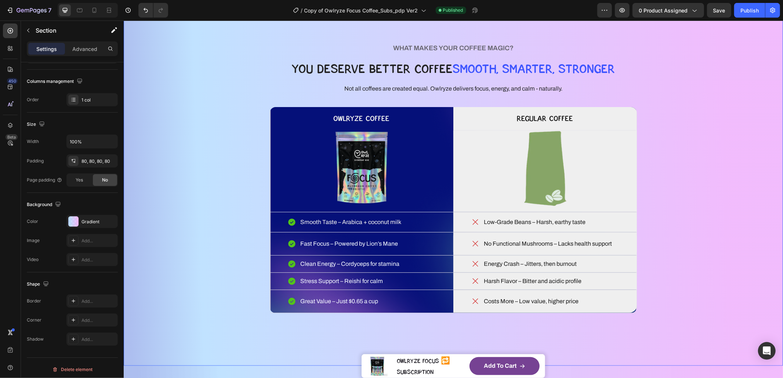
scroll to position [0, 0]
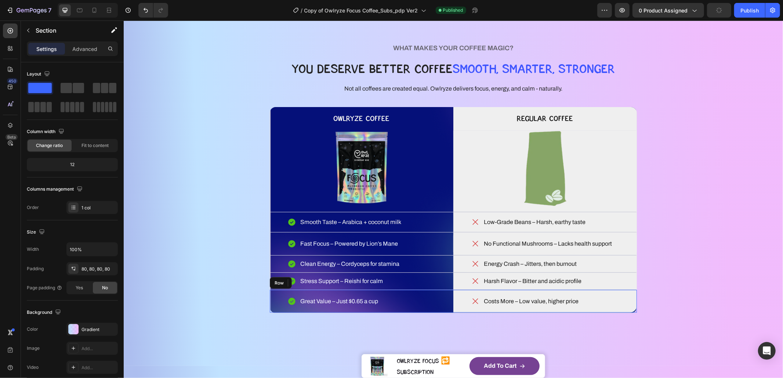
click at [632, 312] on div "Costs More – Low value, higher price Item List Row Row" at bounding box center [545, 301] width 184 height 23
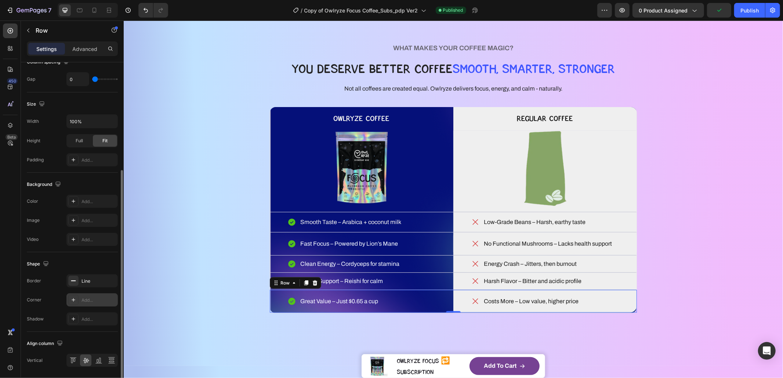
scroll to position [195, 0]
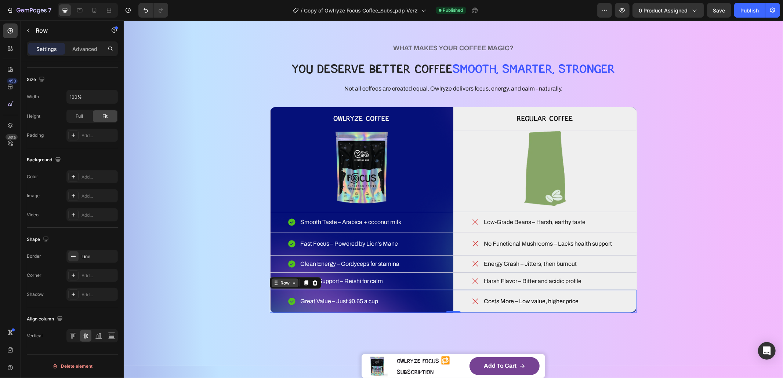
click at [283, 284] on div "Row" at bounding box center [285, 283] width 12 height 7
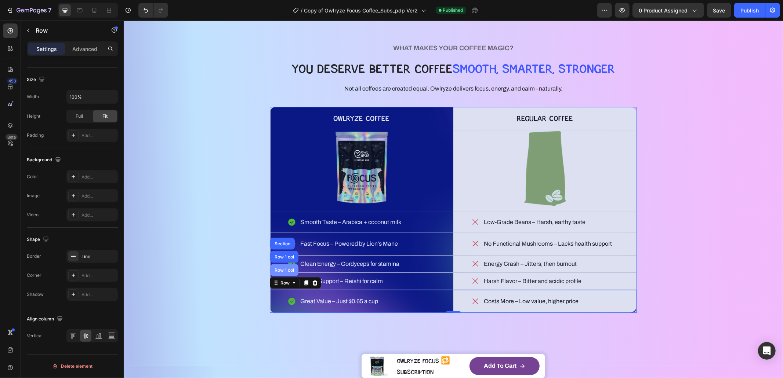
click at [283, 271] on div "Row 1 col" at bounding box center [284, 270] width 22 height 4
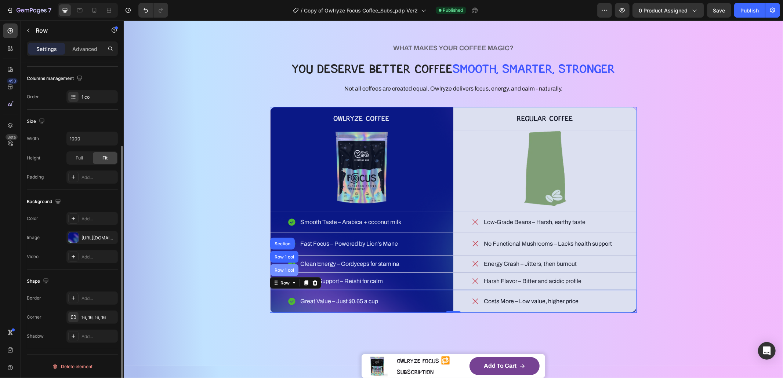
scroll to position [111, 0]
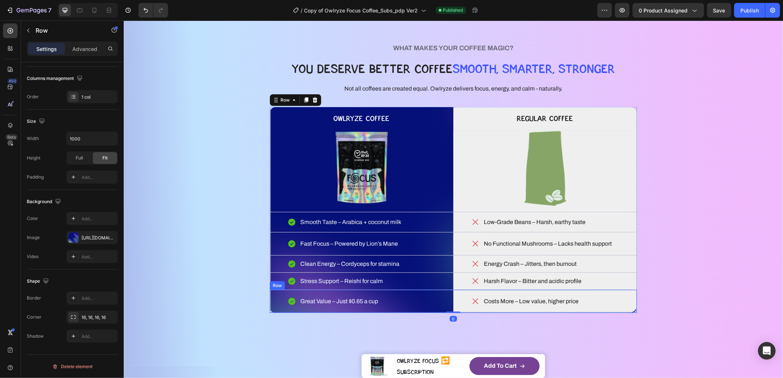
click at [503, 305] on p "Costs More – Low value, higher price" at bounding box center [530, 301] width 95 height 9
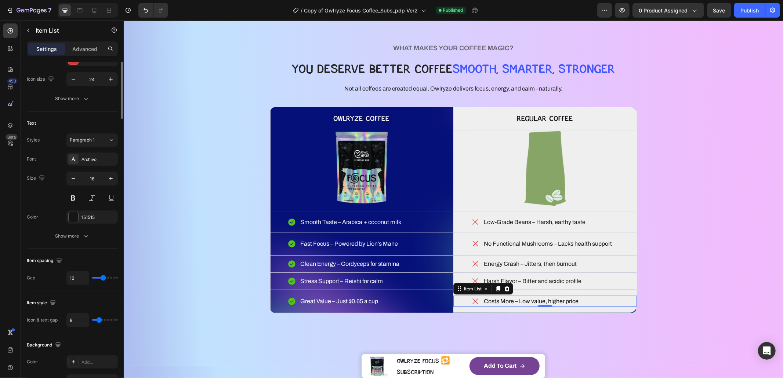
scroll to position [0, 0]
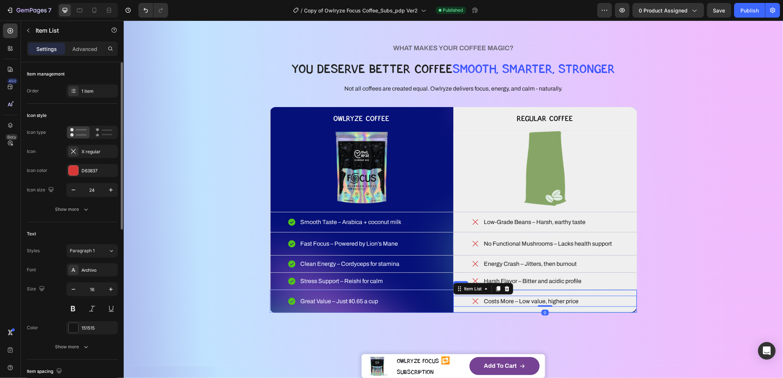
click at [469, 312] on div "Costs More – Low value, higher price Item List 0 Row Row" at bounding box center [545, 301] width 184 height 23
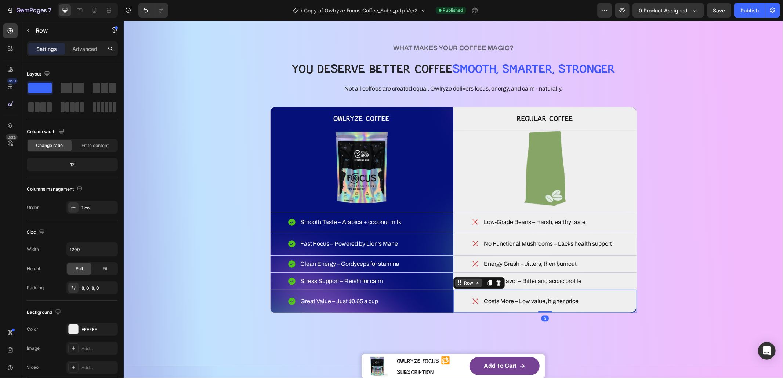
click at [462, 286] on div "Row" at bounding box center [468, 283] width 12 height 7
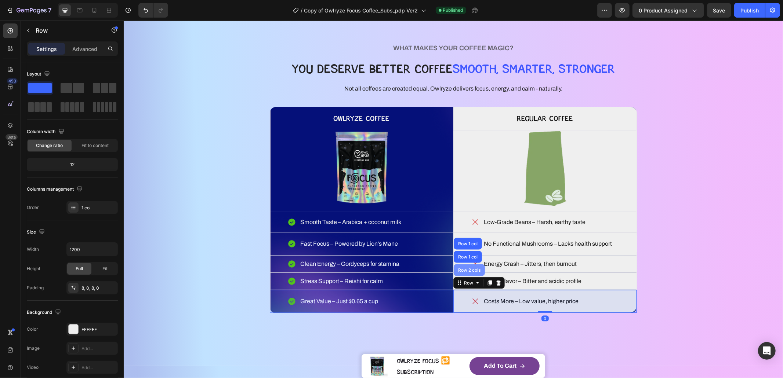
click at [464, 274] on div "Row 2 cols" at bounding box center [468, 270] width 31 height 12
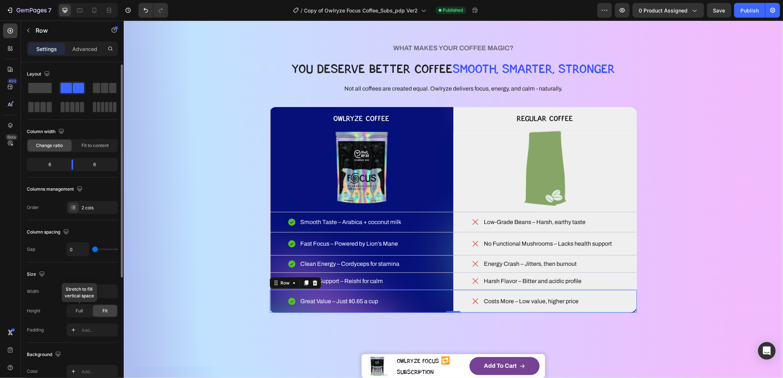
scroll to position [75, 0]
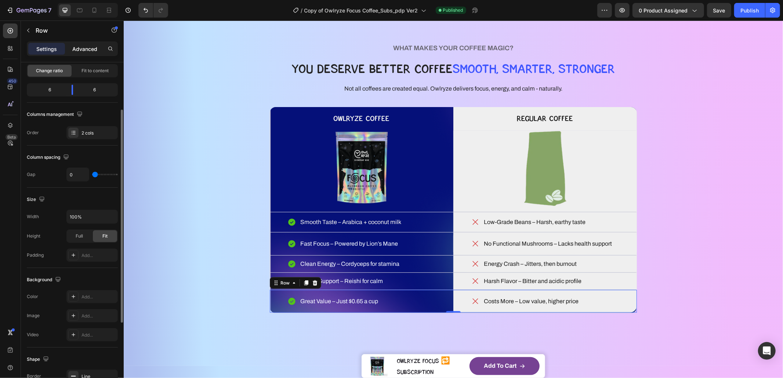
click at [84, 51] on p "Advanced" at bounding box center [84, 49] width 25 height 8
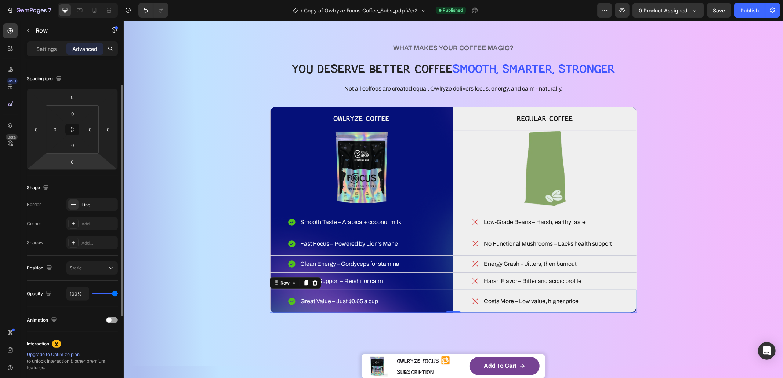
scroll to position [21, 0]
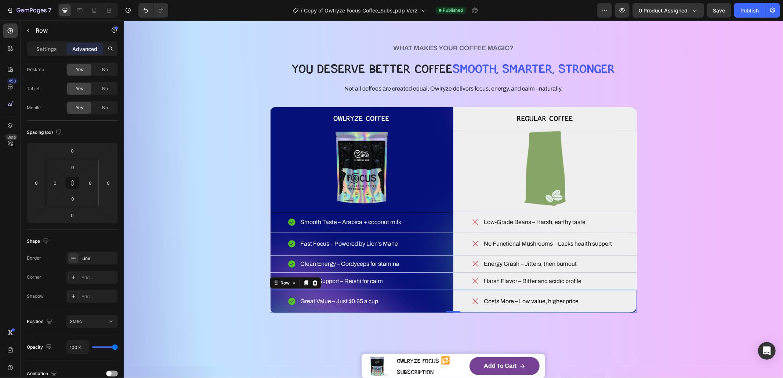
click at [46, 55] on div "Settings Advanced" at bounding box center [72, 48] width 91 height 15
click at [47, 52] on p "Settings" at bounding box center [46, 49] width 21 height 8
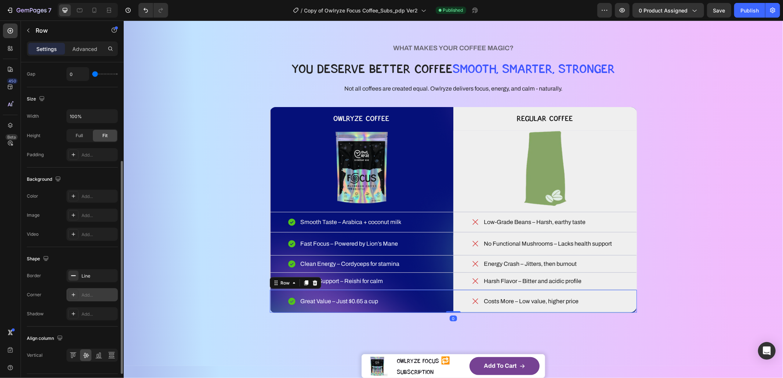
scroll to position [195, 0]
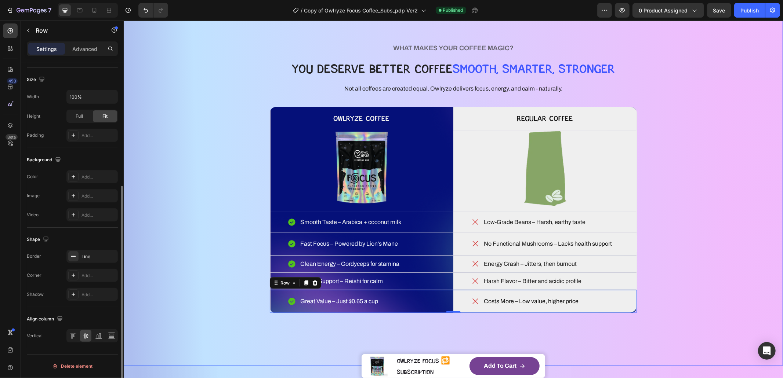
click at [684, 304] on div "WHAT MAKES YOUR COFFEE MAGIC? Heading YOU DESERVE BETTER COFFEE SMOOTH, SMARTER…" at bounding box center [453, 178] width 600 height 318
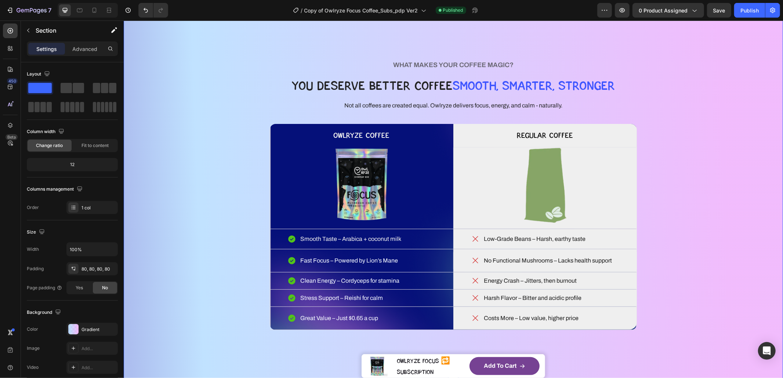
scroll to position [733, 0]
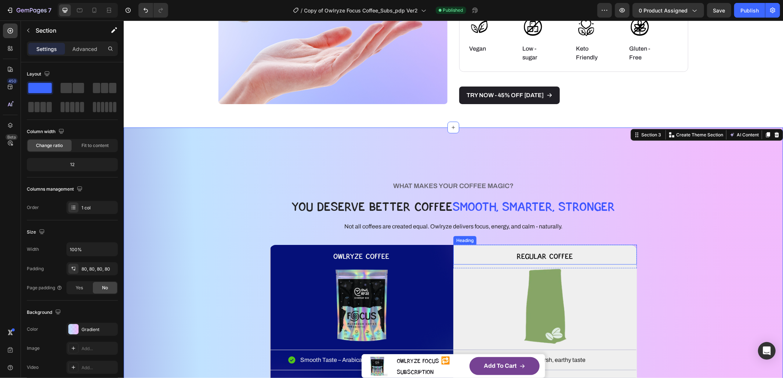
click at [627, 249] on h2 "Regular Coffee" at bounding box center [545, 255] width 184 height 20
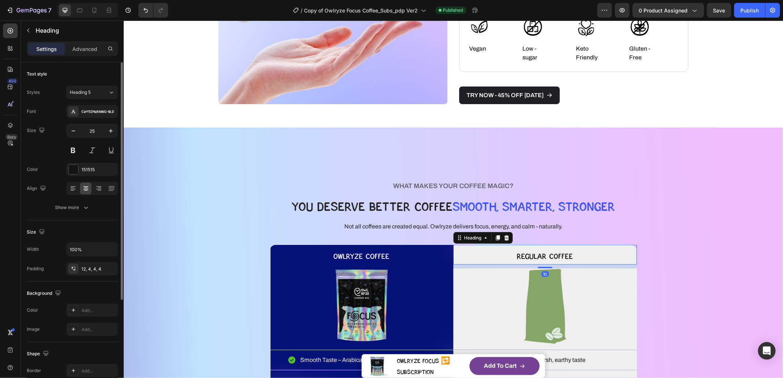
scroll to position [140, 0]
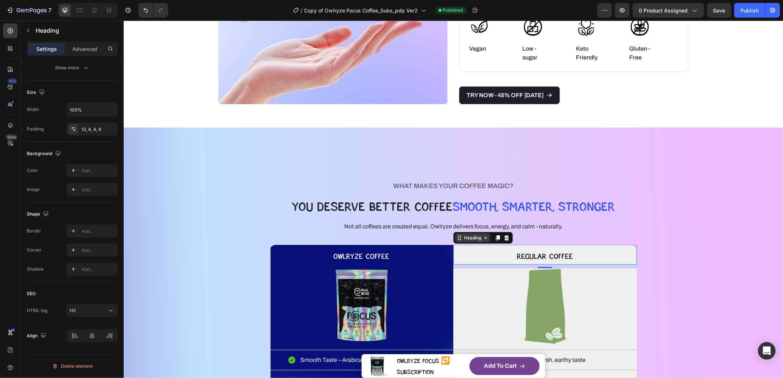
drag, startPoint x: 462, startPoint y: 235, endPoint x: 466, endPoint y: 236, distance: 4.9
click at [462, 235] on div "Heading" at bounding box center [472, 238] width 20 height 7
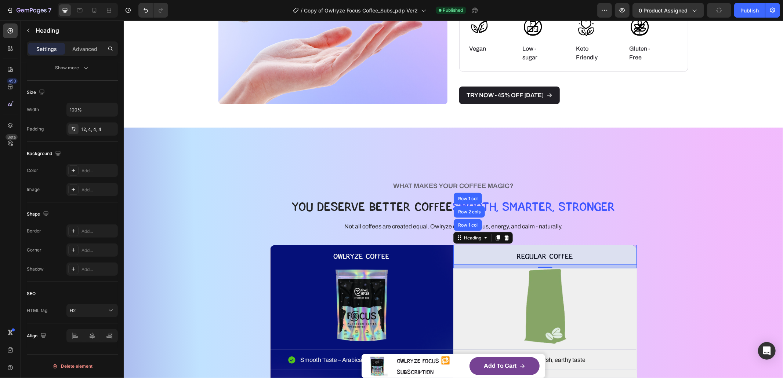
click at [470, 224] on div "Row 1 col" at bounding box center [467, 225] width 22 height 4
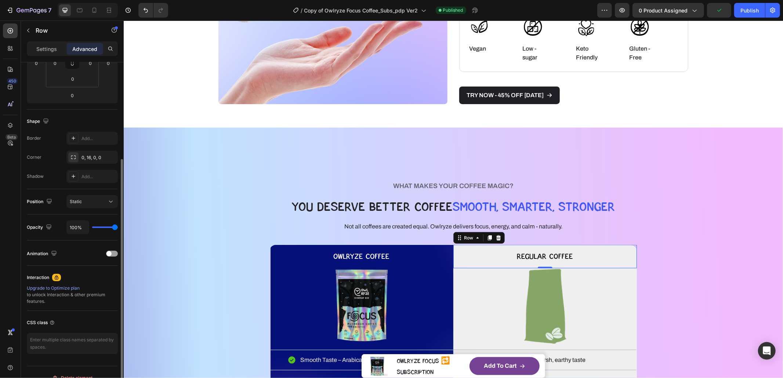
scroll to position [131, 0]
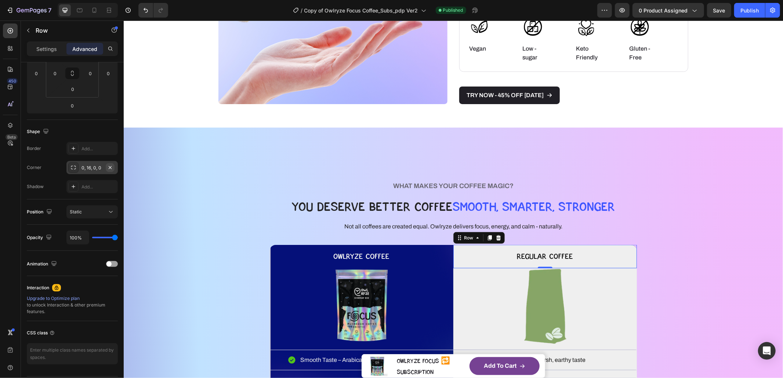
click at [112, 166] on icon "button" at bounding box center [110, 168] width 6 height 6
click at [95, 166] on div "Add..." at bounding box center [98, 168] width 34 height 7
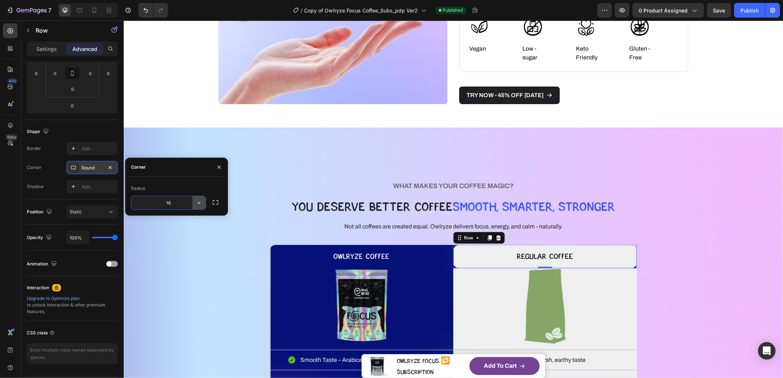
type input "1"
click at [219, 203] on button "button" at bounding box center [215, 202] width 13 height 13
click at [189, 207] on input "text" at bounding box center [187, 202] width 35 height 13
type input "16"
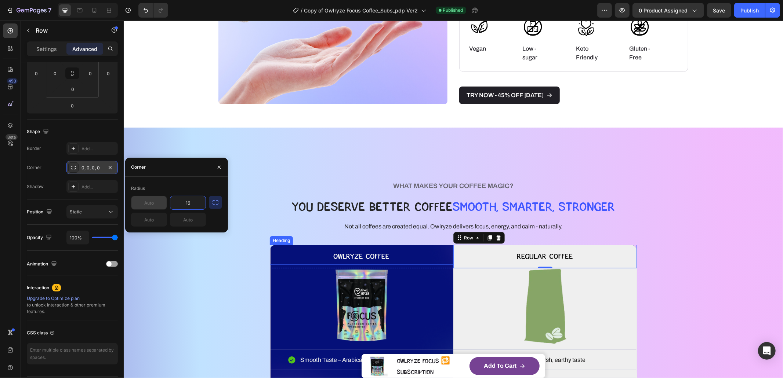
click at [272, 254] on h2 "OWLRYZE COFFEE" at bounding box center [361, 255] width 184 height 20
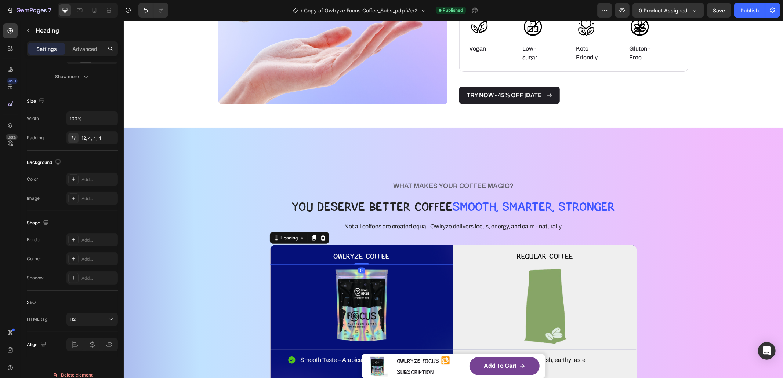
scroll to position [0, 0]
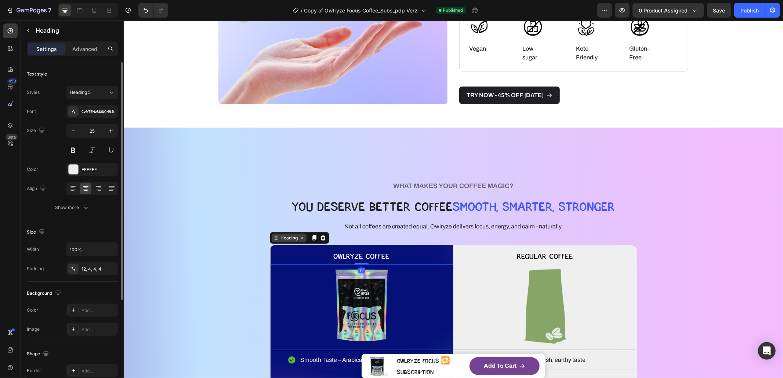
click at [279, 240] on div "Heading" at bounding box center [289, 238] width 20 height 7
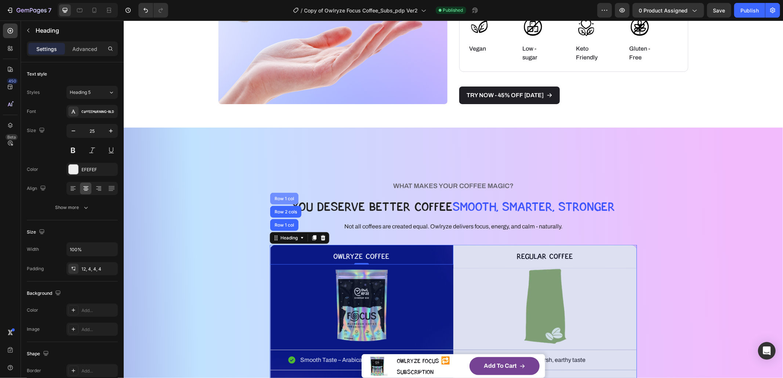
click at [286, 199] on div "Row 1 col" at bounding box center [284, 198] width 22 height 4
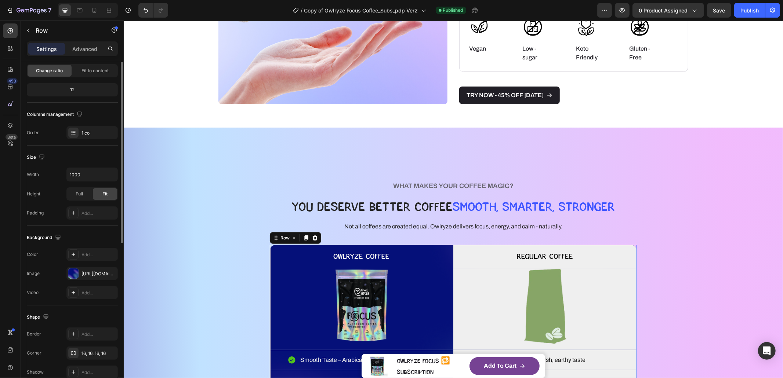
scroll to position [111, 0]
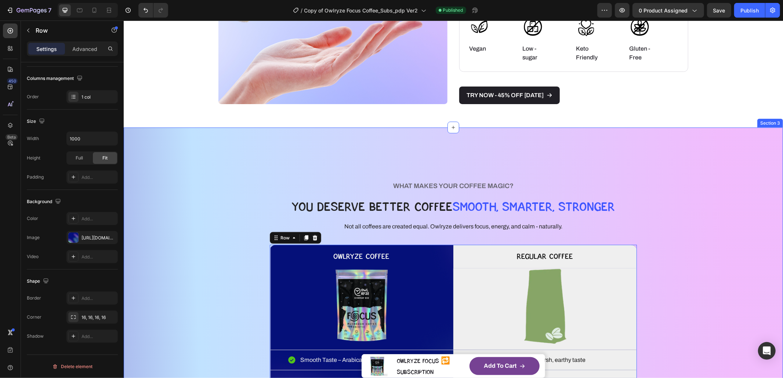
click at [231, 297] on div "WHAT MAKES YOUR COFFEE MAGIC? Heading YOU DESERVE BETTER COFFEE SMOOTH, SMARTER…" at bounding box center [453, 316] width 600 height 318
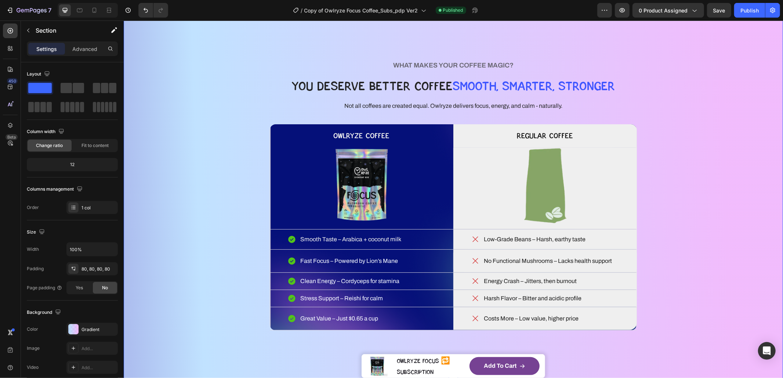
scroll to position [855, 0]
click at [630, 325] on div "Costs More – Low value, higher price Item List Row" at bounding box center [545, 317] width 184 height 17
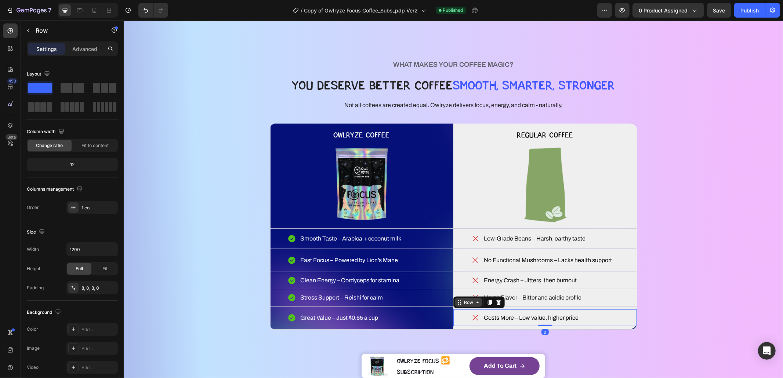
click at [475, 306] on div "Row" at bounding box center [468, 302] width 27 height 9
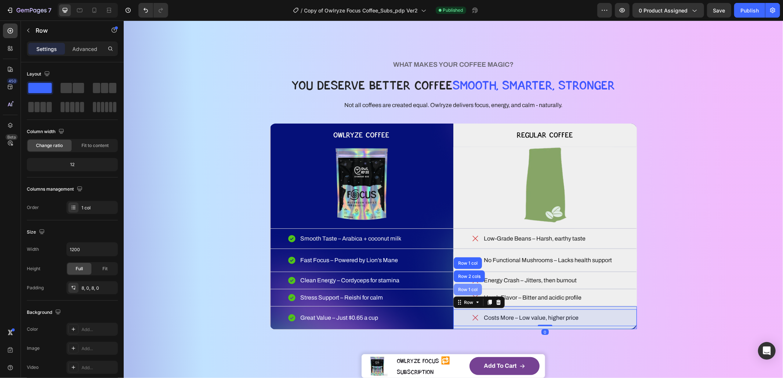
click at [468, 290] on div "Row 1 col" at bounding box center [467, 289] width 22 height 4
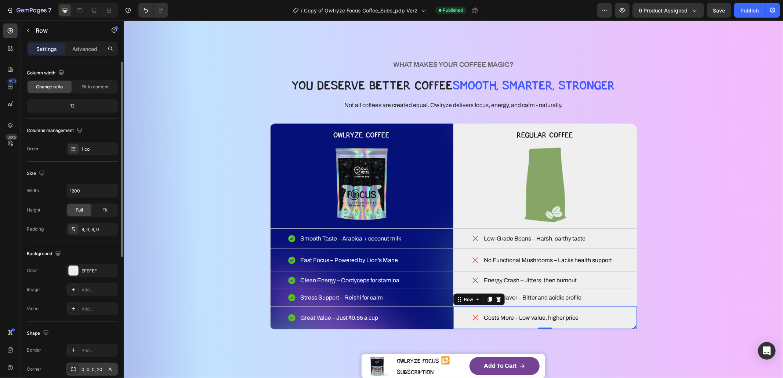
scroll to position [116, 0]
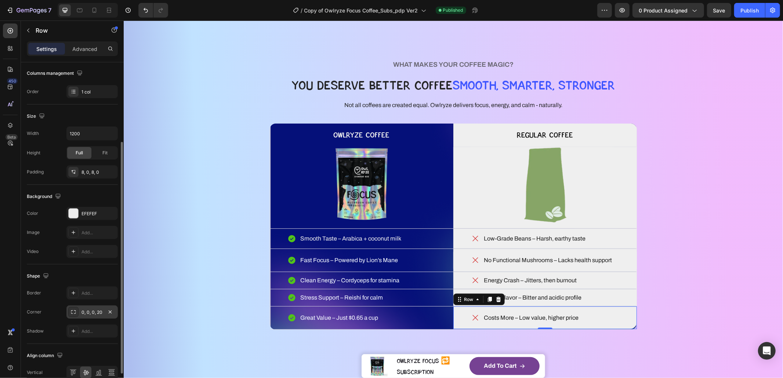
click at [94, 313] on div "0, 0, 0, 20" at bounding box center [91, 312] width 21 height 7
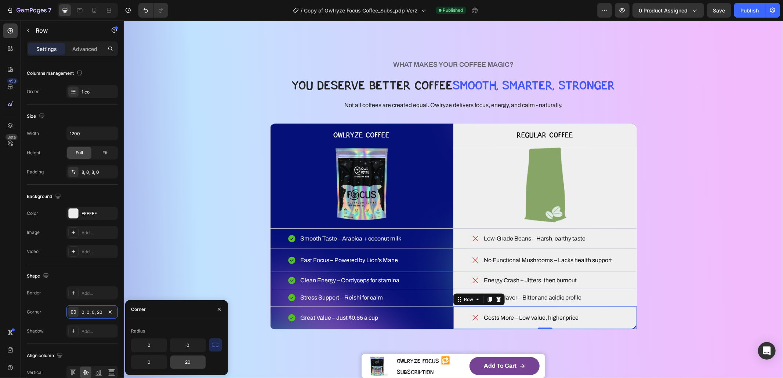
click at [189, 362] on input "20" at bounding box center [187, 362] width 35 height 13
type input "16"
drag, startPoint x: 673, startPoint y: 301, endPoint x: 678, endPoint y: 301, distance: 4.4
click at [673, 301] on div "WHAT MAKES YOUR COFFEE MAGIC? Heading YOU DESERVE BETTER COFFEE SMOOTH, SMARTER…" at bounding box center [453, 194] width 600 height 318
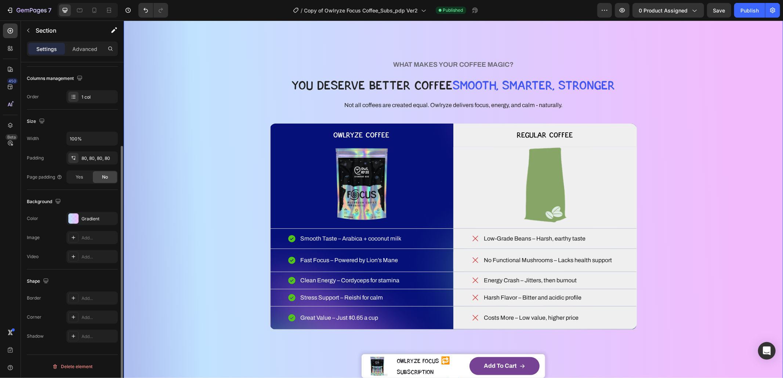
scroll to position [0, 0]
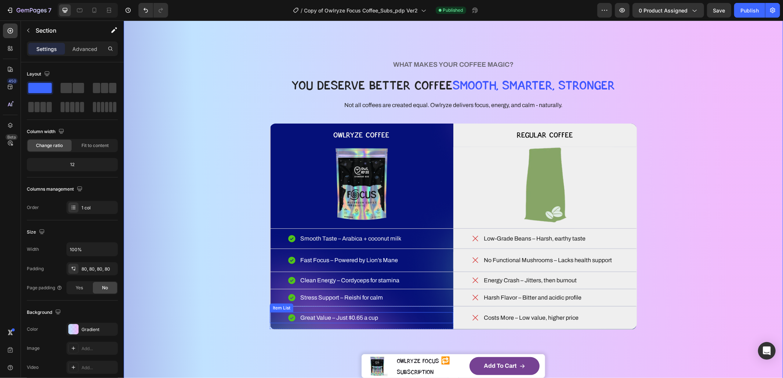
click at [411, 322] on div "Great Value – Just $0.65 a cup" at bounding box center [361, 317] width 184 height 11
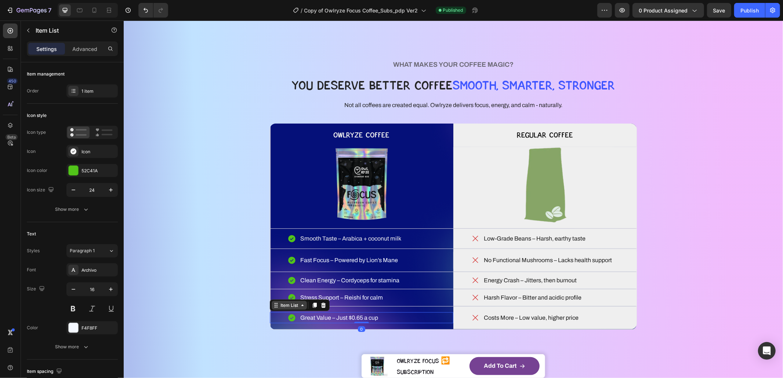
click at [291, 308] on div "Item List" at bounding box center [289, 305] width 21 height 7
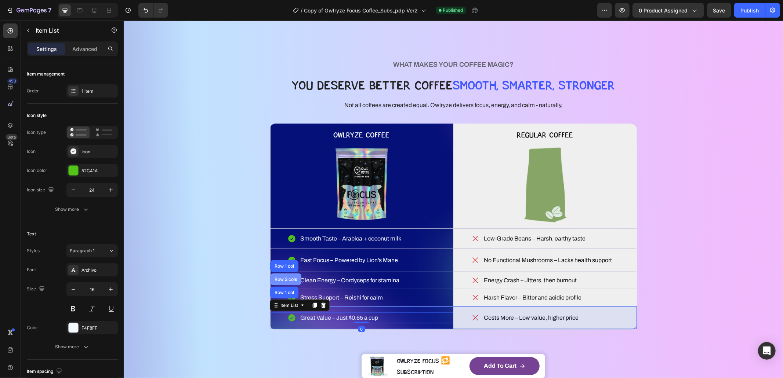
click at [285, 277] on div "Row 2 cols" at bounding box center [285, 279] width 25 height 4
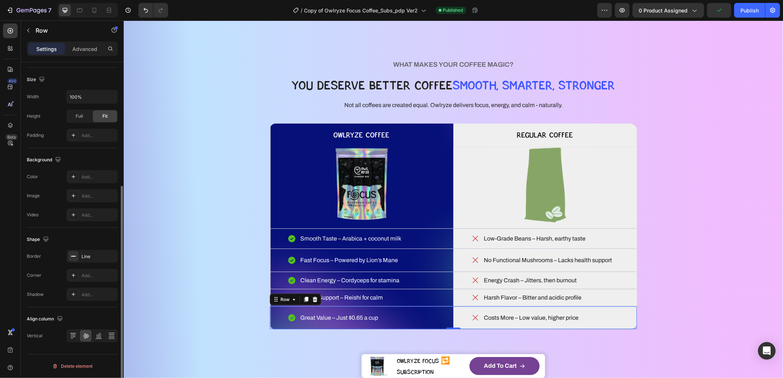
scroll to position [193, 0]
click at [91, 258] on div "Line" at bounding box center [91, 258] width 21 height 7
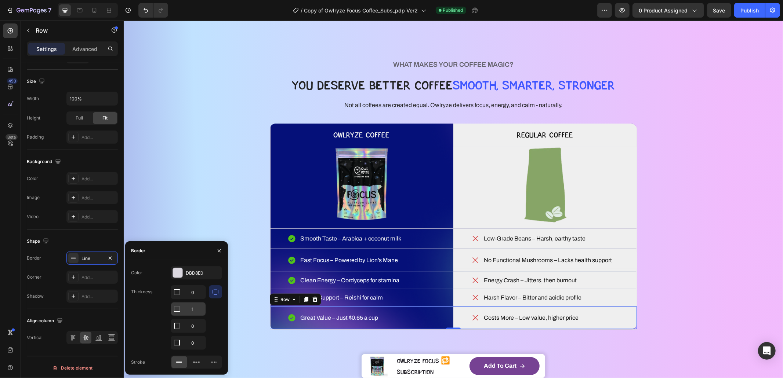
click at [193, 299] on input "1" at bounding box center [188, 292] width 34 height 13
click at [304, 342] on div "WHAT MAKES YOUR COFFEE MAGIC? Heading YOU DESERVE BETTER COFFEE SMOOTH, SMARTER…" at bounding box center [453, 194] width 600 height 318
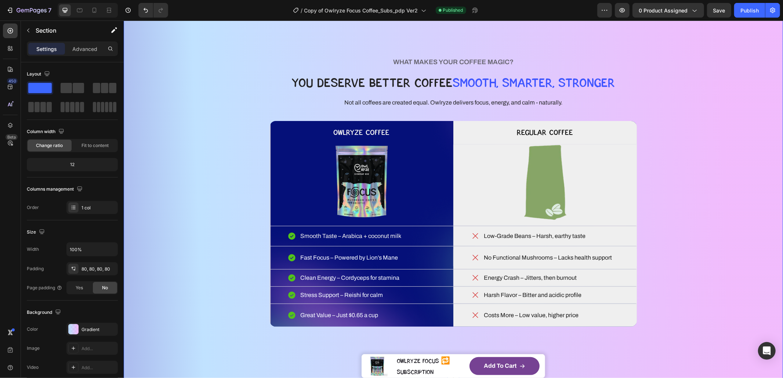
scroll to position [860, 0]
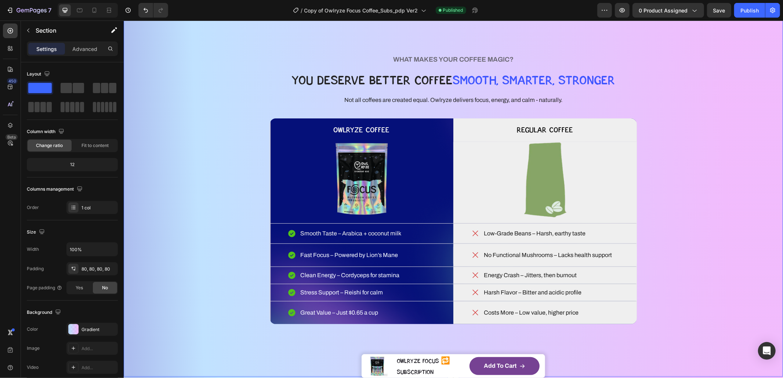
click at [709, 170] on div "WHAT MAKES YOUR COFFEE MAGIC? Heading YOU DESERVE BETTER COFFEE SMOOTH, SMARTER…" at bounding box center [453, 188] width 600 height 317
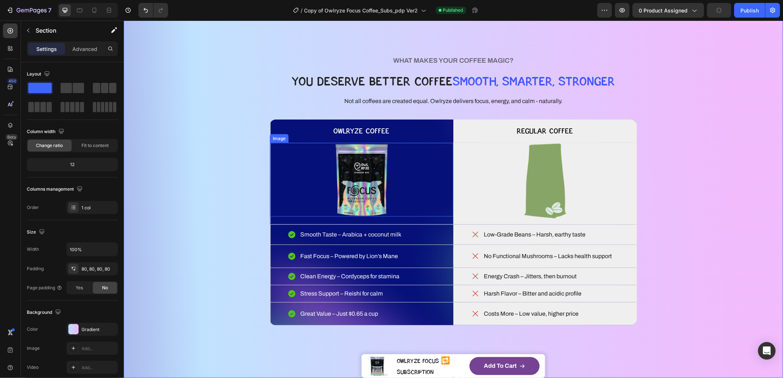
scroll to position [819, 0]
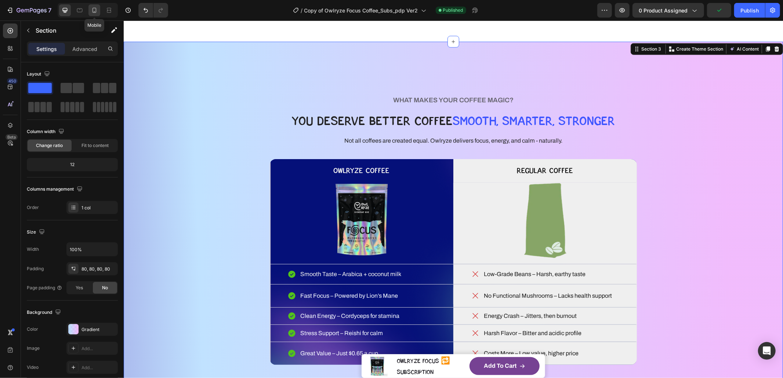
click at [97, 7] on icon at bounding box center [94, 10] width 7 height 7
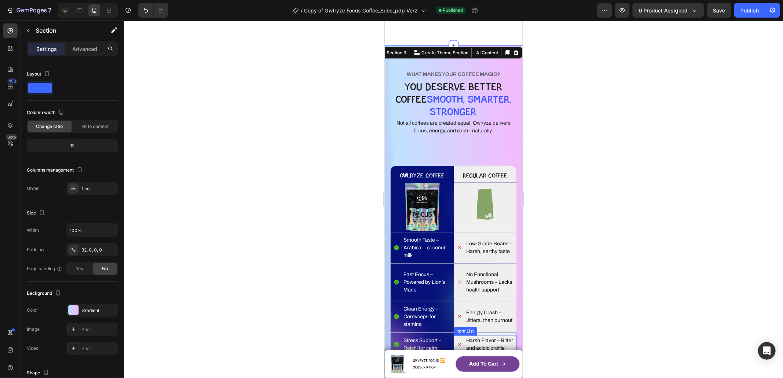
scroll to position [1152, 0]
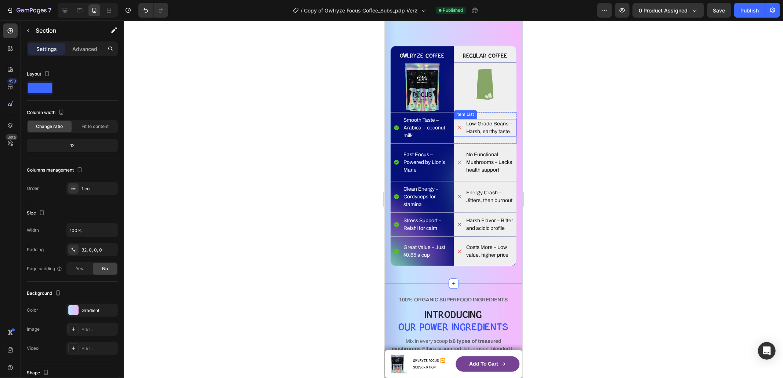
click at [497, 122] on p "Low-Grade Beans – Harsh, earthy taste" at bounding box center [490, 127] width 49 height 15
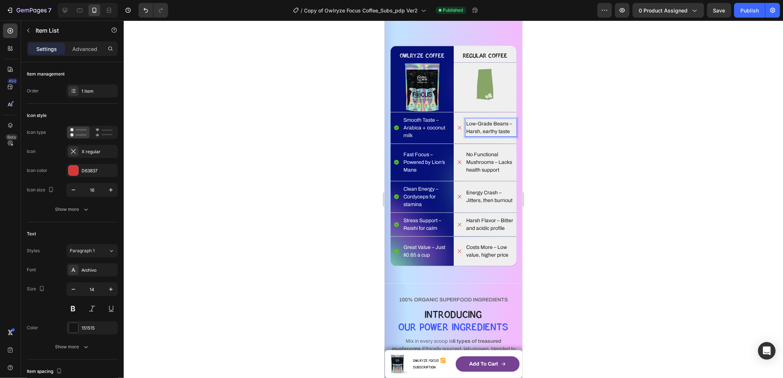
click at [507, 123] on p "Low-Grade Beans – Harsh, earthy taste" at bounding box center [490, 127] width 49 height 15
click at [321, 155] on div at bounding box center [453, 200] width 659 height 358
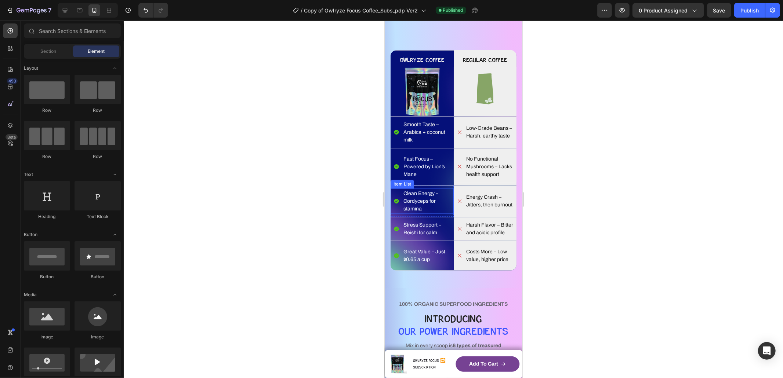
scroll to position [1139, 0]
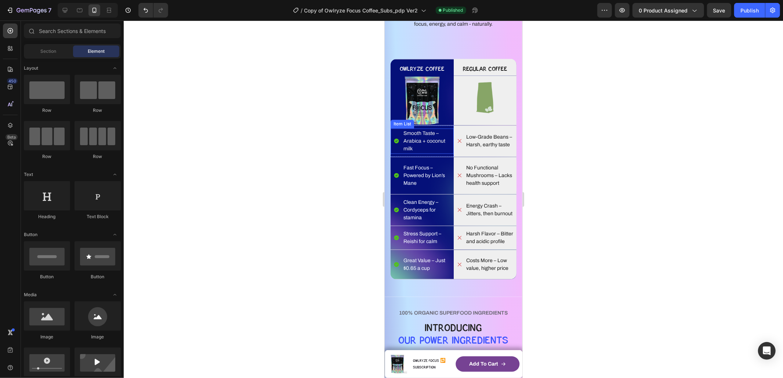
click at [443, 128] on div "Smooth Taste – Arabica + coconut milk" at bounding box center [427, 140] width 51 height 25
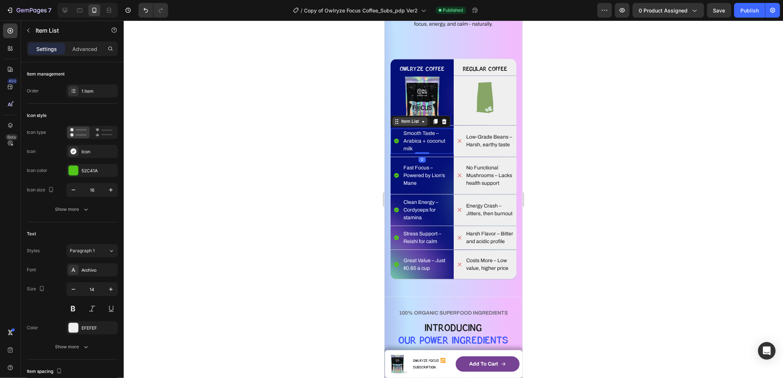
click at [412, 122] on div "Item List" at bounding box center [409, 121] width 21 height 7
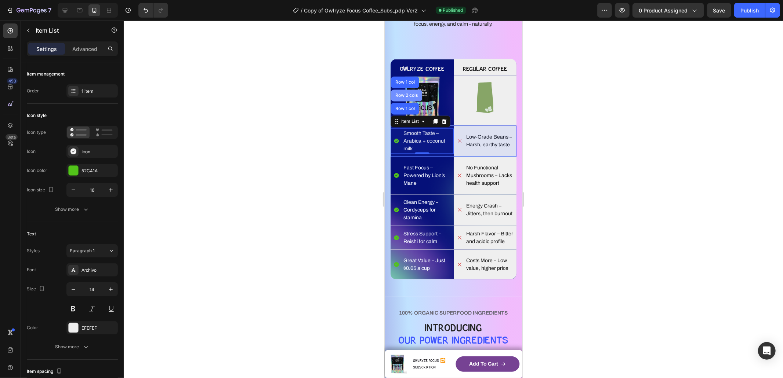
click at [407, 95] on div "Row 2 cols" at bounding box center [405, 95] width 25 height 4
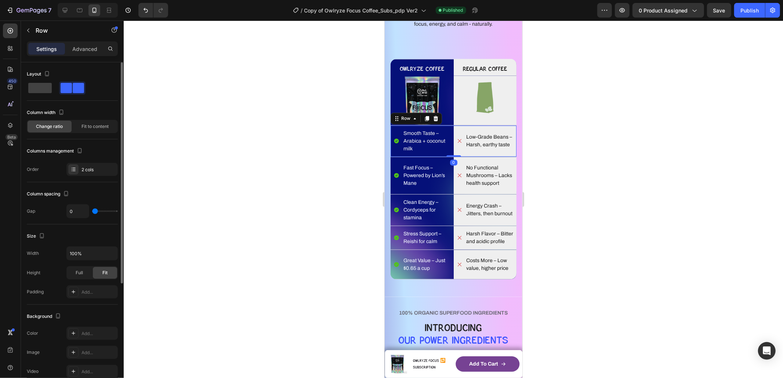
scroll to position [164, 0]
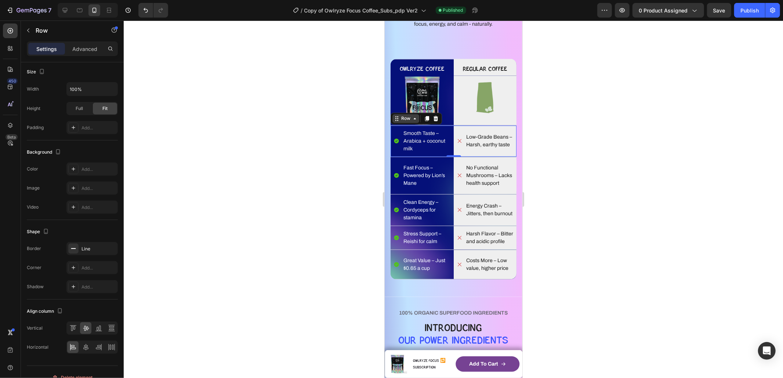
click at [403, 117] on div "Row" at bounding box center [405, 118] width 12 height 7
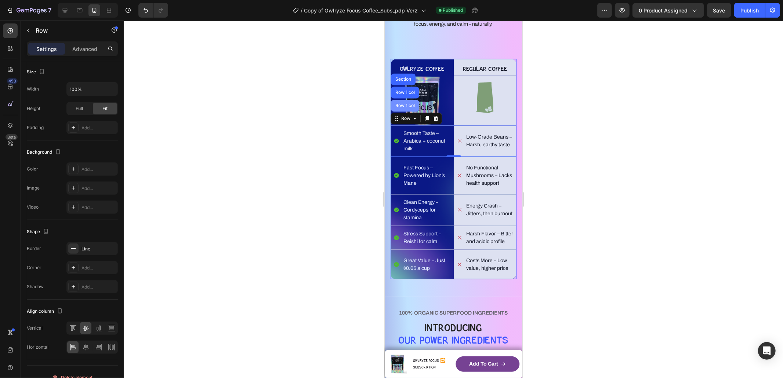
click at [402, 111] on div "Row 1 col" at bounding box center [404, 106] width 28 height 12
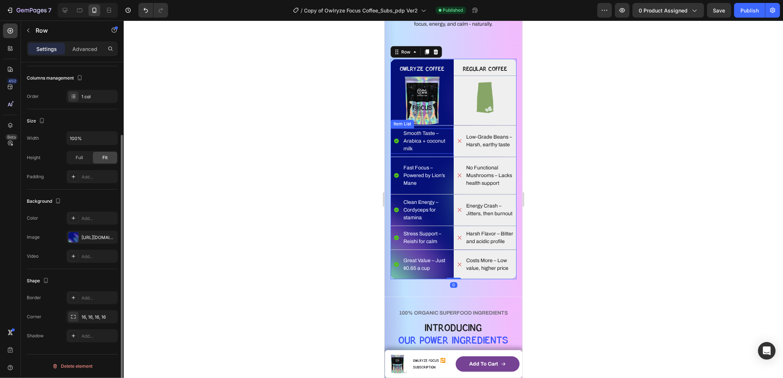
click at [394, 129] on div "Smooth Taste – Arabica + coconut milk" at bounding box center [423, 140] width 60 height 25
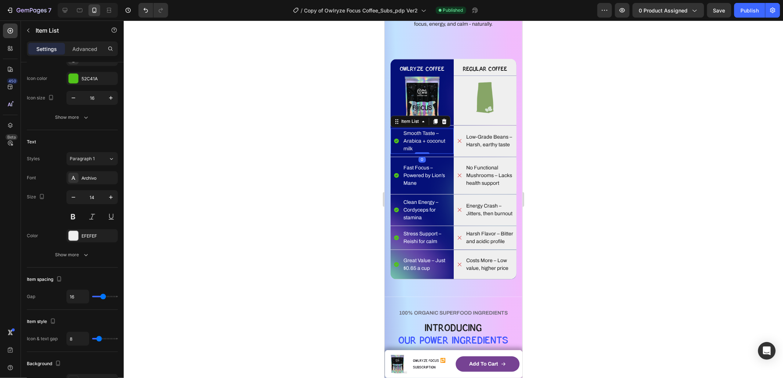
scroll to position [0, 0]
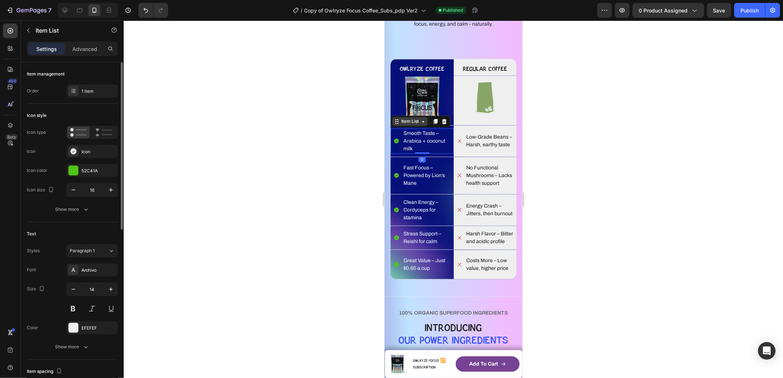
click at [395, 125] on div "Item List" at bounding box center [409, 121] width 35 height 9
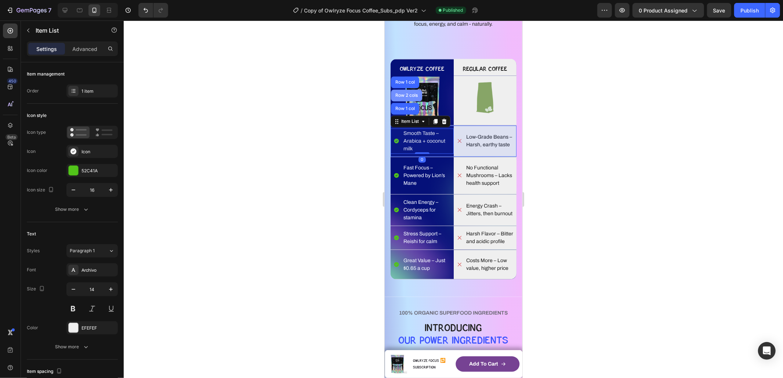
click at [406, 99] on div "Row 2 cols" at bounding box center [405, 96] width 31 height 12
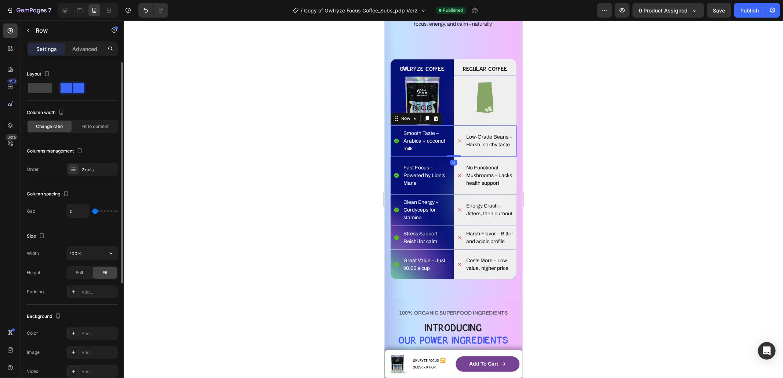
scroll to position [66, 0]
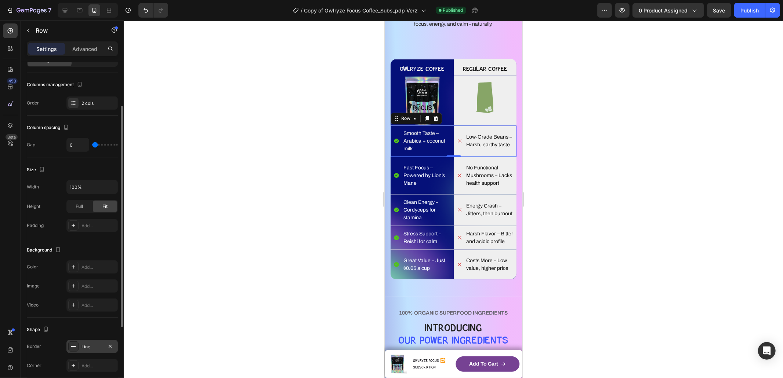
click at [92, 348] on div "Line" at bounding box center [91, 347] width 21 height 7
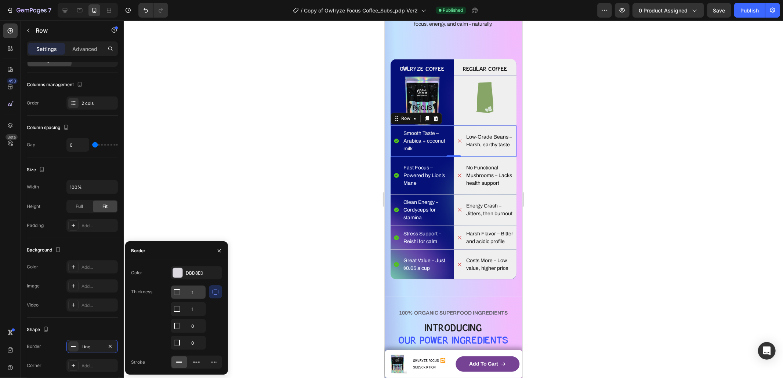
click at [190, 292] on input "1" at bounding box center [188, 292] width 34 height 13
drag, startPoint x: 197, startPoint y: 293, endPoint x: 181, endPoint y: 292, distance: 16.2
click at [181, 292] on div "1" at bounding box center [188, 292] width 34 height 13
type input "0"
click at [300, 278] on div at bounding box center [453, 200] width 659 height 358
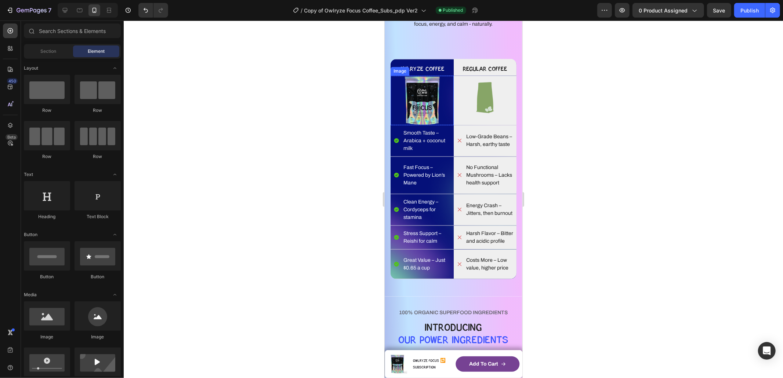
click at [443, 112] on div at bounding box center [421, 100] width 63 height 49
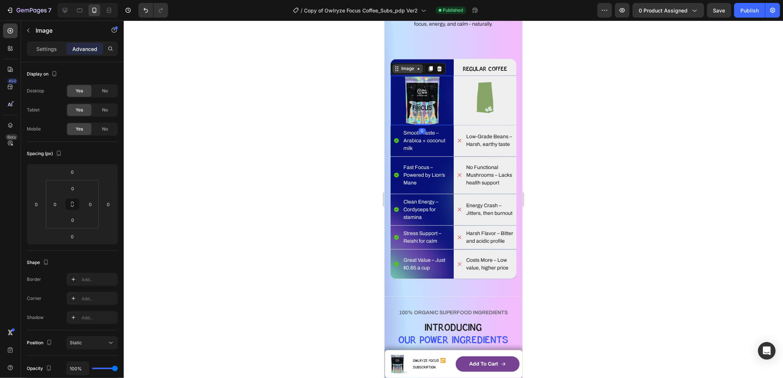
click at [401, 71] on div "Image" at bounding box center [407, 68] width 16 height 7
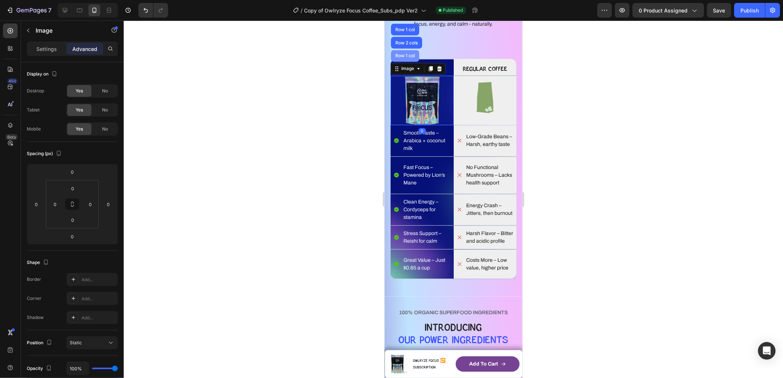
click at [403, 59] on div "Row 1 col" at bounding box center [404, 56] width 28 height 12
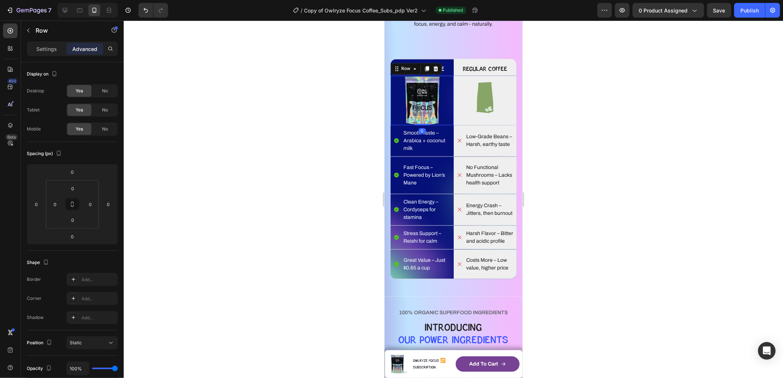
click at [399, 63] on div "Row" at bounding box center [415, 69] width 51 height 12
click at [352, 103] on div at bounding box center [453, 200] width 659 height 358
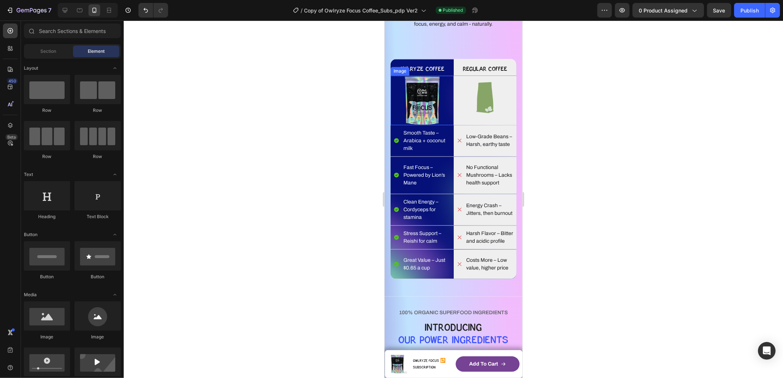
click at [398, 113] on div at bounding box center [421, 100] width 63 height 49
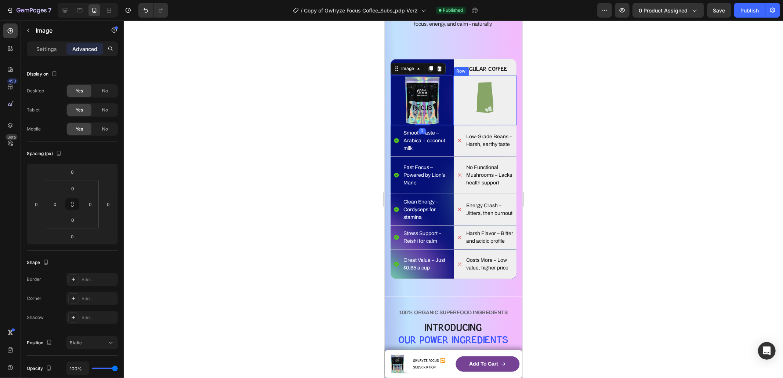
click at [467, 119] on div "Image" at bounding box center [484, 100] width 63 height 49
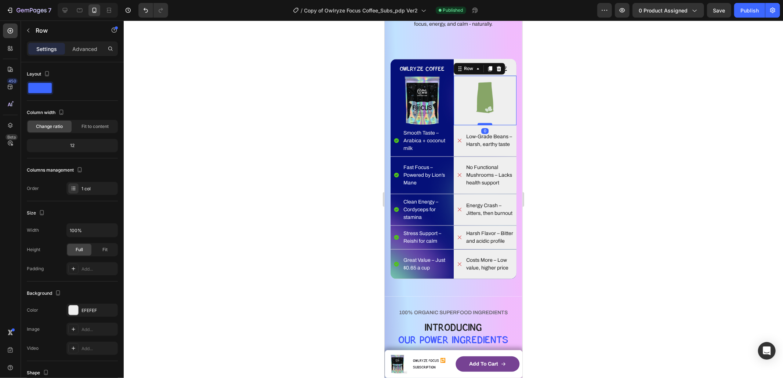
click at [480, 123] on div at bounding box center [484, 124] width 15 height 2
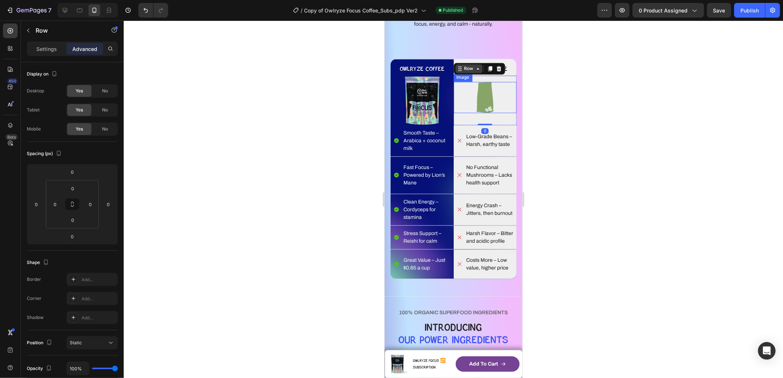
click at [462, 70] on div "Row" at bounding box center [468, 68] width 12 height 7
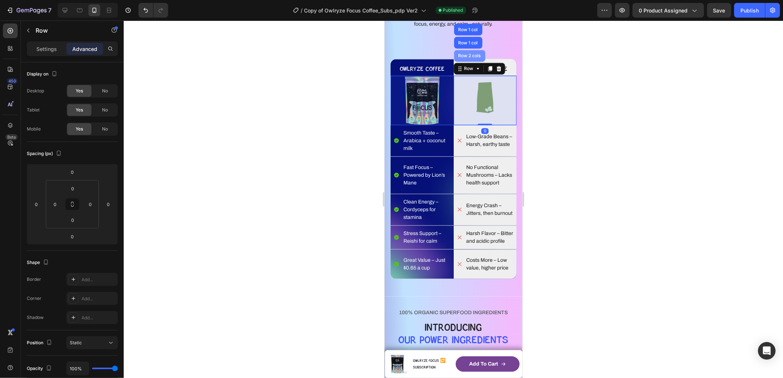
click at [465, 57] on div "Row 2 cols" at bounding box center [469, 56] width 25 height 4
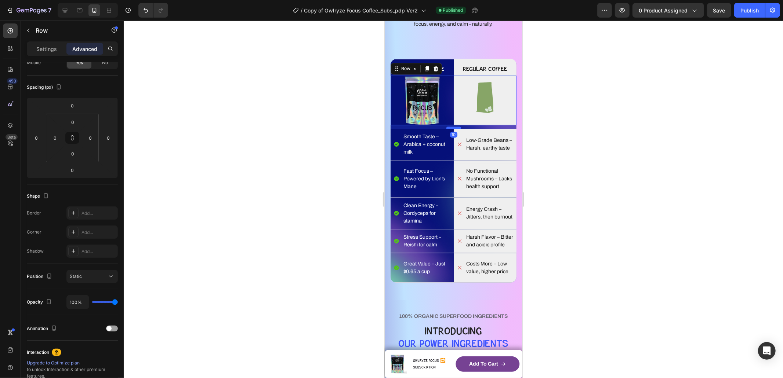
drag, startPoint x: 447, startPoint y: 124, endPoint x: 448, endPoint y: 128, distance: 3.7
click at [448, 128] on div at bounding box center [453, 128] width 15 height 2
drag, startPoint x: 453, startPoint y: 128, endPoint x: 452, endPoint y: 115, distance: 13.3
click at [452, 115] on div "Image Row Image Row Row 10" at bounding box center [453, 100] width 126 height 49
click at [450, 127] on div at bounding box center [453, 128] width 15 height 2
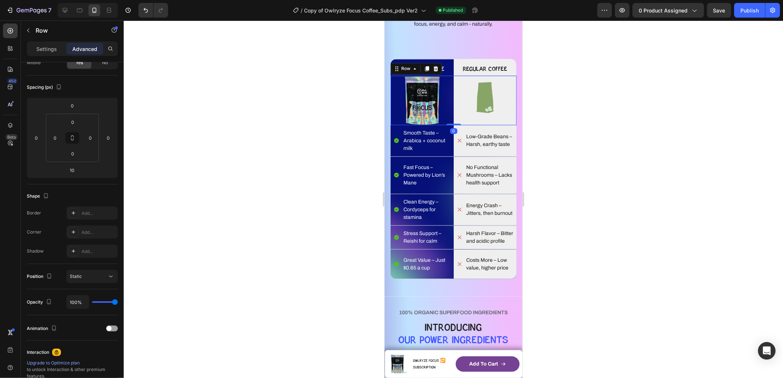
drag, startPoint x: 449, startPoint y: 127, endPoint x: 455, endPoint y: 112, distance: 16.0
click at [447, 115] on div "Image Row Image Row Row 0" at bounding box center [453, 100] width 126 height 49
type input "0"
click at [461, 110] on div at bounding box center [484, 98] width 63 height 32
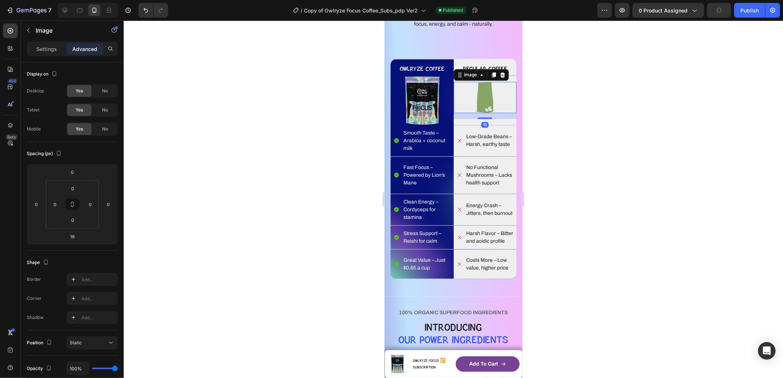
click at [466, 102] on img at bounding box center [484, 98] width 37 height 32
click at [38, 45] on p "Settings" at bounding box center [46, 49] width 21 height 8
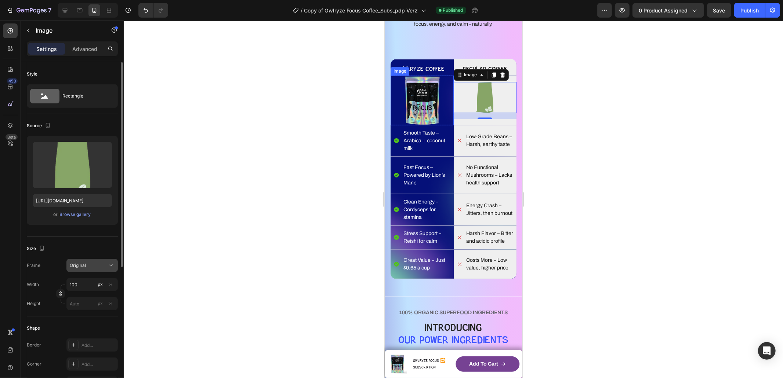
click at [101, 270] on button "Original" at bounding box center [91, 265] width 51 height 13
click at [74, 336] on span "Custom" at bounding box center [77, 338] width 16 height 7
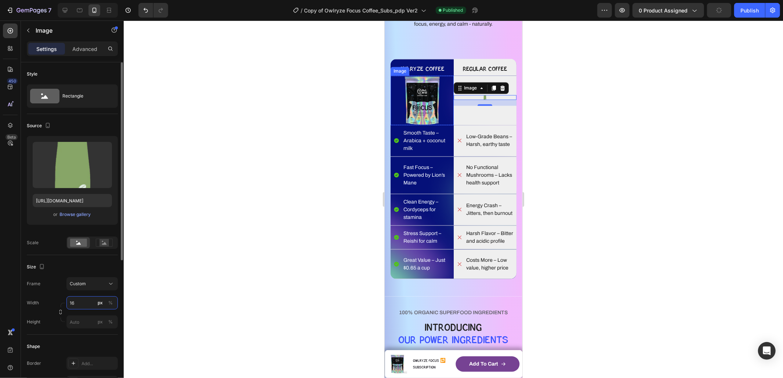
type input "160"
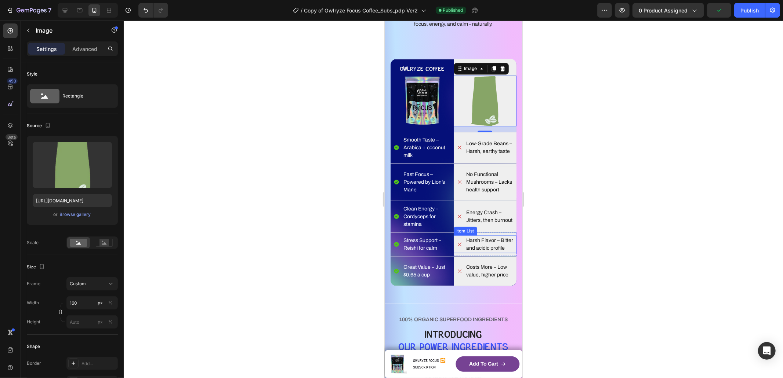
click at [616, 208] on div at bounding box center [453, 200] width 659 height 358
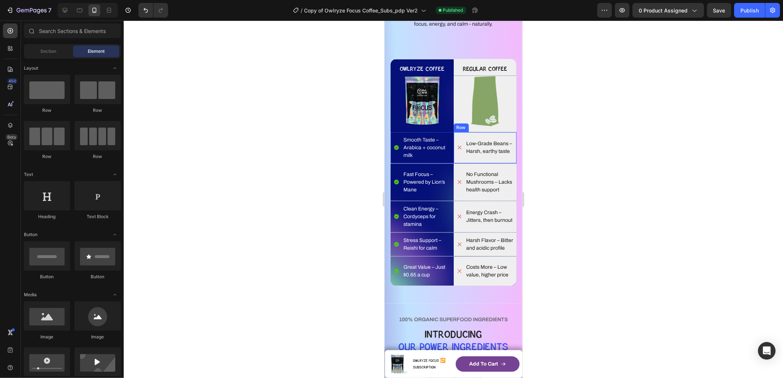
click at [465, 135] on div "Low-Grade Beans – Harsh, earthy taste Item List Row" at bounding box center [484, 147] width 63 height 31
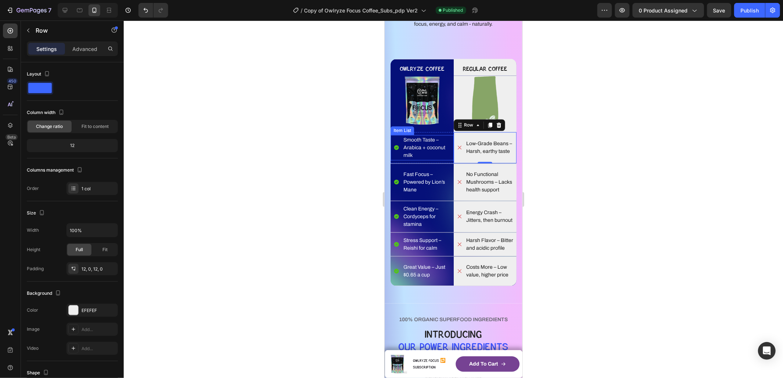
click at [424, 144] on p "Smooth Taste – Arabica + coconut milk" at bounding box center [427, 147] width 49 height 23
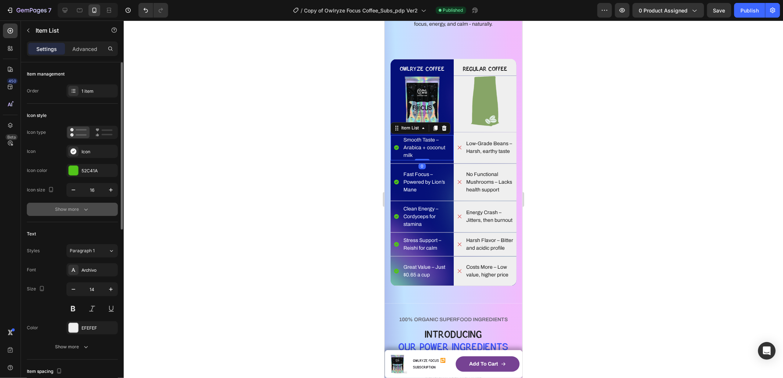
click at [80, 206] on div "Show more" at bounding box center [72, 209] width 34 height 7
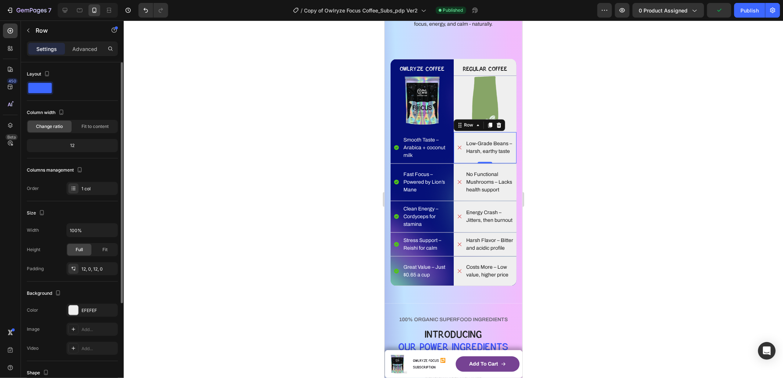
click at [487, 132] on div "Low-Grade Beans – Harsh, earthy taste Item List Row 0" at bounding box center [484, 147] width 63 height 31
click at [433, 133] on div "Smooth Taste – Arabica + coconut milk Item List Row 0" at bounding box center [421, 147] width 63 height 31
click at [478, 145] on p "Low-Grade Beans – Harsh, earthy taste" at bounding box center [490, 147] width 49 height 15
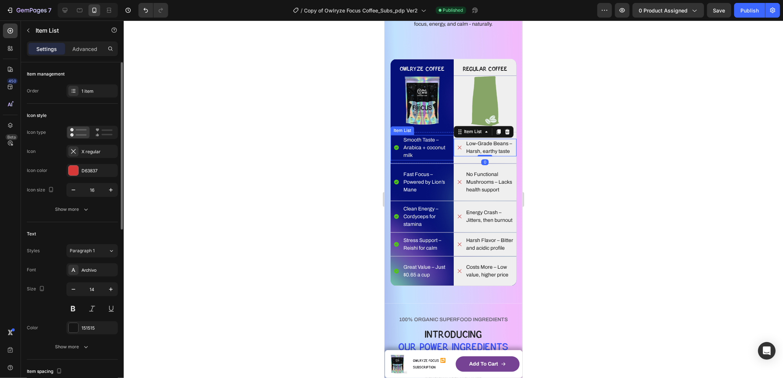
click at [420, 145] on p "Smooth Taste – Arabica + coconut milk" at bounding box center [427, 147] width 49 height 23
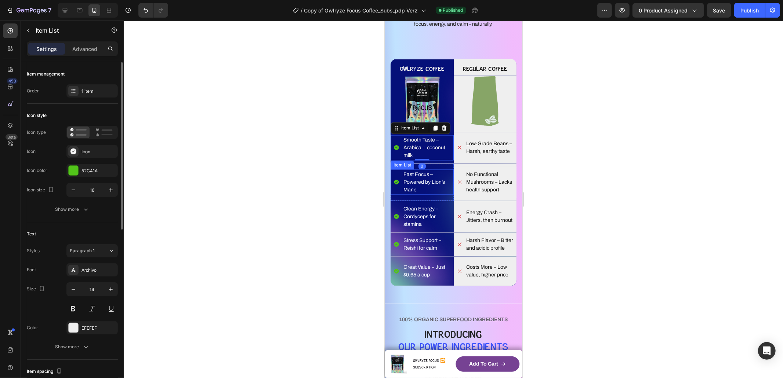
click at [429, 177] on p "Fast Focus – Powered by Lion’s Mane" at bounding box center [427, 182] width 49 height 23
click at [475, 176] on p "No Functional Mushrooms – Lacks health support" at bounding box center [490, 182] width 49 height 23
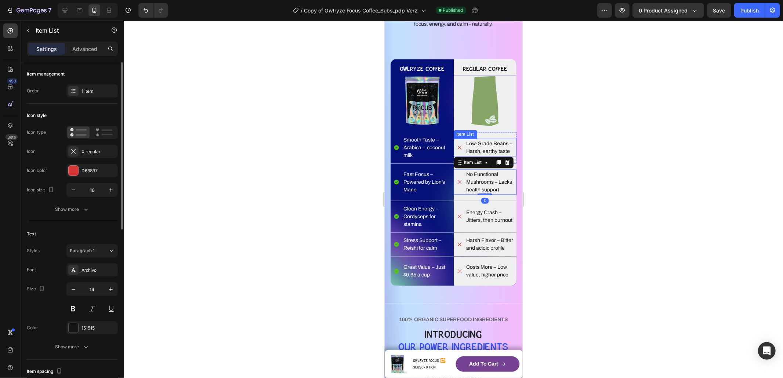
click at [494, 147] on p "Low-Grade Beans – Harsh, earthy taste" at bounding box center [490, 147] width 49 height 15
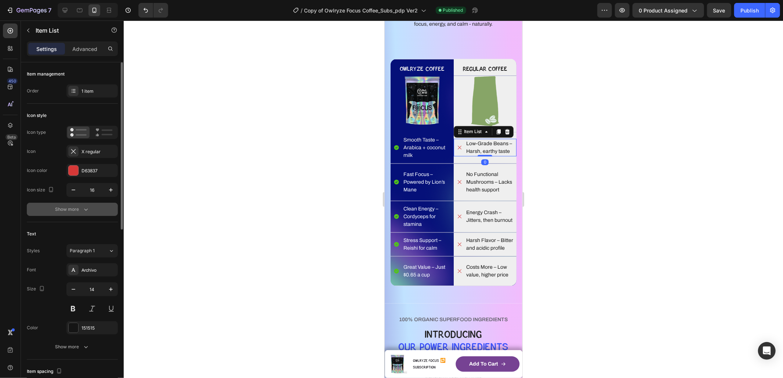
click at [77, 208] on div "Show more" at bounding box center [72, 209] width 34 height 7
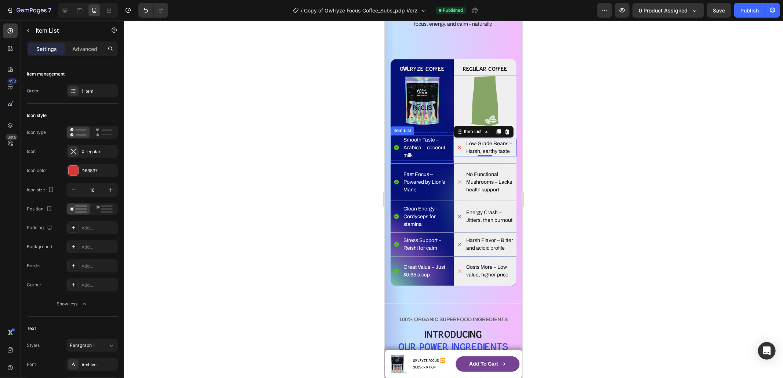
click at [419, 152] on p "Smooth Taste – Arabica + coconut milk" at bounding box center [427, 147] width 49 height 23
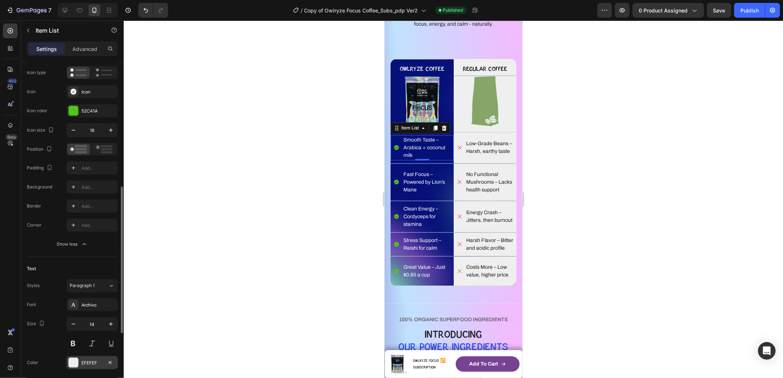
scroll to position [128, 0]
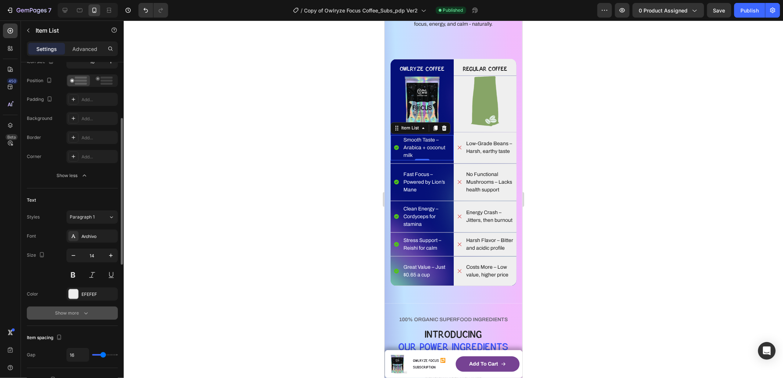
click at [84, 312] on icon "button" at bounding box center [85, 313] width 7 height 7
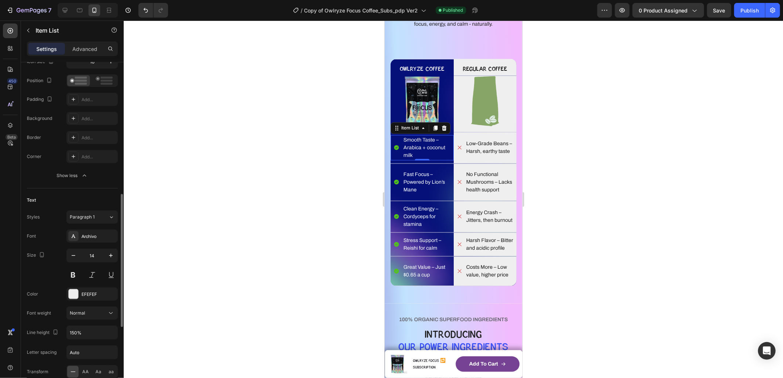
scroll to position [244, 0]
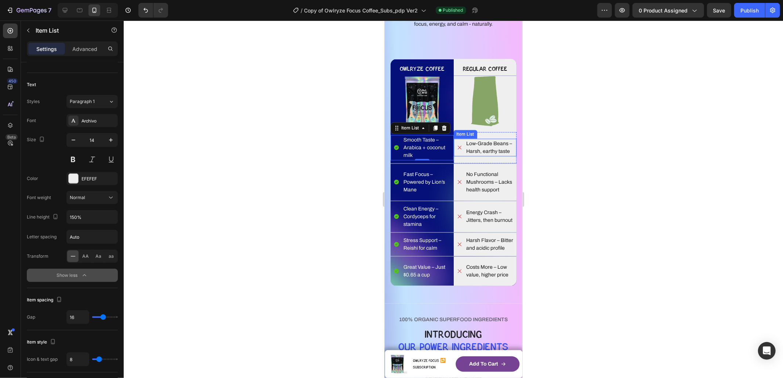
click at [480, 149] on p "Low-Grade Beans – Harsh, earthy taste" at bounding box center [490, 147] width 49 height 15
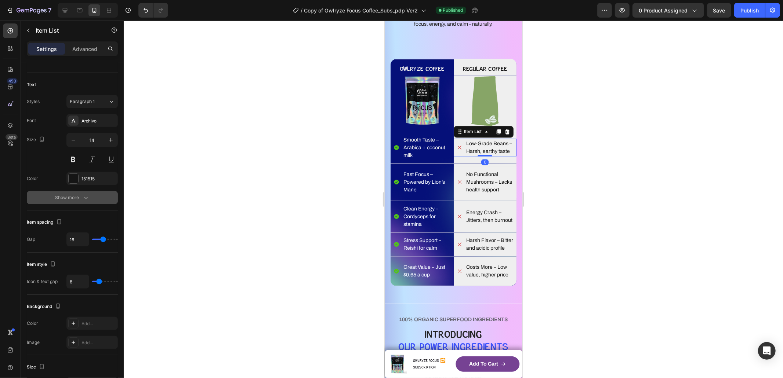
click at [78, 195] on div "Show more" at bounding box center [72, 197] width 34 height 7
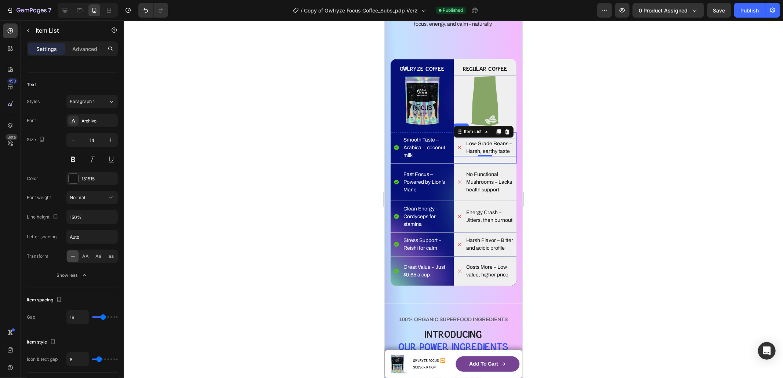
click at [465, 158] on div "Low-Grade Beans – Harsh, earthy taste Item List 0" at bounding box center [484, 148] width 63 height 22
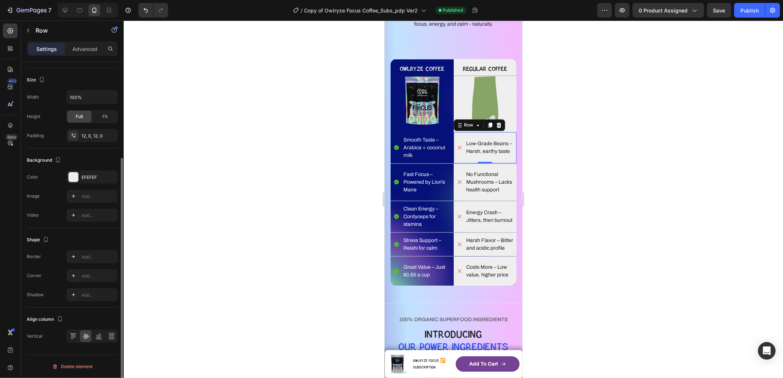
scroll to position [0, 0]
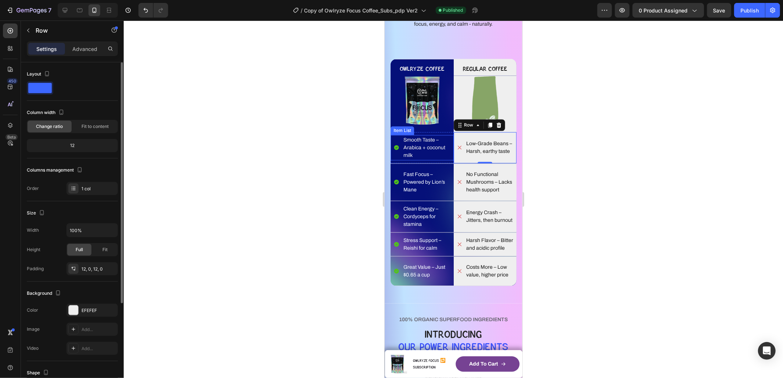
click at [435, 155] on p "Smooth Taste – Arabica + coconut milk" at bounding box center [427, 147] width 49 height 23
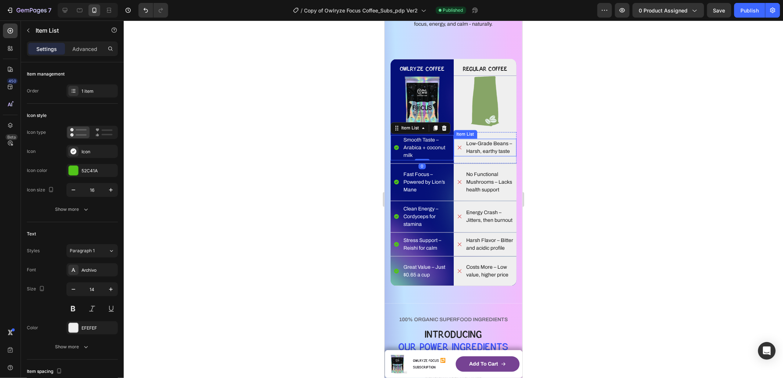
click at [477, 152] on p "Low-Grade Beans – Harsh, earthy taste" at bounding box center [490, 147] width 49 height 15
click at [483, 152] on div "Low-Grade Beans – Harsh, earthy taste Item List 0" at bounding box center [484, 148] width 63 height 18
type input "100%"
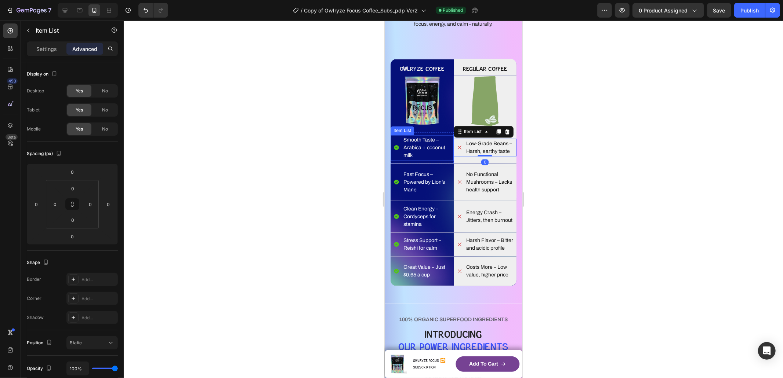
click at [421, 146] on p "Smooth Taste – Arabica + coconut milk" at bounding box center [427, 147] width 49 height 23
click at [483, 145] on p "Low-Grade Beans – Harsh, earthy taste" at bounding box center [490, 147] width 49 height 15
drag, startPoint x: 225, startPoint y: 98, endPoint x: 323, endPoint y: 140, distance: 106.7
click at [225, 99] on div at bounding box center [453, 200] width 659 height 358
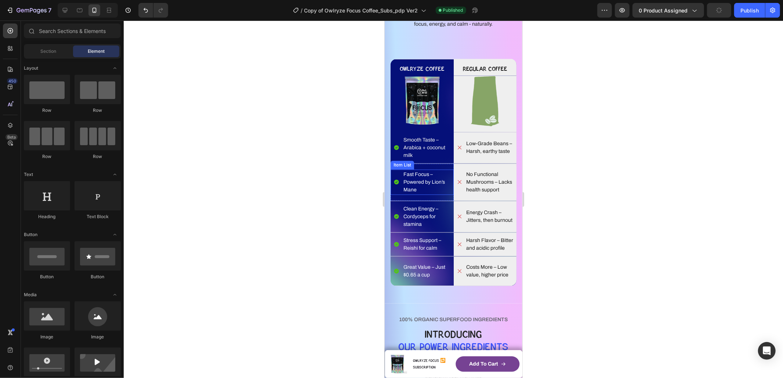
click at [423, 182] on p "Fast Focus – Powered by Lion’s Mane" at bounding box center [427, 182] width 49 height 23
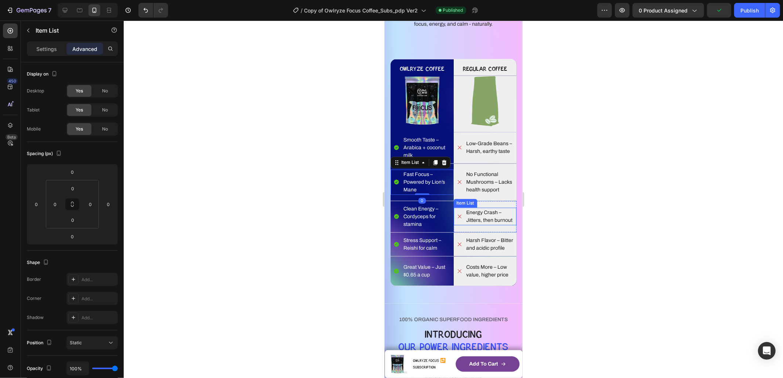
drag, startPoint x: 481, startPoint y: 217, endPoint x: 436, endPoint y: 216, distance: 45.1
click at [481, 217] on p "Energy Crash – Jitters, then burnout" at bounding box center [490, 216] width 49 height 15
click at [419, 214] on p "Clean Energy – Cordyceps for stamina" at bounding box center [427, 216] width 49 height 23
click at [493, 214] on p "Energy Crash – Jitters, then burnout" at bounding box center [490, 216] width 49 height 15
click at [476, 215] on p "Energy Crash – Jitters, then burnout" at bounding box center [490, 216] width 49 height 15
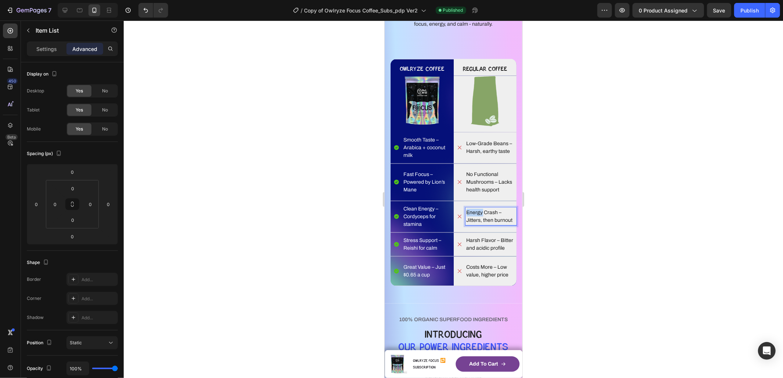
drag, startPoint x: 476, startPoint y: 215, endPoint x: 490, endPoint y: 216, distance: 14.7
click at [476, 215] on p "Energy Crash – Jitters, then burnout" at bounding box center [490, 216] width 49 height 15
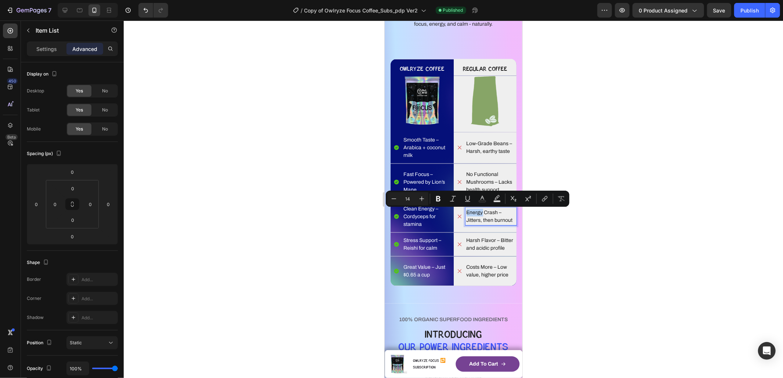
click at [507, 220] on p "Energy Crash – Jitters, then burnout" at bounding box center [490, 216] width 49 height 15
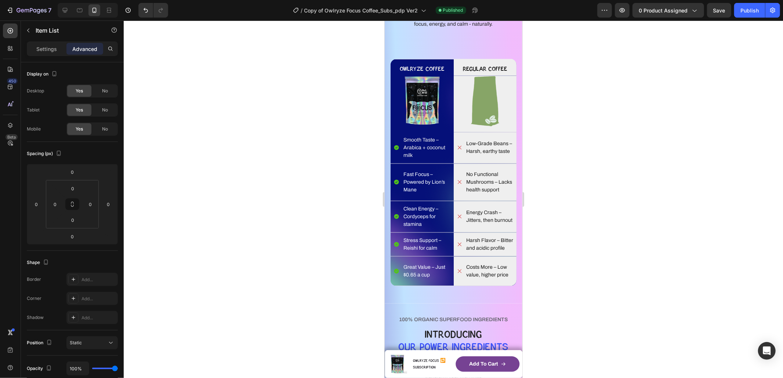
click at [508, 220] on p "Energy Crash – Jitters, then burnout" at bounding box center [490, 216] width 49 height 15
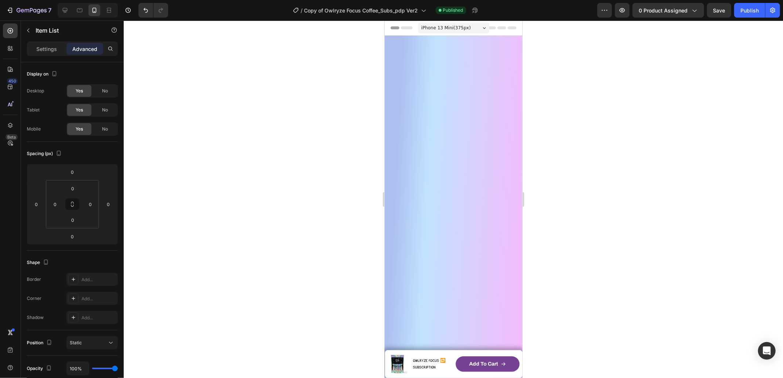
scroll to position [1136, 0]
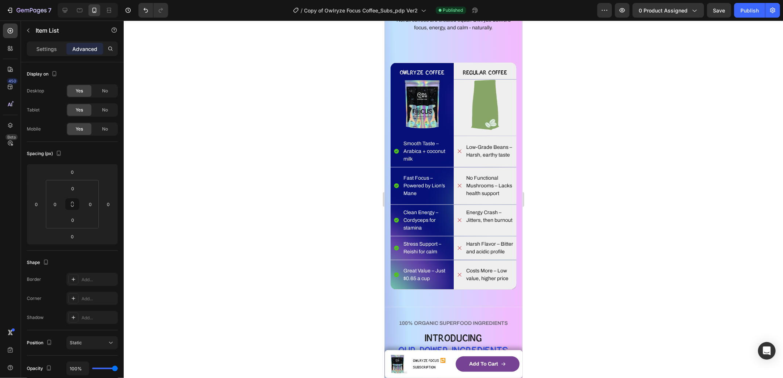
click at [551, 208] on div at bounding box center [453, 200] width 659 height 358
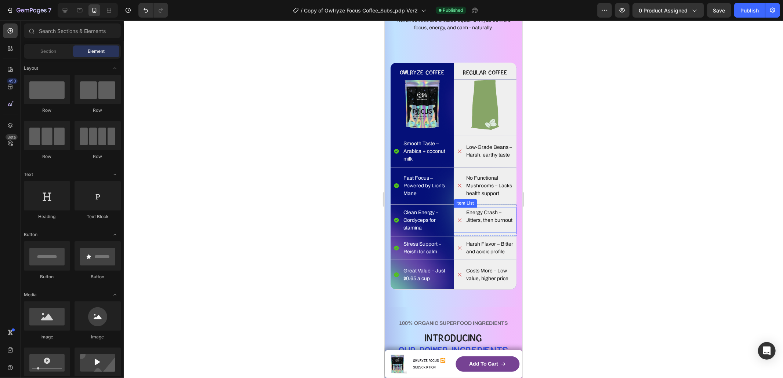
click at [485, 216] on p "Energy Crash – Jitters, then burnout" at bounding box center [490, 216] width 49 height 15
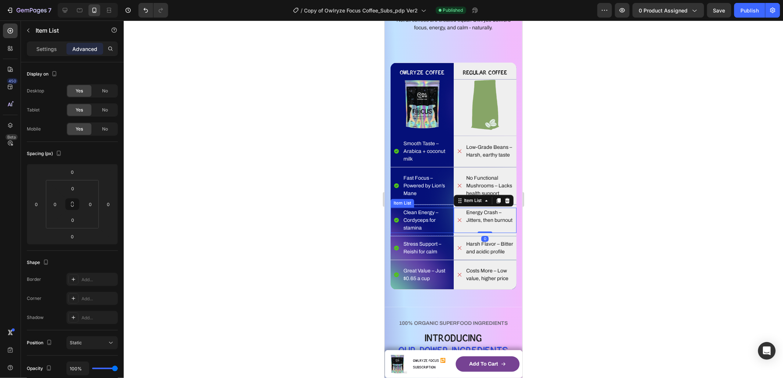
click at [419, 219] on p "Clean Energy – Cordyceps for stamina" at bounding box center [427, 220] width 49 height 23
click at [482, 222] on p "Energy Crash – Jitters, then burnout" at bounding box center [490, 216] width 49 height 15
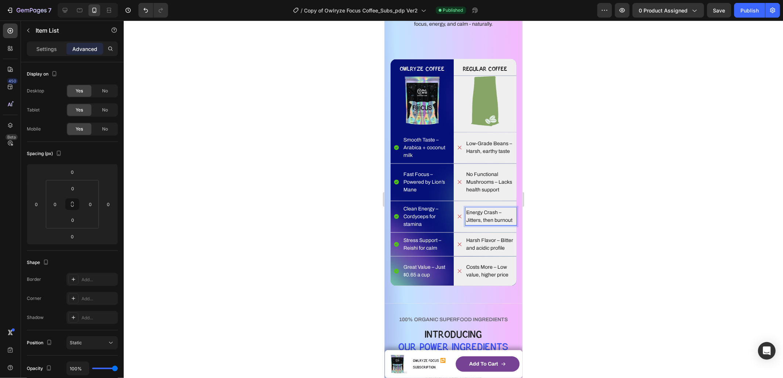
click at [627, 184] on div at bounding box center [453, 200] width 659 height 358
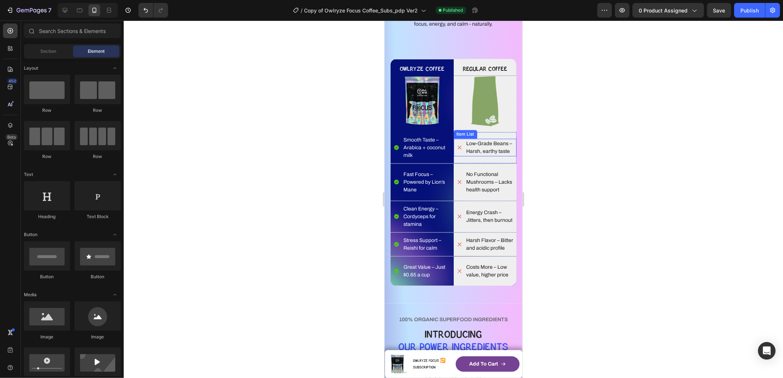
click at [477, 143] on p "Low-Grade Beans – Harsh, earthy taste" at bounding box center [490, 147] width 49 height 15
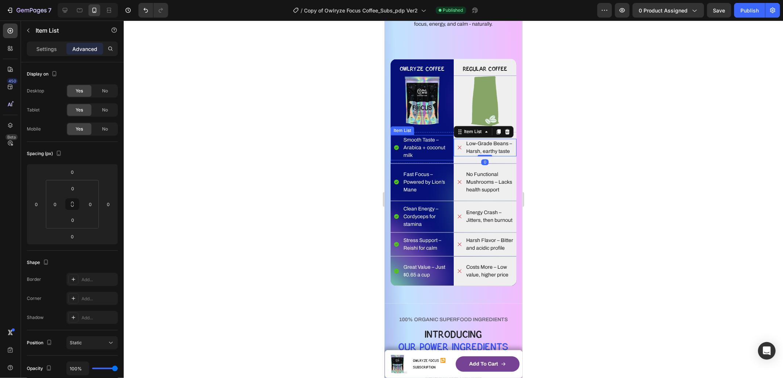
click at [417, 143] on p "Smooth Taste – Arabica + coconut milk" at bounding box center [427, 147] width 49 height 23
drag, startPoint x: 589, startPoint y: 154, endPoint x: 600, endPoint y: 156, distance: 11.9
click at [589, 154] on div at bounding box center [453, 200] width 659 height 358
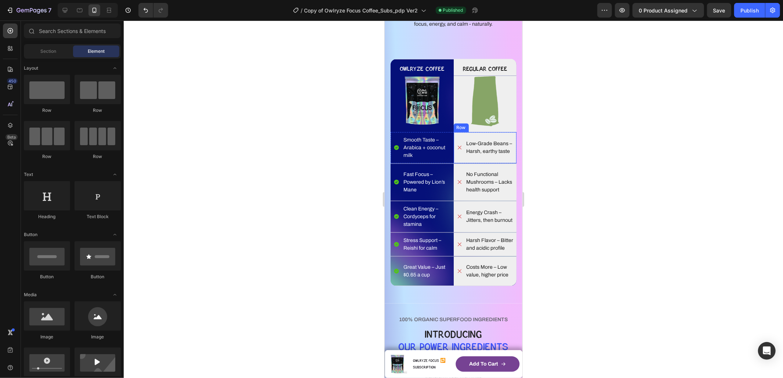
click at [489, 137] on div "Low-Grade Beans – Harsh, earthy taste Item List" at bounding box center [484, 148] width 63 height 22
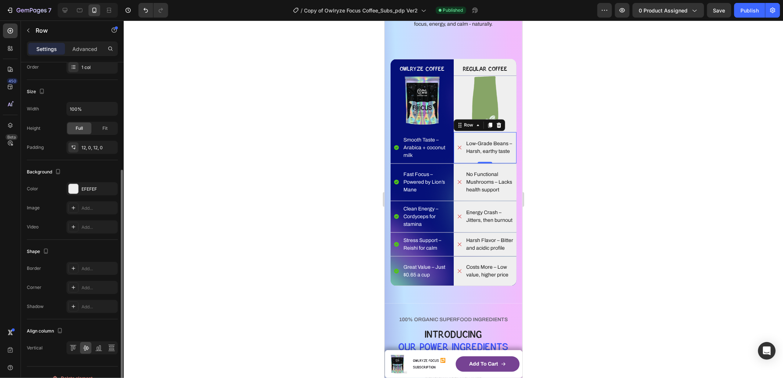
scroll to position [133, 0]
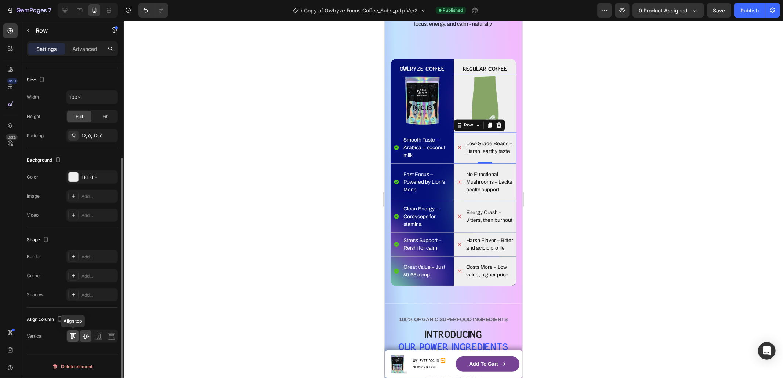
click at [73, 334] on icon at bounding box center [72, 336] width 7 height 7
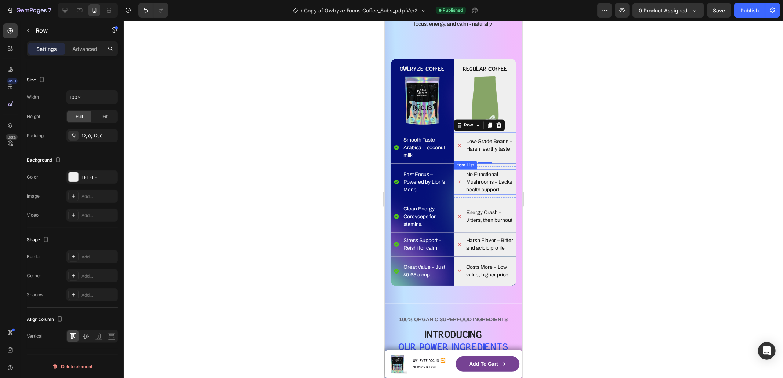
click at [473, 178] on p "No Functional Mushrooms – Lacks health support" at bounding box center [490, 182] width 49 height 23
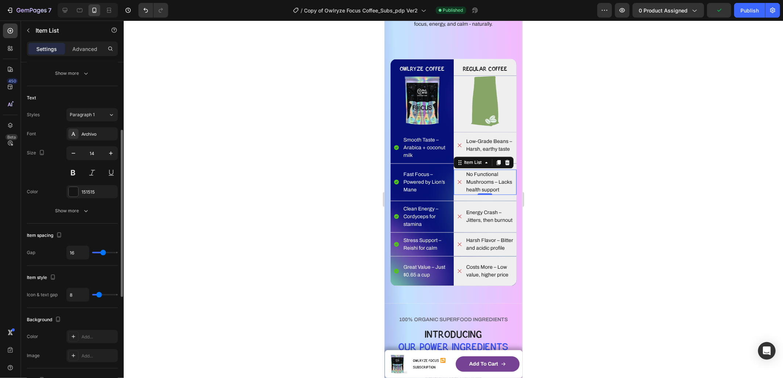
scroll to position [342, 0]
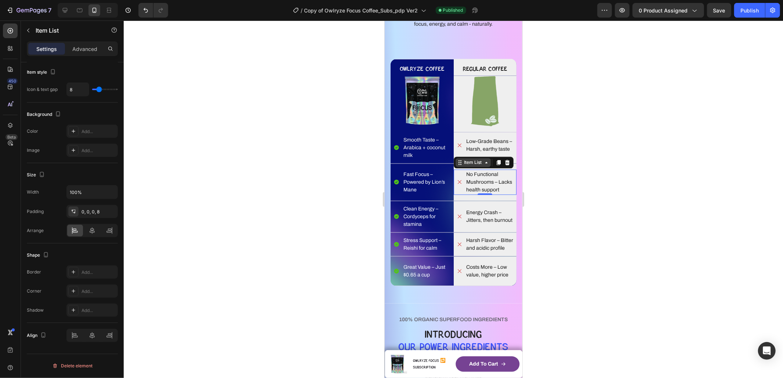
click at [462, 162] on div "Item List" at bounding box center [472, 162] width 21 height 7
click at [467, 152] on div "Row 1 col" at bounding box center [468, 150] width 28 height 12
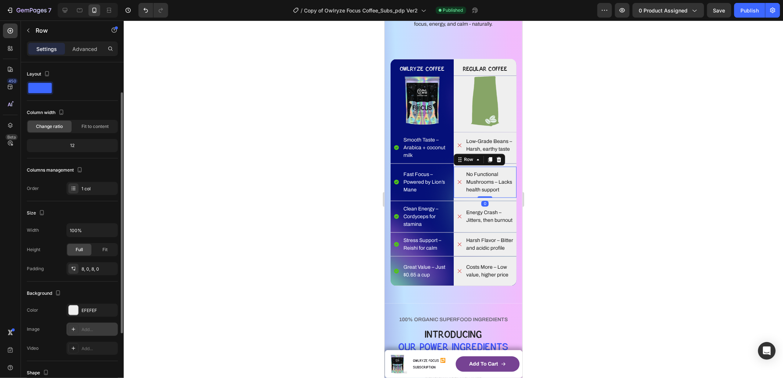
scroll to position [133, 0]
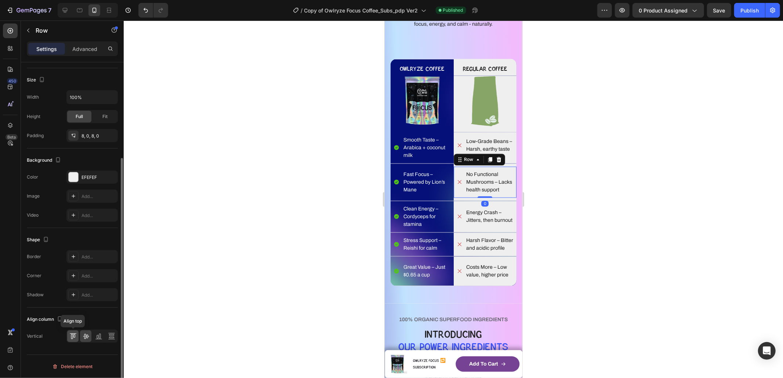
click at [76, 335] on icon at bounding box center [72, 336] width 7 height 7
click at [595, 177] on div at bounding box center [453, 200] width 659 height 358
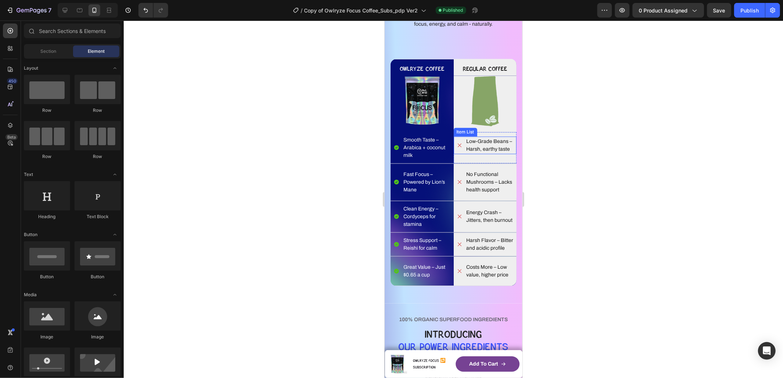
click at [476, 141] on p "Low-Grade Beans – Harsh, earthy taste" at bounding box center [490, 145] width 49 height 15
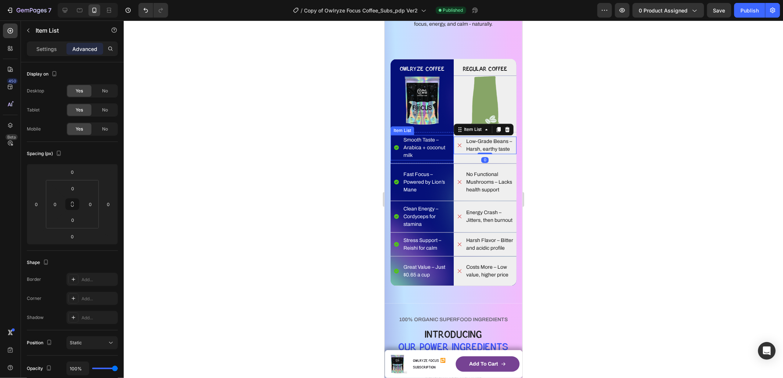
click at [412, 139] on p "Smooth Taste – Arabica + coconut milk" at bounding box center [427, 147] width 49 height 23
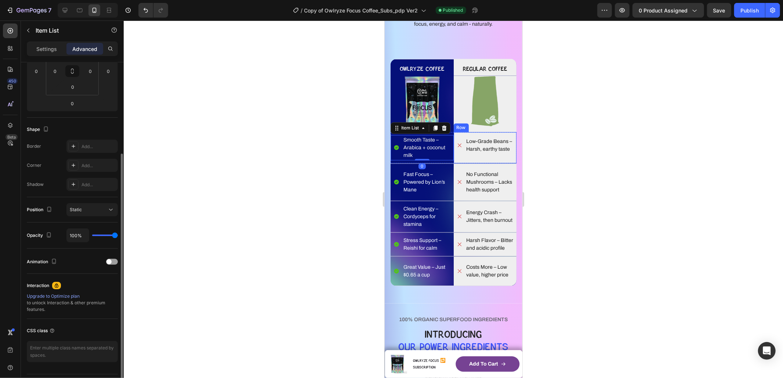
click at [494, 135] on div "Low-Grade Beans – Harsh, earthy taste Item List Row" at bounding box center [484, 147] width 63 height 31
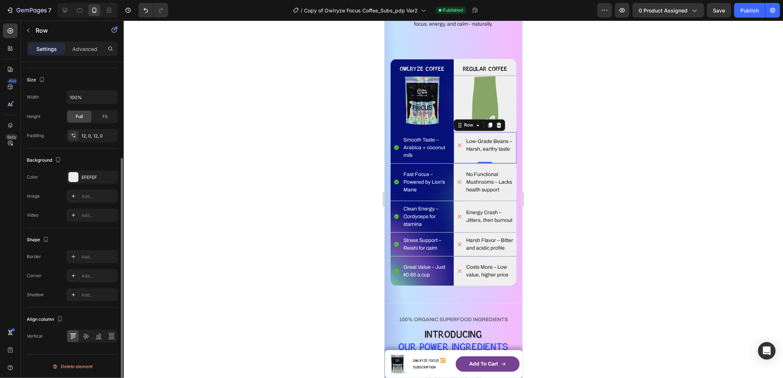
scroll to position [0, 0]
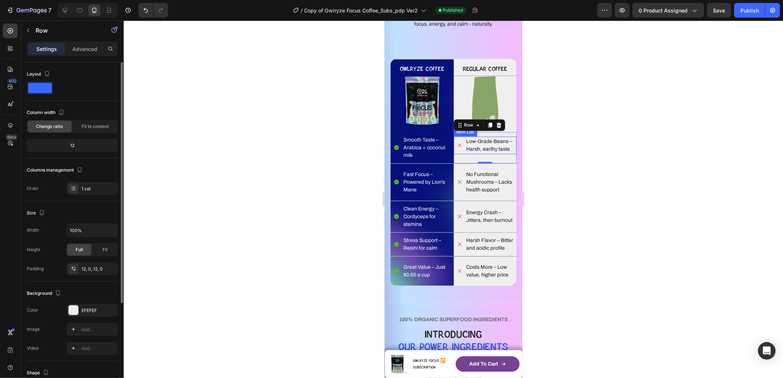
click at [490, 141] on p "Low-Grade Beans – Harsh, earthy taste" at bounding box center [490, 145] width 49 height 15
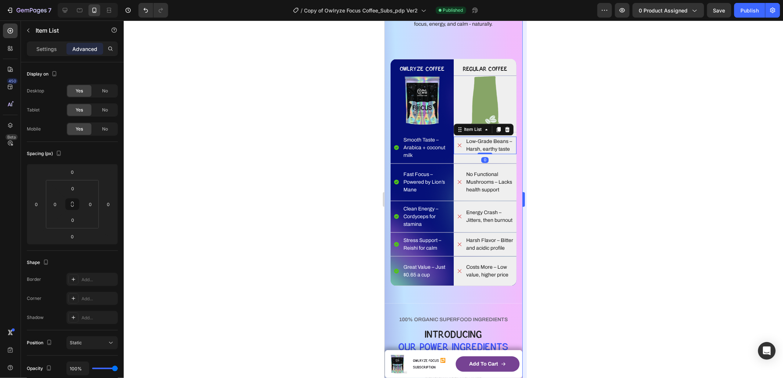
drag, startPoint x: 557, startPoint y: 145, endPoint x: 524, endPoint y: 139, distance: 33.5
click at [556, 145] on div at bounding box center [453, 200] width 659 height 358
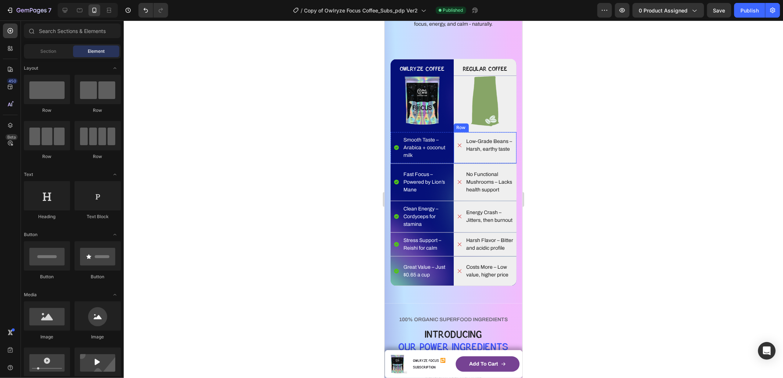
click at [489, 130] on div "Image" at bounding box center [484, 104] width 63 height 56
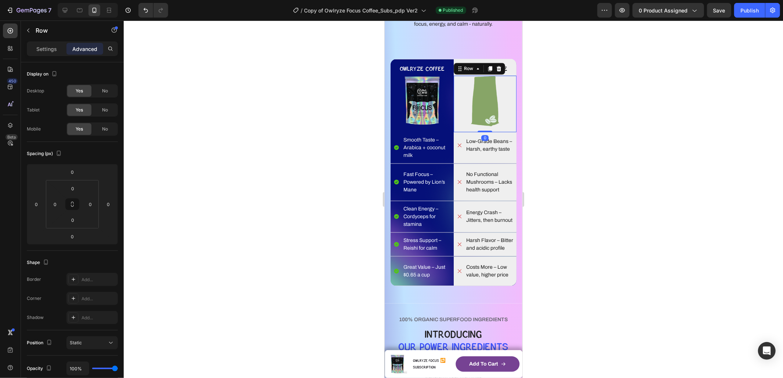
click at [487, 133] on div "Low-Grade Beans – Harsh, earthy taste Item List Row" at bounding box center [484, 147] width 63 height 31
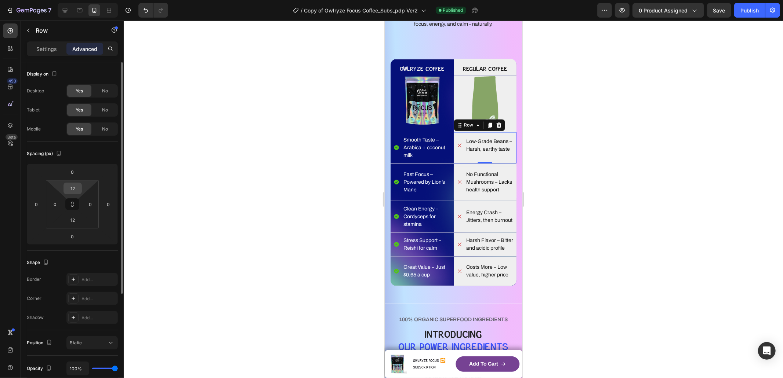
click at [75, 189] on input "12" at bounding box center [72, 188] width 15 height 11
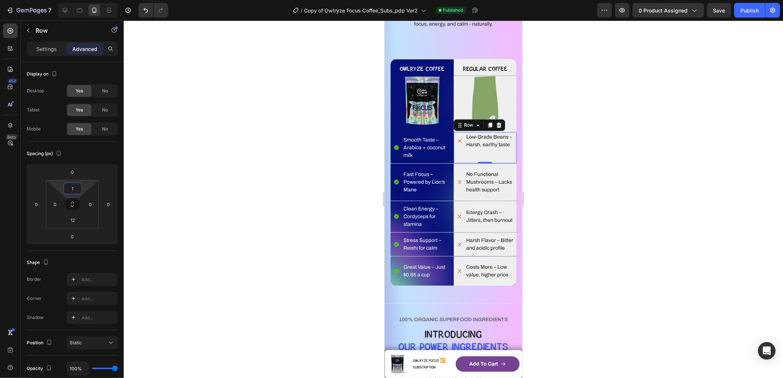
type input "12"
drag, startPoint x: 639, startPoint y: 198, endPoint x: 608, endPoint y: 192, distance: 31.0
click at [638, 198] on div at bounding box center [453, 200] width 659 height 358
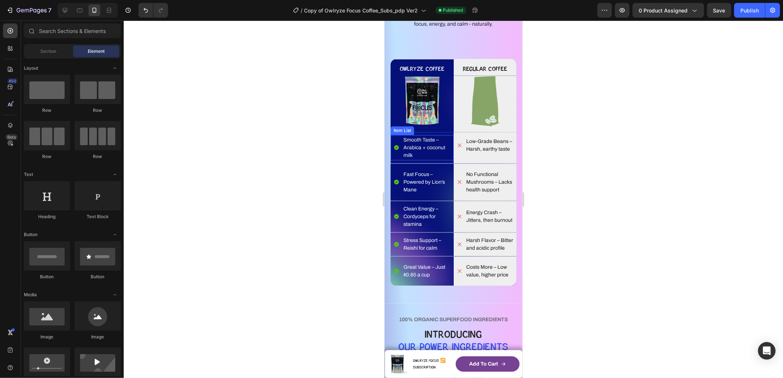
click at [421, 140] on p "Smooth Taste – Arabica + coconut milk" at bounding box center [427, 147] width 49 height 23
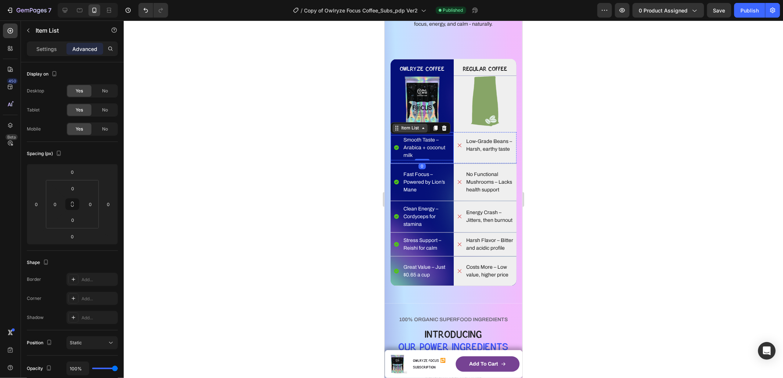
click at [406, 131] on div "Item List" at bounding box center [409, 128] width 21 height 7
click at [403, 120] on div "Row 1 col" at bounding box center [404, 115] width 28 height 12
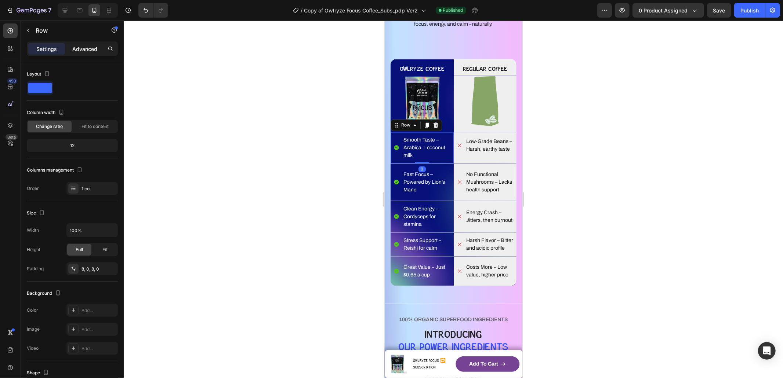
click at [78, 51] on p "Advanced" at bounding box center [84, 49] width 25 height 8
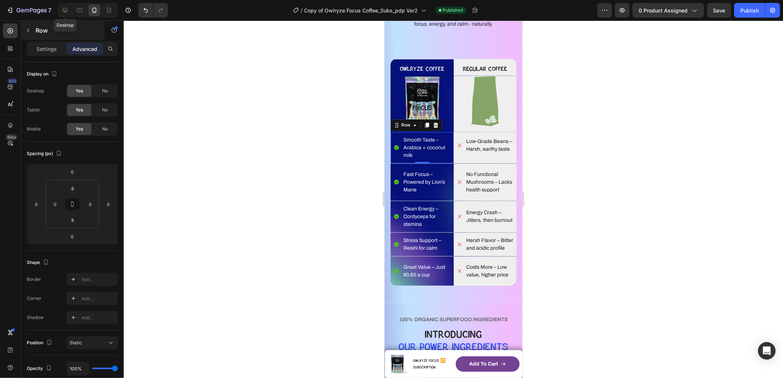
click at [63, 11] on icon at bounding box center [64, 10] width 7 height 7
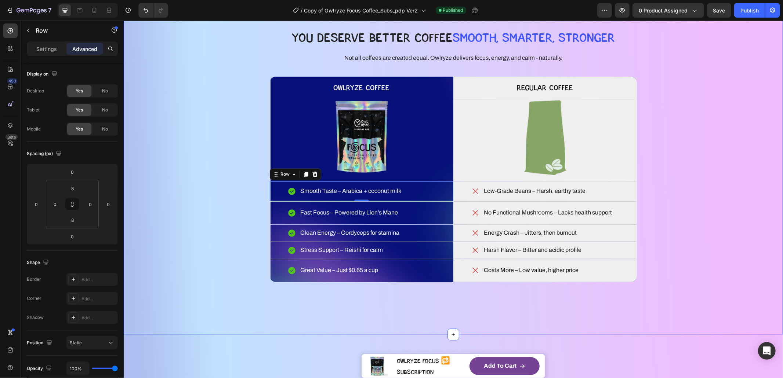
scroll to position [1122, 0]
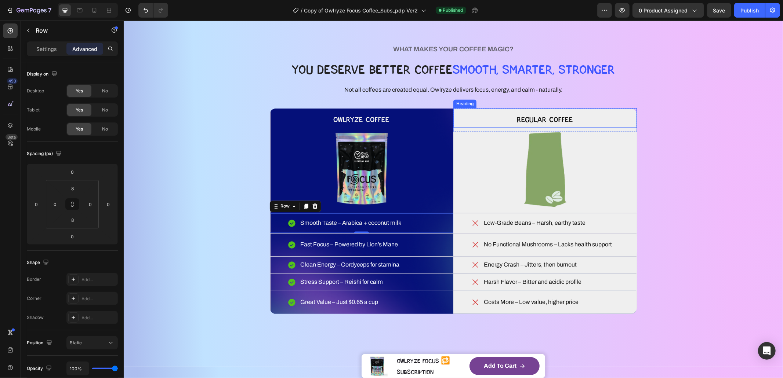
click at [488, 117] on h2 "Regular Coffee" at bounding box center [545, 118] width 184 height 20
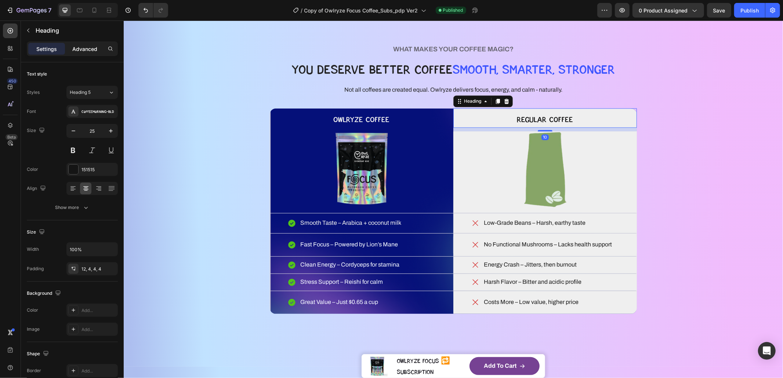
click at [78, 52] on p "Advanced" at bounding box center [84, 49] width 25 height 8
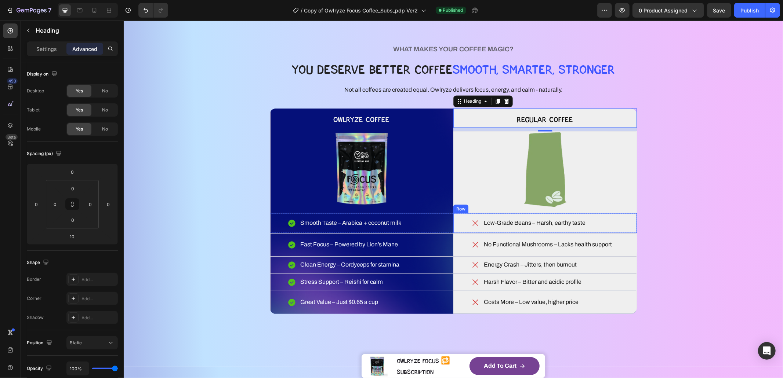
click at [482, 215] on div "Low-Grade Beans – Harsh, earthy taste Item List Row" at bounding box center [545, 223] width 184 height 20
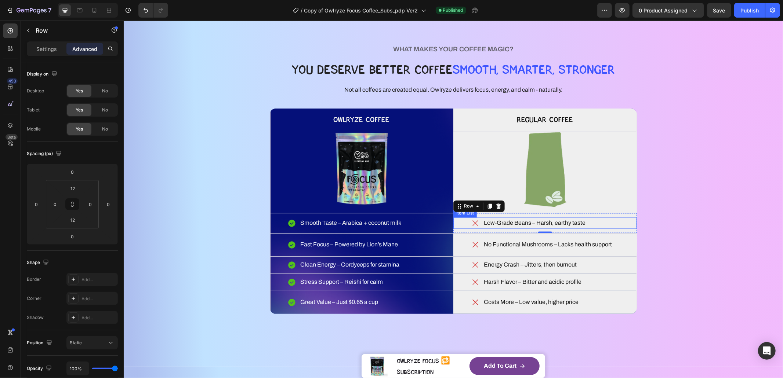
click at [494, 220] on p "Low-Grade Beans – Harsh, earthy taste" at bounding box center [534, 223] width 102 height 9
click at [469, 210] on div "Item List" at bounding box center [472, 210] width 21 height 7
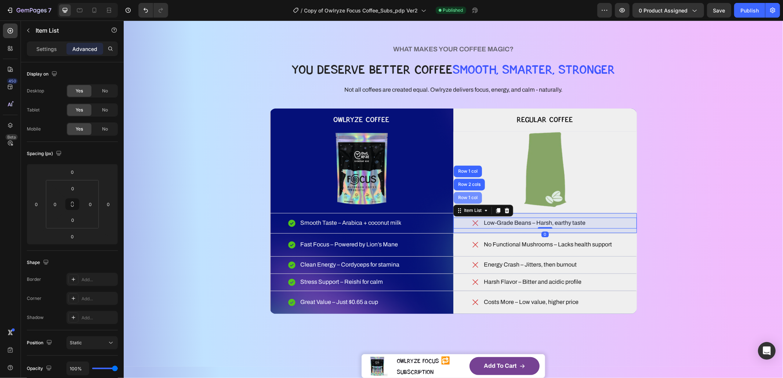
click at [468, 200] on div "Row 1 col" at bounding box center [467, 198] width 28 height 12
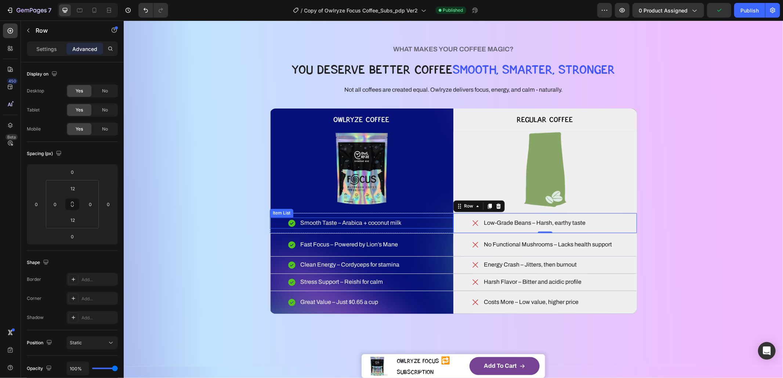
click at [305, 222] on p "Smooth Taste – Arabica + coconut milk" at bounding box center [350, 223] width 101 height 9
click at [291, 212] on div "Item List" at bounding box center [289, 210] width 21 height 7
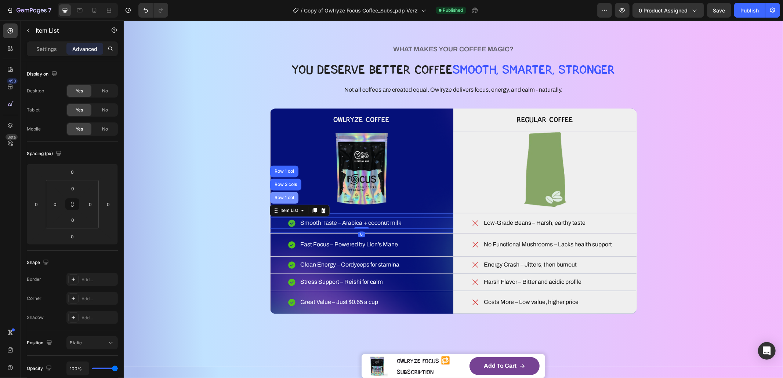
click at [285, 202] on div "Row 1 col" at bounding box center [284, 198] width 28 height 12
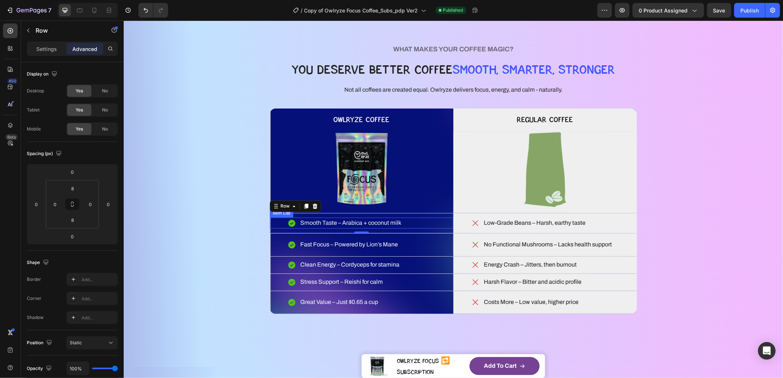
drag, startPoint x: 378, startPoint y: 222, endPoint x: 356, endPoint y: 221, distance: 22.0
click at [378, 222] on p "Smooth Taste – Arabica + coconut milk" at bounding box center [350, 223] width 101 height 9
click at [275, 212] on icon at bounding box center [276, 211] width 6 height 6
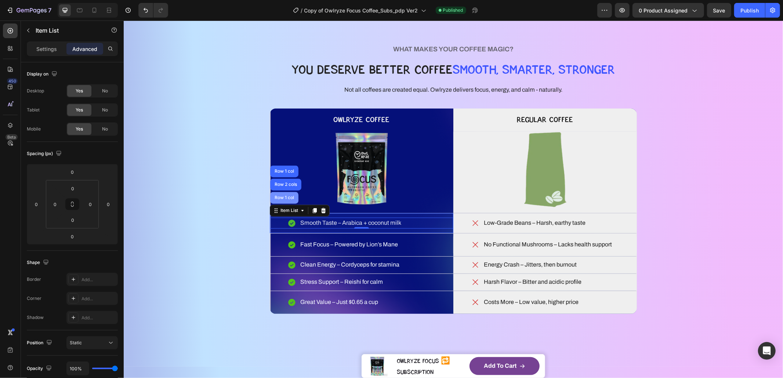
click at [276, 203] on div "Row 1 col" at bounding box center [284, 198] width 28 height 12
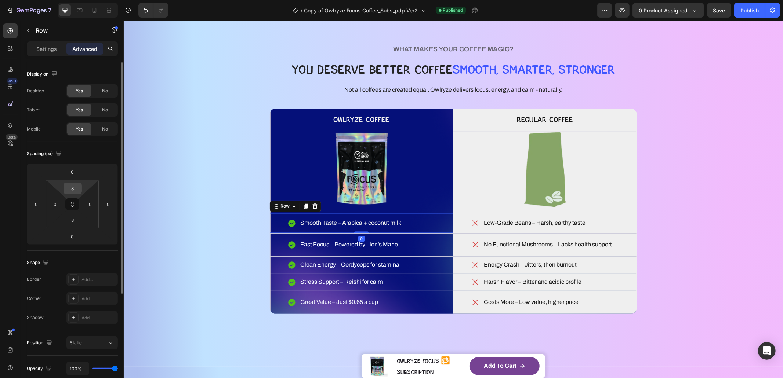
click at [74, 191] on input "8" at bounding box center [72, 188] width 15 height 11
type input "12"
click at [75, 222] on input "8" at bounding box center [72, 220] width 15 height 11
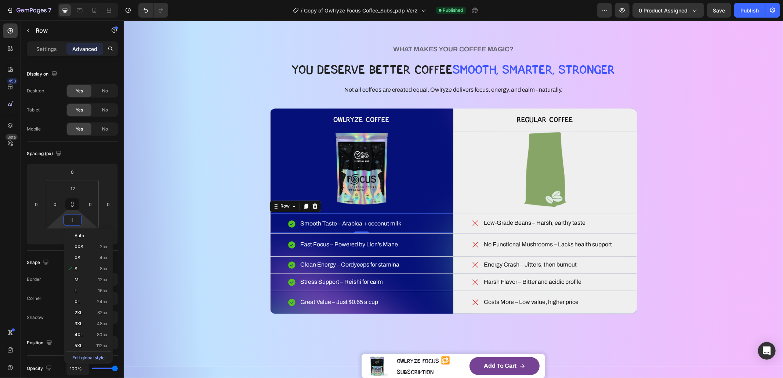
type input "12"
click at [421, 245] on div "Fast Focus – Powered by Lion’s Mane" at bounding box center [361, 244] width 184 height 11
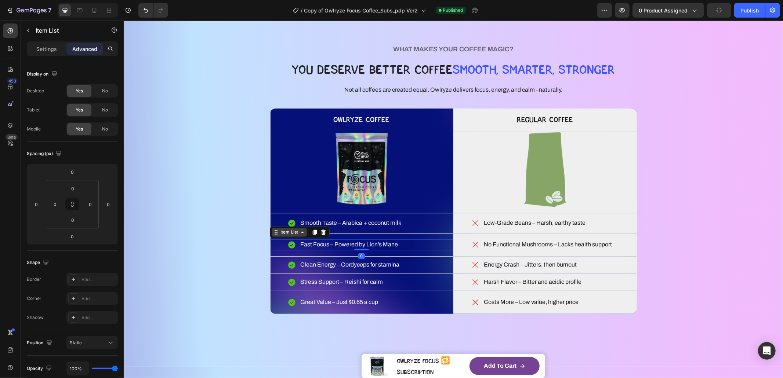
click at [285, 232] on div "Item List" at bounding box center [289, 232] width 21 height 7
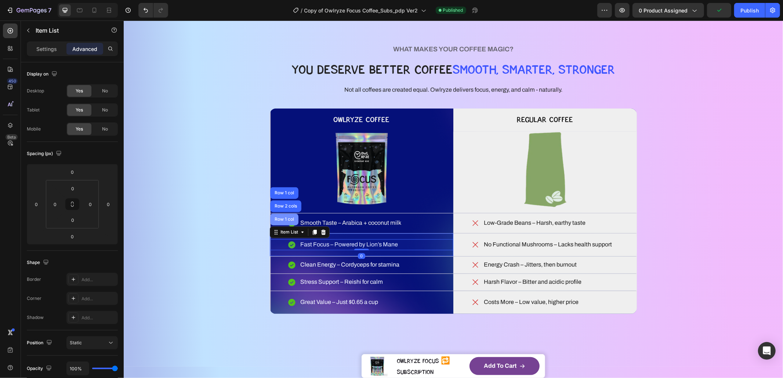
click at [284, 222] on div "Row 1 col" at bounding box center [284, 220] width 28 height 12
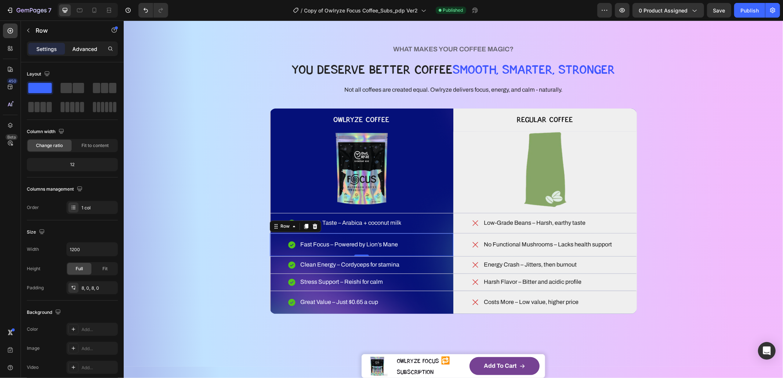
click at [68, 49] on div "Advanced" at bounding box center [84, 49] width 37 height 12
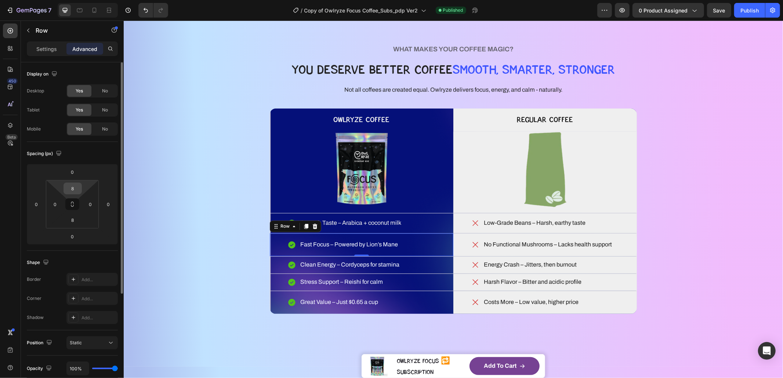
click at [75, 188] on input "8" at bounding box center [72, 188] width 15 height 11
type input "12"
click at [73, 221] on input "8" at bounding box center [72, 220] width 15 height 11
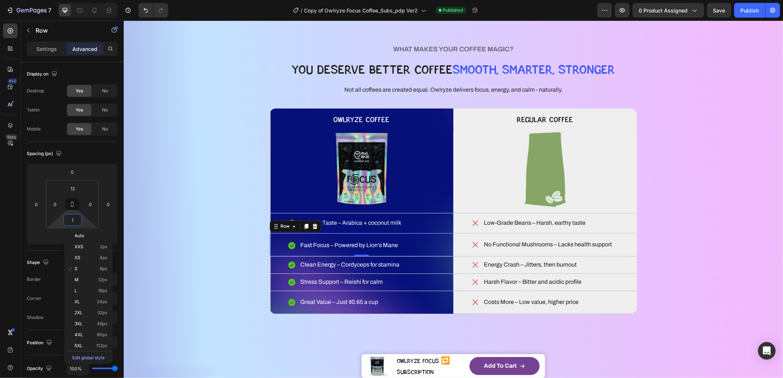
type input "12"
click at [349, 262] on p "Clean Energy – Cordyceps for stamina" at bounding box center [349, 265] width 99 height 9
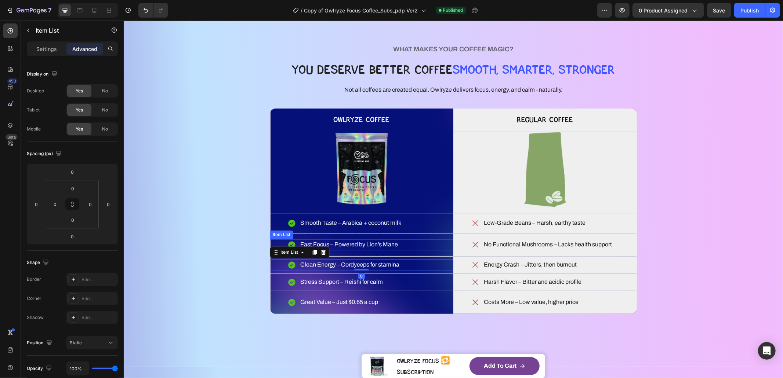
click at [272, 243] on div "Fast Focus – Powered by Lion’s Mane" at bounding box center [361, 244] width 184 height 11
click at [287, 259] on div "Clean Energy – Cordyceps for stamina Item List Row" at bounding box center [361, 265] width 184 height 17
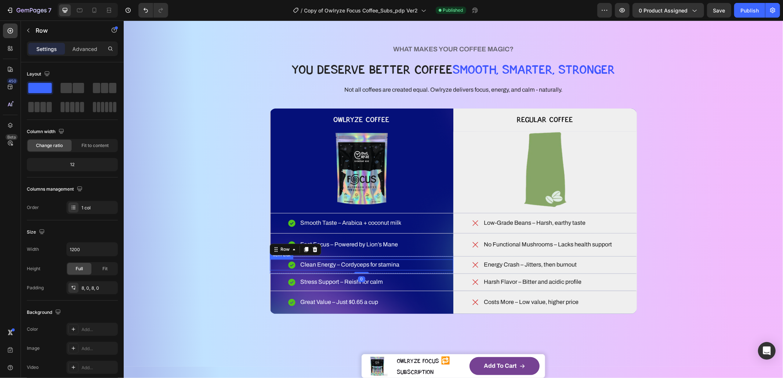
drag, startPoint x: 312, startPoint y: 265, endPoint x: 302, endPoint y: 260, distance: 11.8
click at [312, 266] on p "Clean Energy – Cordyceps for stamina" at bounding box center [349, 265] width 99 height 9
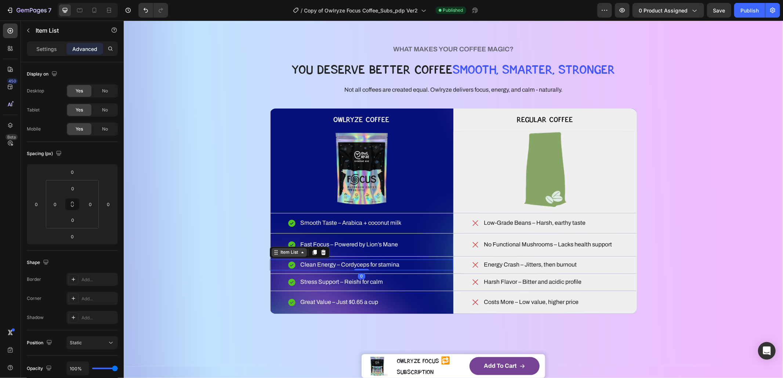
drag, startPoint x: 290, startPoint y: 254, endPoint x: 286, endPoint y: 249, distance: 6.5
click at [290, 254] on div "Item List" at bounding box center [289, 252] width 21 height 7
click at [282, 242] on div "Row 1 col" at bounding box center [284, 240] width 28 height 12
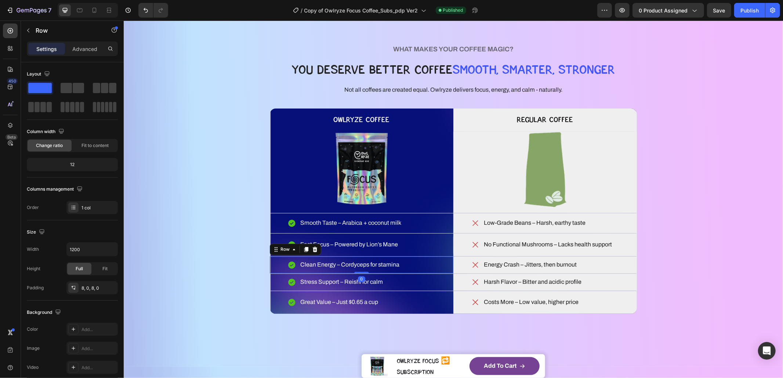
drag, startPoint x: 79, startPoint y: 52, endPoint x: 80, endPoint y: 58, distance: 5.5
click at [79, 52] on div "Advanced" at bounding box center [84, 49] width 37 height 12
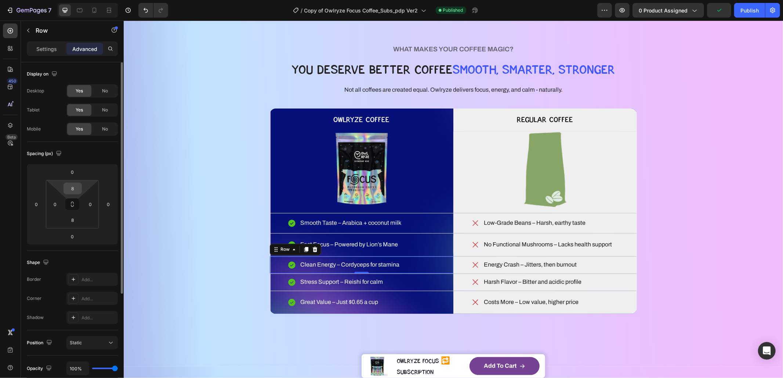
click at [74, 192] on input "8" at bounding box center [72, 188] width 15 height 11
type input "12"
click at [75, 217] on input "8" at bounding box center [72, 220] width 15 height 11
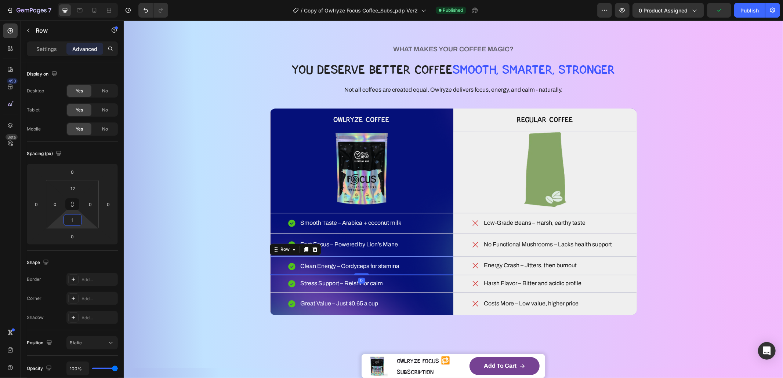
type input "12"
click at [330, 283] on p "Stress Support – Reishi for calm" at bounding box center [341, 285] width 83 height 9
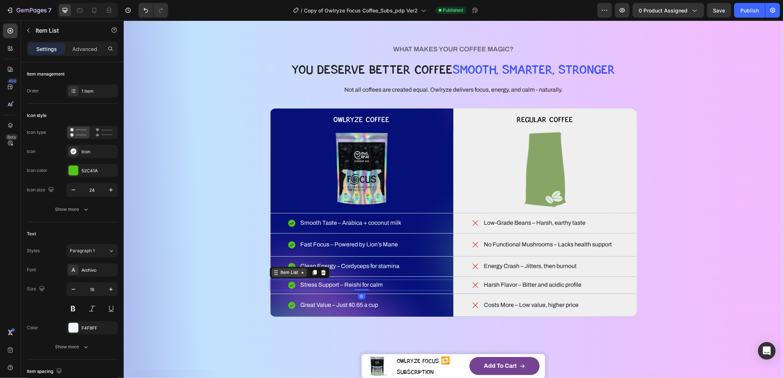
click at [288, 273] on div "Item List" at bounding box center [289, 272] width 21 height 7
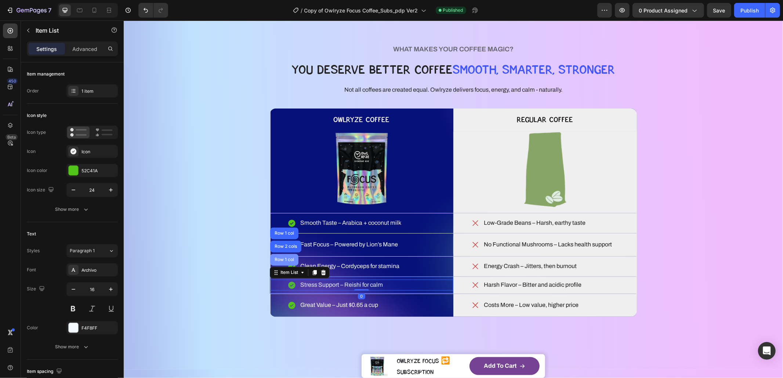
click at [284, 262] on div "Row 1 col" at bounding box center [284, 260] width 22 height 4
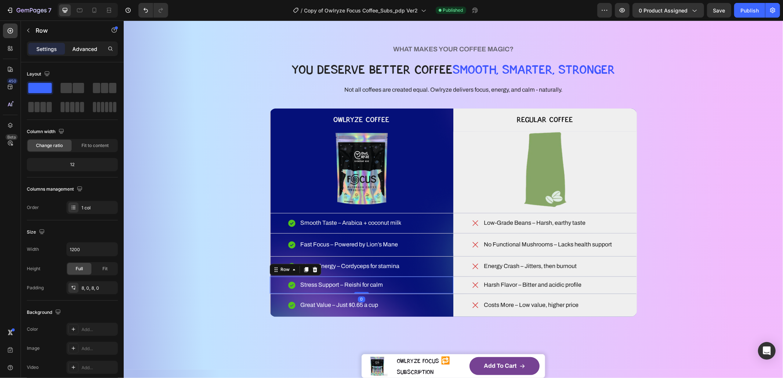
click at [84, 46] on p "Advanced" at bounding box center [84, 49] width 25 height 8
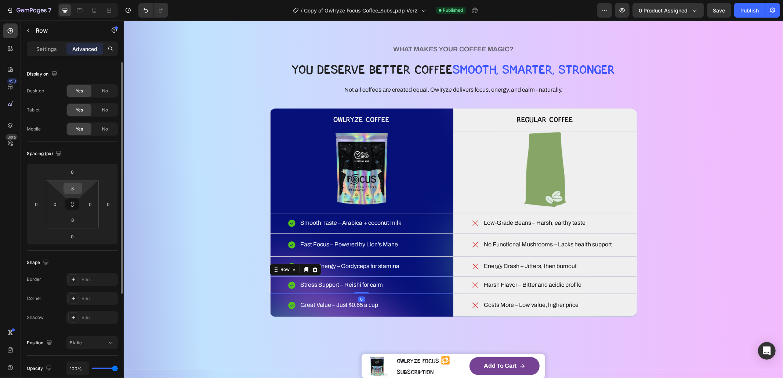
click at [74, 185] on input "8" at bounding box center [72, 188] width 15 height 11
drag, startPoint x: 76, startPoint y: 189, endPoint x: 70, endPoint y: 189, distance: 6.3
click at [70, 189] on input "2" at bounding box center [72, 188] width 15 height 11
type input "12"
click at [76, 218] on input "8" at bounding box center [72, 220] width 15 height 11
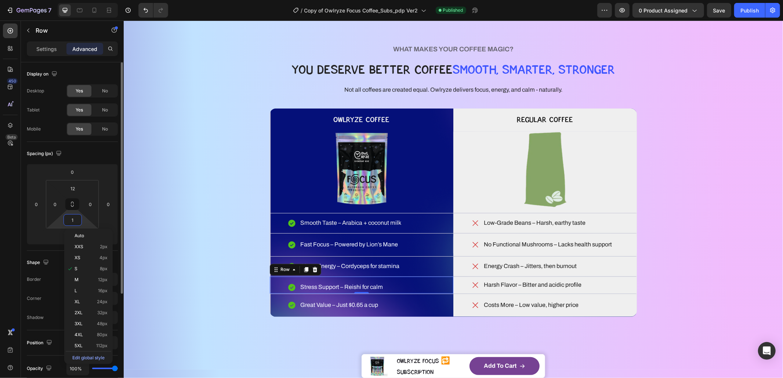
type input "12"
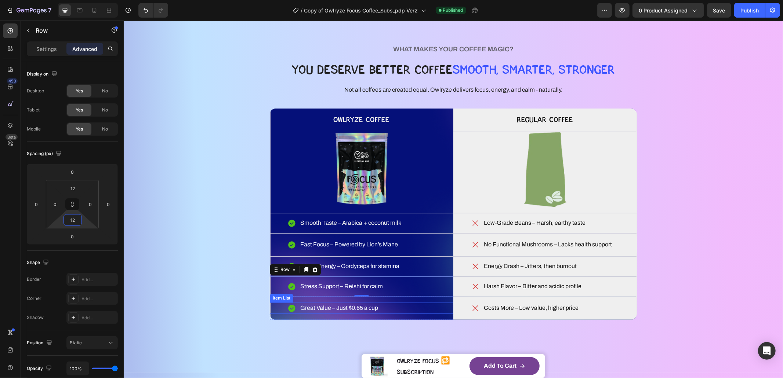
click at [328, 306] on p "Great Value – Just $0.65 a cup" at bounding box center [339, 308] width 78 height 9
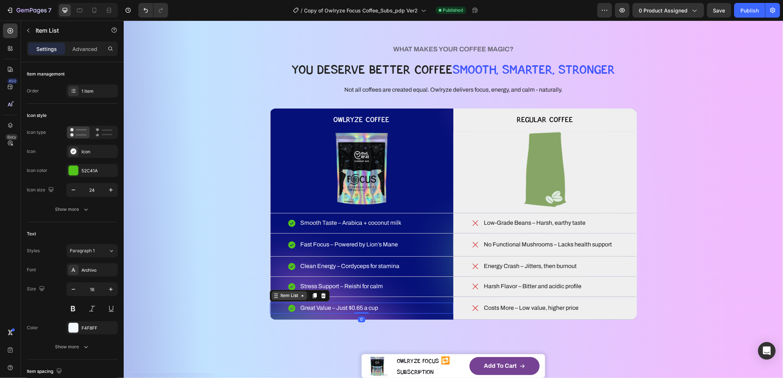
click at [282, 295] on div "Item List" at bounding box center [289, 296] width 21 height 7
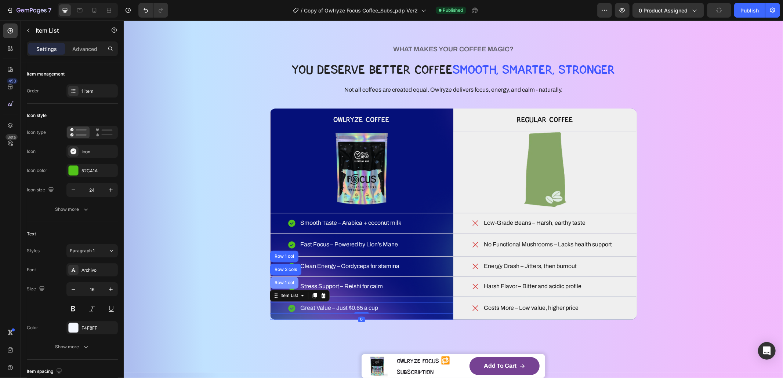
click at [281, 282] on div "Row 1 col" at bounding box center [284, 283] width 22 height 4
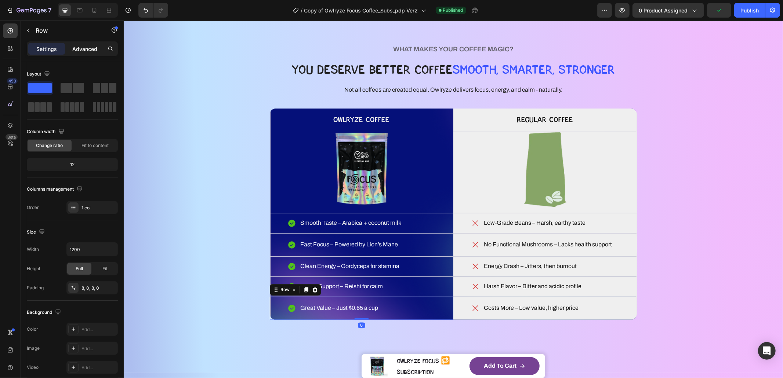
click at [87, 51] on p "Advanced" at bounding box center [84, 49] width 25 height 8
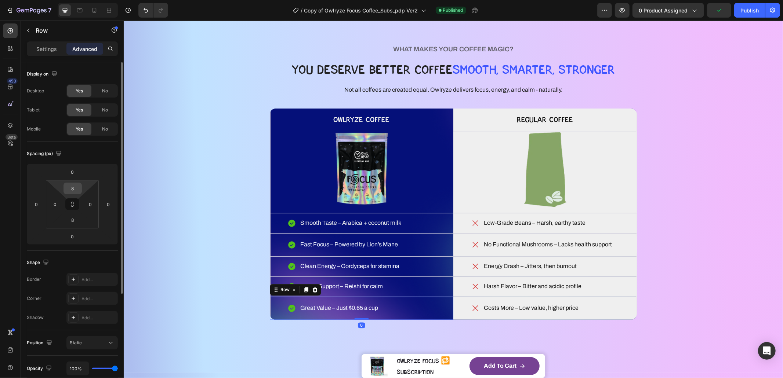
click at [73, 189] on input "8" at bounding box center [72, 188] width 15 height 11
type input "12"
click at [74, 221] on input "8" at bounding box center [72, 220] width 15 height 11
type input "12"
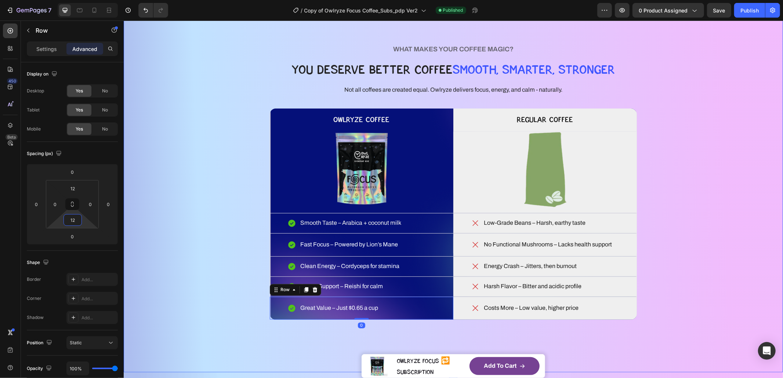
click at [192, 230] on div "WHAT MAKES YOUR COFFEE MAGIC? Heading YOU DESERVE BETTER COFFEE SMOOTH, SMARTER…" at bounding box center [453, 181] width 600 height 323
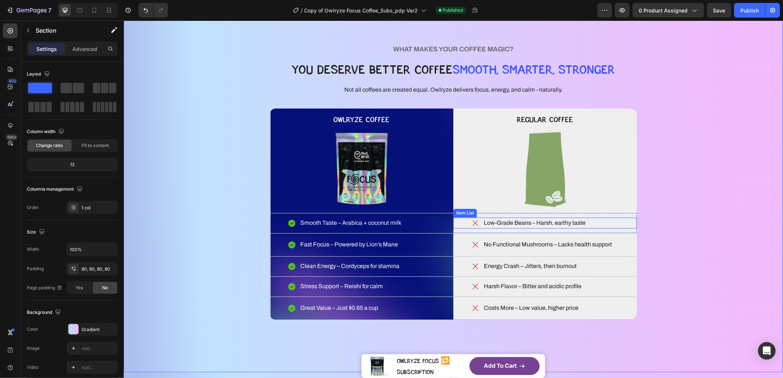
click at [514, 224] on p "Low-Grade Beans – Harsh, earthy taste" at bounding box center [534, 223] width 102 height 9
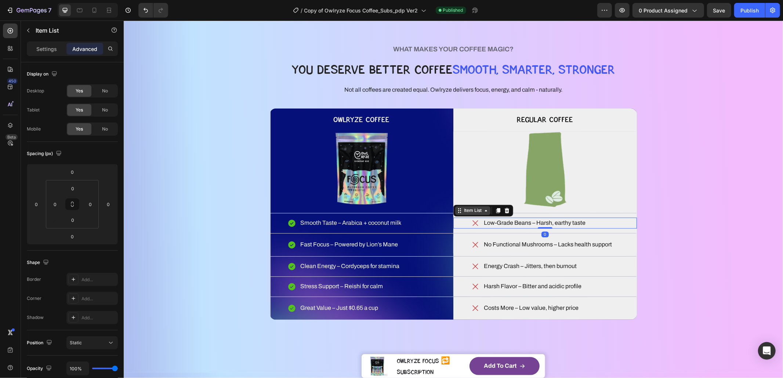
click at [473, 212] on div "Item List" at bounding box center [472, 210] width 21 height 7
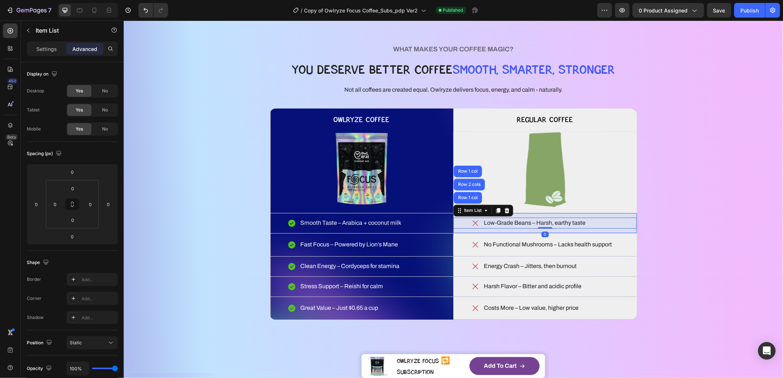
click at [472, 195] on div "Row 1 col" at bounding box center [467, 198] width 28 height 12
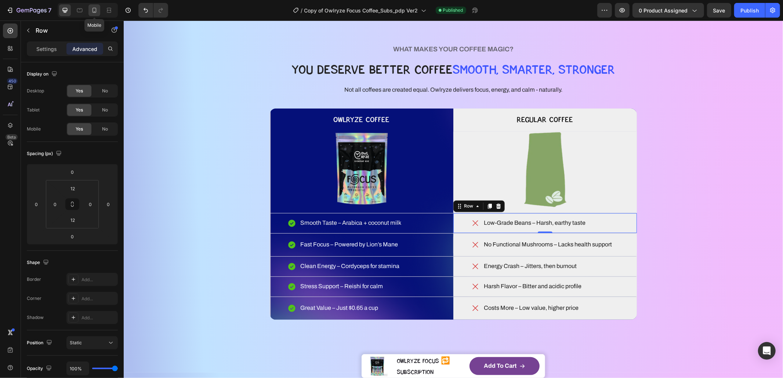
click at [91, 8] on icon at bounding box center [94, 10] width 7 height 7
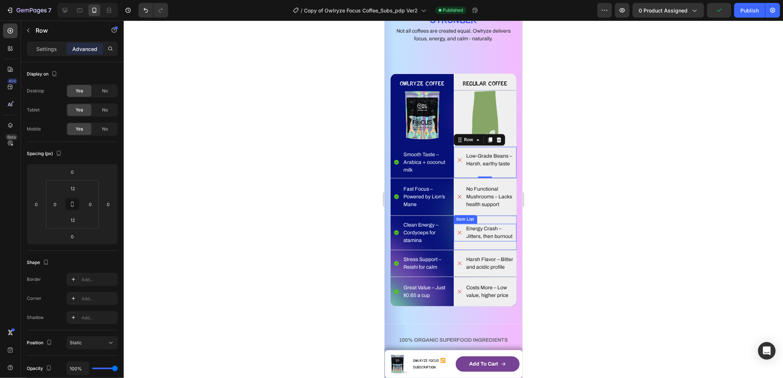
scroll to position [1117, 0]
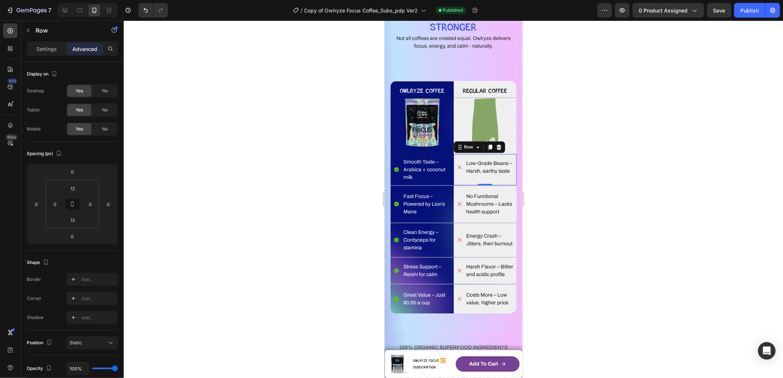
click at [484, 156] on div "Low-Grade Beans – Harsh, earthy taste Item List Row 0" at bounding box center [484, 169] width 63 height 31
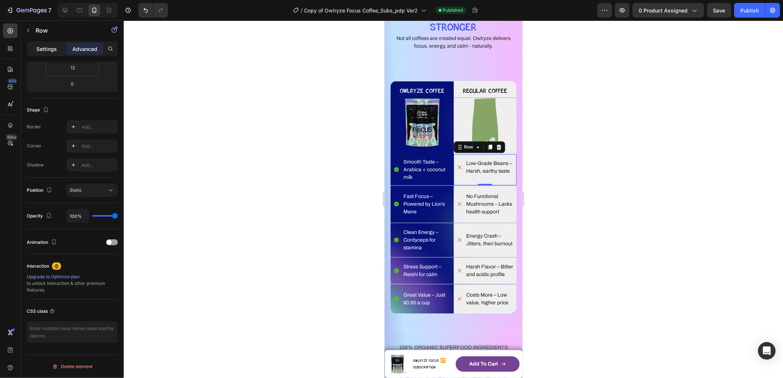
click at [55, 54] on div "Settings" at bounding box center [46, 49] width 37 height 12
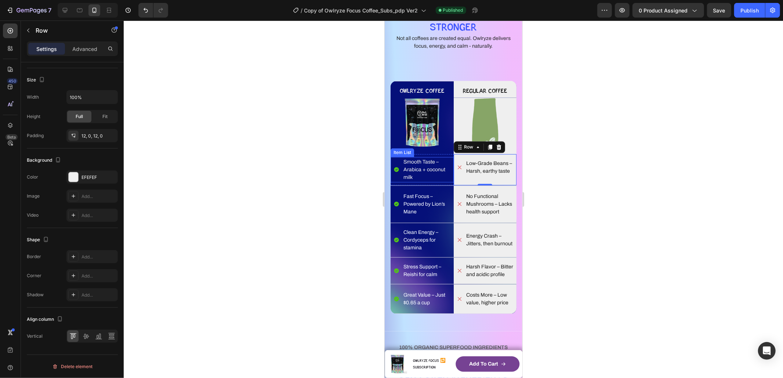
click at [418, 166] on p "Smooth Taste – Arabica + coconut milk" at bounding box center [427, 169] width 49 height 23
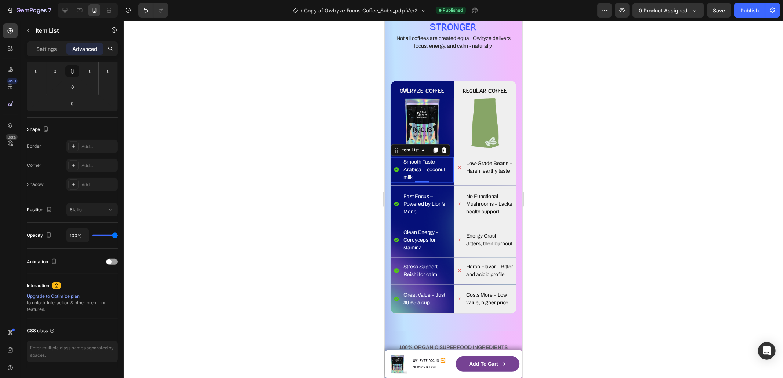
scroll to position [0, 0]
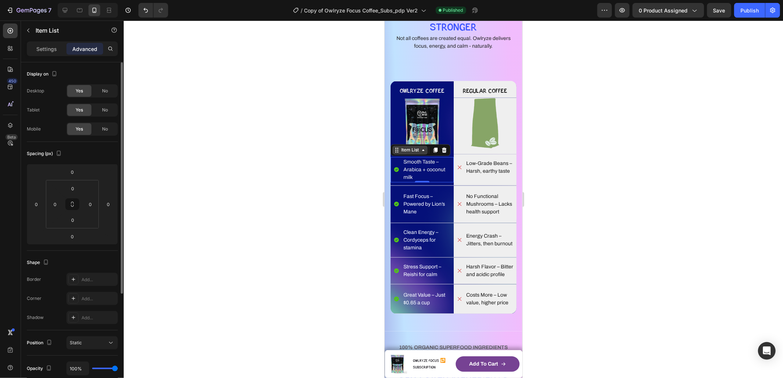
click at [398, 154] on div "Item List" at bounding box center [409, 150] width 35 height 9
click at [399, 142] on div "Row 1 col" at bounding box center [404, 137] width 28 height 12
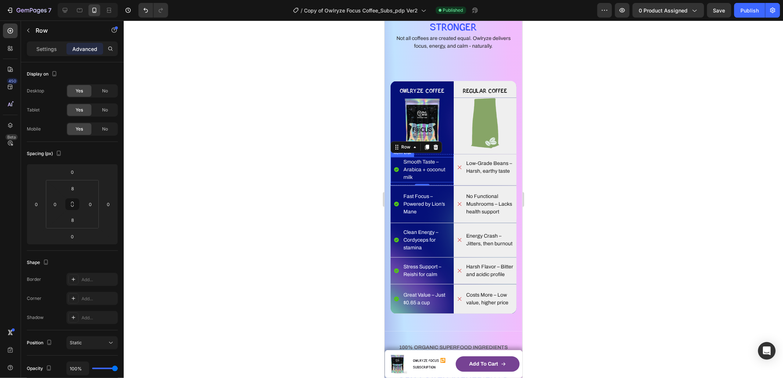
click at [422, 166] on p "Smooth Taste – Arabica + coconut milk" at bounding box center [427, 169] width 49 height 23
click at [408, 153] on div "Item List" at bounding box center [409, 150] width 21 height 7
drag, startPoint x: 404, startPoint y: 139, endPoint x: 457, endPoint y: 215, distance: 92.5
click at [404, 139] on div "Row 1 col" at bounding box center [404, 137] width 28 height 12
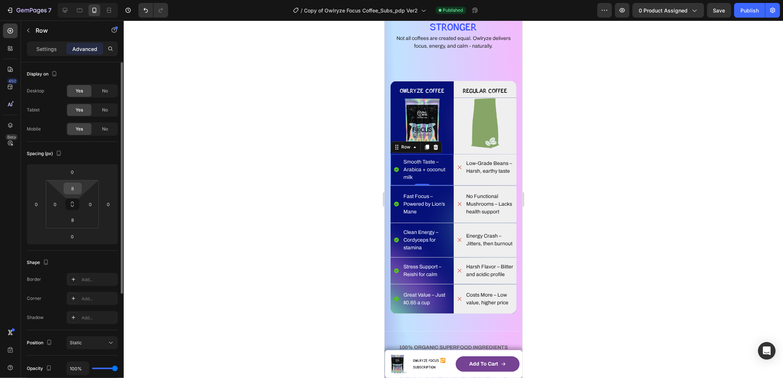
click at [73, 189] on input "8" at bounding box center [72, 188] width 15 height 11
type input "12"
click at [73, 218] on input "8" at bounding box center [72, 220] width 15 height 11
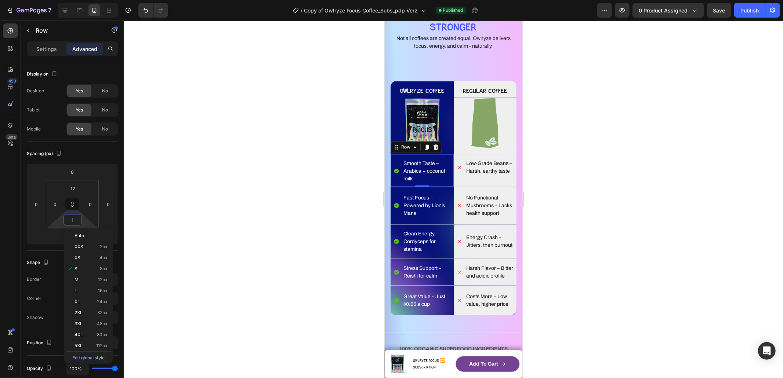
type input "12"
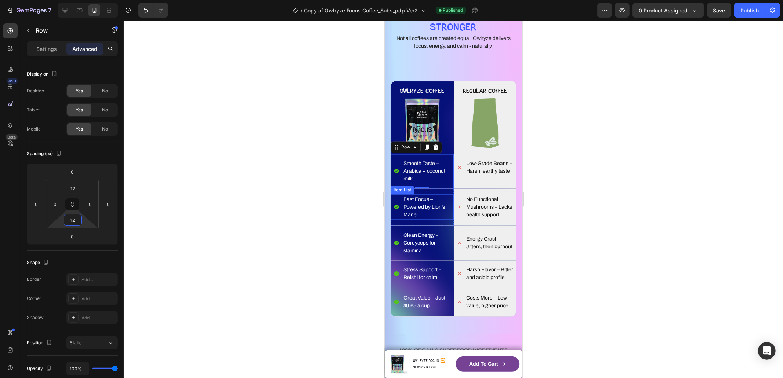
click at [418, 208] on p "Fast Focus – Powered by Lion’s Mane" at bounding box center [427, 207] width 49 height 23
click at [400, 190] on div "Item List" at bounding box center [409, 187] width 21 height 7
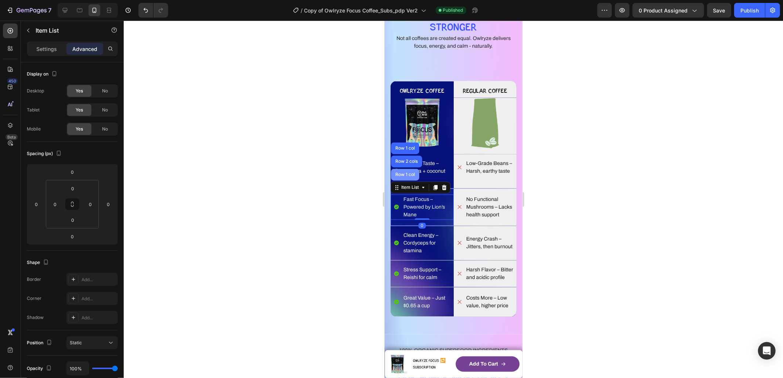
click at [402, 179] on div "Row 1 col" at bounding box center [404, 175] width 28 height 12
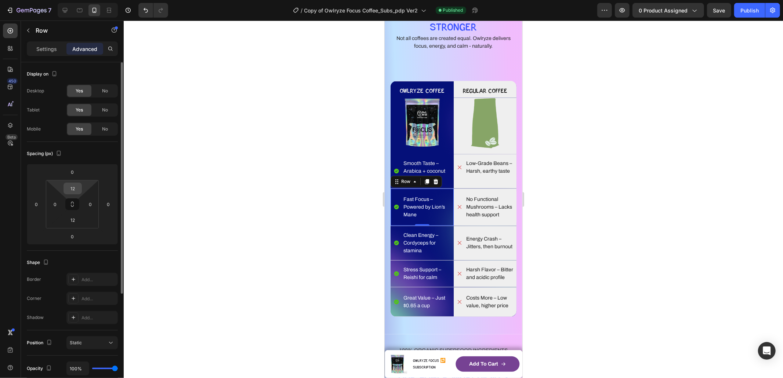
click at [74, 186] on input "12" at bounding box center [72, 188] width 15 height 11
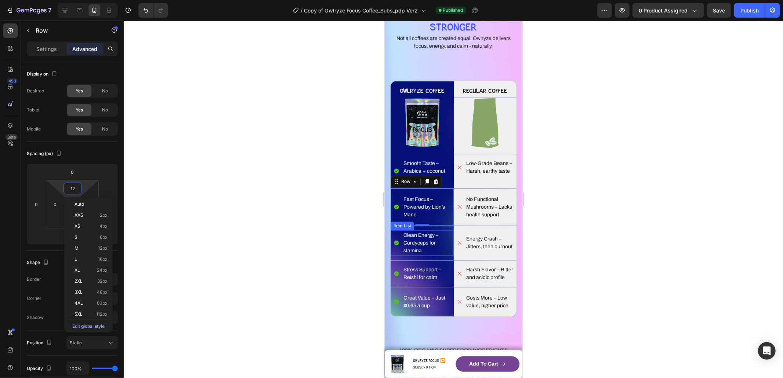
click at [416, 241] on p "Clean Energy – Cordyceps for stamina" at bounding box center [427, 243] width 49 height 23
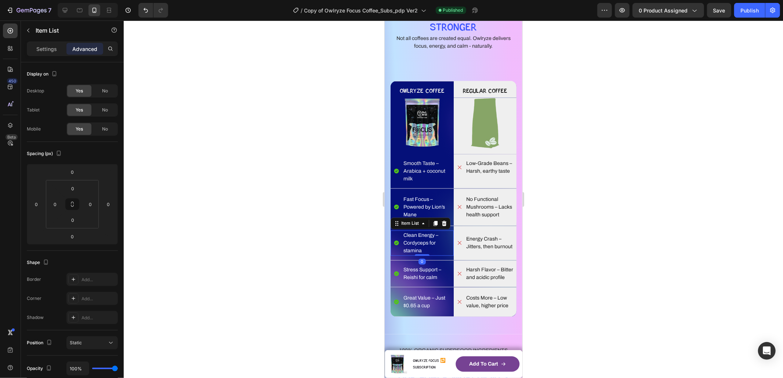
click at [404, 228] on div "Item List" at bounding box center [420, 224] width 60 height 12
click at [405, 221] on div "Item List" at bounding box center [409, 223] width 21 height 7
click at [405, 211] on div "Row 1 col" at bounding box center [404, 210] width 22 height 4
click at [624, 239] on div at bounding box center [453, 200] width 659 height 358
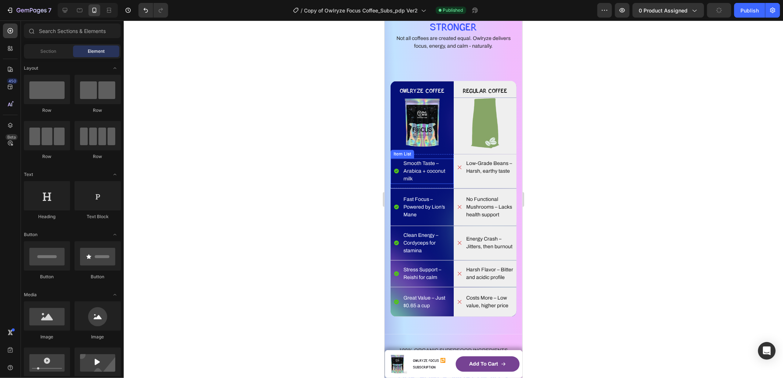
drag, startPoint x: 428, startPoint y: 167, endPoint x: 422, endPoint y: 162, distance: 7.6
click at [428, 167] on p "Smooth Taste – Arabica + coconut milk" at bounding box center [427, 171] width 49 height 23
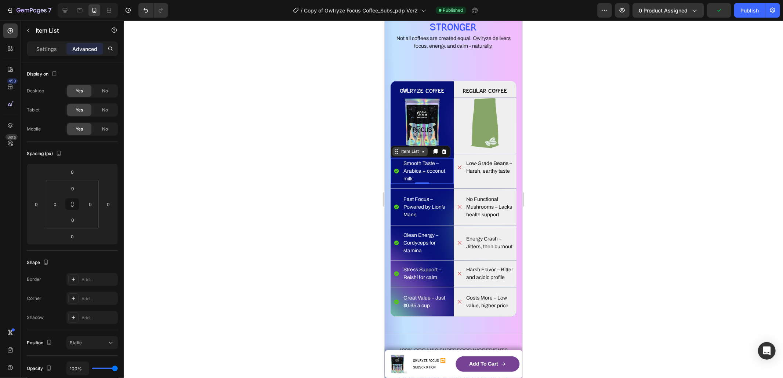
click at [406, 152] on div "Item List" at bounding box center [409, 151] width 21 height 7
drag, startPoint x: 406, startPoint y: 144, endPoint x: 389, endPoint y: 151, distance: 18.5
click at [406, 144] on div "Row 1 col" at bounding box center [404, 139] width 28 height 12
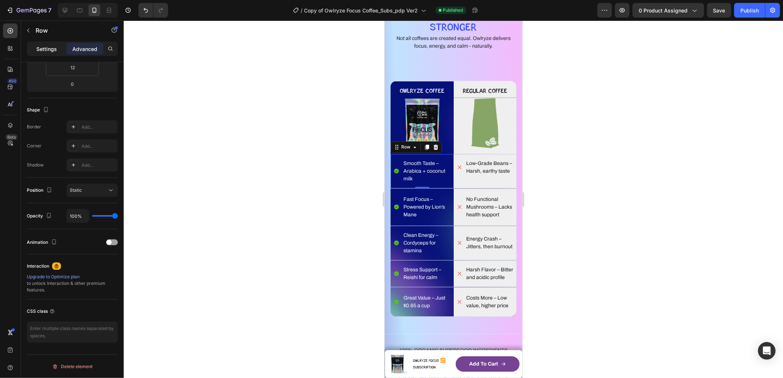
click at [44, 51] on p "Settings" at bounding box center [46, 49] width 21 height 8
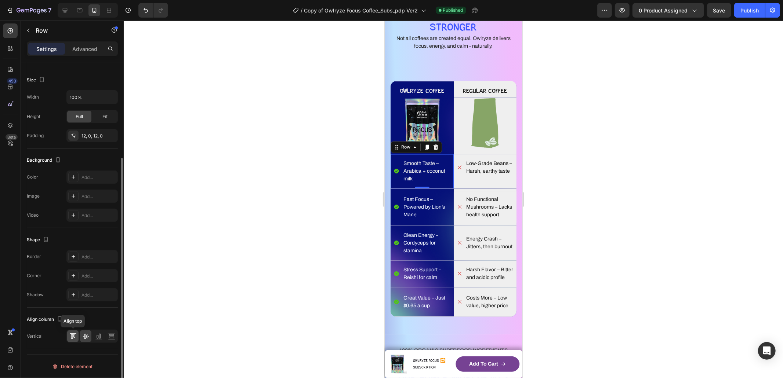
click at [70, 334] on icon at bounding box center [73, 334] width 7 height 0
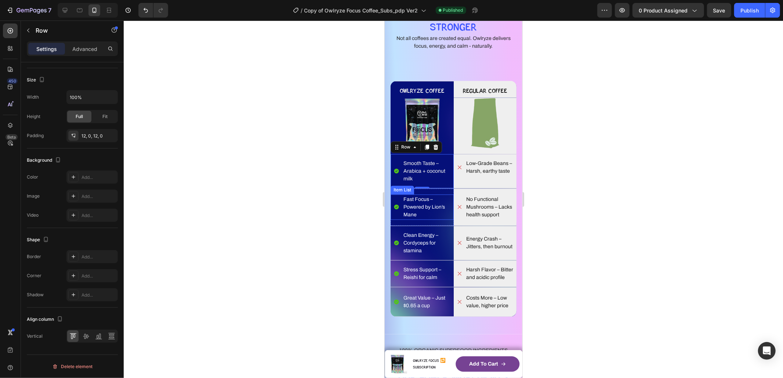
click at [422, 200] on p "Fast Focus – Powered by Lion’s Mane" at bounding box center [427, 207] width 49 height 23
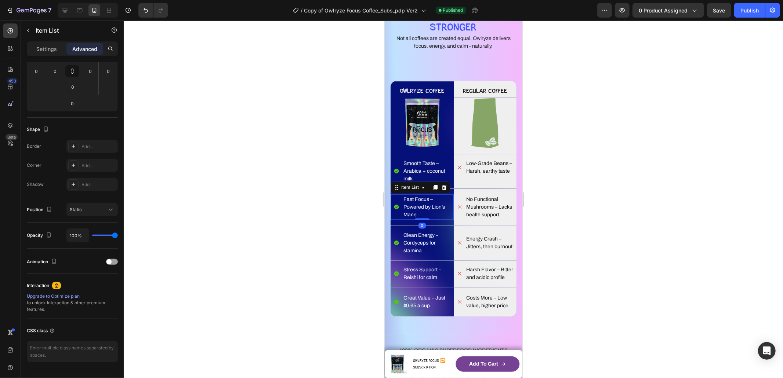
scroll to position [0, 0]
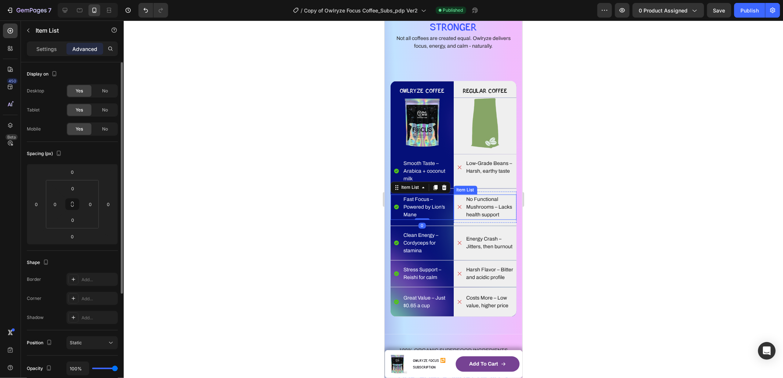
click at [471, 203] on p "No Functional Mushrooms – Lacks health support" at bounding box center [490, 207] width 49 height 23
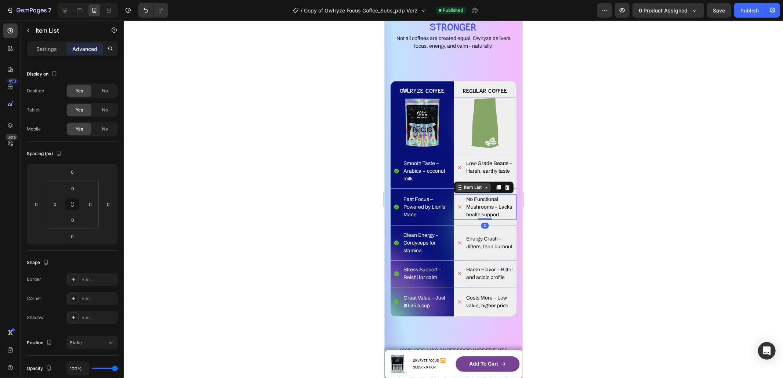
click at [459, 189] on icon at bounding box center [460, 188] width 6 height 6
click at [462, 178] on div "Row 1 col" at bounding box center [468, 175] width 28 height 12
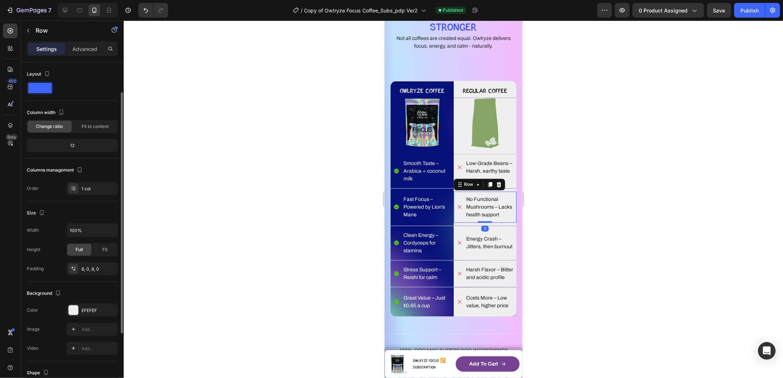
scroll to position [133, 0]
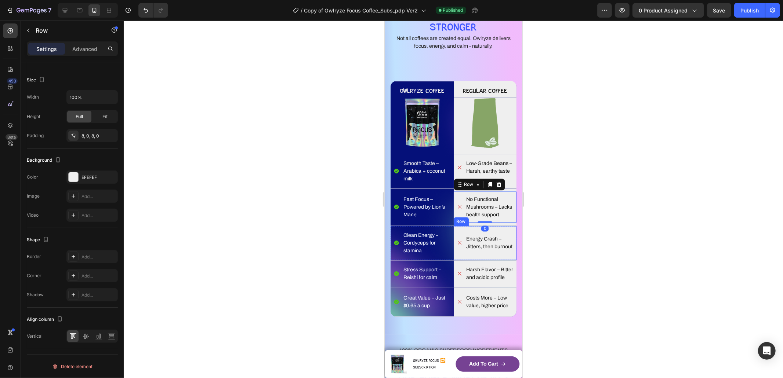
click at [468, 239] on p "Energy Crash – Jitters, then burnout" at bounding box center [490, 242] width 49 height 15
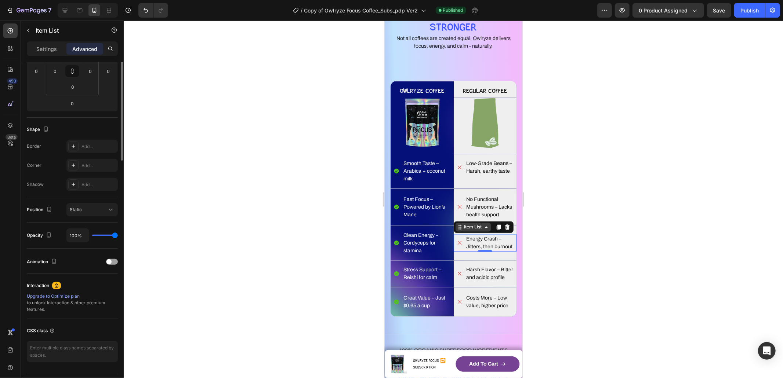
scroll to position [0, 0]
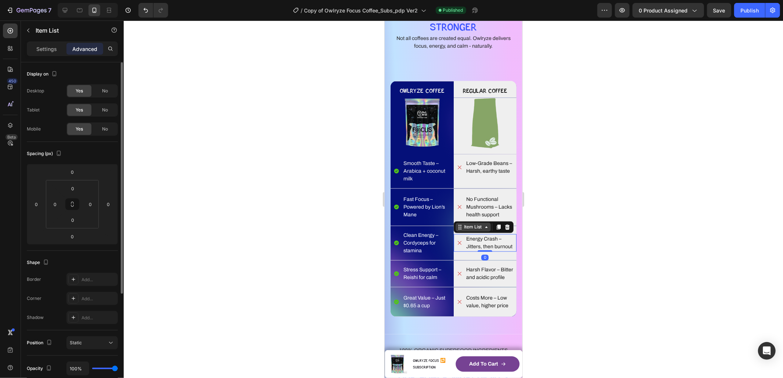
click at [458, 227] on icon at bounding box center [458, 227] width 1 height 1
click at [459, 217] on div "Row 1 col" at bounding box center [468, 214] width 28 height 12
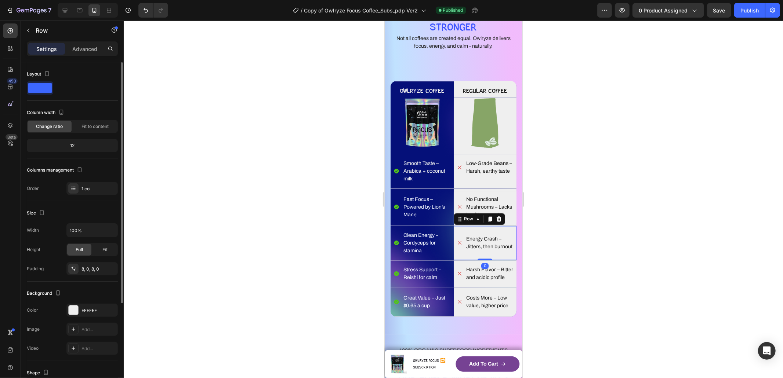
scroll to position [133, 0]
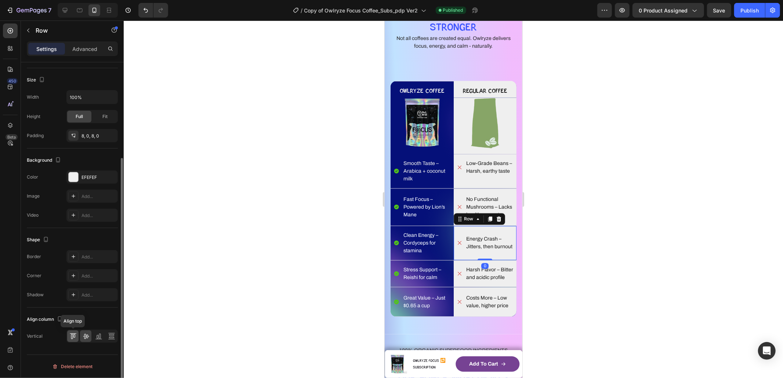
drag, startPoint x: 72, startPoint y: 337, endPoint x: 76, endPoint y: 336, distance: 4.8
click at [72, 337] on icon at bounding box center [72, 336] width 7 height 7
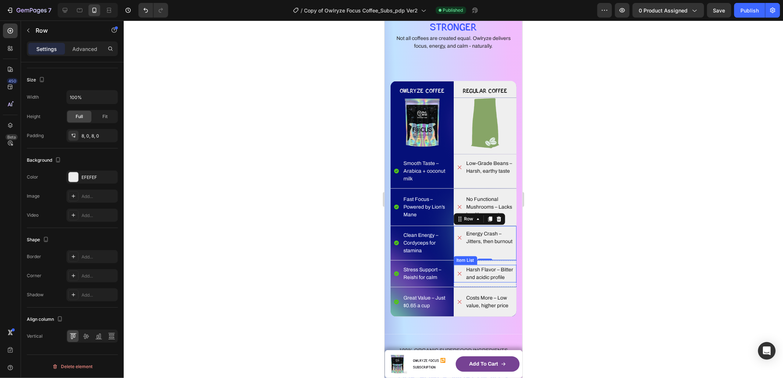
click at [466, 276] on p "Harsh Flavor – Bitter and acidic profile" at bounding box center [490, 273] width 49 height 15
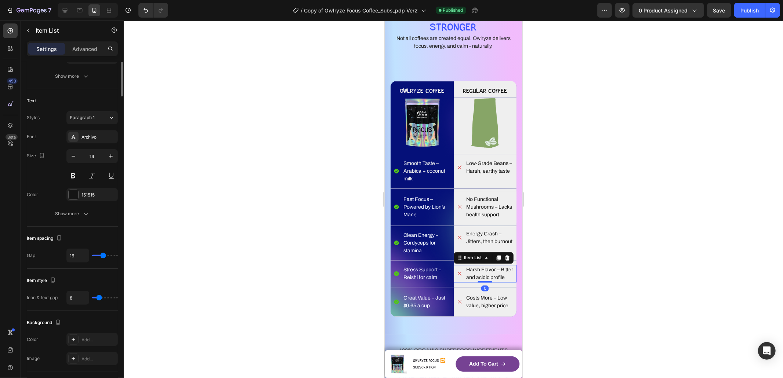
scroll to position [0, 0]
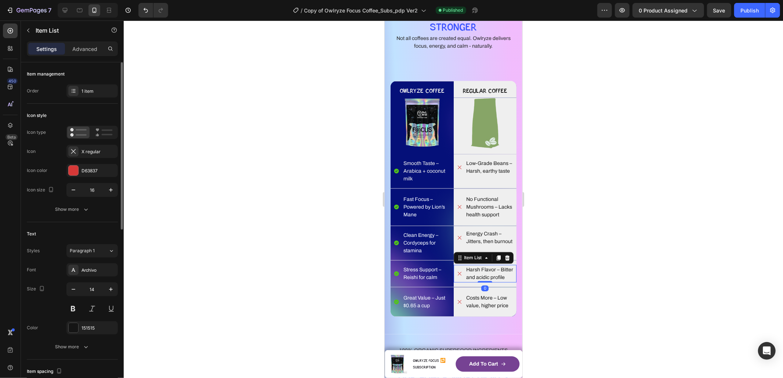
click at [473, 269] on p "Harsh Flavor – Bitter and acidic profile" at bounding box center [490, 273] width 49 height 15
click at [465, 258] on div "Energy Crash – Jitters, then burnout Item List Row" at bounding box center [484, 243] width 63 height 34
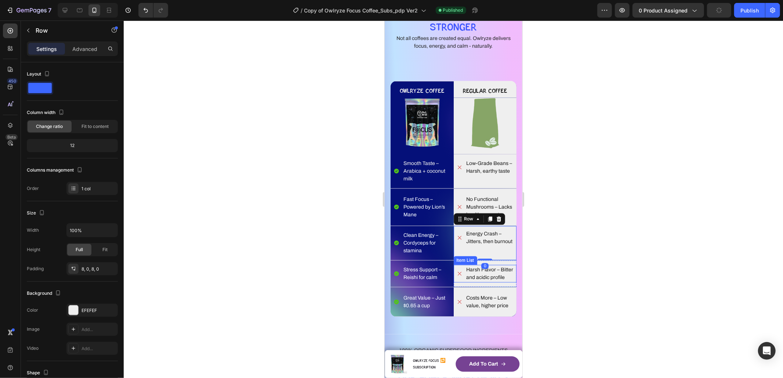
click at [467, 280] on p "Harsh Flavor – Bitter and acidic profile" at bounding box center [490, 273] width 49 height 15
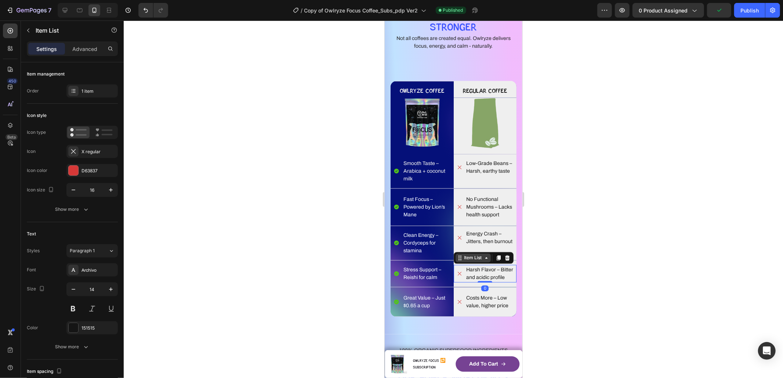
click at [465, 259] on div "Item List" at bounding box center [472, 258] width 21 height 7
drag, startPoint x: 463, startPoint y: 244, endPoint x: 740, endPoint y: 315, distance: 285.3
click at [463, 244] on div "Row 1 col" at bounding box center [468, 245] width 22 height 4
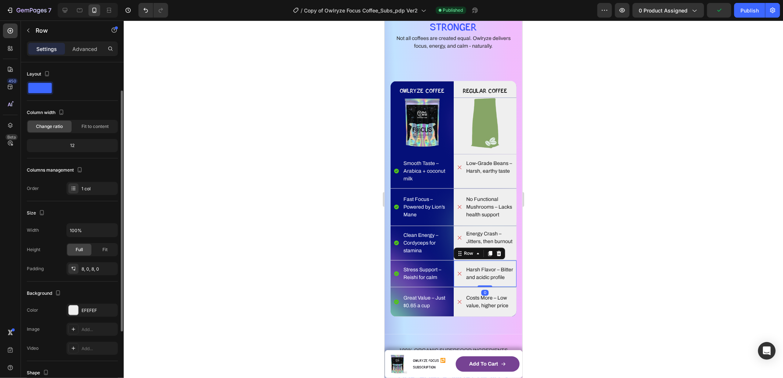
scroll to position [133, 0]
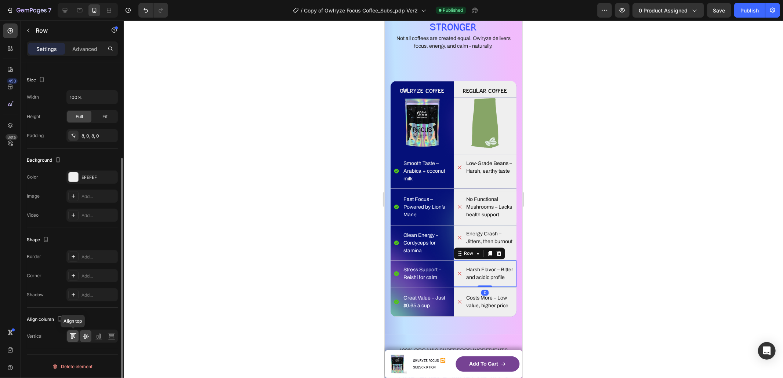
click at [75, 335] on icon at bounding box center [74, 336] width 2 height 4
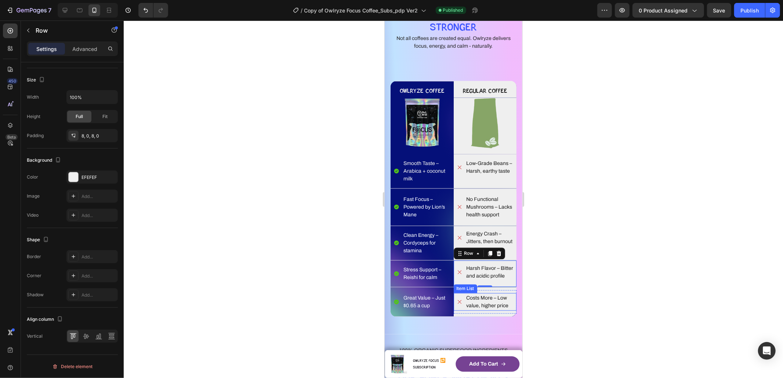
click at [484, 308] on p "Costs More – Low value, higher price" at bounding box center [490, 301] width 49 height 15
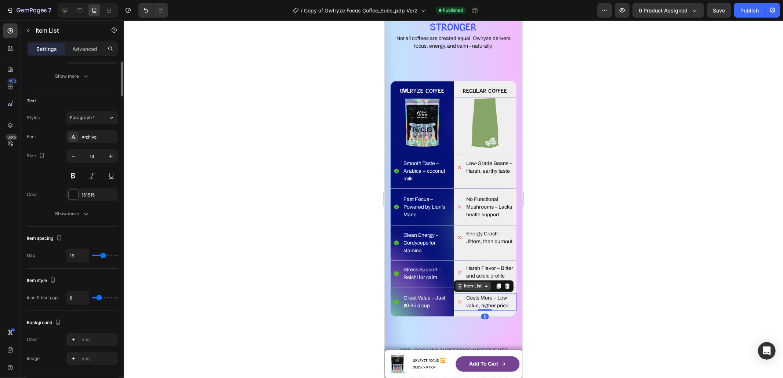
scroll to position [0, 0]
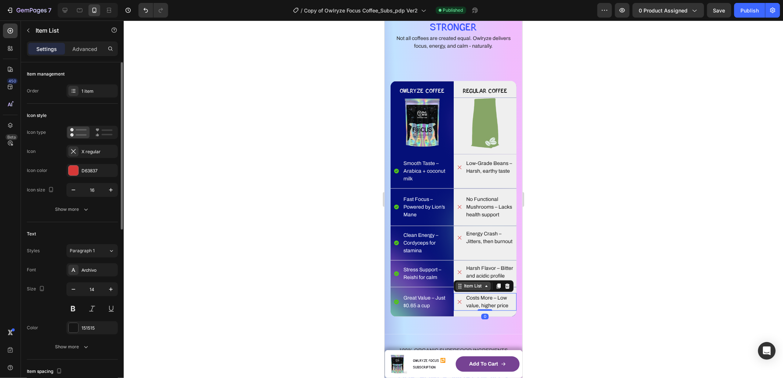
click at [457, 289] on icon at bounding box center [460, 286] width 6 height 6
click at [461, 276] on div "Row 1 col" at bounding box center [468, 273] width 22 height 4
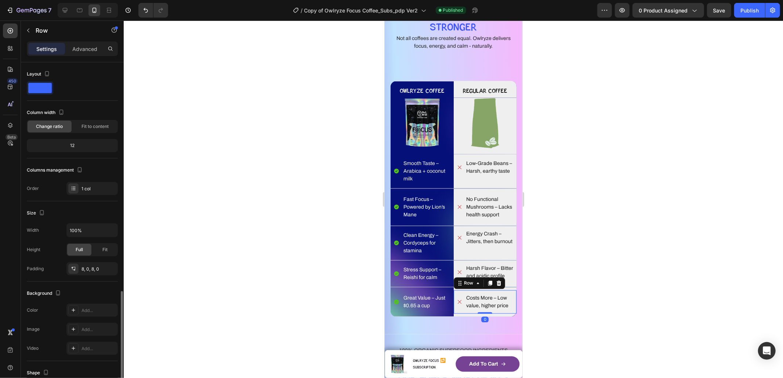
scroll to position [133, 0]
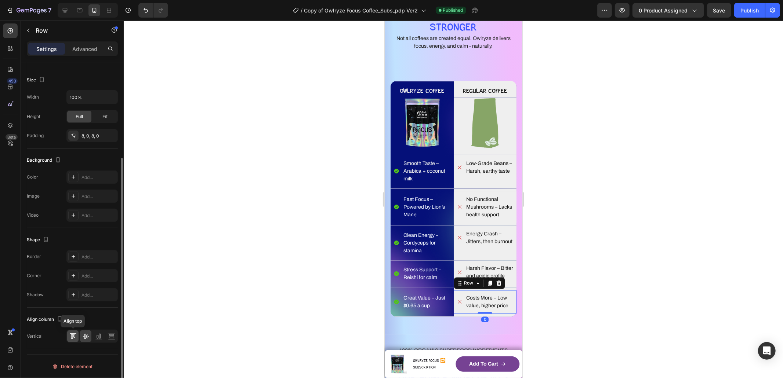
click at [75, 336] on icon at bounding box center [72, 336] width 7 height 7
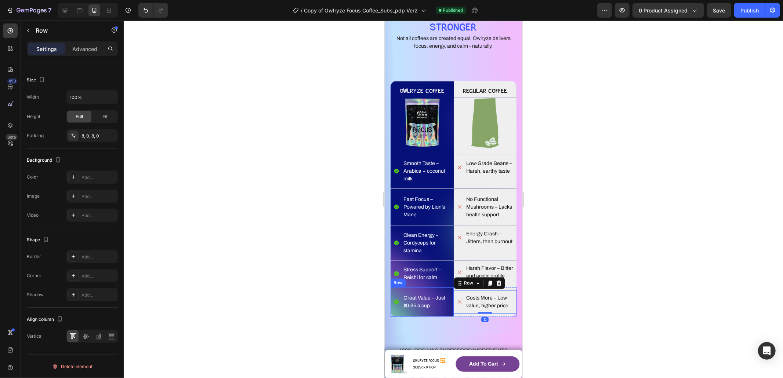
click at [411, 310] on p "Great Value – Just $0.65 a cup" at bounding box center [427, 301] width 49 height 15
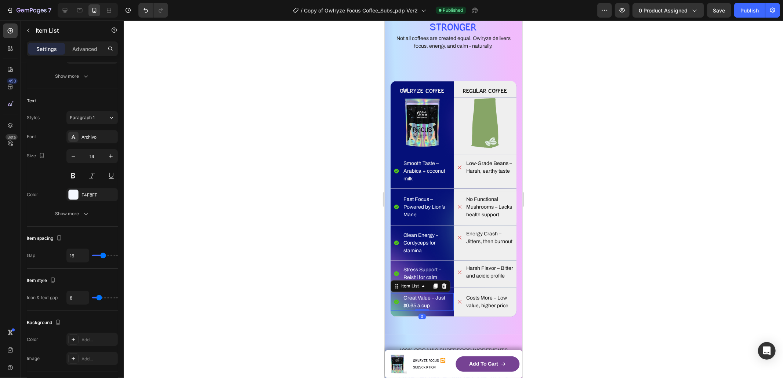
scroll to position [0, 0]
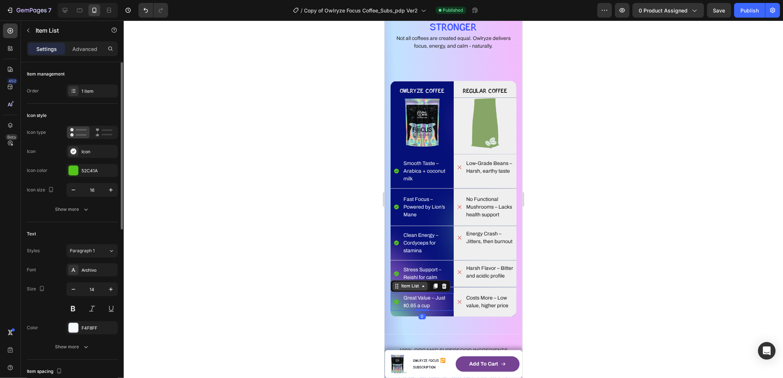
click at [408, 288] on div "Item List" at bounding box center [409, 286] width 21 height 7
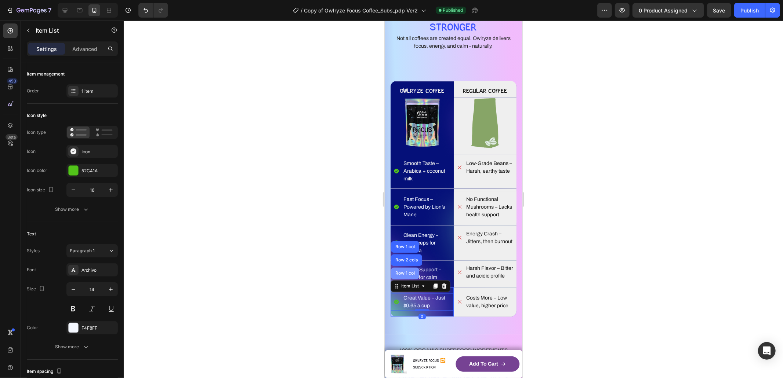
click at [408, 276] on div "Row 1 col" at bounding box center [404, 273] width 22 height 4
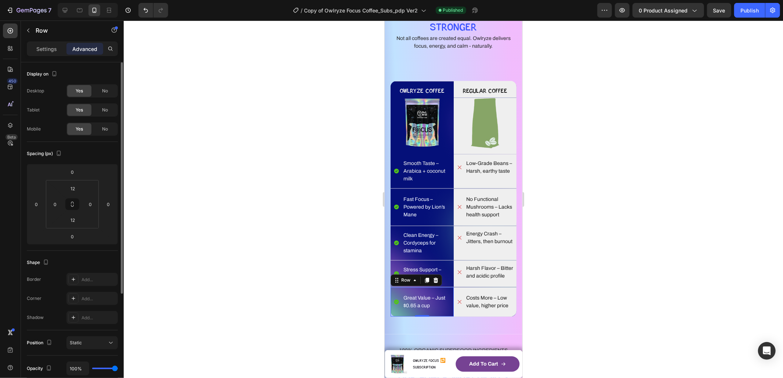
scroll to position [153, 0]
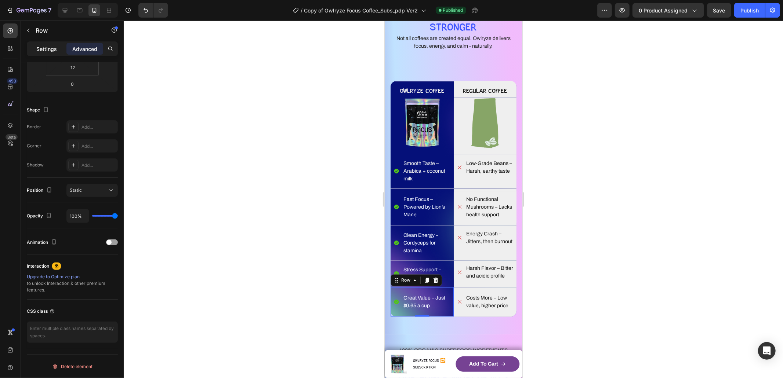
click at [41, 51] on p "Settings" at bounding box center [46, 49] width 21 height 8
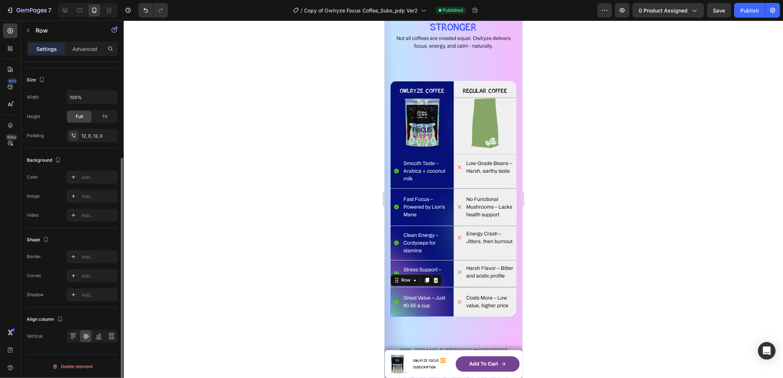
scroll to position [133, 0]
click at [73, 335] on icon at bounding box center [74, 336] width 2 height 4
click at [428, 275] on p "Stress Support – Reishi for calm" at bounding box center [427, 273] width 49 height 15
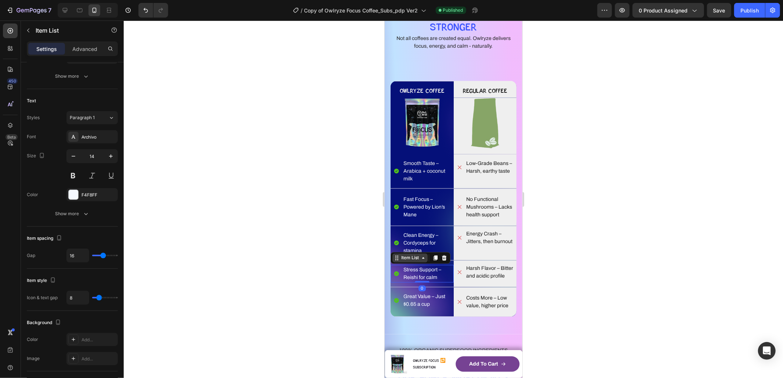
scroll to position [0, 0]
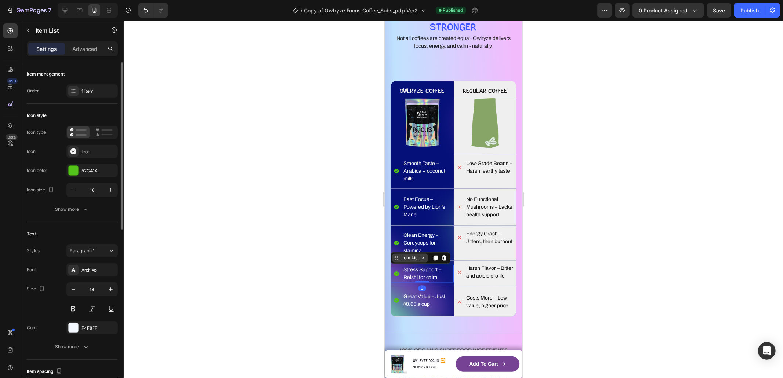
click at [399, 261] on icon at bounding box center [396, 258] width 6 height 6
click at [403, 247] on div "Row 1 col" at bounding box center [404, 245] width 22 height 4
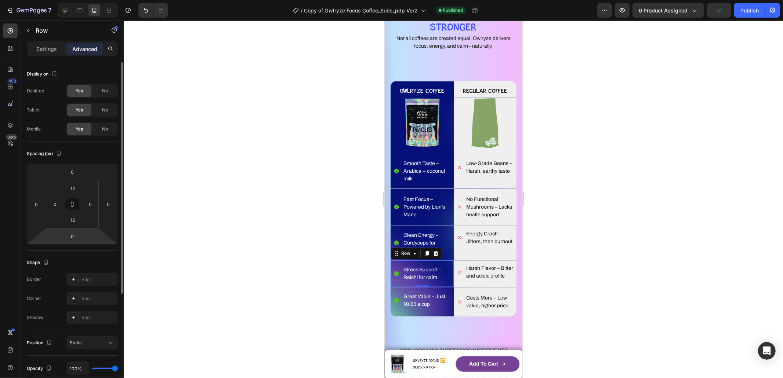
scroll to position [153, 0]
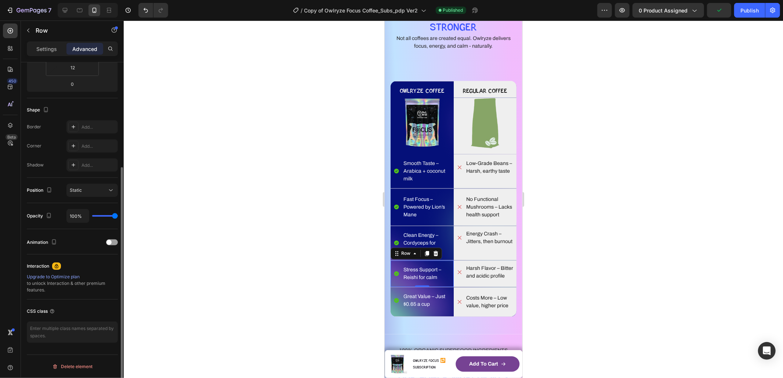
click at [55, 54] on div "Settings" at bounding box center [46, 49] width 37 height 12
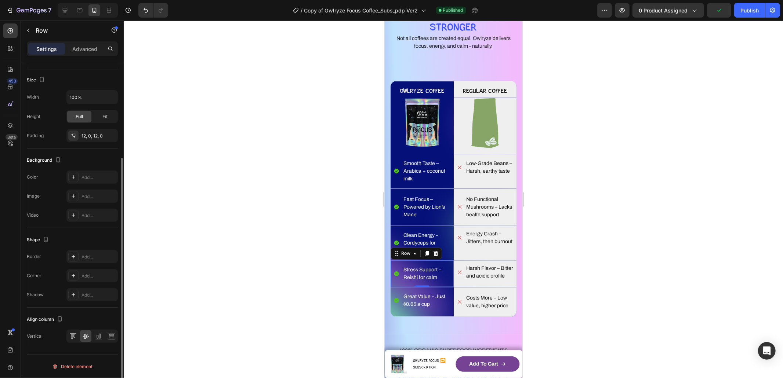
scroll to position [133, 0]
click at [73, 338] on icon at bounding box center [72, 336] width 7 height 7
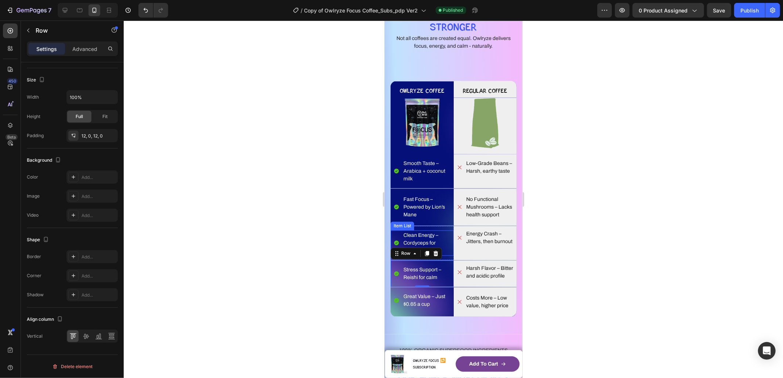
click at [425, 239] on p "Clean Energy – Cordyceps for stamina" at bounding box center [427, 243] width 49 height 23
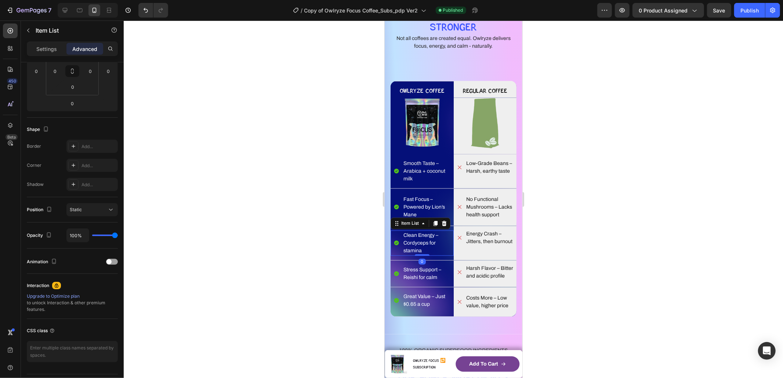
scroll to position [0, 0]
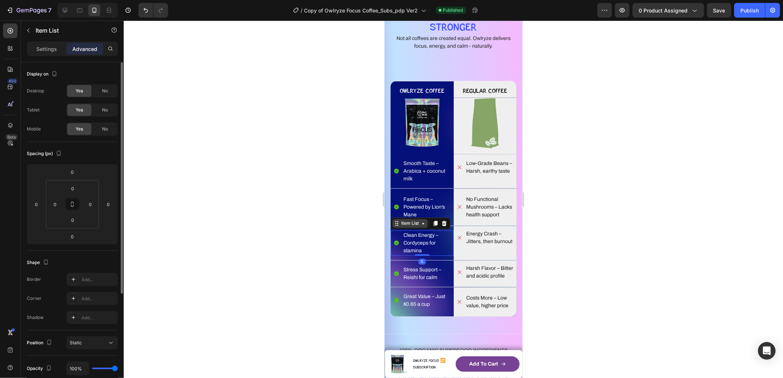
click at [407, 224] on div "Item List" at bounding box center [409, 223] width 21 height 7
click at [402, 210] on div "Row 1 col" at bounding box center [404, 210] width 22 height 4
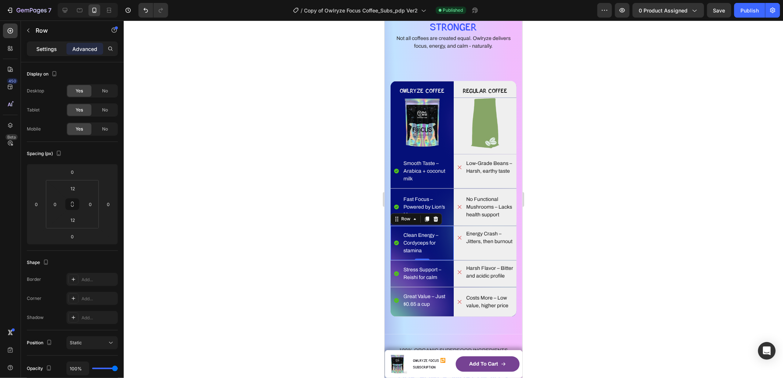
click at [50, 45] on p "Settings" at bounding box center [46, 49] width 21 height 8
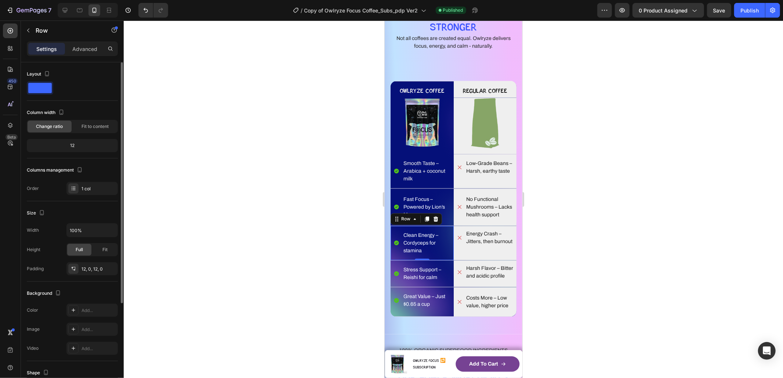
scroll to position [133, 0]
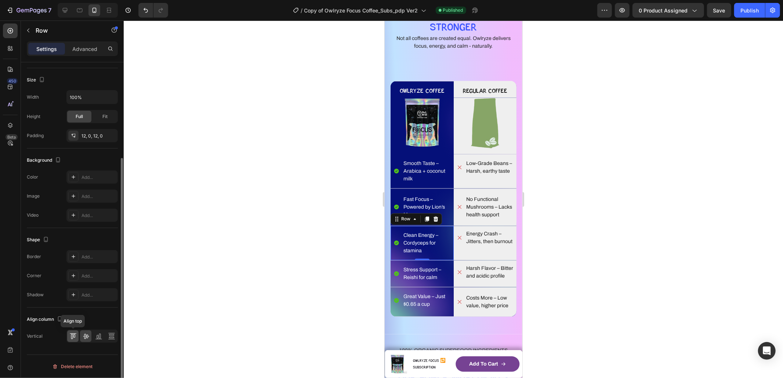
click at [70, 334] on icon at bounding box center [73, 334] width 7 height 0
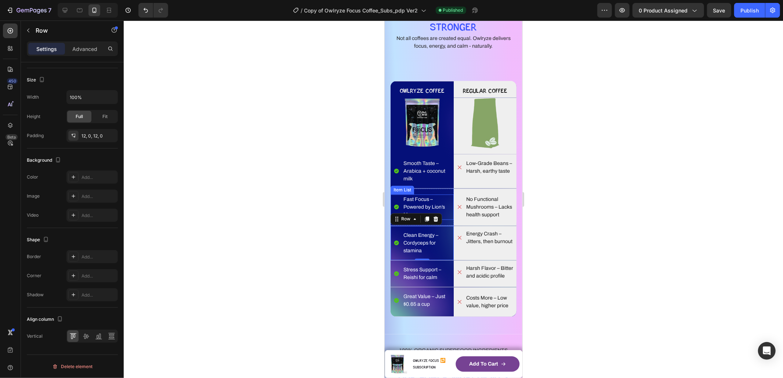
click at [430, 200] on p "Fast Focus – Powered by Lion’s Mane" at bounding box center [427, 207] width 49 height 23
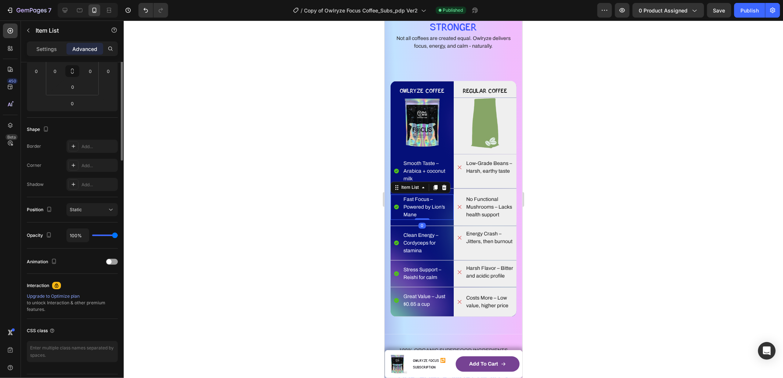
scroll to position [0, 0]
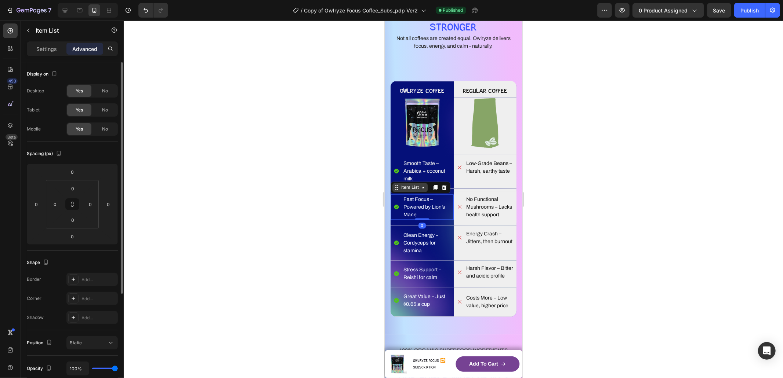
click at [408, 188] on div "Item List" at bounding box center [409, 187] width 21 height 7
click at [402, 173] on div "Row 1 col" at bounding box center [404, 174] width 22 height 4
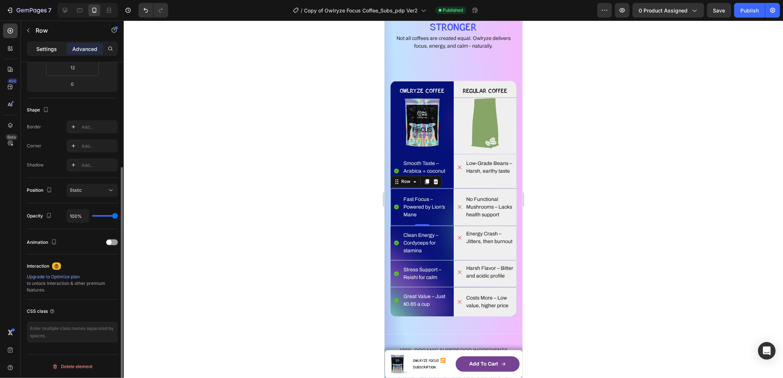
click at [49, 46] on p "Settings" at bounding box center [46, 49] width 21 height 8
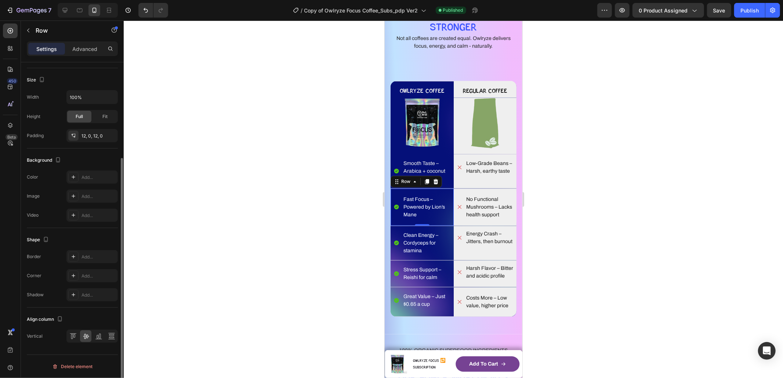
scroll to position [133, 0]
click at [75, 338] on icon at bounding box center [74, 336] width 2 height 4
click at [424, 170] on p "Smooth Taste – Arabica + coconut milk" at bounding box center [427, 171] width 49 height 23
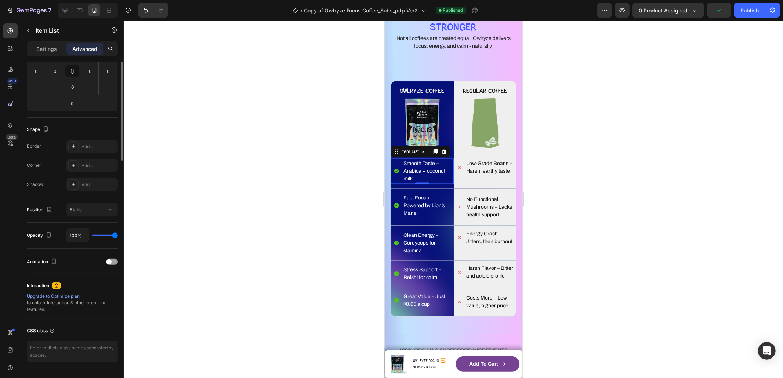
scroll to position [0, 0]
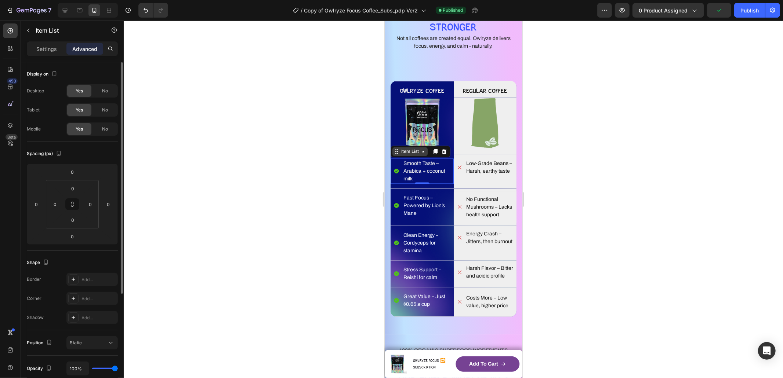
click at [402, 150] on div "Item List" at bounding box center [409, 151] width 21 height 7
click at [400, 142] on div "Row 1 col" at bounding box center [404, 139] width 28 height 12
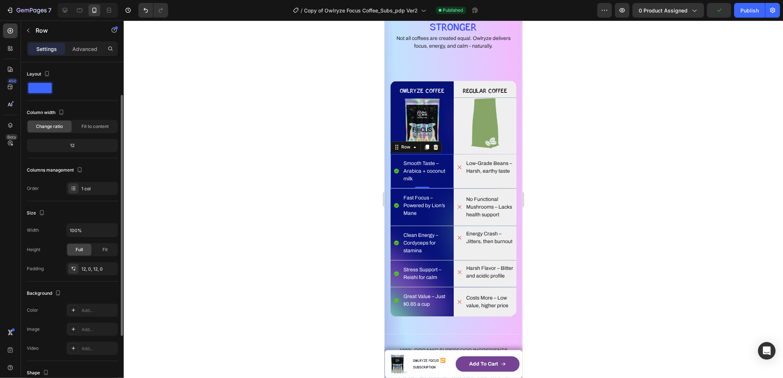
scroll to position [133, 0]
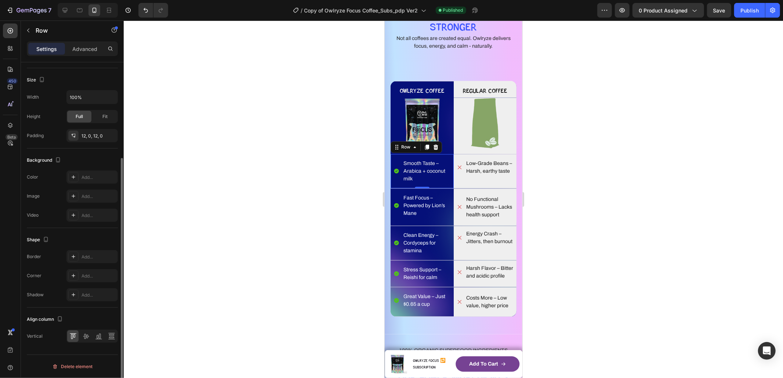
click at [274, 263] on div at bounding box center [453, 200] width 659 height 358
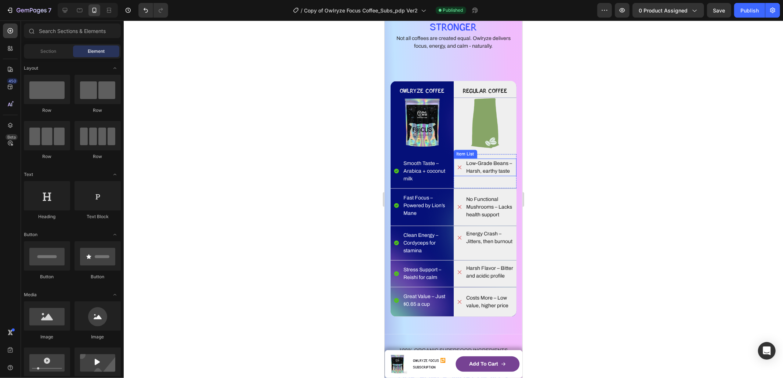
click at [493, 172] on p "Low-Grade Beans – Harsh, earthy taste" at bounding box center [490, 167] width 49 height 15
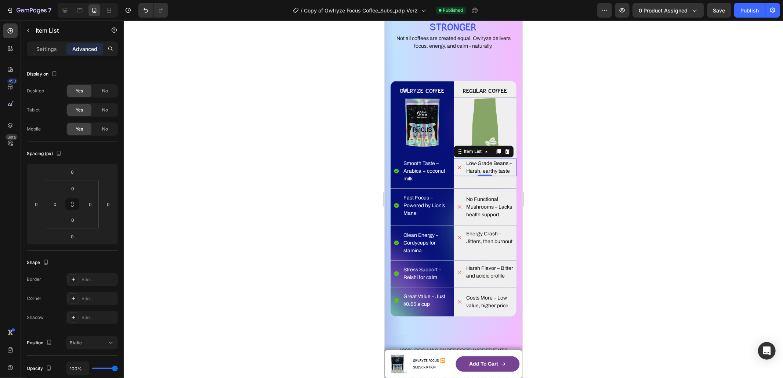
click at [615, 255] on div at bounding box center [453, 200] width 659 height 358
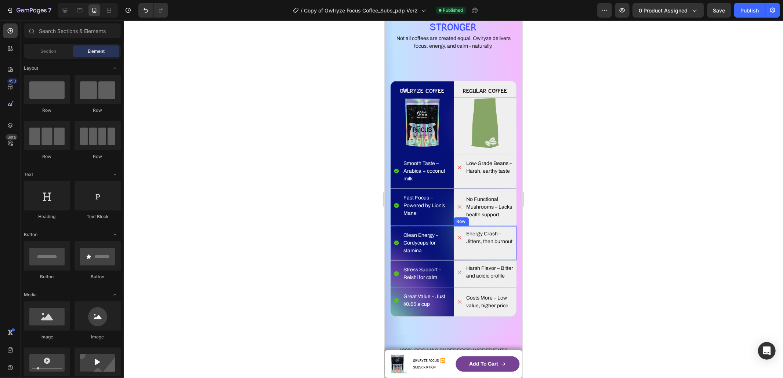
click at [486, 227] on div "Energy Crash – Jitters, then burnout Item List Row" at bounding box center [484, 243] width 63 height 34
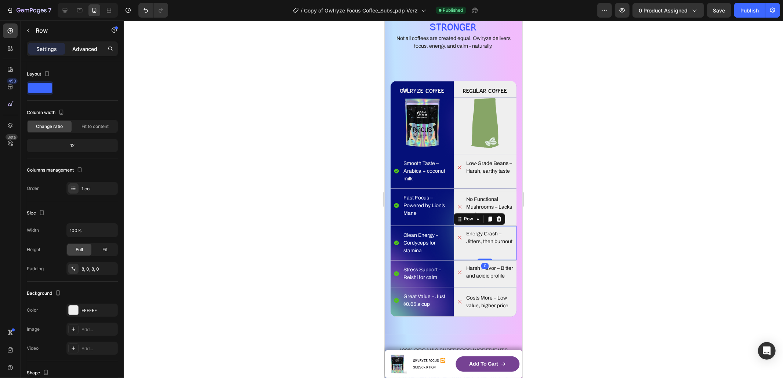
click at [83, 47] on p "Advanced" at bounding box center [84, 49] width 25 height 8
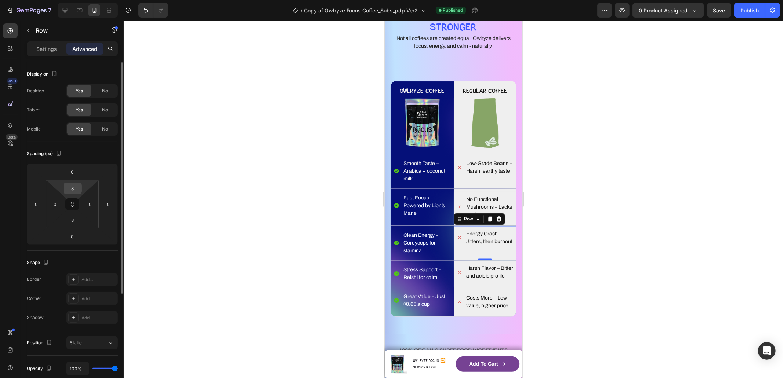
click at [80, 189] on div "8" at bounding box center [72, 189] width 18 height 12
click at [75, 189] on input "8" at bounding box center [72, 188] width 15 height 11
type input "12"
click at [71, 218] on input "8" at bounding box center [72, 220] width 15 height 11
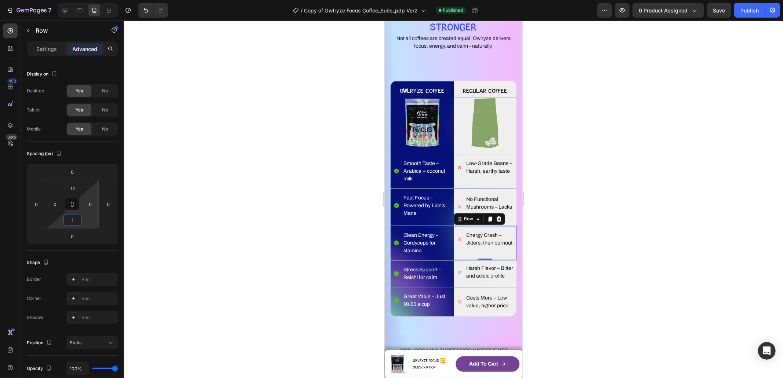
type input "12"
click at [478, 273] on p "Harsh Flavor – Bitter and acidic profile" at bounding box center [490, 272] width 49 height 15
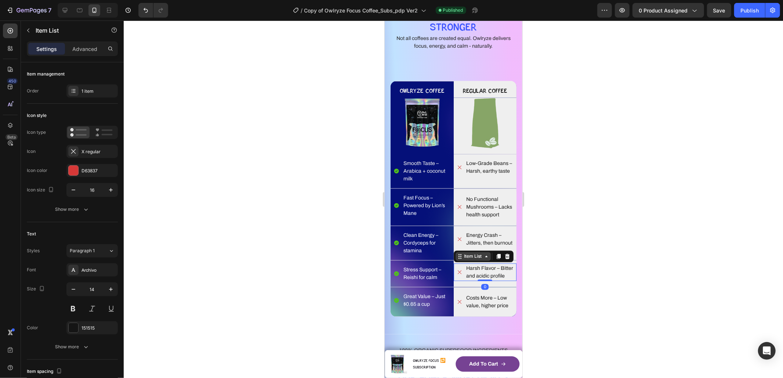
click at [468, 258] on div "Item List" at bounding box center [472, 256] width 21 height 7
drag, startPoint x: 467, startPoint y: 247, endPoint x: 663, endPoint y: 277, distance: 198.3
click at [467, 247] on div "Row 1 col" at bounding box center [468, 244] width 28 height 12
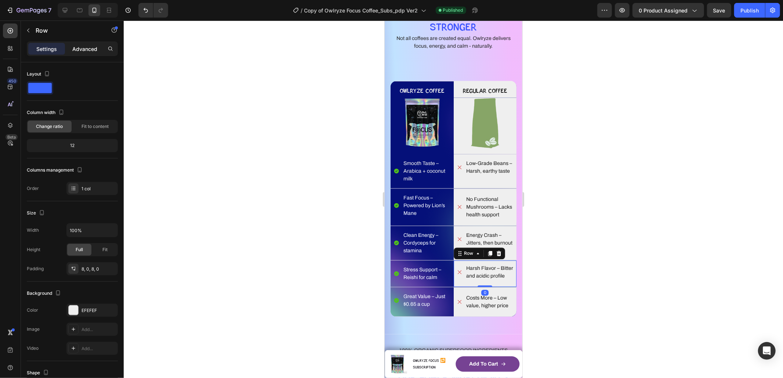
click at [84, 44] on div "Advanced" at bounding box center [84, 49] width 37 height 12
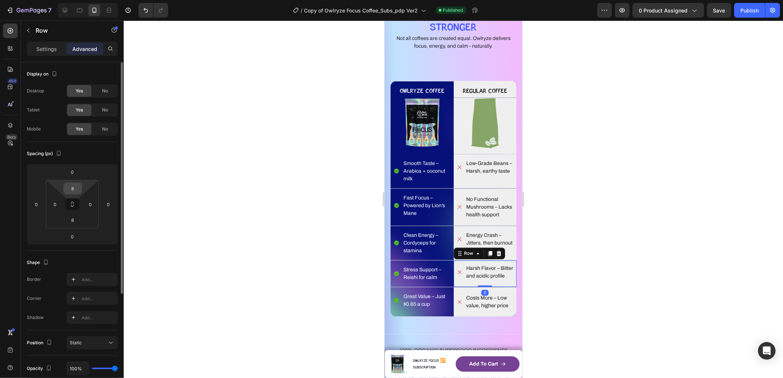
click at [77, 188] on input "8" at bounding box center [72, 188] width 15 height 11
type input "12"
click at [73, 219] on input "8" at bounding box center [72, 220] width 15 height 11
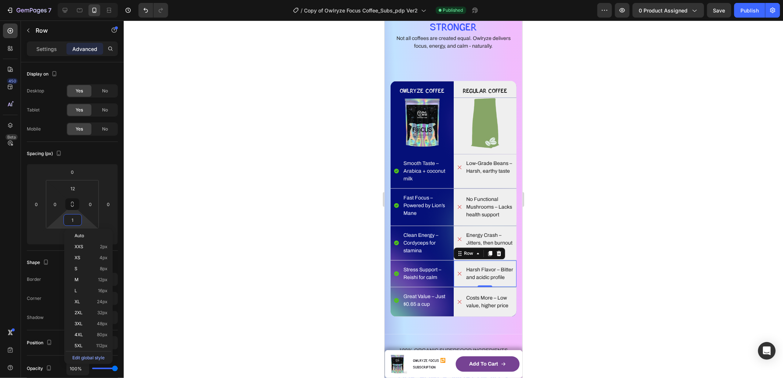
type input "12"
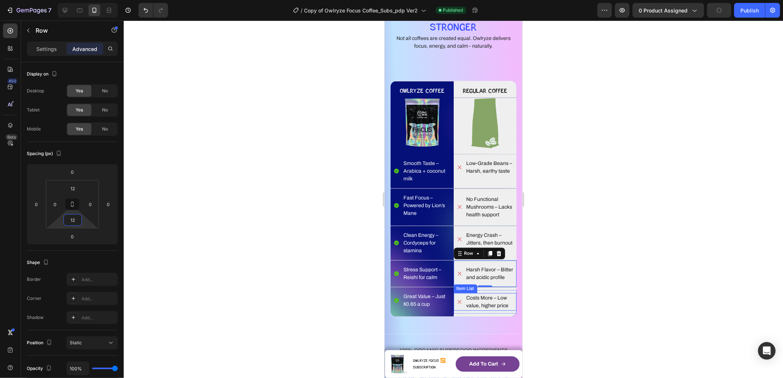
click at [485, 304] on p "Costs More – Low value, higher price" at bounding box center [490, 301] width 49 height 15
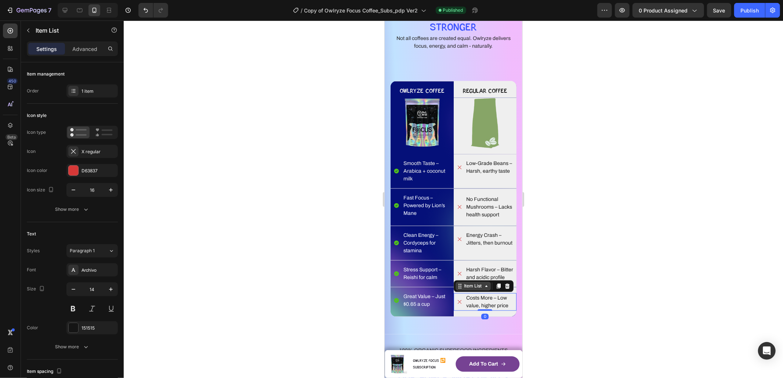
click at [465, 290] on div "Item List" at bounding box center [472, 286] width 21 height 7
click at [465, 277] on div "Row 1 col" at bounding box center [468, 274] width 28 height 12
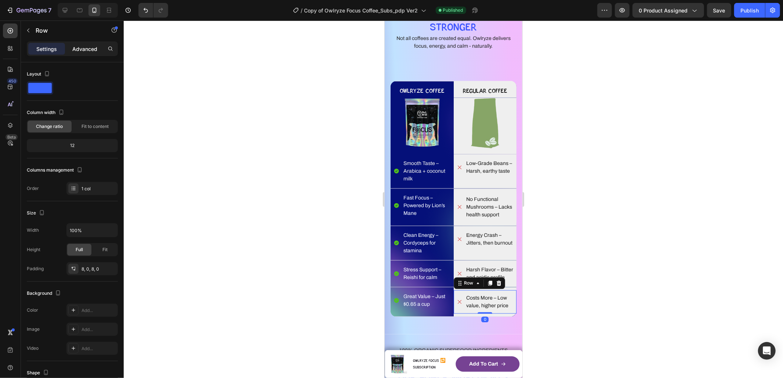
click at [80, 43] on div "Advanced" at bounding box center [84, 49] width 37 height 12
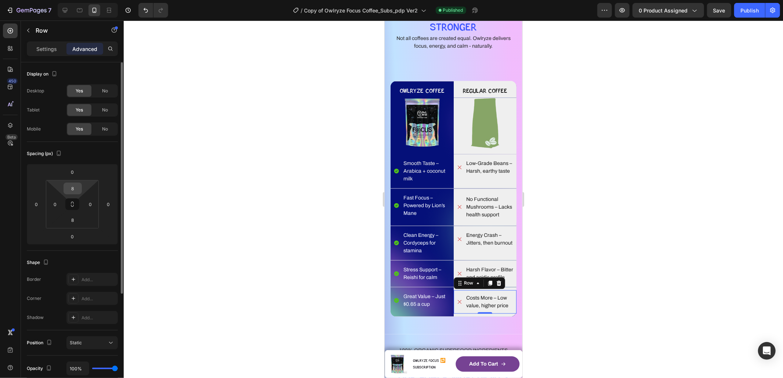
click at [74, 186] on input "8" at bounding box center [72, 188] width 15 height 11
type input "12"
click at [72, 217] on input "8" at bounding box center [72, 220] width 15 height 11
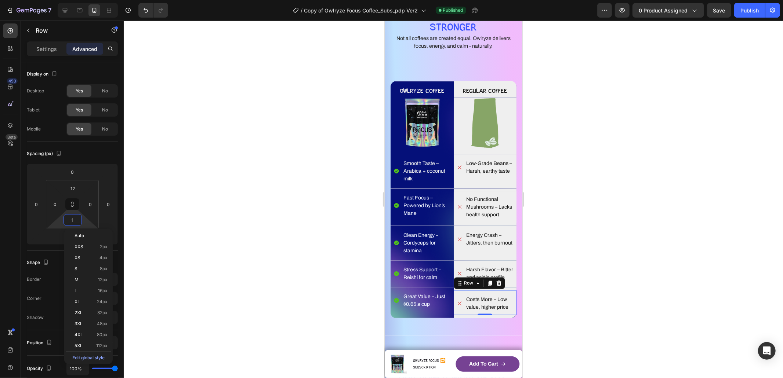
type input "12"
click at [642, 250] on div at bounding box center [453, 200] width 659 height 358
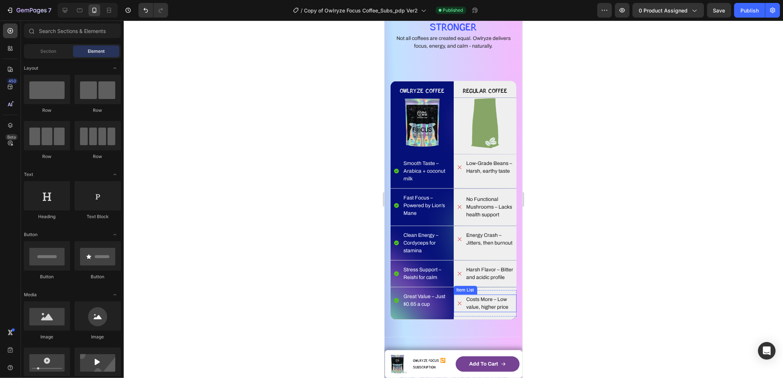
click at [482, 305] on p "Costs More – Low value, higher price" at bounding box center [490, 303] width 49 height 15
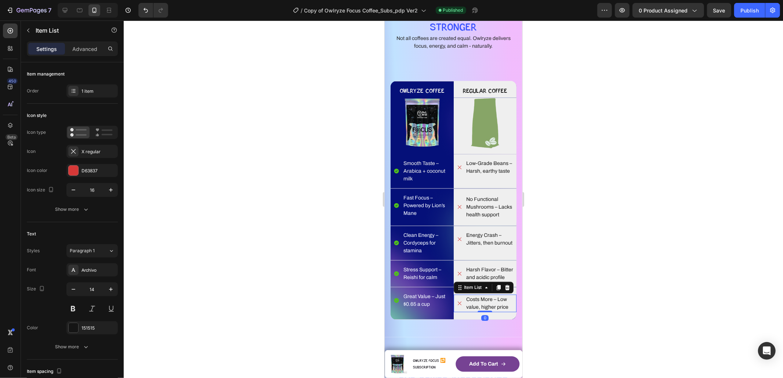
click at [502, 310] on p "Costs More – Low value, higher price" at bounding box center [490, 303] width 49 height 15
click at [494, 300] on div "Costs More – Low value, higher price Item List 0 Row" at bounding box center [484, 303] width 63 height 26
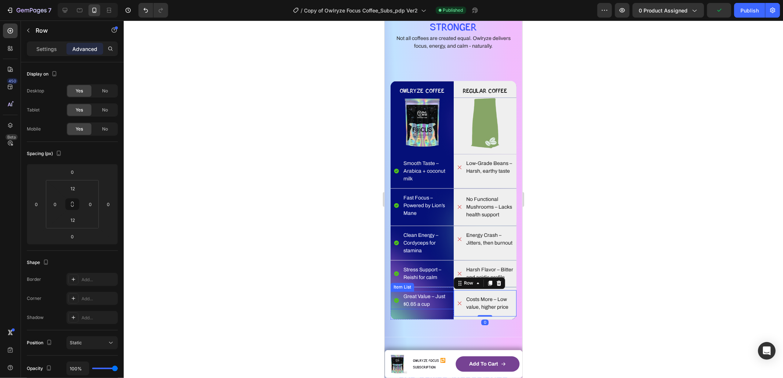
click at [432, 304] on p "Great Value – Just $0.65 a cup" at bounding box center [427, 300] width 49 height 15
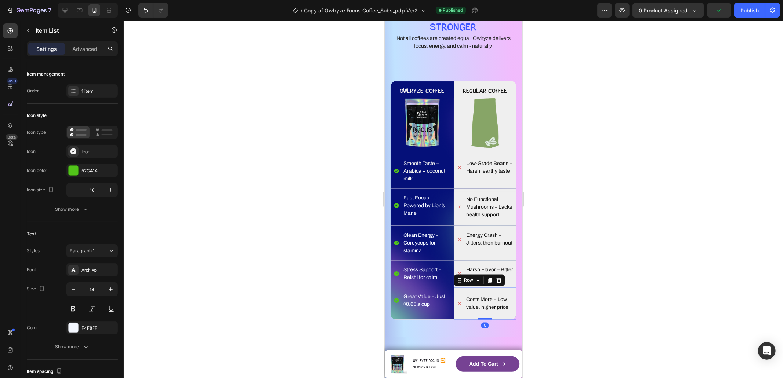
click at [504, 296] on div "Costs More – Low value, higher price Item List Row Row 0" at bounding box center [484, 303] width 63 height 32
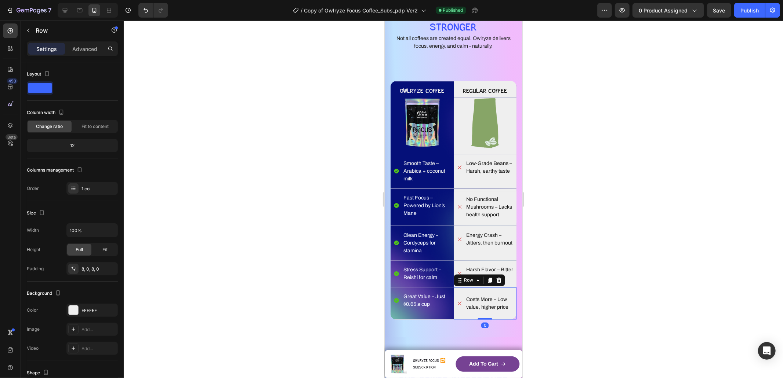
click at [91, 41] on div "Row" at bounding box center [63, 31] width 84 height 21
click at [88, 47] on p "Advanced" at bounding box center [84, 49] width 25 height 8
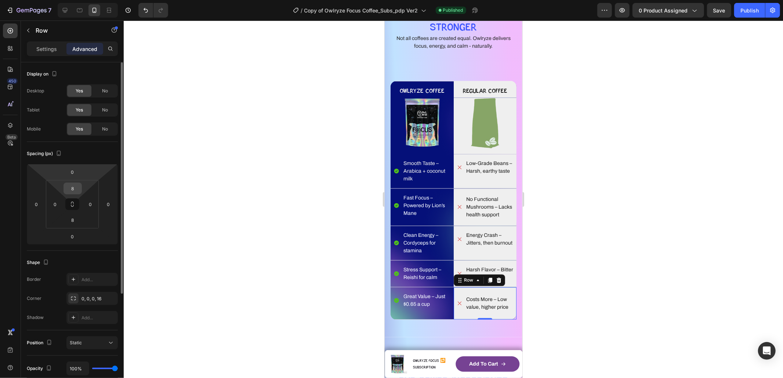
click at [75, 188] on input "8" at bounding box center [72, 188] width 15 height 11
type input "12"
click at [73, 221] on input "8" at bounding box center [72, 220] width 15 height 11
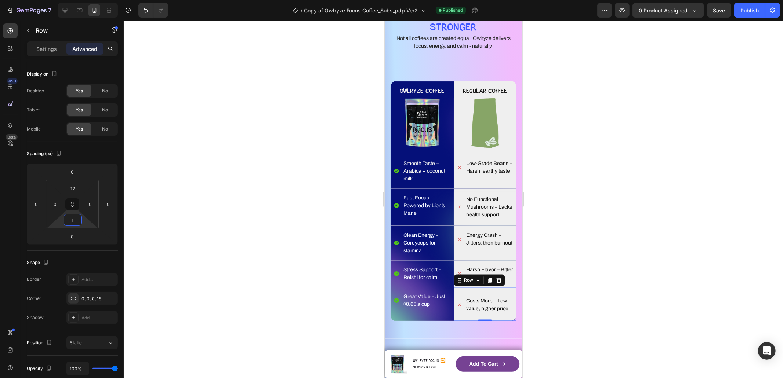
type input "12"
click at [475, 305] on p "Costs More – Low value, higher price" at bounding box center [490, 304] width 49 height 15
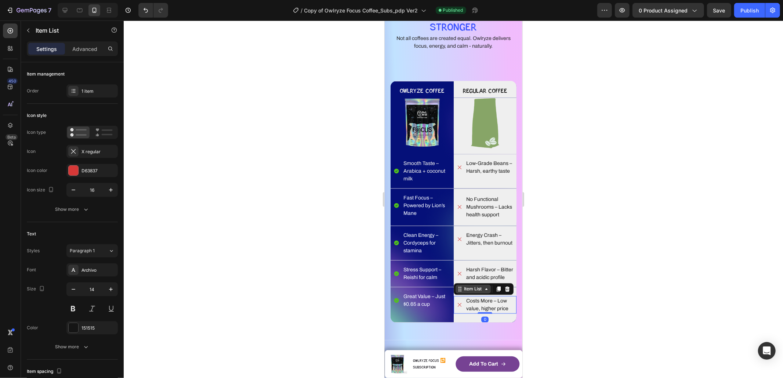
click at [468, 293] on div "Item List" at bounding box center [472, 289] width 21 height 7
click at [468, 282] on div "Row 1 col" at bounding box center [468, 276] width 28 height 12
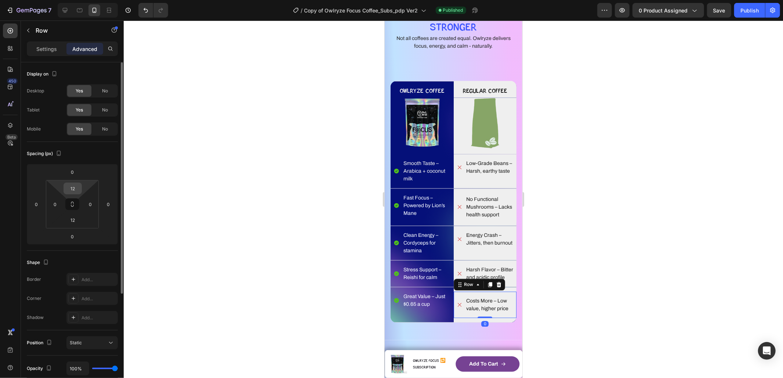
click at [73, 189] on input "12" at bounding box center [72, 188] width 15 height 11
type input "0"
drag, startPoint x: 72, startPoint y: 219, endPoint x: 105, endPoint y: 219, distance: 33.4
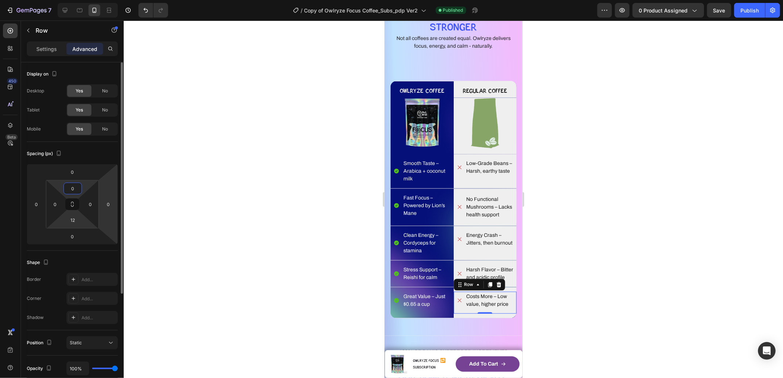
click at [72, 219] on input "12" at bounding box center [72, 220] width 15 height 11
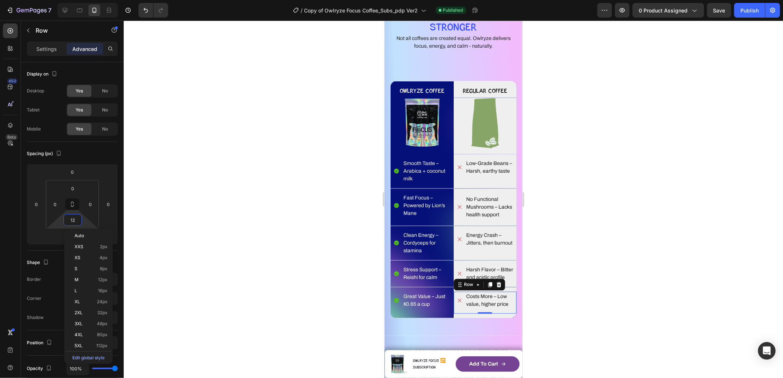
type input "0"
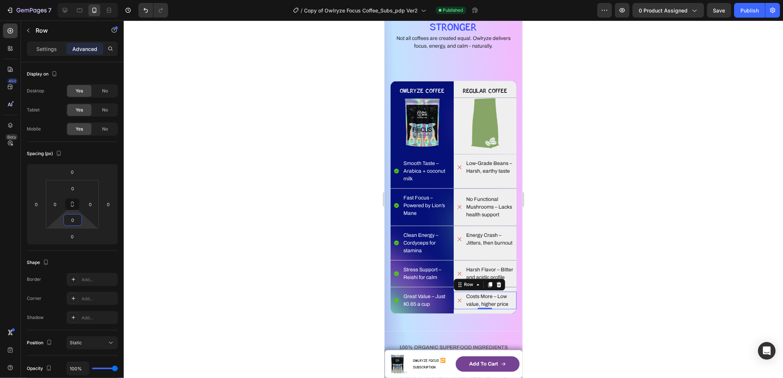
click at [644, 272] on div at bounding box center [453, 200] width 659 height 358
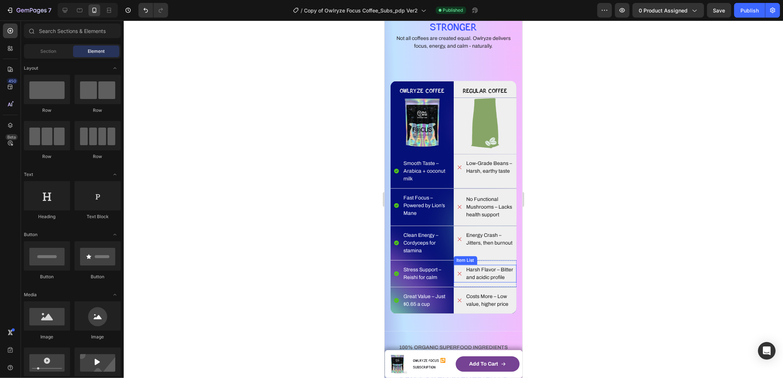
click at [476, 275] on p "Harsh Flavor – Bitter and acidic profile" at bounding box center [490, 273] width 49 height 15
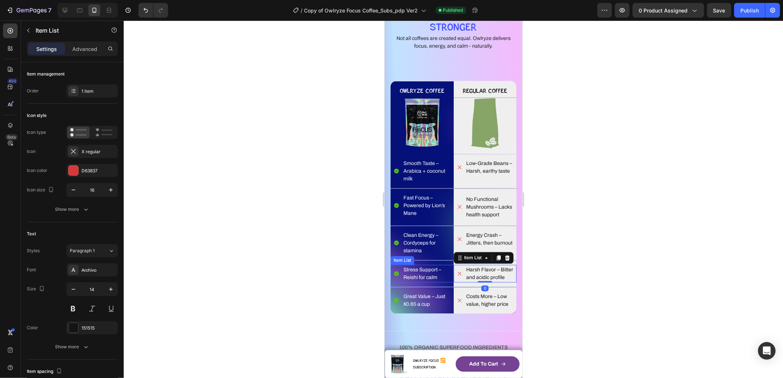
click at [423, 269] on p "Stress Support – Reishi for calm" at bounding box center [427, 273] width 49 height 15
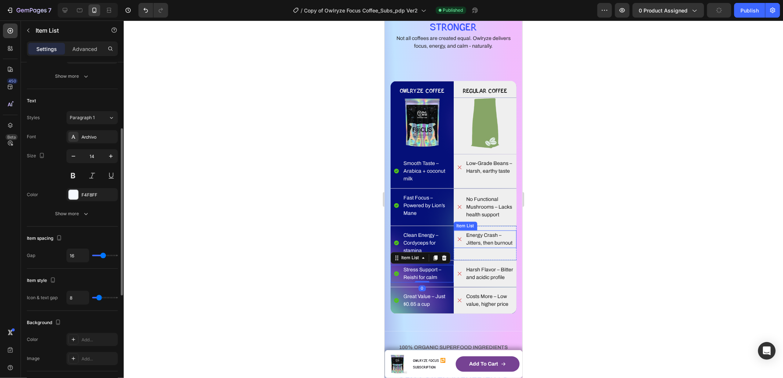
click at [483, 236] on p "Energy Crash – Jitters, then burnout" at bounding box center [490, 239] width 49 height 15
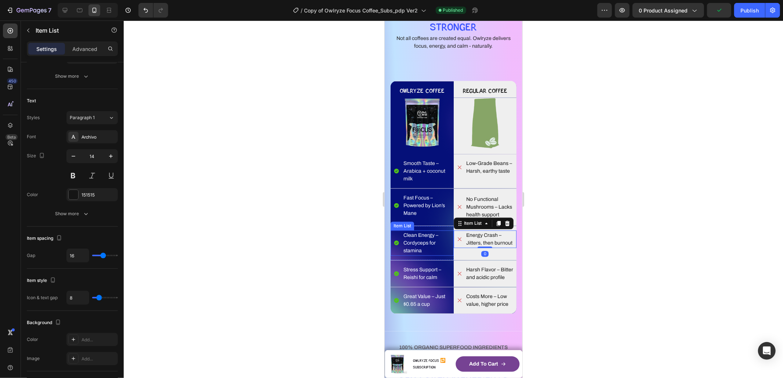
click at [418, 239] on p "Clean Energy – Cordyceps for stamina" at bounding box center [427, 243] width 49 height 23
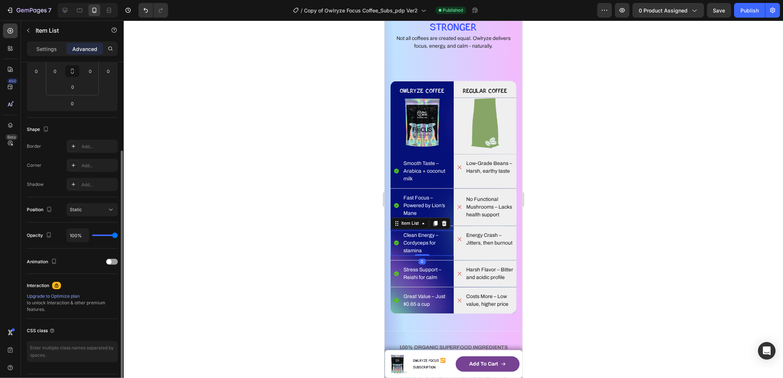
scroll to position [119, 0]
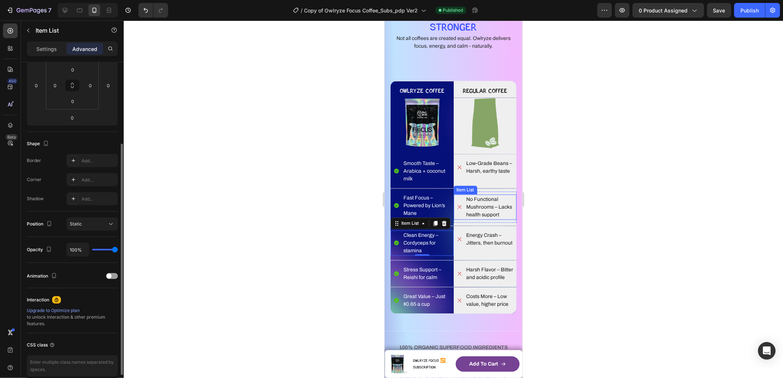
click at [485, 208] on p "No Functional Mushrooms – Lacks health support" at bounding box center [490, 207] width 49 height 23
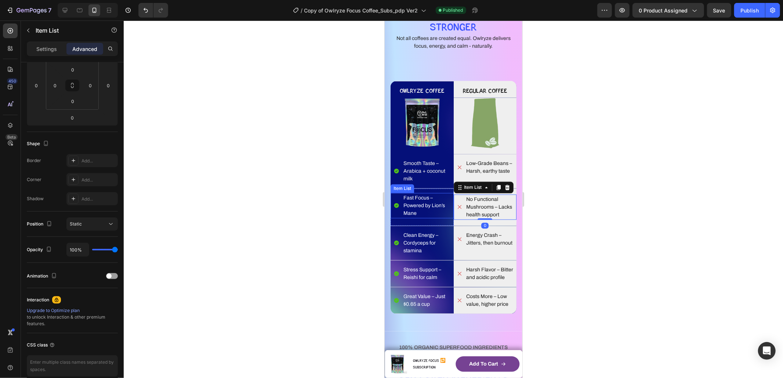
click at [431, 208] on p "Fast Focus – Powered by Lion’s Mane" at bounding box center [427, 205] width 49 height 23
click at [492, 193] on div "No Functional Mushrooms – Lacks health support Item List Row 0" at bounding box center [484, 207] width 63 height 31
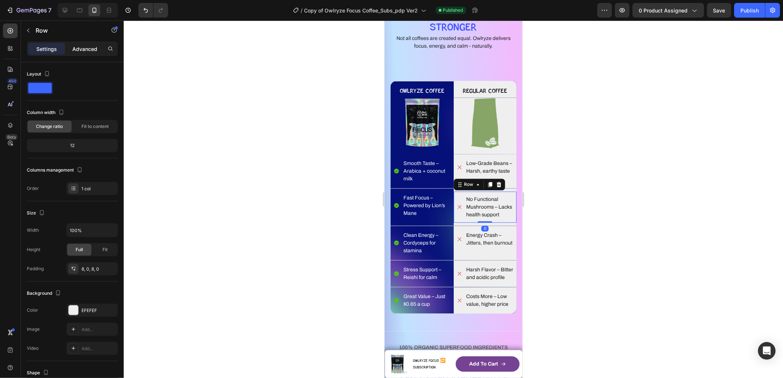
click at [85, 47] on p "Advanced" at bounding box center [84, 49] width 25 height 8
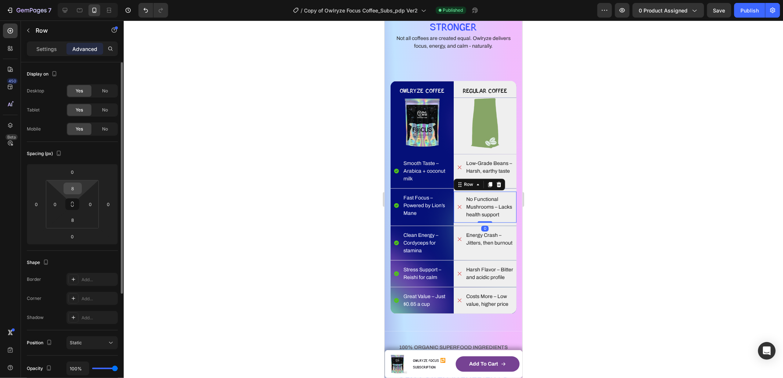
click at [76, 189] on input "8" at bounding box center [72, 188] width 15 height 11
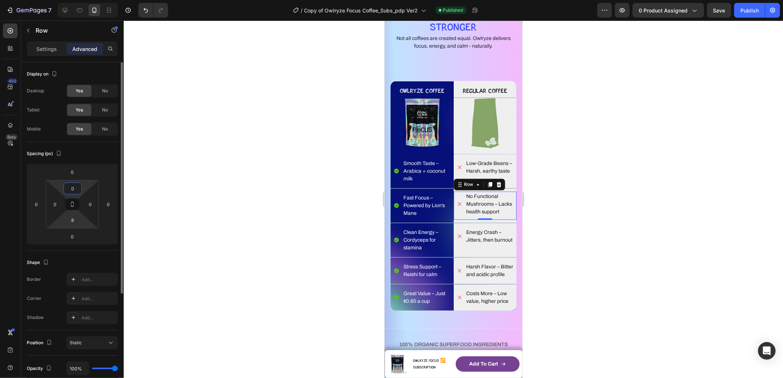
type input "0"
click at [75, 220] on input "8" at bounding box center [72, 220] width 15 height 11
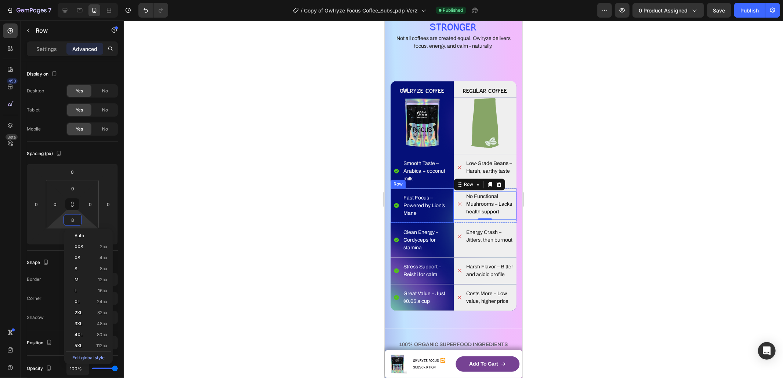
type input "0"
click at [623, 222] on div at bounding box center [453, 200] width 659 height 358
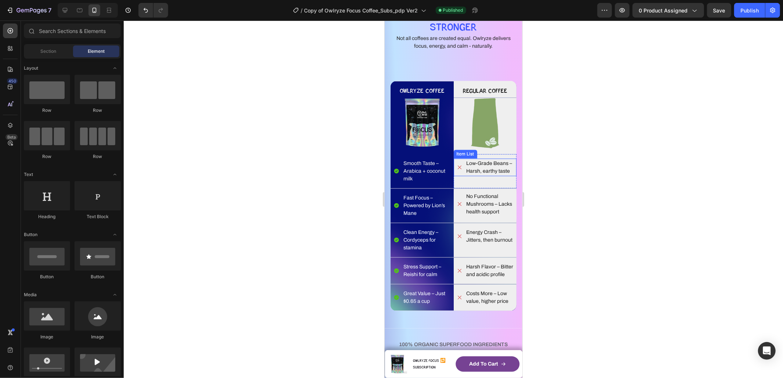
click at [499, 163] on p "Low-Grade Beans – Harsh, earthy taste" at bounding box center [490, 167] width 49 height 15
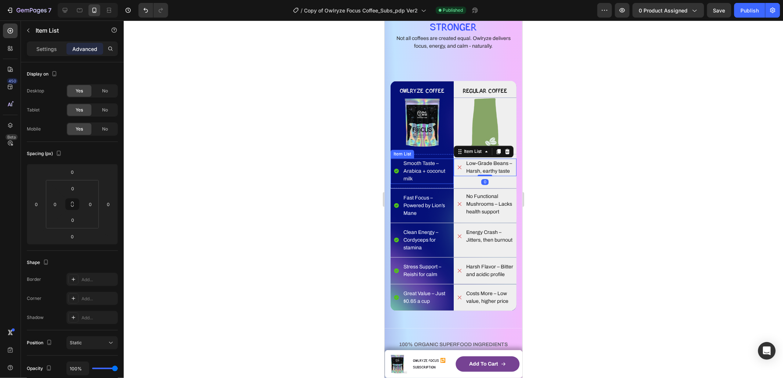
click at [424, 167] on p "Smooth Taste – Arabica + coconut milk" at bounding box center [427, 171] width 49 height 23
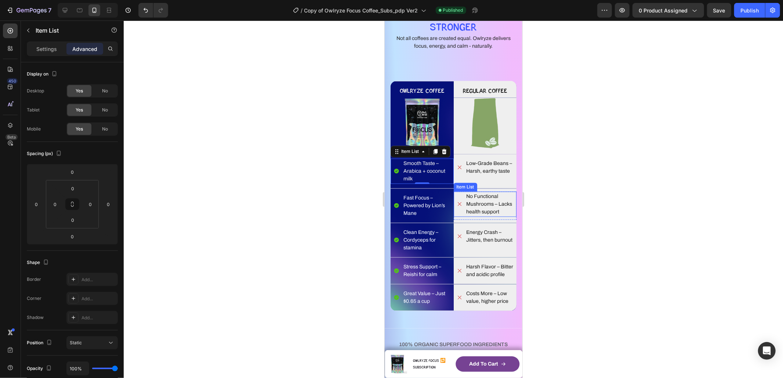
click at [474, 201] on p "No Functional Mushrooms – Lacks health support" at bounding box center [490, 204] width 49 height 23
click at [415, 207] on p "Fast Focus – Powered by Lion’s Mane" at bounding box center [427, 205] width 49 height 23
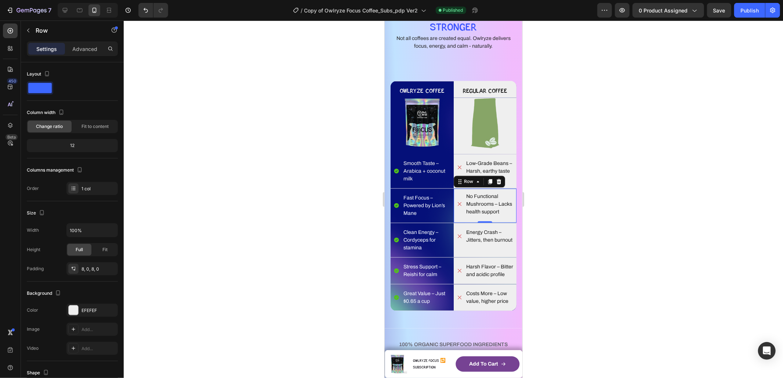
click at [499, 190] on div "No Functional Mushrooms – Lacks health support Item List Row Row 0" at bounding box center [484, 206] width 63 height 34
drag, startPoint x: 474, startPoint y: 240, endPoint x: 471, endPoint y: 240, distance: 3.7
click at [474, 240] on p "Energy Crash – Jitters, then burnout" at bounding box center [490, 236] width 49 height 15
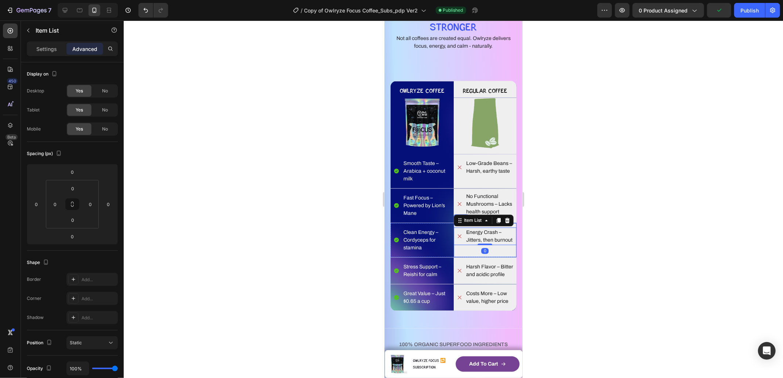
click at [576, 259] on div at bounding box center [453, 200] width 659 height 358
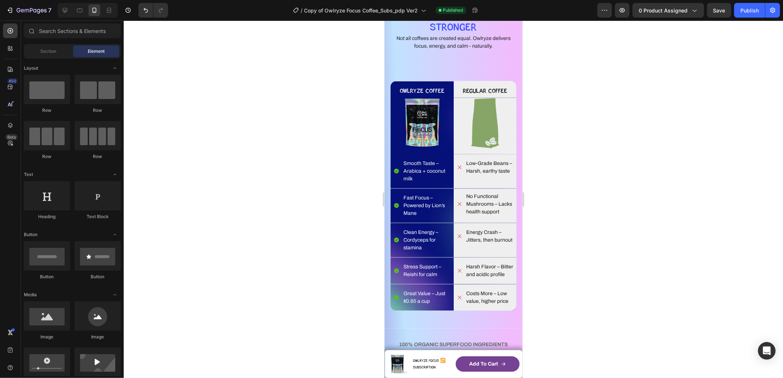
click at [628, 216] on div at bounding box center [453, 200] width 659 height 358
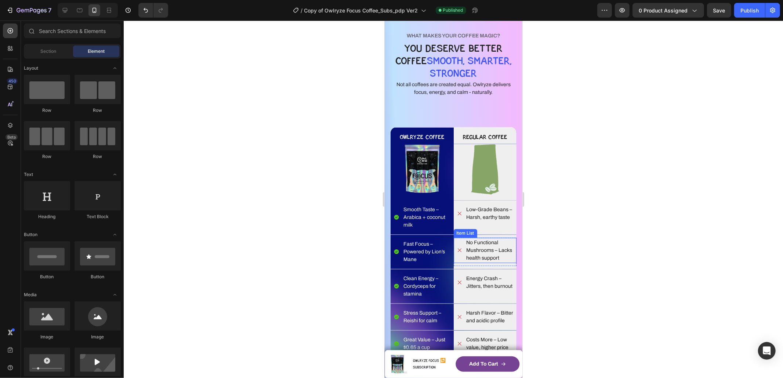
scroll to position [1067, 0]
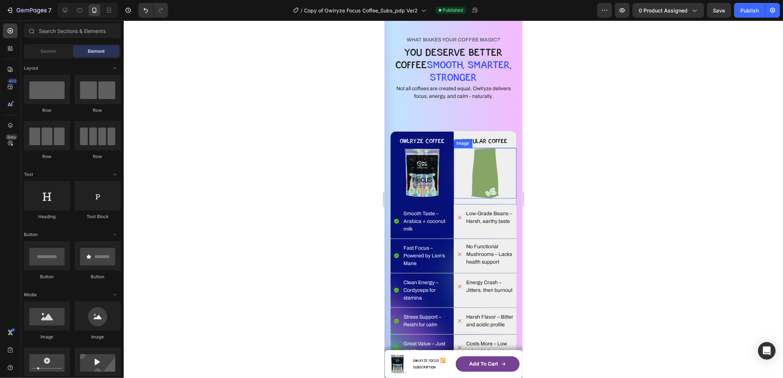
click at [613, 180] on div at bounding box center [453, 200] width 659 height 358
click at [65, 11] on icon at bounding box center [64, 10] width 7 height 7
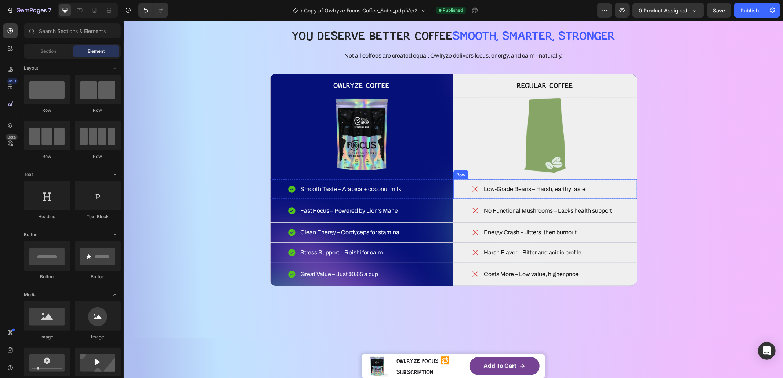
scroll to position [901, 0]
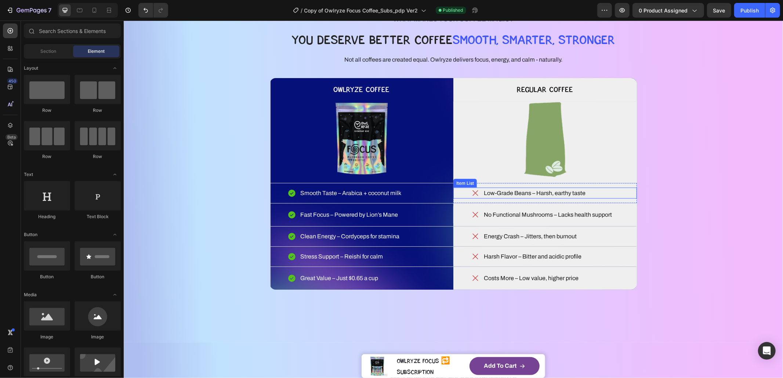
click at [546, 193] on p "Low-Grade Beans – Harsh, earthy taste" at bounding box center [534, 193] width 102 height 9
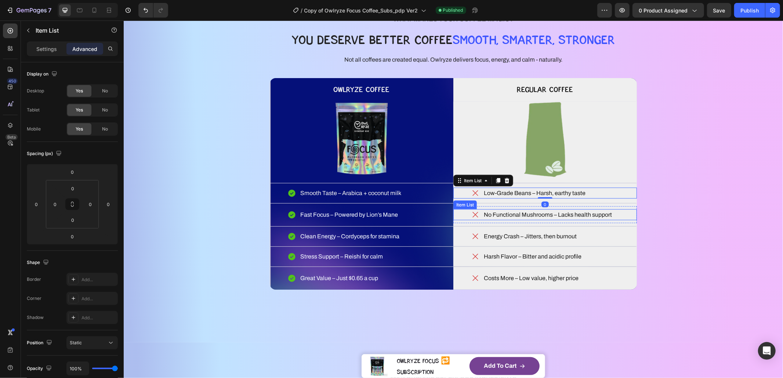
click at [546, 212] on p "No Functional Mushrooms – Lacks health support" at bounding box center [547, 214] width 128 height 9
click at [542, 208] on div "No Functional Mushrooms – Lacks health support Item List 0 Row" at bounding box center [545, 214] width 184 height 17
click at [575, 194] on p "Low-Grade Beans – Harsh, earthy taste" at bounding box center [534, 193] width 102 height 9
click at [478, 184] on div "Item List" at bounding box center [472, 180] width 35 height 9
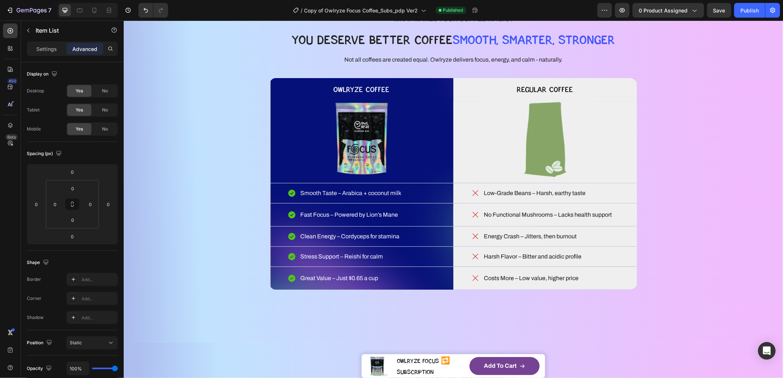
click at [606, 197] on div "Low-Grade Beans – Harsh, earthy taste" at bounding box center [545, 193] width 184 height 11
click at [604, 192] on div "Low-Grade Beans – Harsh, earthy taste" at bounding box center [545, 193] width 184 height 11
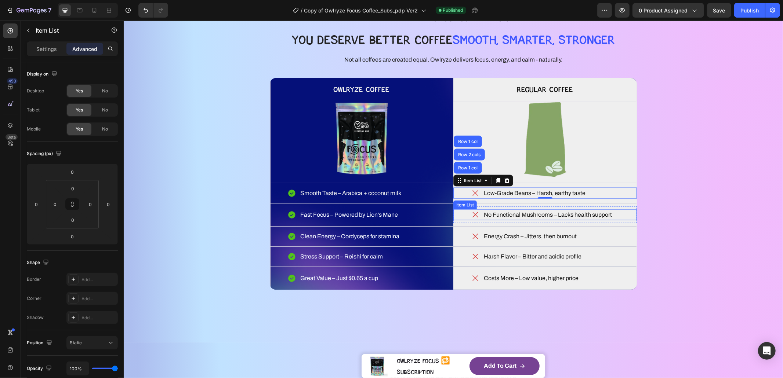
click at [579, 211] on p "No Functional Mushrooms – Lacks health support" at bounding box center [547, 214] width 128 height 9
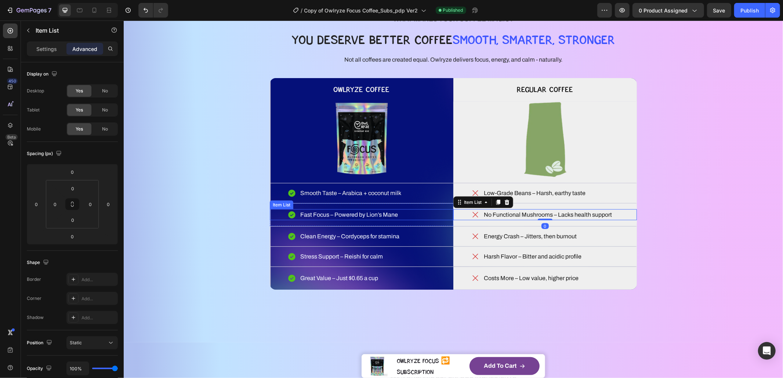
click at [426, 212] on div "Fast Focus – Powered by Lion’s Mane" at bounding box center [361, 214] width 184 height 11
click at [625, 214] on div "No Functional Mushrooms – Lacks health support" at bounding box center [545, 214] width 184 height 11
click at [456, 216] on div "No Functional Mushrooms – Lacks health support" at bounding box center [545, 214] width 184 height 11
click at [575, 206] on div "No Functional Mushrooms – Lacks health support Item List 0 Row" at bounding box center [545, 214] width 184 height 17
click at [575, 208] on div "No Functional Mushrooms – Lacks health support Item List Row 0" at bounding box center [545, 214] width 184 height 17
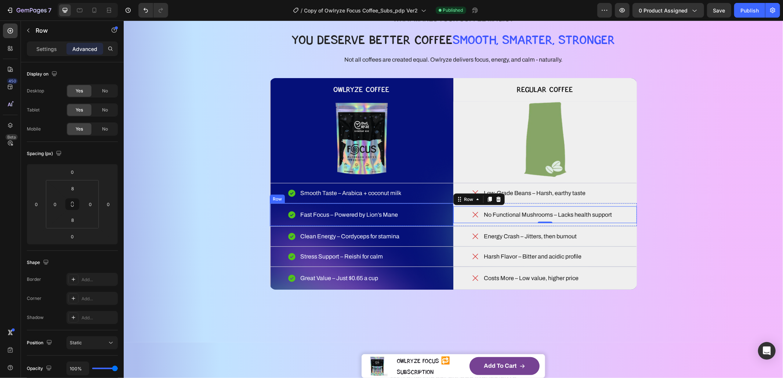
click at [432, 206] on div "Fast Focus – Powered by Lion’s Mane Item List Row" at bounding box center [361, 214] width 184 height 23
click at [465, 204] on div "No Functional Mushrooms – Lacks health support Item List Row Row" at bounding box center [545, 214] width 184 height 23
click at [488, 207] on div "No Functional Mushrooms – Lacks health support Item List Row" at bounding box center [545, 214] width 184 height 17
click at [668, 231] on div "WHAT MAKES YOUR COFFEE MAGIC? Heading YOU DESERVE BETTER COFFEE SMOOTH, SMARTER…" at bounding box center [453, 151] width 600 height 323
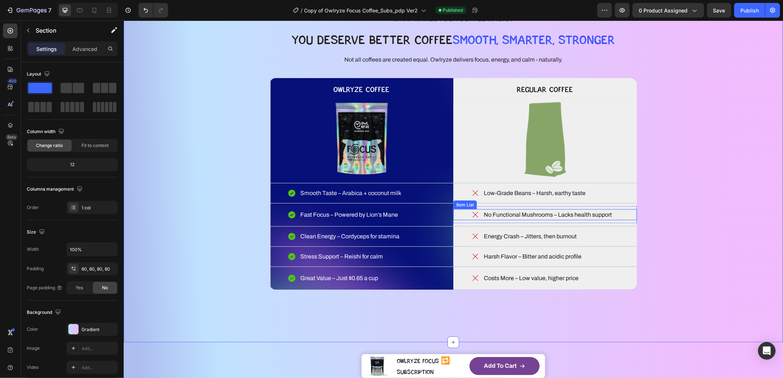
click at [615, 215] on div "No Functional Mushrooms – Lacks health support" at bounding box center [545, 214] width 184 height 11
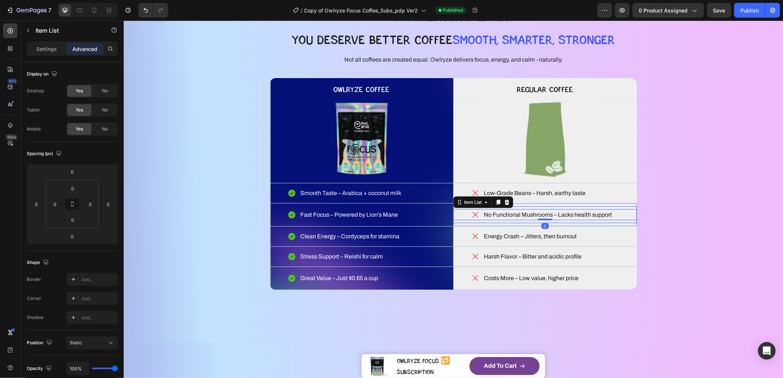
click at [622, 207] on div "No Functional Mushrooms – Lacks health support Item List 0 Row" at bounding box center [545, 214] width 184 height 17
click at [620, 215] on div "No Functional Mushrooms – Lacks health support" at bounding box center [545, 214] width 184 height 11
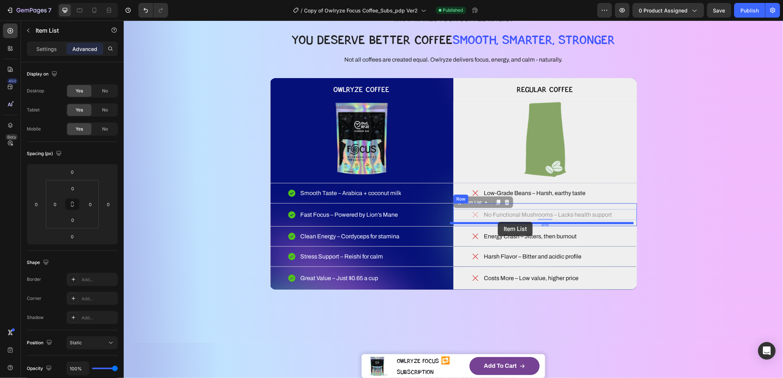
drag, startPoint x: 468, startPoint y: 204, endPoint x: 497, endPoint y: 222, distance: 34.7
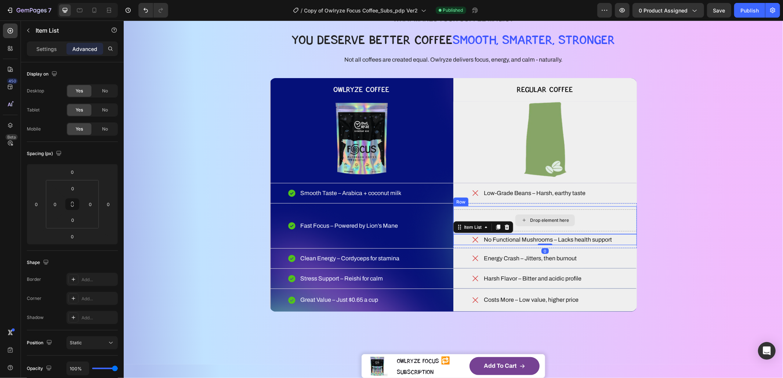
click at [618, 219] on div "Drop element here" at bounding box center [545, 220] width 184 height 22
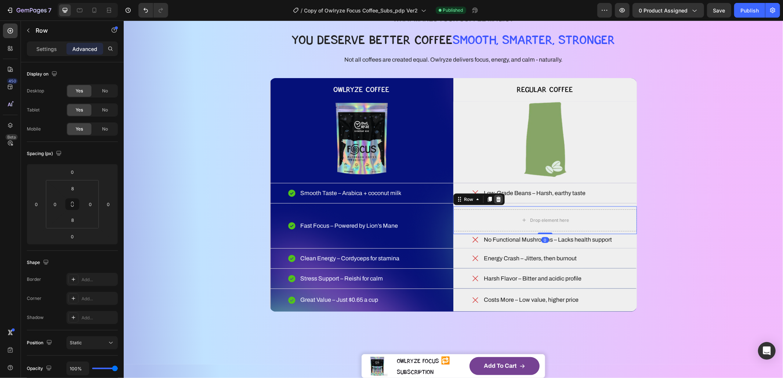
click at [496, 199] on icon at bounding box center [498, 199] width 5 height 5
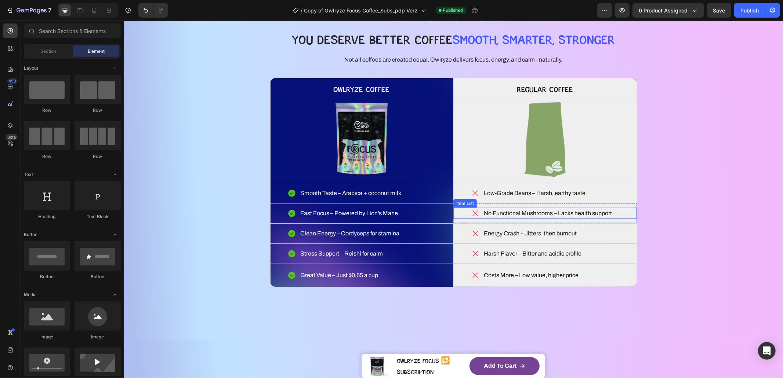
click at [626, 216] on div "No Functional Mushrooms – Lacks health support" at bounding box center [545, 213] width 184 height 11
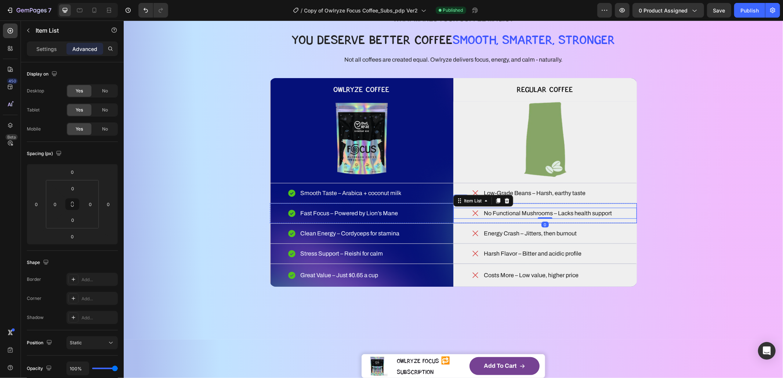
click at [628, 205] on div "No Functional Mushrooms – Lacks health support Item List 0 Row" at bounding box center [545, 213] width 184 height 20
click at [411, 205] on div "Fast Focus – Powered by Lion’s Mane Item List Row" at bounding box center [361, 213] width 184 height 20
click at [515, 206] on div "No Functional Mushrooms – Lacks health support Item List" at bounding box center [545, 213] width 184 height 14
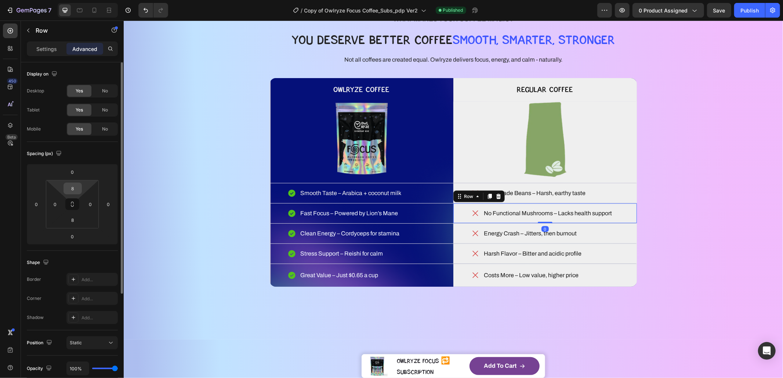
click at [73, 190] on input "8" at bounding box center [72, 188] width 15 height 11
type input "12"
click at [73, 217] on input "8" at bounding box center [72, 220] width 15 height 11
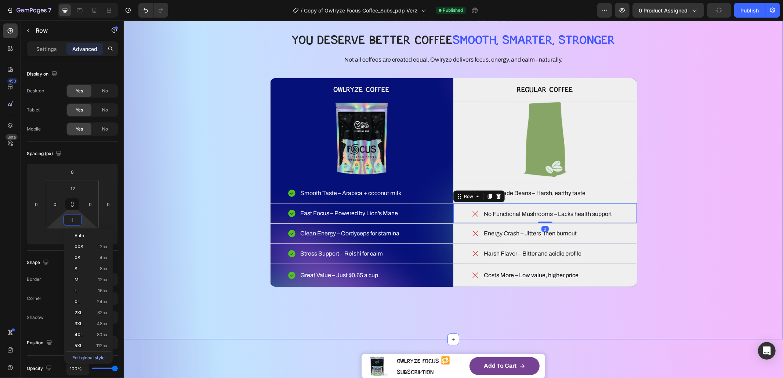
type input "12"
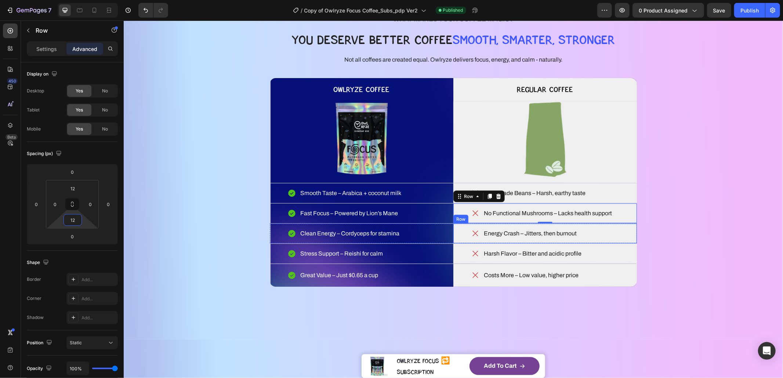
click at [627, 226] on div "Energy Crash – Jitters, then burnout Item List Row" at bounding box center [545, 234] width 184 height 20
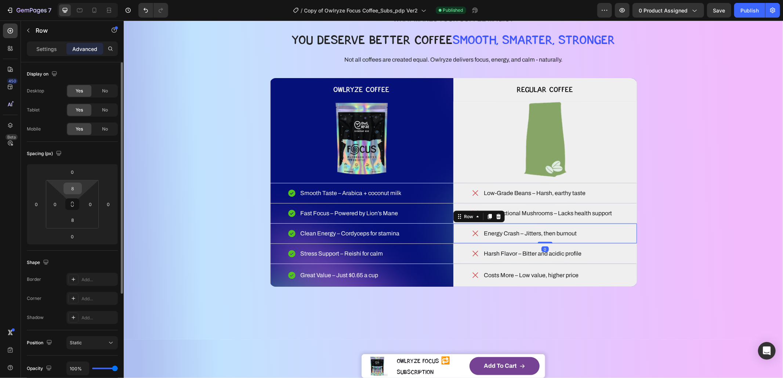
click at [73, 184] on input "8" at bounding box center [72, 188] width 15 height 11
type input "12"
click at [77, 222] on input "8" at bounding box center [72, 220] width 15 height 11
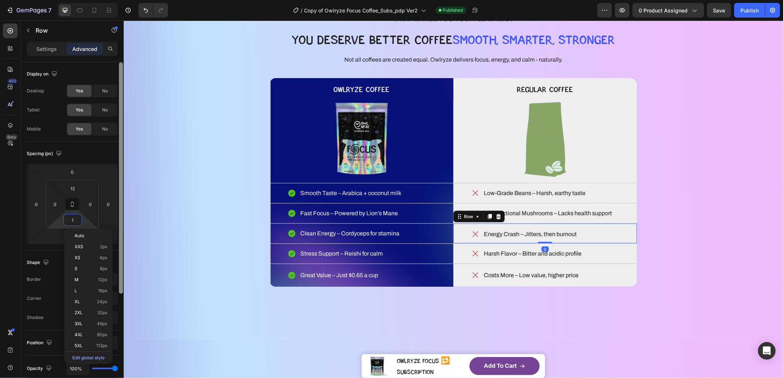
type input "12"
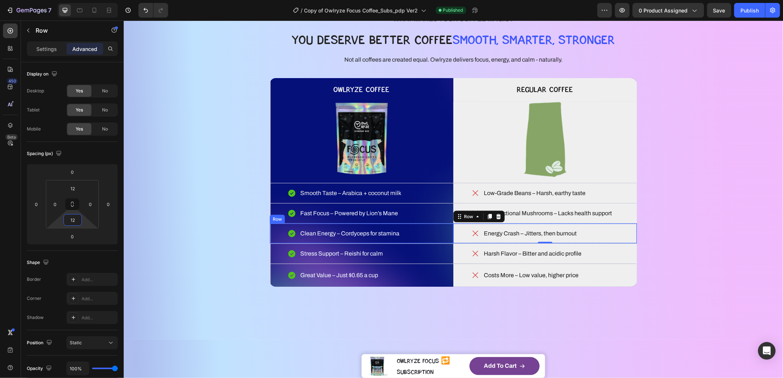
drag, startPoint x: 418, startPoint y: 224, endPoint x: 353, endPoint y: 233, distance: 64.9
click at [418, 224] on div "Clean Energy – Cordyceps for stamina Item List Row" at bounding box center [361, 234] width 184 height 20
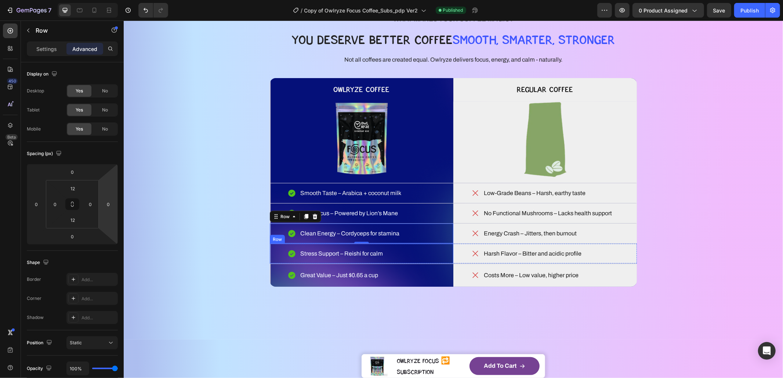
click at [430, 246] on div "Stress Support – Reishi for calm Item List Row" at bounding box center [361, 254] width 184 height 20
click at [541, 247] on div "Harsh Flavor – Bitter and acidic profile Item List" at bounding box center [545, 254] width 184 height 14
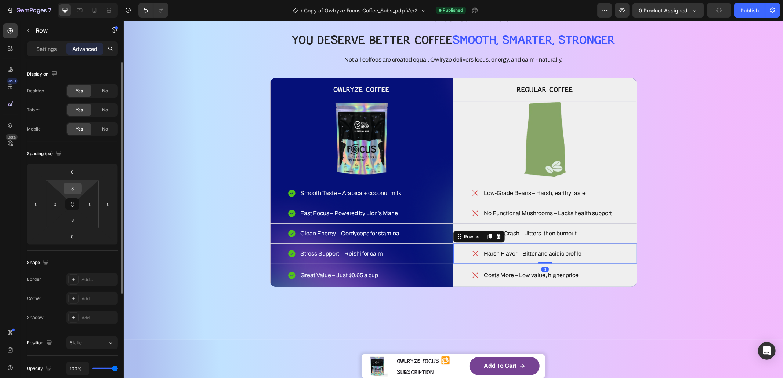
click at [76, 190] on input "8" at bounding box center [72, 188] width 15 height 11
type input "12"
click at [75, 218] on input "8" at bounding box center [72, 220] width 15 height 11
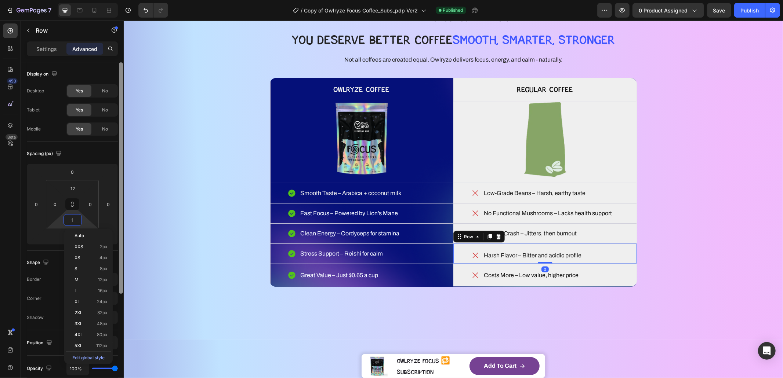
type input "12"
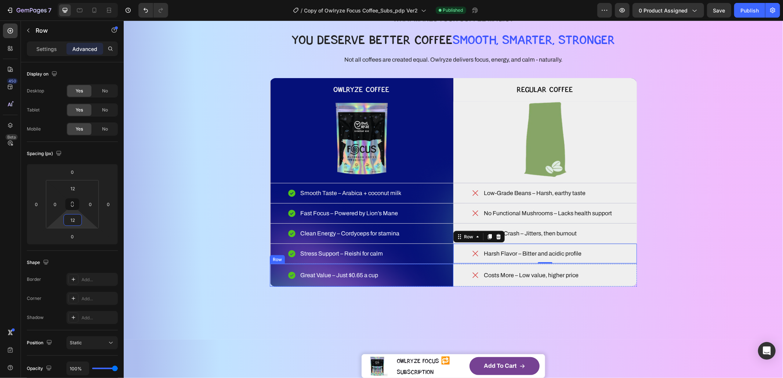
click at [380, 266] on div "Great Value – Just $0.65 a cup Item List Row" at bounding box center [361, 275] width 184 height 23
click at [512, 268] on div "Costs More – Low value, higher price Item List Row" at bounding box center [545, 275] width 184 height 17
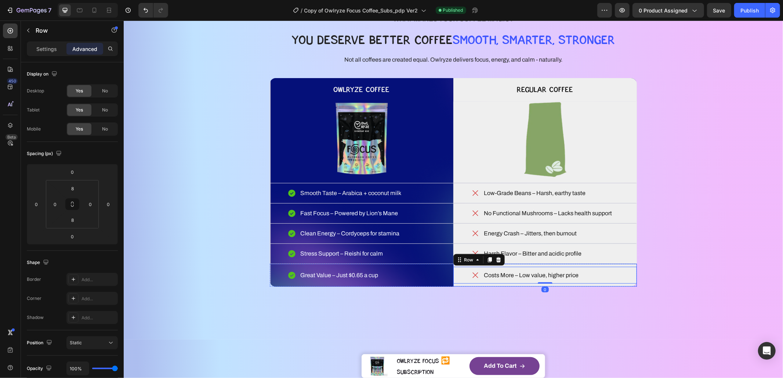
click at [515, 264] on div "Costs More – Low value, higher price Item List Row 0 Row" at bounding box center [545, 275] width 184 height 23
click at [543, 268] on div "Costs More – Low value, higher price Item List Row" at bounding box center [545, 275] width 184 height 17
click at [399, 272] on div "Great Value – Just $0.65 a cup" at bounding box center [361, 275] width 184 height 11
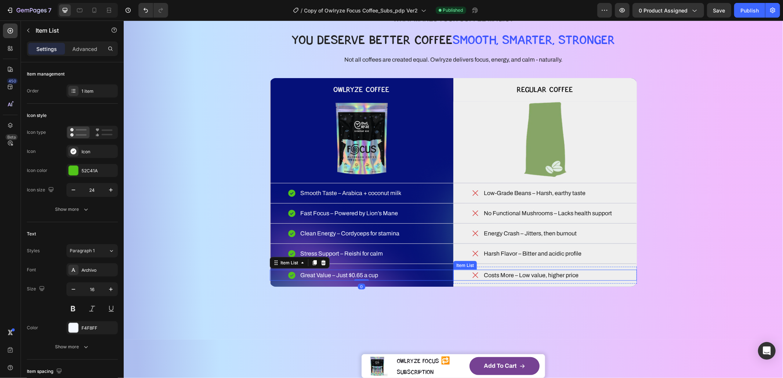
click at [602, 270] on div "Costs More – Low value, higher price" at bounding box center [545, 275] width 184 height 11
click at [603, 267] on div "Costs More – Low value, higher price Item List 0 Row" at bounding box center [545, 275] width 184 height 17
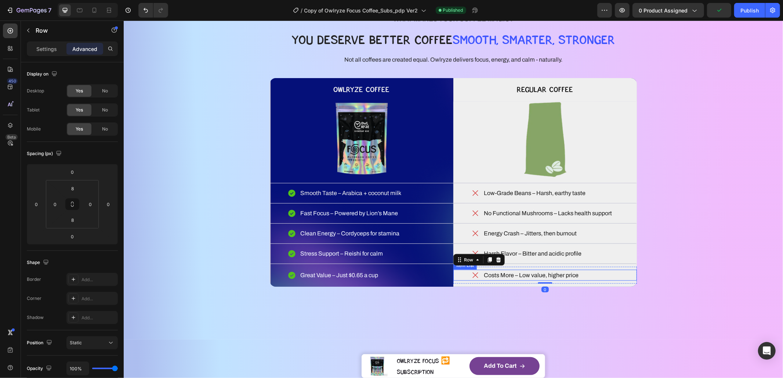
click at [605, 276] on div "Costs More – Low value, higher price" at bounding box center [545, 275] width 184 height 11
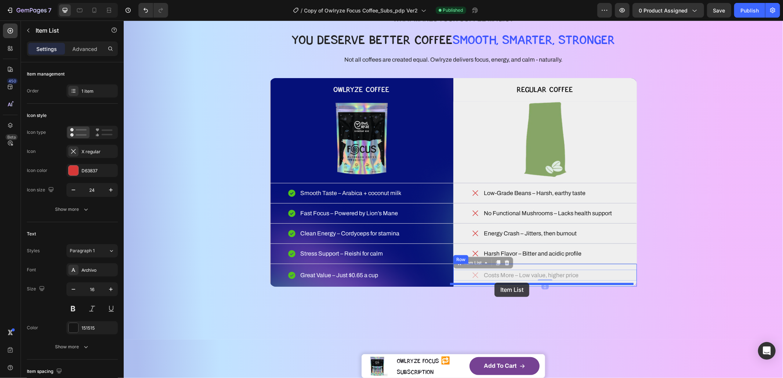
drag, startPoint x: 461, startPoint y: 265, endPoint x: 494, endPoint y: 283, distance: 37.1
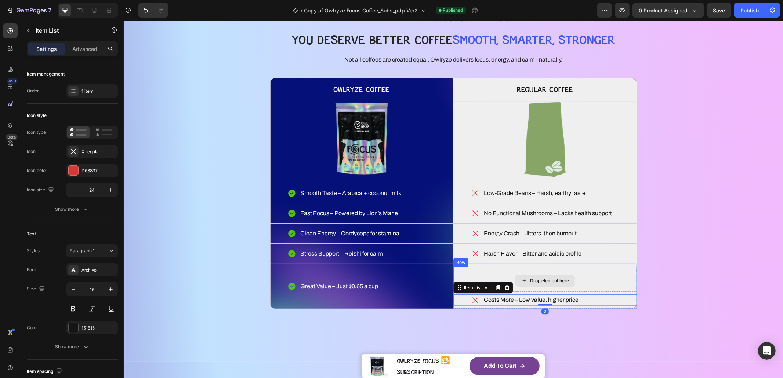
click at [611, 271] on div "Drop element here" at bounding box center [545, 281] width 184 height 22
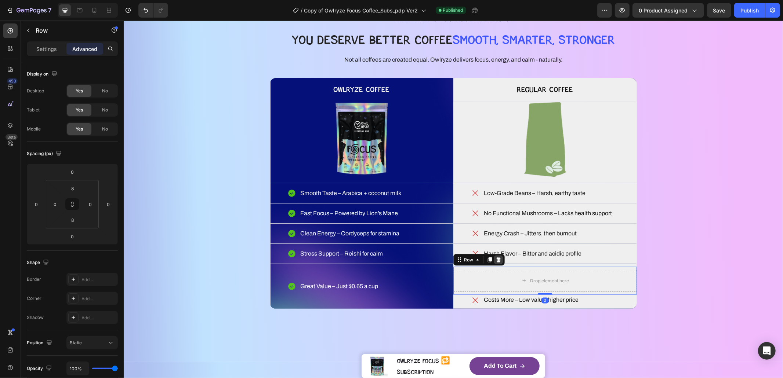
click at [495, 261] on icon at bounding box center [498, 260] width 6 height 6
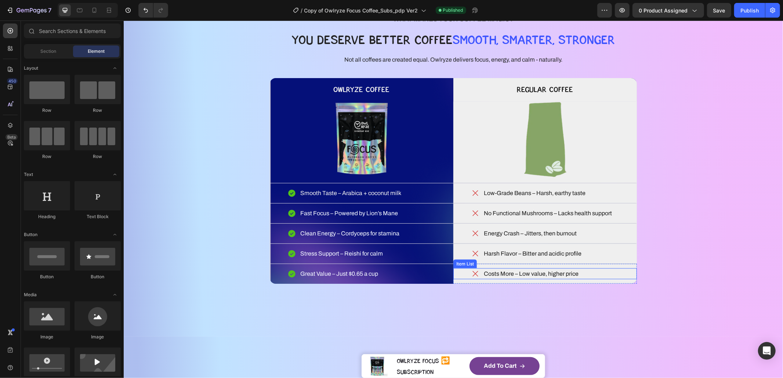
click at [600, 275] on div "Costs More – Low value, higher price" at bounding box center [545, 273] width 184 height 11
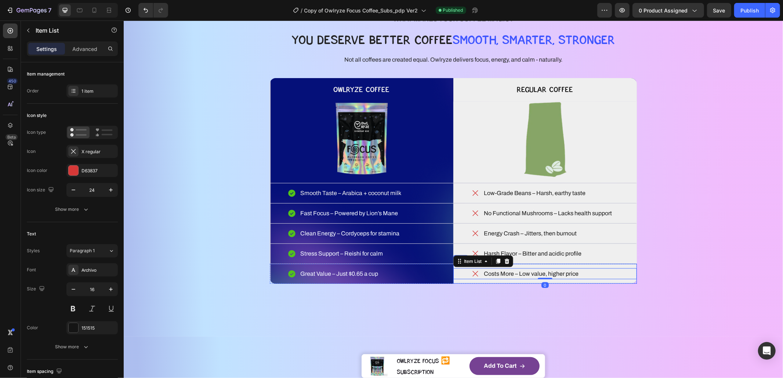
click at [611, 265] on div "Costs More – Low value, higher price Item List 0 Row" at bounding box center [545, 274] width 184 height 20
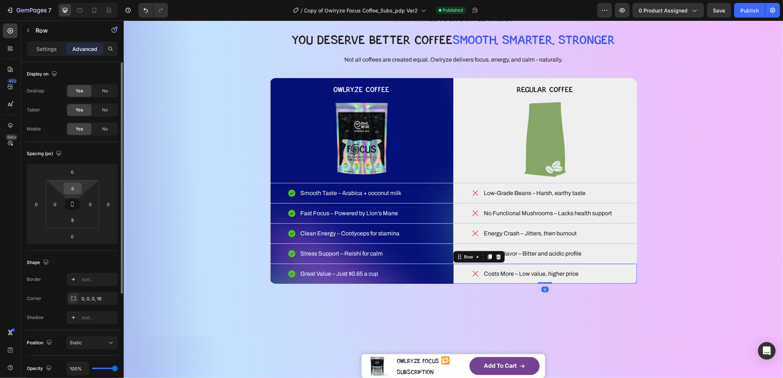
click at [79, 188] on input "8" at bounding box center [72, 188] width 15 height 11
type input "12"
click at [73, 220] on input "8" at bounding box center [72, 220] width 15 height 11
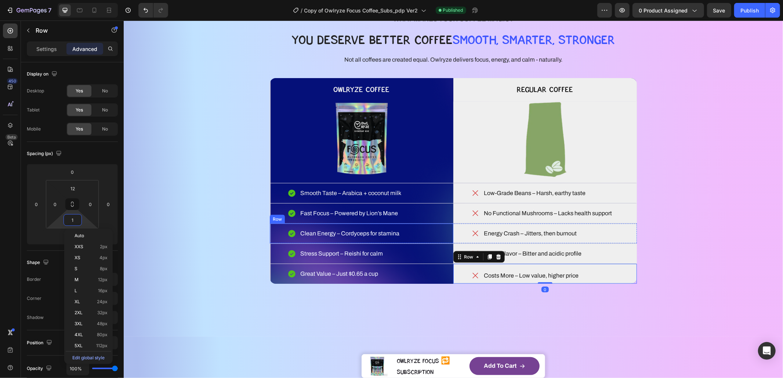
type input "12"
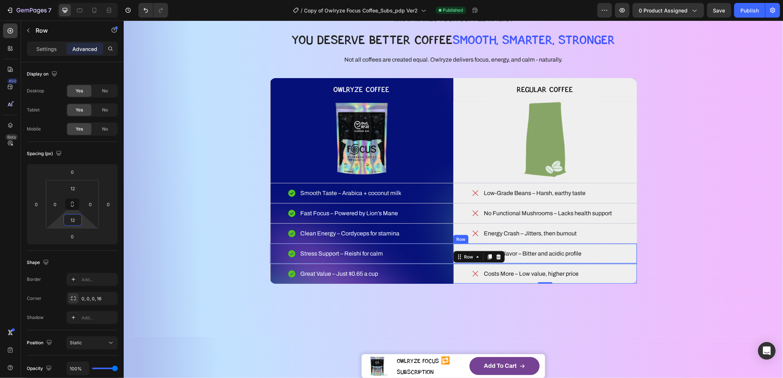
click at [608, 247] on div "Harsh Flavor – Bitter and acidic profile Item List Row" at bounding box center [545, 254] width 184 height 20
click at [680, 239] on div "WHAT MAKES YOUR COFFEE MAGIC? Heading YOU DESERVE BETTER COFFEE SMOOTH, SMARTER…" at bounding box center [453, 148] width 600 height 317
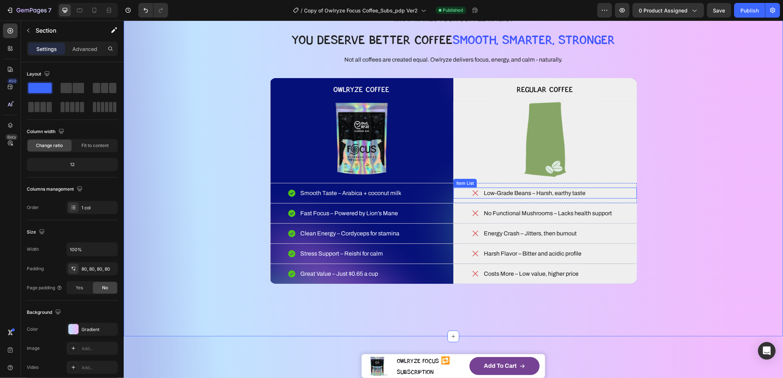
click at [603, 194] on div "Low-Grade Beans – Harsh, earthy taste" at bounding box center [545, 193] width 184 height 11
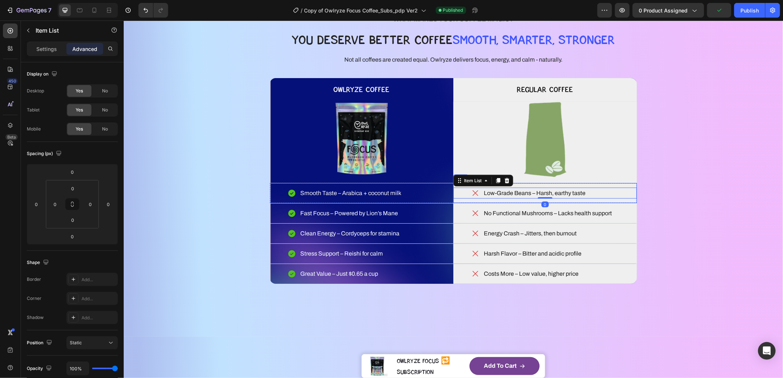
click at [613, 185] on div "Low-Grade Beans – Harsh, earthy taste Item List 0 Row" at bounding box center [545, 193] width 184 height 20
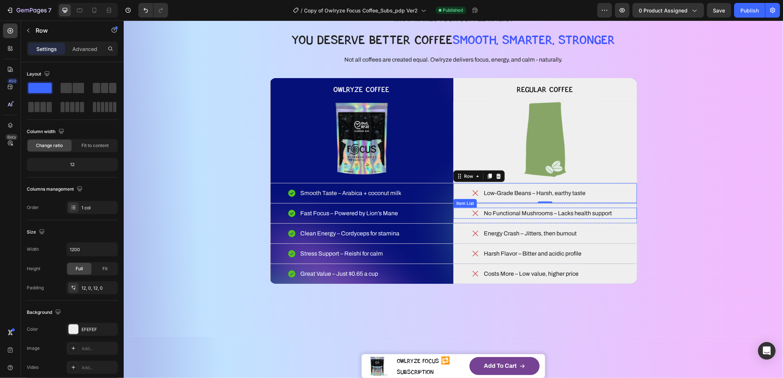
click at [617, 211] on div "No Functional Mushrooms – Lacks health support" at bounding box center [545, 213] width 184 height 11
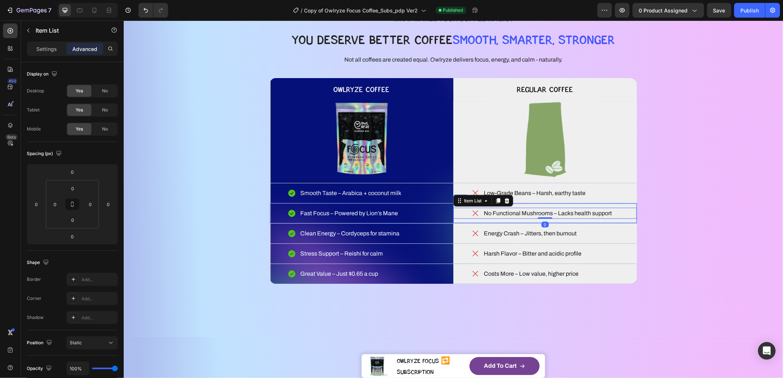
click at [619, 204] on div "No Functional Mushrooms – Lacks health support Item List 0 Row" at bounding box center [545, 213] width 184 height 20
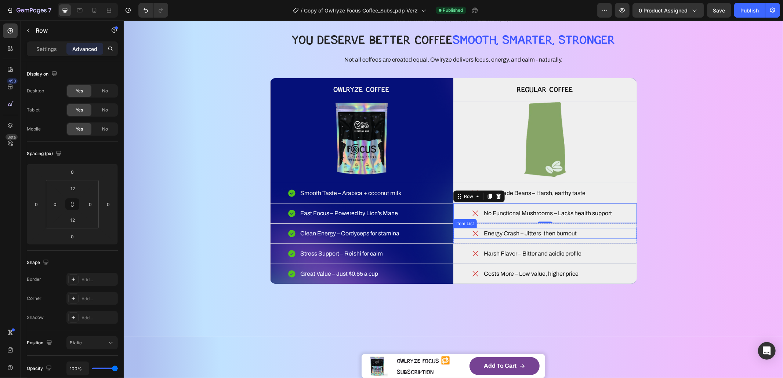
click at [612, 231] on div "Energy Crash – Jitters, then burnout" at bounding box center [545, 233] width 184 height 11
click at [615, 225] on div "Energy Crash – Jitters, then burnout Item List 0 Row" at bounding box center [545, 234] width 184 height 20
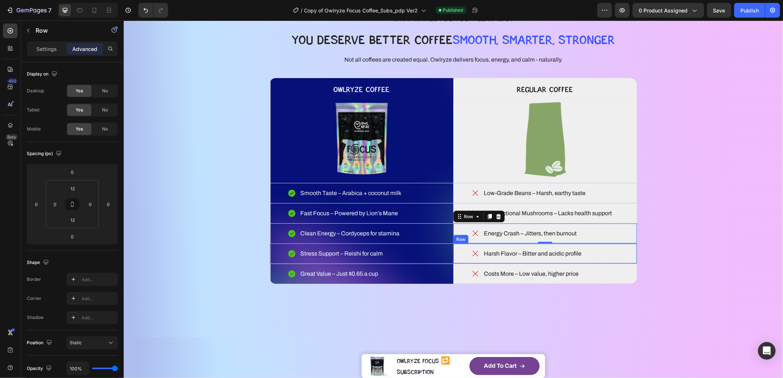
click at [597, 250] on div "Harsh Flavor – Bitter and acidic profile" at bounding box center [545, 253] width 184 height 11
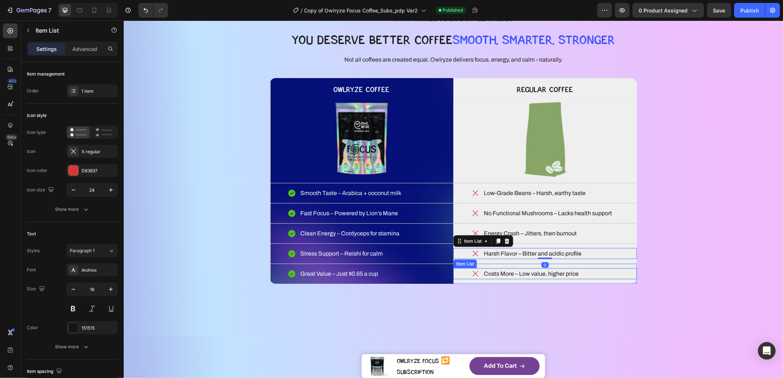
click at [719, 242] on div "WHAT MAKES YOUR COFFEE MAGIC? Heading YOU DESERVE BETTER COFFEE SMOOTH, SMARTER…" at bounding box center [453, 148] width 600 height 317
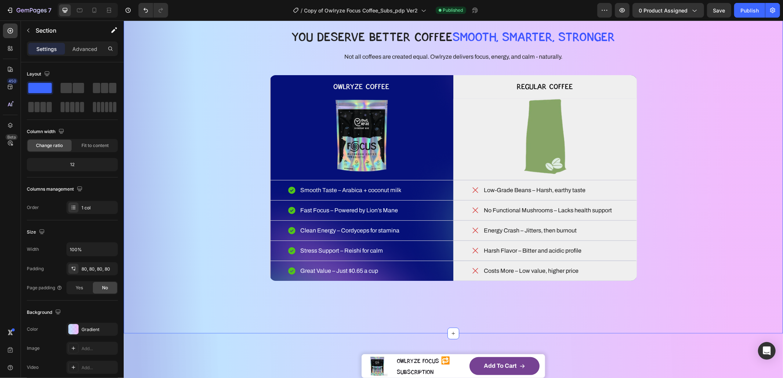
scroll to position [904, 0]
click at [347, 270] on p "Great Value – Just $0.65 a cup" at bounding box center [339, 270] width 78 height 9
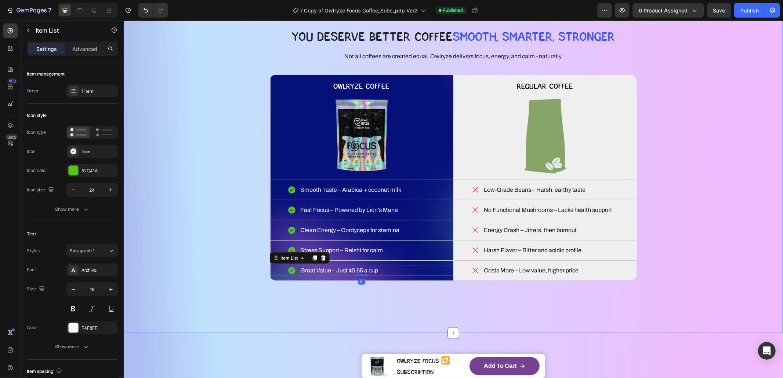
click at [195, 230] on div "WHAT MAKES YOUR COFFEE MAGIC? Heading YOU DESERVE BETTER COFFEE SMOOTH, SMARTER…" at bounding box center [453, 144] width 600 height 317
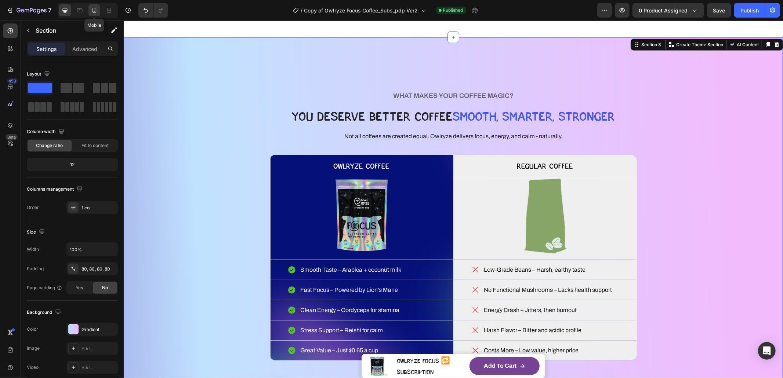
click at [89, 12] on div at bounding box center [94, 10] width 12 height 12
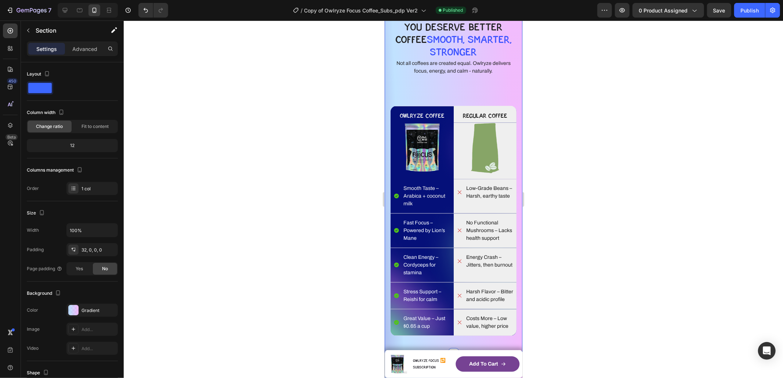
scroll to position [1108, 0]
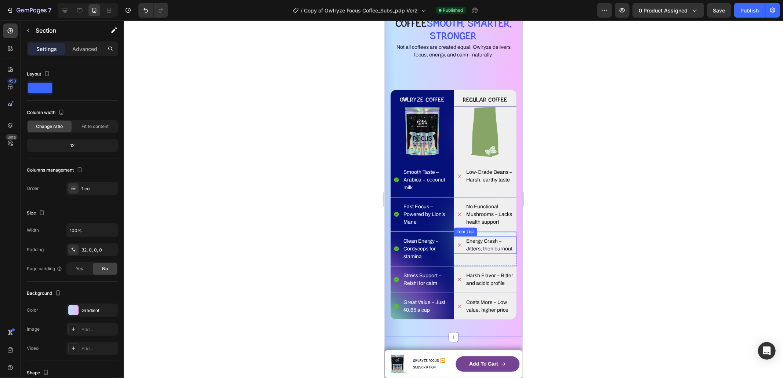
click at [466, 248] on p "Energy Crash – Jitters, then burnout" at bounding box center [490, 244] width 49 height 15
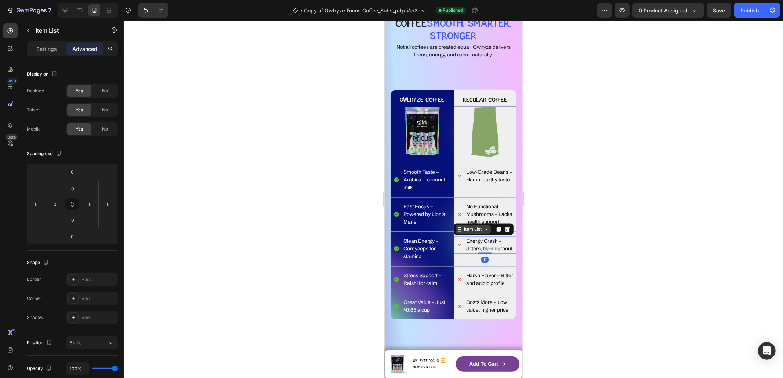
click at [462, 231] on div "Item List" at bounding box center [472, 229] width 21 height 7
click at [464, 220] on div "Row 1 col" at bounding box center [468, 217] width 28 height 12
click at [471, 243] on p "Energy Crash – Jitters, then burnout" at bounding box center [490, 244] width 49 height 15
click at [465, 229] on div "Item List" at bounding box center [472, 229] width 21 height 7
drag, startPoint x: 468, startPoint y: 216, endPoint x: 762, endPoint y: 265, distance: 297.6
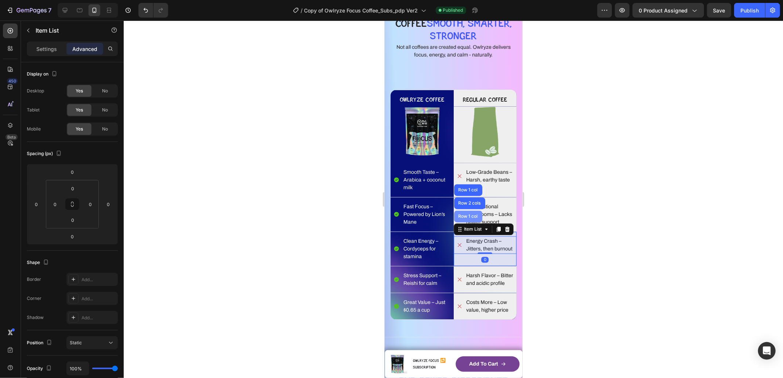
click at [468, 216] on div "Row 1 col" at bounding box center [468, 216] width 22 height 4
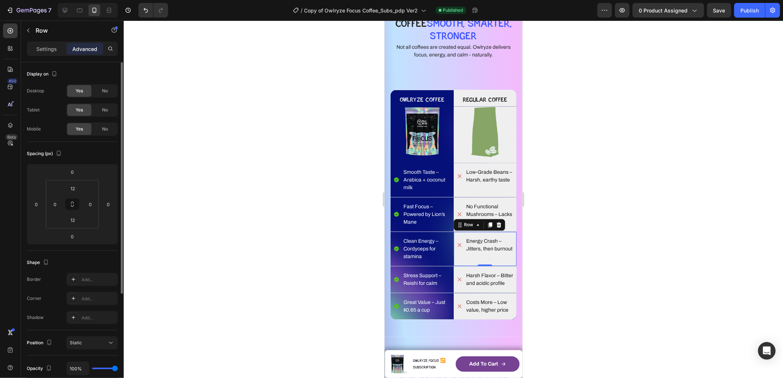
scroll to position [153, 0]
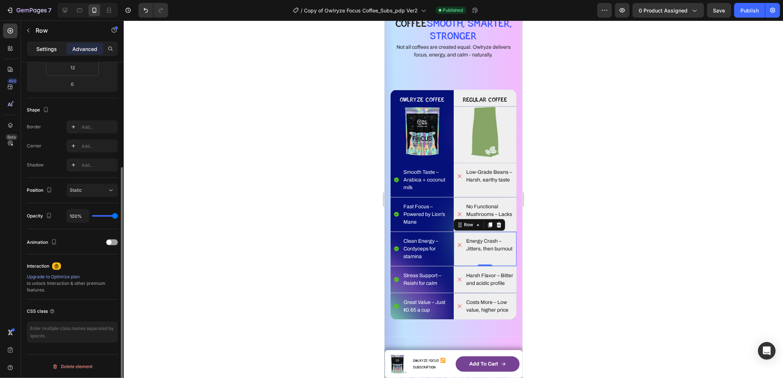
click at [48, 47] on p "Settings" at bounding box center [46, 49] width 21 height 8
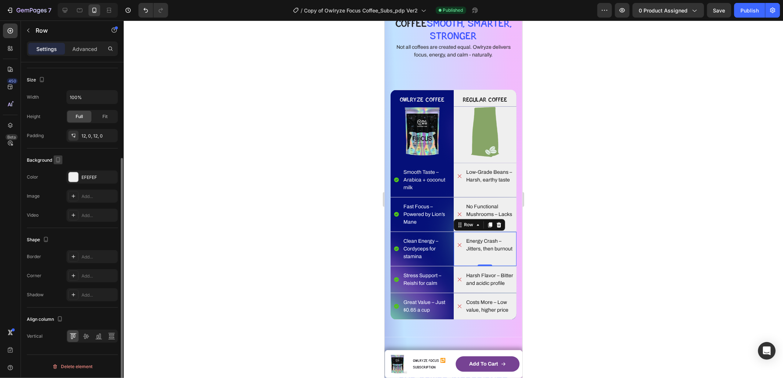
scroll to position [133, 0]
click at [90, 337] on div at bounding box center [85, 337] width 11 height 12
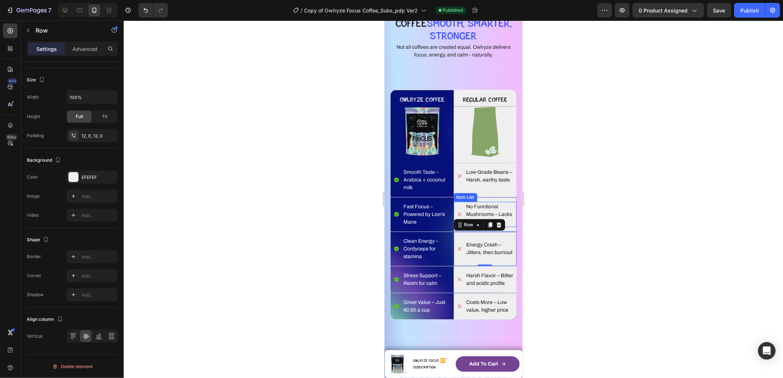
click at [492, 207] on p "No Functional Mushrooms – Lacks health support" at bounding box center [490, 214] width 49 height 23
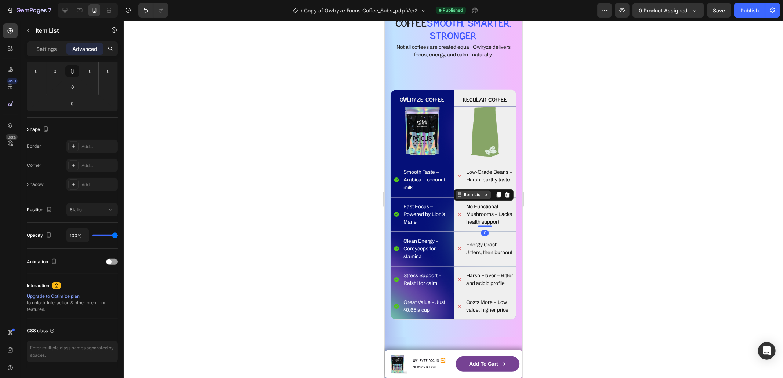
scroll to position [0, 0]
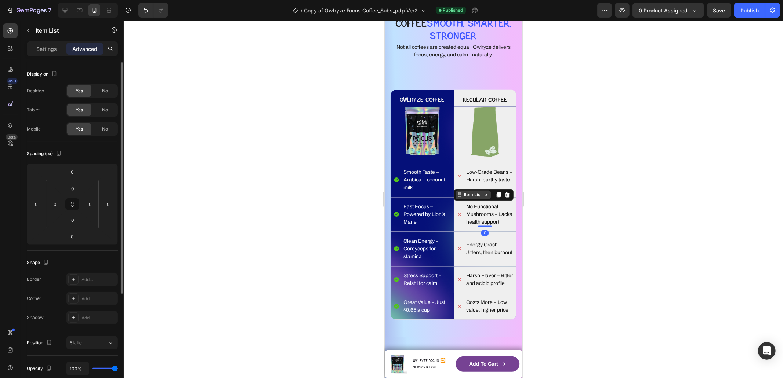
click at [462, 193] on div "Item List" at bounding box center [472, 195] width 21 height 7
drag, startPoint x: 767, startPoint y: 241, endPoint x: 455, endPoint y: 190, distance: 316.4
click at [462, 184] on div "Row 1 col" at bounding box center [468, 182] width 28 height 12
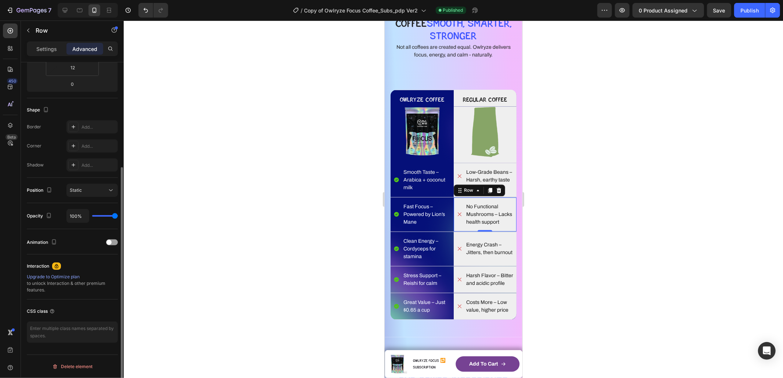
click at [46, 41] on div "Settings Advanced" at bounding box center [72, 48] width 91 height 15
click at [51, 51] on p "Settings" at bounding box center [46, 49] width 21 height 8
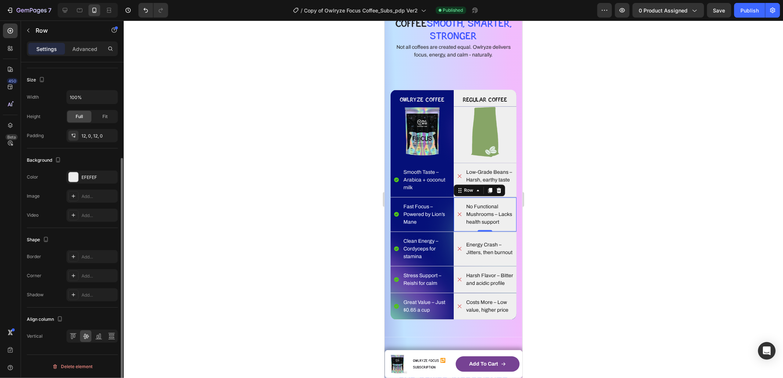
scroll to position [133, 0]
click at [476, 179] on p "Low-Grade Beans – Harsh, earthy taste" at bounding box center [490, 175] width 49 height 15
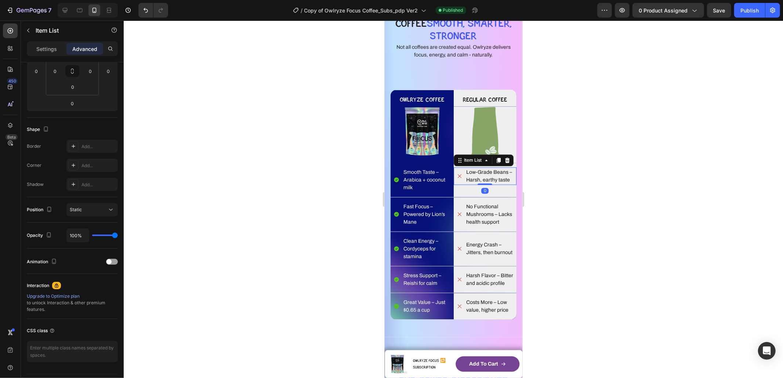
scroll to position [0, 0]
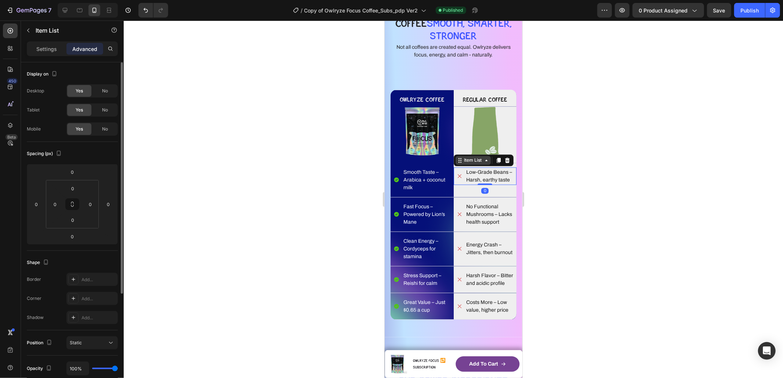
click at [460, 162] on icon at bounding box center [460, 161] width 1 height 1
click at [460, 147] on div "Row 1 col" at bounding box center [468, 147] width 22 height 4
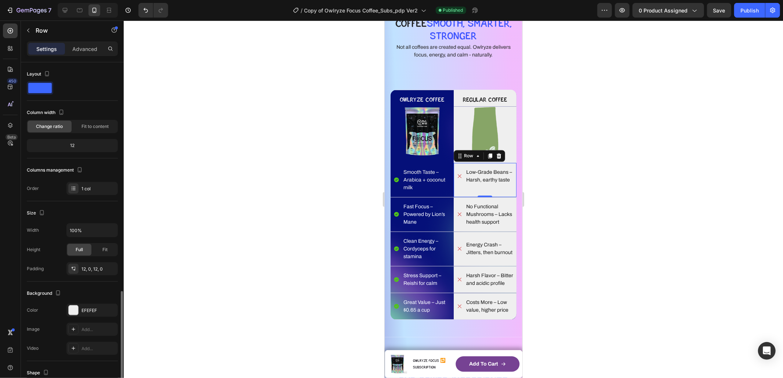
scroll to position [133, 0]
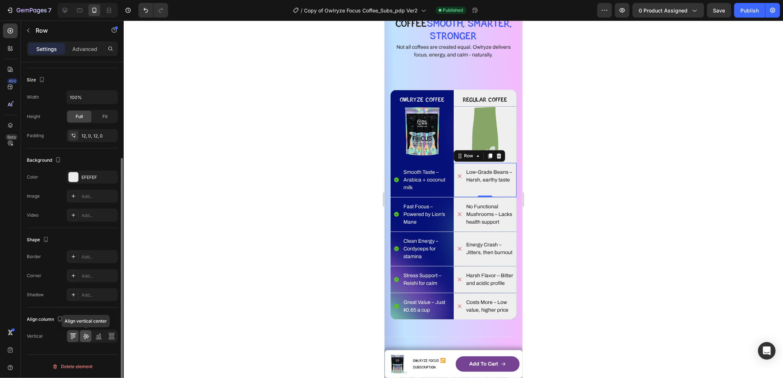
click at [88, 334] on icon at bounding box center [85, 336] width 7 height 7
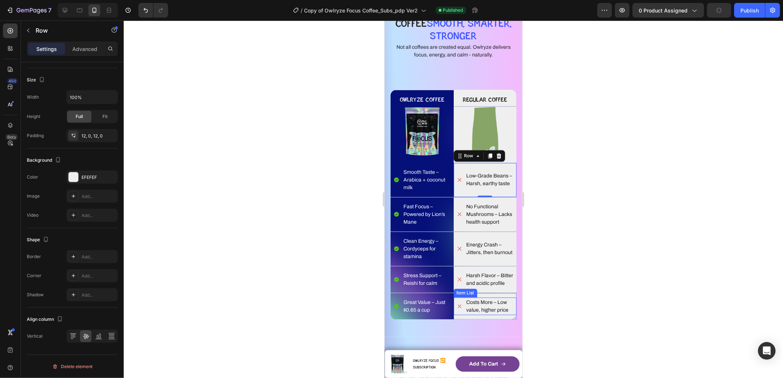
click at [487, 312] on p "Costs More – Low value, higher price" at bounding box center [490, 306] width 49 height 15
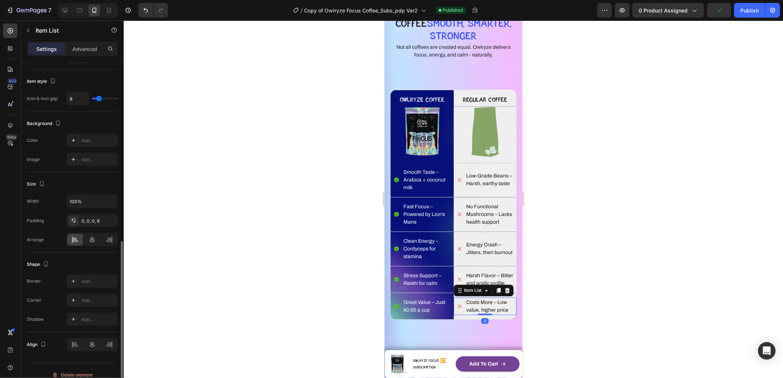
scroll to position [342, 0]
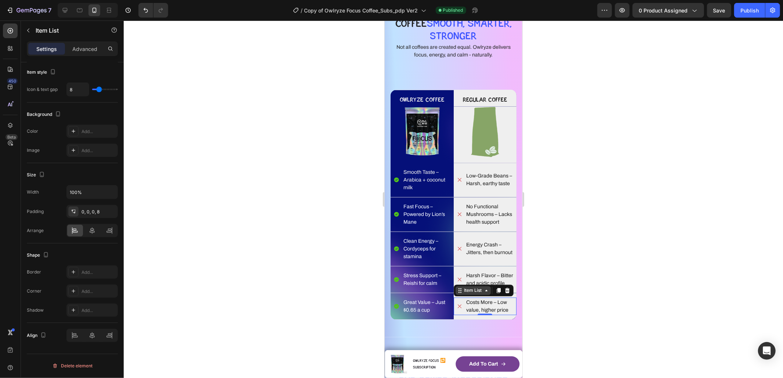
click at [473, 295] on div "Item List" at bounding box center [472, 290] width 35 height 9
drag, startPoint x: 470, startPoint y: 290, endPoint x: 748, endPoint y: 328, distance: 280.3
click at [470, 284] on div "Row 1 col" at bounding box center [468, 278] width 28 height 12
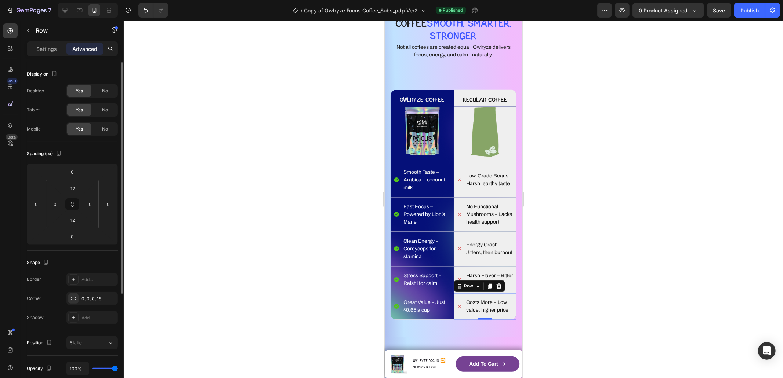
scroll to position [153, 0]
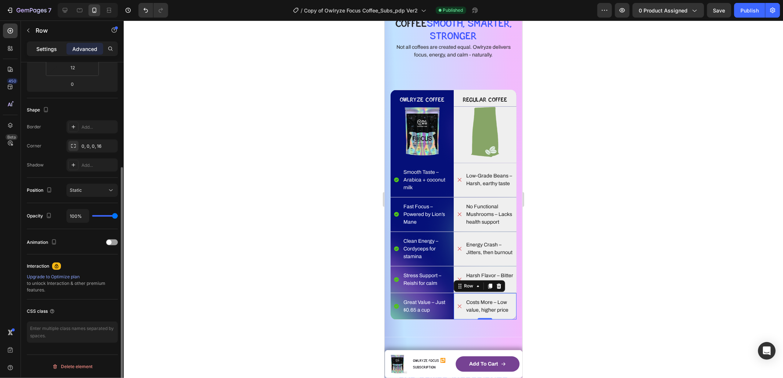
click at [50, 54] on div "Settings" at bounding box center [46, 49] width 37 height 12
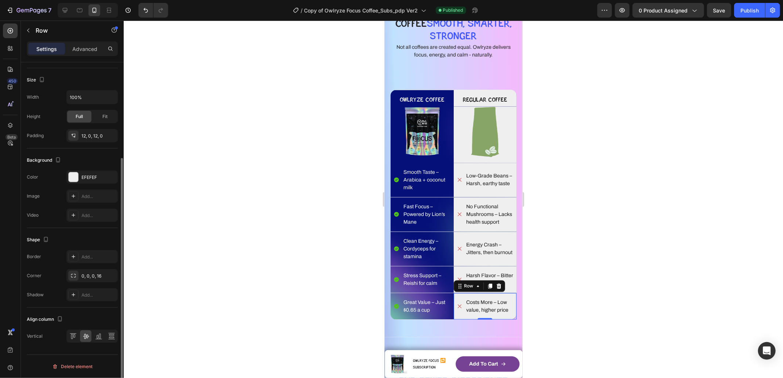
scroll to position [133, 0]
click at [469, 280] on p "Harsh Flavor – Bitter and acidic profile" at bounding box center [490, 279] width 49 height 15
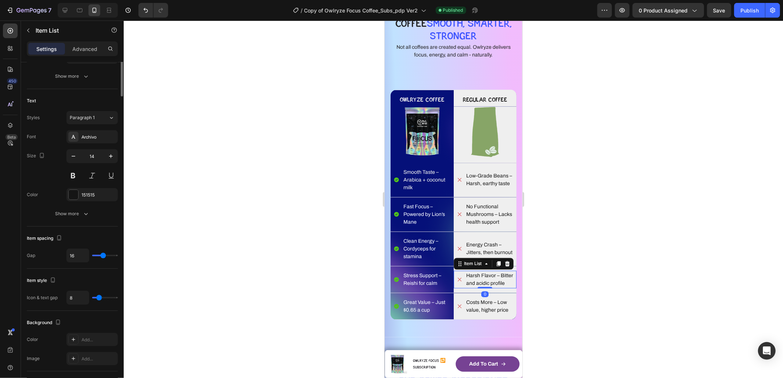
scroll to position [0, 0]
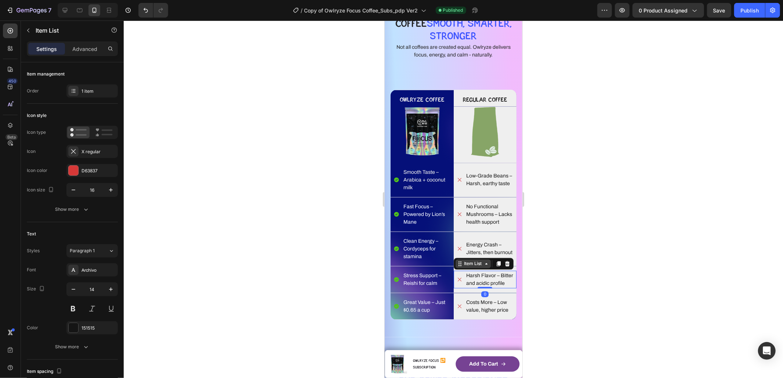
click at [472, 266] on div "Item List" at bounding box center [472, 264] width 21 height 7
click at [467, 252] on div "Row 1 col" at bounding box center [468, 251] width 22 height 4
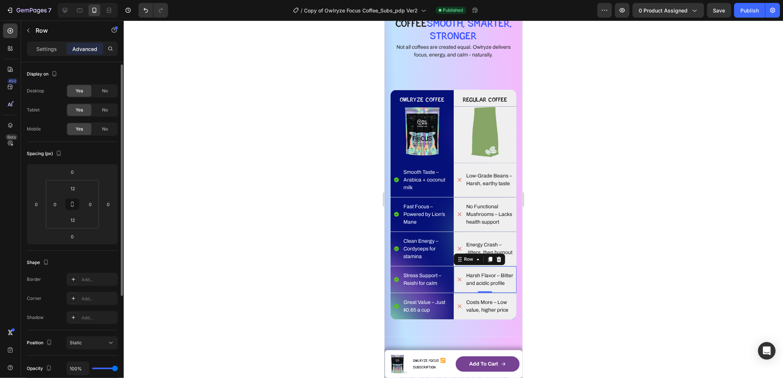
scroll to position [153, 0]
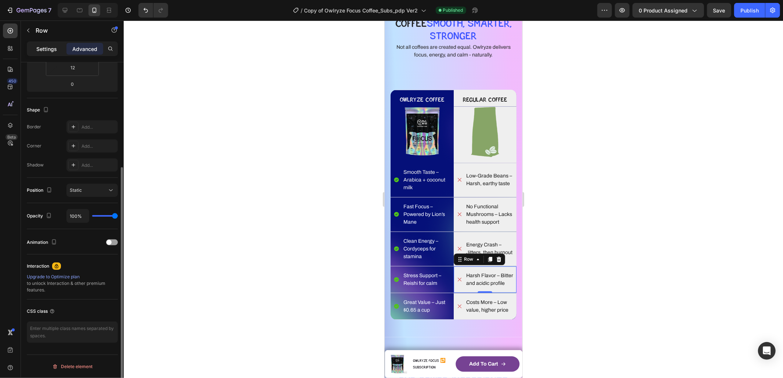
click at [44, 48] on p "Settings" at bounding box center [46, 49] width 21 height 8
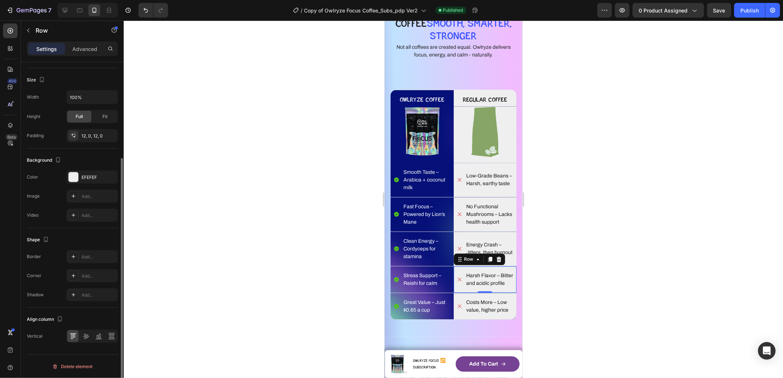
scroll to position [133, 0]
click at [85, 335] on icon at bounding box center [85, 336] width 7 height 7
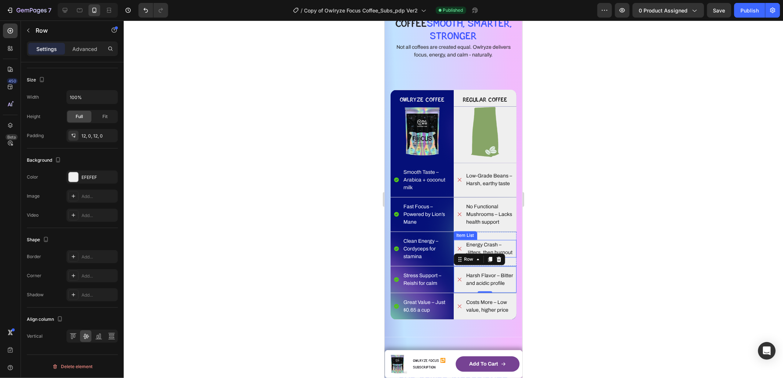
click at [472, 249] on p "Energy Crash – Jitters, then burnout" at bounding box center [490, 248] width 49 height 15
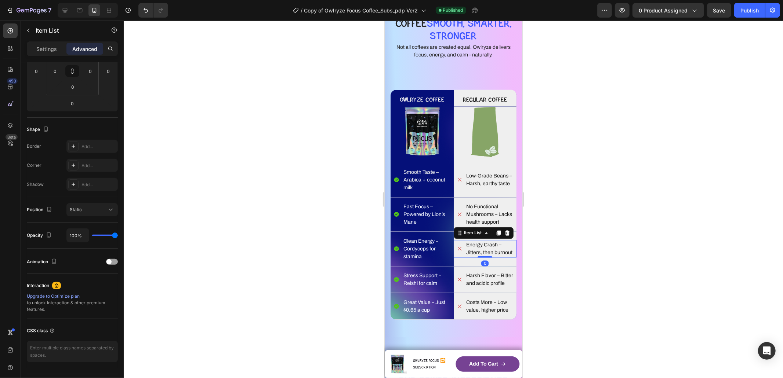
scroll to position [0, 0]
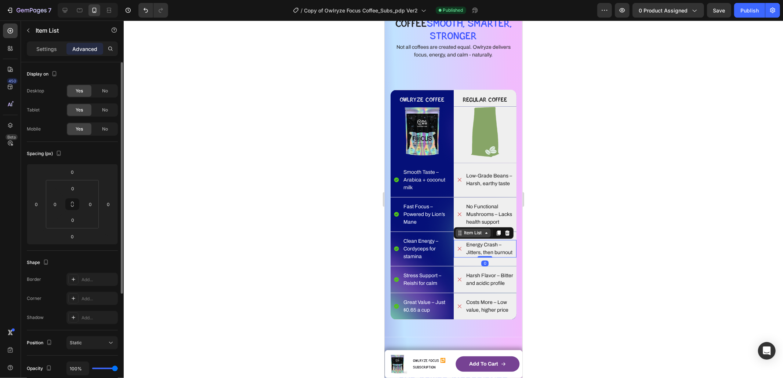
click at [458, 230] on icon at bounding box center [460, 233] width 6 height 6
click at [462, 216] on div "Row 1 col" at bounding box center [468, 220] width 28 height 12
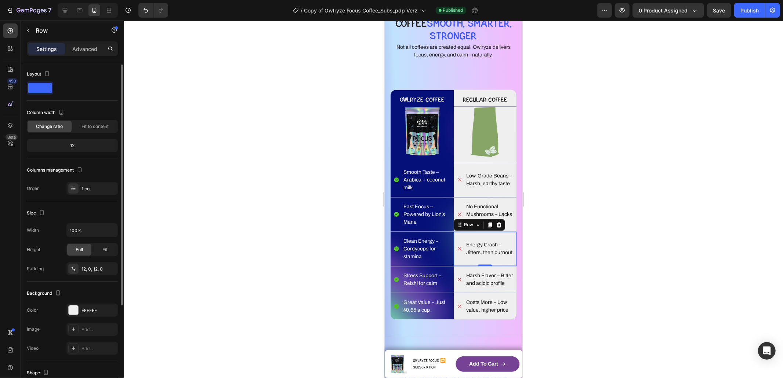
scroll to position [133, 0]
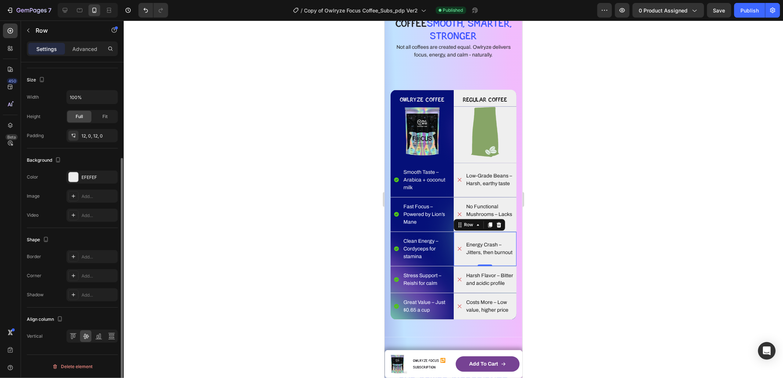
click at [591, 270] on div at bounding box center [453, 200] width 659 height 358
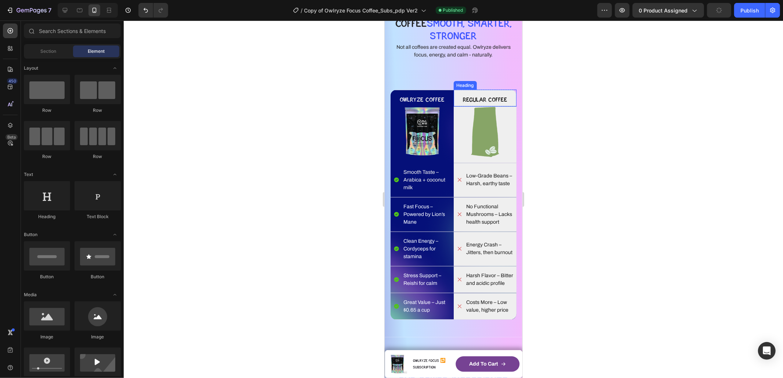
click at [497, 90] on h2 "Regular Coffee" at bounding box center [484, 98] width 63 height 17
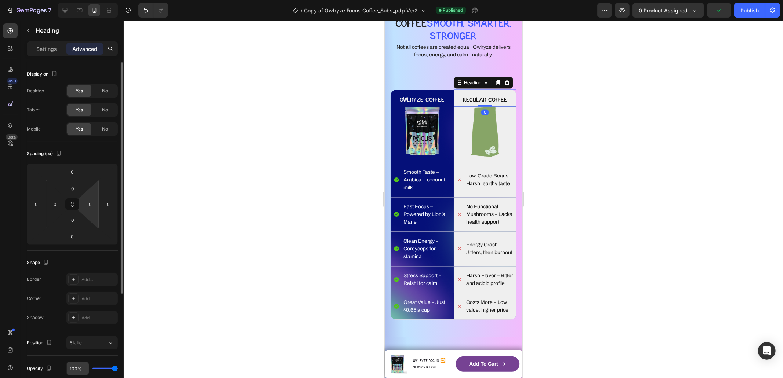
scroll to position [153, 0]
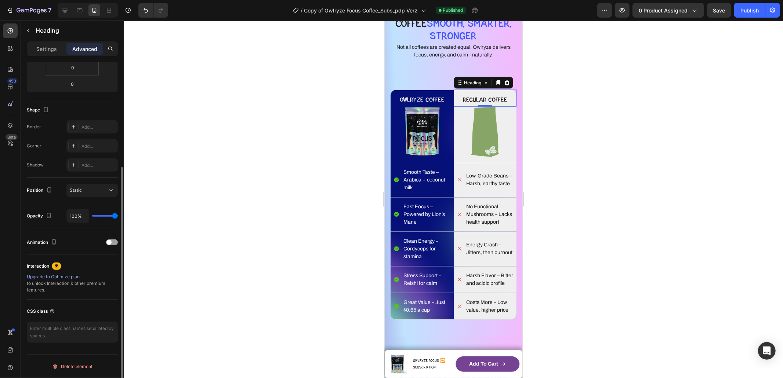
click at [46, 45] on p "Settings" at bounding box center [46, 49] width 21 height 8
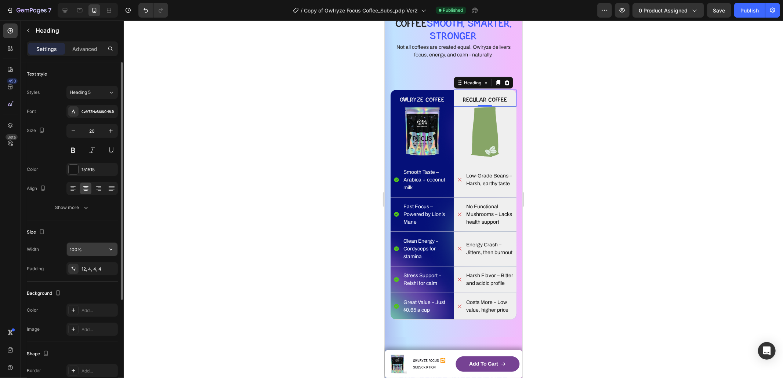
scroll to position [140, 0]
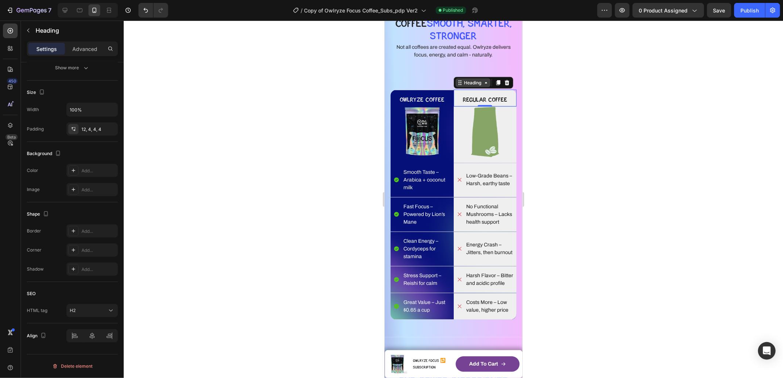
click at [466, 82] on div "Heading" at bounding box center [472, 82] width 20 height 7
click at [466, 72] on div "Row 1 col" at bounding box center [468, 70] width 28 height 12
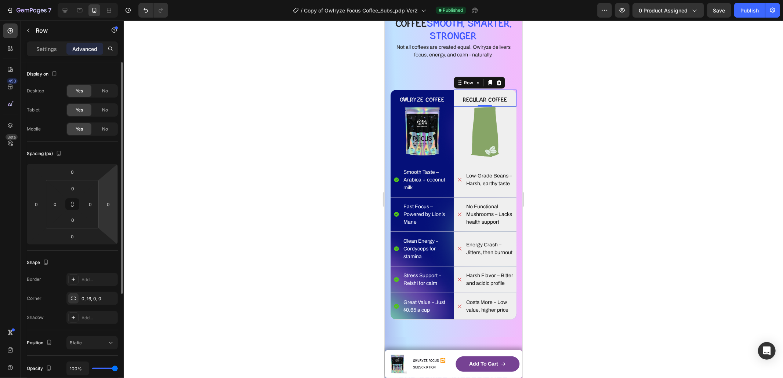
scroll to position [153, 0]
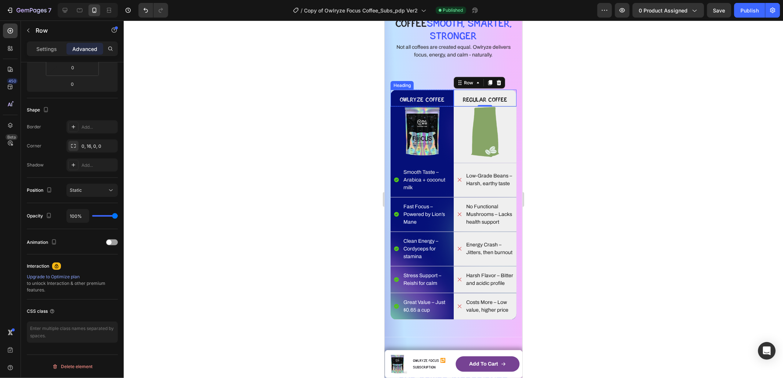
click at [394, 94] on h2 "OWLRYZE COFFEE" at bounding box center [421, 98] width 63 height 17
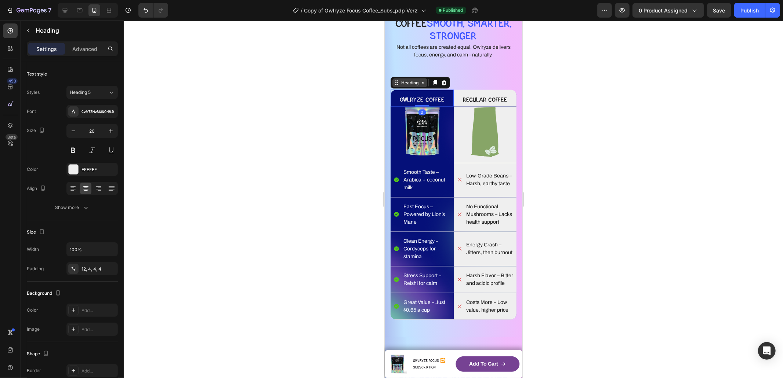
click at [402, 85] on div "Heading" at bounding box center [409, 82] width 20 height 7
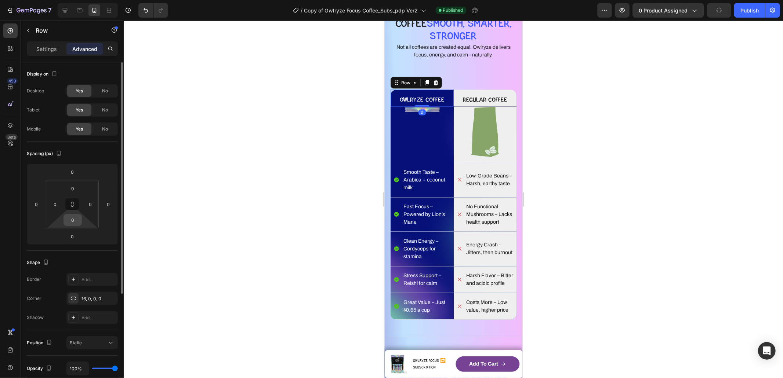
scroll to position [153, 0]
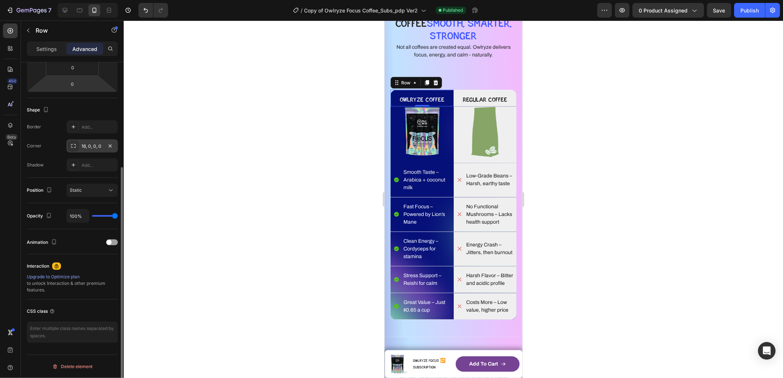
click at [88, 145] on div "16, 0, 0, 0" at bounding box center [91, 146] width 21 height 7
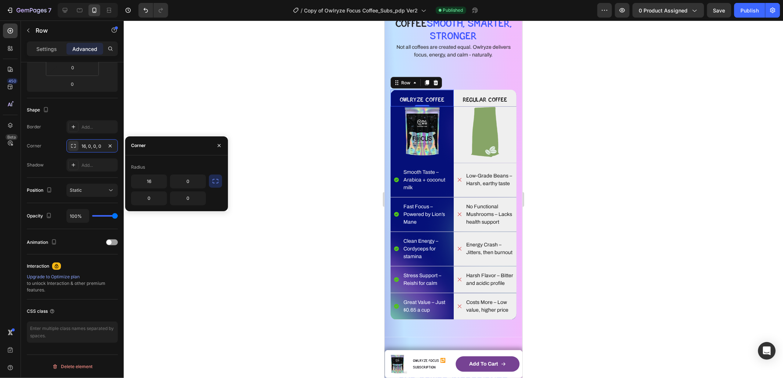
click at [313, 128] on div at bounding box center [453, 200] width 659 height 358
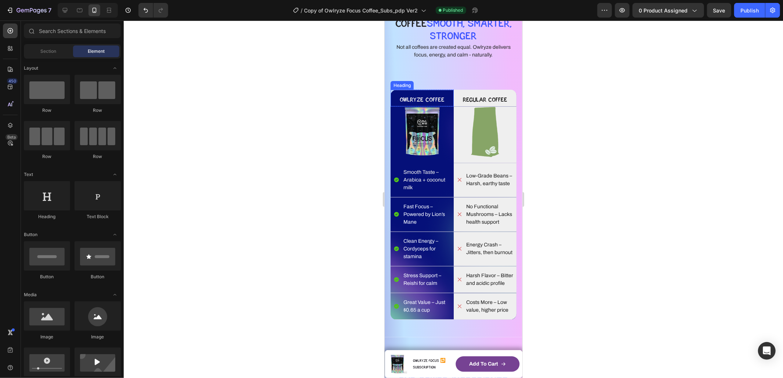
click at [403, 87] on div "Heading" at bounding box center [402, 85] width 20 height 7
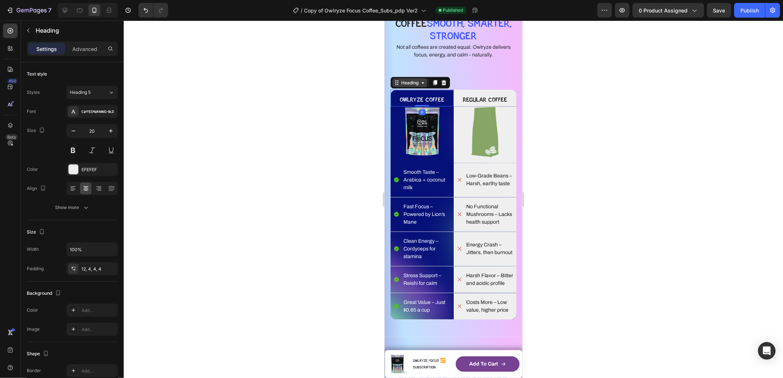
click at [403, 83] on div "Heading" at bounding box center [409, 82] width 20 height 7
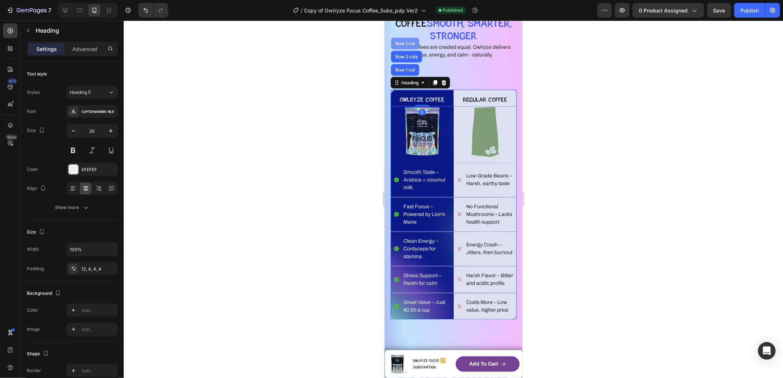
click at [405, 47] on div "Row 1 col" at bounding box center [404, 43] width 28 height 12
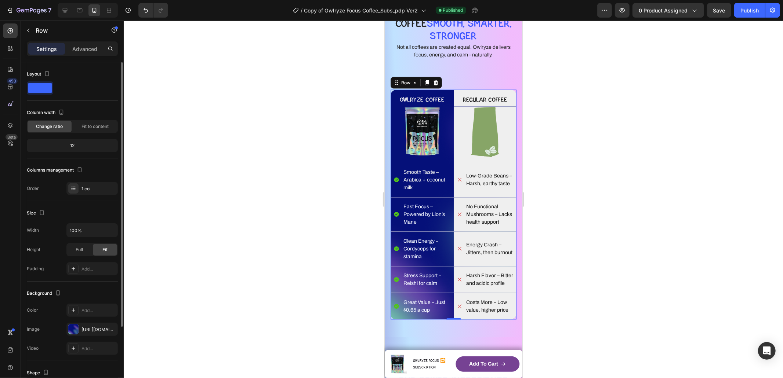
scroll to position [92, 0]
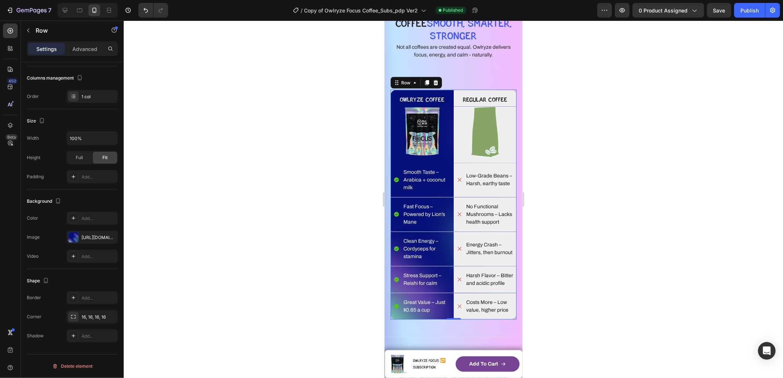
click at [638, 178] on div at bounding box center [453, 200] width 659 height 358
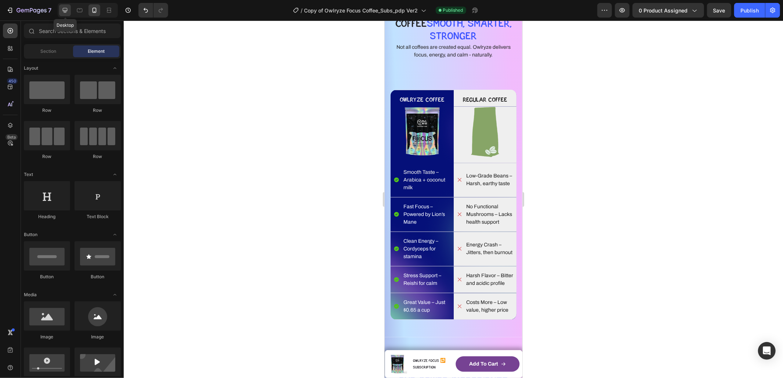
click at [65, 11] on icon at bounding box center [64, 10] width 7 height 7
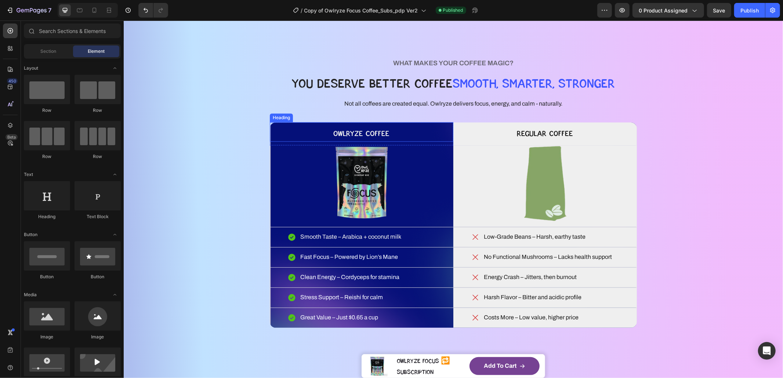
click at [276, 127] on h2 "OWLRYZE COFFEE" at bounding box center [361, 132] width 184 height 20
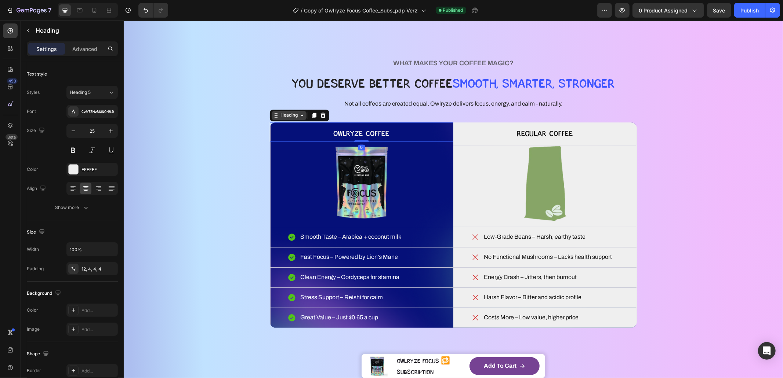
click at [279, 115] on div "Heading" at bounding box center [289, 115] width 20 height 7
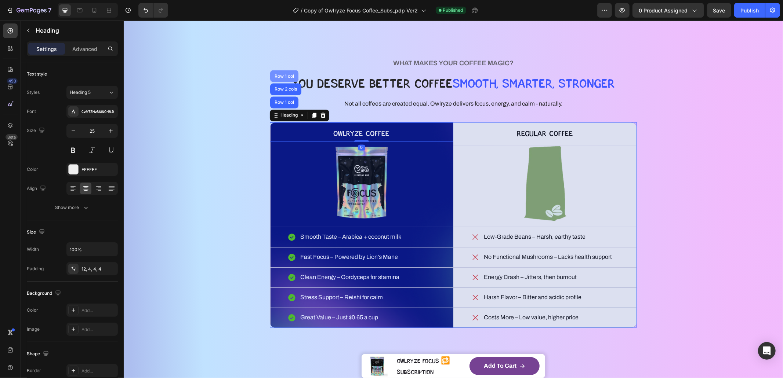
click at [279, 70] on div "Row 1 col" at bounding box center [284, 76] width 28 height 12
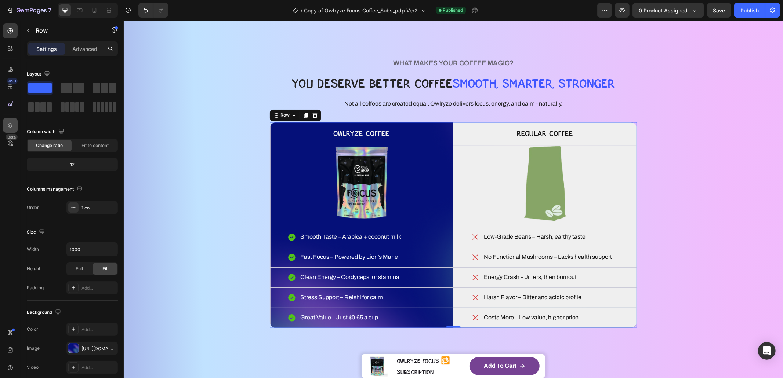
click at [2, 121] on div "450 Beta" at bounding box center [10, 200] width 21 height 358
click at [7, 122] on icon at bounding box center [10, 125] width 7 height 7
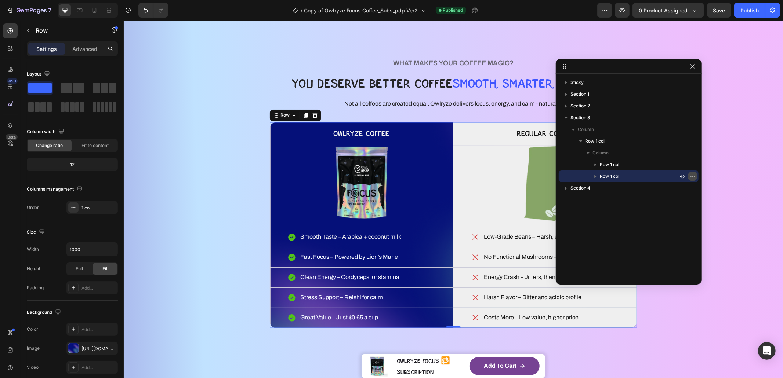
click at [694, 176] on icon "button" at bounding box center [694, 176] width 1 height 1
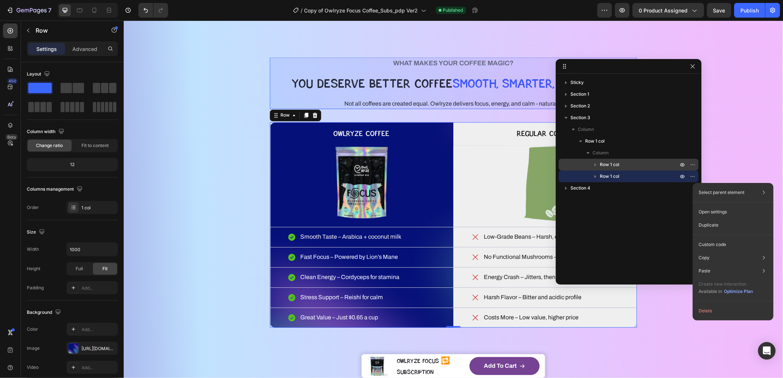
click at [639, 161] on p "Row 1 col" at bounding box center [640, 164] width 80 height 7
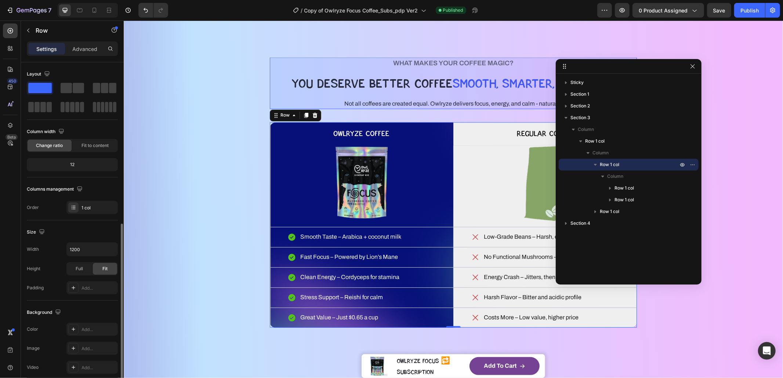
scroll to position [92, 0]
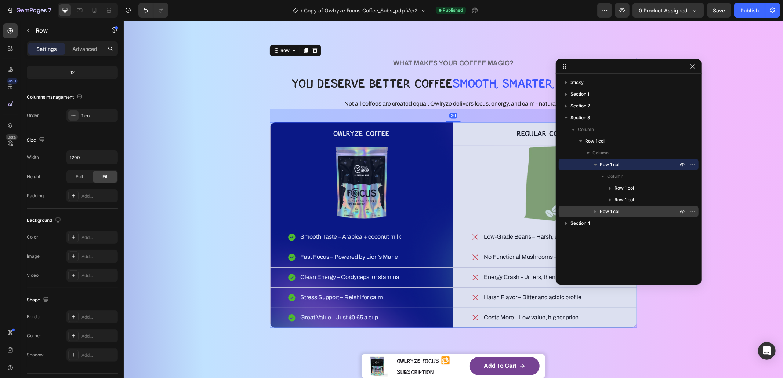
click at [636, 206] on div "Row 1 col" at bounding box center [629, 212] width 134 height 12
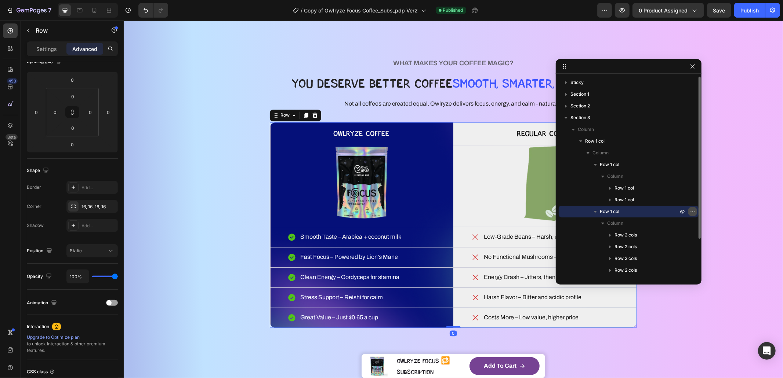
click at [694, 209] on icon "button" at bounding box center [693, 212] width 6 height 6
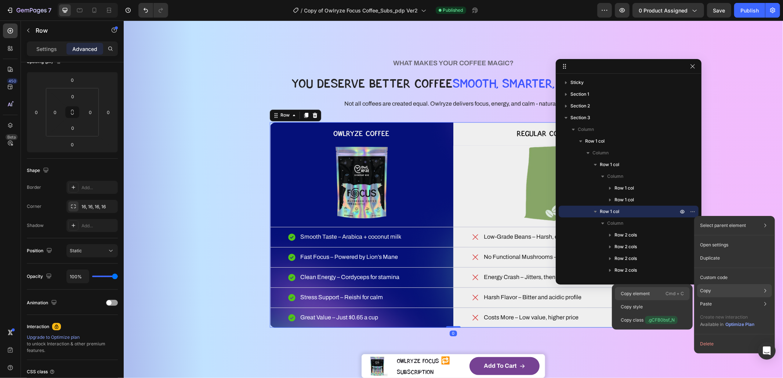
click at [673, 294] on p "Cmd + C" at bounding box center [674, 293] width 18 height 7
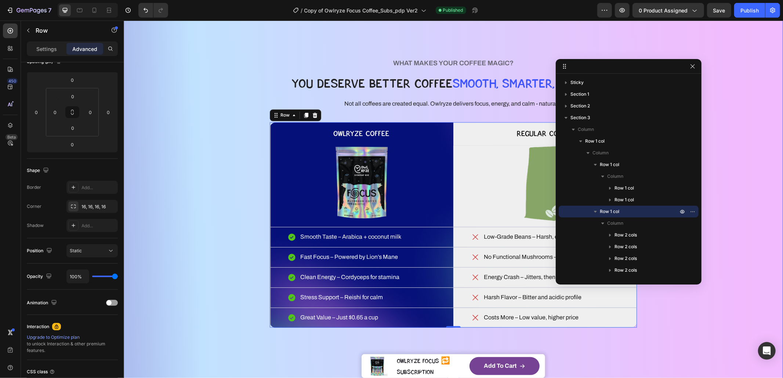
click at [237, 175] on div "WHAT MAKES YOUR COFFEE MAGIC? Heading YOU DESERVE BETTER COFFEE SMOOTH, SMARTER…" at bounding box center [453, 192] width 600 height 317
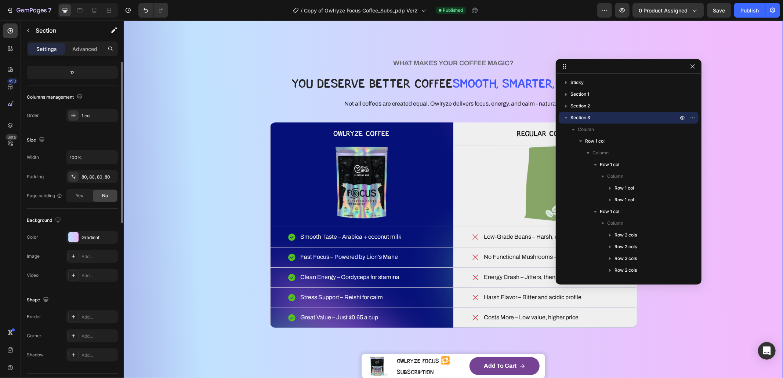
scroll to position [0, 0]
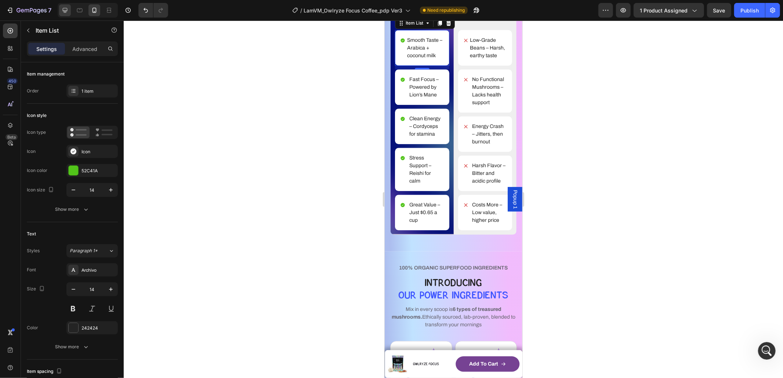
scroll to position [1, 0]
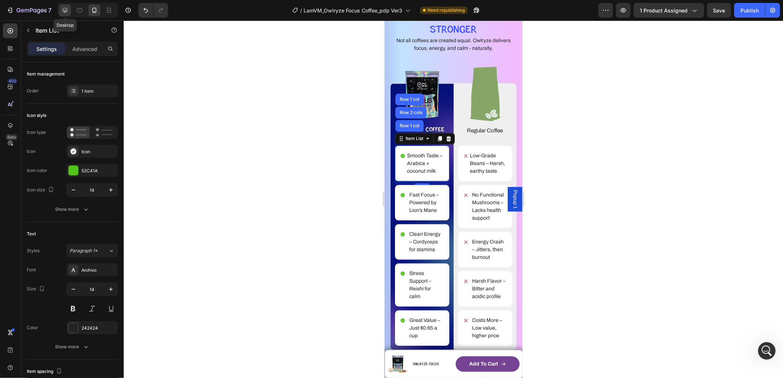
drag, startPoint x: 64, startPoint y: 8, endPoint x: 370, endPoint y: 210, distance: 366.9
click at [64, 7] on icon at bounding box center [64, 10] width 7 height 7
type input "24"
type input "16"
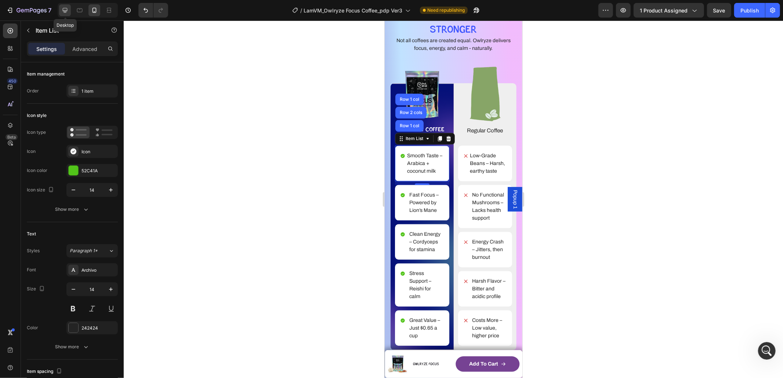
type input "16"
type input "8"
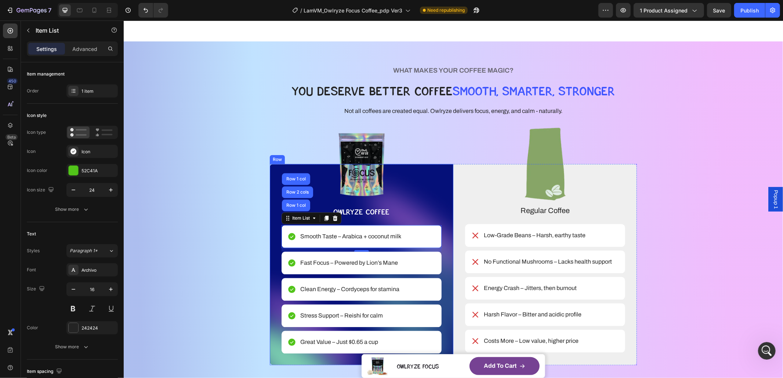
scroll to position [1365, 0]
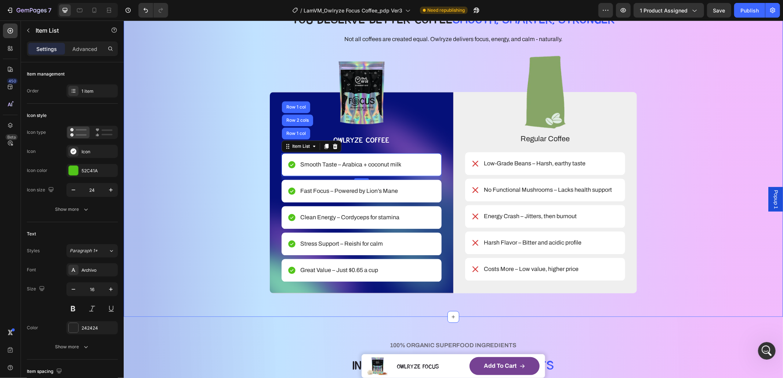
click at [684, 102] on div "WHAT MAKES YOUR COFFEE MAGIC? Heading YOU DESERVE BETTER COFFEE SMOOTH, SMARTER…" at bounding box center [453, 143] width 600 height 301
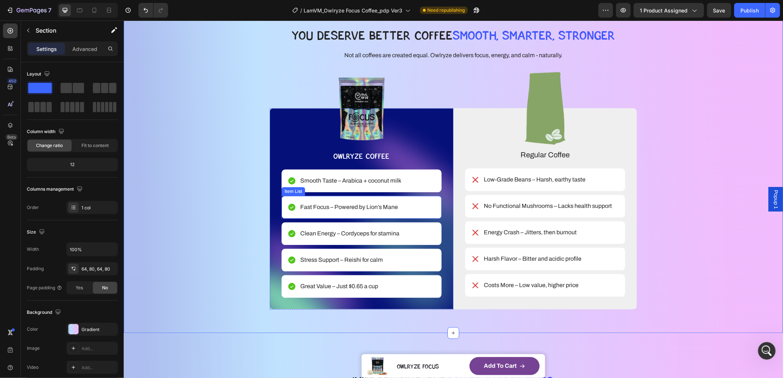
scroll to position [1392, 0]
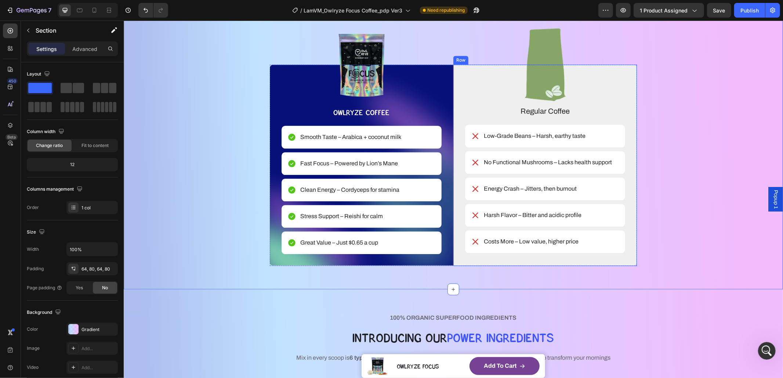
click at [625, 251] on div "Image Regular Coffee Text Block Row Low-Grade Beans – Harsh, earthy taste Item …" at bounding box center [545, 164] width 184 height 201
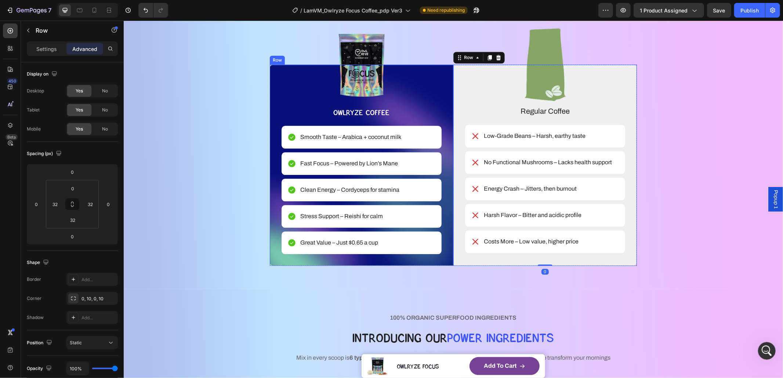
click at [269, 72] on div "Image OWLRYZE COFFEE Text Block Row Smooth Taste – Arabica + coconut milk Item …" at bounding box center [361, 164] width 184 height 201
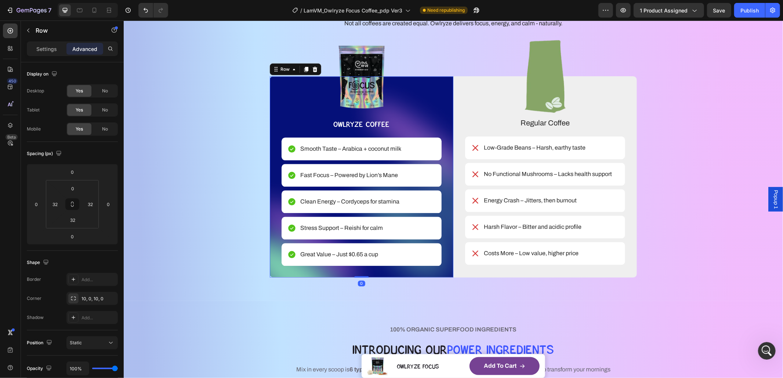
scroll to position [1377, 0]
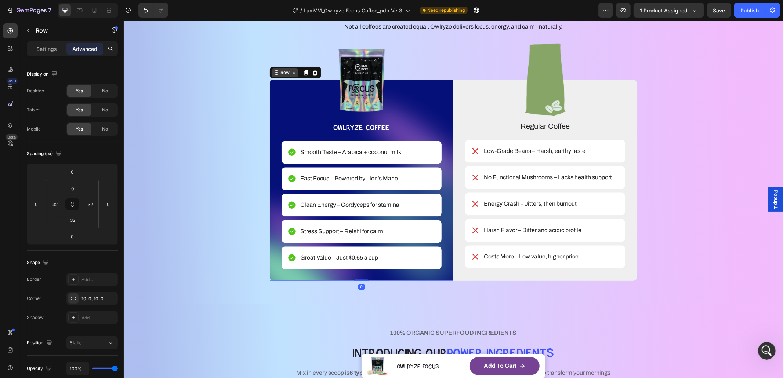
click at [273, 76] on div "Row" at bounding box center [284, 72] width 27 height 9
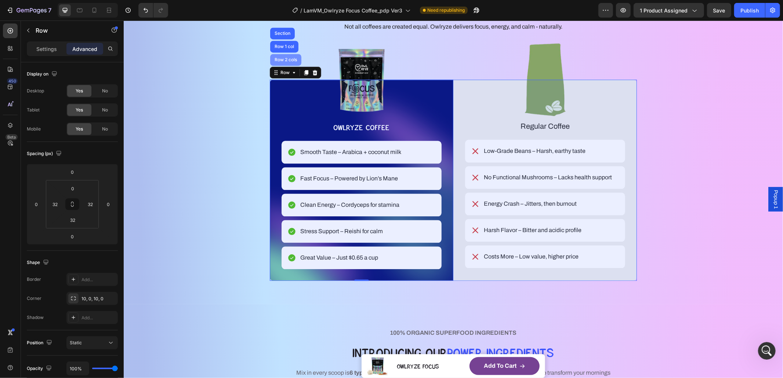
click at [277, 57] on div "Row 2 cols" at bounding box center [285, 59] width 25 height 4
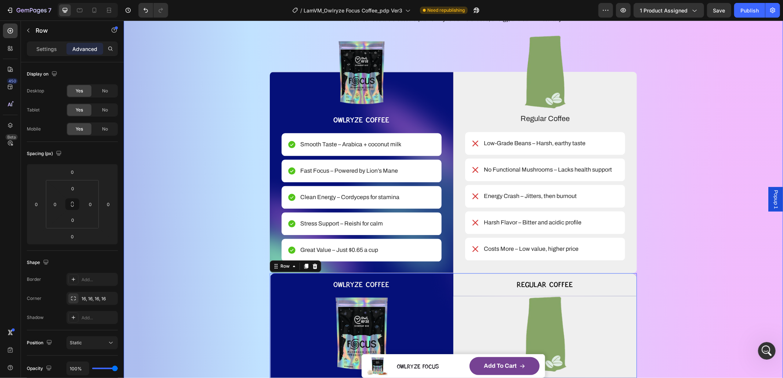
scroll to position [1345, 0]
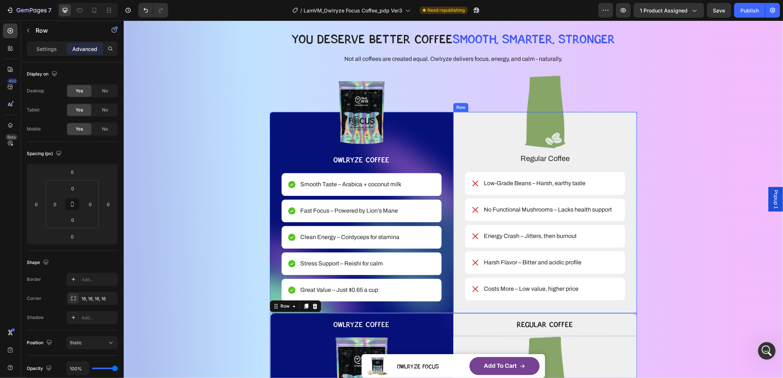
click at [453, 123] on div "Image Regular Coffee Text Block Row Low-Grade Beans – Harsh, earthy taste Item …" at bounding box center [545, 212] width 184 height 201
click at [463, 105] on div "Row" at bounding box center [468, 104] width 12 height 7
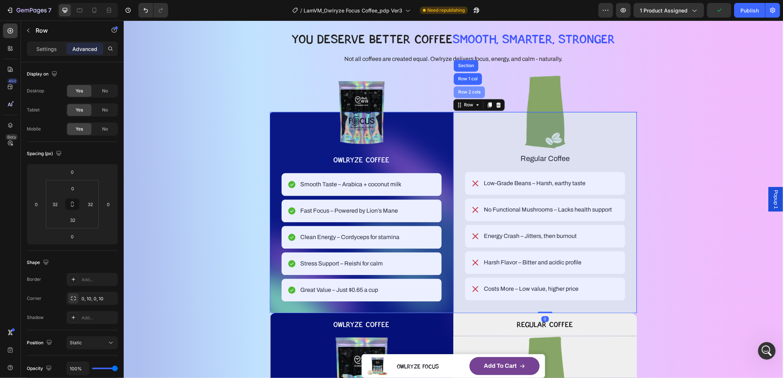
click at [464, 90] on div "Row 2 cols" at bounding box center [468, 92] width 25 height 4
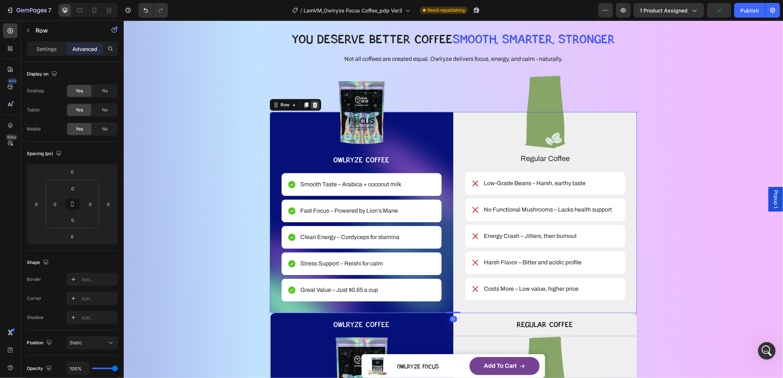
click at [313, 105] on icon at bounding box center [314, 104] width 5 height 5
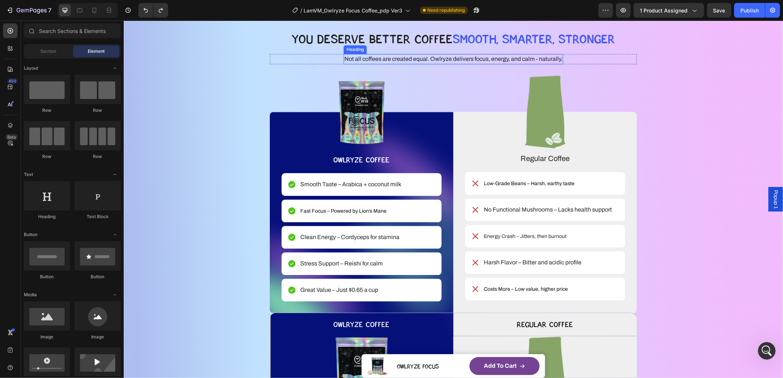
click at [423, 62] on h2 "Not all coffees are created equal. Owlryze delivers focus, energy, and calm - n…" at bounding box center [452, 59] width 219 height 10
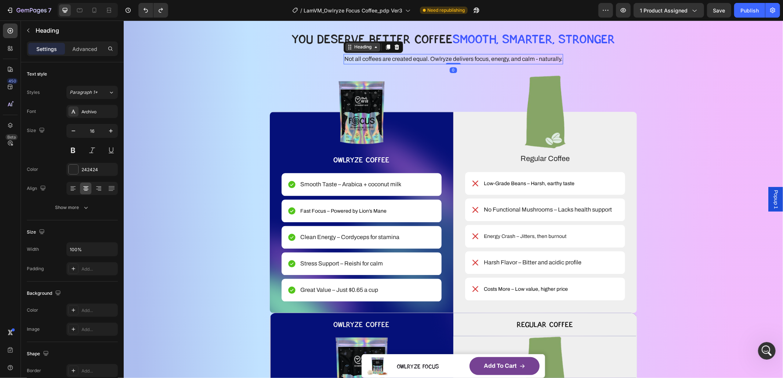
click at [346, 48] on icon at bounding box center [349, 47] width 6 height 6
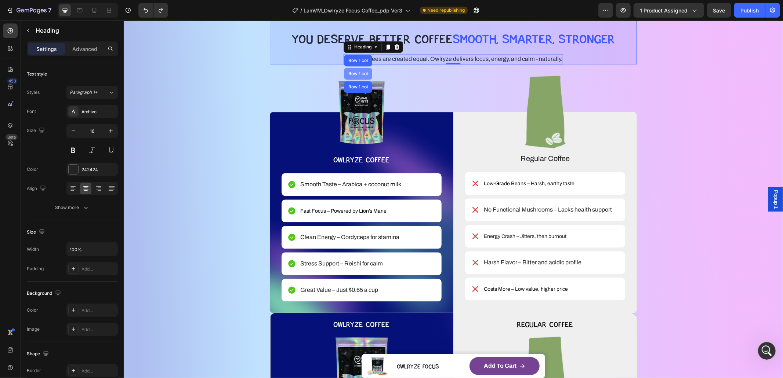
click at [352, 70] on div "Row 1 col" at bounding box center [358, 74] width 28 height 12
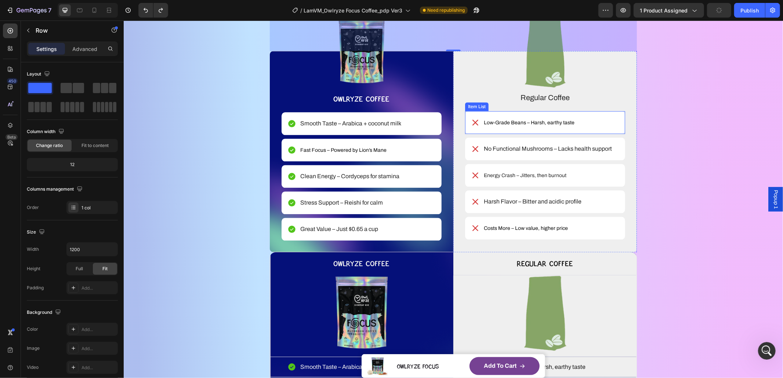
scroll to position [1359, 0]
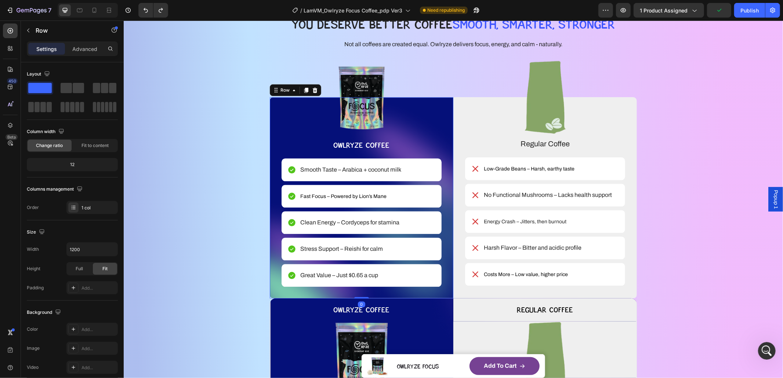
click at [269, 108] on div "Image OWLRYZE COFFEE Text Block Row Smooth Taste – Arabica + coconut milk Item …" at bounding box center [361, 197] width 184 height 201
click at [280, 90] on div "Row" at bounding box center [285, 90] width 12 height 7
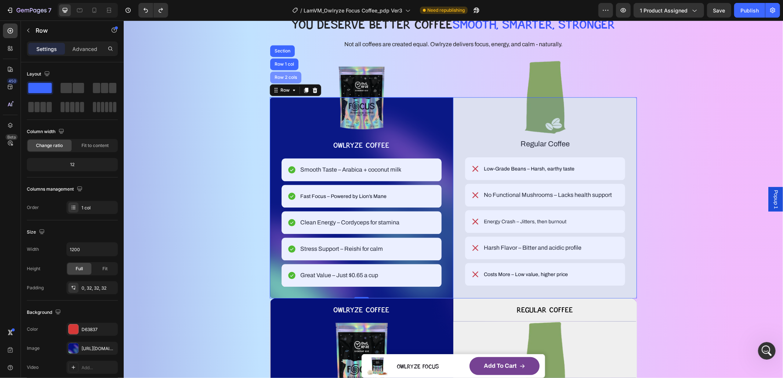
click at [281, 77] on div "Row 2 cols" at bounding box center [285, 77] width 25 height 4
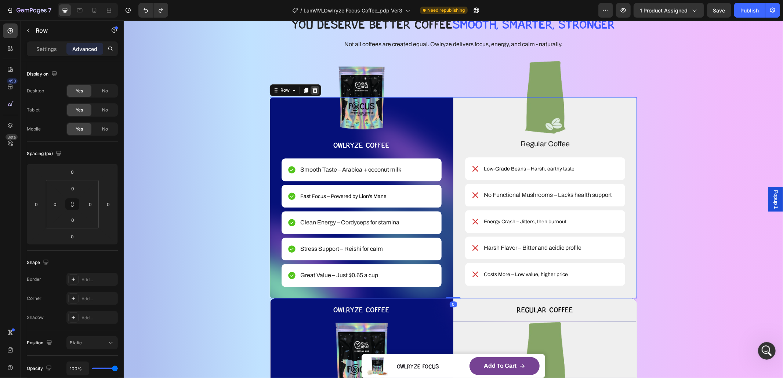
click at [313, 92] on icon at bounding box center [314, 89] width 5 height 5
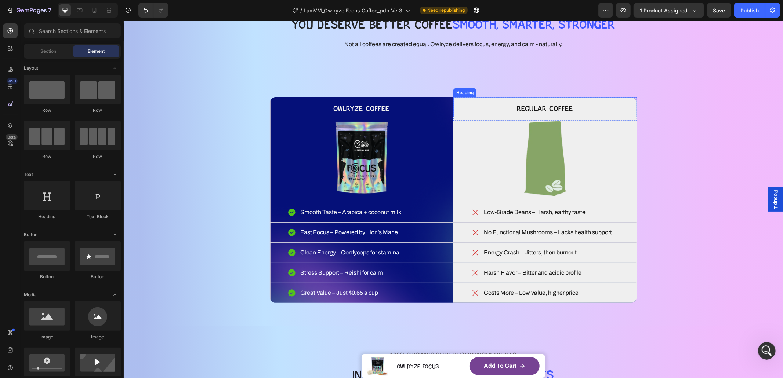
click at [455, 49] on h2 "Not all coffees are created equal. Owlryze delivers focus, energy, and calm - n…" at bounding box center [452, 44] width 219 height 10
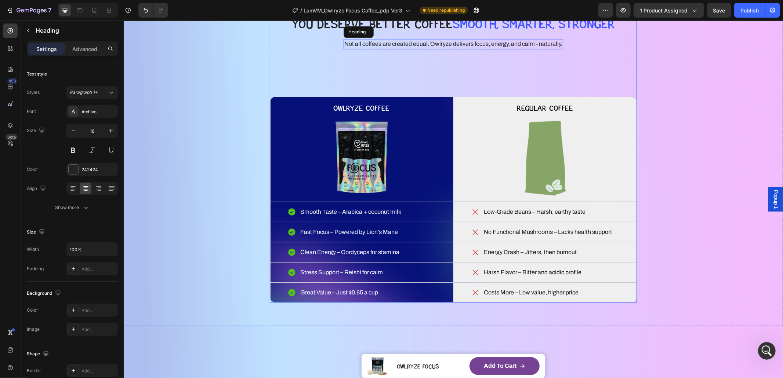
scroll to position [1285, 0]
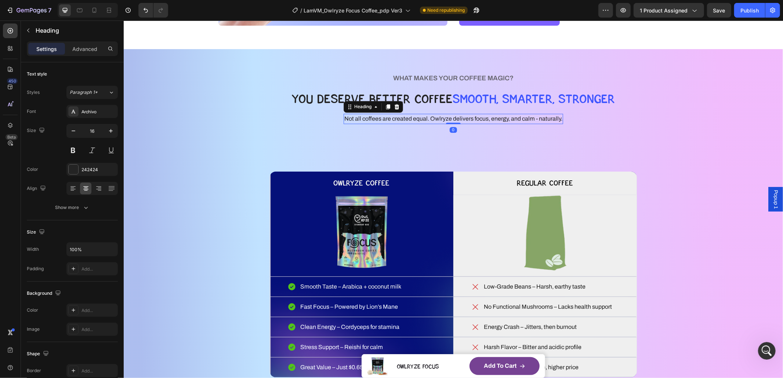
click at [562, 121] on div "Not all coffees are created equal. Owlryze delivers focus, energy, and calm - n…" at bounding box center [452, 118] width 367 height 10
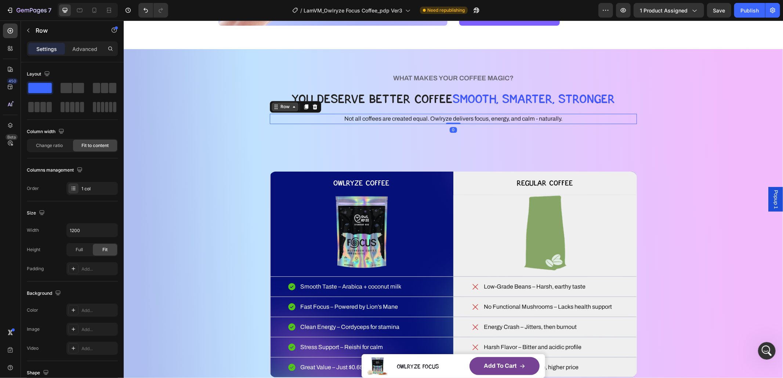
click at [281, 105] on div "Row" at bounding box center [285, 106] width 12 height 7
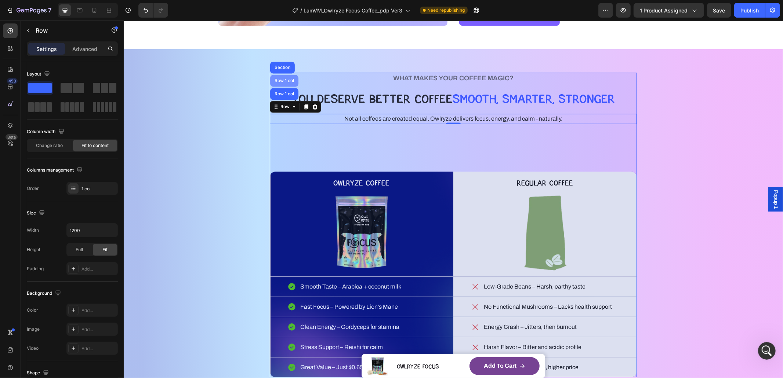
click at [280, 83] on div "Row 1 col" at bounding box center [284, 80] width 22 height 4
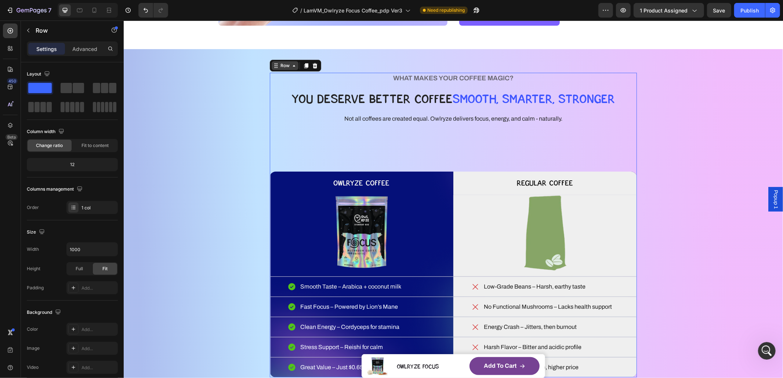
click at [279, 68] on div "Row" at bounding box center [285, 65] width 12 height 7
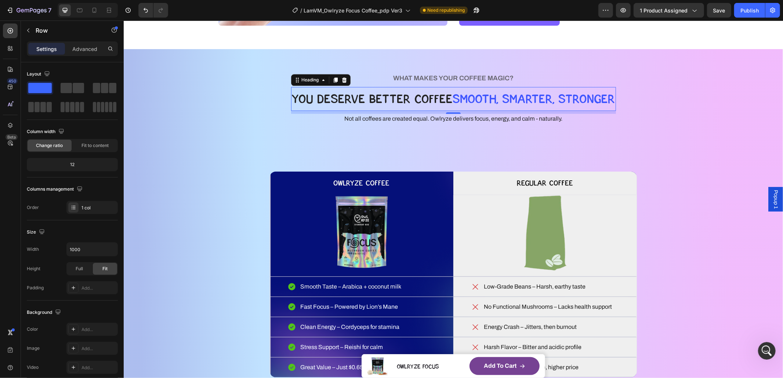
click at [346, 106] on h2 "YOU DESERVE BETTER COFFEE SMOOTH, SMARTER, STRONGER" at bounding box center [453, 99] width 325 height 24
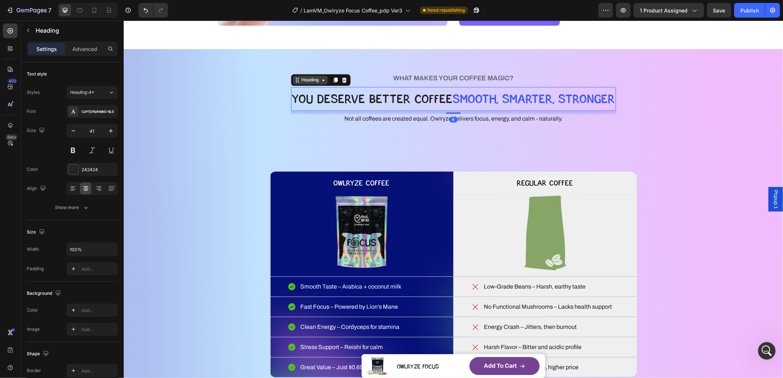
click at [307, 80] on div "Heading" at bounding box center [310, 79] width 20 height 7
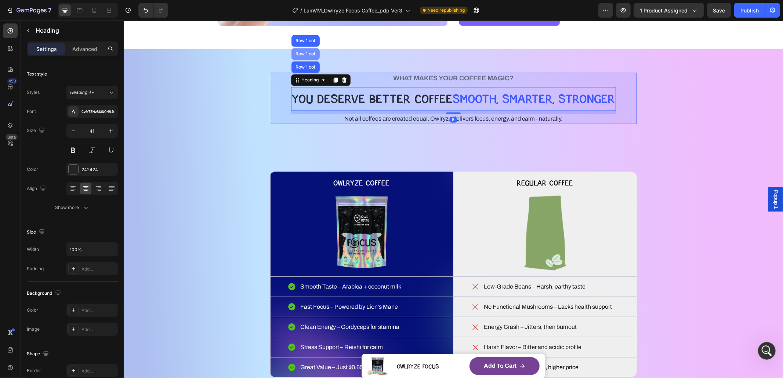
click at [305, 58] on div "Row 1 col" at bounding box center [305, 54] width 28 height 12
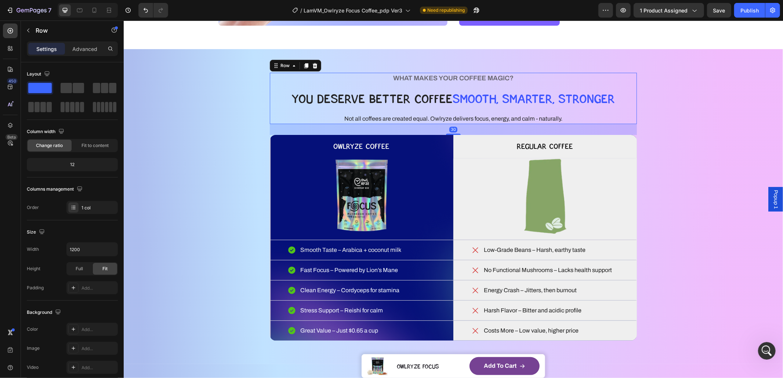
drag, startPoint x: 447, startPoint y: 170, endPoint x: 471, endPoint y: 133, distance: 44.0
click at [471, 124] on div "30" at bounding box center [452, 124] width 367 height 0
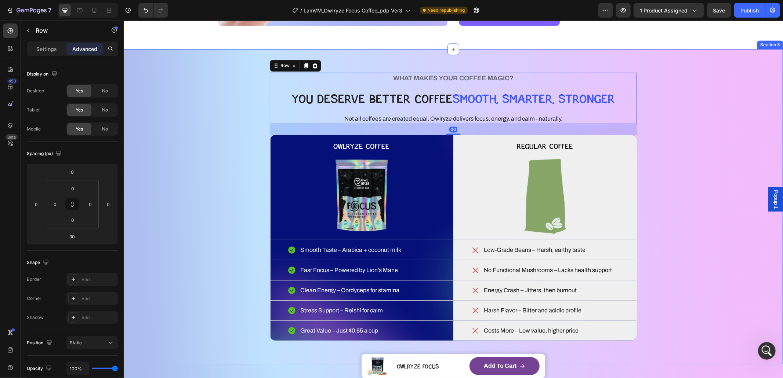
click at [709, 212] on div "WHAT MAKES YOUR COFFEE MAGIC? Heading YOU DESERVE BETTER COFFEE SMOOTH, SMARTER…" at bounding box center [453, 206] width 600 height 268
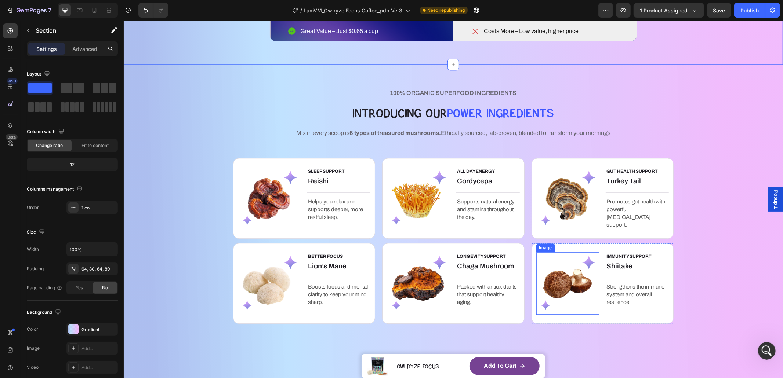
scroll to position [1558, 0]
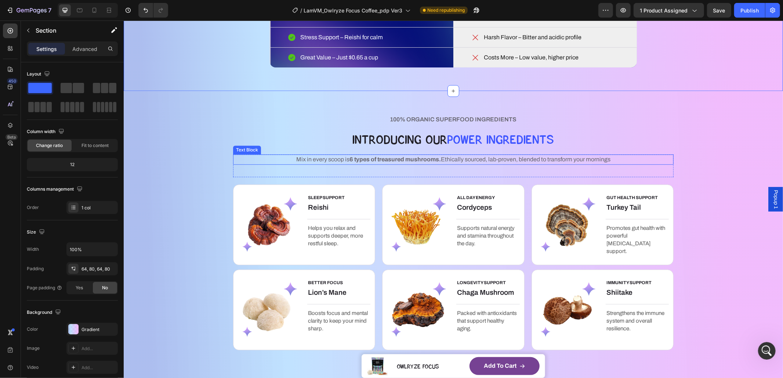
click at [486, 158] on span "Mix in every scoop is 6 types of treasured mushrooms. Ethically sourced, lab-pr…" at bounding box center [453, 159] width 314 height 6
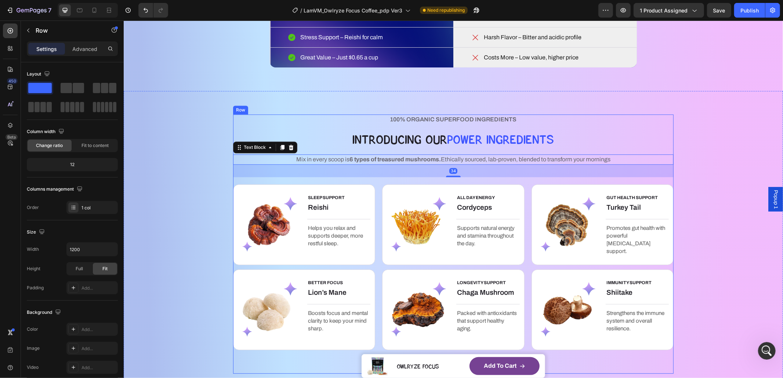
click at [448, 180] on div "100% ORGANIC SUPERFOOD INGREDIENTS Text Block IntrOducing Our pOWER Ingredients…" at bounding box center [453, 244] width 440 height 260
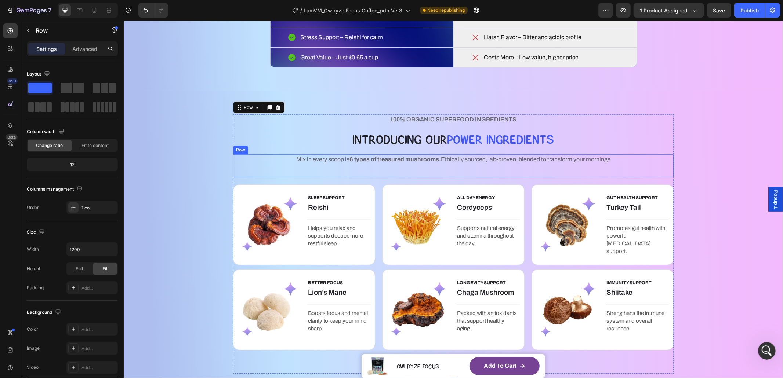
click at [452, 173] on div "Mix in every scoop is 6 types of treasured mushrooms. Ethically sourced, lab-pr…" at bounding box center [453, 165] width 440 height 23
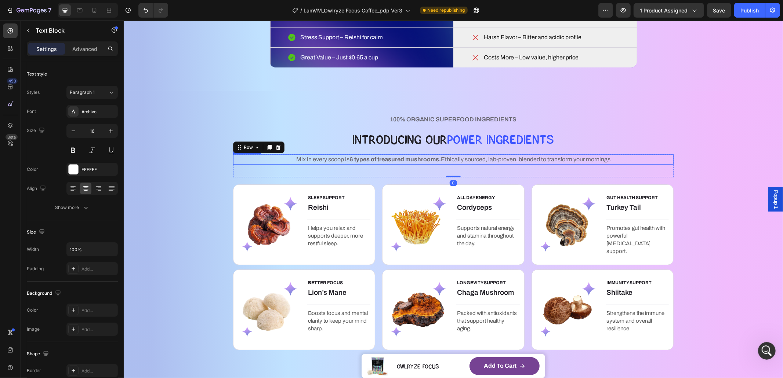
click at [459, 163] on p "Mix in every scoop is 6 types of treasured mushrooms. Ethically sourced, lab-pr…" at bounding box center [452, 159] width 439 height 9
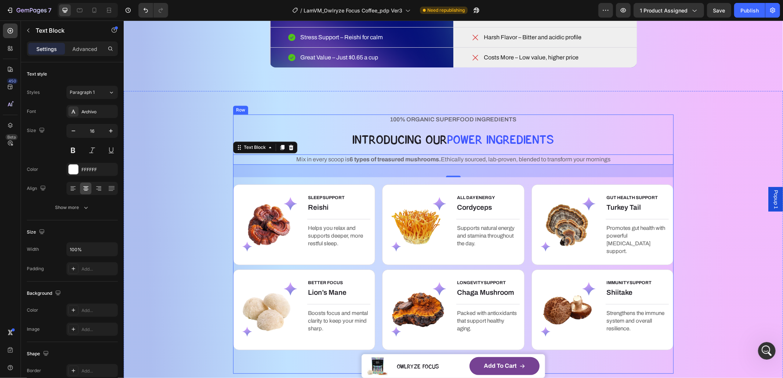
scroll to position [1845, 0]
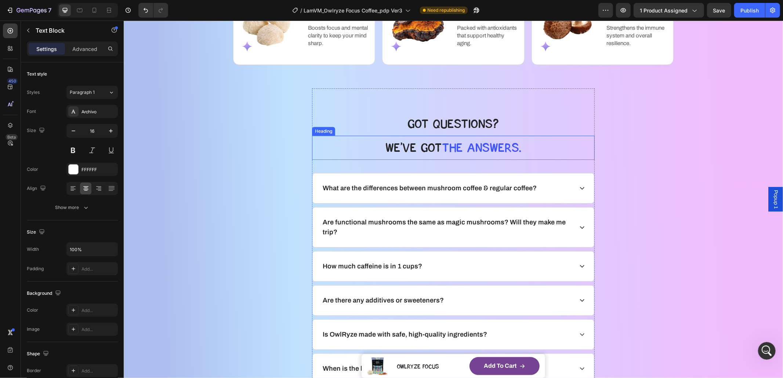
click at [446, 148] on span "the answers." at bounding box center [481, 147] width 79 height 15
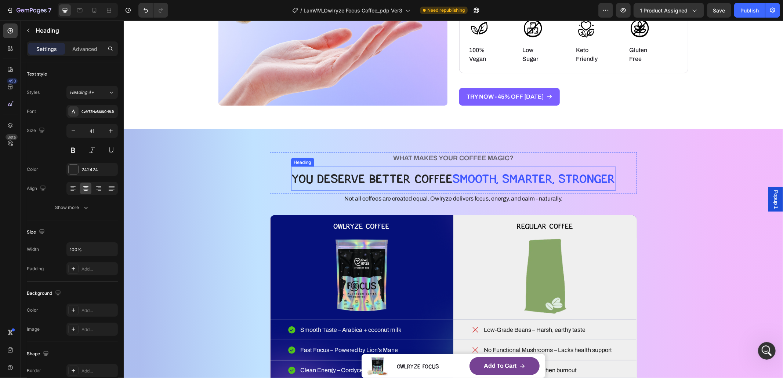
scroll to position [794, 0]
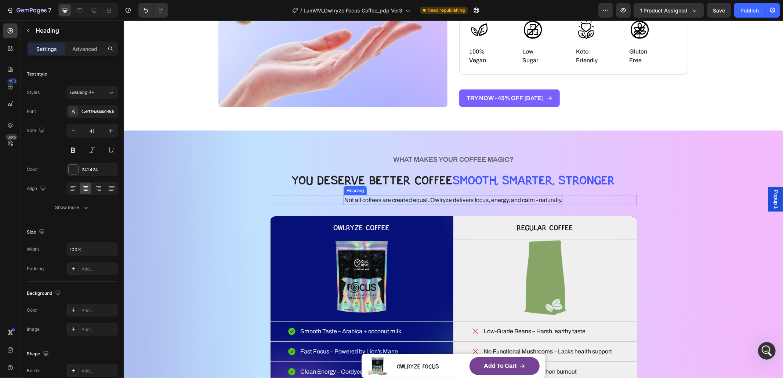
click at [451, 199] on h2 "Not all coffees are created equal. Owlryze delivers focus, energy, and calm - n…" at bounding box center [452, 200] width 219 height 10
click at [361, 186] on div "Heading" at bounding box center [362, 188] width 20 height 7
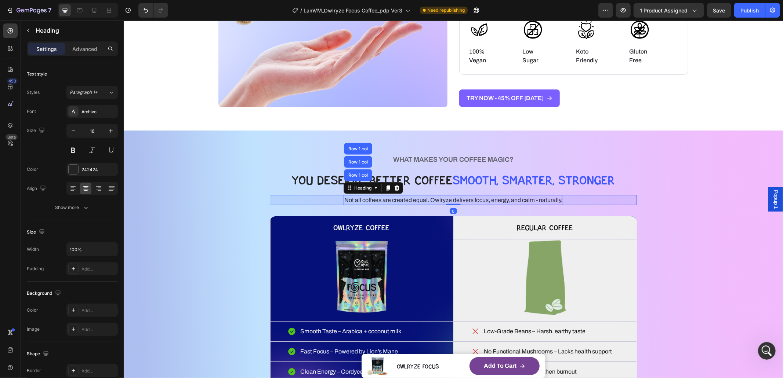
drag, startPoint x: 362, startPoint y: 172, endPoint x: 367, endPoint y: 174, distance: 4.9
click at [362, 172] on div "Row 1 col" at bounding box center [358, 175] width 28 height 12
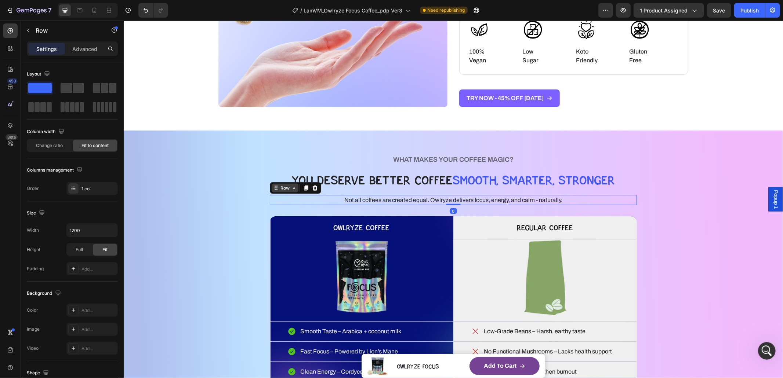
click at [283, 186] on div "Row" at bounding box center [285, 188] width 12 height 7
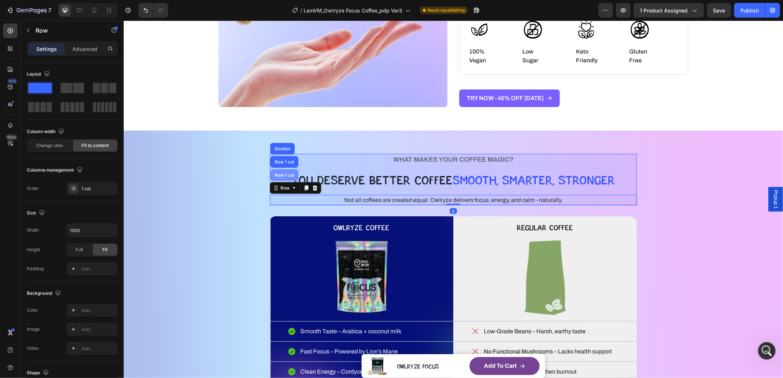
click at [286, 174] on div "Row 1 col" at bounding box center [284, 175] width 22 height 4
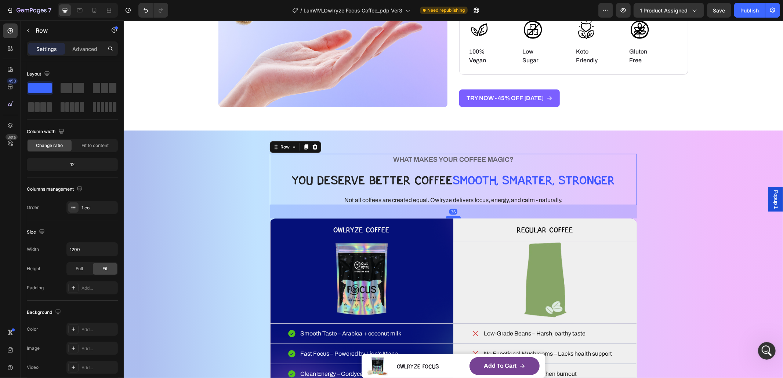
click at [446, 218] on div at bounding box center [453, 217] width 15 height 2
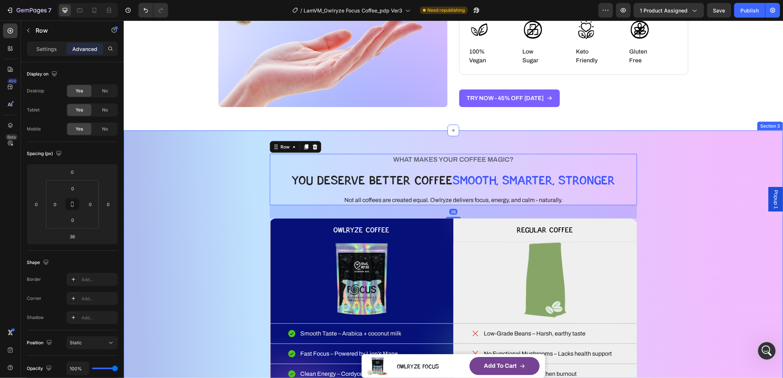
click at [681, 230] on div "WHAT MAKES YOUR COFFEE MAGIC? Heading YOU DESERVE BETTER COFFEE SMOOTH, SMARTER…" at bounding box center [453, 289] width 600 height 270
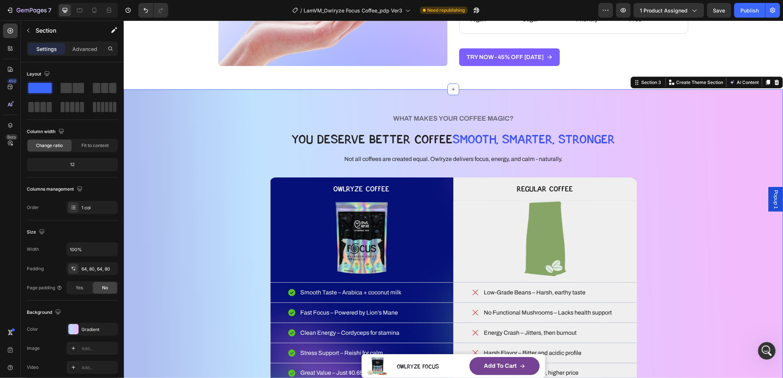
scroll to position [958, 0]
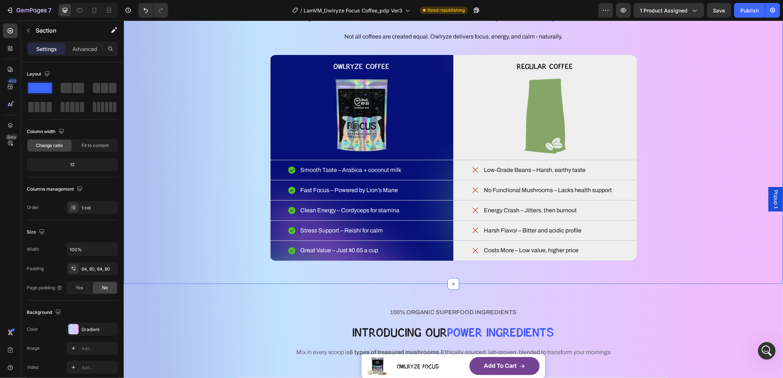
click at [246, 248] on div "WHAT MAKES YOUR COFFEE MAGIC? Heading YOU DESERVE BETTER COFFEE SMOOTH, SMARTER…" at bounding box center [453, 125] width 600 height 270
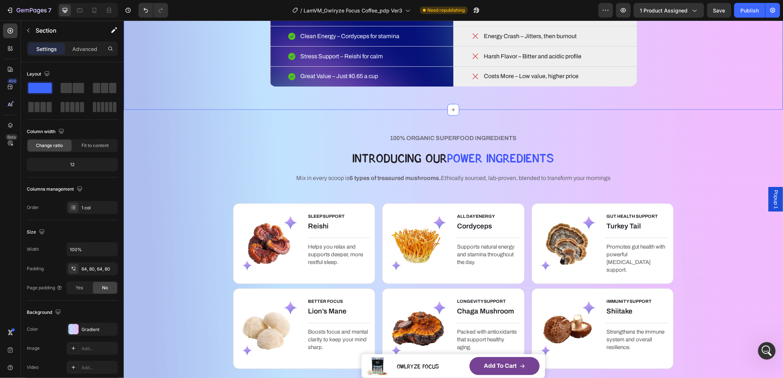
scroll to position [1367, 0]
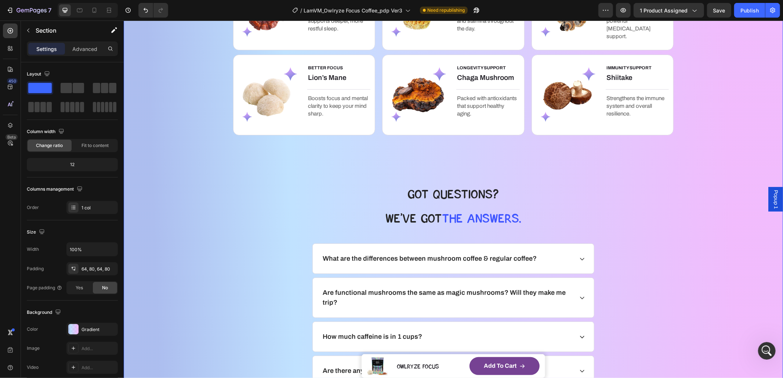
click at [225, 141] on div "100% ORGANIC SUPERFOOD INGREDIENTS Text Block IntrOducing Our pOWER Ingredients…" at bounding box center [452, 194] width 659 height 637
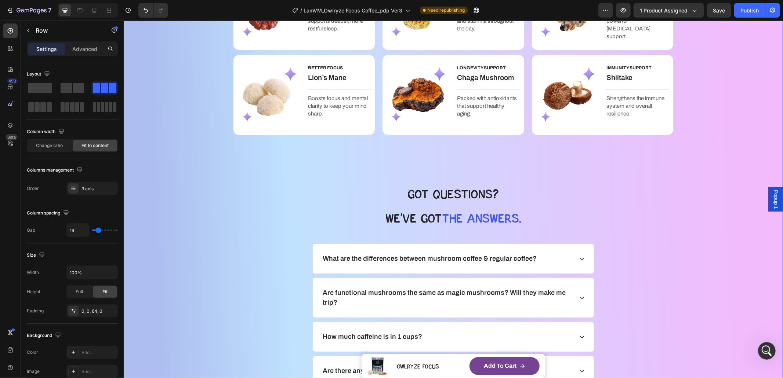
click at [246, 144] on div "BETTER FOCUS Text block Lion’s Mane Heading Title Line Boosts focus and mental …" at bounding box center [453, 106] width 440 height 104
click at [71, 48] on div "Advanced" at bounding box center [84, 49] width 37 height 12
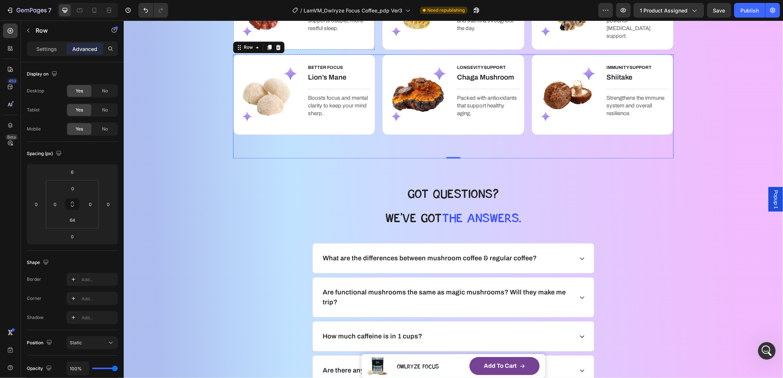
scroll to position [974, 0]
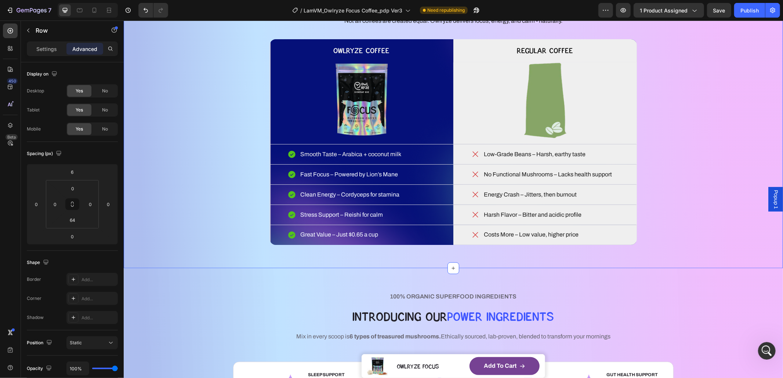
click at [352, 256] on div "WHAT MAKES YOUR COFFEE MAGIC? Heading YOU DESERVE BETTER COFFEE SMOOTH, SMARTER…" at bounding box center [452, 108] width 659 height 317
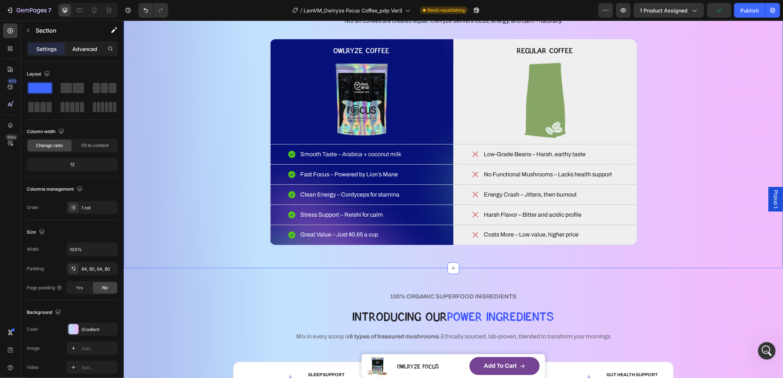
click at [81, 52] on p "Advanced" at bounding box center [84, 49] width 25 height 8
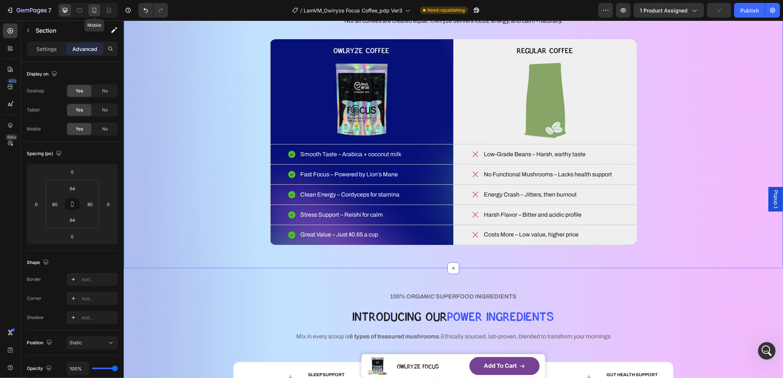
click at [96, 10] on icon at bounding box center [94, 10] width 4 height 5
type input "32"
type input "0"
type input "32"
type input "0"
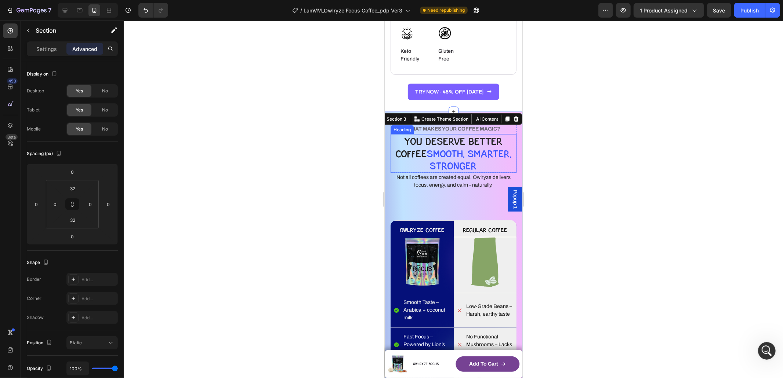
scroll to position [1133, 0]
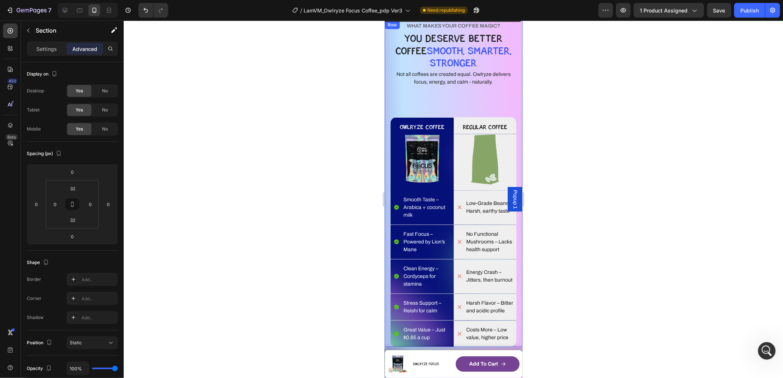
click at [461, 86] on h2 "Not all coffees are created equal. Owlryze delivers focus, energy, and calm - n…" at bounding box center [453, 78] width 126 height 17
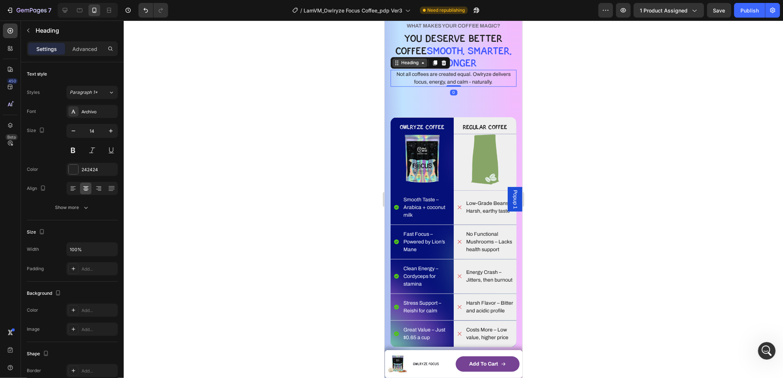
click at [410, 64] on div "Heading" at bounding box center [409, 62] width 20 height 7
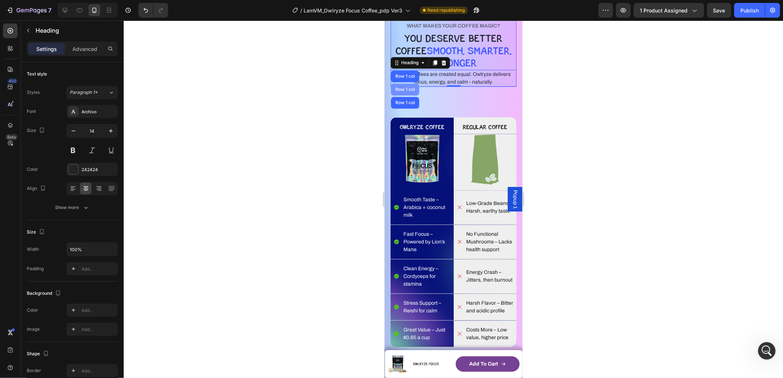
click at [406, 88] on div "Row 1 col" at bounding box center [404, 89] width 22 height 4
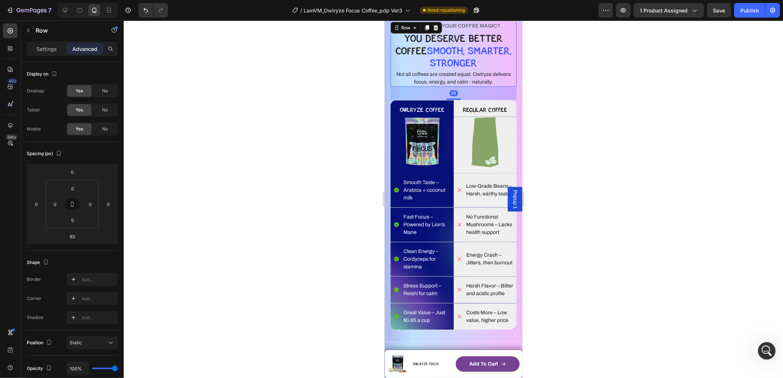
drag, startPoint x: 448, startPoint y: 115, endPoint x: 472, endPoint y: 100, distance: 28.2
click at [461, 87] on div "36" at bounding box center [453, 87] width 126 height 0
type input "37"
click at [587, 111] on div at bounding box center [453, 200] width 659 height 358
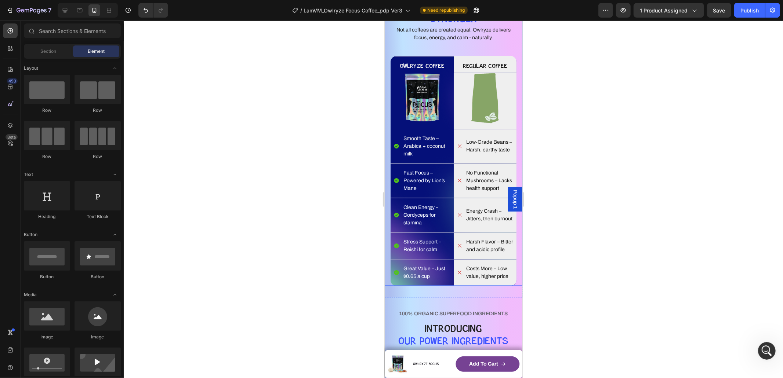
scroll to position [1303, 0]
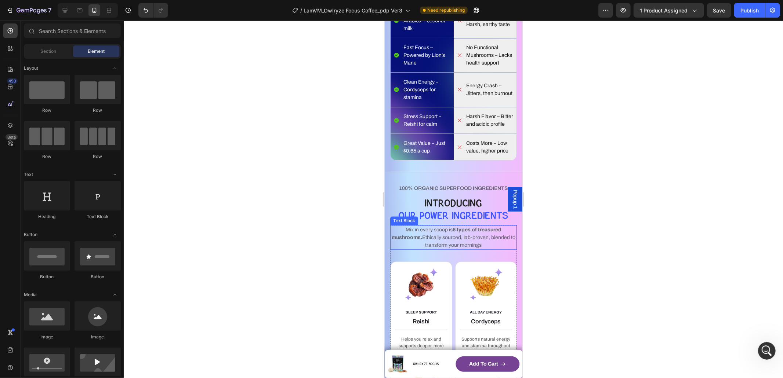
click at [466, 248] on span "Mix in every scoop is 6 types of treasured mushrooms. Ethically sourced, lab-pr…" at bounding box center [453, 237] width 124 height 21
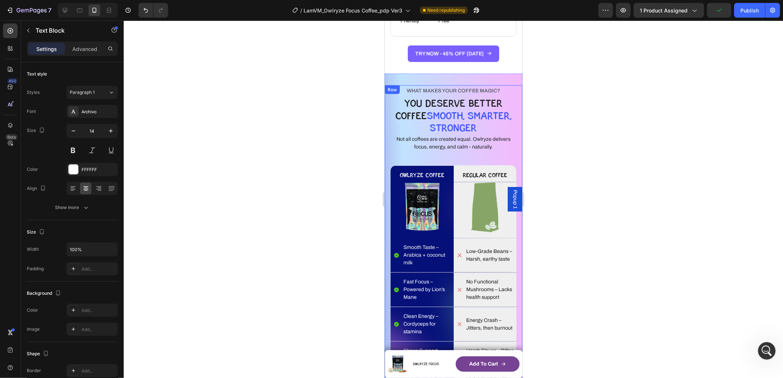
scroll to position [1114, 0]
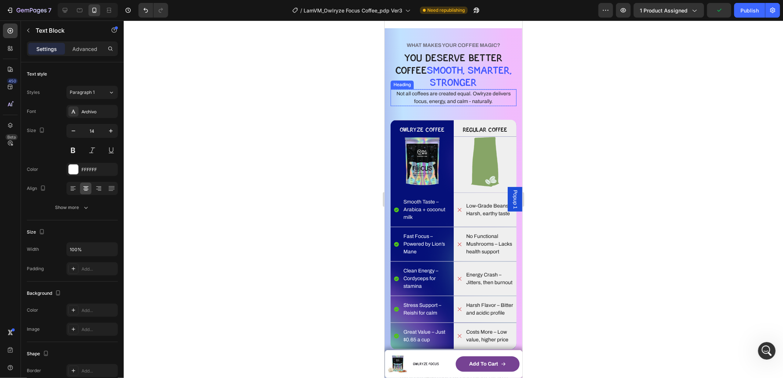
click at [497, 97] on h2 "Not all coffees are created equal. Owlryze delivers focus, energy, and calm - n…" at bounding box center [453, 97] width 126 height 17
click at [408, 84] on div "Heading" at bounding box center [409, 82] width 20 height 7
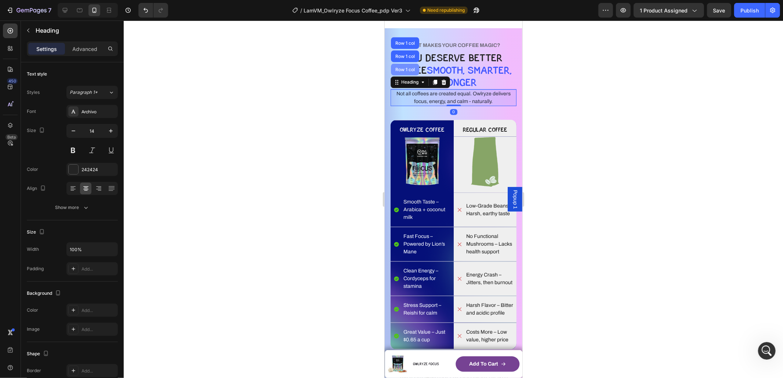
click at [408, 72] on div "Row 1 col" at bounding box center [404, 69] width 28 height 12
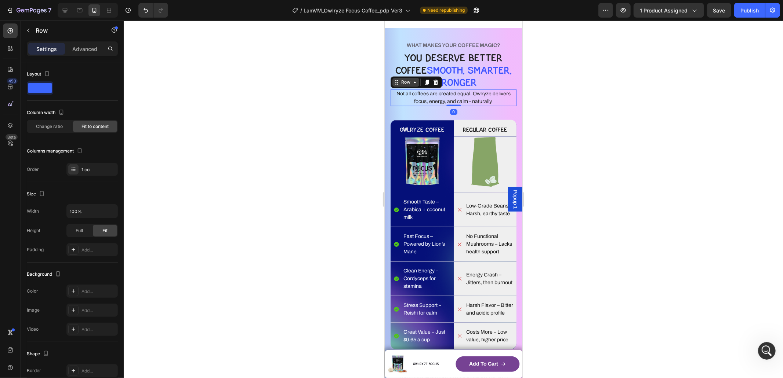
click at [403, 80] on div "Row" at bounding box center [405, 82] width 12 height 7
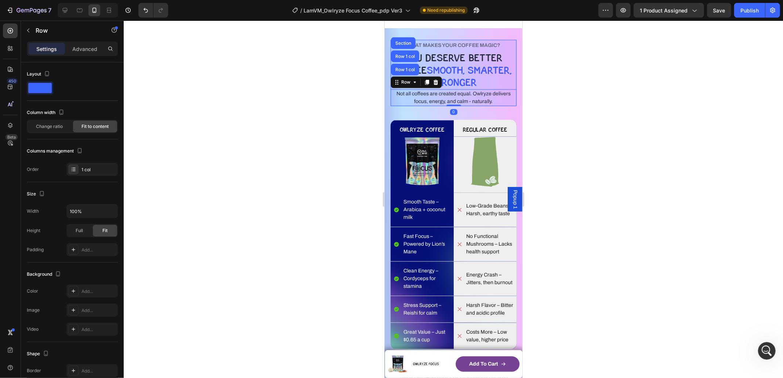
click at [403, 63] on div "Row 1 col" at bounding box center [404, 69] width 28 height 12
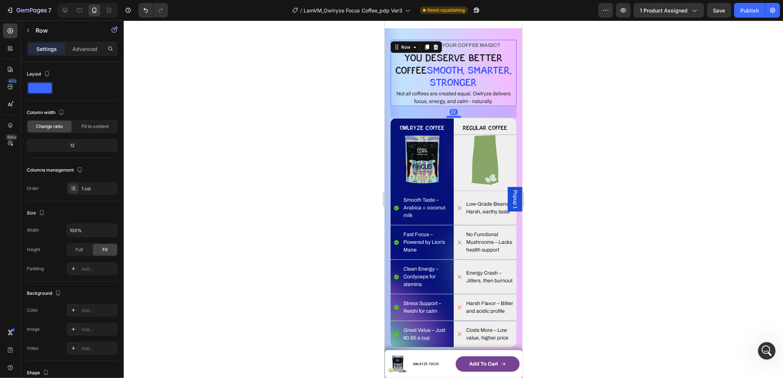
drag, startPoint x: 448, startPoint y: 118, endPoint x: 453, endPoint y: 116, distance: 4.8
click at [453, 116] on div at bounding box center [453, 117] width 15 height 2
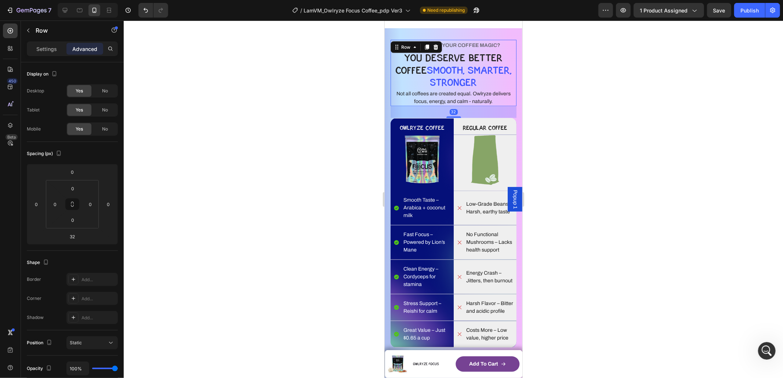
click at [574, 123] on div at bounding box center [453, 200] width 659 height 358
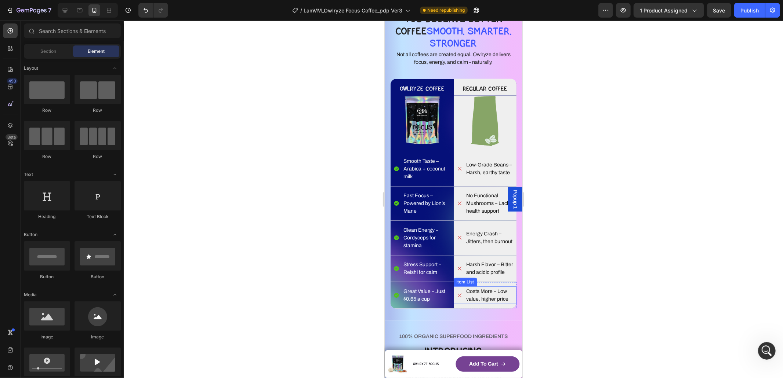
scroll to position [1150, 0]
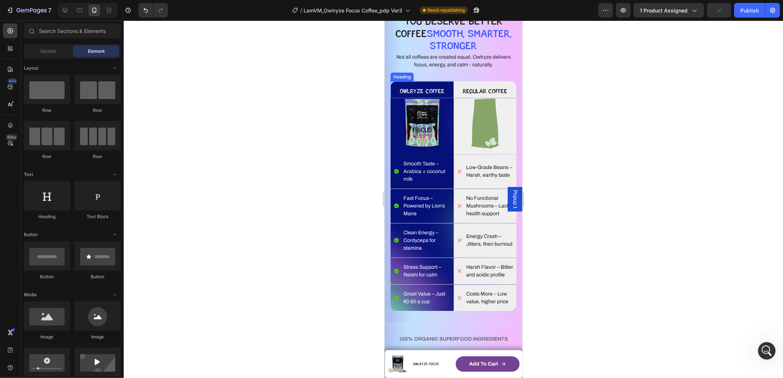
click at [447, 91] on h2 "OWLRYZE COFFEE" at bounding box center [421, 89] width 63 height 17
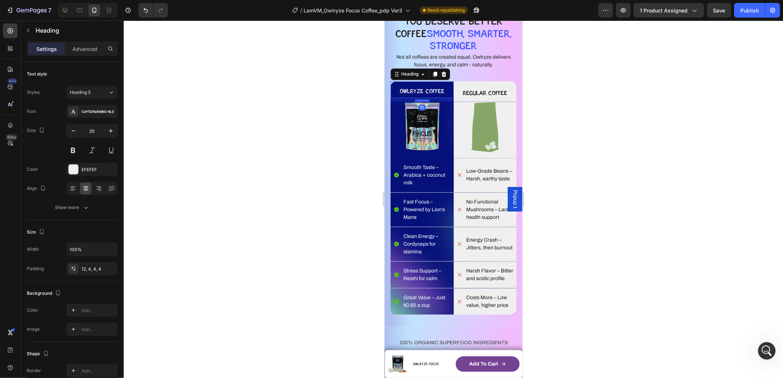
drag, startPoint x: 426, startPoint y: 97, endPoint x: 427, endPoint y: 100, distance: 4.0
click at [427, 100] on div at bounding box center [421, 100] width 15 height 2
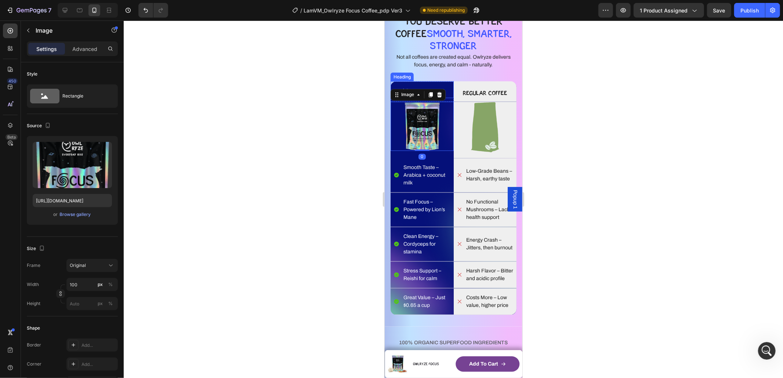
click at [443, 84] on h2 "OWLRYZE COFFEE" at bounding box center [421, 89] width 63 height 17
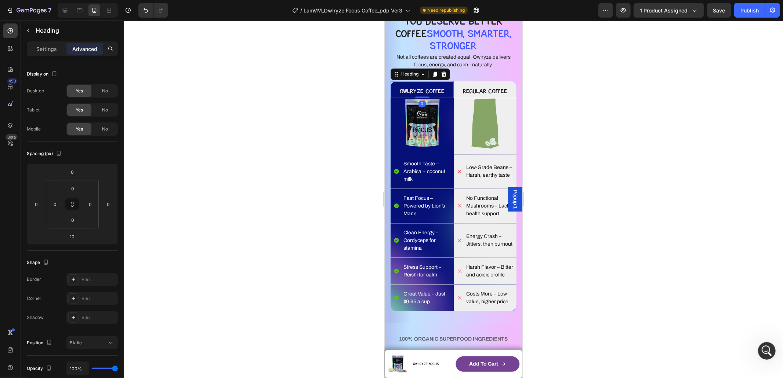
drag, startPoint x: 422, startPoint y: 101, endPoint x: 435, endPoint y: 91, distance: 15.9
click at [424, 92] on div "OWLRYZE COFFEE Heading 0" at bounding box center [421, 89] width 63 height 17
type input "0"
click at [483, 89] on h2 "Regular Coffee" at bounding box center [484, 89] width 63 height 17
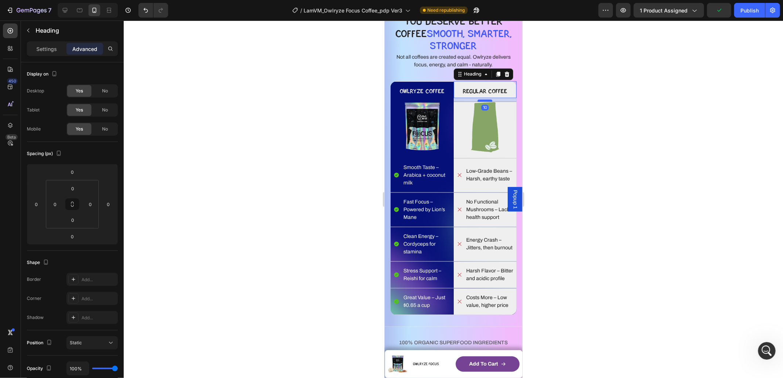
drag, startPoint x: 482, startPoint y: 97, endPoint x: 483, endPoint y: 100, distance: 4.0
click at [483, 100] on div at bounding box center [484, 100] width 15 height 2
type input "10"
click at [569, 106] on div at bounding box center [453, 200] width 659 height 358
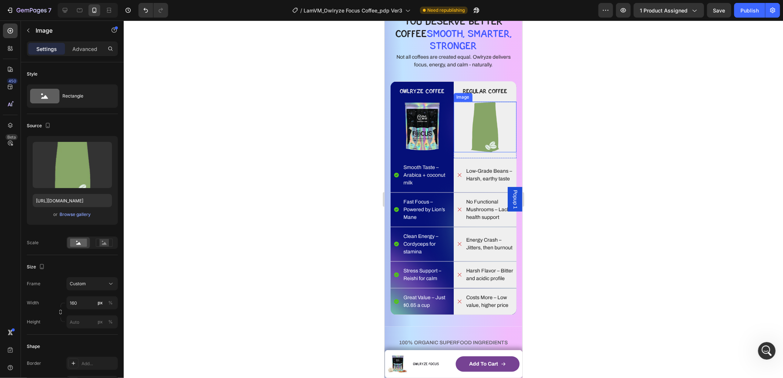
click at [494, 151] on img at bounding box center [484, 127] width 59 height 50
click at [485, 154] on div at bounding box center [484, 155] width 15 height 2
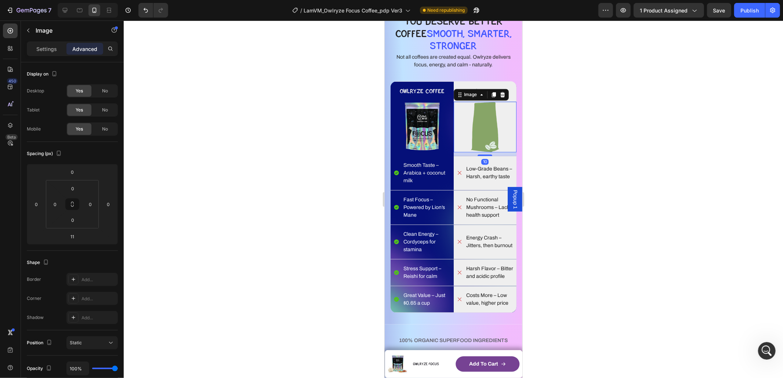
click at [485, 152] on div "10" at bounding box center [484, 152] width 63 height 0
type input "10"
click at [594, 150] on div at bounding box center [453, 200] width 659 height 358
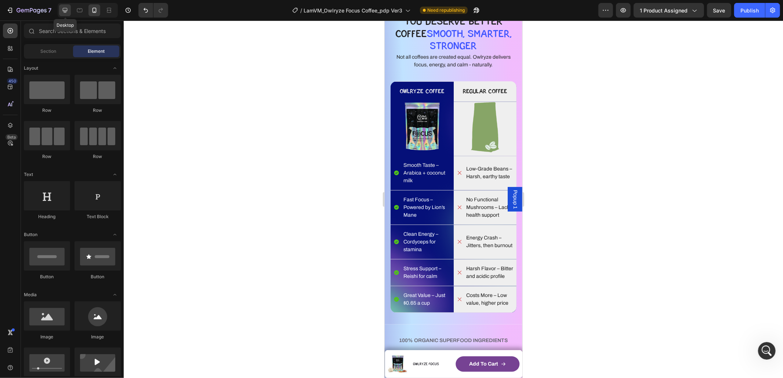
click at [68, 10] on icon at bounding box center [64, 10] width 7 height 7
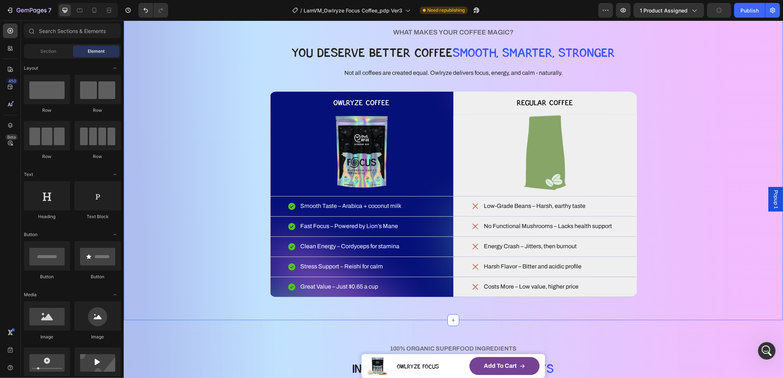
click at [715, 145] on div "WHAT MAKES YOUR COFFEE MAGIC? Heading YOU DESERVE BETTER COFFEE SMOOTH, SMARTER…" at bounding box center [453, 161] width 600 height 270
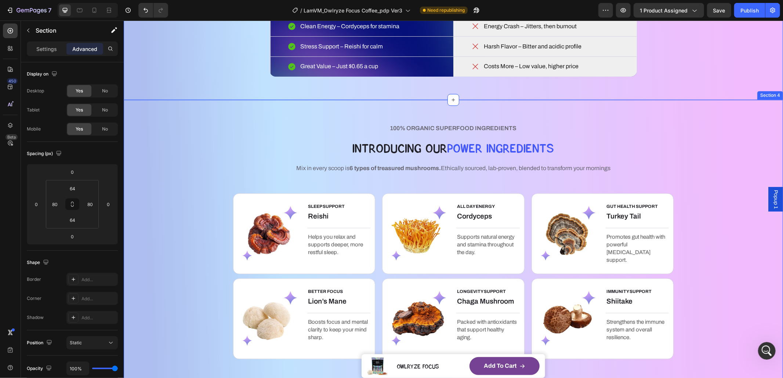
scroll to position [1079, 0]
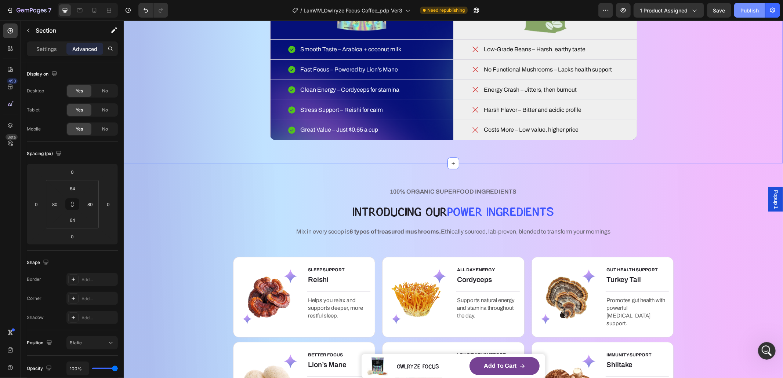
click at [740, 9] on button "Publish" at bounding box center [749, 10] width 31 height 15
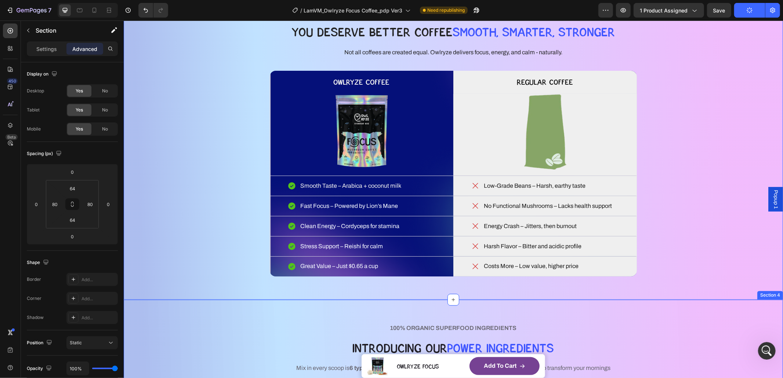
scroll to position [927, 0]
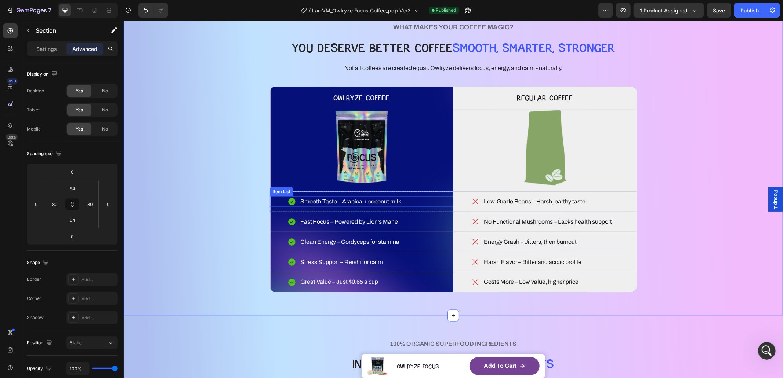
click at [355, 202] on p "Smooth Taste – Arabica + coconut milk" at bounding box center [350, 201] width 101 height 9
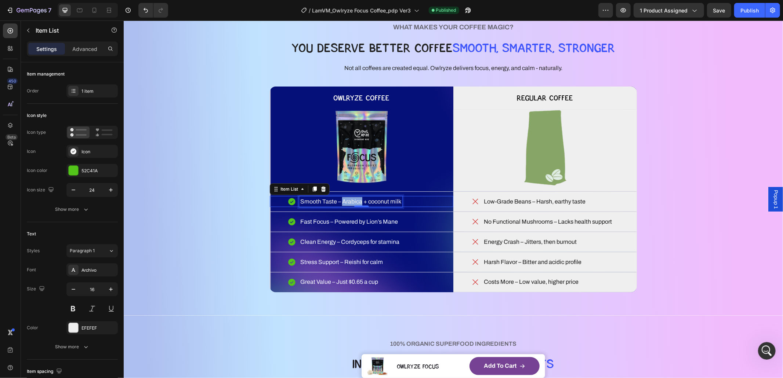
click at [355, 202] on p "Smooth Taste – Arabica + coconut milk" at bounding box center [350, 201] width 101 height 9
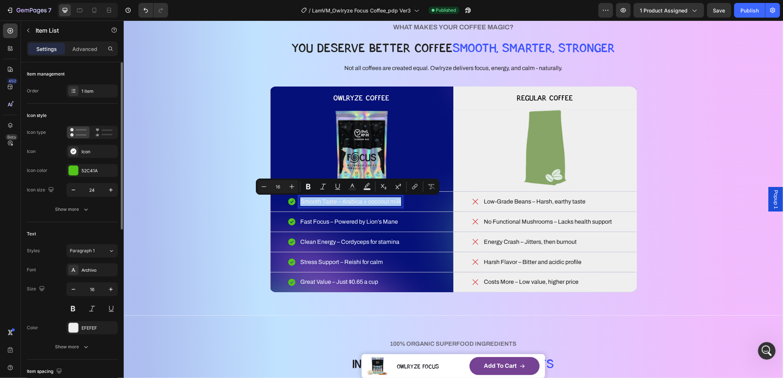
click at [76, 339] on div "Font Archivo Size 16 Color EFEFEF Show more" at bounding box center [72, 309] width 91 height 90
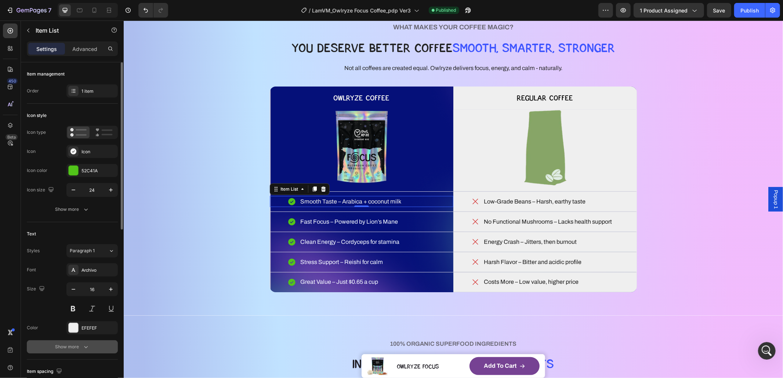
click at [72, 347] on div "Show more" at bounding box center [72, 347] width 34 height 7
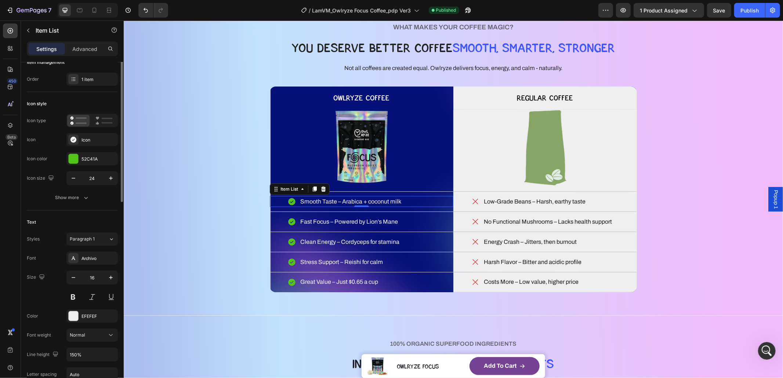
scroll to position [72, 0]
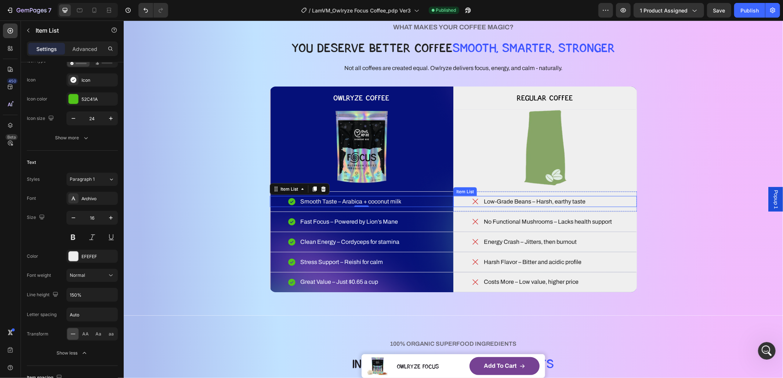
click at [498, 203] on p "Low-Grade Beans – Harsh, earthy taste" at bounding box center [534, 201] width 102 height 9
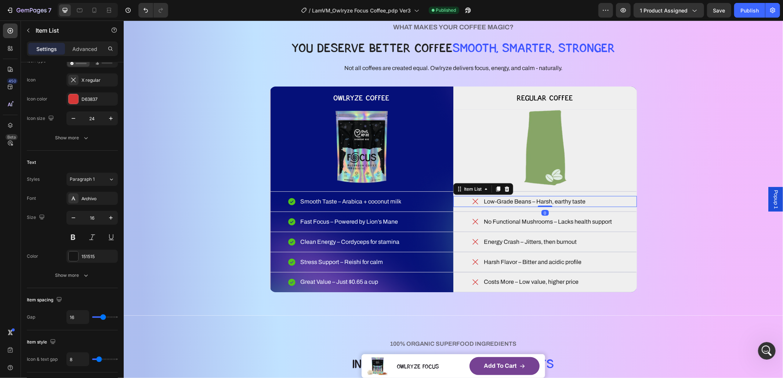
click at [498, 203] on p "Low-Grade Beans – Harsh, earthy taste" at bounding box center [534, 201] width 102 height 9
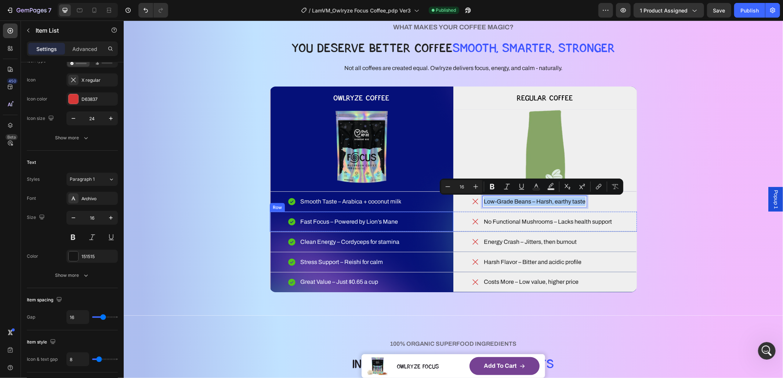
click at [314, 205] on p "Smooth Taste – Arabica + coconut milk" at bounding box center [350, 201] width 101 height 9
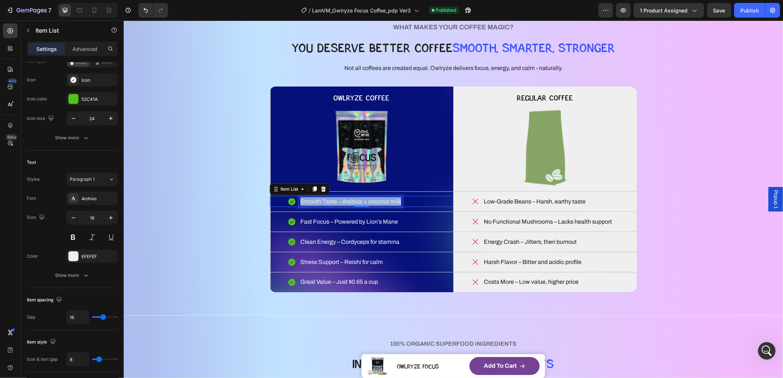
click at [314, 205] on p "Smooth Taste – Arabica + coconut milk" at bounding box center [350, 201] width 101 height 9
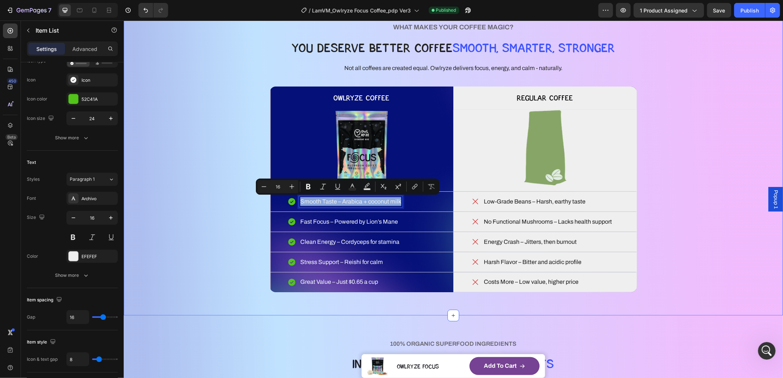
click at [216, 218] on div "WHAT MAKES YOUR COFFEE MAGIC? Heading YOU DESERVE BETTER COFFEE SMOOTH, SMARTER…" at bounding box center [453, 156] width 600 height 270
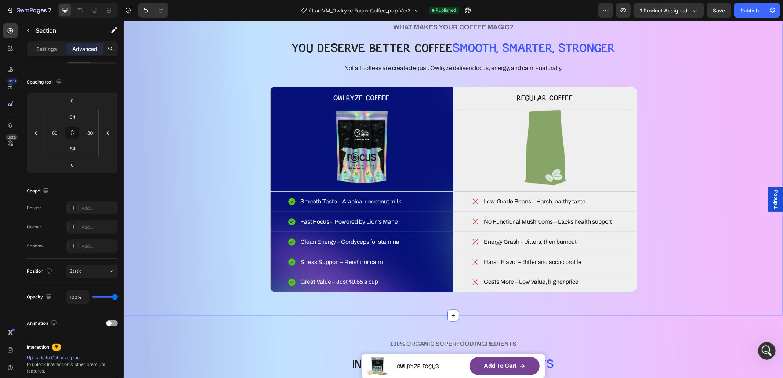
scroll to position [0, 0]
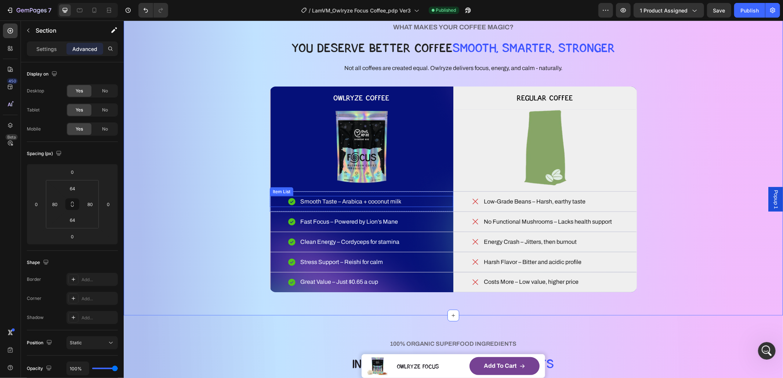
click at [322, 201] on p "Smooth Taste – Arabica + coconut milk" at bounding box center [350, 201] width 101 height 9
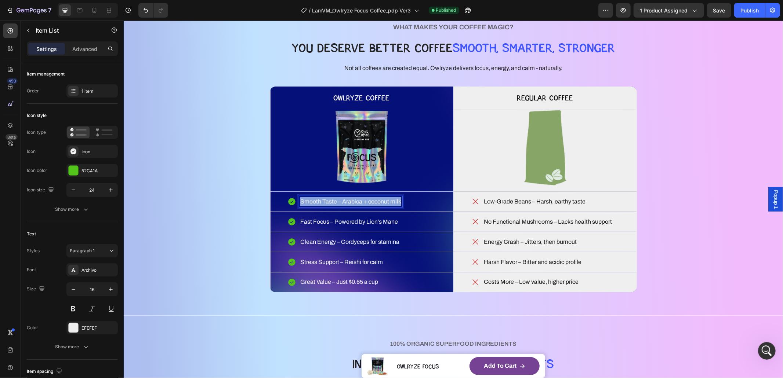
click at [322, 201] on p "Smooth Taste – Arabica + coconut milk" at bounding box center [350, 201] width 101 height 9
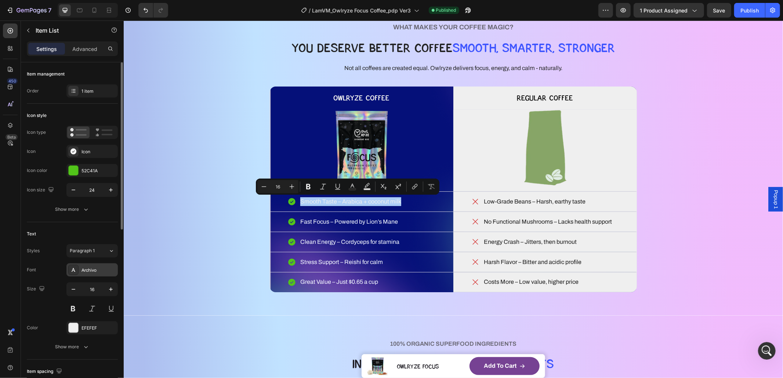
click at [86, 273] on div "Archivo" at bounding box center [98, 270] width 34 height 7
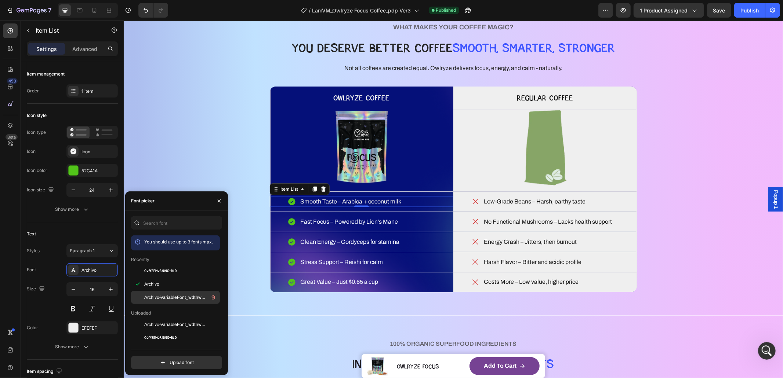
click at [167, 295] on span "Archivo-VariableFont_wdthwght" at bounding box center [174, 297] width 61 height 7
click at [347, 218] on p "Fast Focus – Powered by Lion’s Mane" at bounding box center [349, 221] width 98 height 9
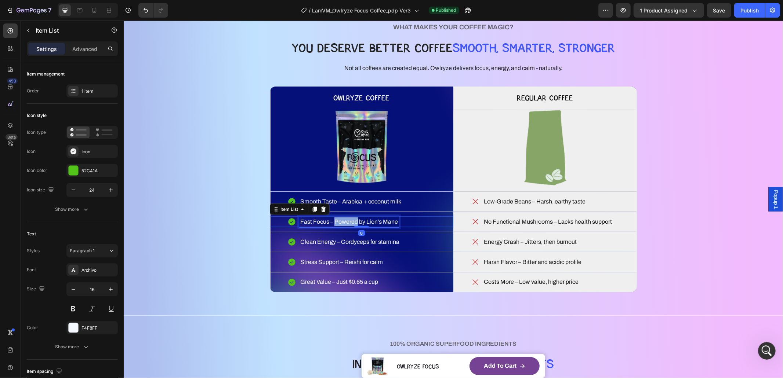
click at [347, 218] on p "Fast Focus – Powered by Lion’s Mane" at bounding box center [349, 221] width 98 height 9
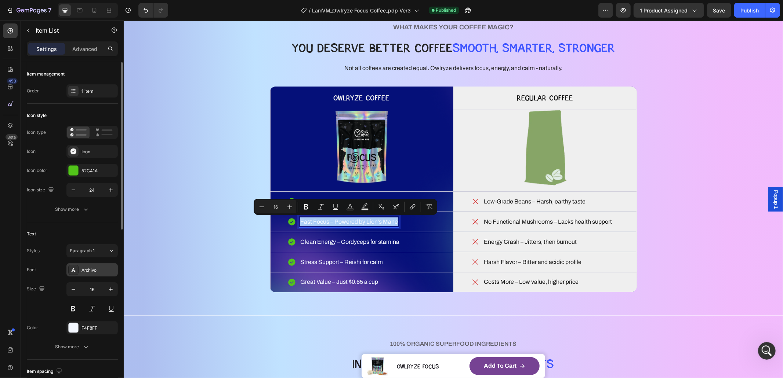
click at [87, 272] on div "Archivo" at bounding box center [98, 270] width 34 height 7
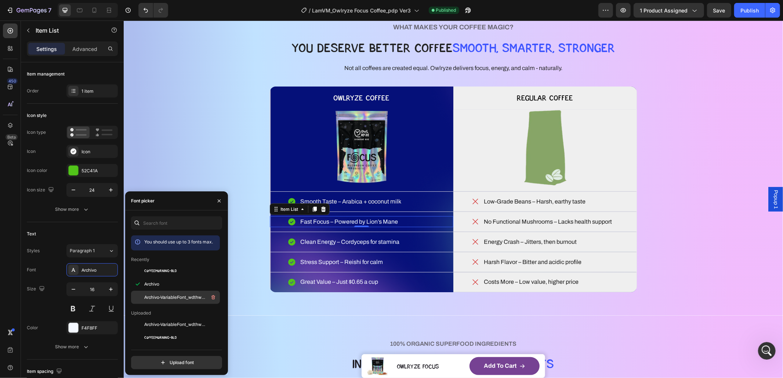
drag, startPoint x: 179, startPoint y: 297, endPoint x: 186, endPoint y: 294, distance: 7.1
click at [179, 297] on span "Archivo-VariableFont_wdthwght" at bounding box center [174, 297] width 61 height 7
click at [327, 241] on p "Clean Energy – Cordyceps for stamina" at bounding box center [349, 241] width 99 height 9
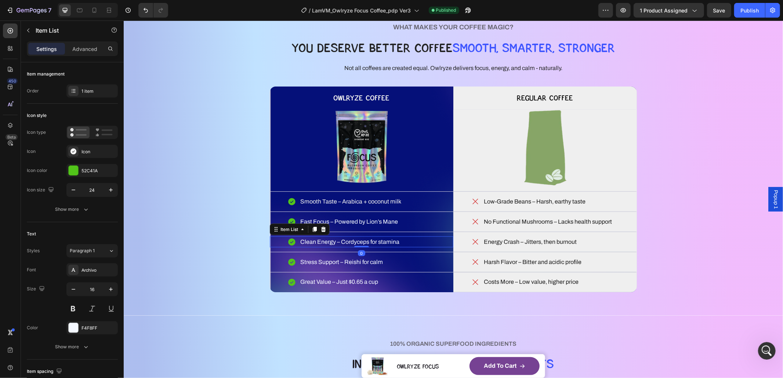
click at [327, 241] on p "Clean Energy – Cordyceps for stamina" at bounding box center [349, 241] width 99 height 9
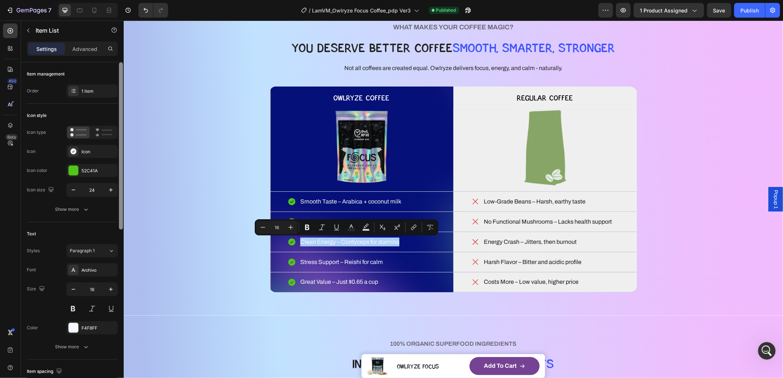
drag, startPoint x: 90, startPoint y: 270, endPoint x: 119, endPoint y: 277, distance: 30.3
click at [90, 270] on div "Archivo" at bounding box center [98, 270] width 34 height 7
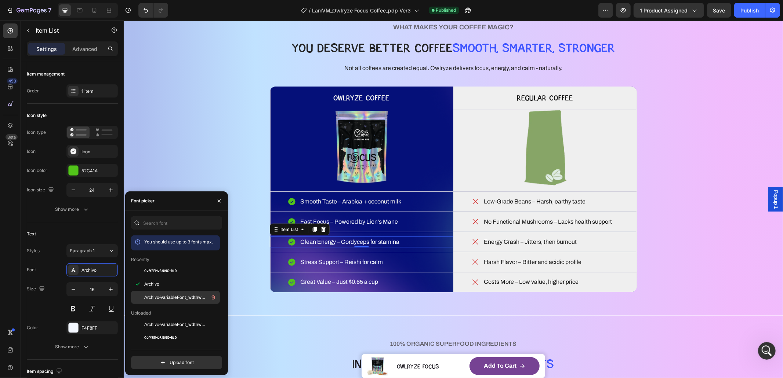
click at [169, 298] on span "Archivo-VariableFont_wdthwght" at bounding box center [174, 297] width 61 height 7
click at [333, 259] on p "Stress Support – Reishi for calm" at bounding box center [341, 262] width 83 height 9
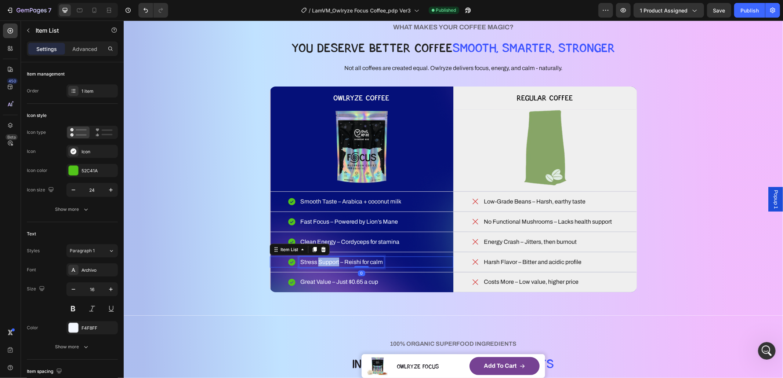
click at [333, 259] on p "Stress Support – Reishi for calm" at bounding box center [341, 262] width 83 height 9
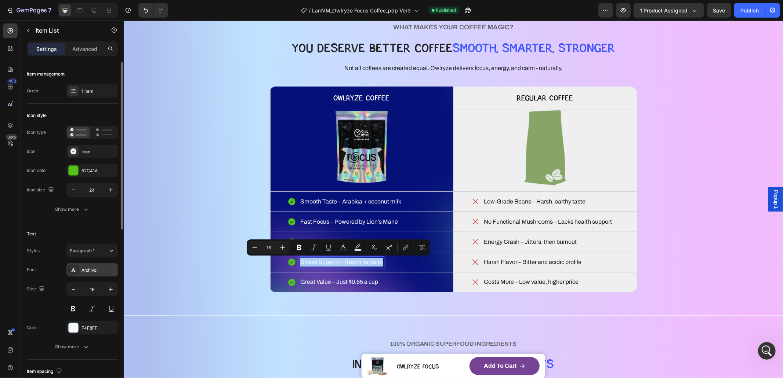
click at [88, 267] on div "Archivo" at bounding box center [98, 270] width 34 height 7
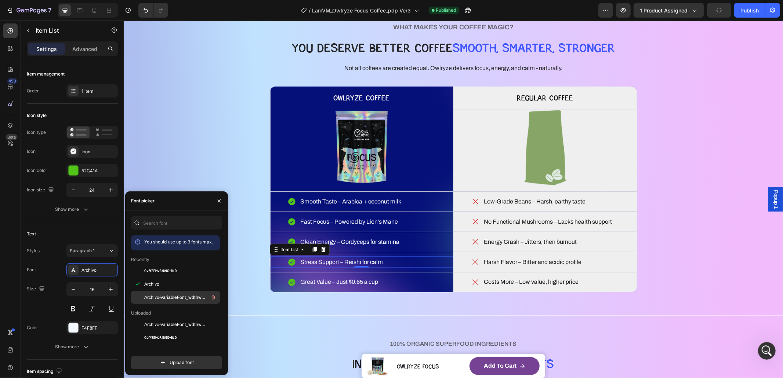
click at [171, 295] on span "Archivo-VariableFont_wdthwght" at bounding box center [174, 297] width 61 height 7
click at [319, 275] on div "Great Value – Just $0.65 a cup Item List Row" at bounding box center [361, 282] width 184 height 20
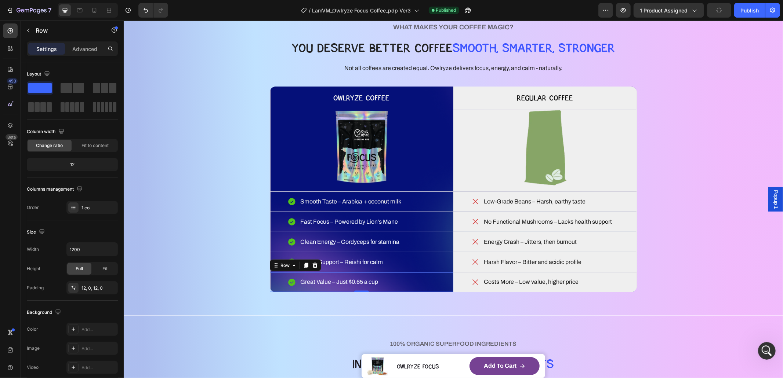
click at [319, 280] on p "Great Value – Just $0.65 a cup" at bounding box center [339, 282] width 78 height 9
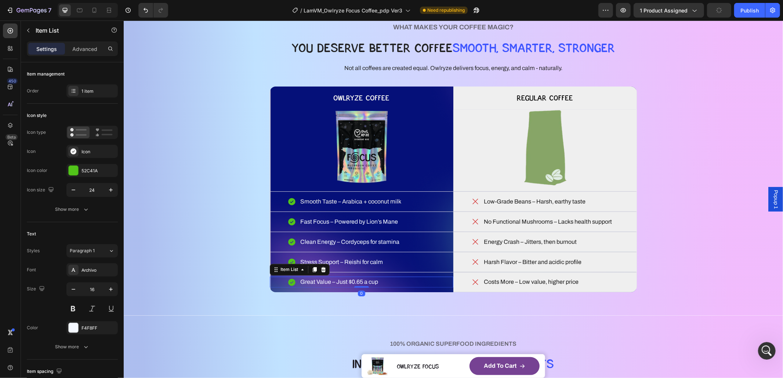
click at [319, 280] on p "Great Value – Just $0.65 a cup" at bounding box center [339, 282] width 78 height 9
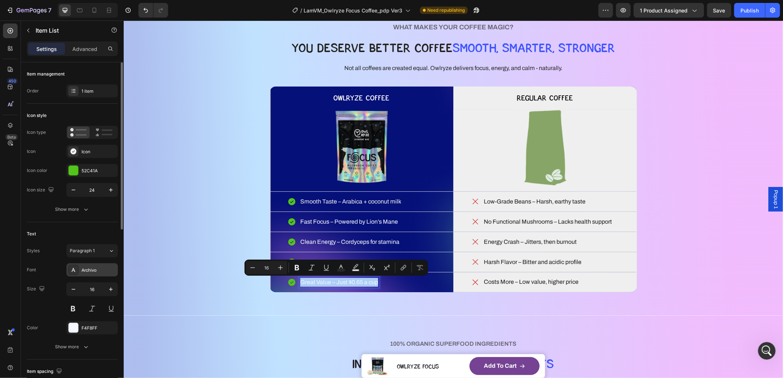
click at [95, 270] on div "Archivo" at bounding box center [98, 270] width 34 height 7
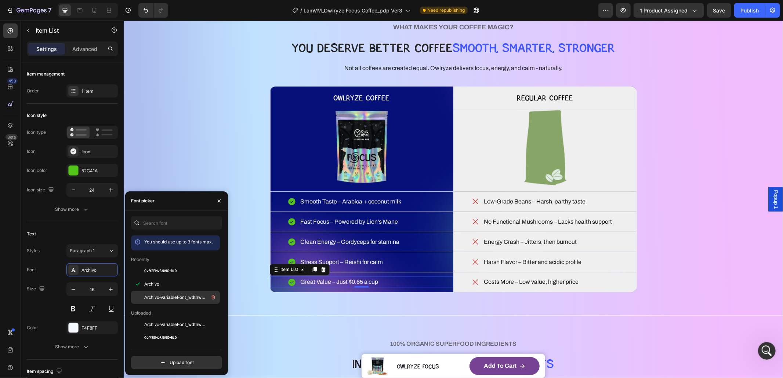
click at [165, 301] on div "Archivo-VariableFont_wdthwght" at bounding box center [181, 297] width 74 height 9
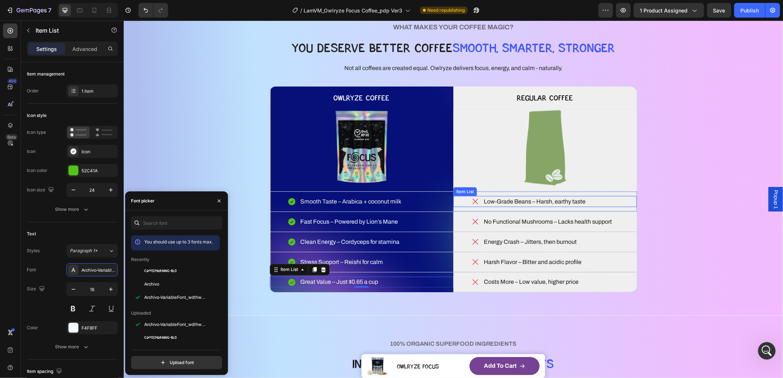
click at [507, 204] on p "Low-Grade Beans – Harsh, earthy taste" at bounding box center [534, 201] width 102 height 9
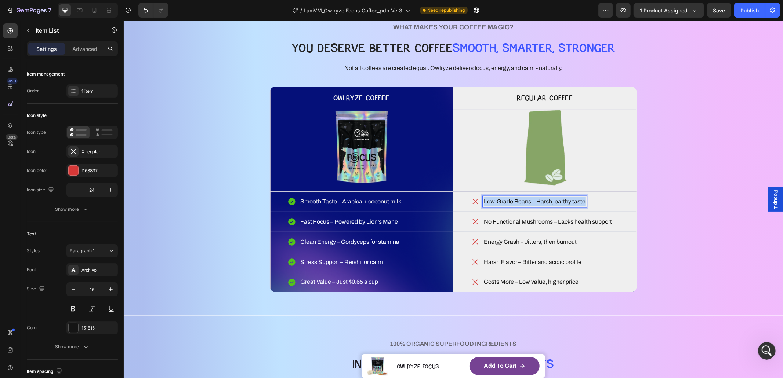
click at [507, 204] on p "Low-Grade Beans – Harsh, earthy taste" at bounding box center [534, 201] width 102 height 9
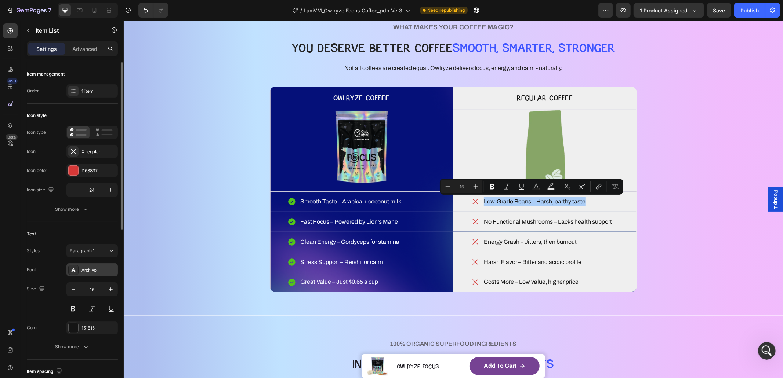
drag, startPoint x: 84, startPoint y: 265, endPoint x: 89, endPoint y: 265, distance: 5.2
click at [84, 265] on div "Archivo" at bounding box center [91, 270] width 51 height 13
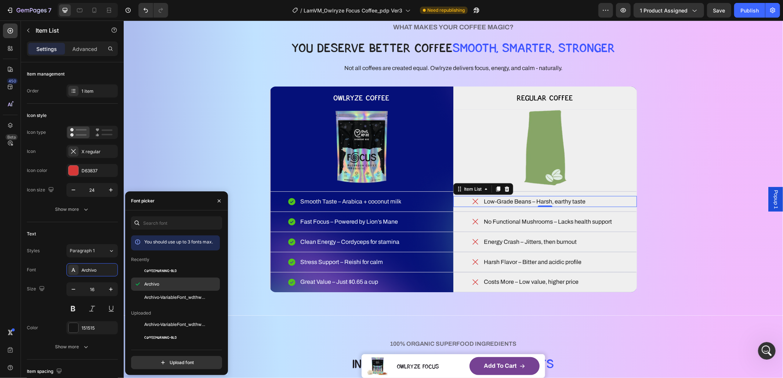
drag, startPoint x: 166, startPoint y: 292, endPoint x: 202, endPoint y: 289, distance: 36.5
click at [487, 221] on p "No Functional Mushrooms – Lacks health support" at bounding box center [547, 221] width 128 height 9
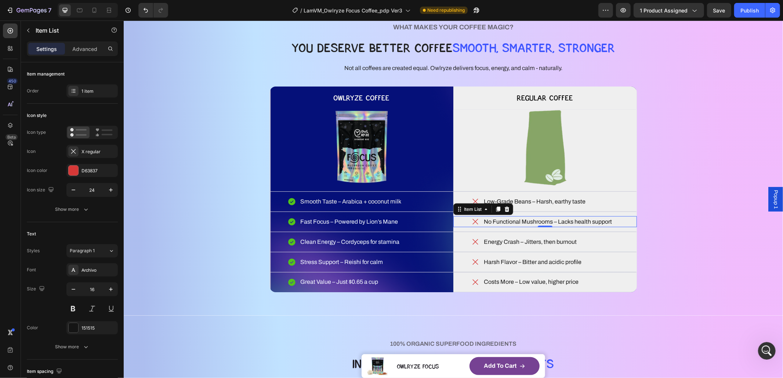
click at [487, 221] on p "No Functional Mushrooms – Lacks health support" at bounding box center [547, 221] width 128 height 9
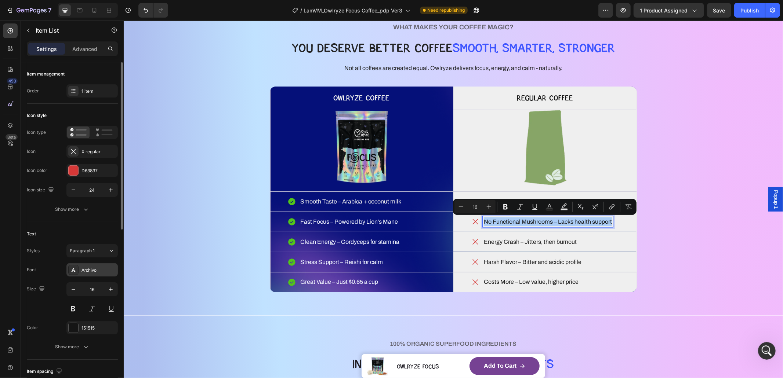
click at [85, 267] on div "Archivo" at bounding box center [98, 270] width 34 height 7
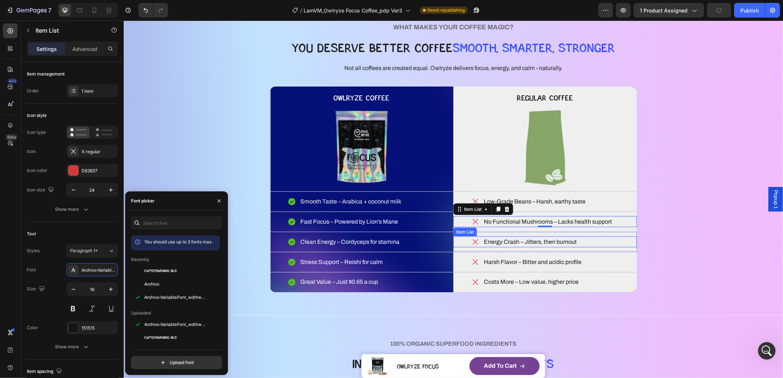
click at [494, 239] on p "Energy Crash – Jitters, then burnout" at bounding box center [529, 241] width 93 height 9
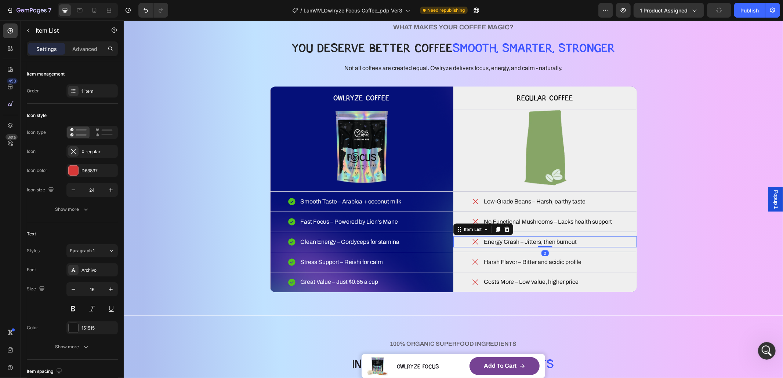
click at [494, 239] on p "Energy Crash – Jitters, then burnout" at bounding box center [529, 241] width 93 height 9
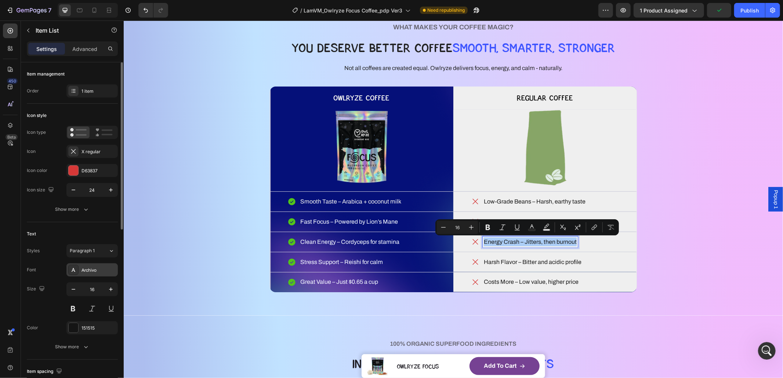
click at [75, 266] on div at bounding box center [73, 270] width 10 height 10
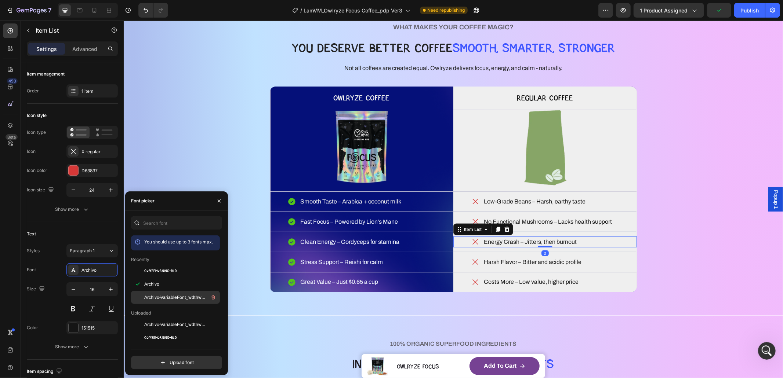
drag, startPoint x: 166, startPoint y: 297, endPoint x: 200, endPoint y: 291, distance: 35.3
click at [166, 297] on span "Archivo-VariableFont_wdthwght" at bounding box center [174, 297] width 61 height 7
click at [491, 259] on p "Harsh Flavor – Bitter and acidic profile" at bounding box center [532, 262] width 98 height 9
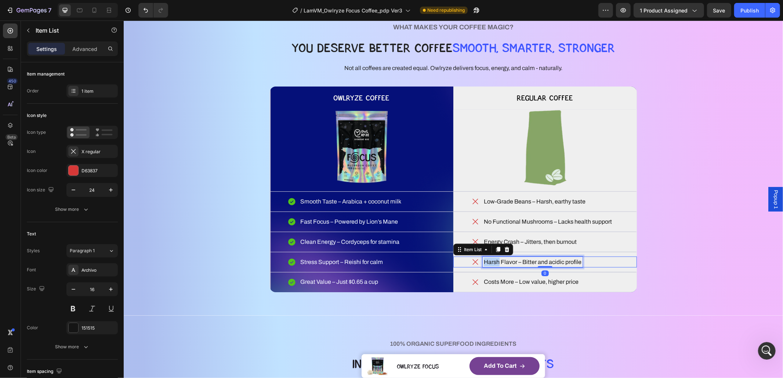
click at [491, 259] on p "Harsh Flavor – Bitter and acidic profile" at bounding box center [532, 262] width 98 height 9
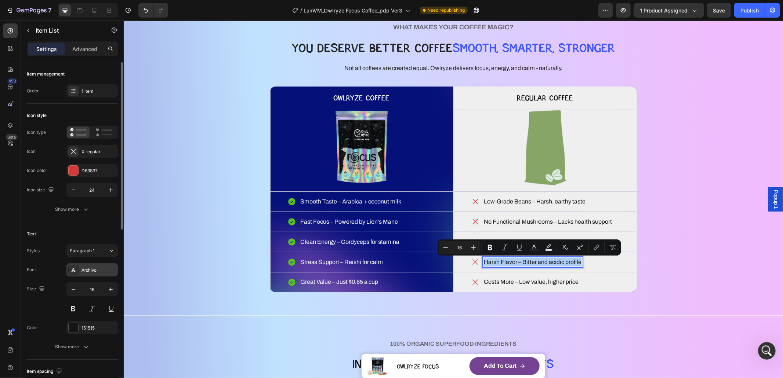
click at [96, 274] on div "Archivo" at bounding box center [91, 270] width 51 height 13
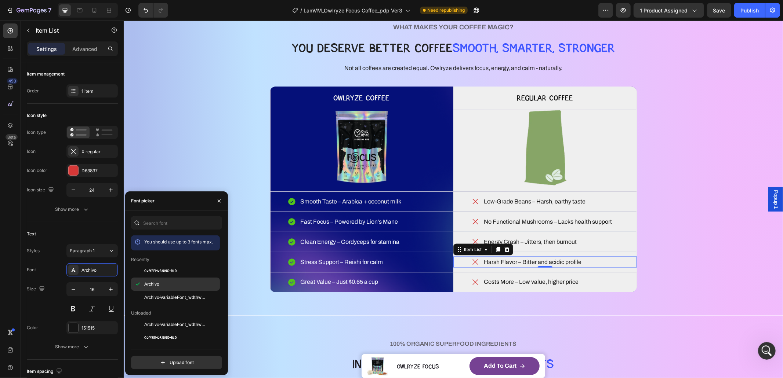
drag, startPoint x: 169, startPoint y: 294, endPoint x: 207, endPoint y: 291, distance: 38.6
click at [169, 294] on div "Archivo-VariableFont_wdthwght" at bounding box center [181, 297] width 74 height 9
click at [534, 286] on p "Costs More – Low value, higher price" at bounding box center [530, 282] width 95 height 9
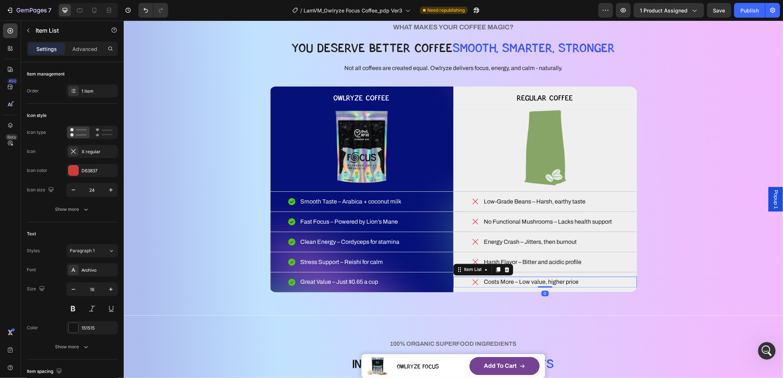
click at [537, 286] on div at bounding box center [544, 286] width 15 height 1
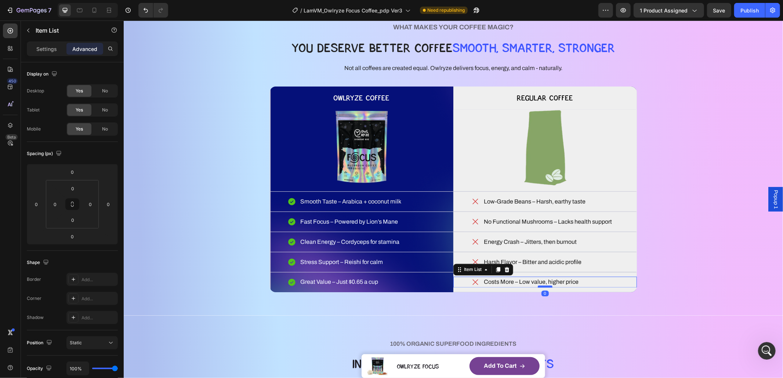
click at [537, 286] on div at bounding box center [544, 287] width 15 height 2
click at [500, 283] on p "Costs More – Low value, higher price" at bounding box center [530, 282] width 95 height 9
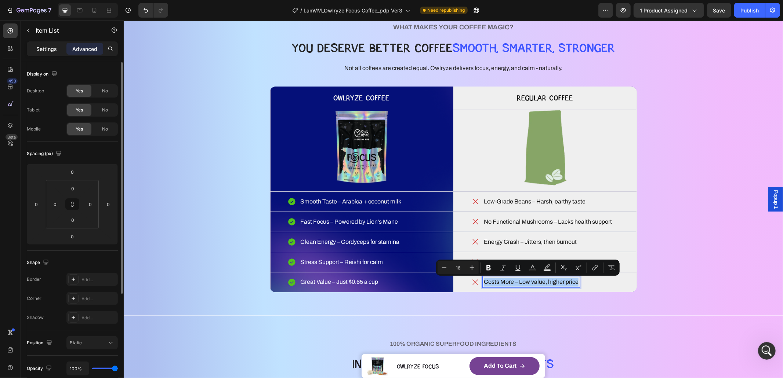
click at [38, 52] on p "Settings" at bounding box center [46, 49] width 21 height 8
type input "8"
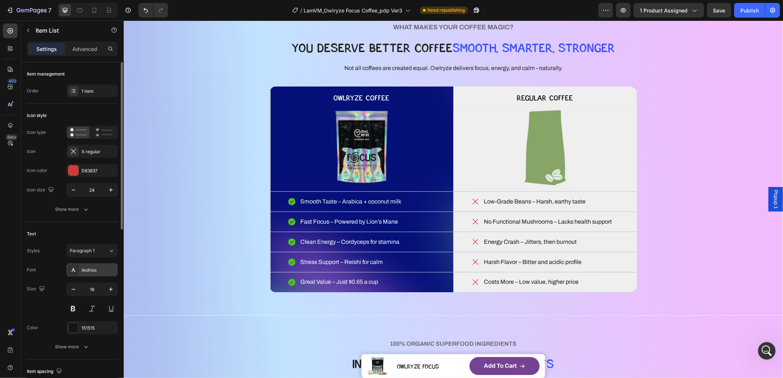
click at [99, 266] on div "Archivo" at bounding box center [91, 270] width 51 height 13
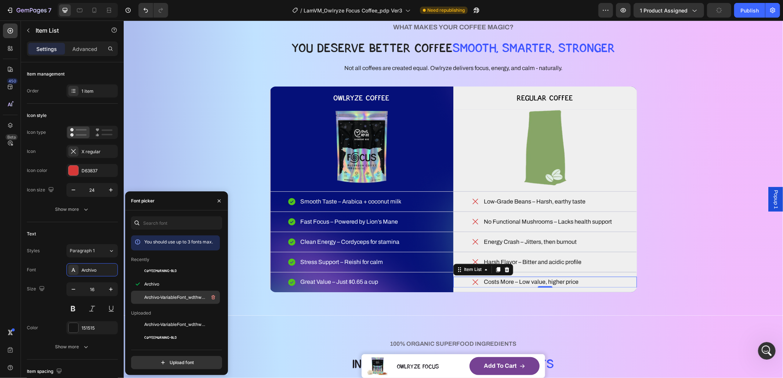
drag, startPoint x: 167, startPoint y: 299, endPoint x: 174, endPoint y: 297, distance: 7.8
click at [167, 299] on span "Archivo-VariableFont_wdthwght" at bounding box center [174, 297] width 61 height 7
click at [469, 307] on div "WHAT MAKES YOUR COFFEE MAGIC? Heading YOU DESERVE BETTER COFFEE SMOOTH, SMARTER…" at bounding box center [452, 156] width 659 height 317
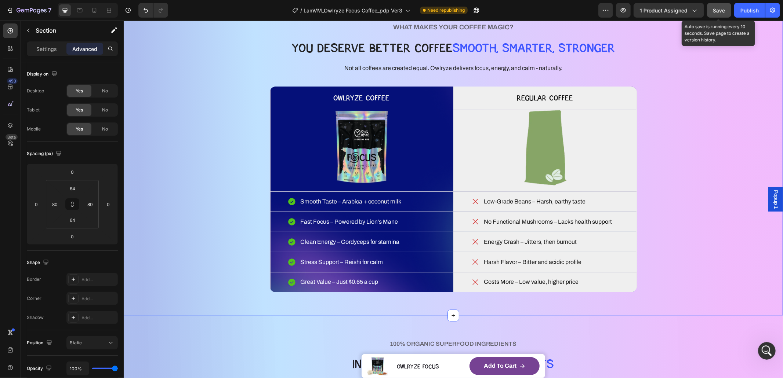
click at [719, 13] on div "Save" at bounding box center [719, 11] width 12 height 8
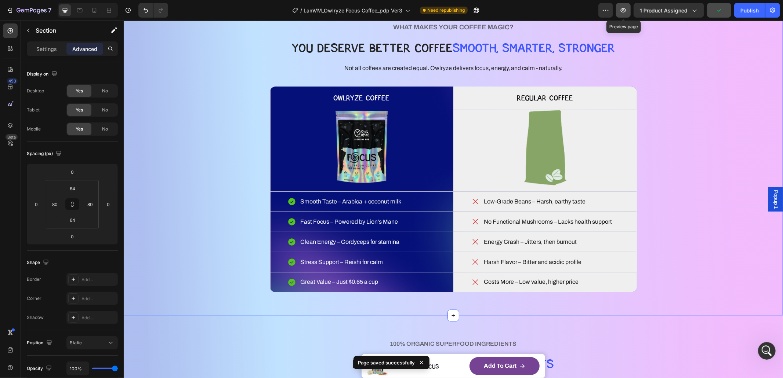
click at [623, 12] on icon "button" at bounding box center [624, 10] width 6 height 4
click at [96, 10] on icon at bounding box center [94, 10] width 4 height 5
type input "32"
type input "0"
type input "32"
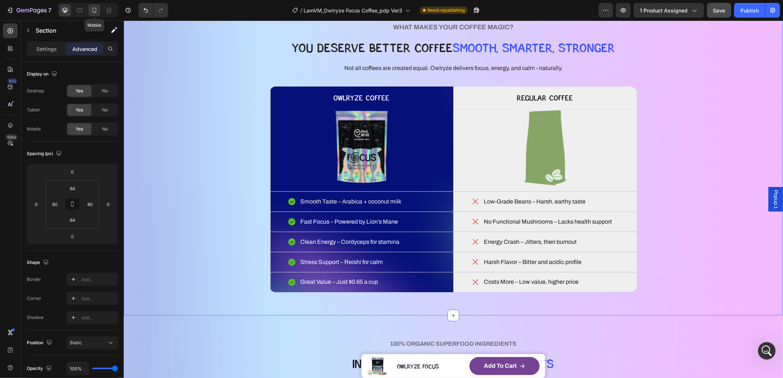
type input "0"
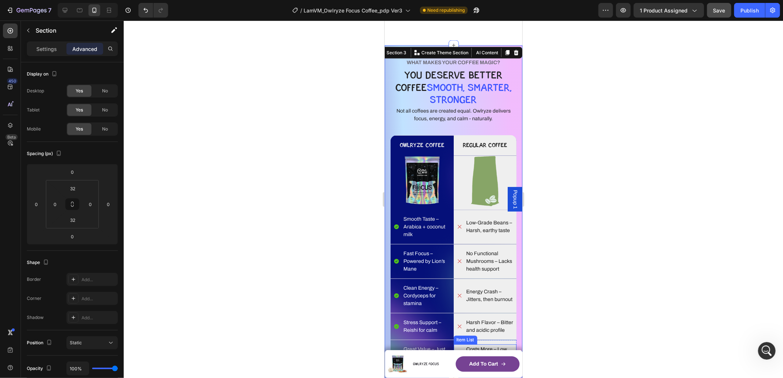
scroll to position [1149, 0]
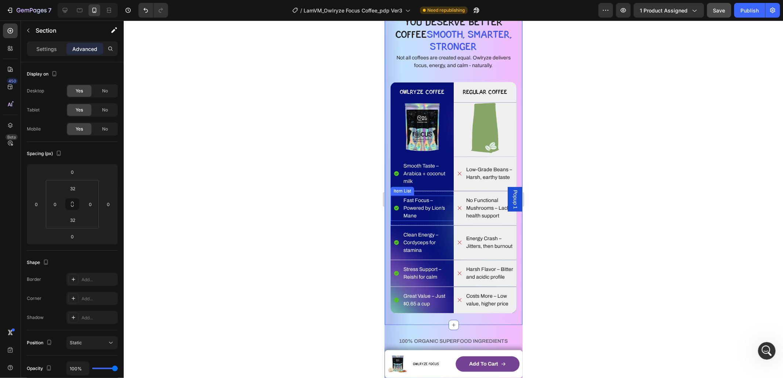
click at [428, 213] on p "Fast Focus – Powered by Lion’s Mane" at bounding box center [427, 208] width 49 height 23
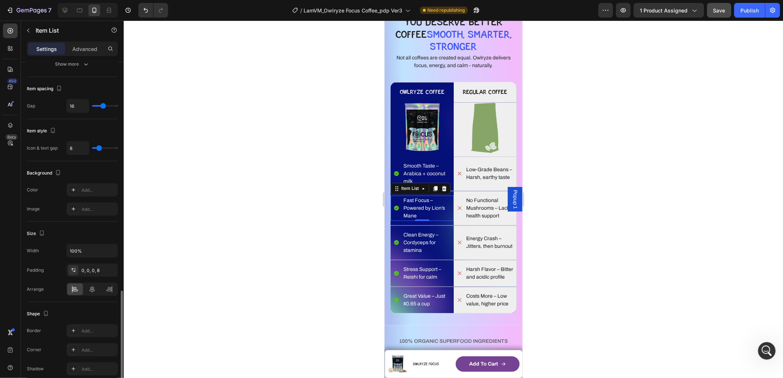
scroll to position [342, 0]
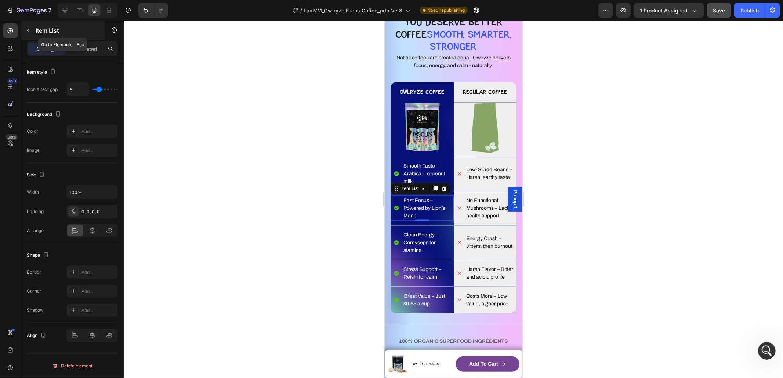
click at [30, 30] on icon "button" at bounding box center [28, 31] width 6 height 6
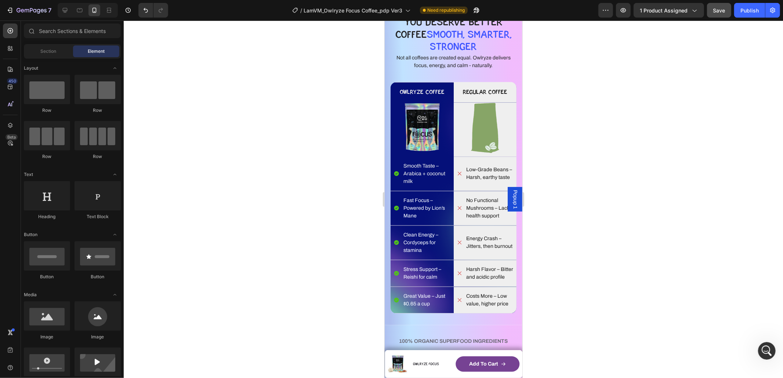
scroll to position [174, 0]
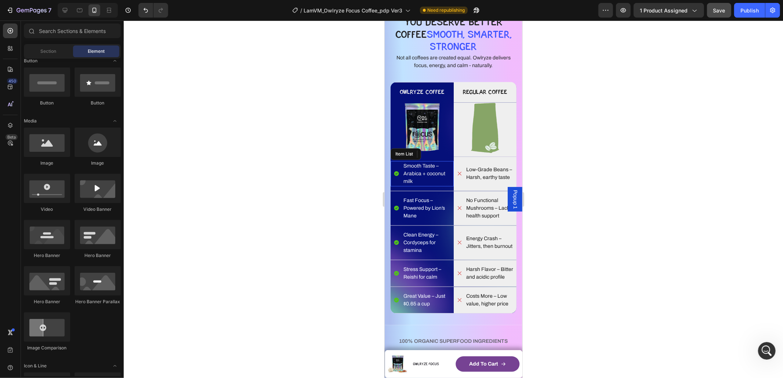
click at [412, 169] on p "Smooth Taste – Arabica + coconut milk" at bounding box center [427, 173] width 49 height 23
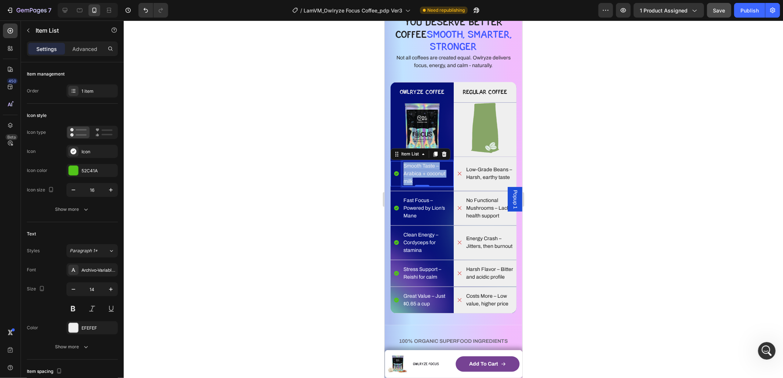
click at [412, 169] on p "Smooth Taste – Arabica + coconut milk" at bounding box center [427, 173] width 49 height 23
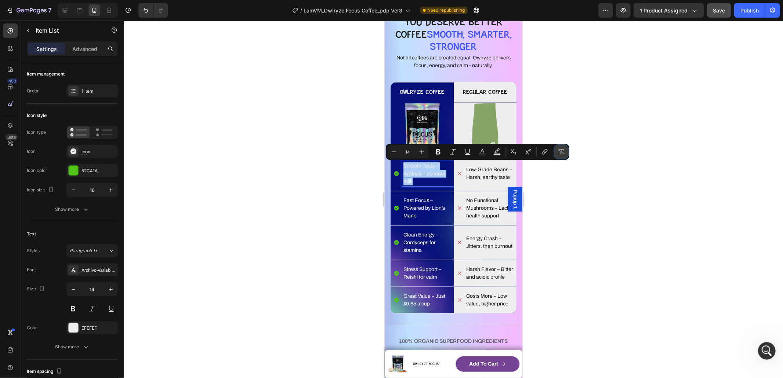
click at [562, 152] on icon "Editor contextual toolbar" at bounding box center [560, 151] width 7 height 7
click at [440, 154] on icon "Editor contextual toolbar" at bounding box center [438, 152] width 4 height 6
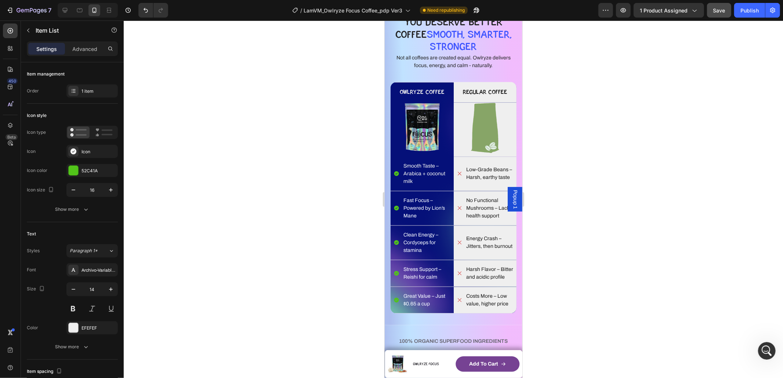
click at [426, 170] on strong "Smooth Taste – Arabica + coconut milk" at bounding box center [424, 173] width 42 height 21
click at [419, 171] on strong "Smooth Taste – Arabica + coconut milk" at bounding box center [424, 173] width 42 height 21
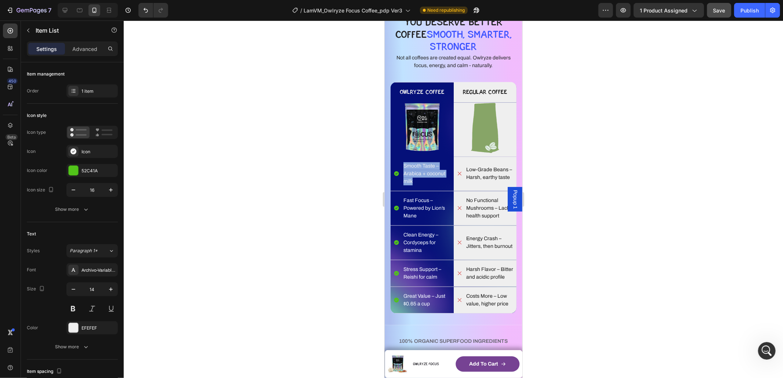
click at [419, 171] on strong "Smooth Taste – Arabica + coconut milk" at bounding box center [424, 173] width 42 height 21
click at [326, 175] on div at bounding box center [453, 200] width 659 height 358
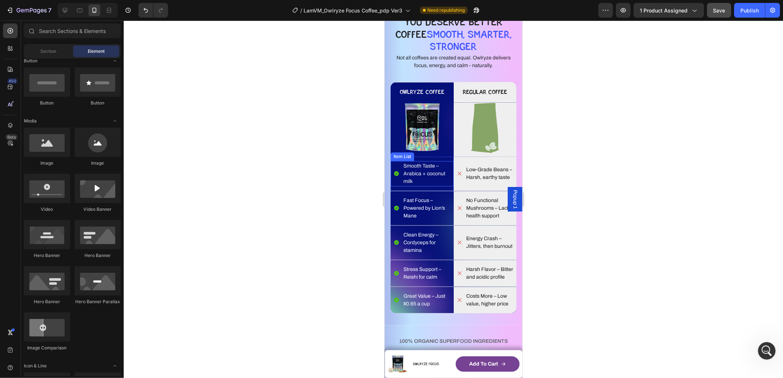
click at [423, 172] on strong "Smooth Taste – Arabica + coconut milk" at bounding box center [424, 173] width 42 height 21
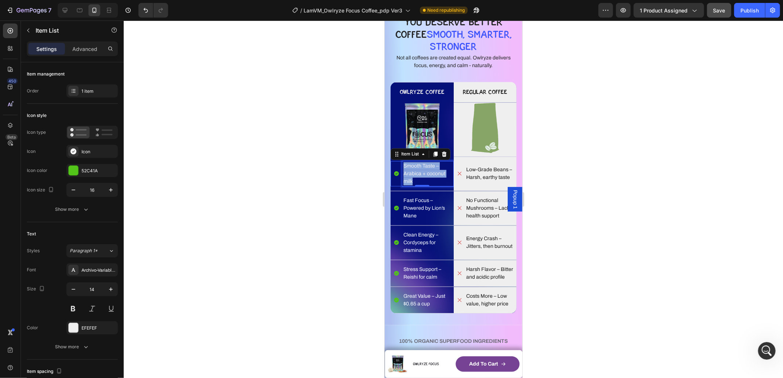
click at [423, 172] on strong "Smooth Taste – Arabica + coconut milk" at bounding box center [424, 173] width 42 height 21
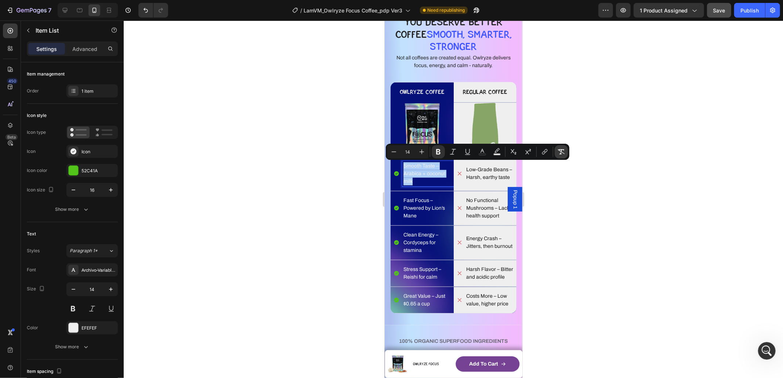
click at [558, 153] on icon "Editor contextual toolbar" at bounding box center [560, 151] width 7 height 7
click at [321, 195] on div at bounding box center [453, 200] width 659 height 358
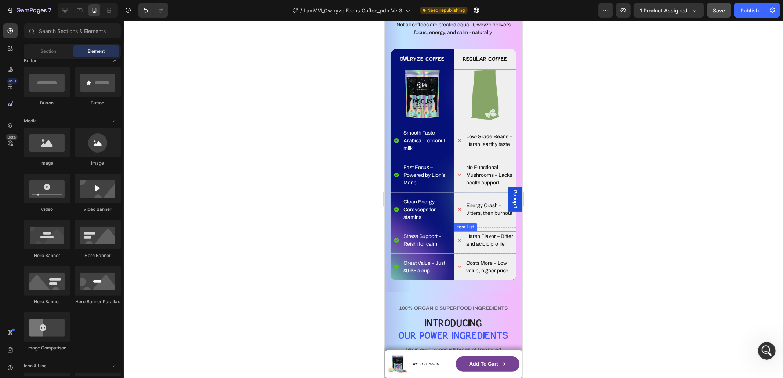
scroll to position [1186, 0]
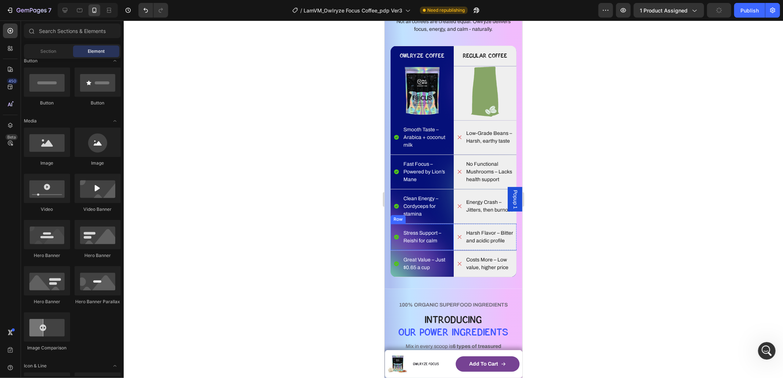
click at [416, 246] on div "Stress Support – Reishi for calm Item List" at bounding box center [421, 237] width 63 height 18
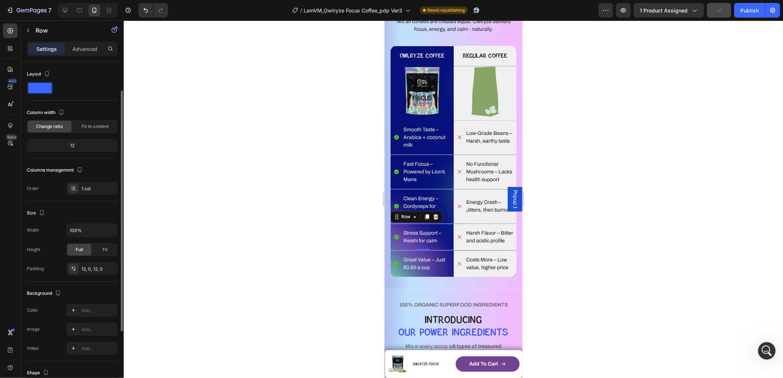
scroll to position [133, 0]
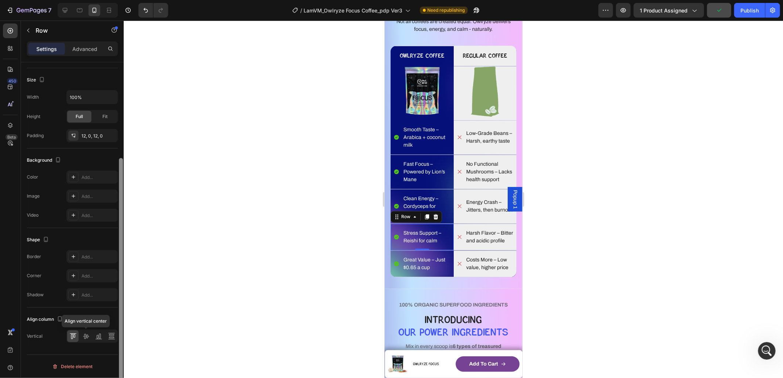
drag, startPoint x: 87, startPoint y: 335, endPoint x: 120, endPoint y: 324, distance: 34.6
click at [87, 335] on icon at bounding box center [85, 336] width 7 height 7
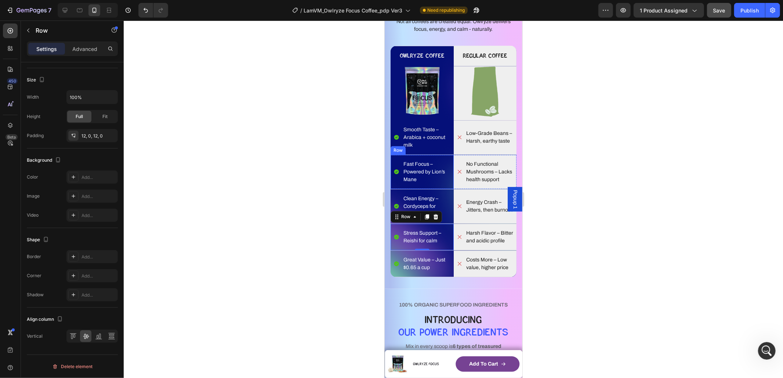
click at [442, 185] on div "Fast Focus – Powered by Lion’s Mane" at bounding box center [427, 171] width 51 height 25
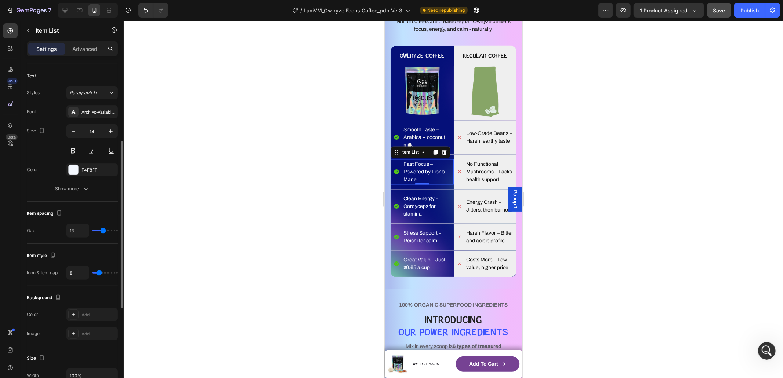
scroll to position [335, 0]
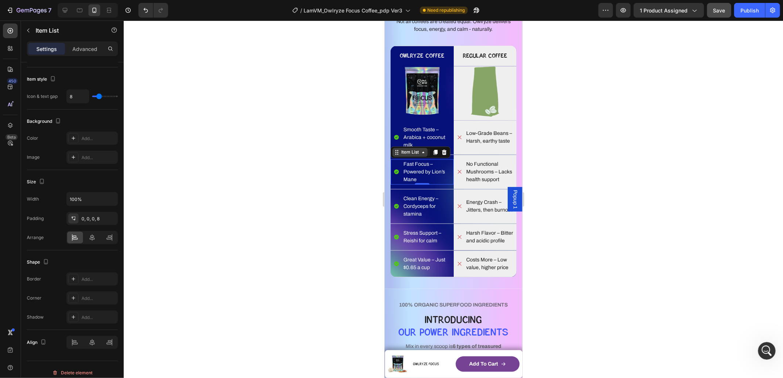
click at [407, 153] on div "Item List" at bounding box center [409, 152] width 21 height 7
click at [406, 141] on div "Row 1 col" at bounding box center [404, 139] width 22 height 4
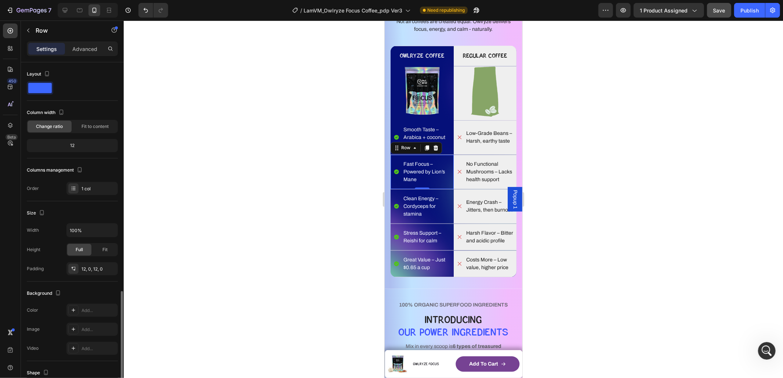
scroll to position [133, 0]
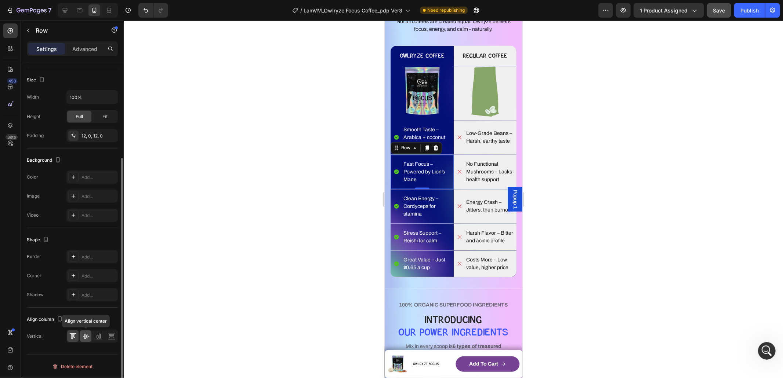
click at [86, 336] on icon at bounding box center [85, 336] width 7 height 7
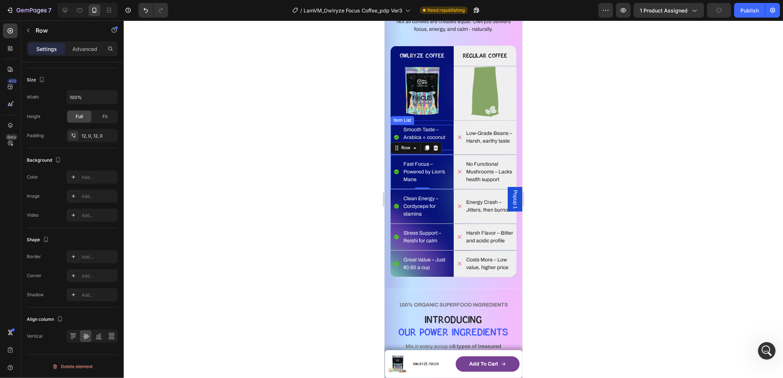
click at [429, 134] on p "Smooth Taste – Arabica + coconut milk" at bounding box center [427, 137] width 49 height 23
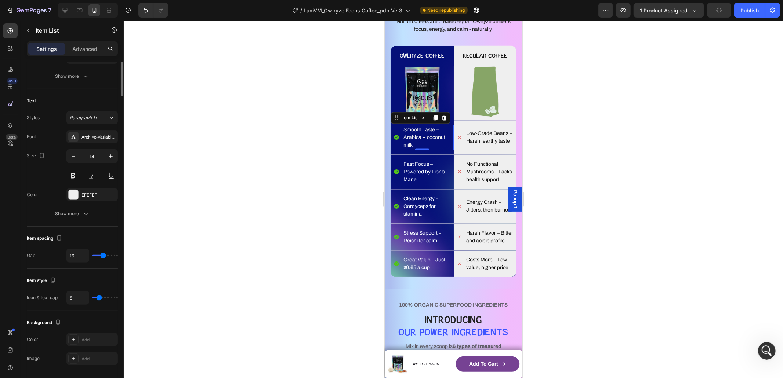
scroll to position [0, 0]
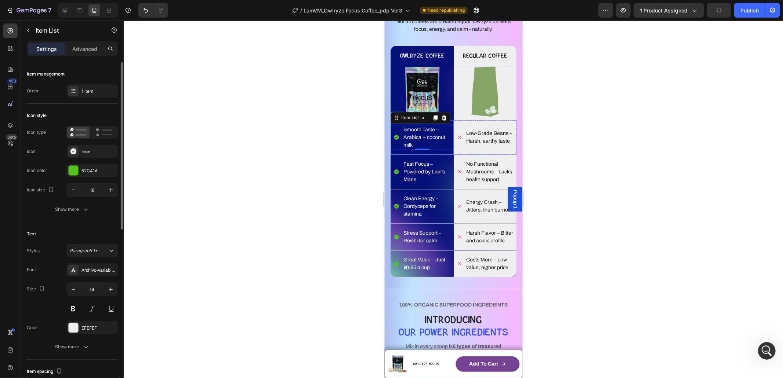
click at [403, 122] on div "Item List" at bounding box center [420, 118] width 60 height 12
click at [404, 115] on div "Item List" at bounding box center [409, 118] width 21 height 7
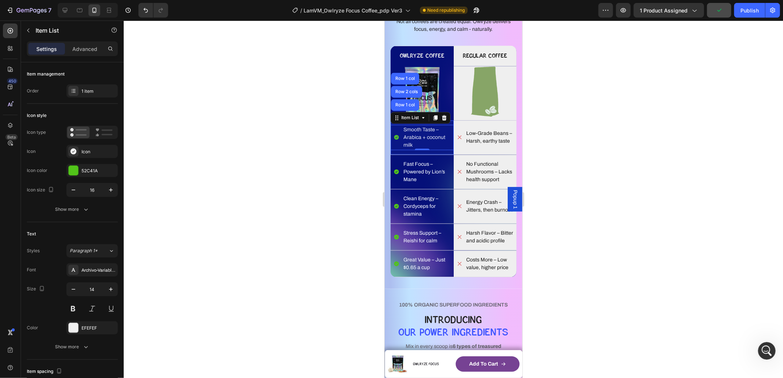
click at [406, 104] on div "Row 1 col" at bounding box center [404, 105] width 22 height 4
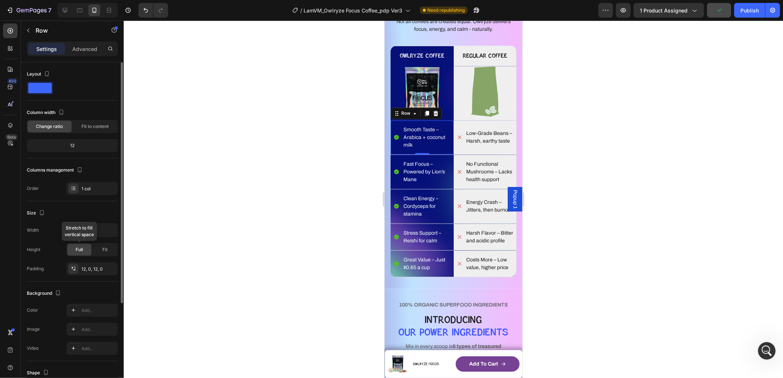
scroll to position [133, 0]
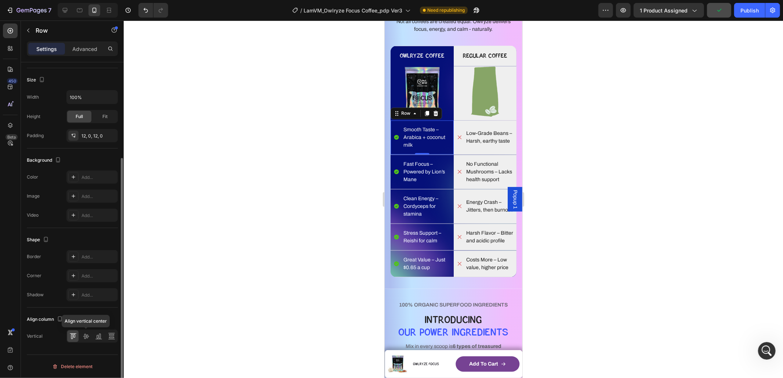
drag, startPoint x: 86, startPoint y: 338, endPoint x: 262, endPoint y: 291, distance: 183.2
click at [86, 338] on icon at bounding box center [85, 336] width 7 height 7
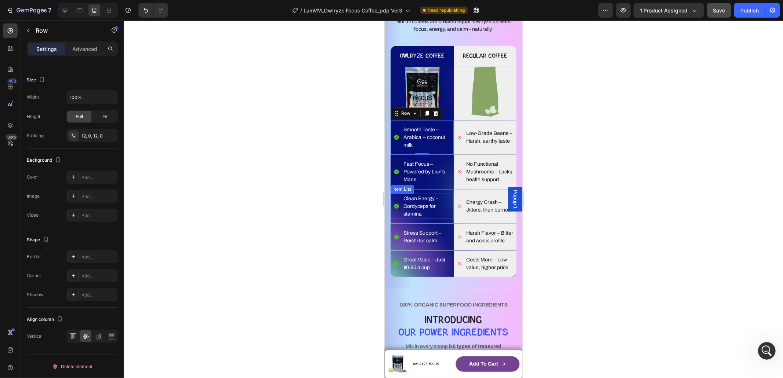
click at [417, 206] on p "Clean Energy – Cordyceps for stamina" at bounding box center [427, 206] width 49 height 23
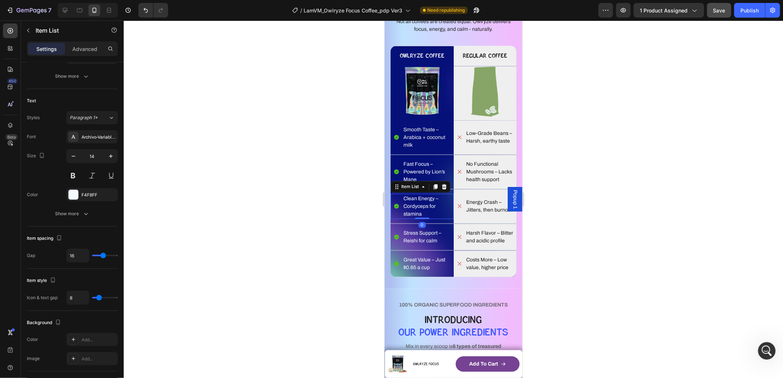
scroll to position [0, 0]
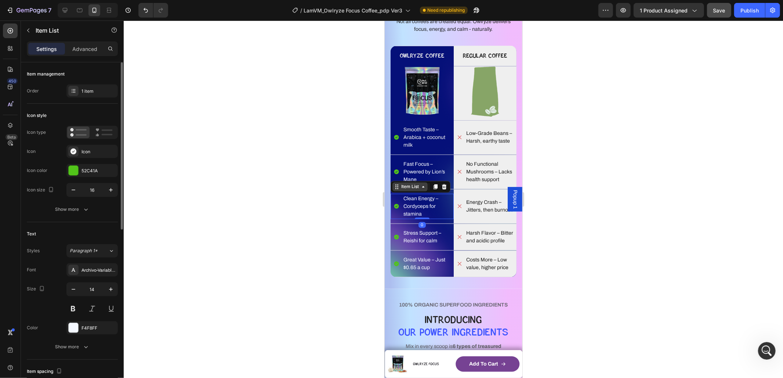
click at [407, 187] on div "Item List" at bounding box center [409, 187] width 21 height 7
click at [409, 174] on div "Row 1 col" at bounding box center [404, 174] width 22 height 4
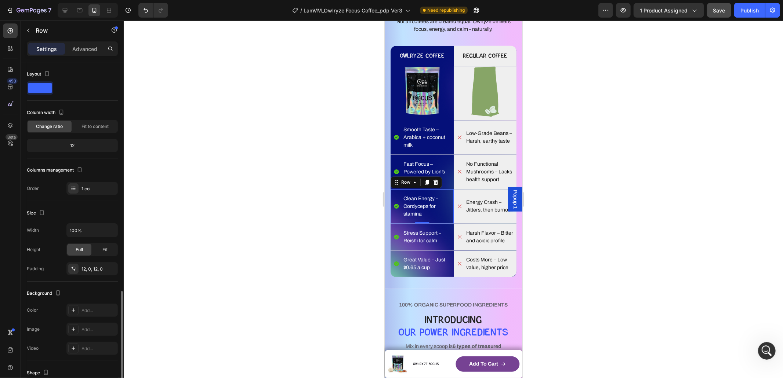
scroll to position [133, 0]
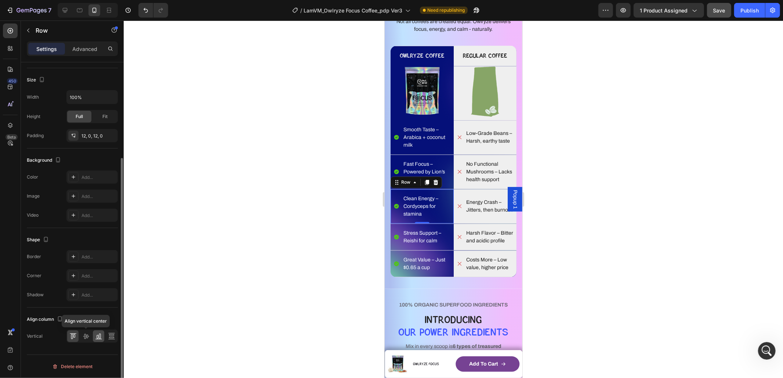
drag, startPoint x: 87, startPoint y: 334, endPoint x: 94, endPoint y: 331, distance: 7.6
click at [87, 335] on icon at bounding box center [85, 336] width 7 height 7
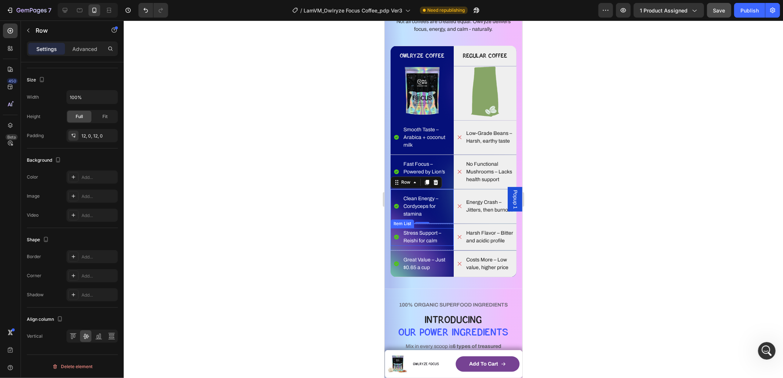
click at [408, 238] on p "Stress Support – Reishi for calm" at bounding box center [427, 236] width 49 height 15
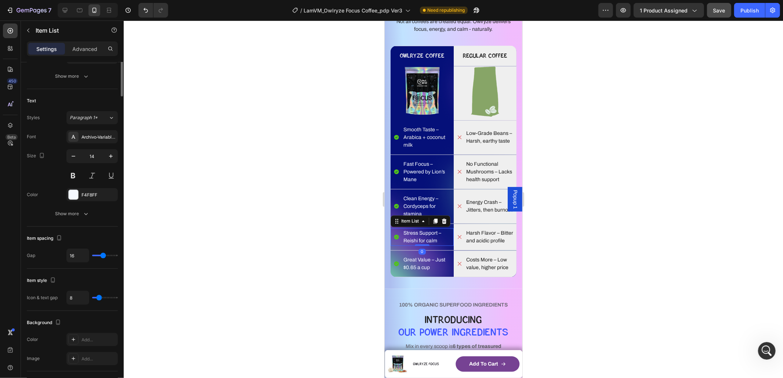
scroll to position [0, 0]
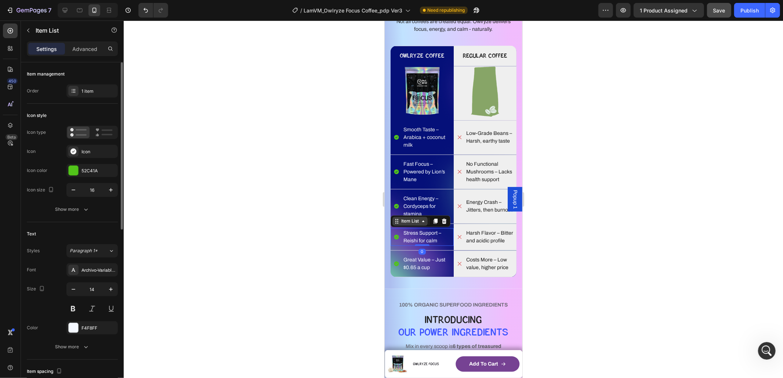
click at [409, 225] on div "Item List" at bounding box center [409, 221] width 21 height 7
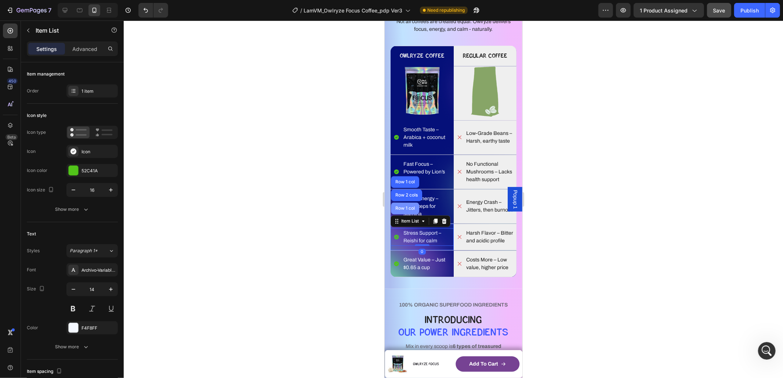
click at [411, 210] on div "Row 1 col" at bounding box center [404, 208] width 22 height 4
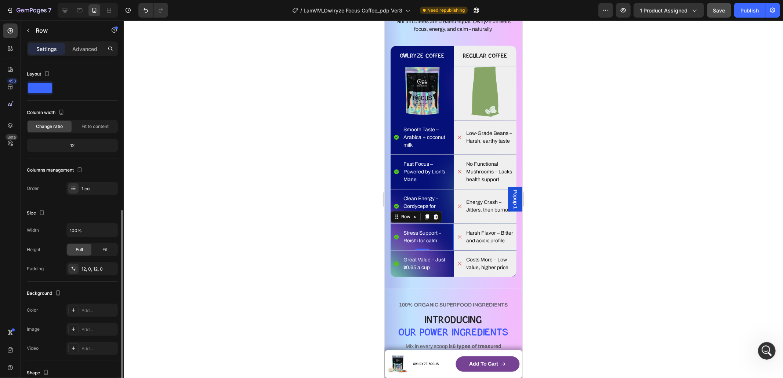
scroll to position [133, 0]
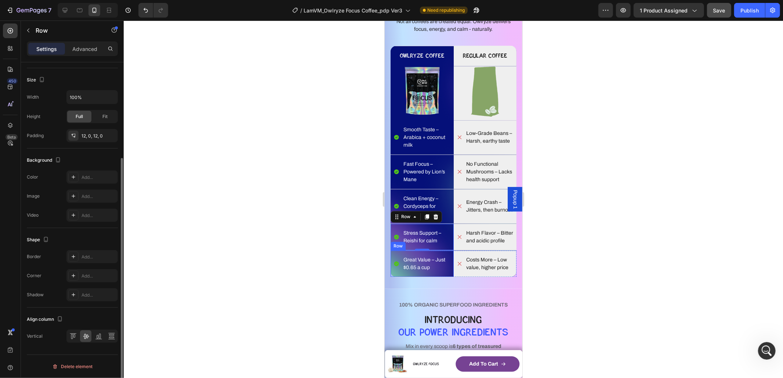
click at [420, 269] on p "Great Value – Just $0.65 a cup" at bounding box center [427, 263] width 49 height 15
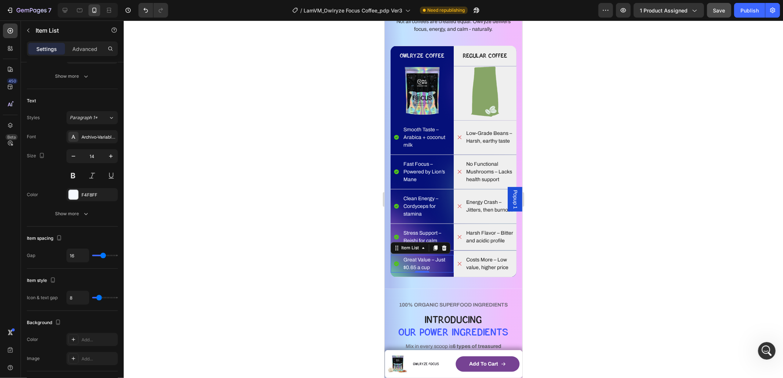
scroll to position [0, 0]
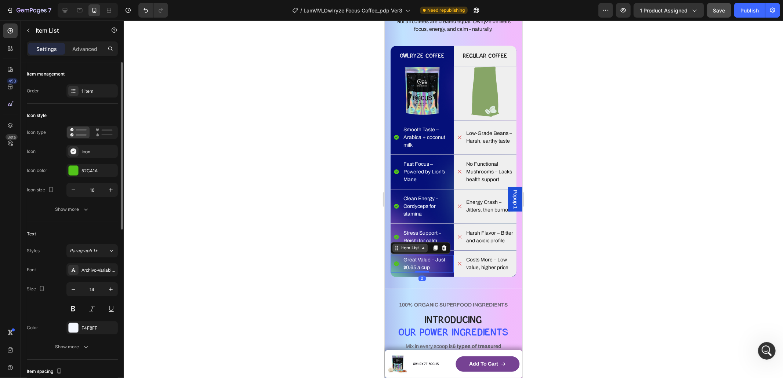
click at [414, 251] on div "Item List" at bounding box center [409, 248] width 21 height 7
click at [412, 237] on div "Row 1 col" at bounding box center [404, 235] width 22 height 4
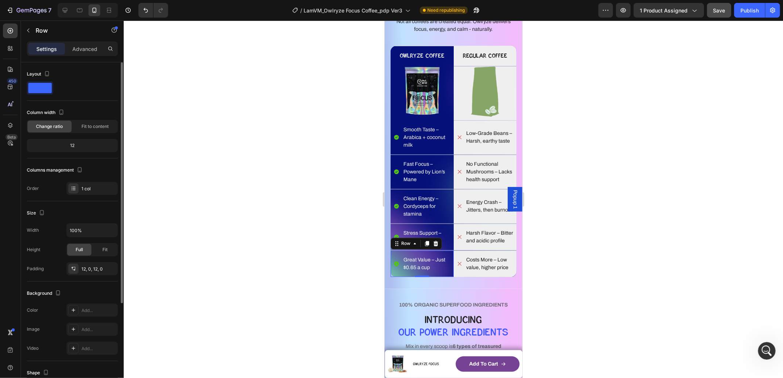
scroll to position [133, 0]
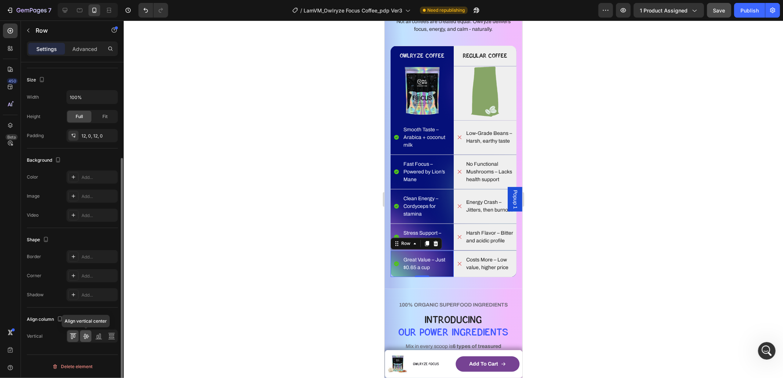
click at [91, 337] on div at bounding box center [85, 337] width 11 height 12
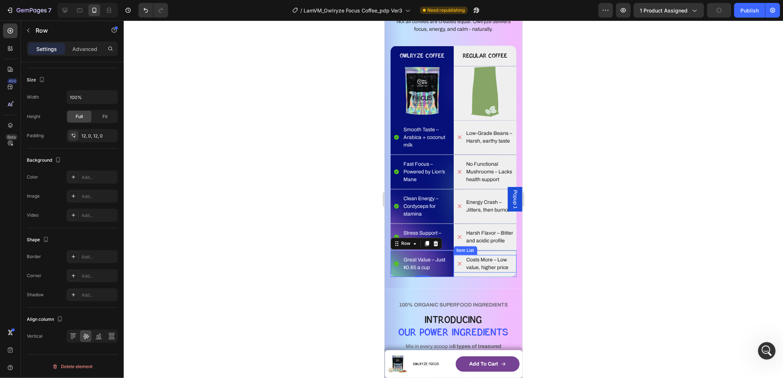
click at [495, 272] on p "Costs More – Low value, higher price" at bounding box center [490, 263] width 49 height 15
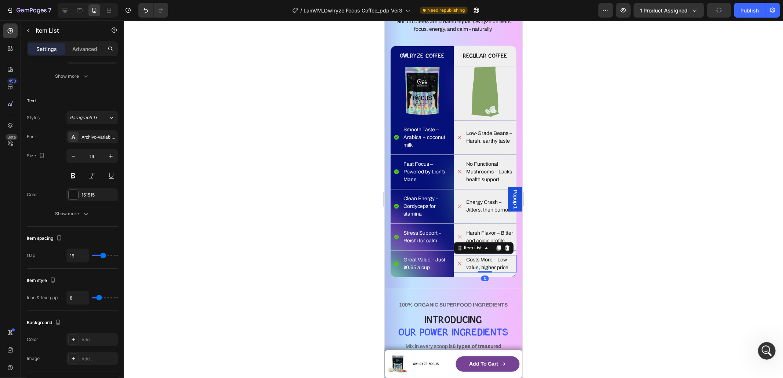
scroll to position [0, 0]
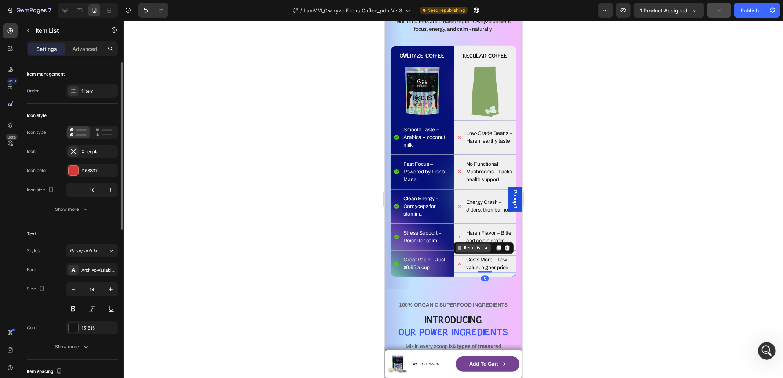
click at [464, 251] on div "Item List" at bounding box center [472, 248] width 21 height 7
click at [464, 237] on div "Row 1 col" at bounding box center [468, 235] width 22 height 4
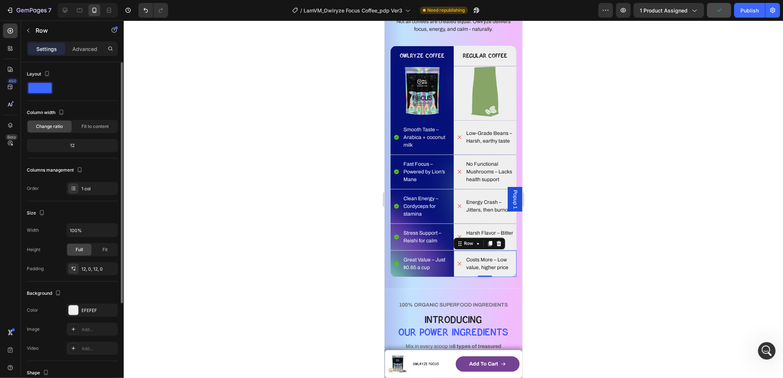
scroll to position [133, 0]
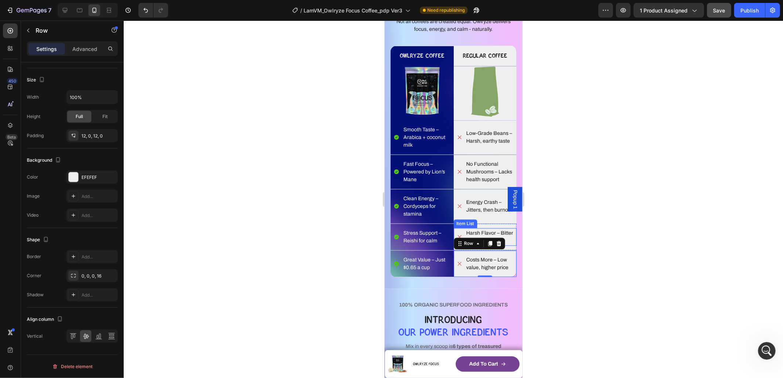
click at [466, 237] on p "Harsh Flavor – Bitter and acidic profile" at bounding box center [490, 236] width 49 height 15
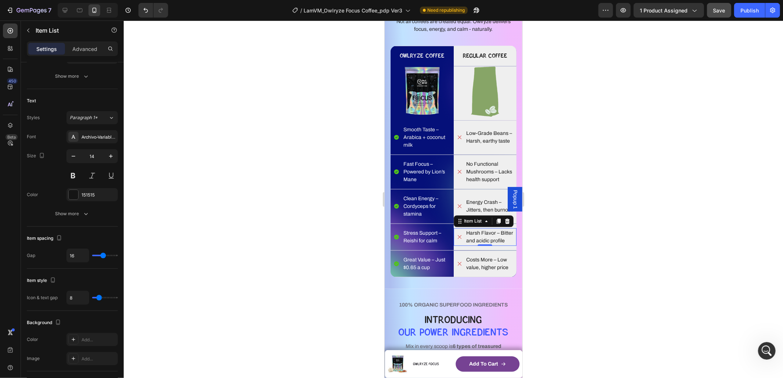
scroll to position [0, 0]
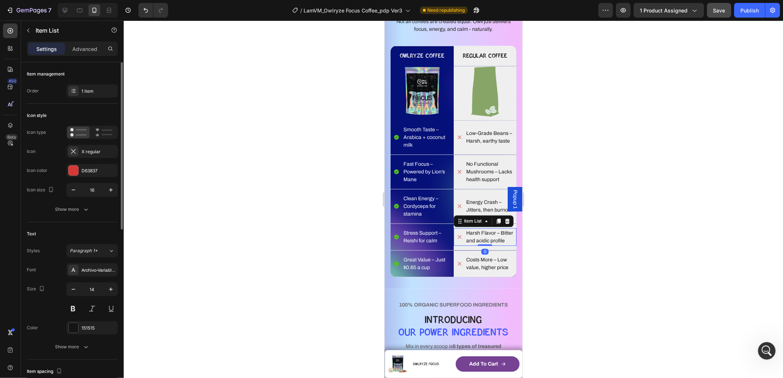
drag, startPoint x: 463, startPoint y: 221, endPoint x: 464, endPoint y: 216, distance: 5.2
click at [463, 221] on div "Item List" at bounding box center [472, 221] width 21 height 7
click at [464, 208] on div "Row 1 col" at bounding box center [468, 208] width 22 height 4
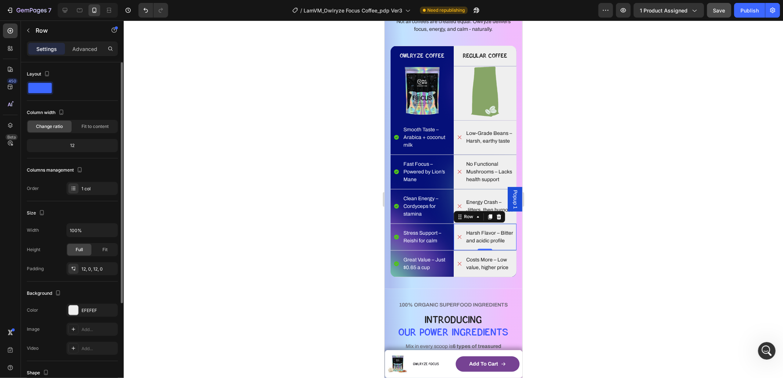
scroll to position [133, 0]
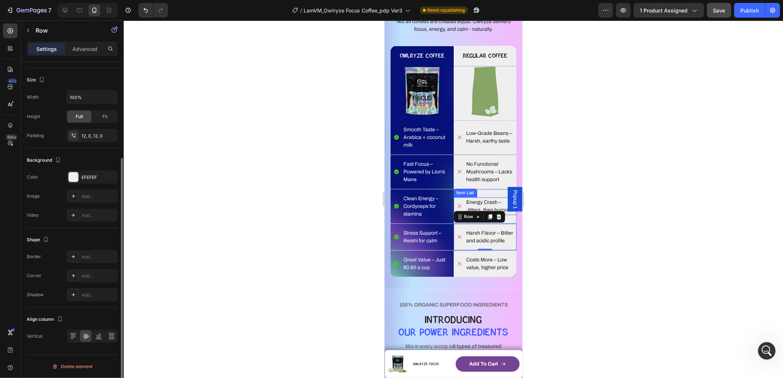
click at [486, 202] on p "Energy Crash – Jitters, then burnout" at bounding box center [490, 206] width 49 height 15
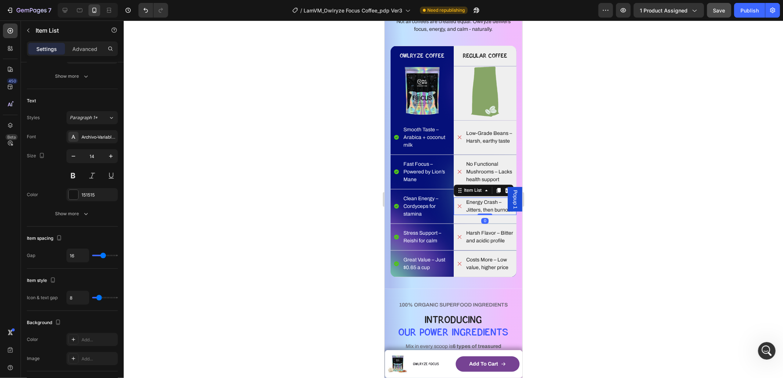
scroll to position [0, 0]
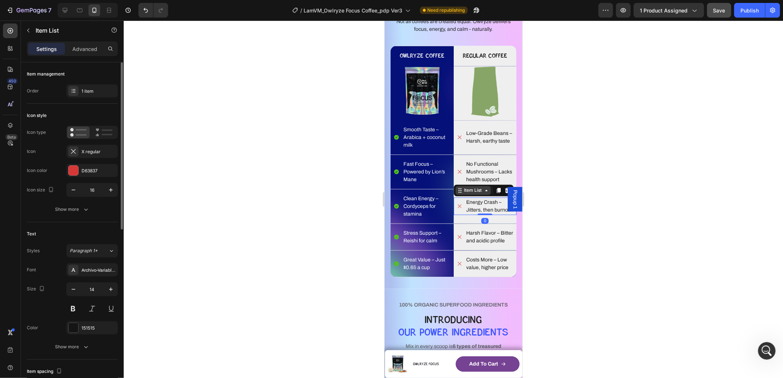
click at [469, 192] on div "Item List" at bounding box center [472, 190] width 21 height 7
click at [470, 175] on div "Row 1 col" at bounding box center [468, 177] width 22 height 4
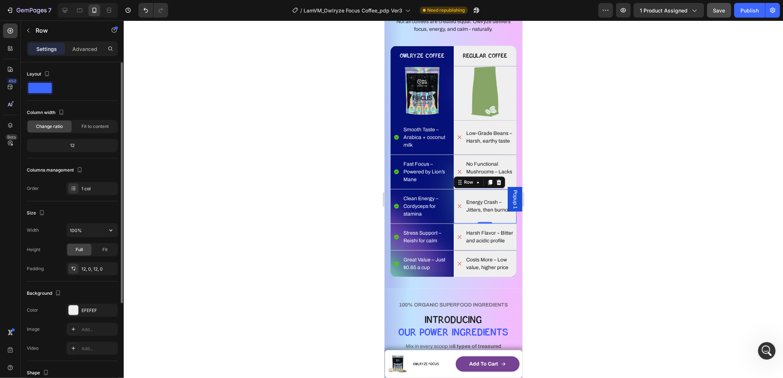
scroll to position [133, 0]
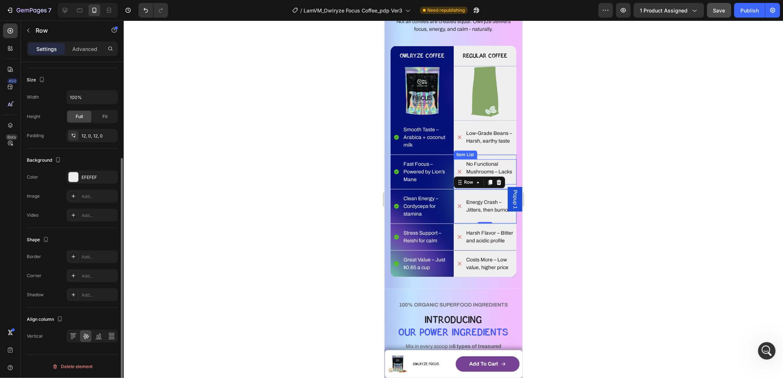
click at [488, 166] on p "No Functional Mushrooms – Lacks health support" at bounding box center [490, 171] width 49 height 23
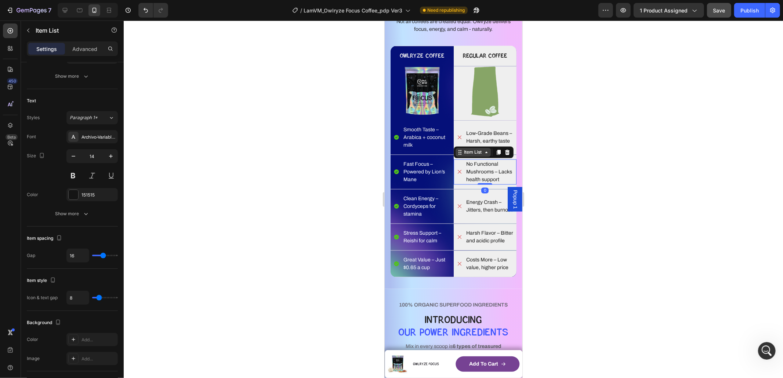
scroll to position [0, 0]
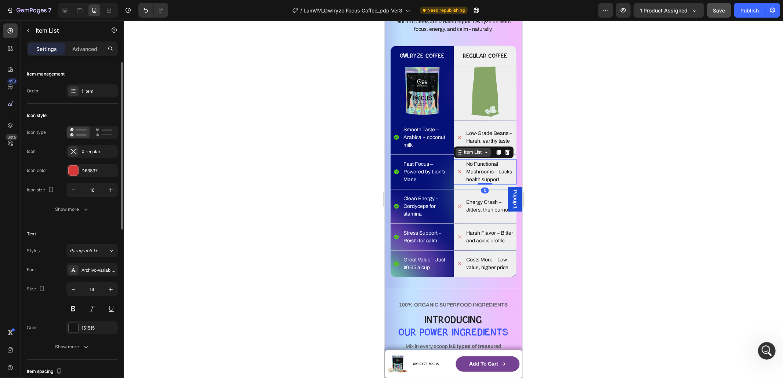
click at [458, 154] on icon at bounding box center [460, 152] width 6 height 6
click at [466, 138] on div "Row 1 col" at bounding box center [468, 139] width 22 height 4
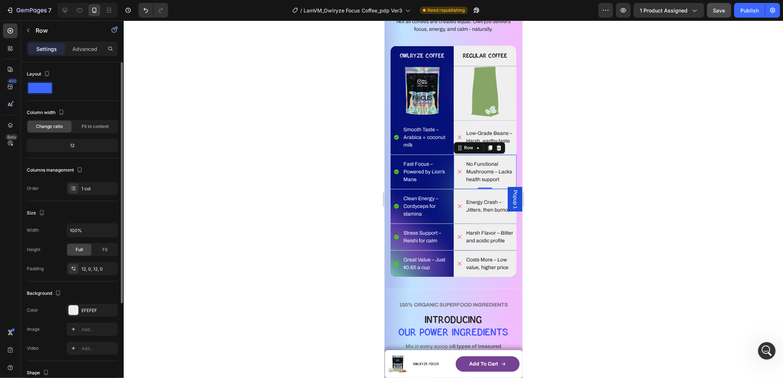
scroll to position [133, 0]
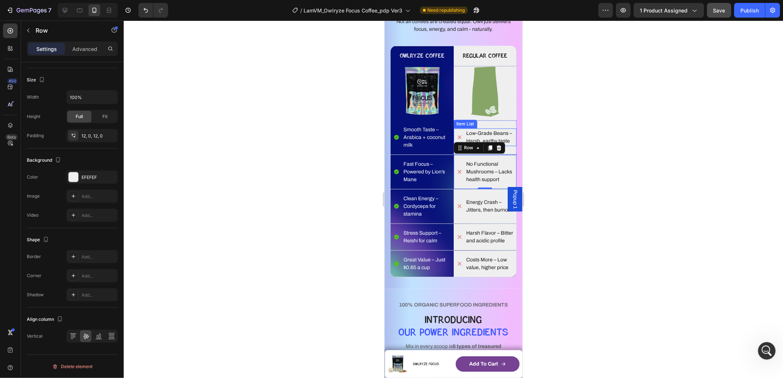
click at [476, 135] on p "Low-Grade Beans – Harsh, earthy taste" at bounding box center [490, 137] width 49 height 15
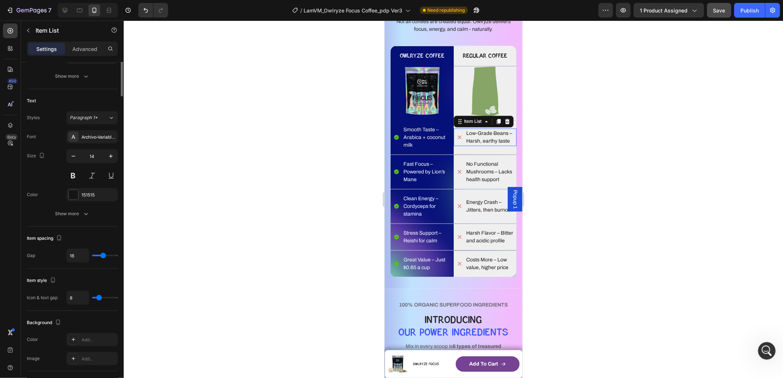
scroll to position [0, 0]
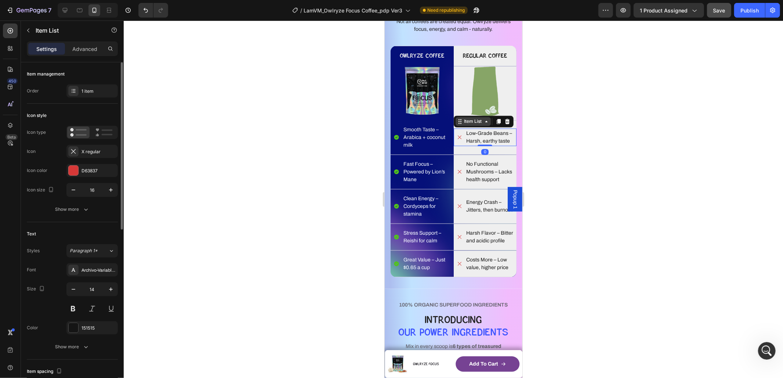
click at [462, 120] on div "Item List" at bounding box center [472, 121] width 21 height 7
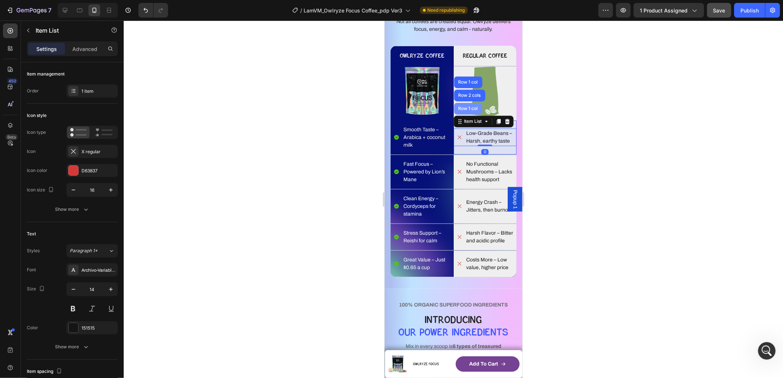
click at [465, 111] on div "Row 1 col" at bounding box center [468, 109] width 28 height 12
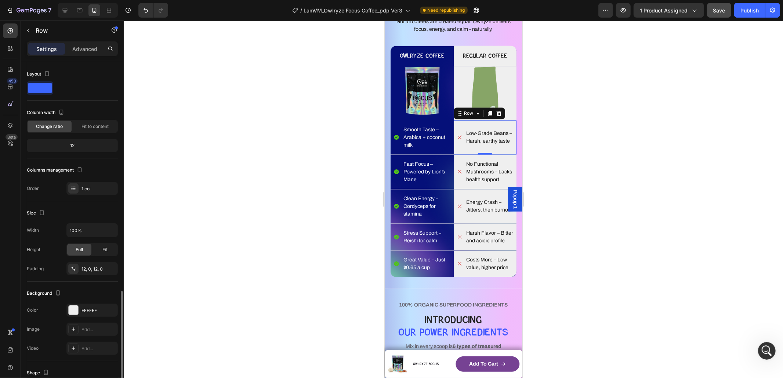
scroll to position [133, 0]
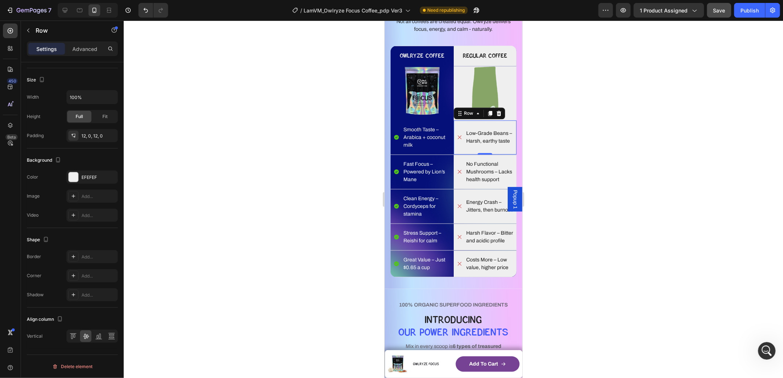
click at [487, 124] on div "Low-Grade Beans – Harsh, earthy taste Item List Row 0" at bounding box center [484, 137] width 63 height 34
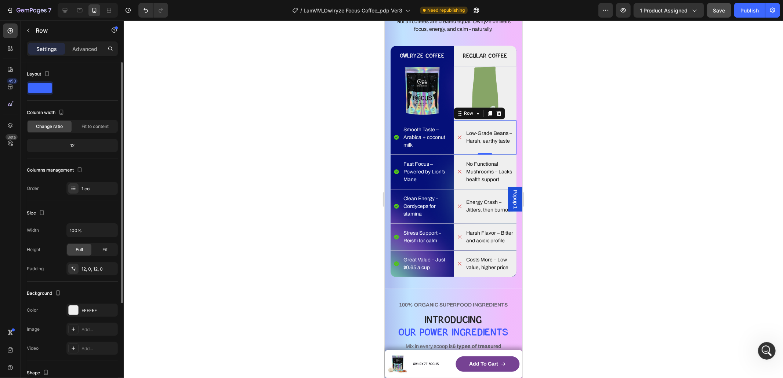
click at [77, 56] on div "Settings Advanced" at bounding box center [72, 48] width 91 height 15
click at [82, 51] on p "Advanced" at bounding box center [84, 49] width 25 height 8
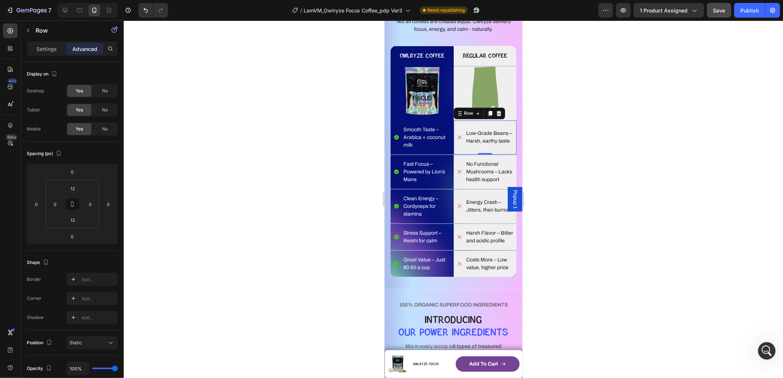
click at [616, 153] on div at bounding box center [453, 200] width 659 height 358
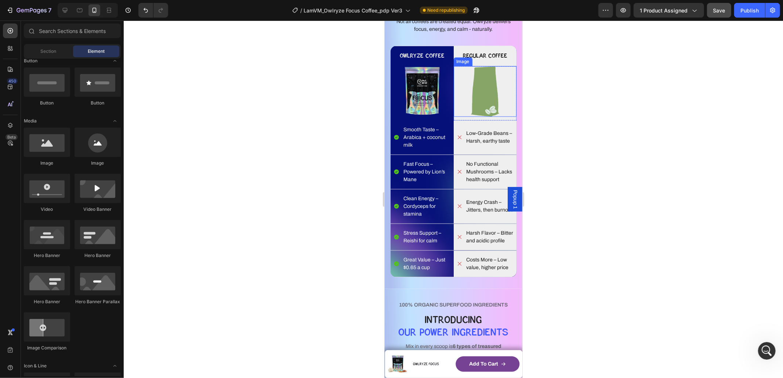
drag, startPoint x: 475, startPoint y: 111, endPoint x: 464, endPoint y: 113, distance: 11.1
click at [475, 111] on img at bounding box center [484, 91] width 59 height 50
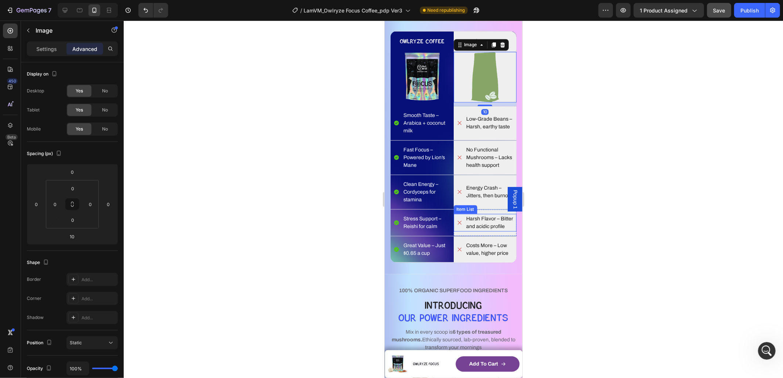
scroll to position [1254, 0]
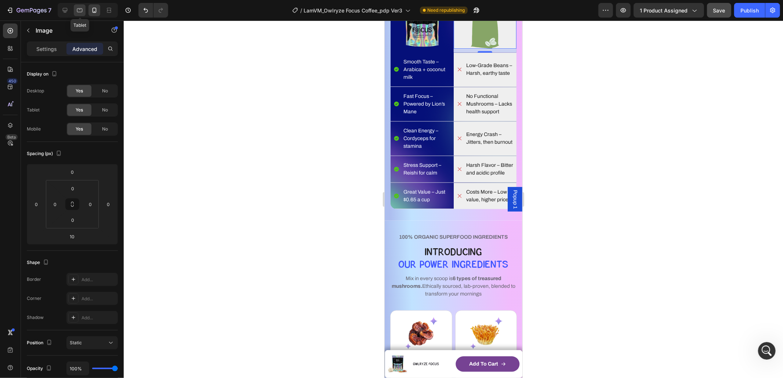
click at [82, 13] on icon at bounding box center [79, 10] width 7 height 7
type input "16"
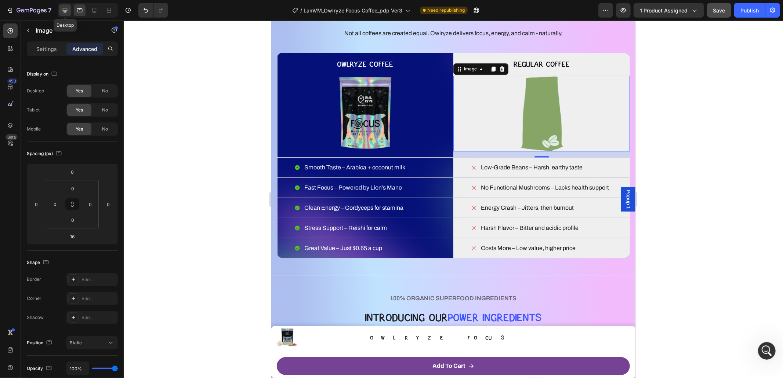
scroll to position [1271, 0]
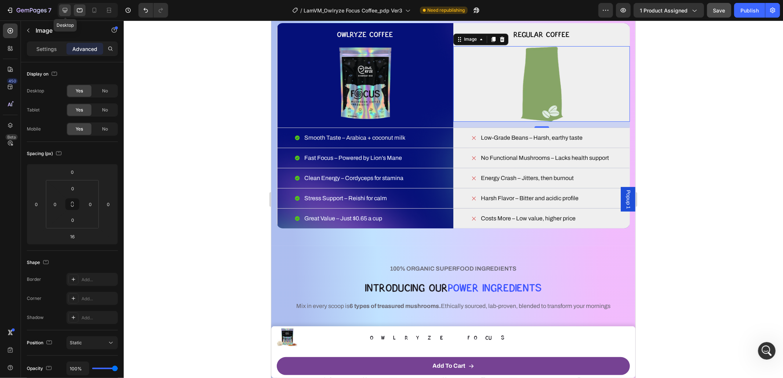
click at [63, 8] on icon at bounding box center [64, 10] width 7 height 7
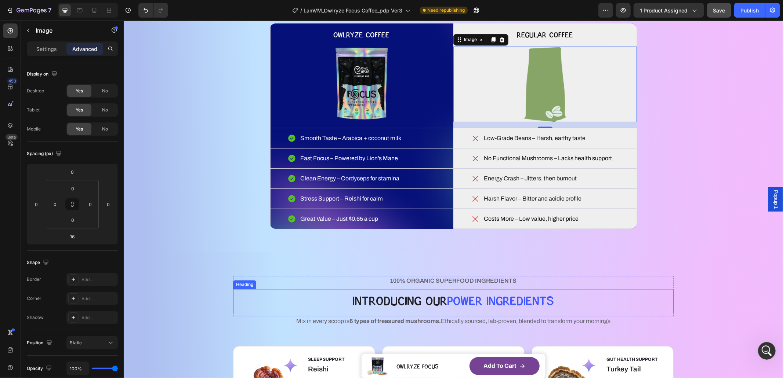
scroll to position [1217, 0]
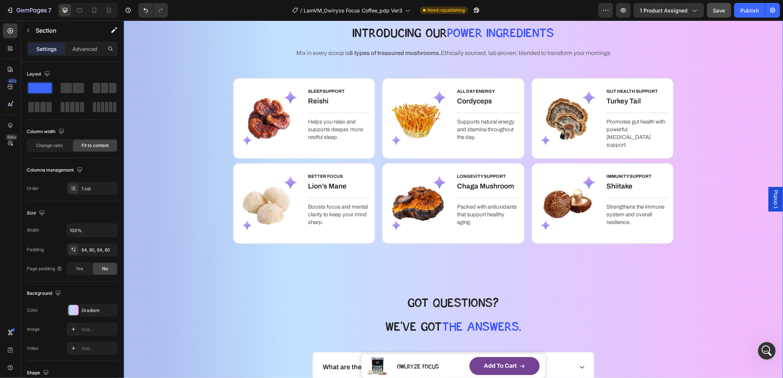
scroll to position [1219, 0]
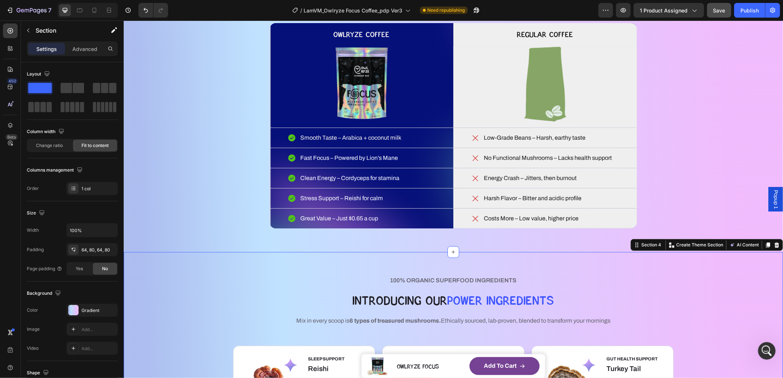
drag, startPoint x: 184, startPoint y: 296, endPoint x: 193, endPoint y: 287, distance: 13.5
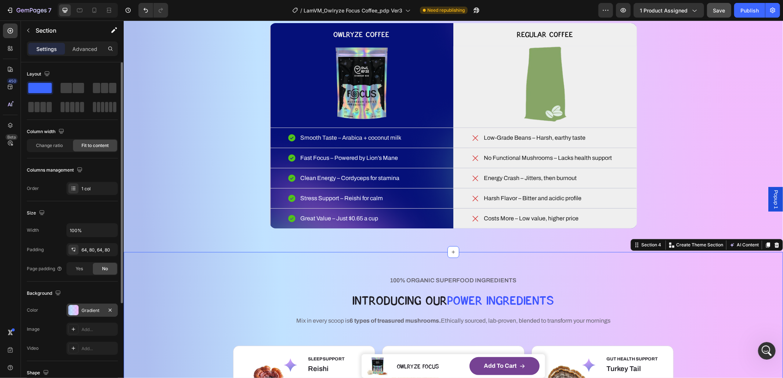
click at [76, 313] on div at bounding box center [73, 310] width 10 height 10
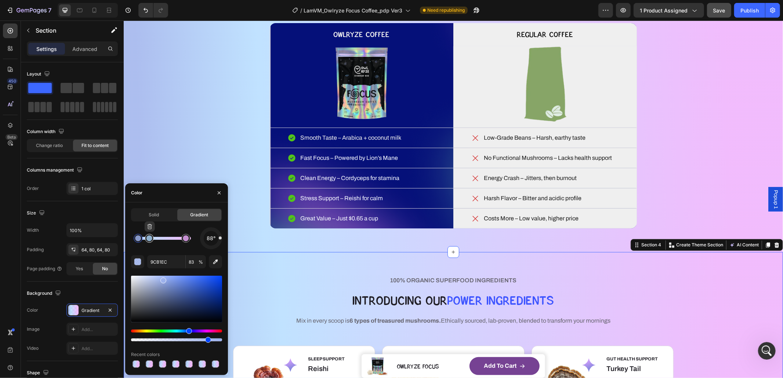
type input "AFDAFF"
type input "78"
type input "9CB1EC"
type input "83"
type input "AFDAFF"
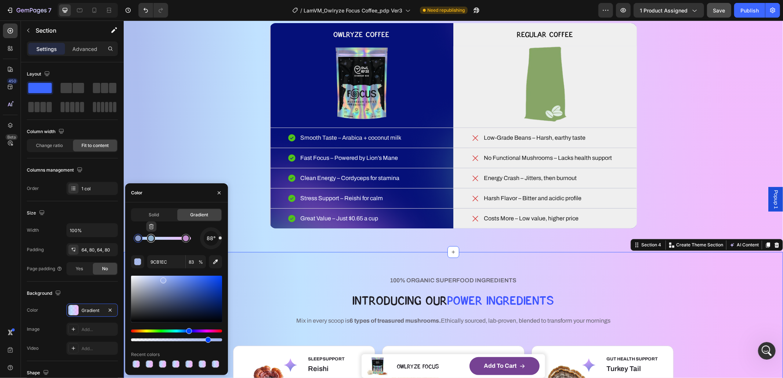
type input "78"
drag, startPoint x: 152, startPoint y: 240, endPoint x: 149, endPoint y: 241, distance: 3.7
click at [149, 241] on div at bounding box center [149, 239] width 6 height 6
type input "9CB1EC"
type input "83"
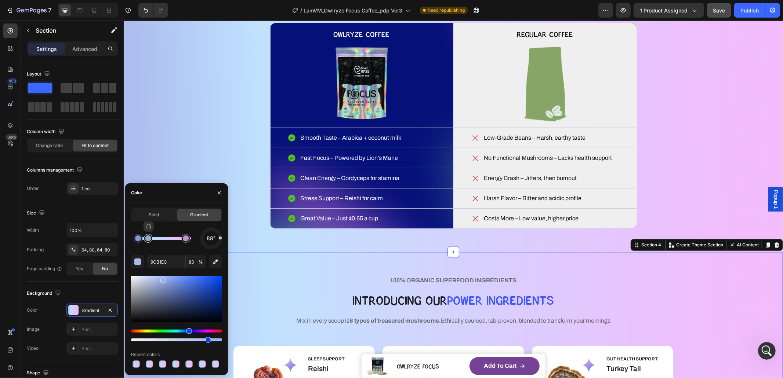
type input "AFDAFF"
type input "78"
type input "9CB1EC"
type input "83"
click at [213, 116] on div "WHAT MAKES YOUR COFFEE MAGIC? Heading YOU DESERVE BETTER COFFEE SMOOTH, SMARTER…" at bounding box center [453, 93] width 600 height 270
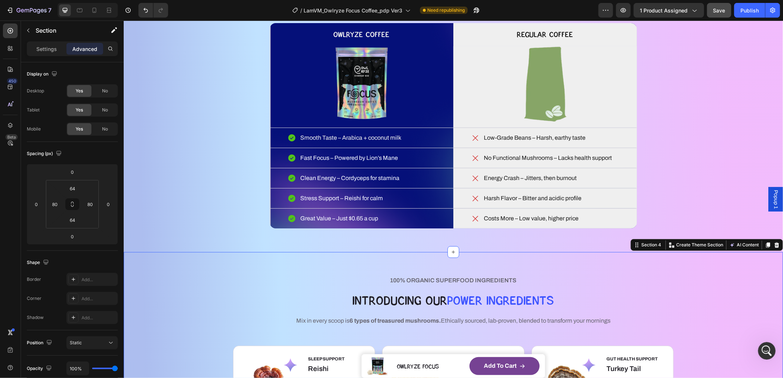
click at [212, 9] on div "/ LamVM_Owlryze Focus Coffee_pdp Ver3 Need republishing" at bounding box center [386, 10] width 424 height 15
click at [60, 251] on div "Display on Desktop Yes No Tablet Yes No Mobile Yes No" at bounding box center [72, 291] width 91 height 80
click at [123, 266] on div at bounding box center [121, 230] width 6 height 337
click at [722, 116] on div "WHAT MAKES YOUR COFFEE MAGIC? Heading YOU DESERVE BETTER COFFEE SMOOTH, SMARTER…" at bounding box center [453, 93] width 600 height 270
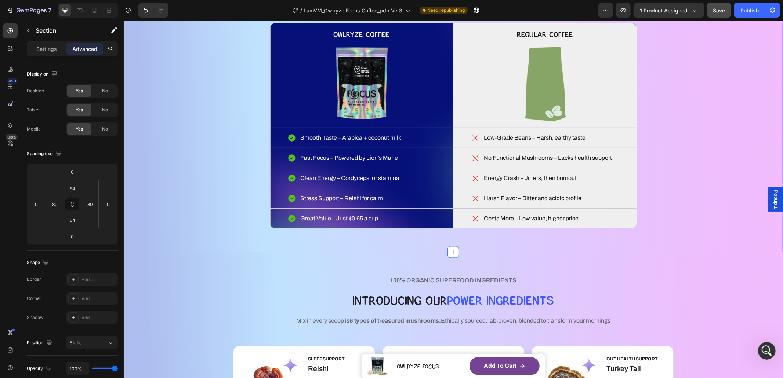
click at [573, 11] on div "/ LamVM_Owlryze Focus Coffee_pdp Ver3 Need republishing" at bounding box center [386, 10] width 424 height 15
click at [443, 318] on span "Mix in every scoop is 6 types of treasured mushrooms. Ethically sourced, lab-pr…" at bounding box center [453, 320] width 314 height 6
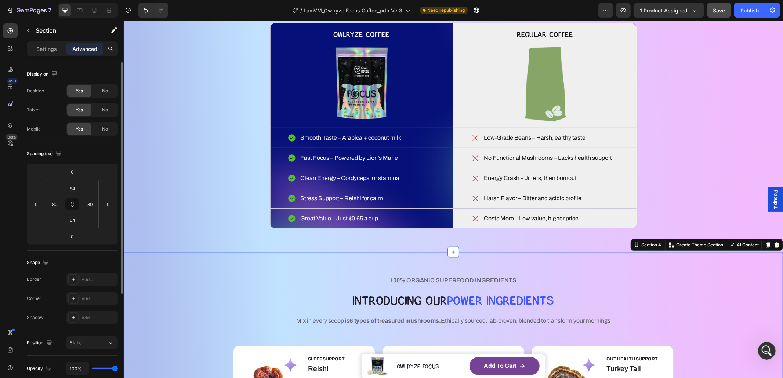
scroll to position [153, 0]
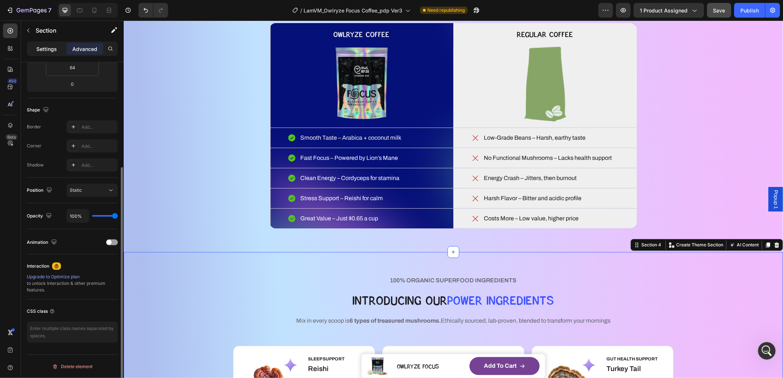
click at [44, 47] on p "Settings" at bounding box center [46, 49] width 21 height 8
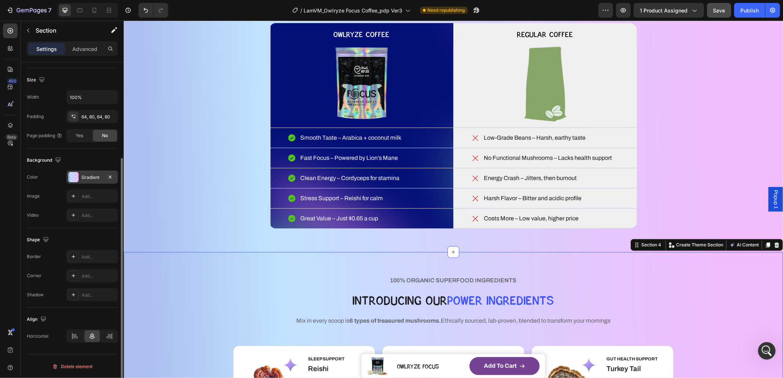
click at [85, 177] on div "Gradient" at bounding box center [91, 177] width 21 height 7
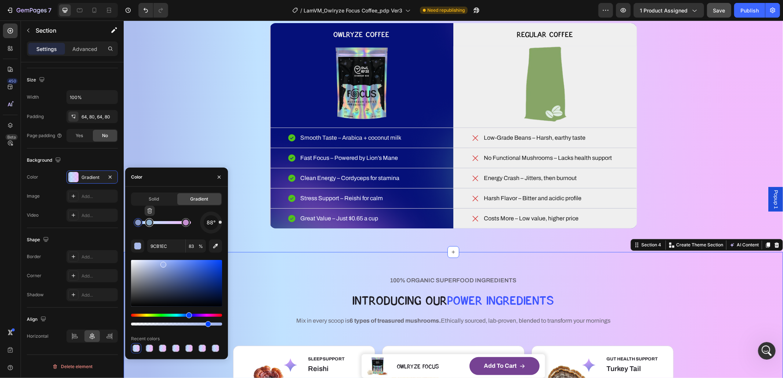
type input "AFDAFF"
type input "78"
type input "9CB1EC"
type input "83"
click at [303, 277] on p "100% ORGANIC SUPERFOOD INGREDIENTS" at bounding box center [452, 280] width 439 height 9
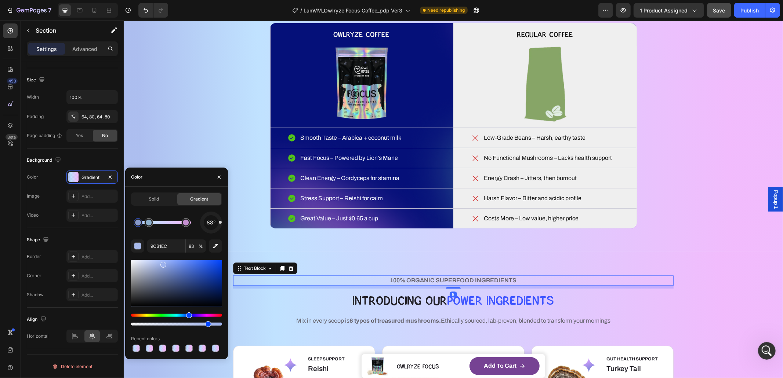
scroll to position [0, 0]
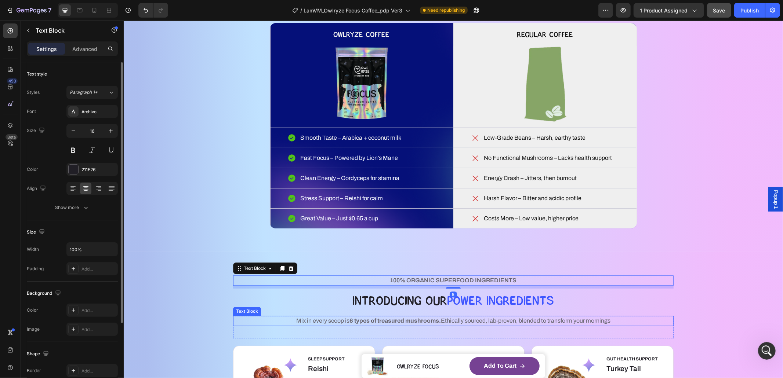
click at [239, 326] on div "Mix in every scoop is 6 types of treasured mushrooms. Ethically sourced, lab-pr…" at bounding box center [453, 321] width 440 height 10
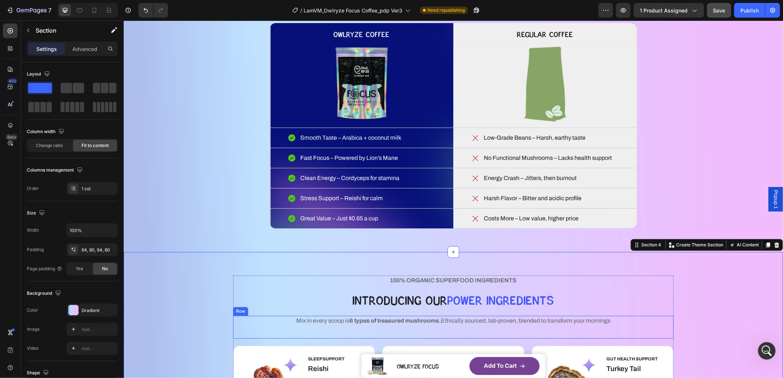
click at [441, 336] on div "Mix in every scoop is 6 types of treasured mushrooms. Ethically sourced, lab-pr…" at bounding box center [453, 327] width 440 height 23
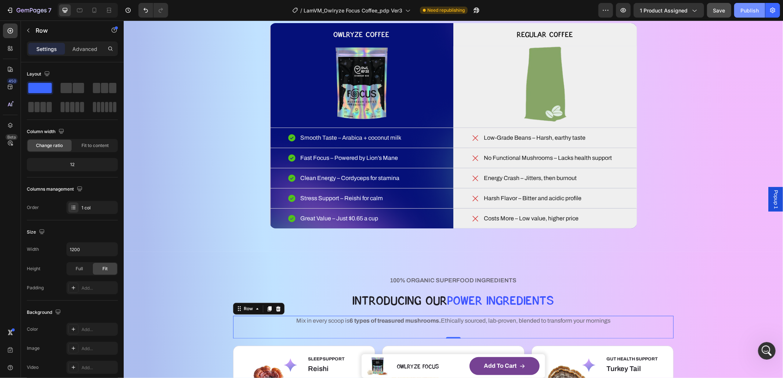
click at [746, 12] on div "Publish" at bounding box center [749, 11] width 18 height 8
